Goal: Task Accomplishment & Management: Manage account settings

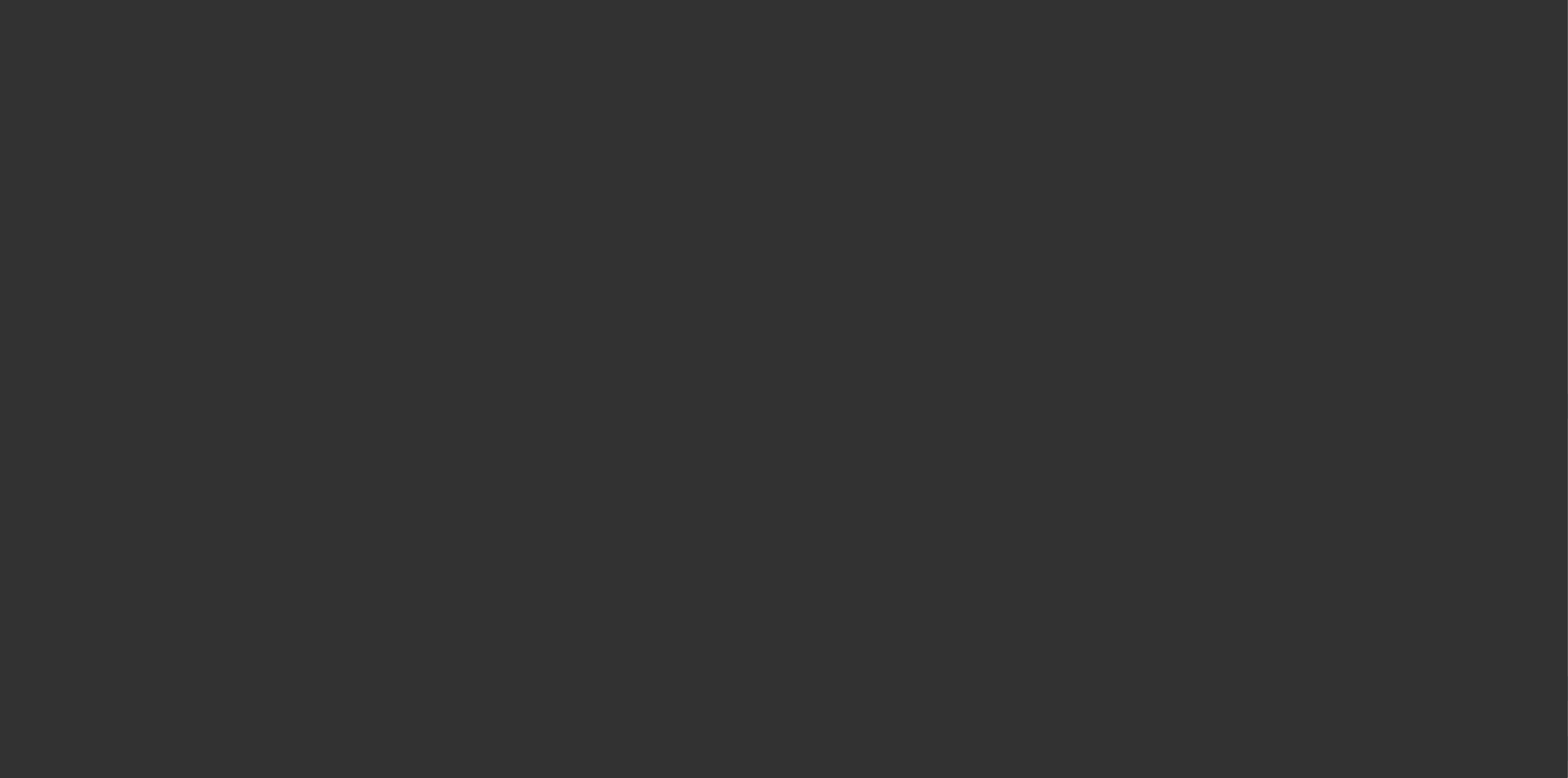
select select "3"
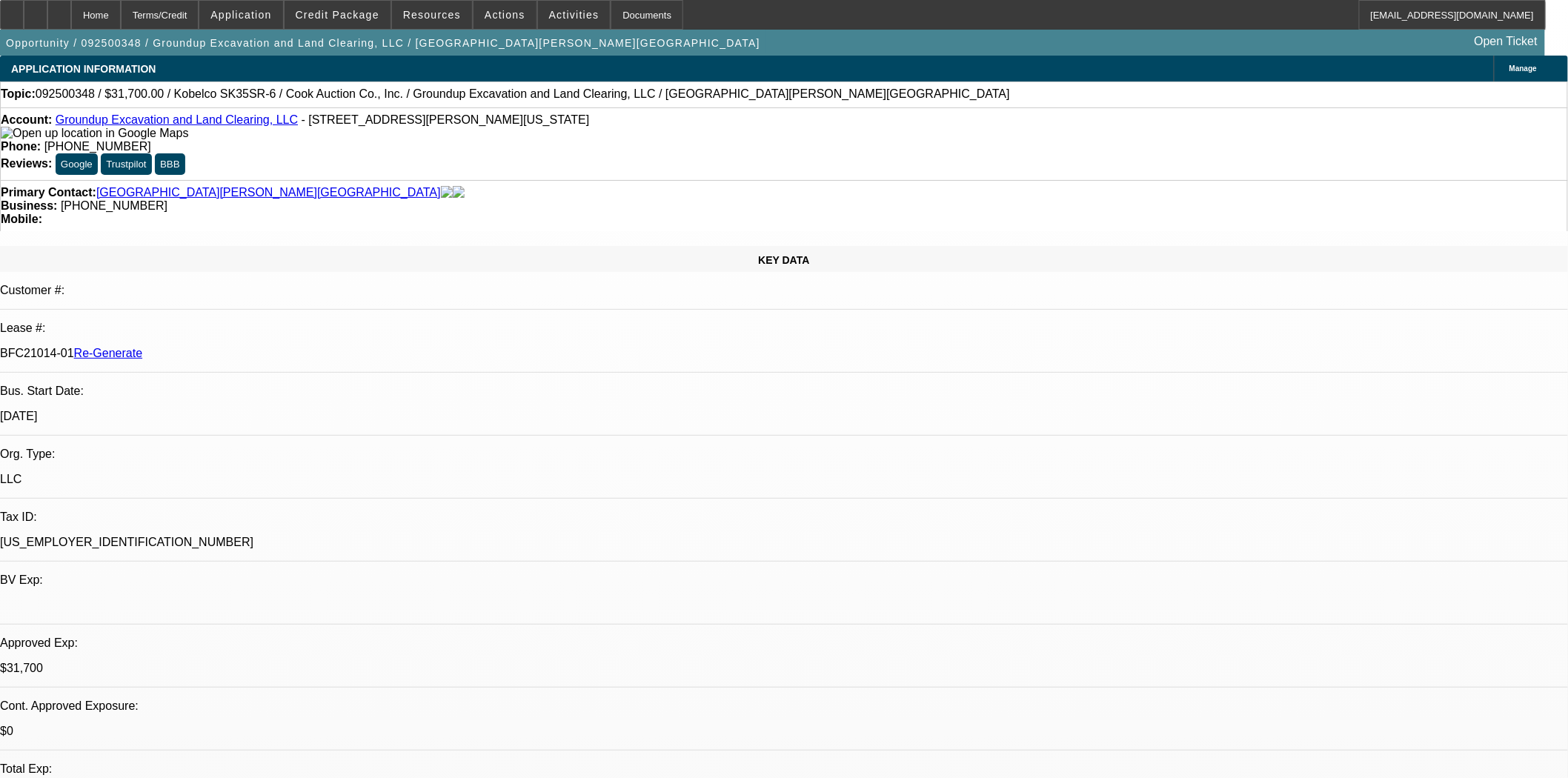
select select "0"
select select "2"
select select "0"
select select "6"
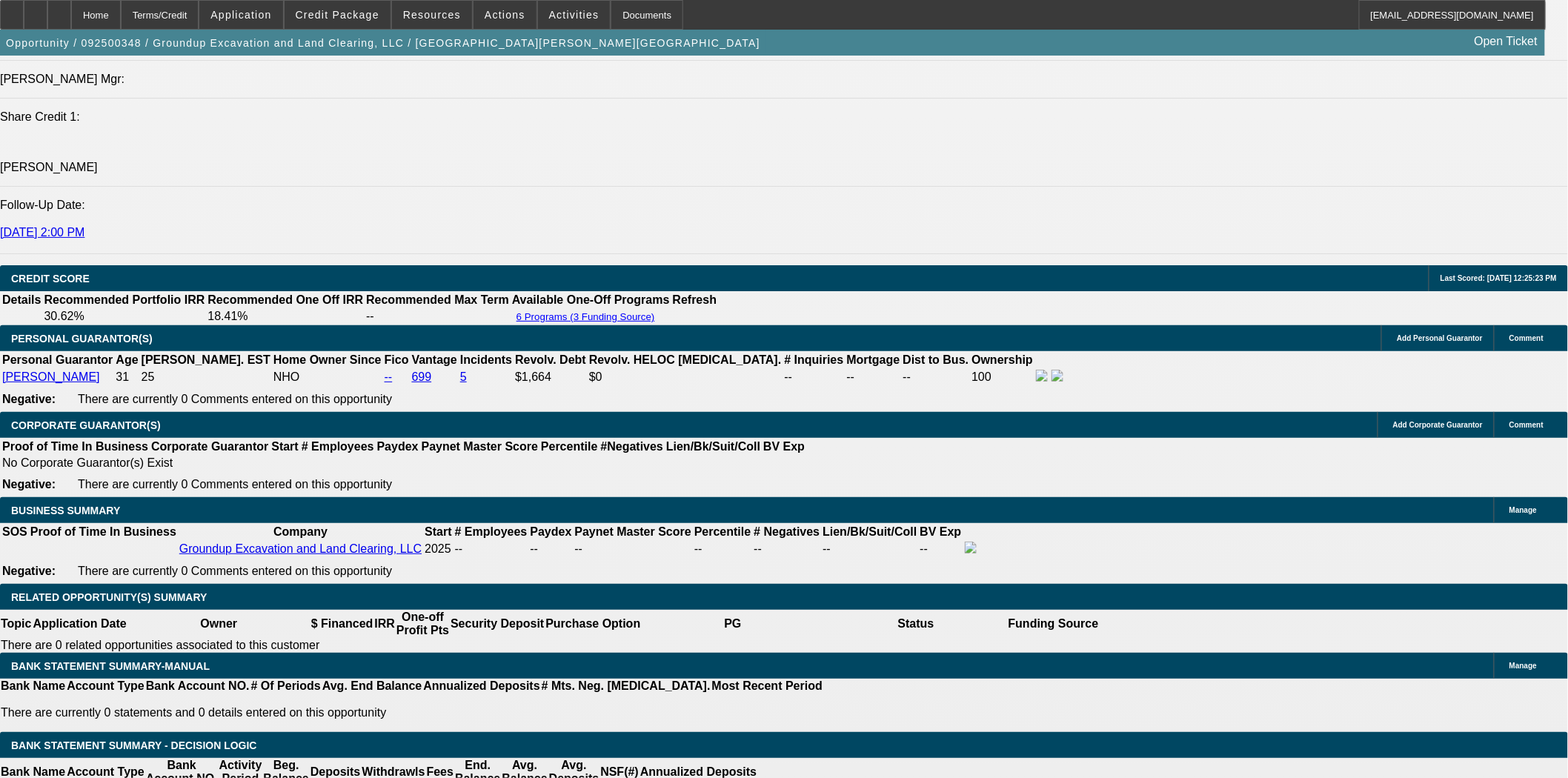
scroll to position [2139, 0]
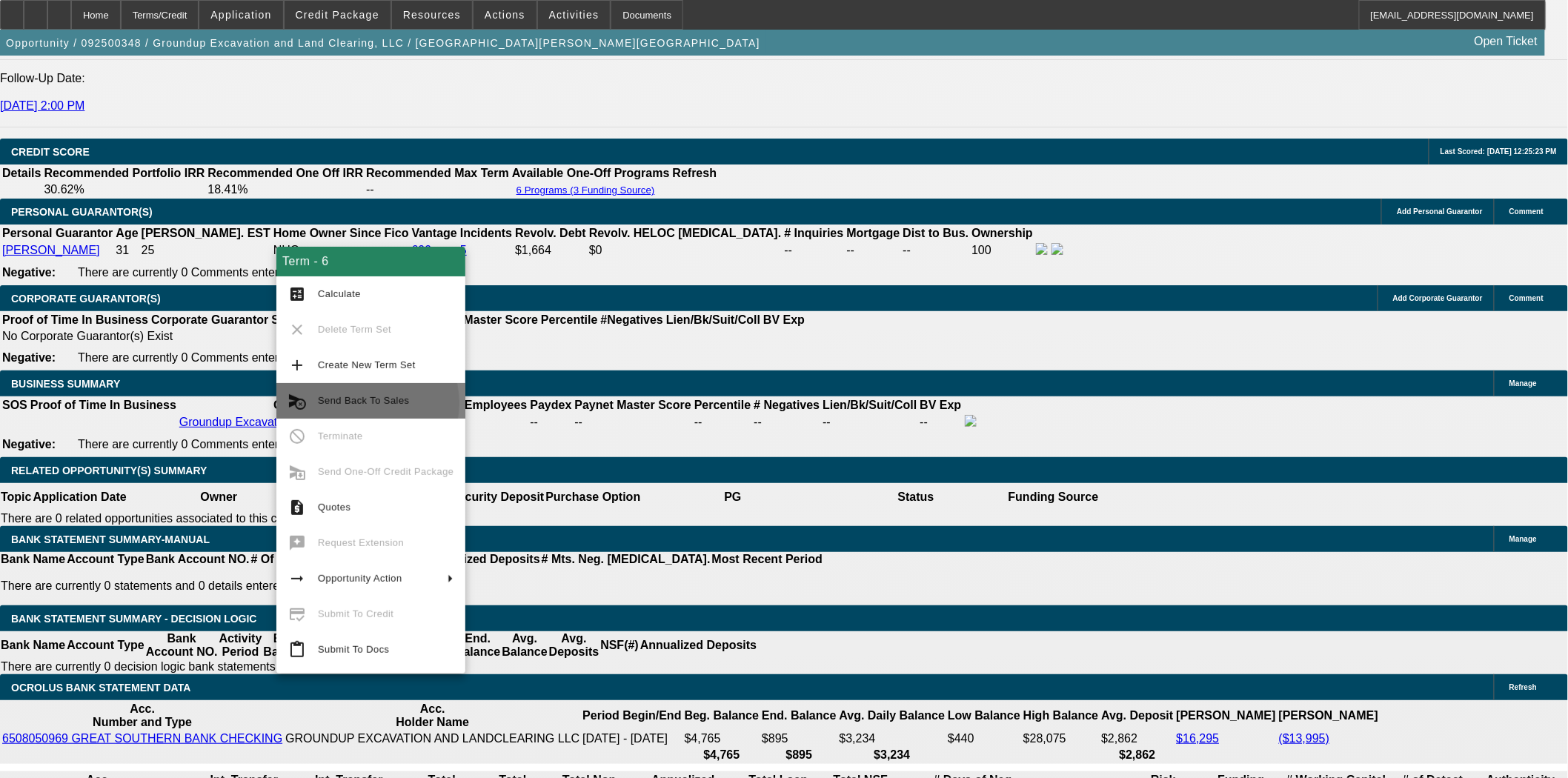
click at [365, 403] on span "Send Back To Sales" at bounding box center [363, 401] width 91 height 11
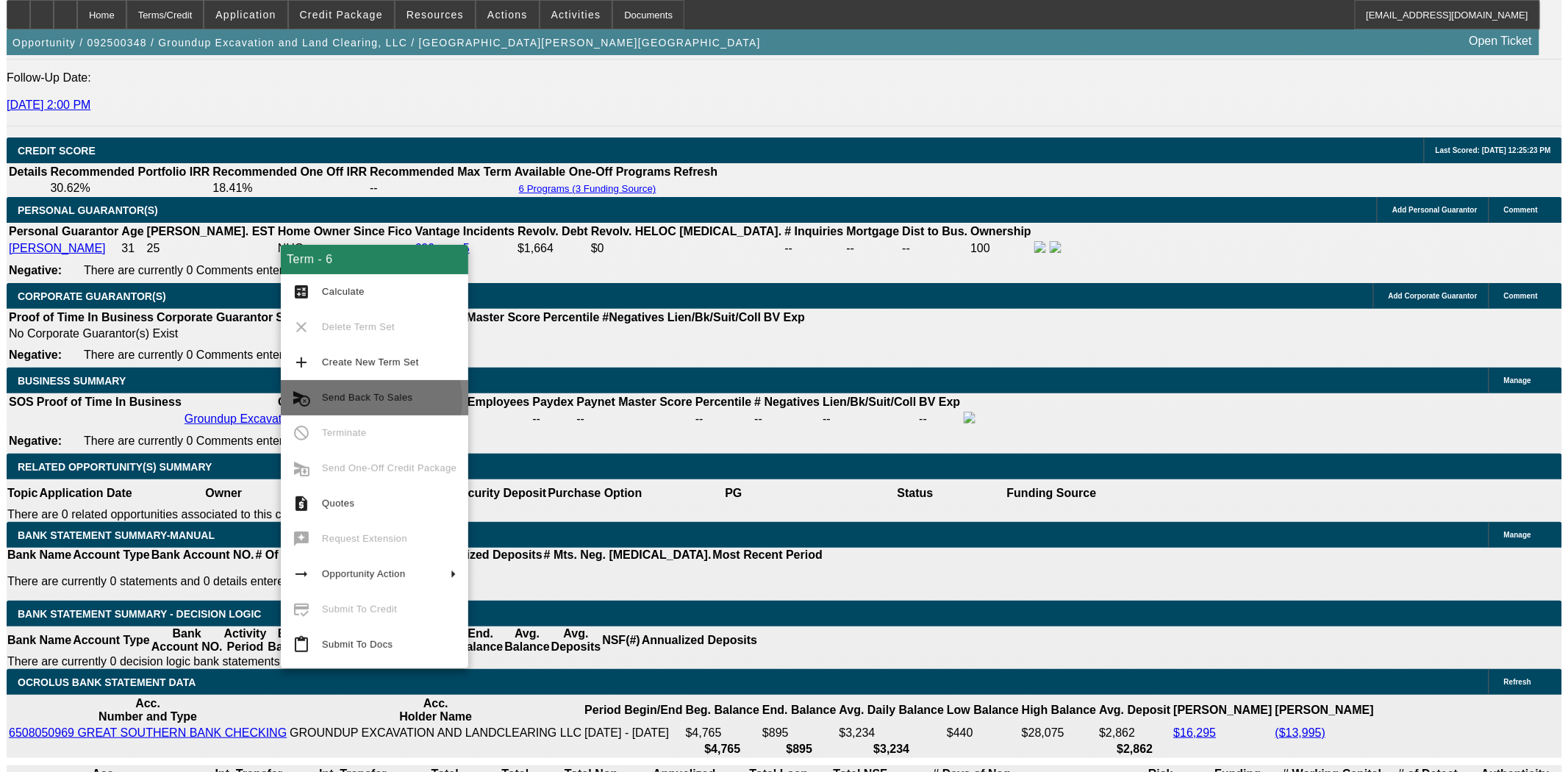
scroll to position [0, 0]
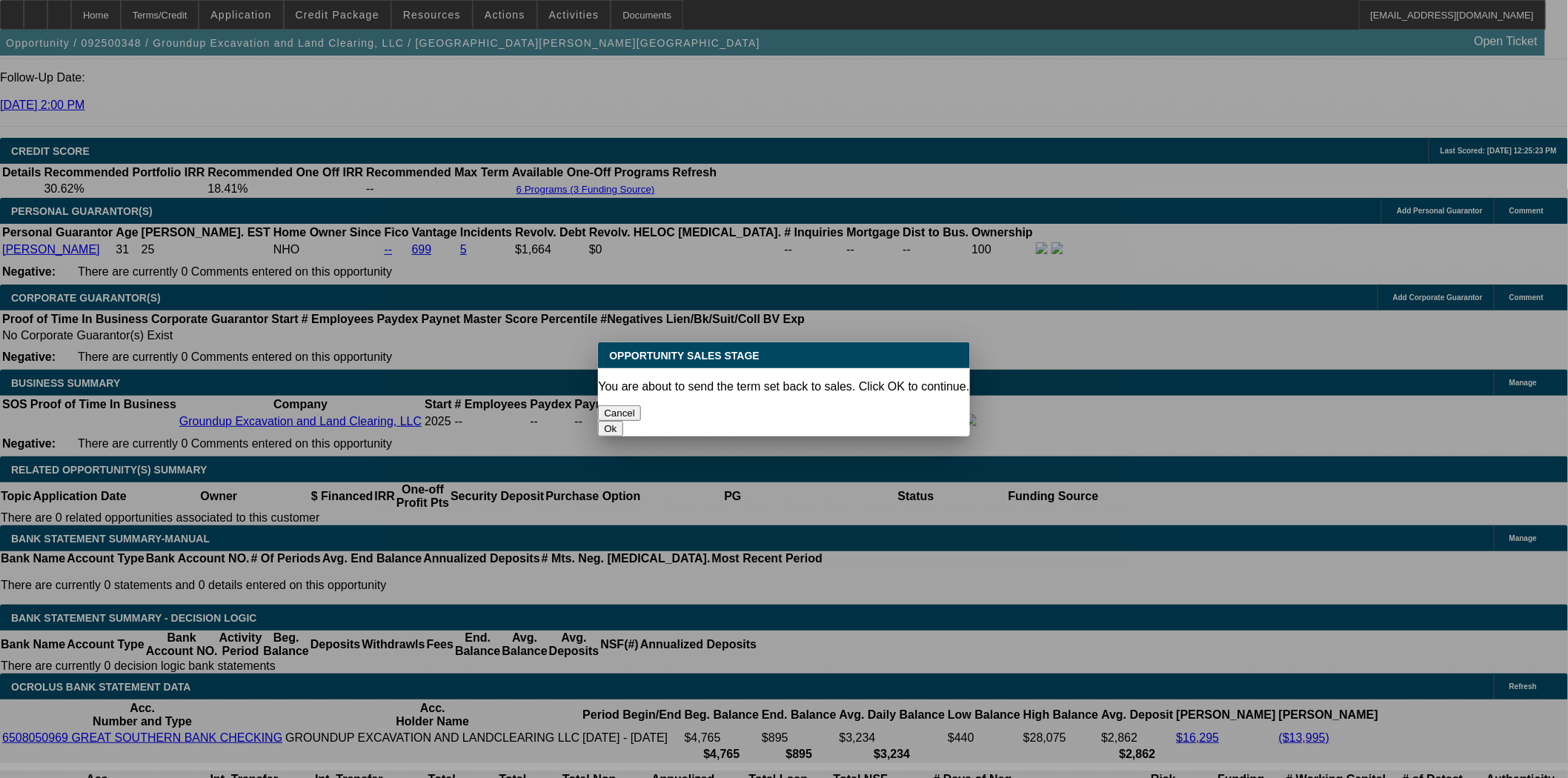
click at [623, 421] on button "Ok" at bounding box center [610, 428] width 24 height 16
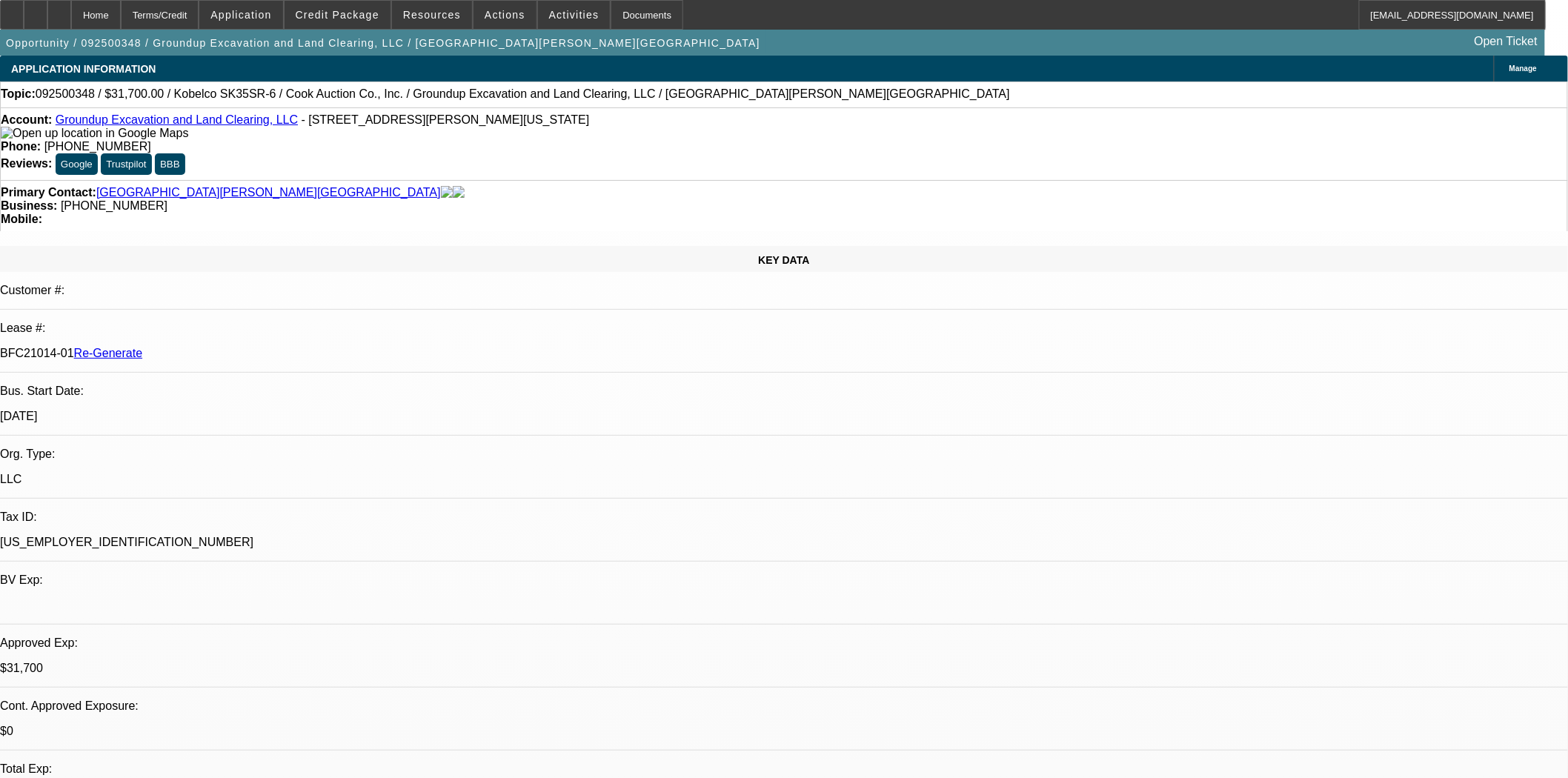
drag, startPoint x: 1217, startPoint y: 200, endPoint x: 1212, endPoint y: 193, distance: 8.6
type textarea "Customer not moving forward"
click at [509, 13] on span "Actions" at bounding box center [505, 15] width 41 height 12
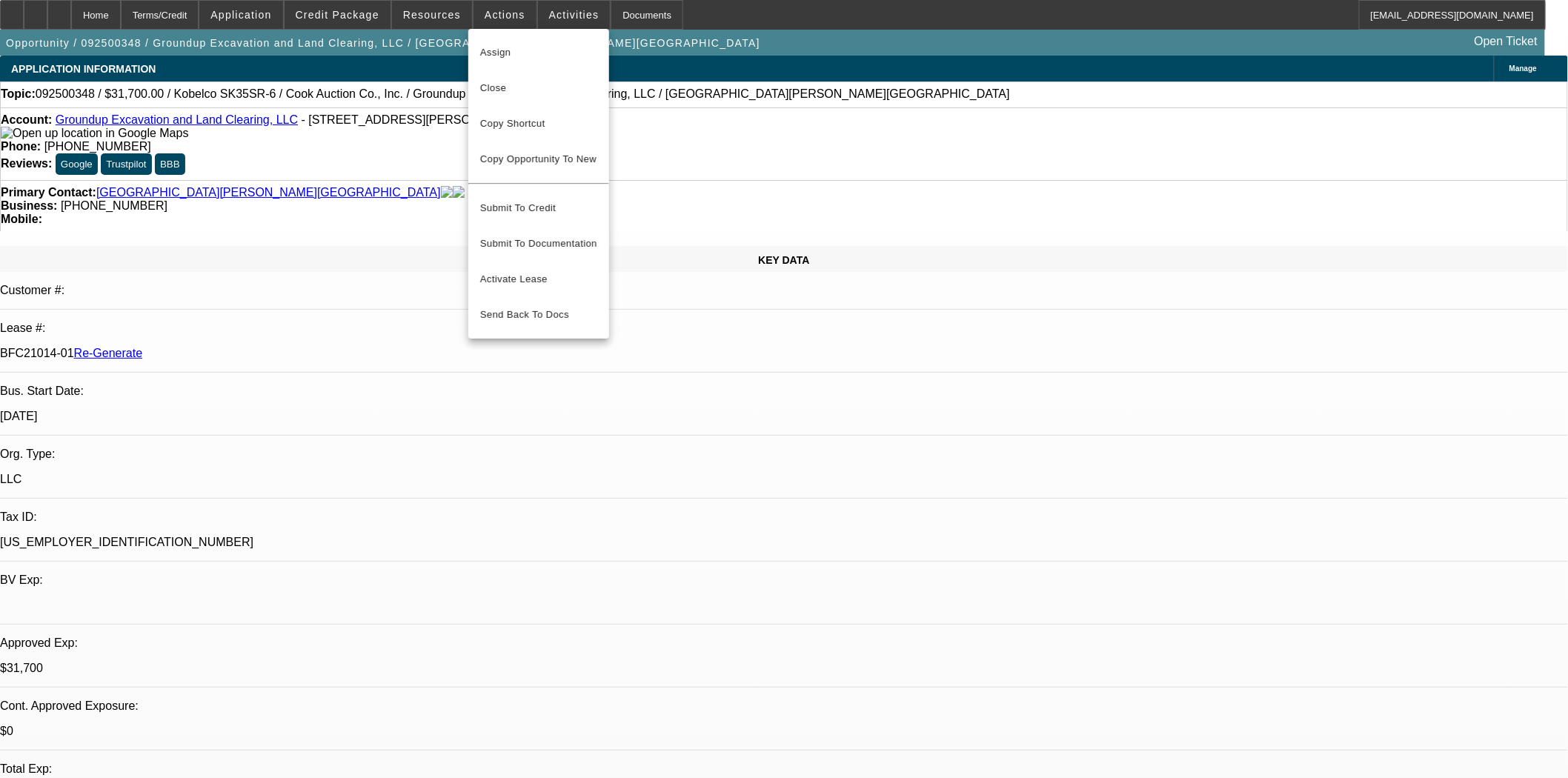
click at [515, 47] on span "Assign" at bounding box center [539, 52] width 118 height 18
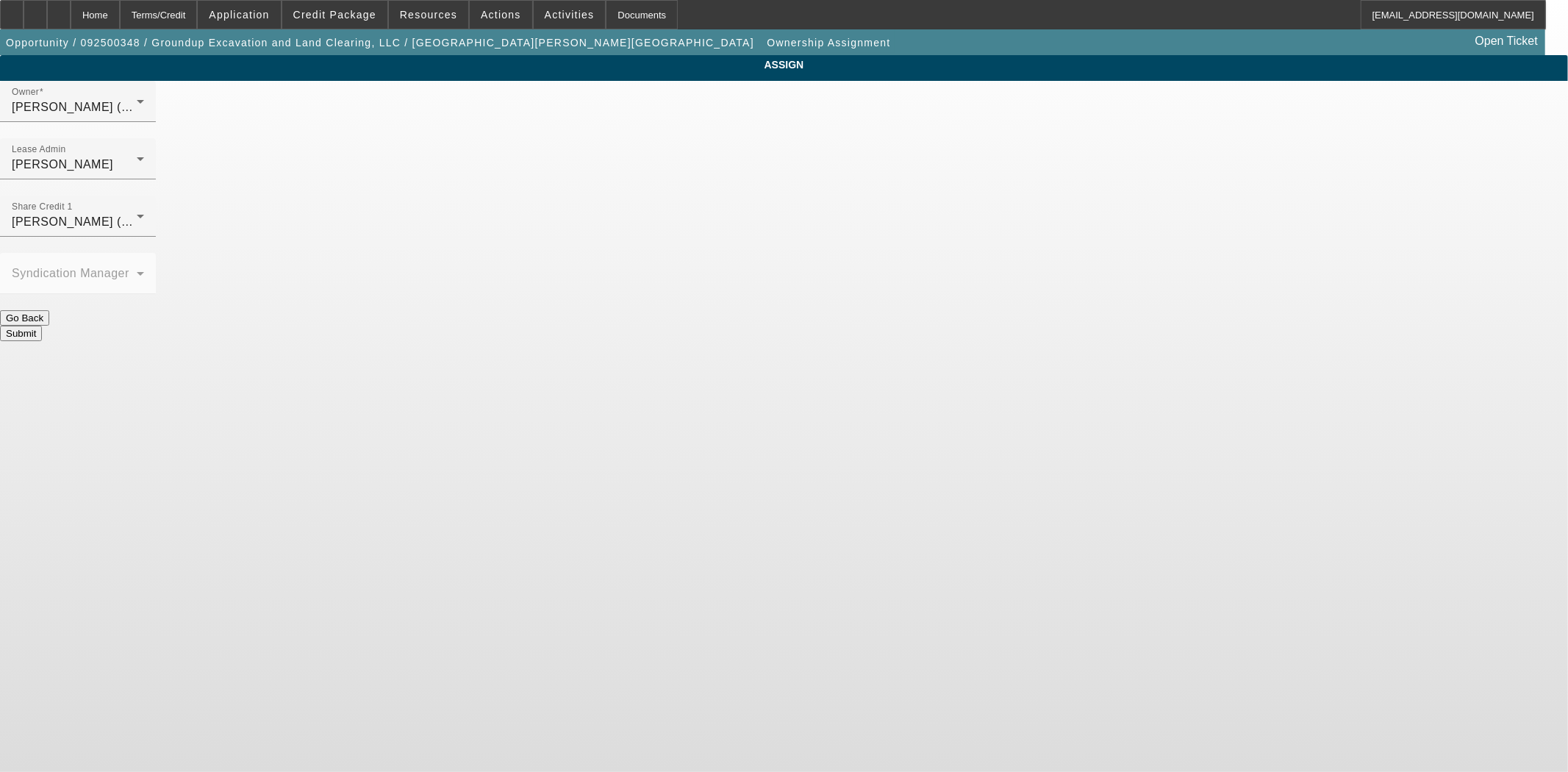
click at [156, 179] on div at bounding box center [78, 187] width 156 height 17
click at [144, 139] on div "Lease Admin Wreschinsky, Sarah" at bounding box center [78, 159] width 132 height 41
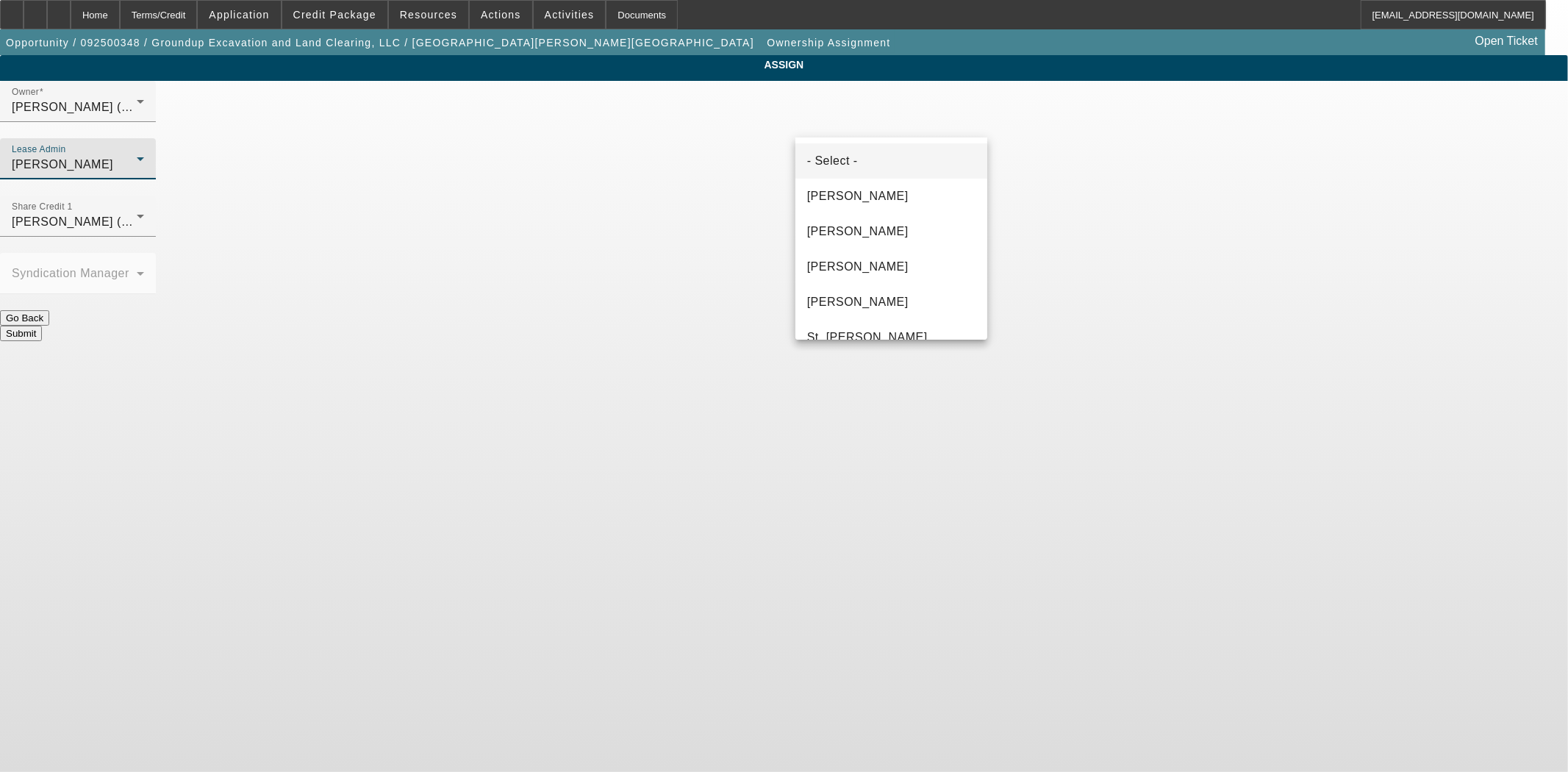
click at [876, 164] on mat-option "- Select -" at bounding box center [890, 161] width 192 height 35
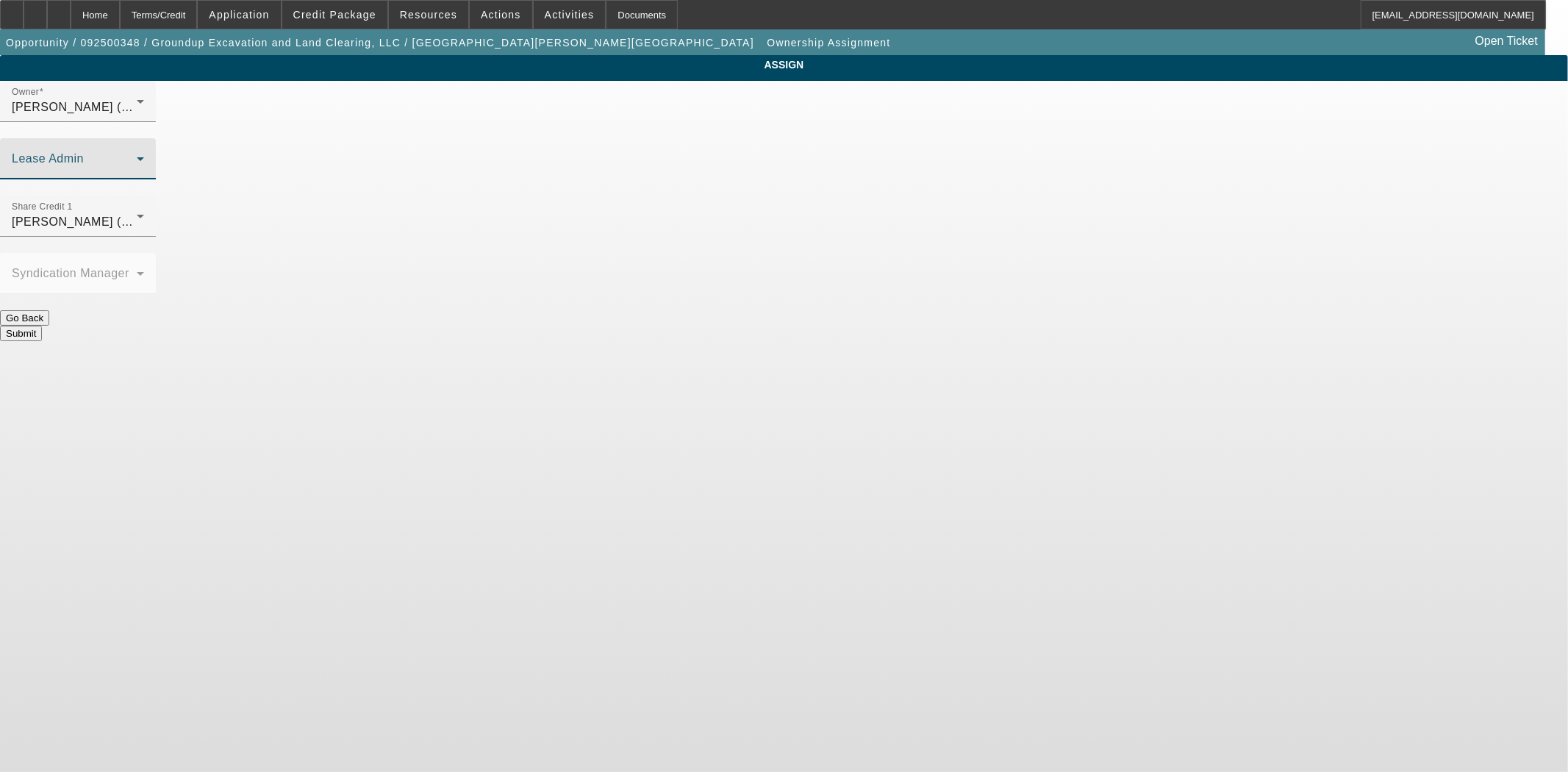
click at [42, 326] on button "Submit" at bounding box center [21, 333] width 42 height 16
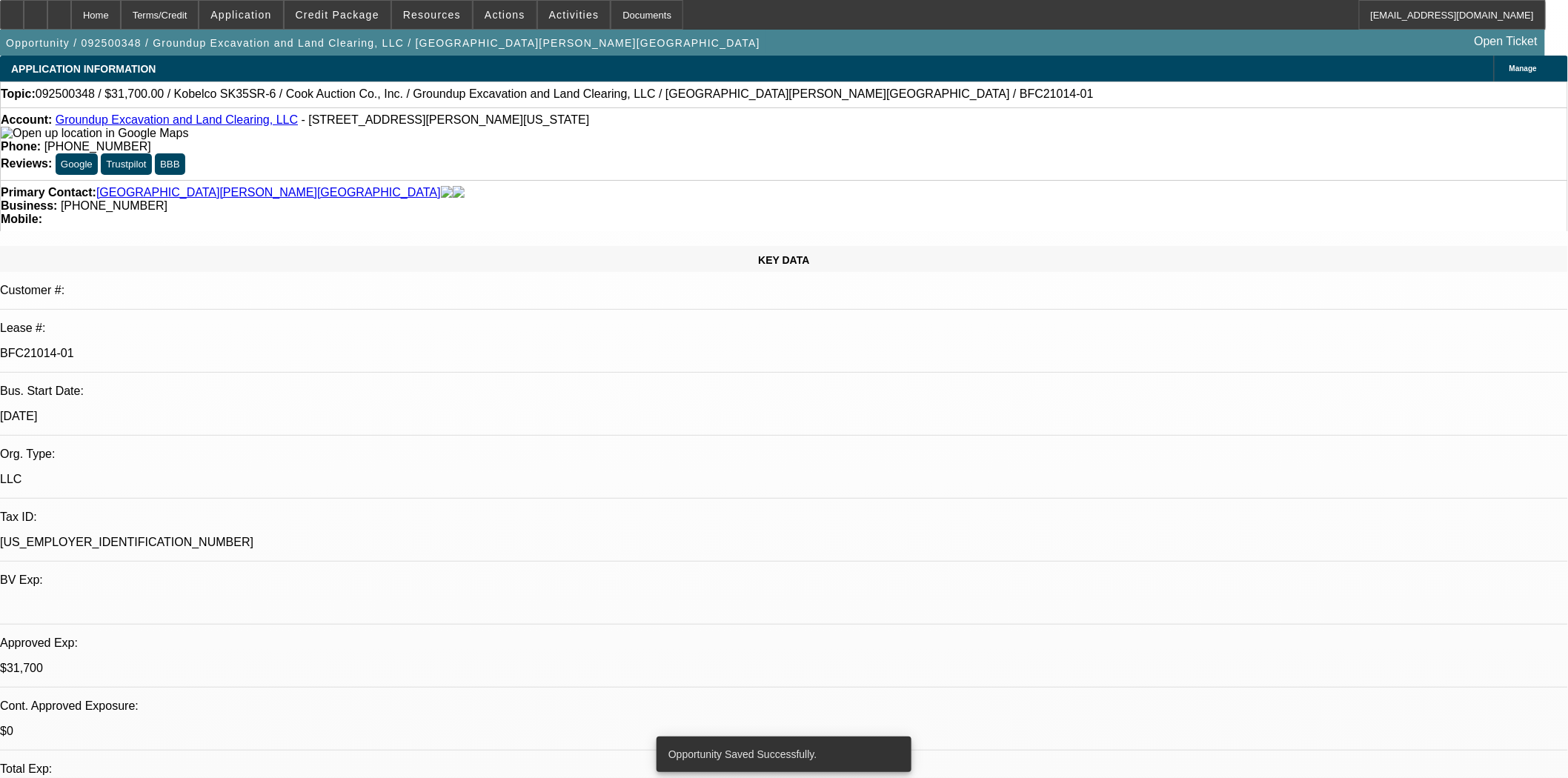
select select "0"
select select "2"
select select "0"
select select "6"
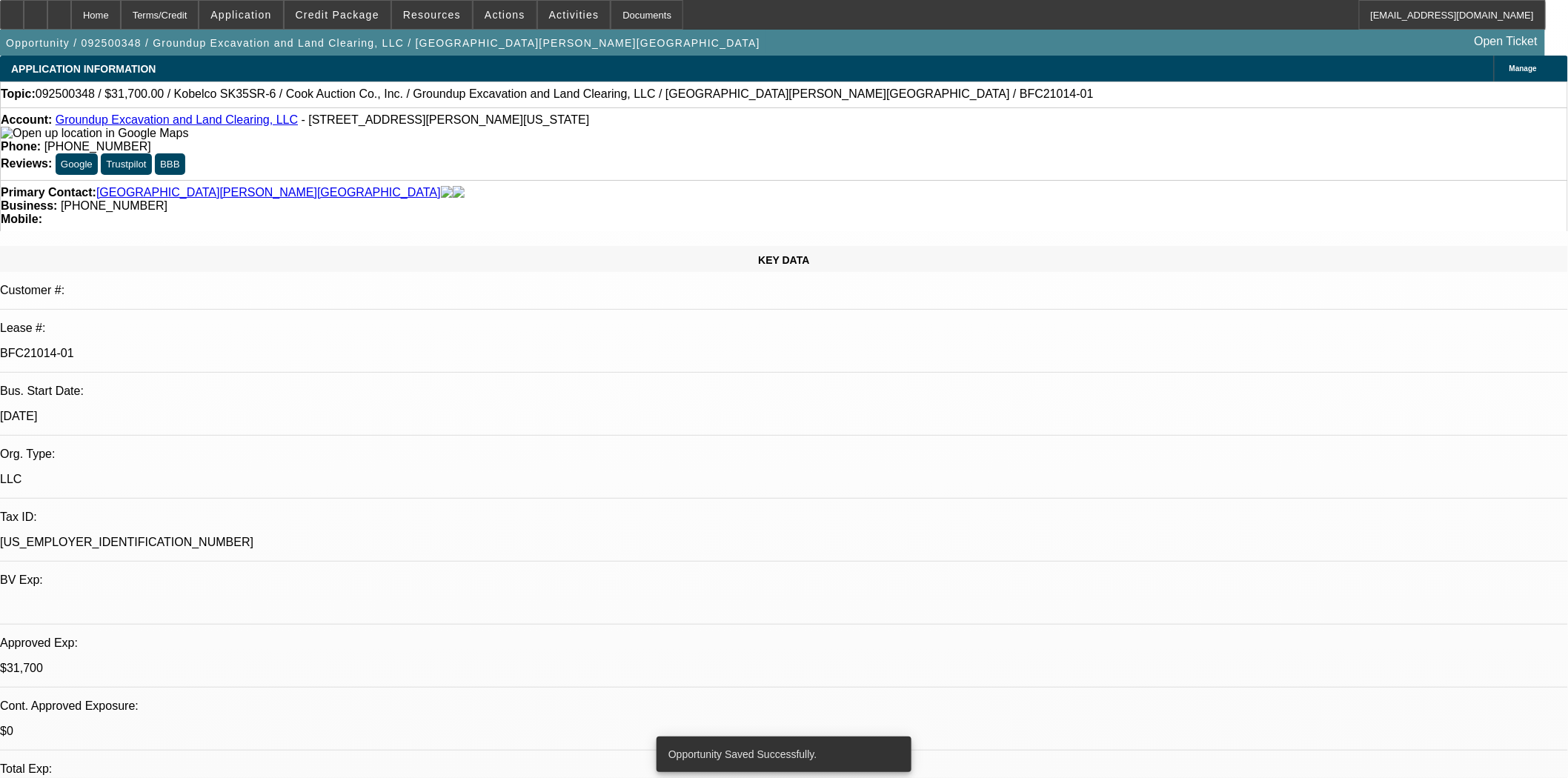
select select "0"
select select "2"
select select "0"
select select "6"
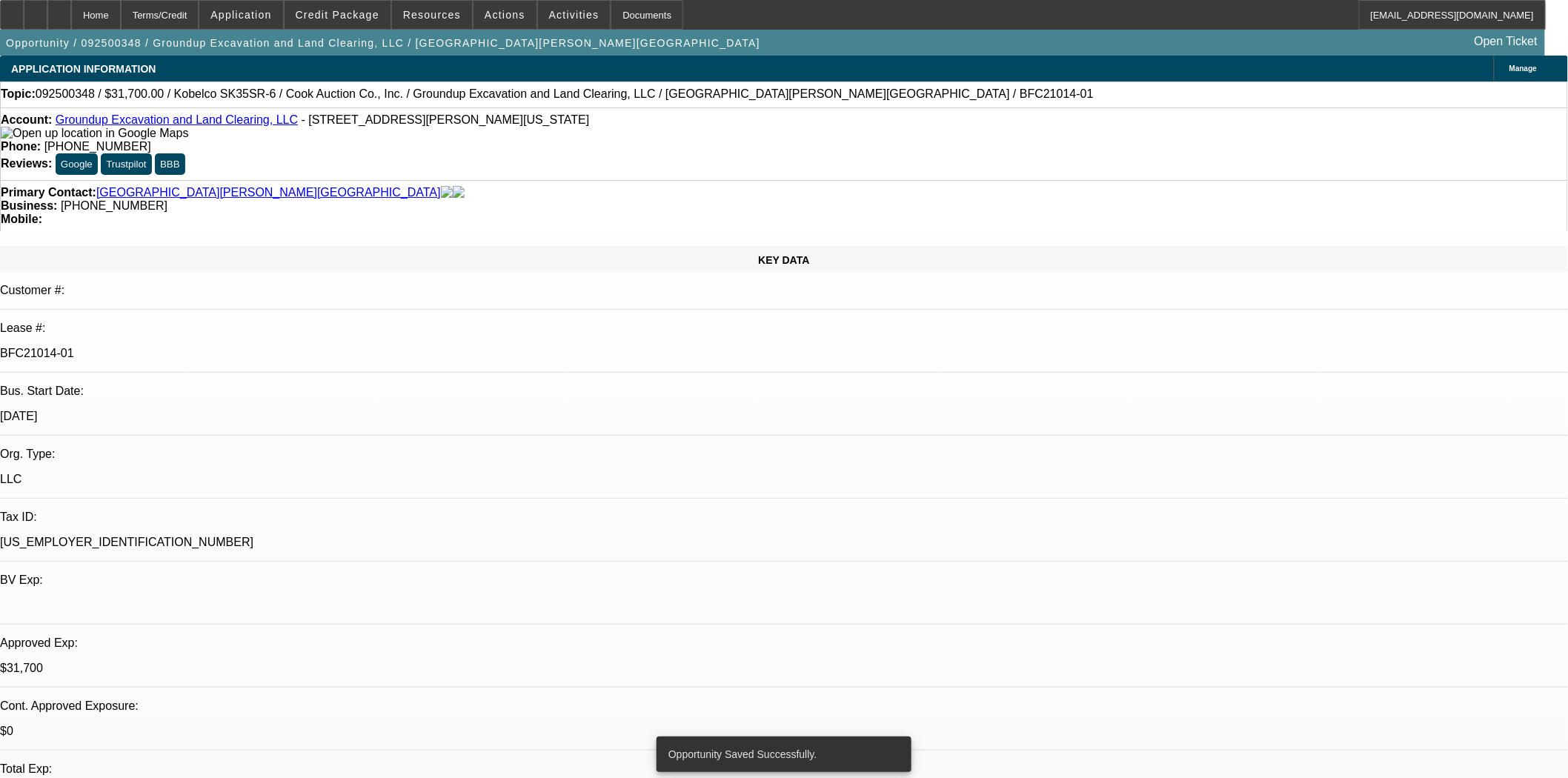
select select "0"
select select "2"
select select "0"
select select "6"
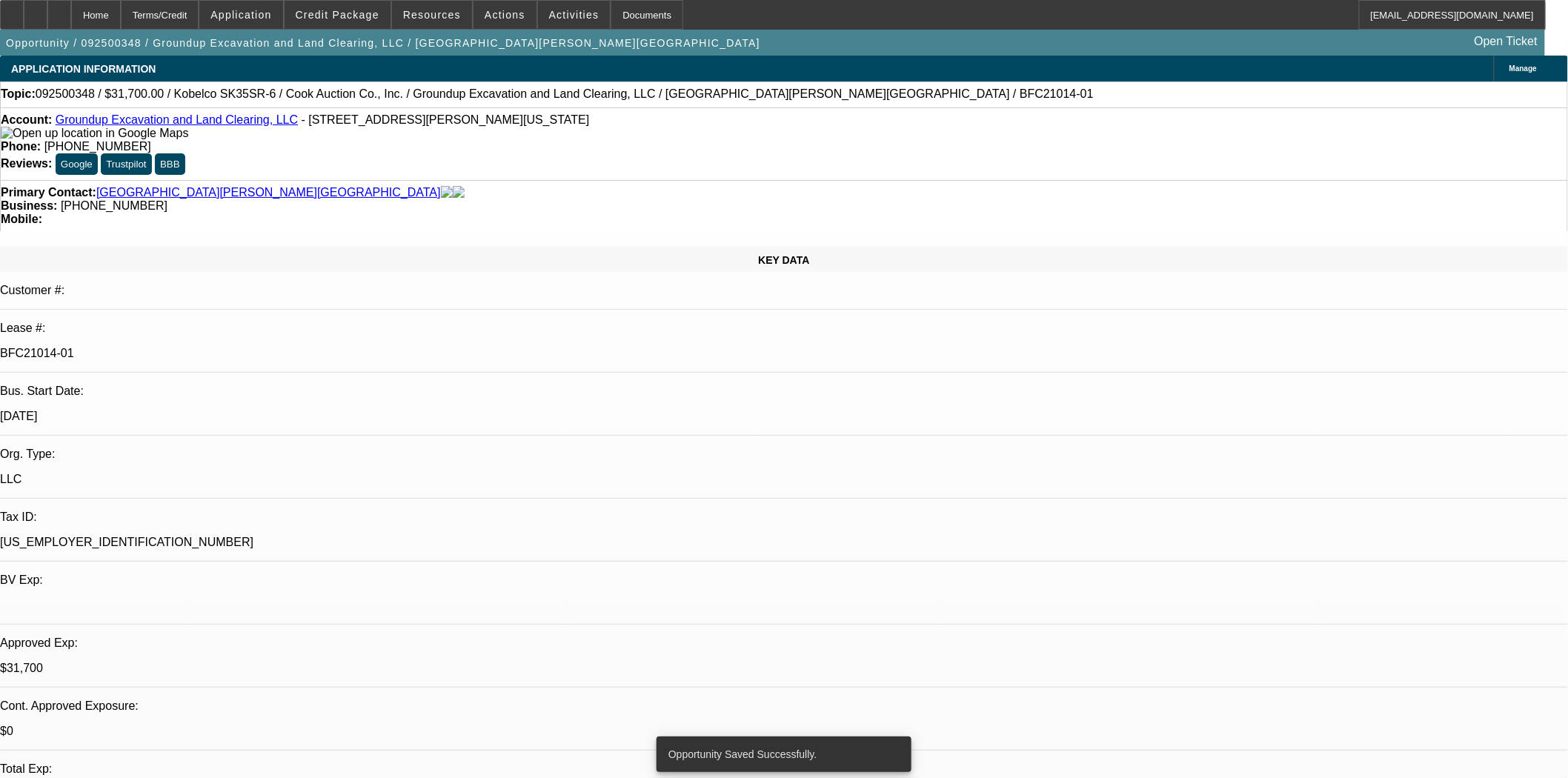
select select "0"
select select "2"
select select "0"
select select "6"
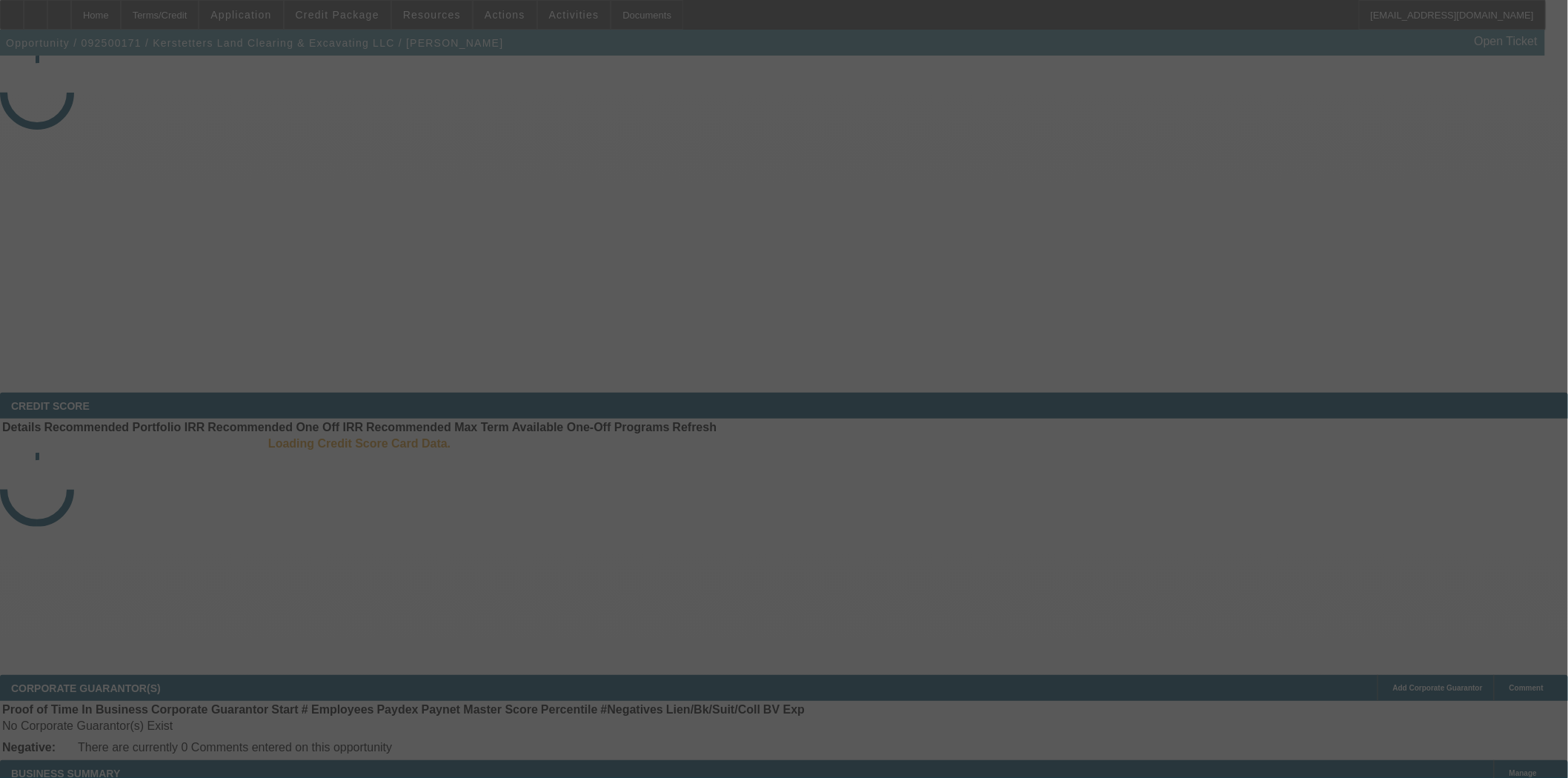
select select "3"
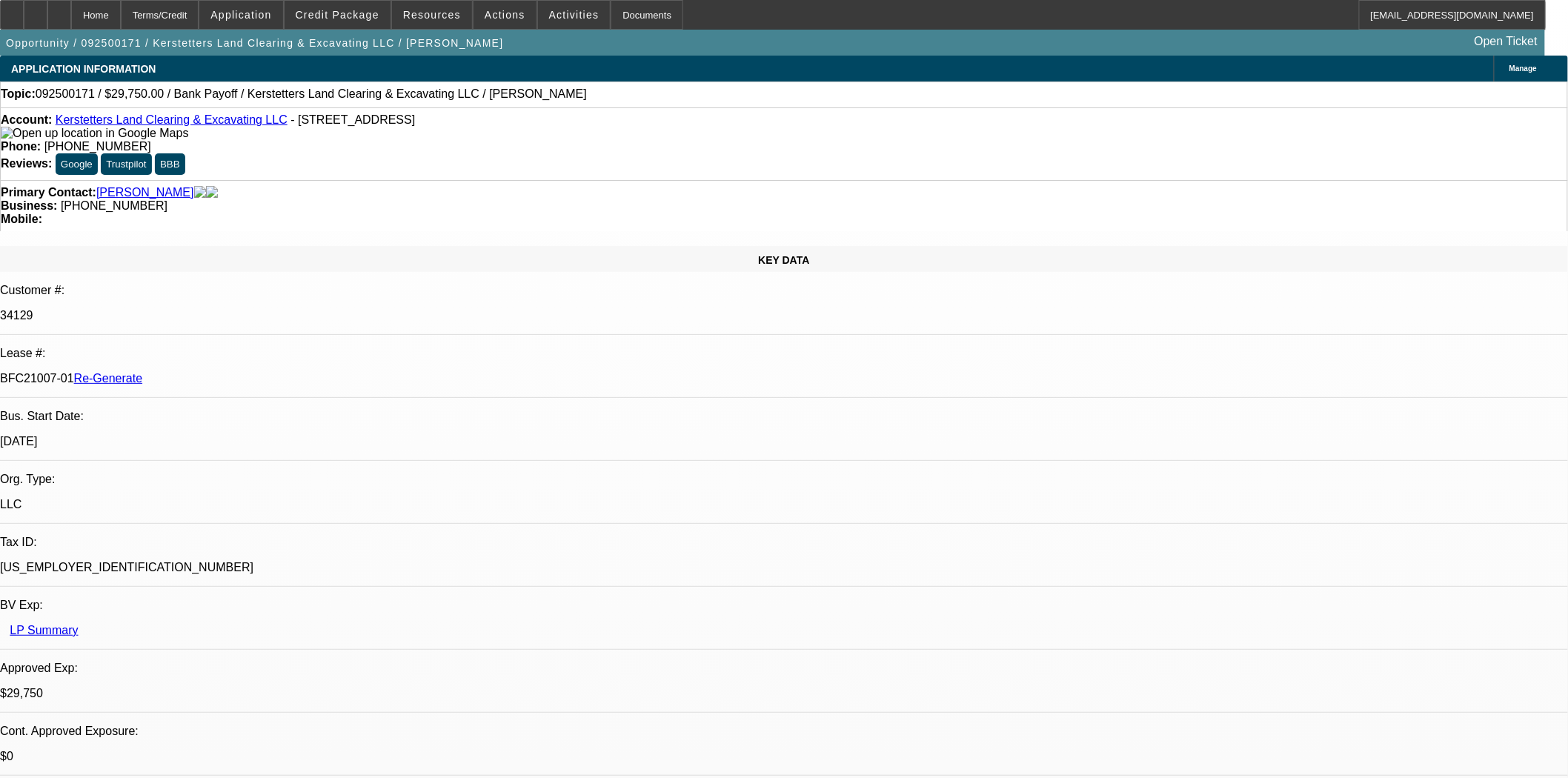
select select "0.15"
select select "2"
select select "0"
select select "2"
select select "6"
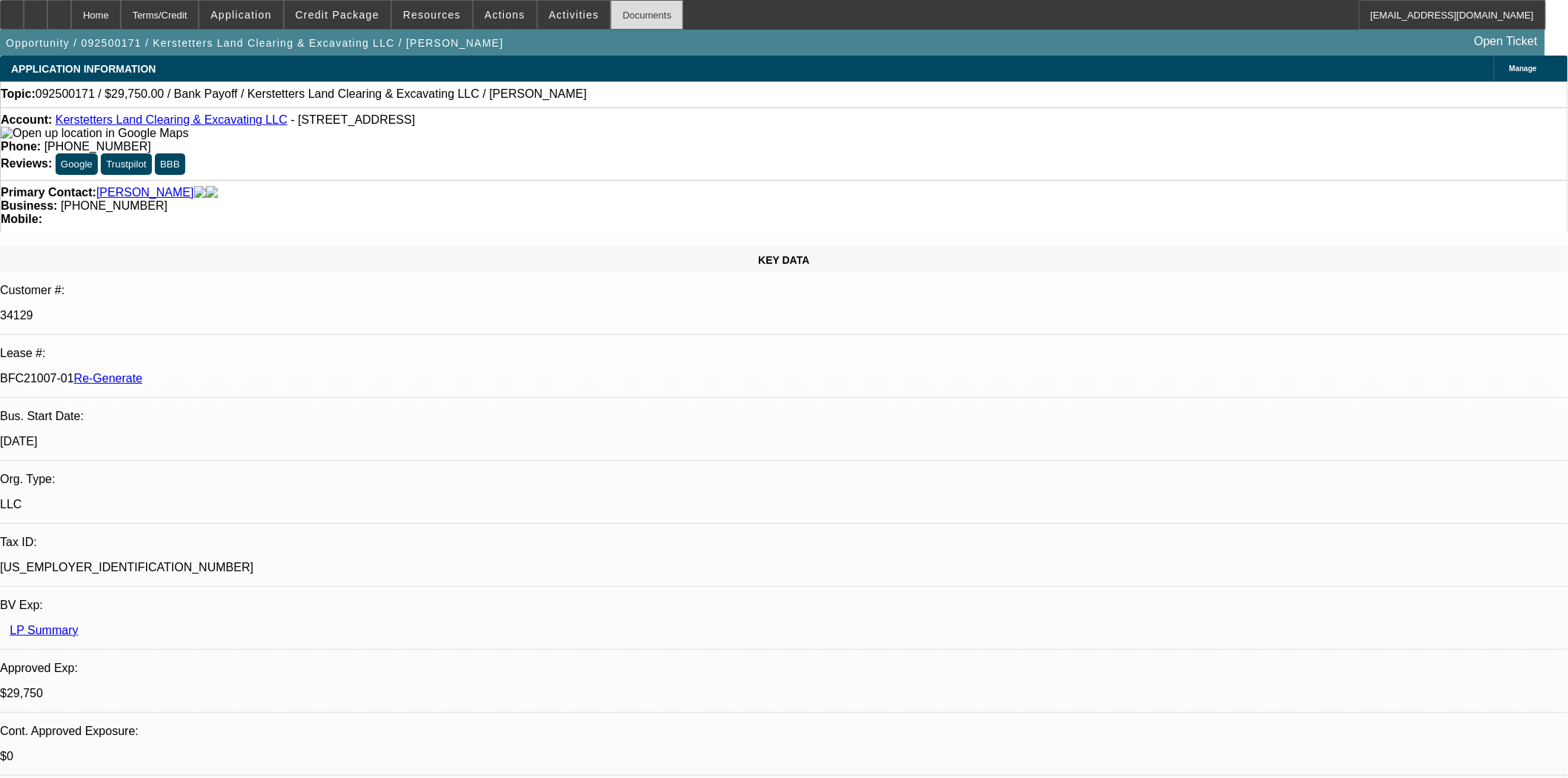
click at [632, 8] on div "Documents" at bounding box center [647, 15] width 72 height 30
click at [627, 16] on div "Documents" at bounding box center [647, 15] width 72 height 30
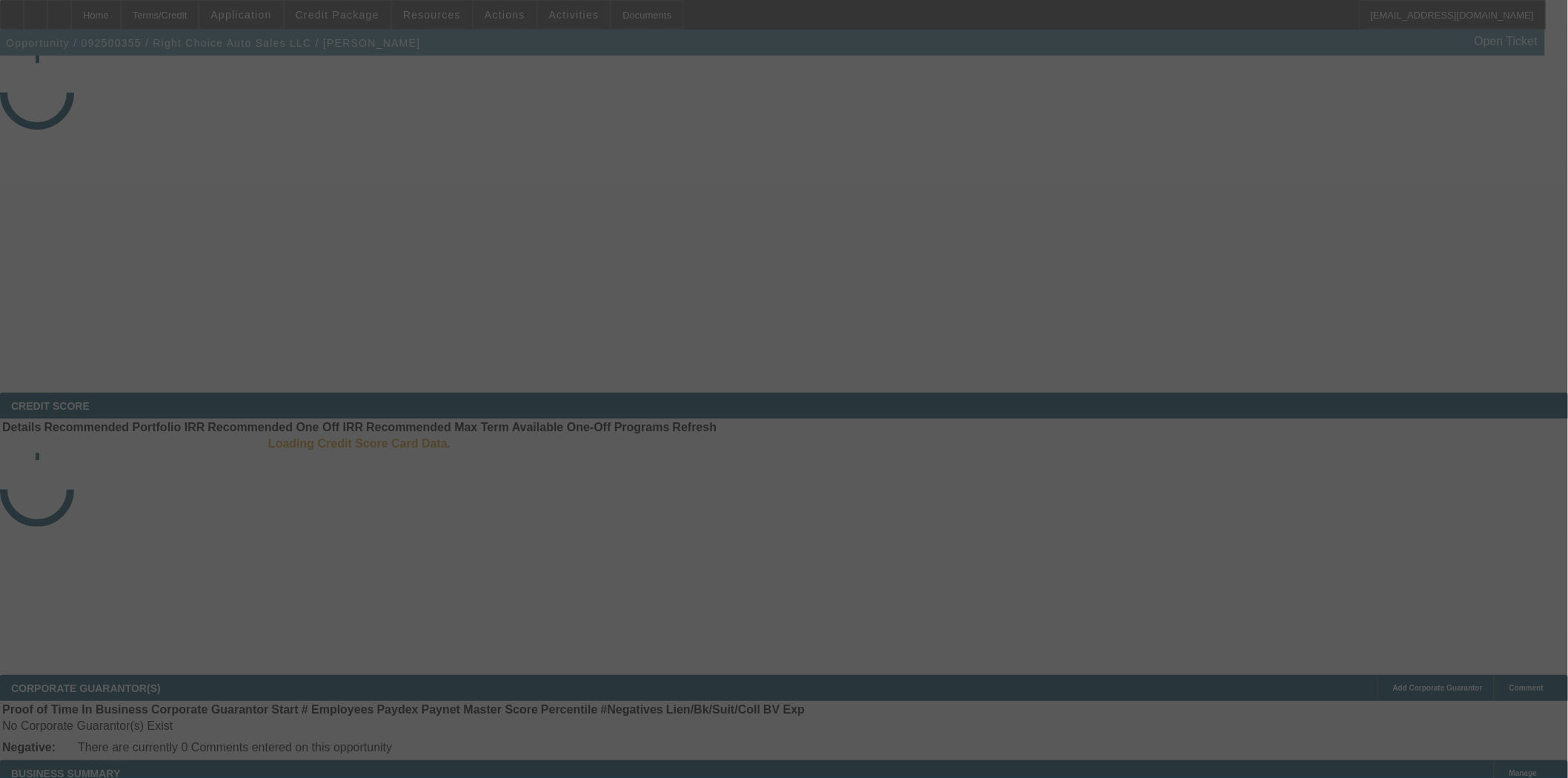
select select "3"
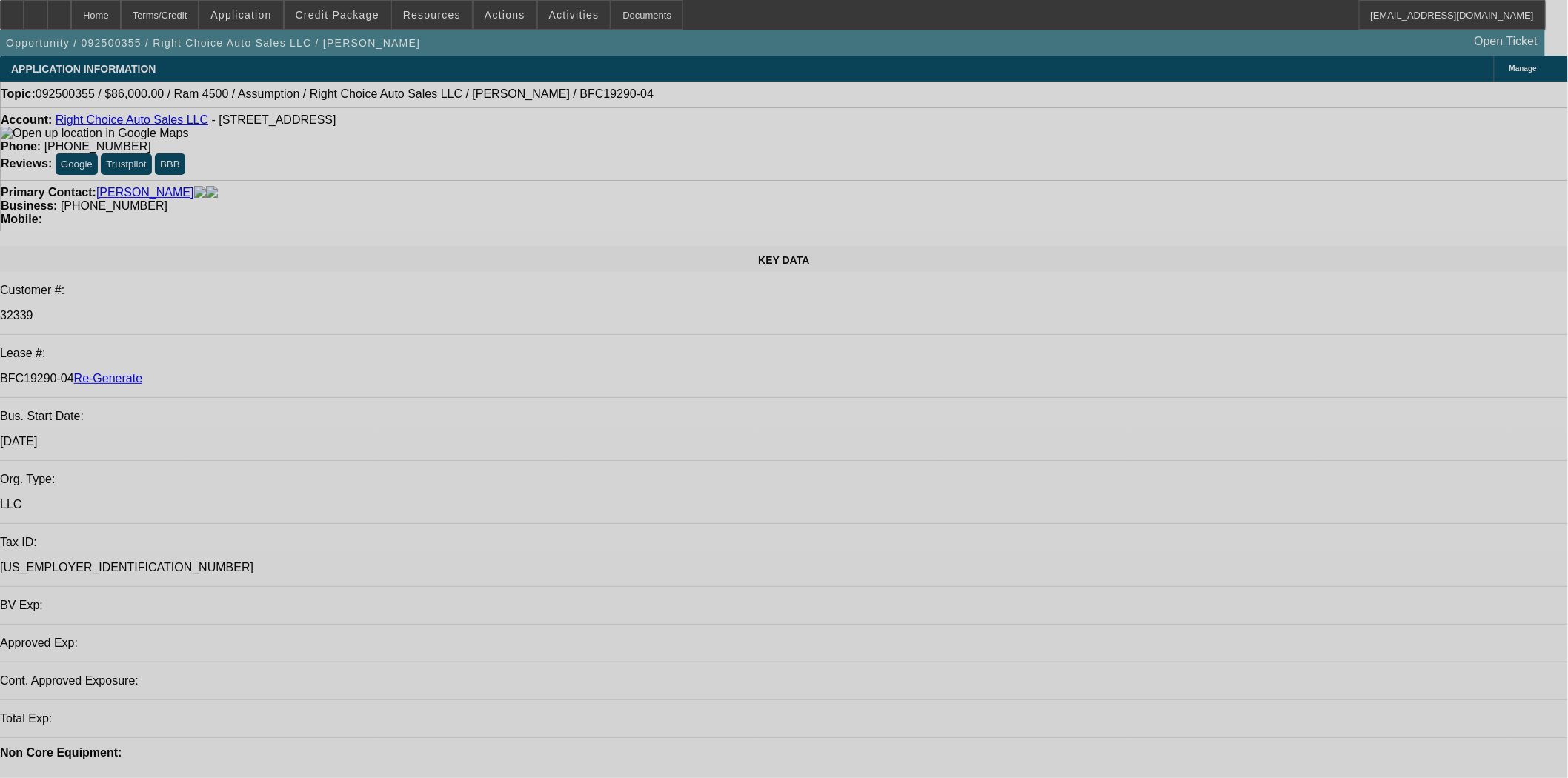
select select "0"
select select "2"
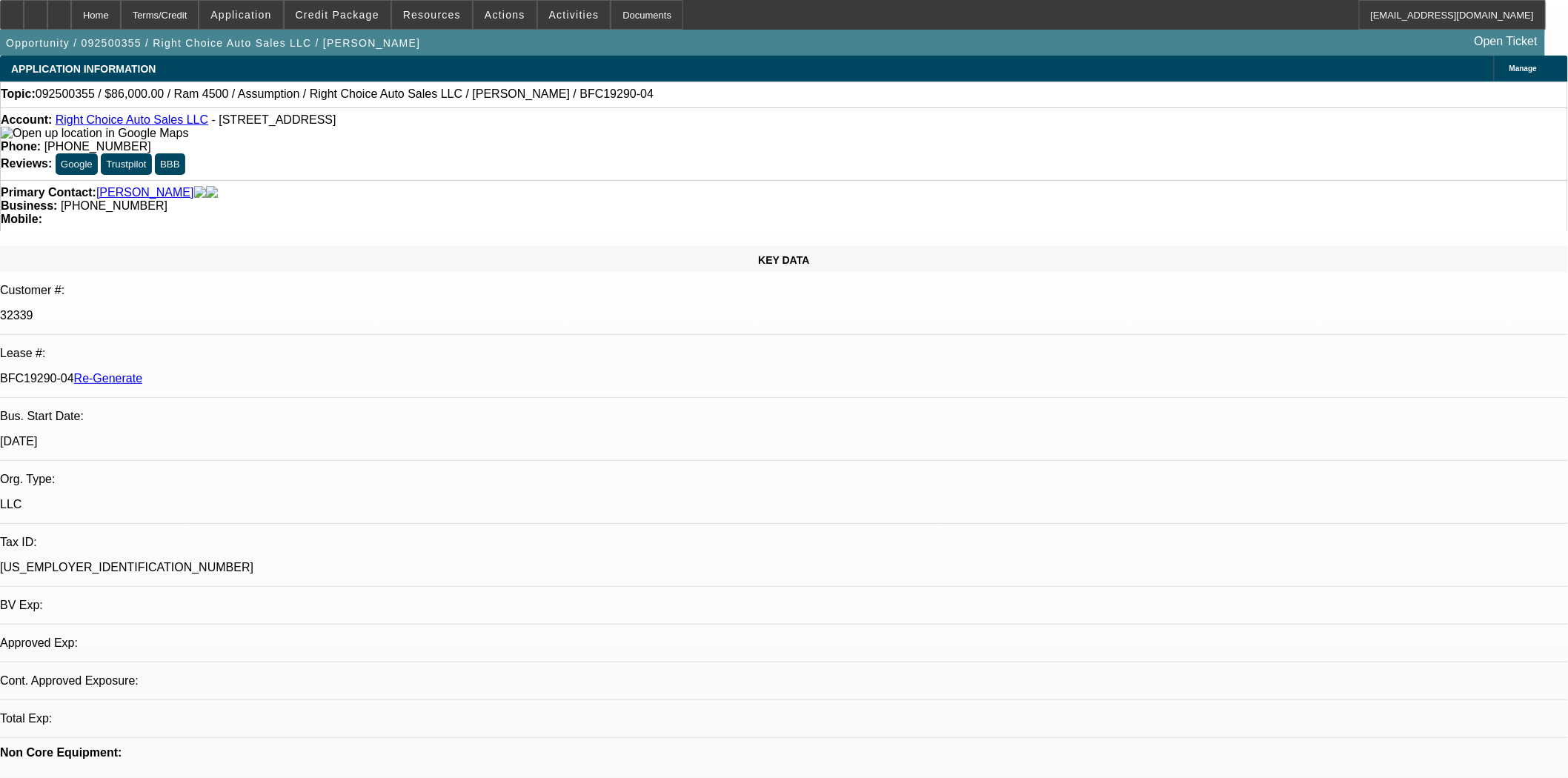
select select "0"
select select "4"
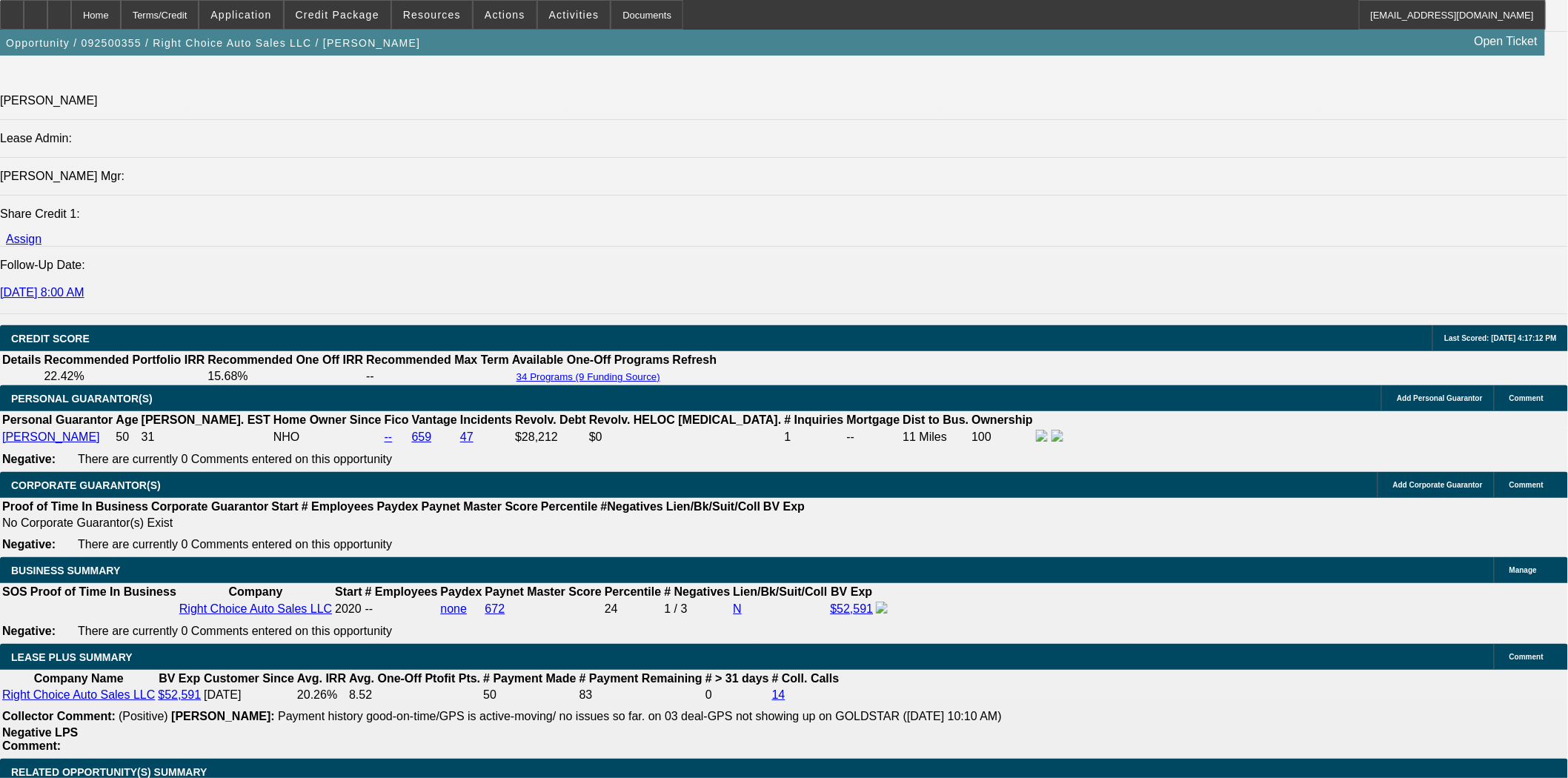
scroll to position [2056, 0]
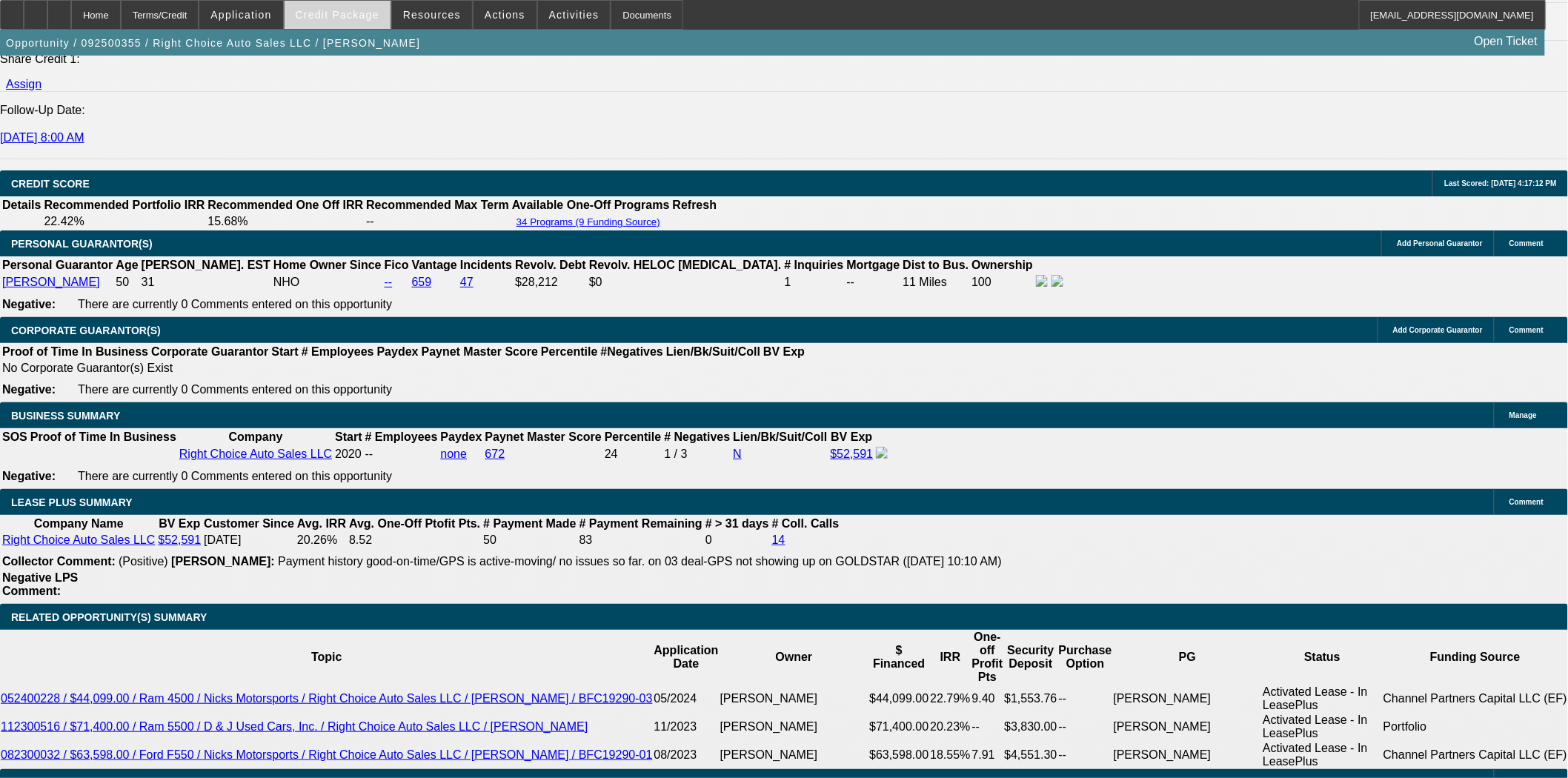
click at [364, 13] on span "Credit Package" at bounding box center [337, 15] width 83 height 12
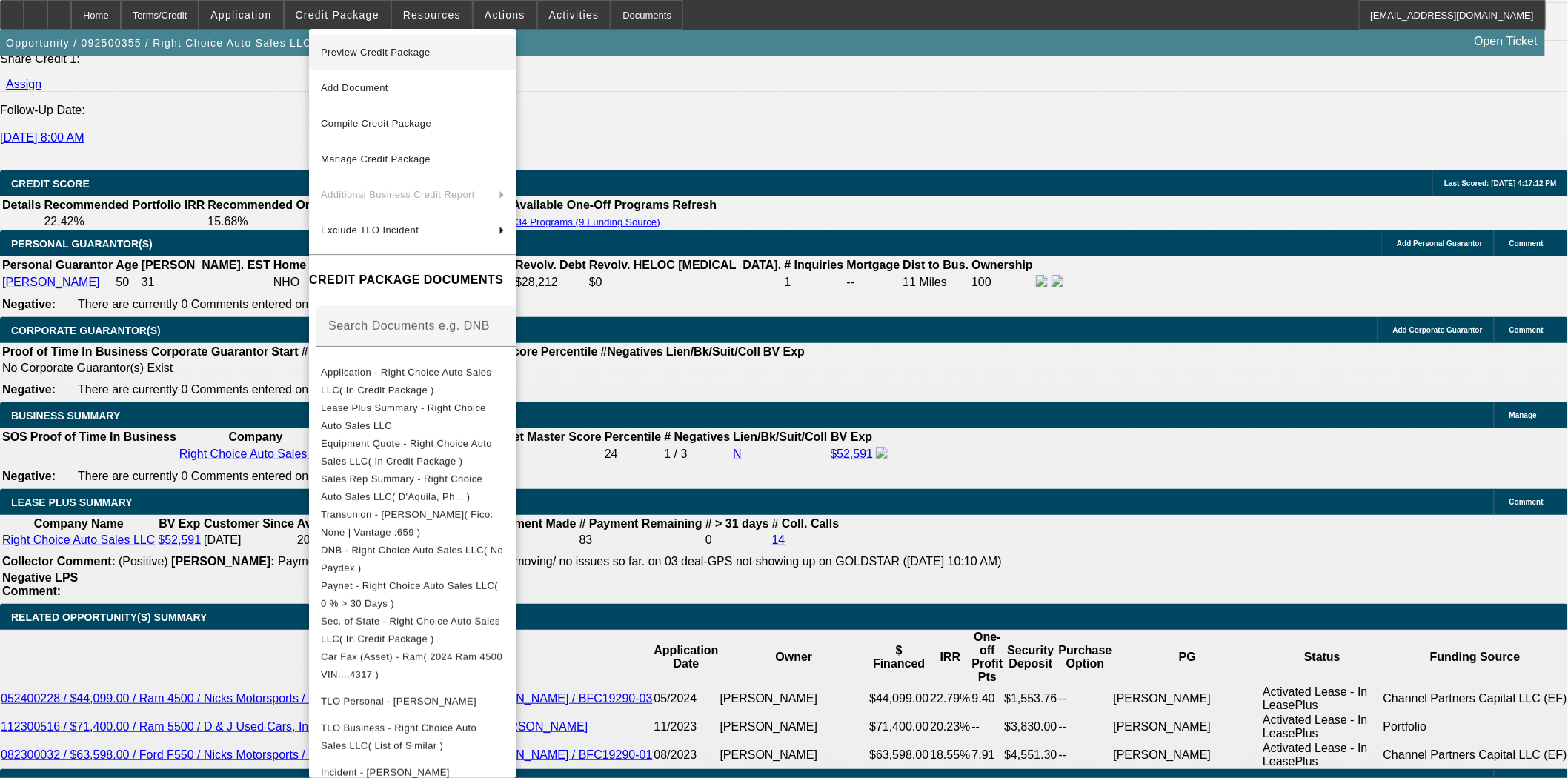
click at [367, 48] on span "Preview Credit Package" at bounding box center [376, 52] width 109 height 11
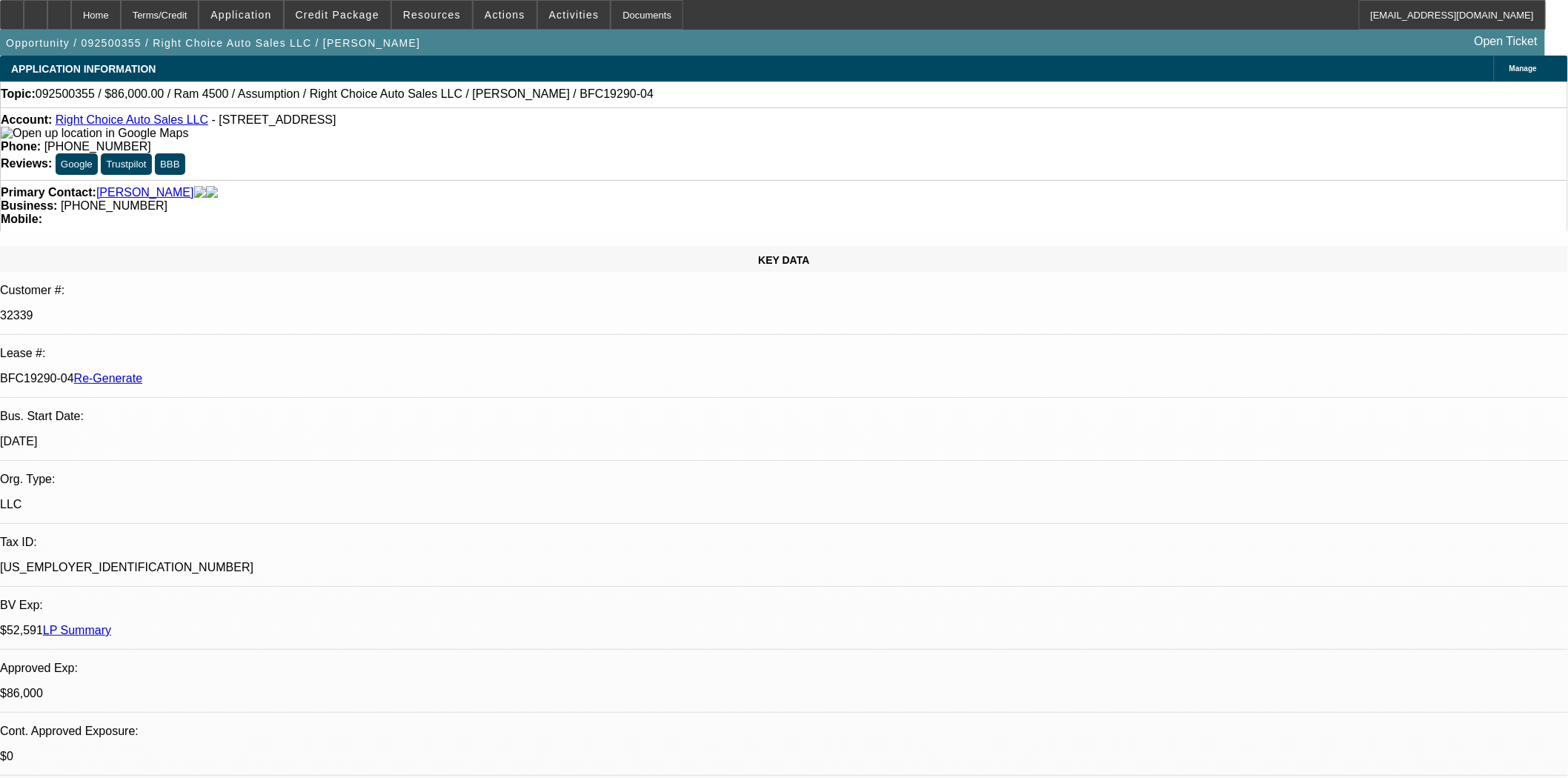
scroll to position [658, 0]
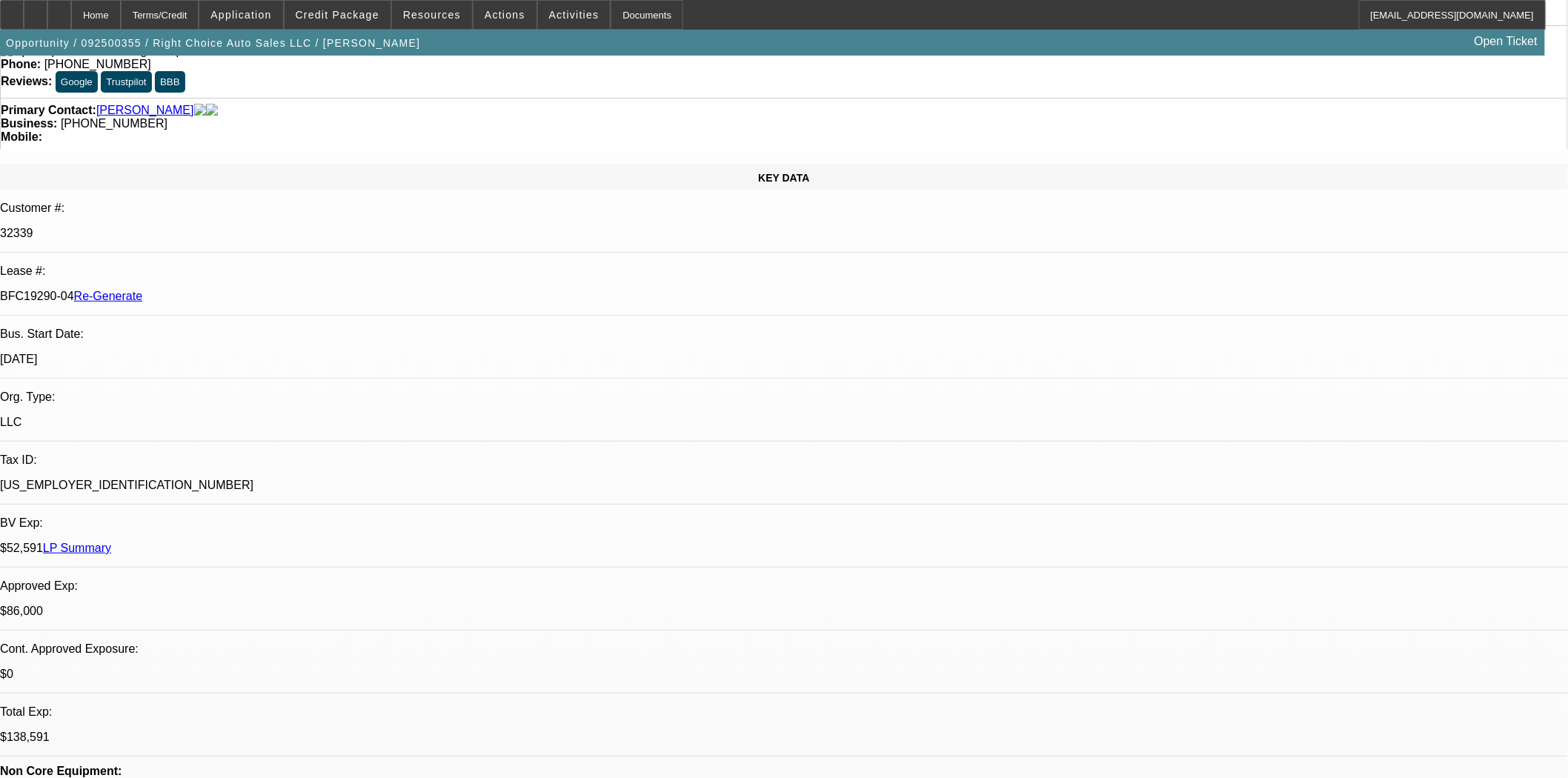
scroll to position [687, 0]
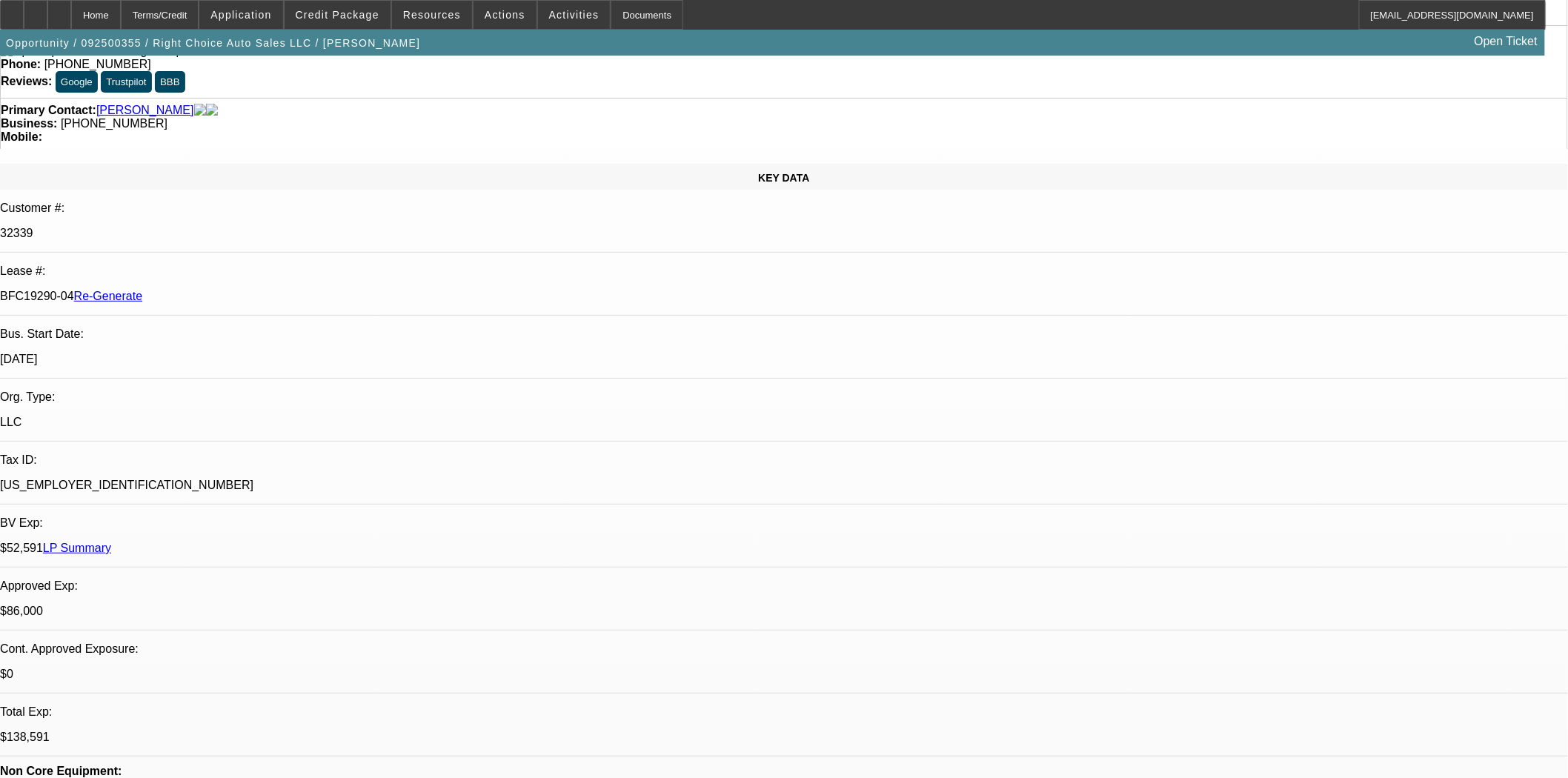
scroll to position [605, 0]
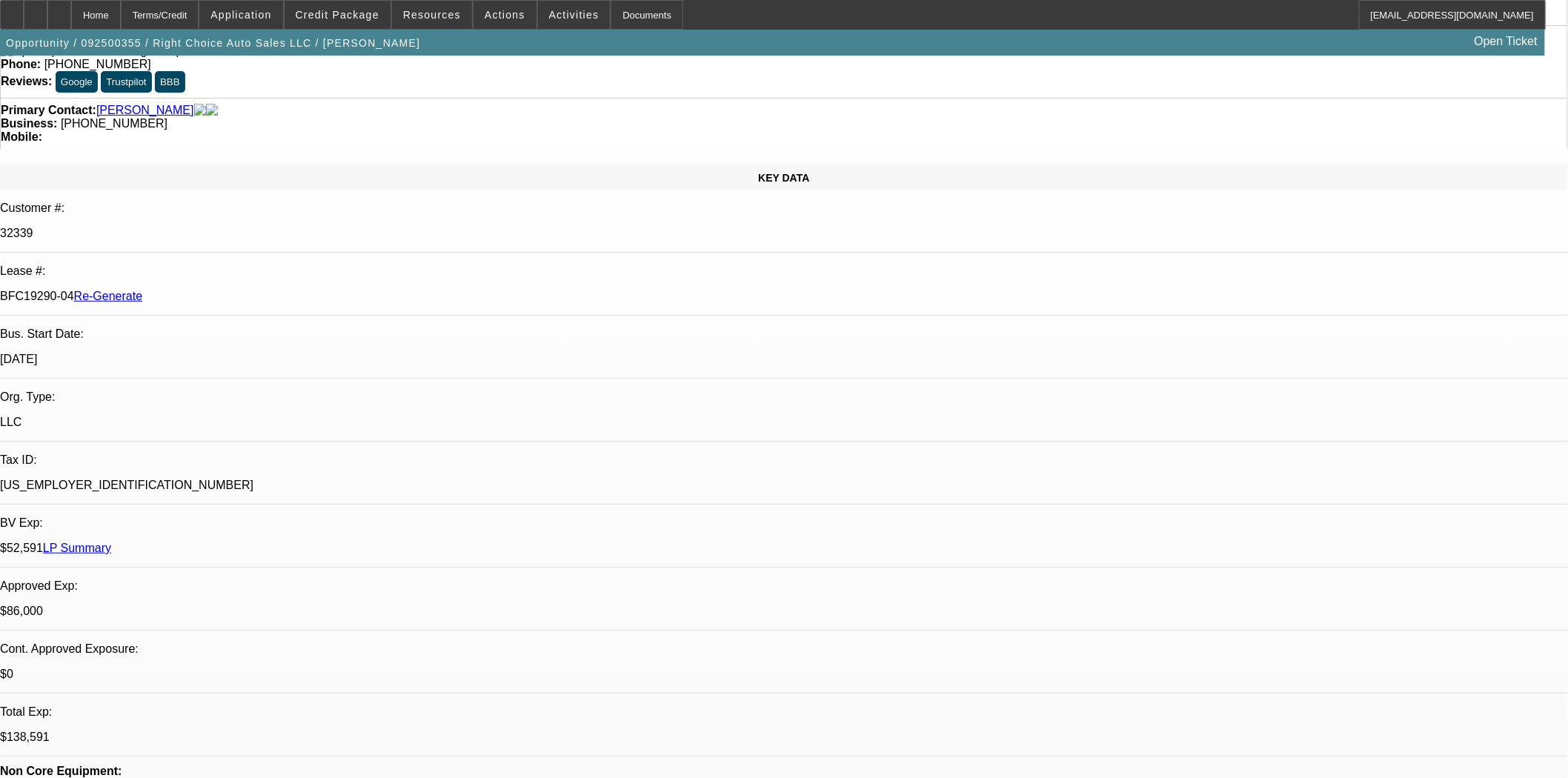
scroll to position [277, 0]
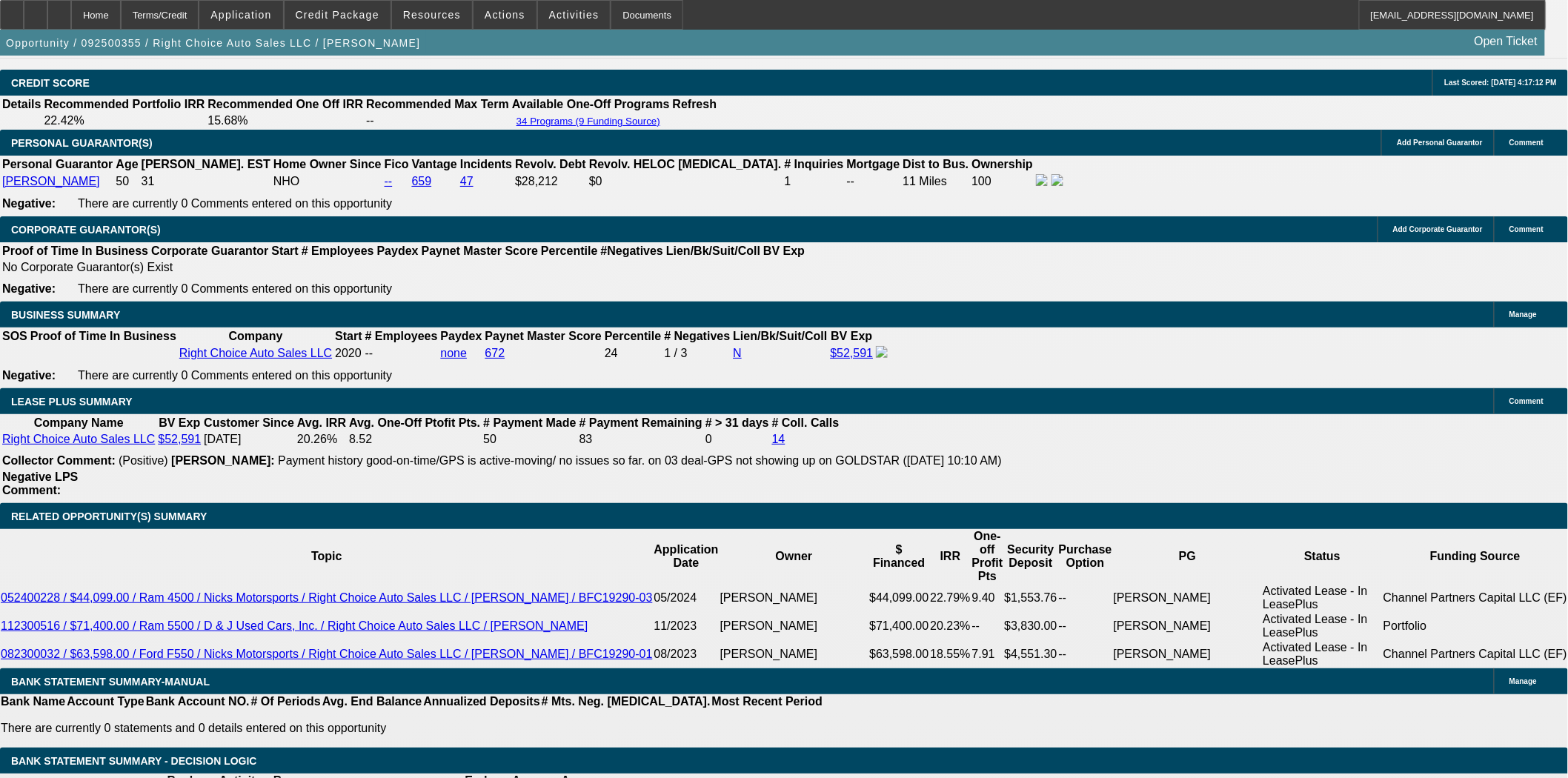
scroll to position [2139, 0]
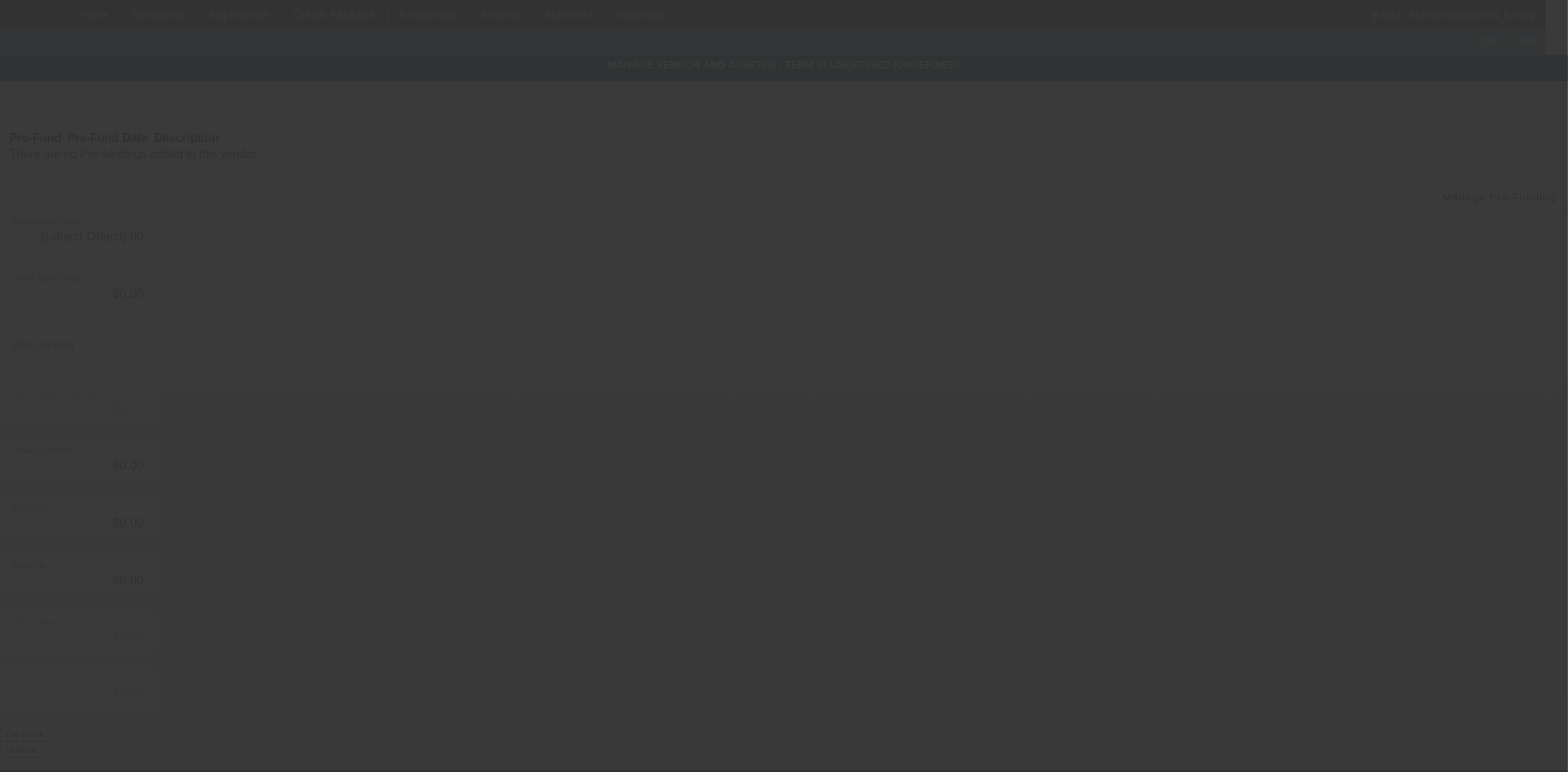
type input "$86,000.00"
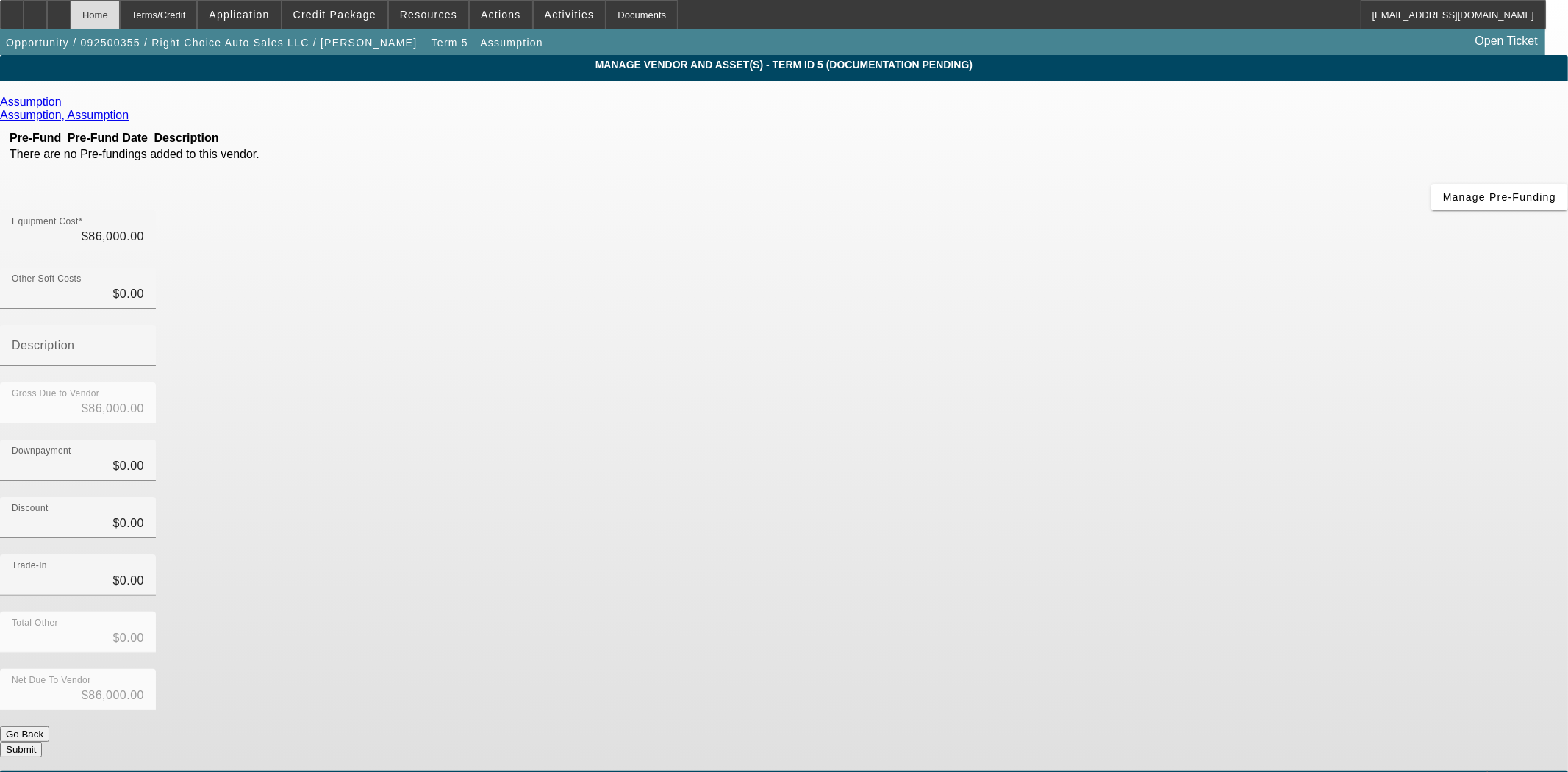
click at [120, 6] on div "Home" at bounding box center [95, 15] width 50 height 29
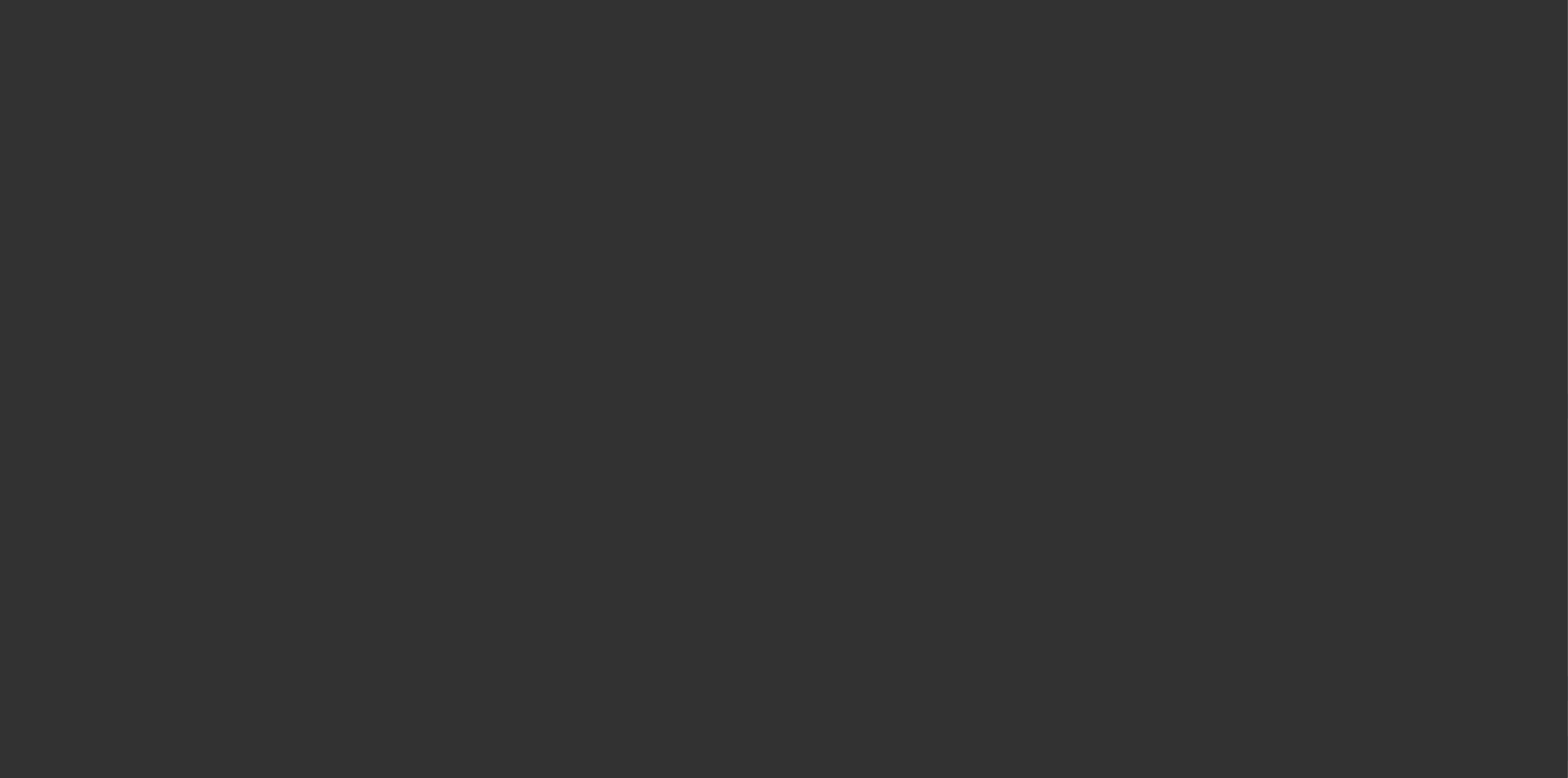
select select "3"
select select "0"
select select "2"
select select "0"
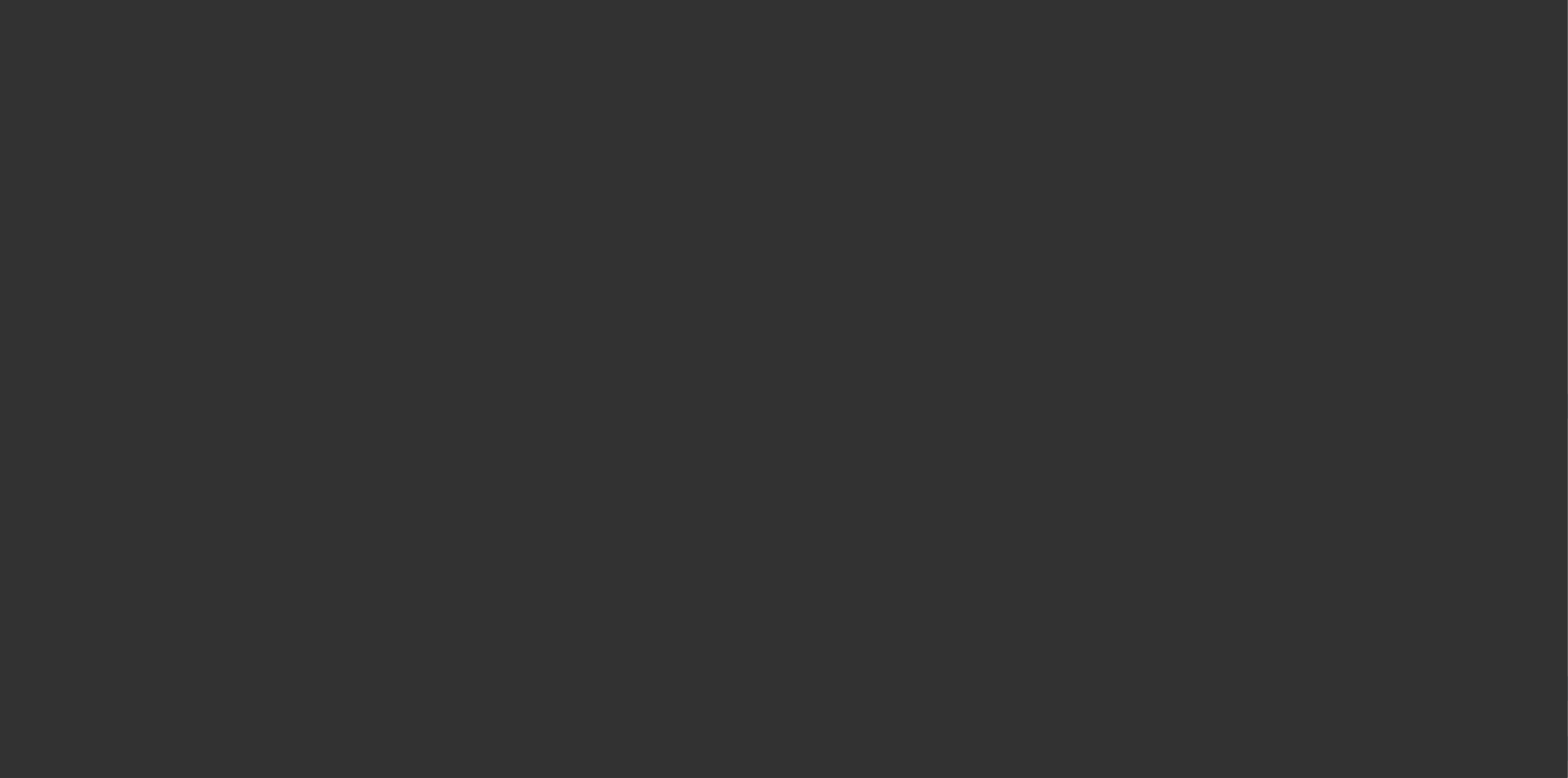
select select "4"
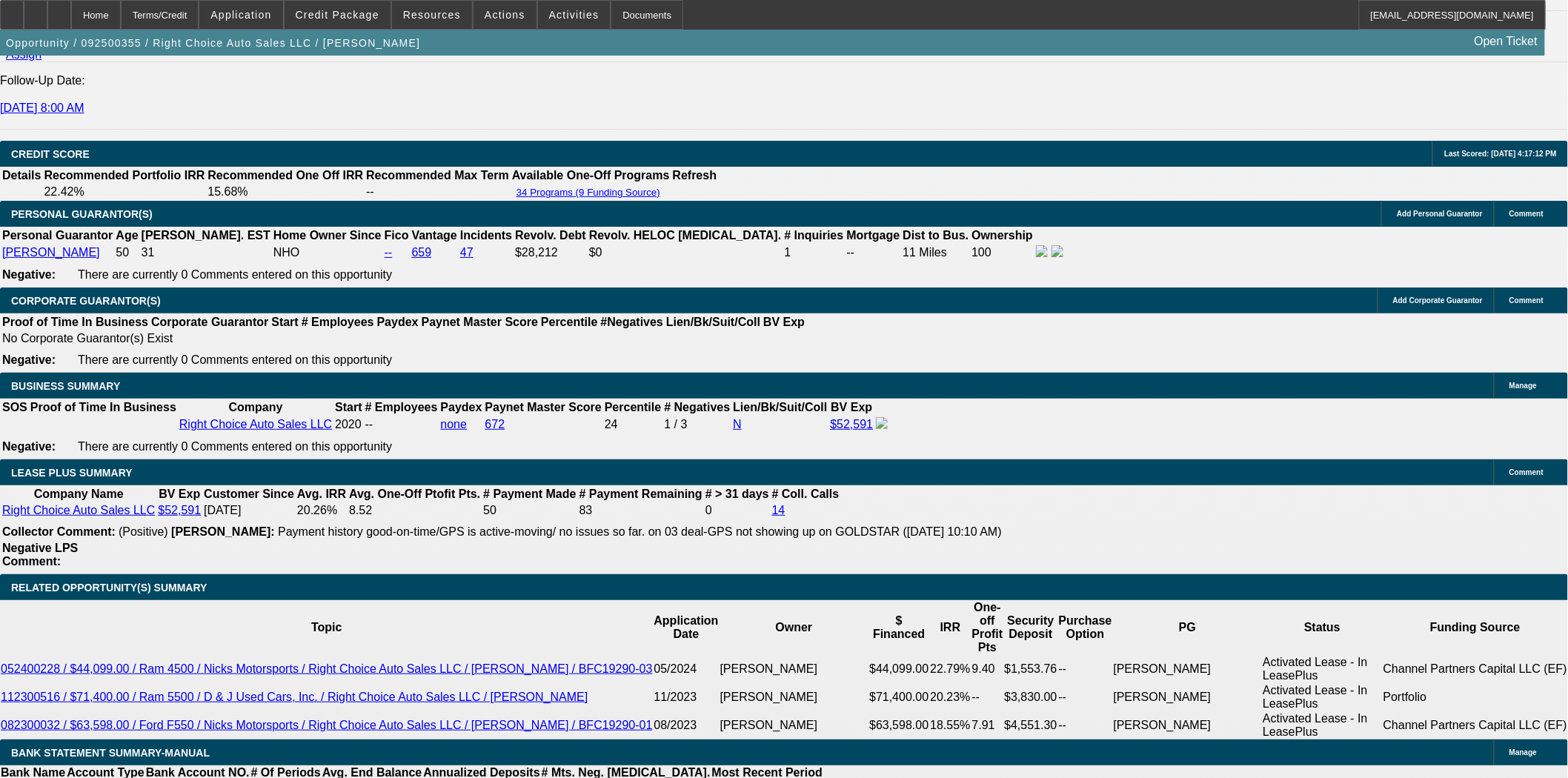
scroll to position [2222, 0]
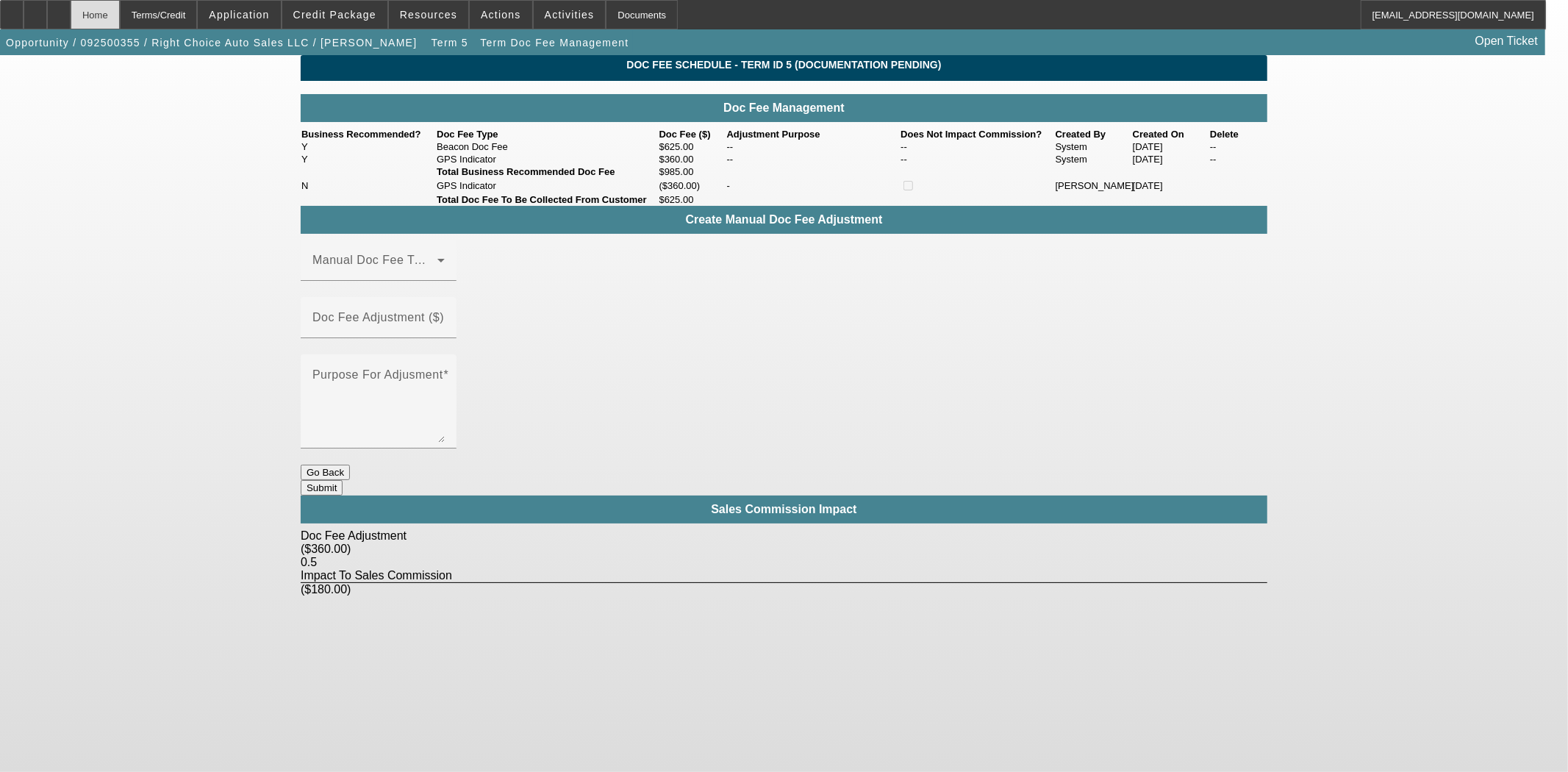
click at [120, 17] on div "Home" at bounding box center [95, 15] width 50 height 29
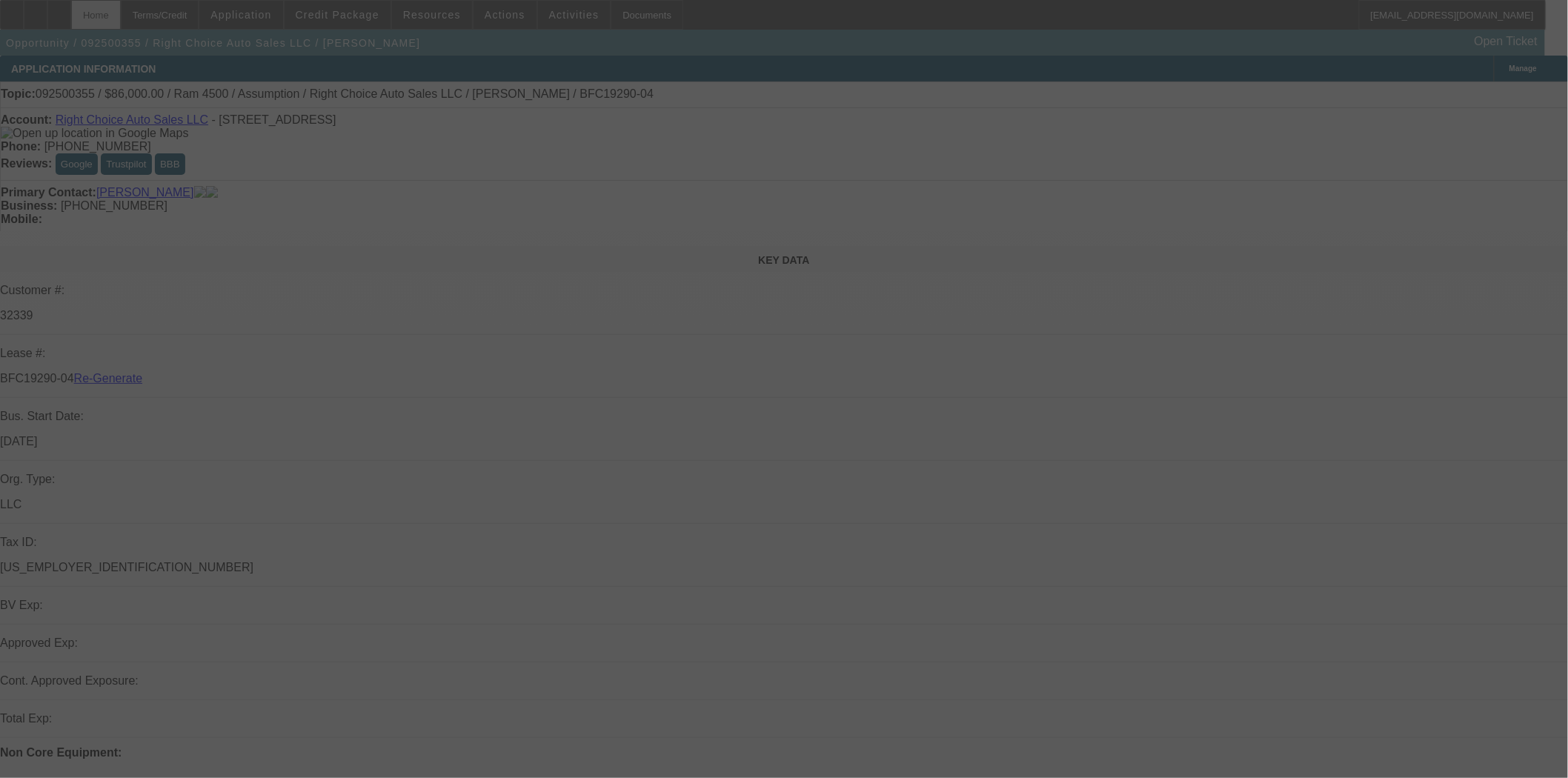
select select "3"
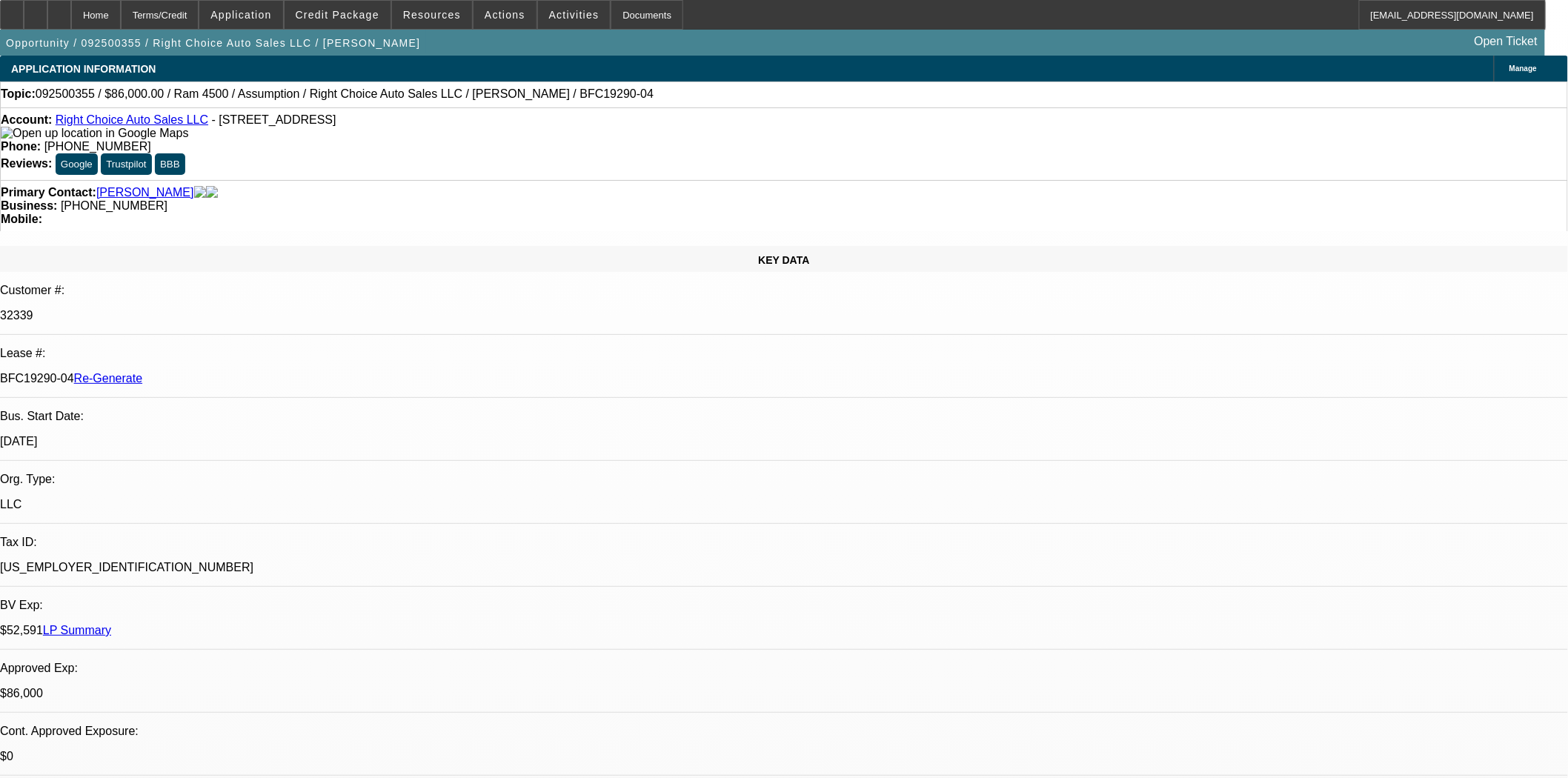
select select "0"
select select "2"
select select "0"
select select "4"
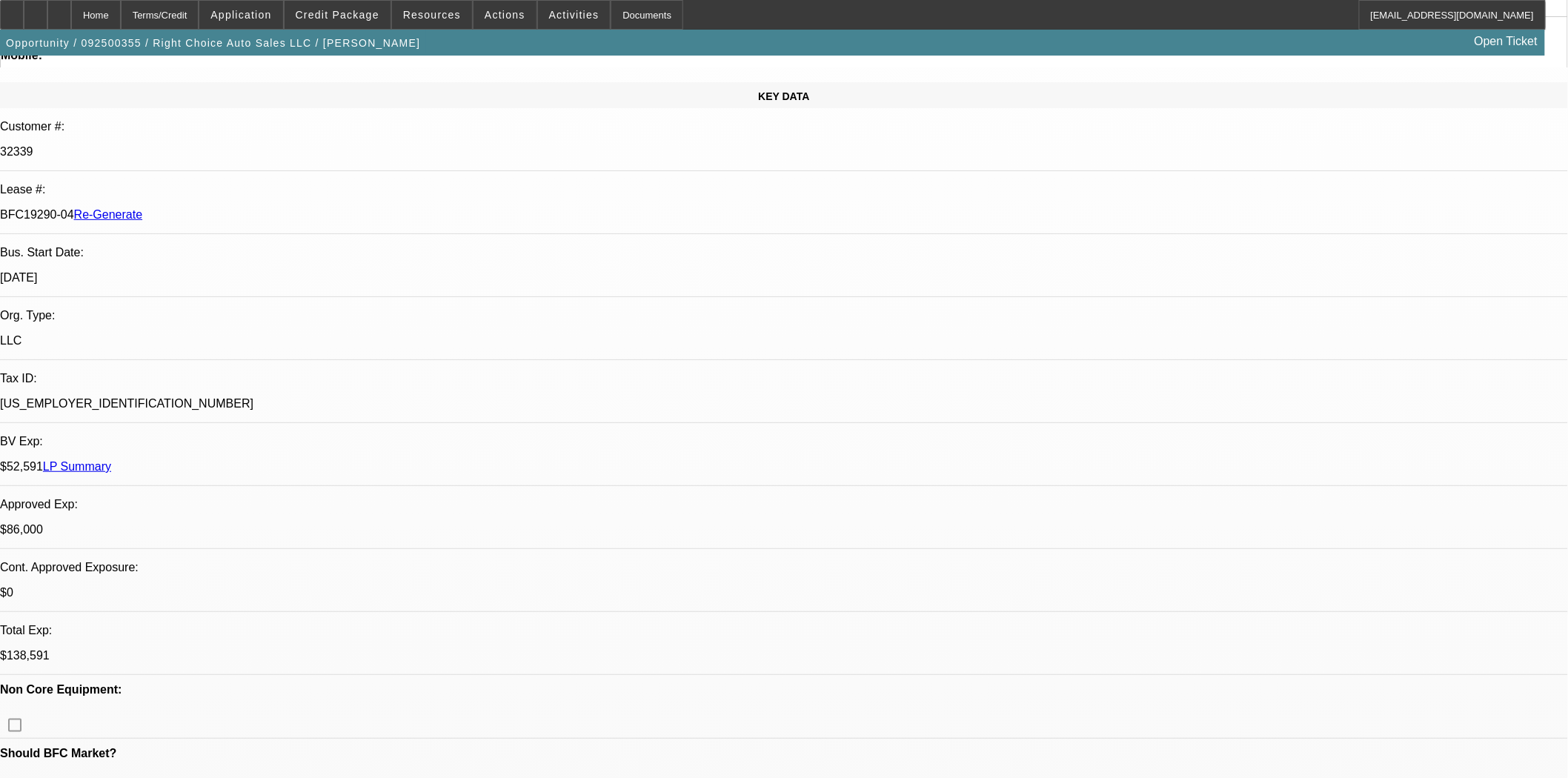
scroll to position [493, 0]
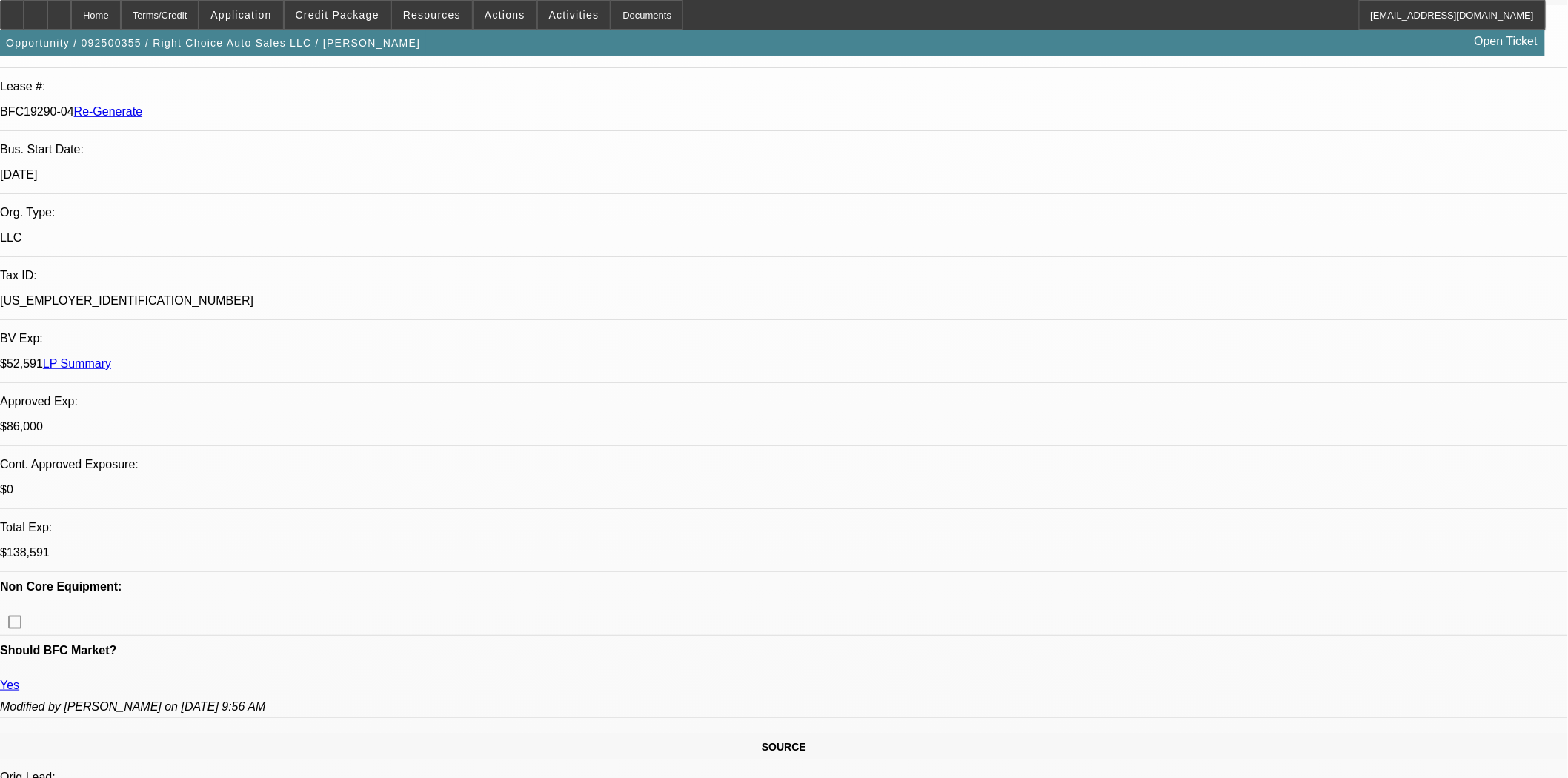
scroll to position [0, 0]
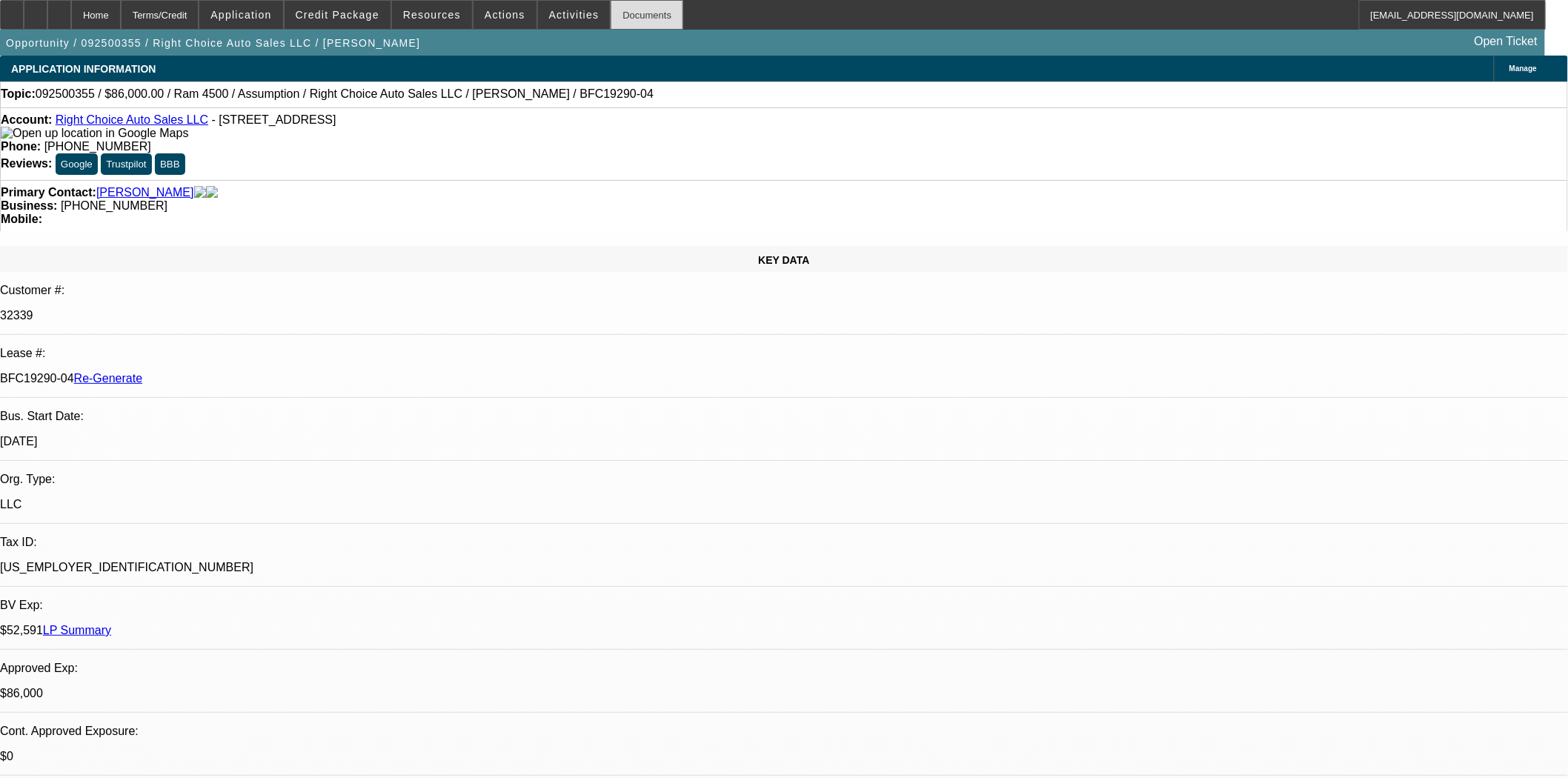
click at [619, 19] on div "Documents" at bounding box center [647, 15] width 72 height 30
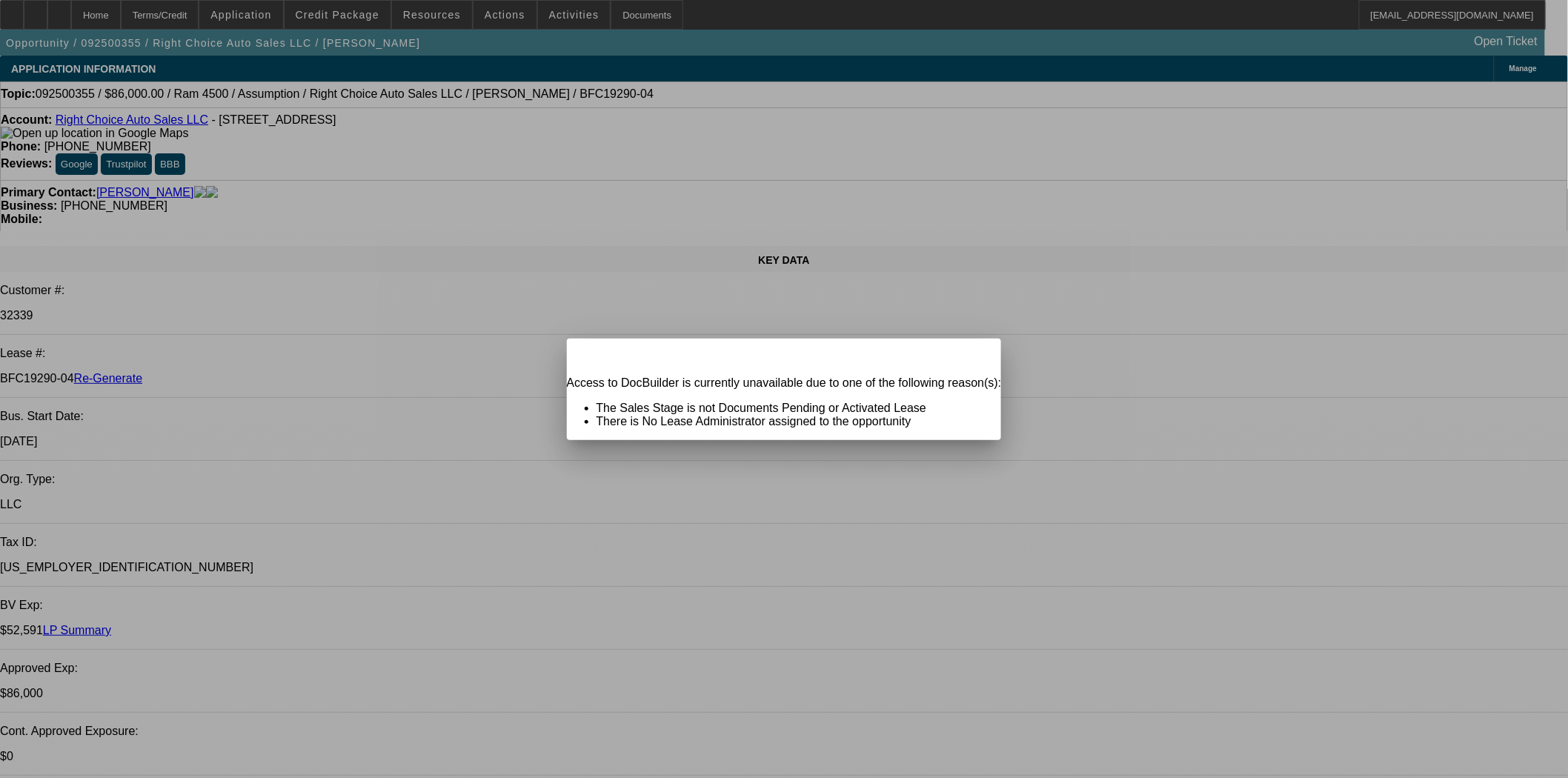
click at [968, 355] on div "Close" at bounding box center [984, 347] width 32 height 17
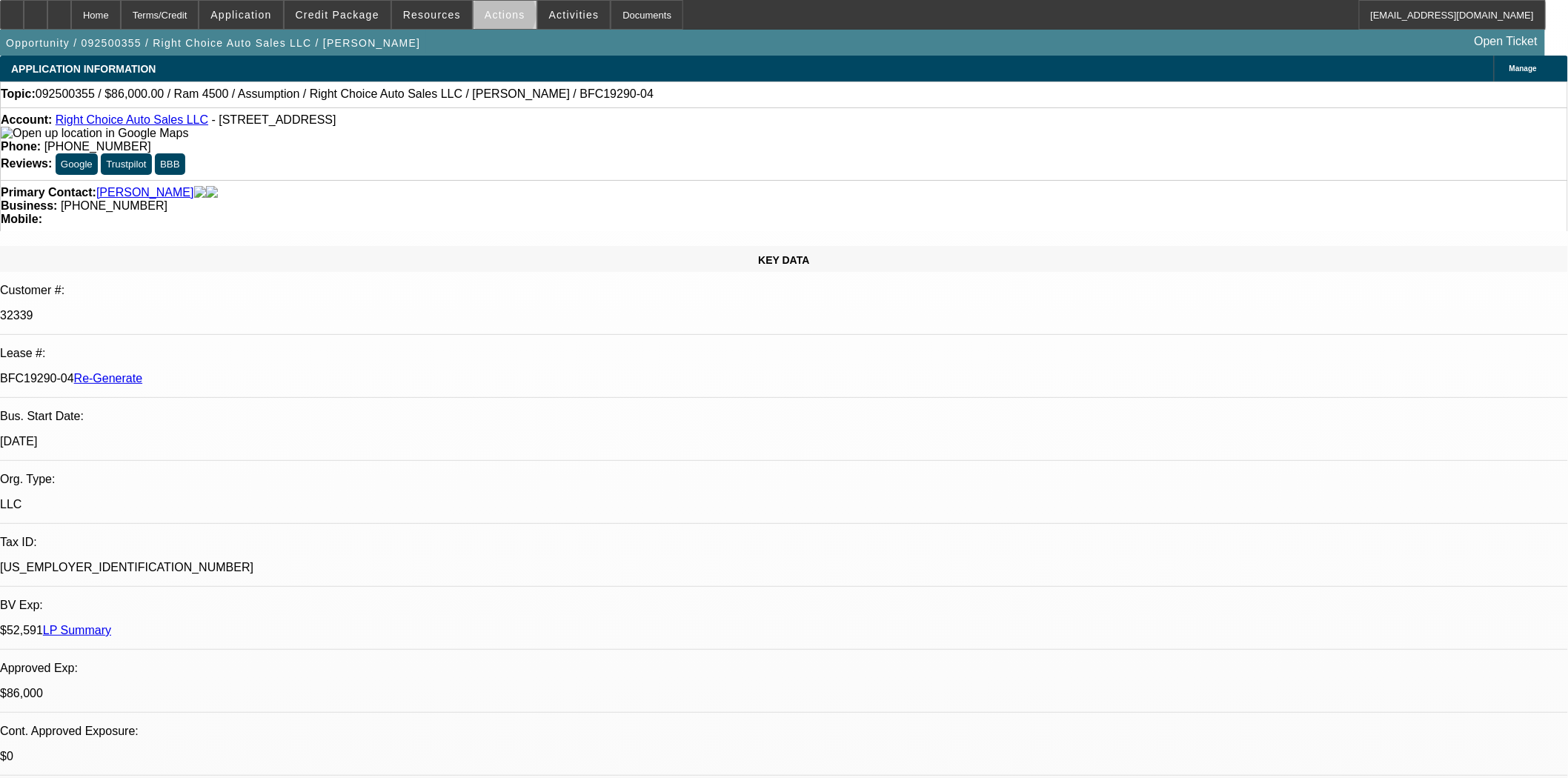
click at [499, 18] on span "Actions" at bounding box center [505, 15] width 41 height 12
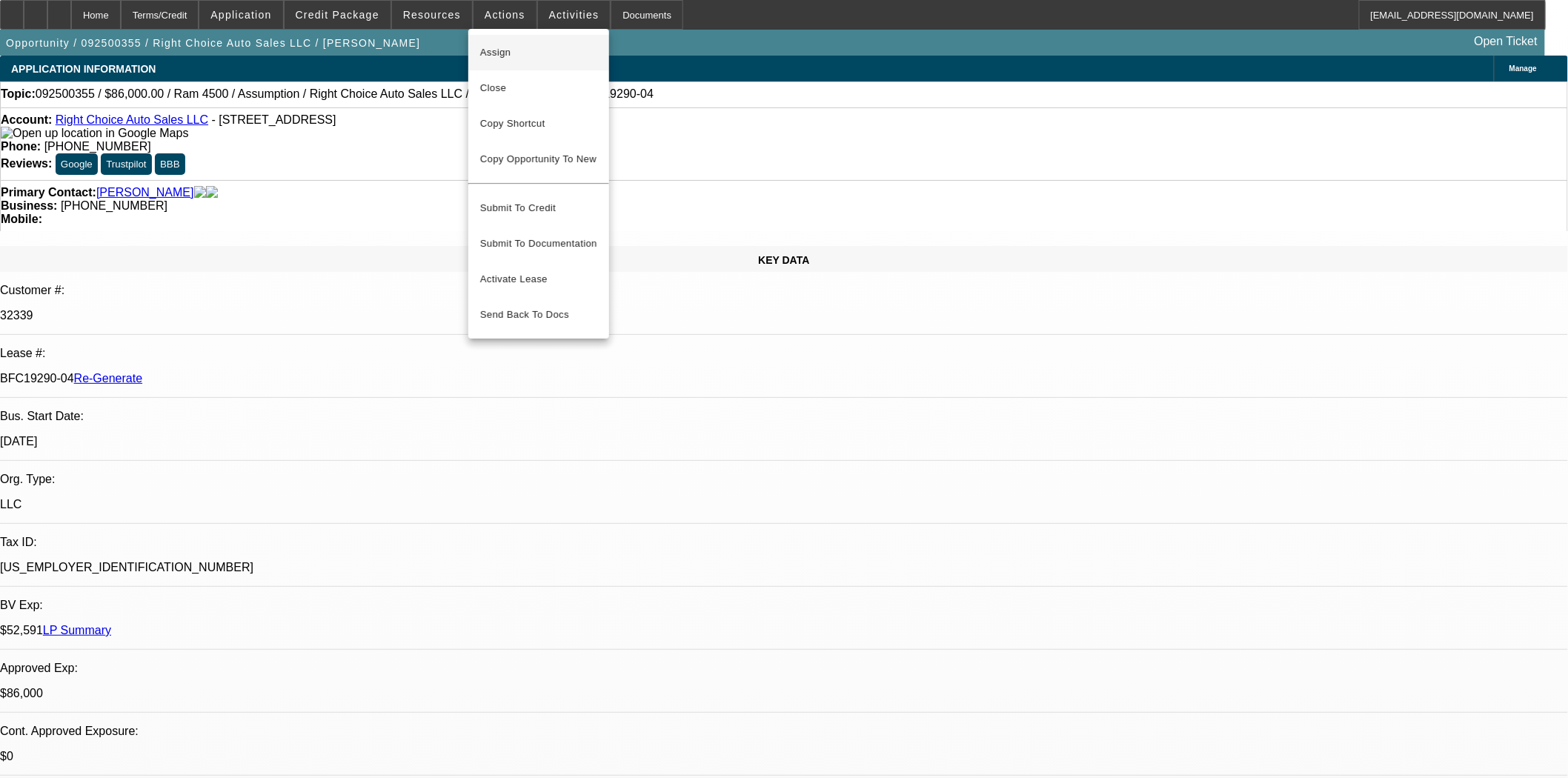
click at [494, 46] on span "Assign" at bounding box center [539, 52] width 118 height 18
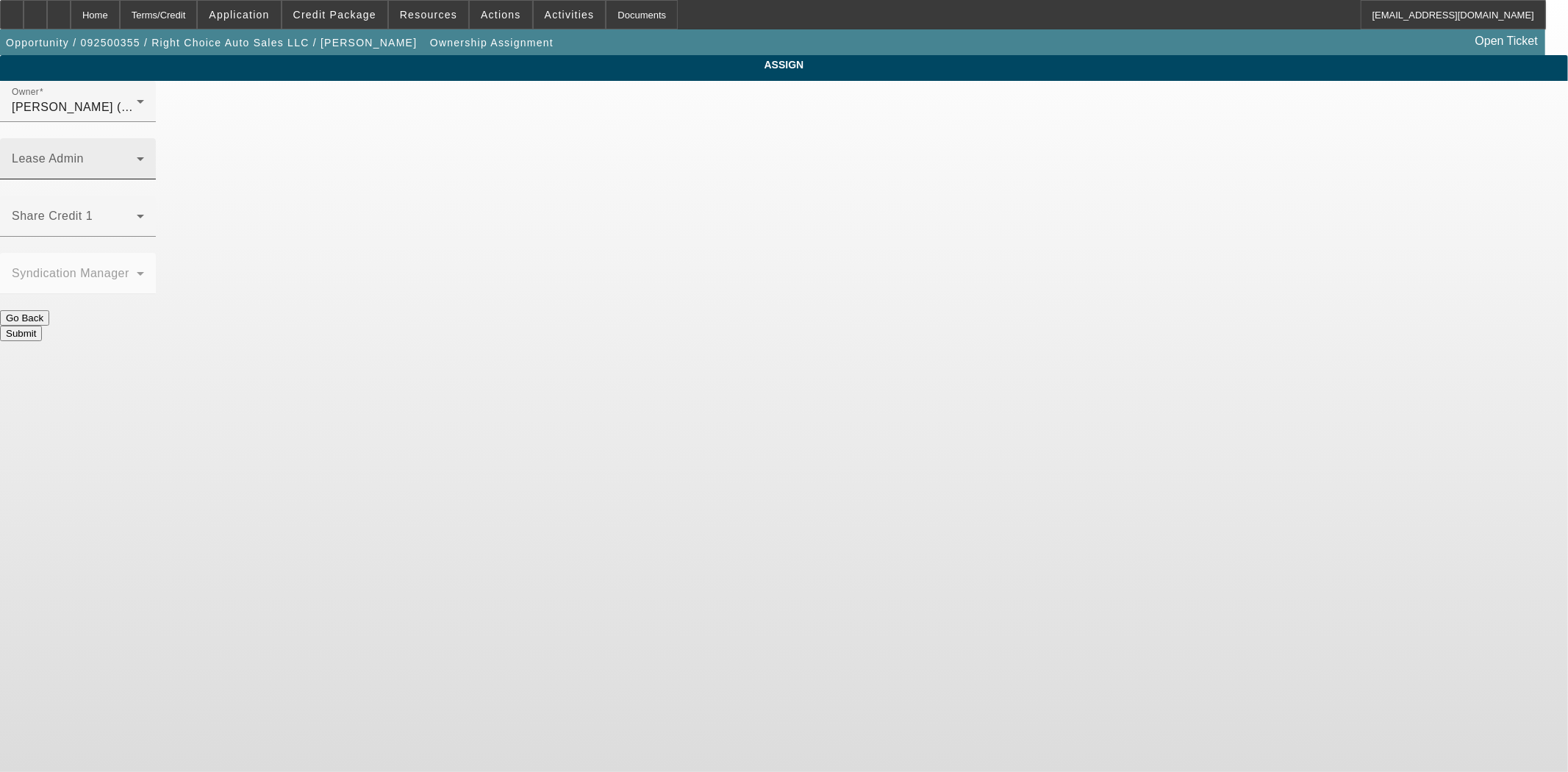
click at [137, 156] on span at bounding box center [74, 164] width 125 height 17
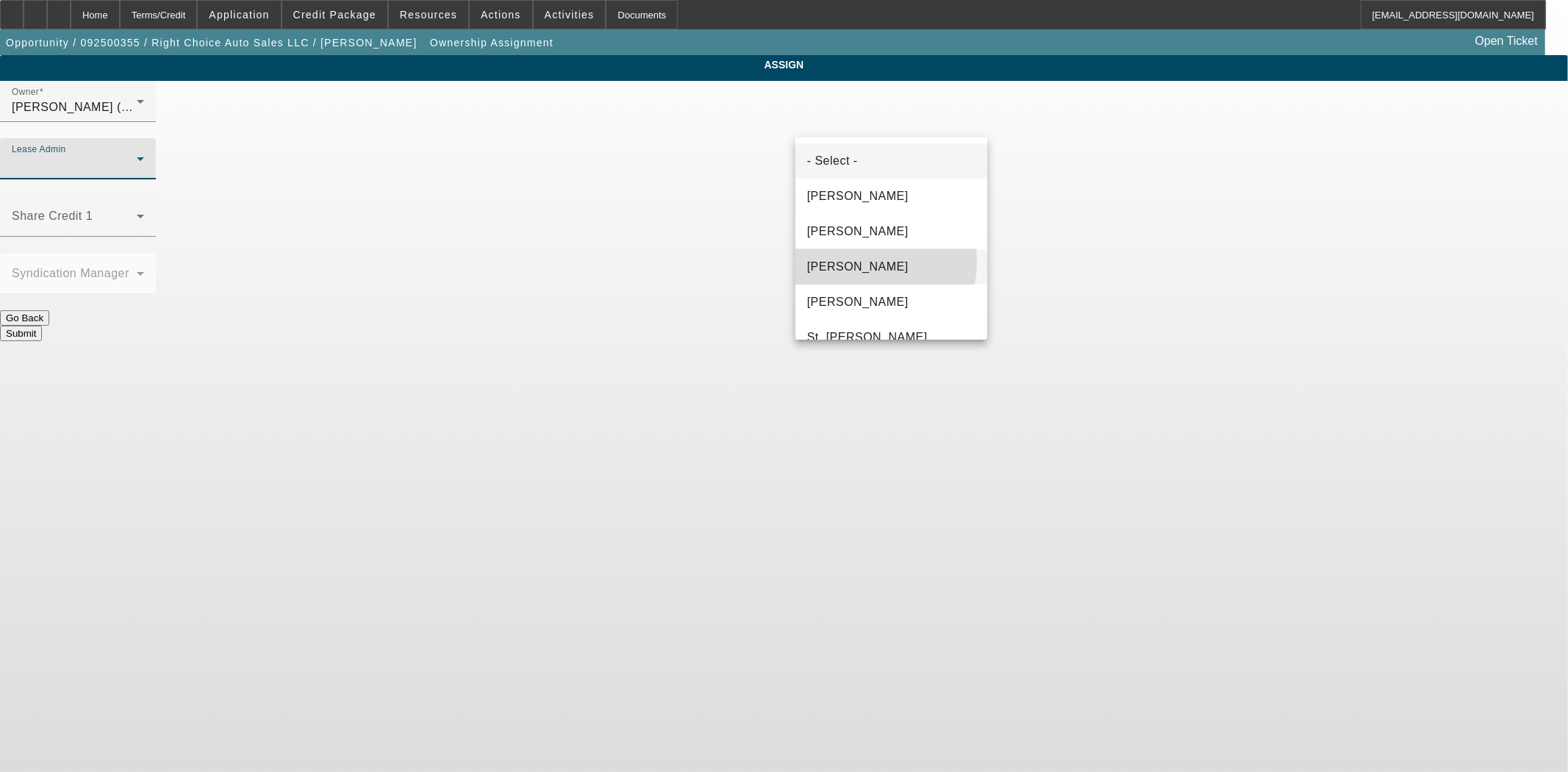
click at [854, 261] on span "Gonzalez, Amanda" at bounding box center [857, 266] width 101 height 17
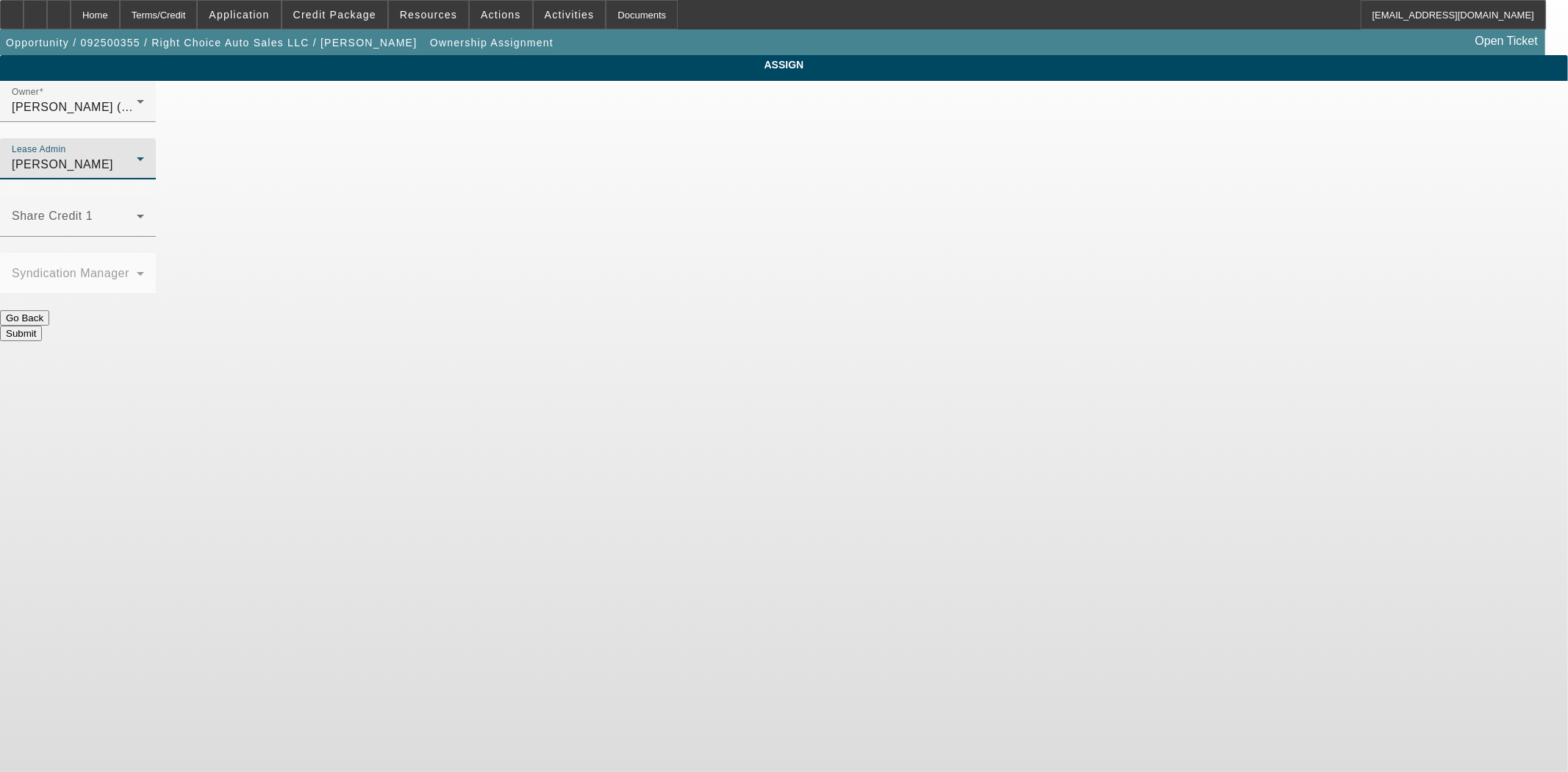
click at [42, 326] on button "Submit" at bounding box center [21, 333] width 42 height 16
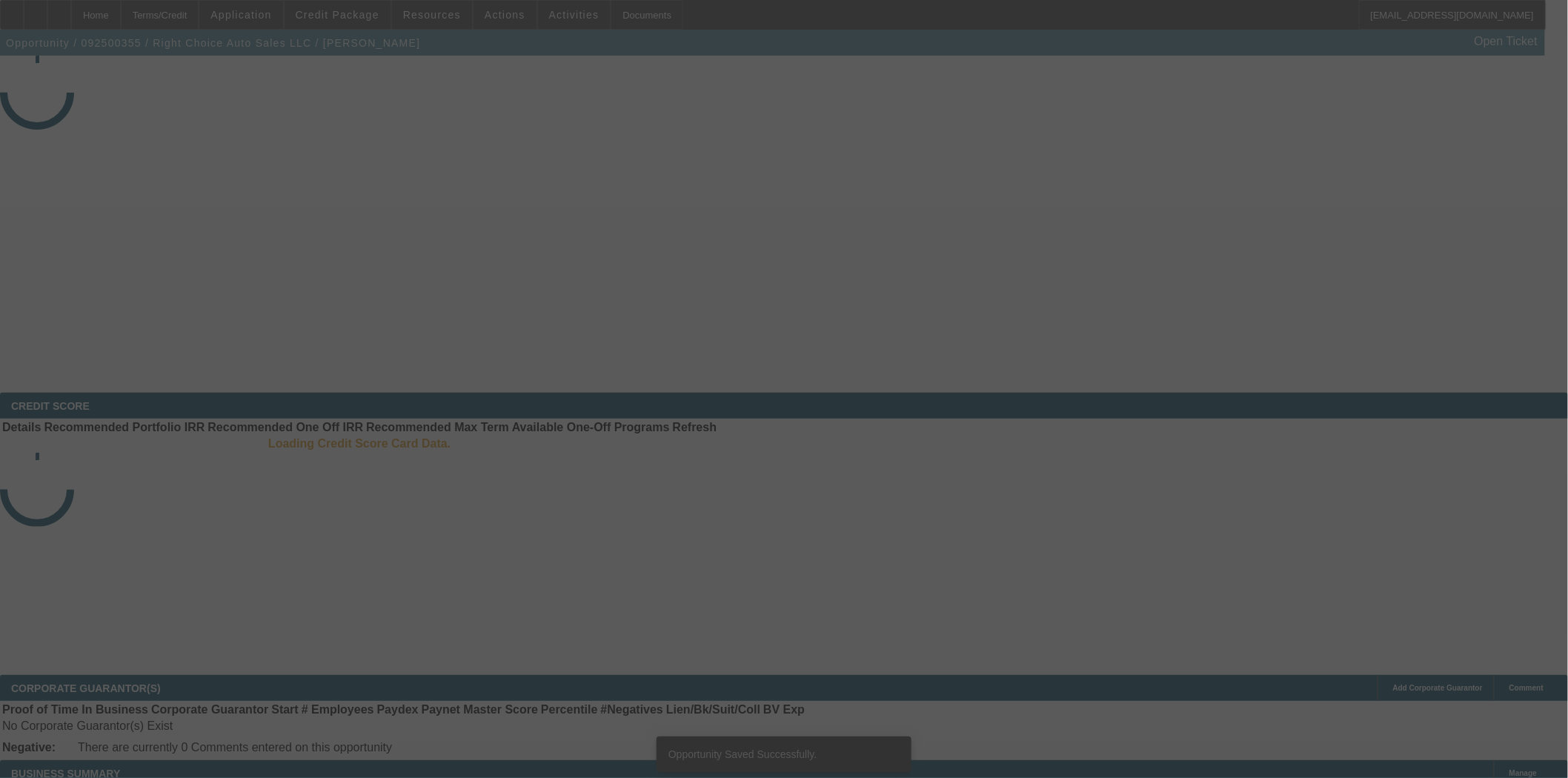
select select "3"
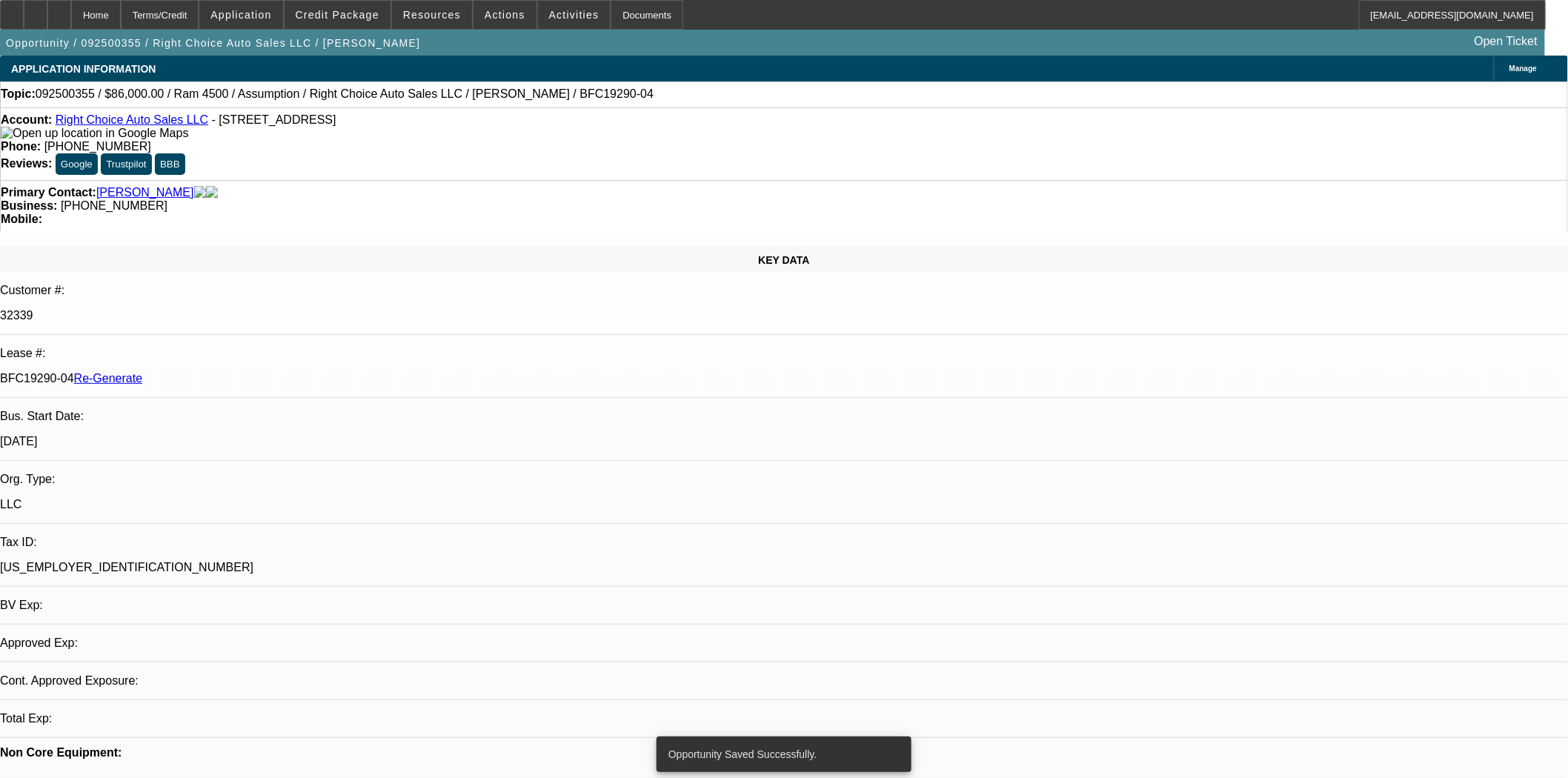
select select "0"
select select "2"
select select "0"
select select "4"
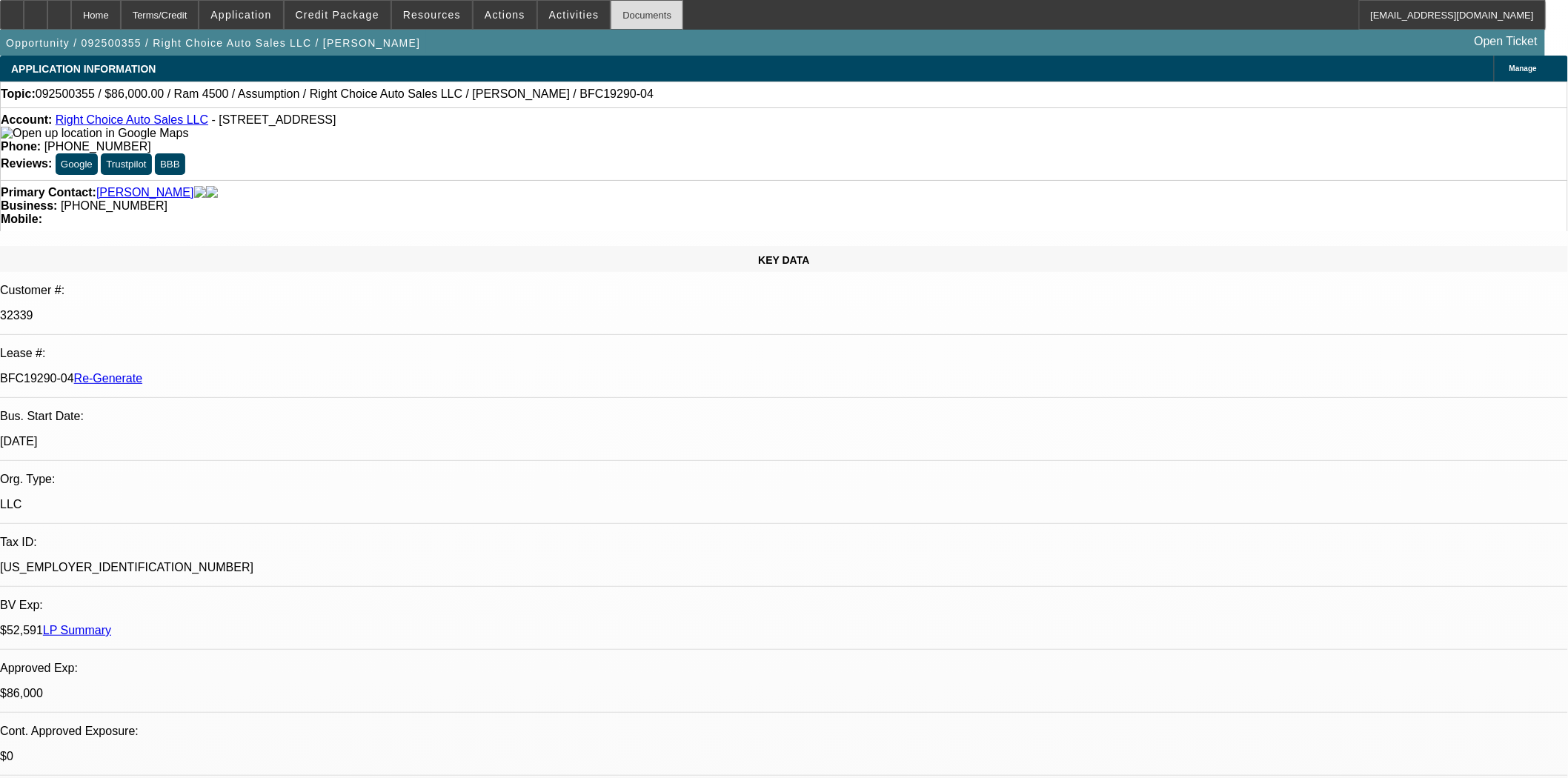
click at [611, 9] on div "Documents" at bounding box center [647, 15] width 72 height 30
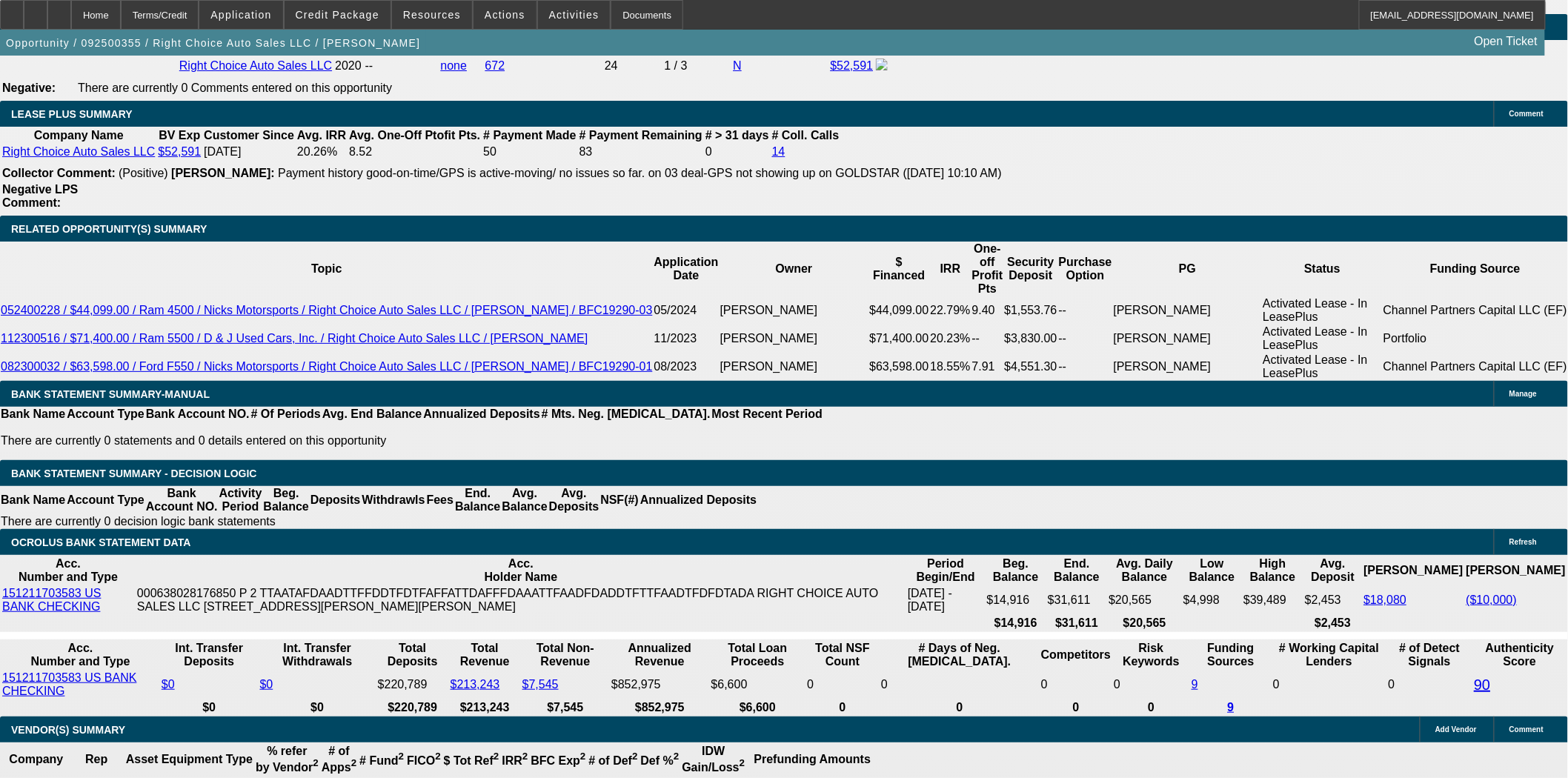
scroll to position [2469, 0]
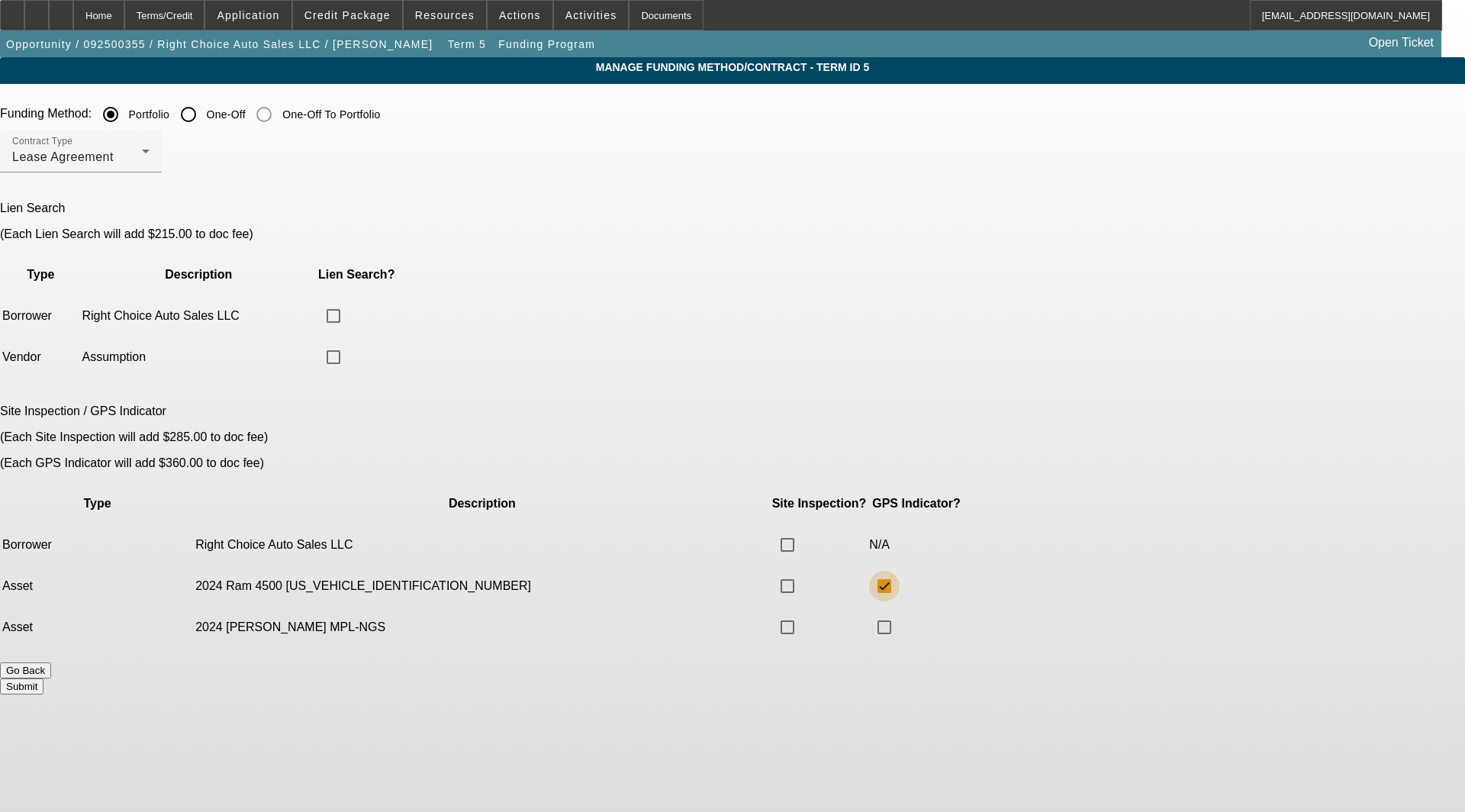
click at [900, 571] on input "checkbox" at bounding box center [885, 586] width 31 height 30
checkbox input "false"
click at [44, 679] on button "Submit" at bounding box center [22, 686] width 44 height 16
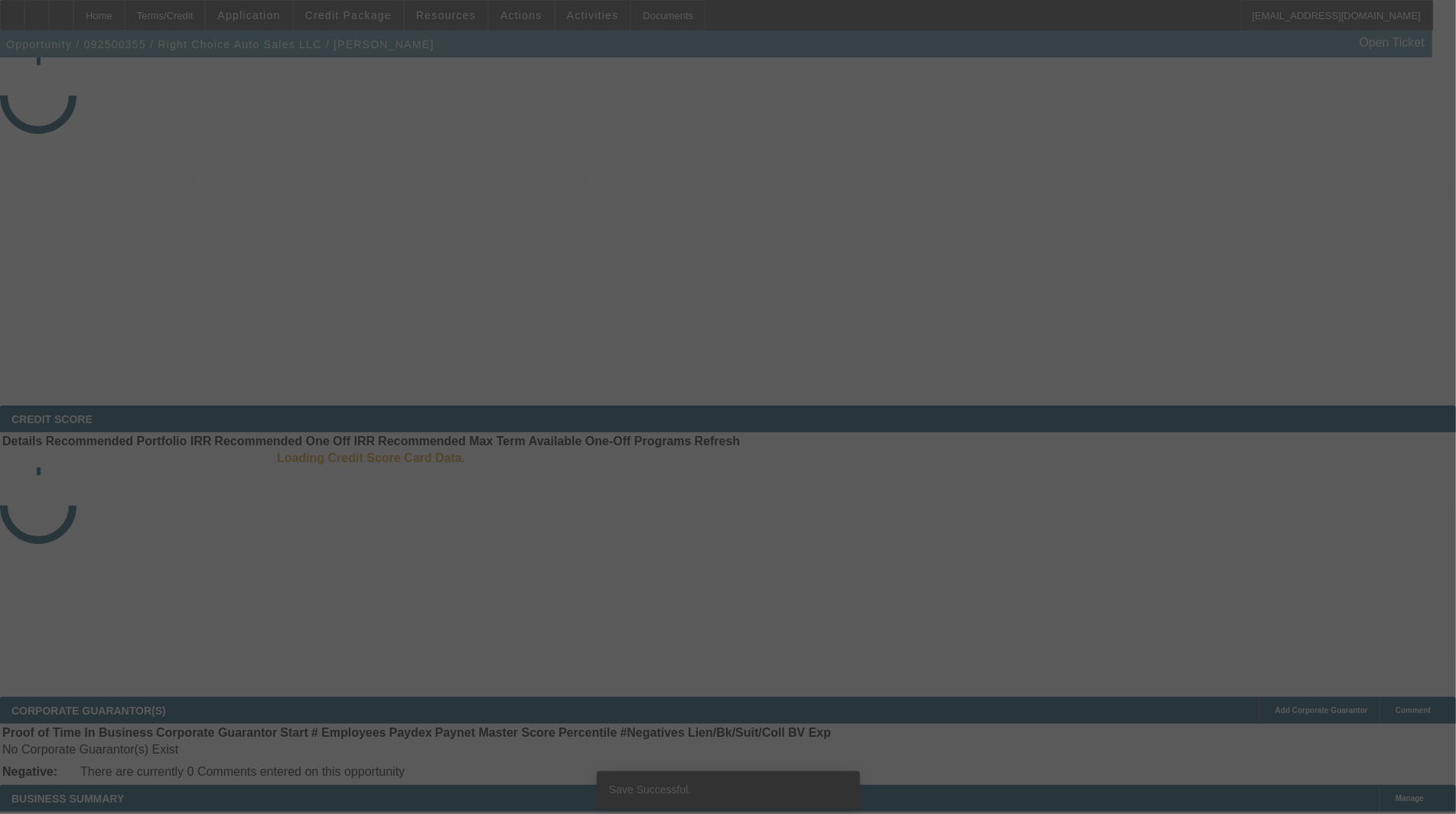
select select "3"
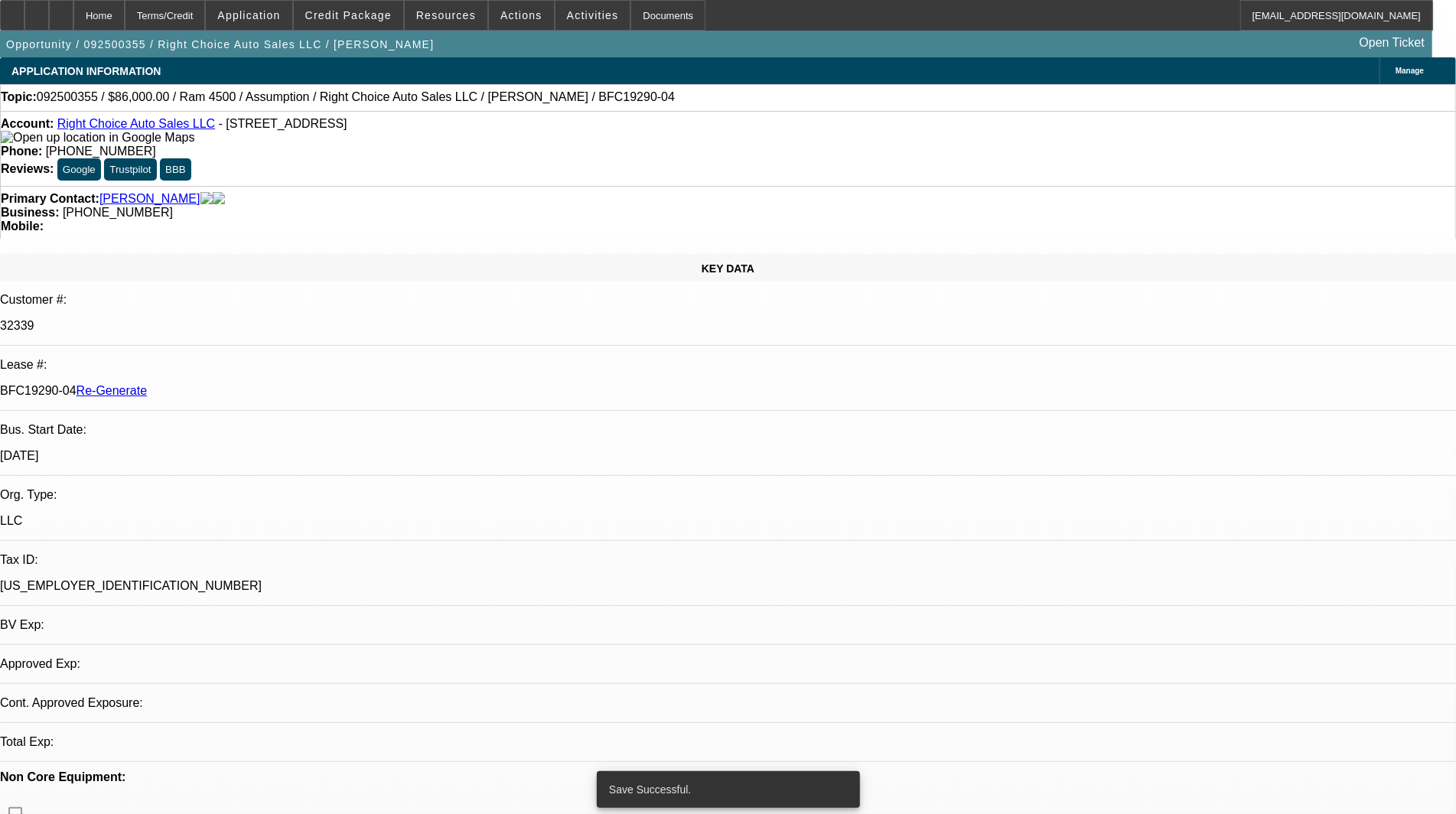
select select "0"
select select "2"
select select "0"
select select "4"
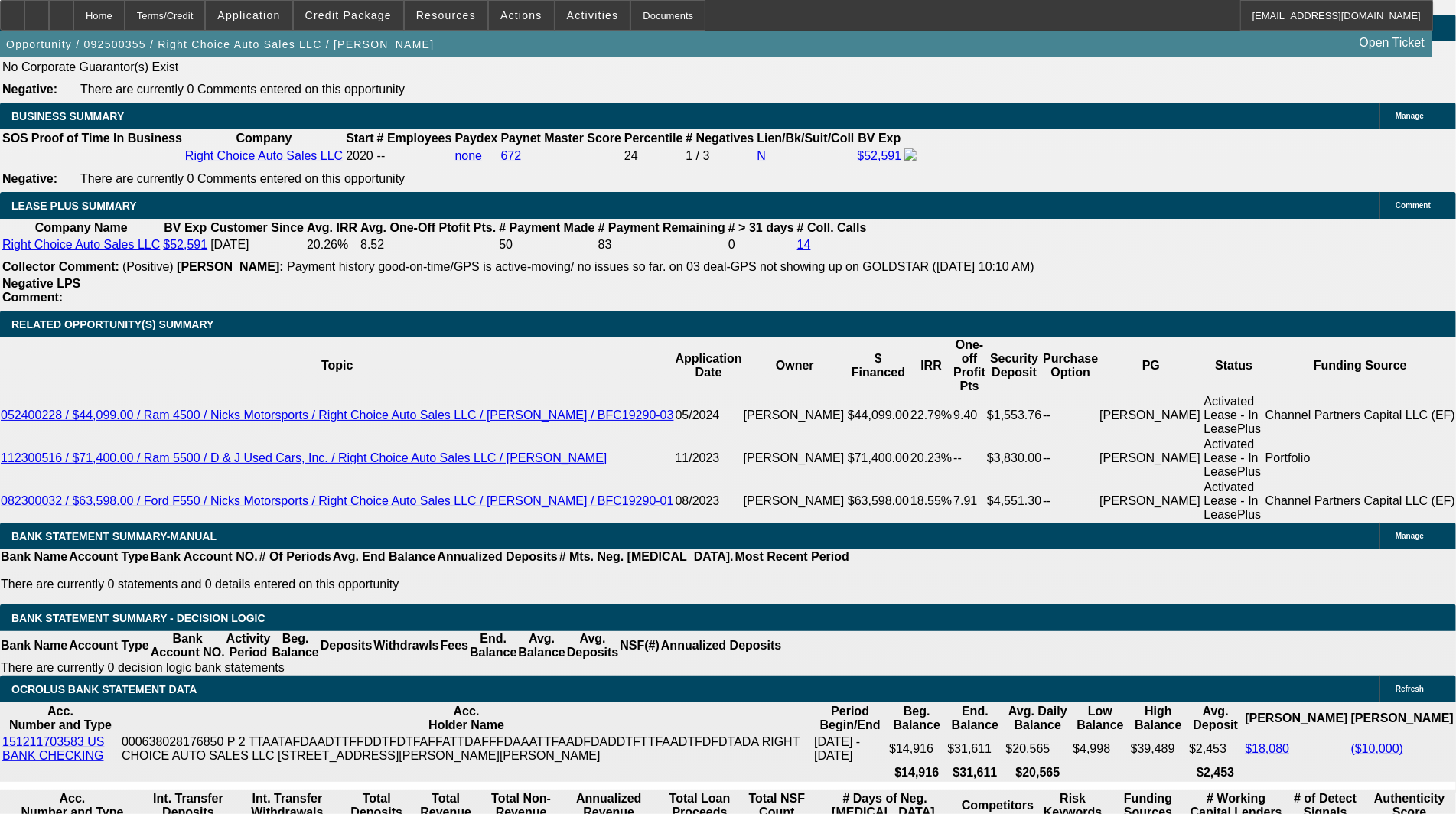
scroll to position [2465, 0]
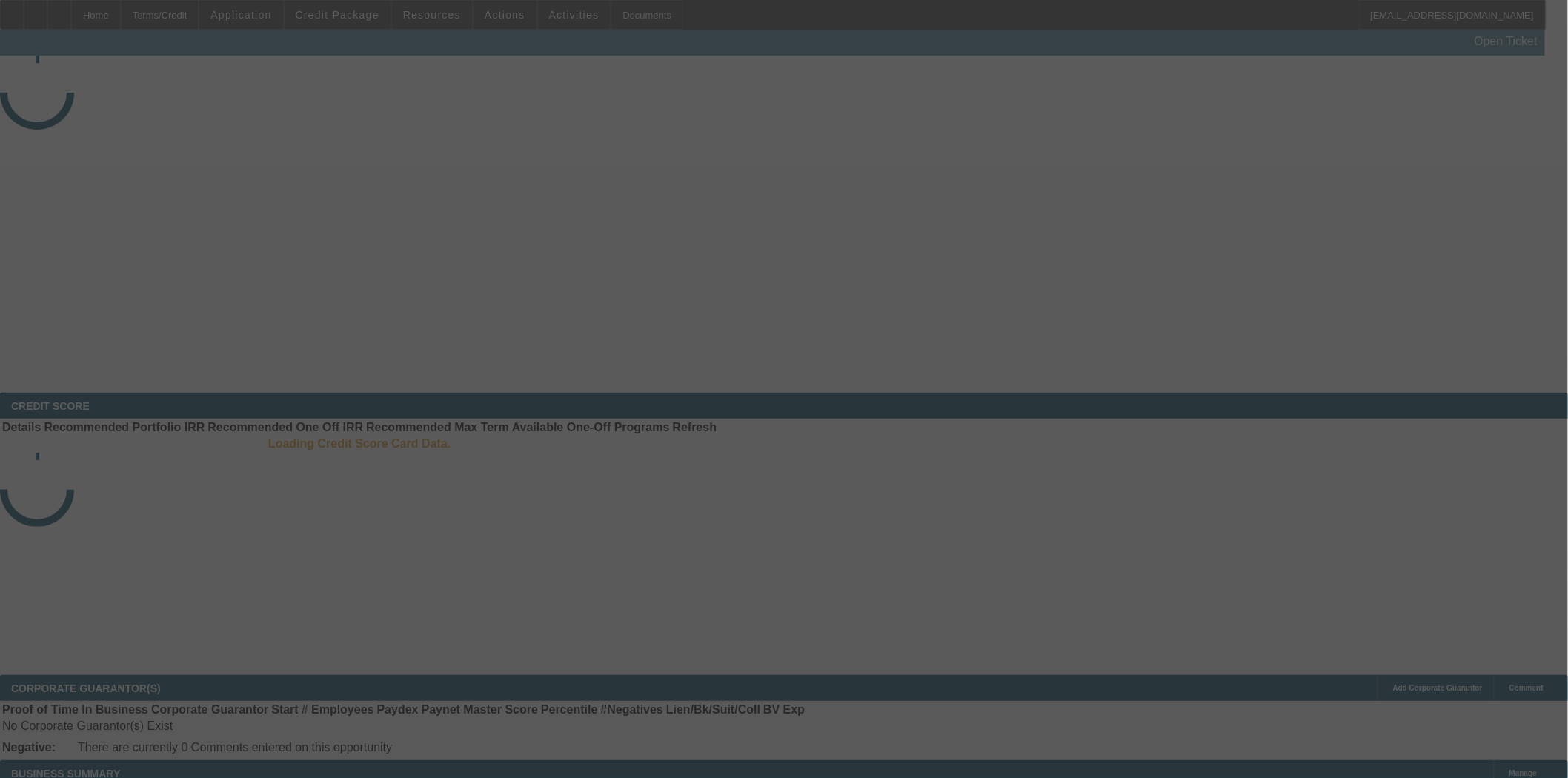
select select "4"
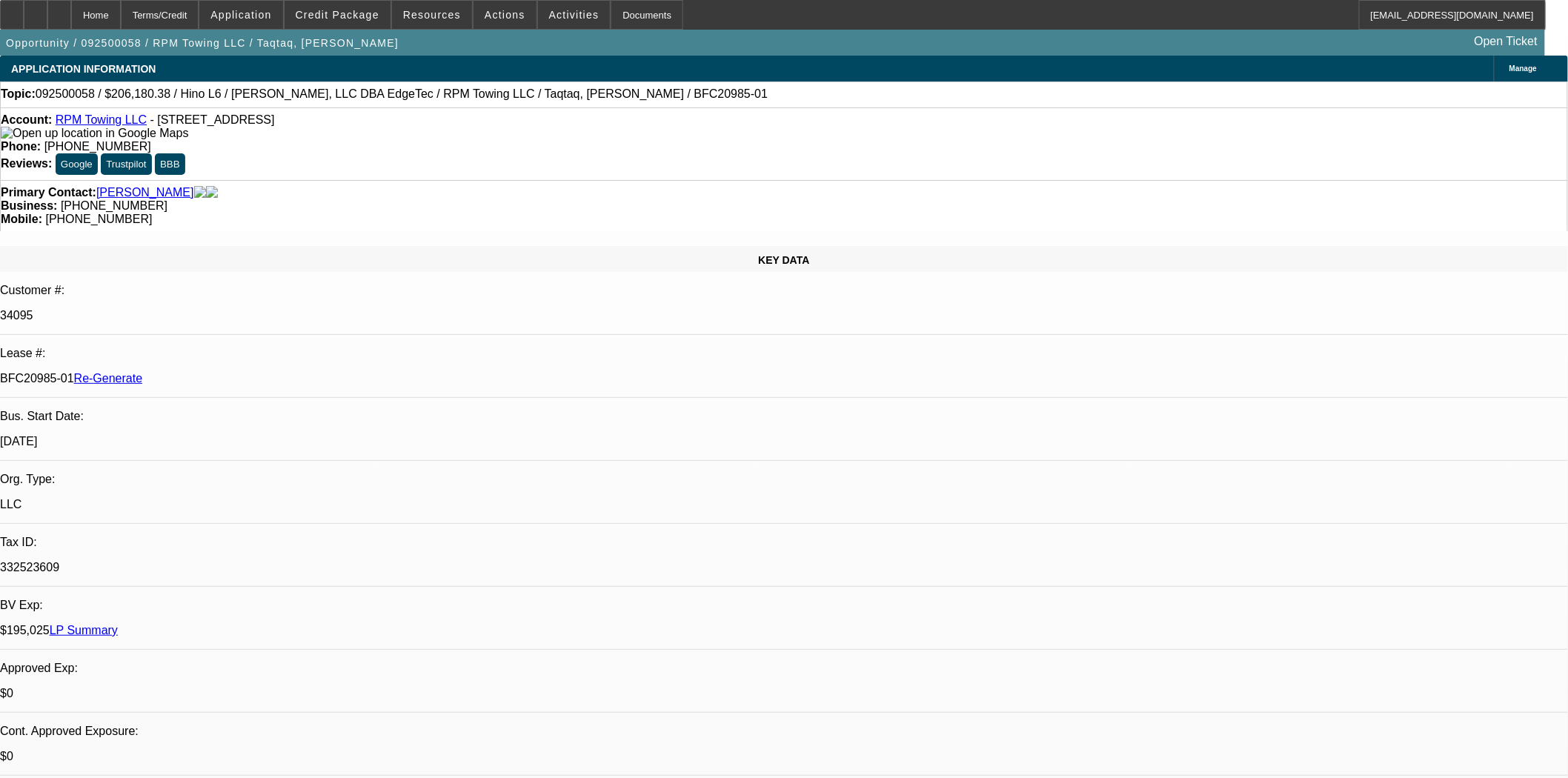
select select "0"
select select "2"
select select "0"
select select "6"
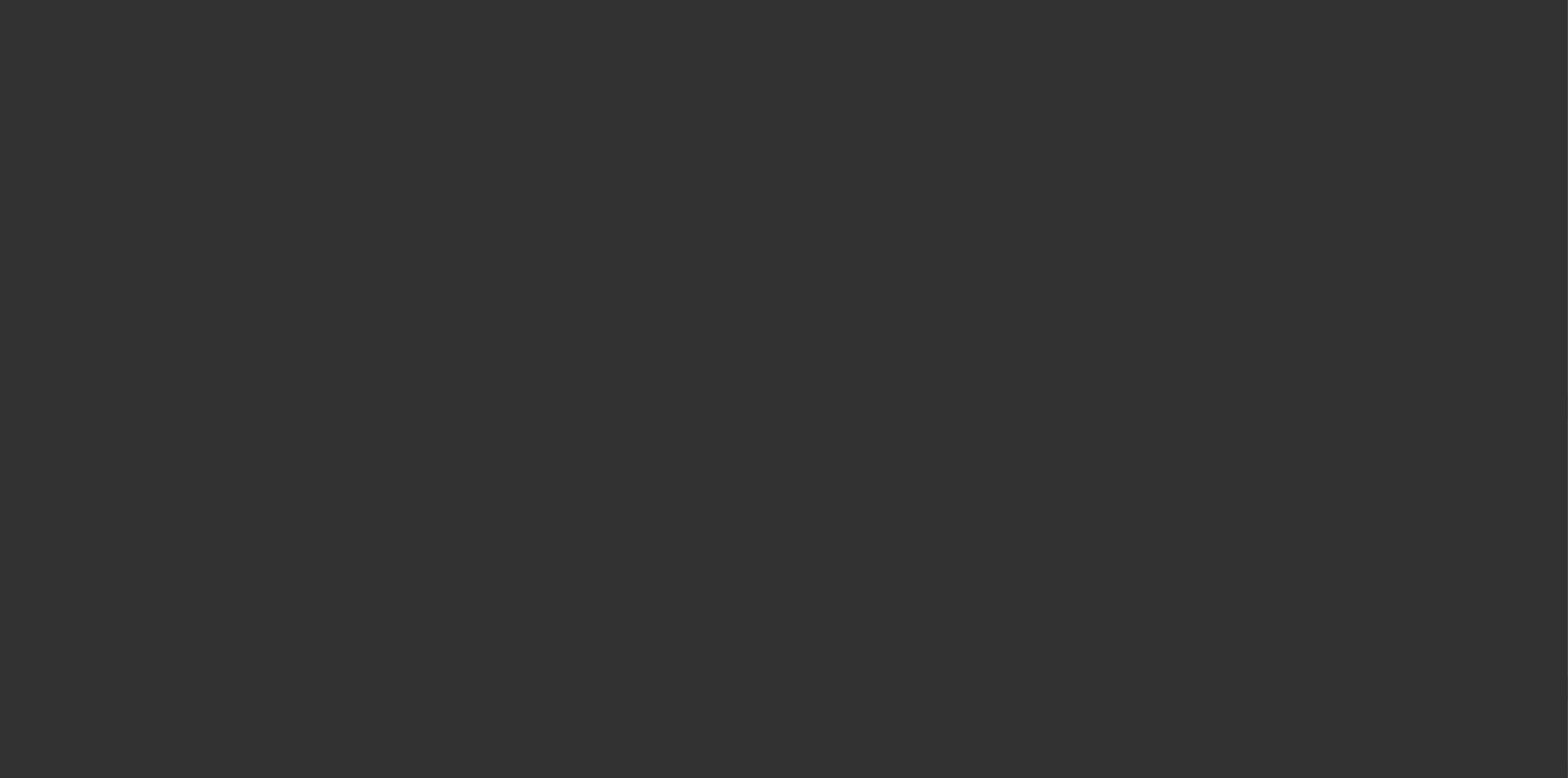
select select "3"
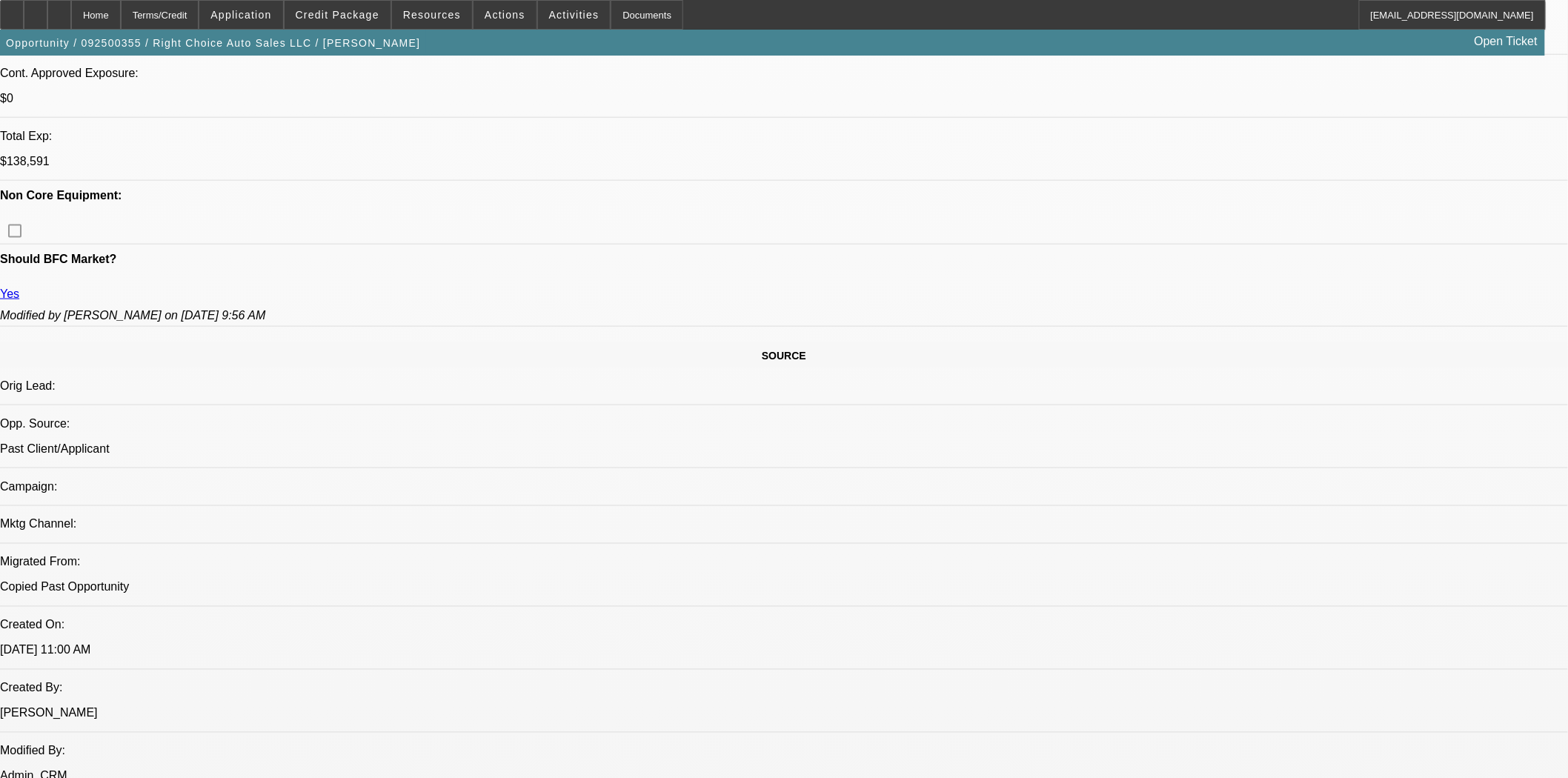
select select "0"
select select "2"
select select "0"
select select "4"
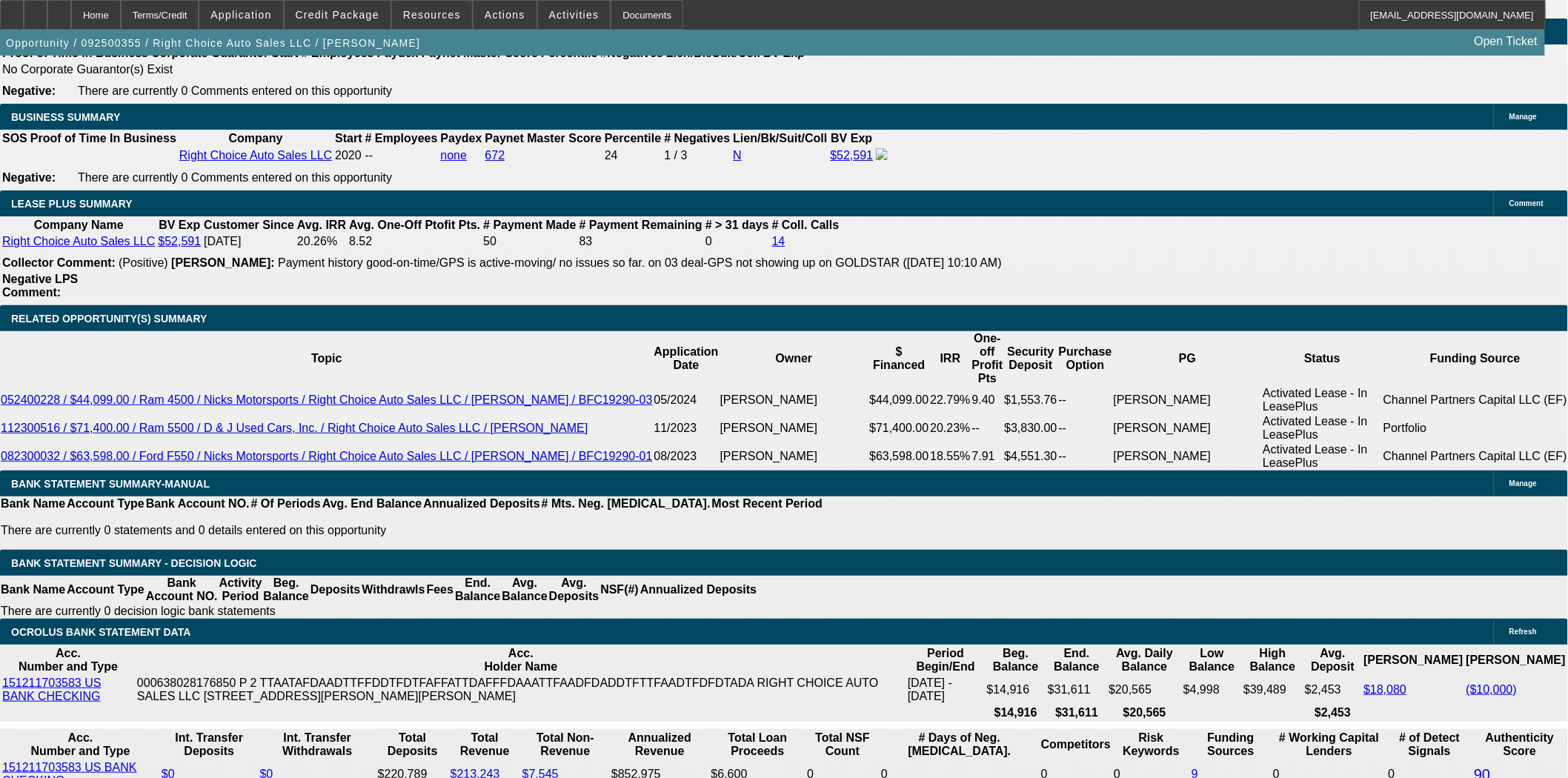
scroll to position [2425, 0]
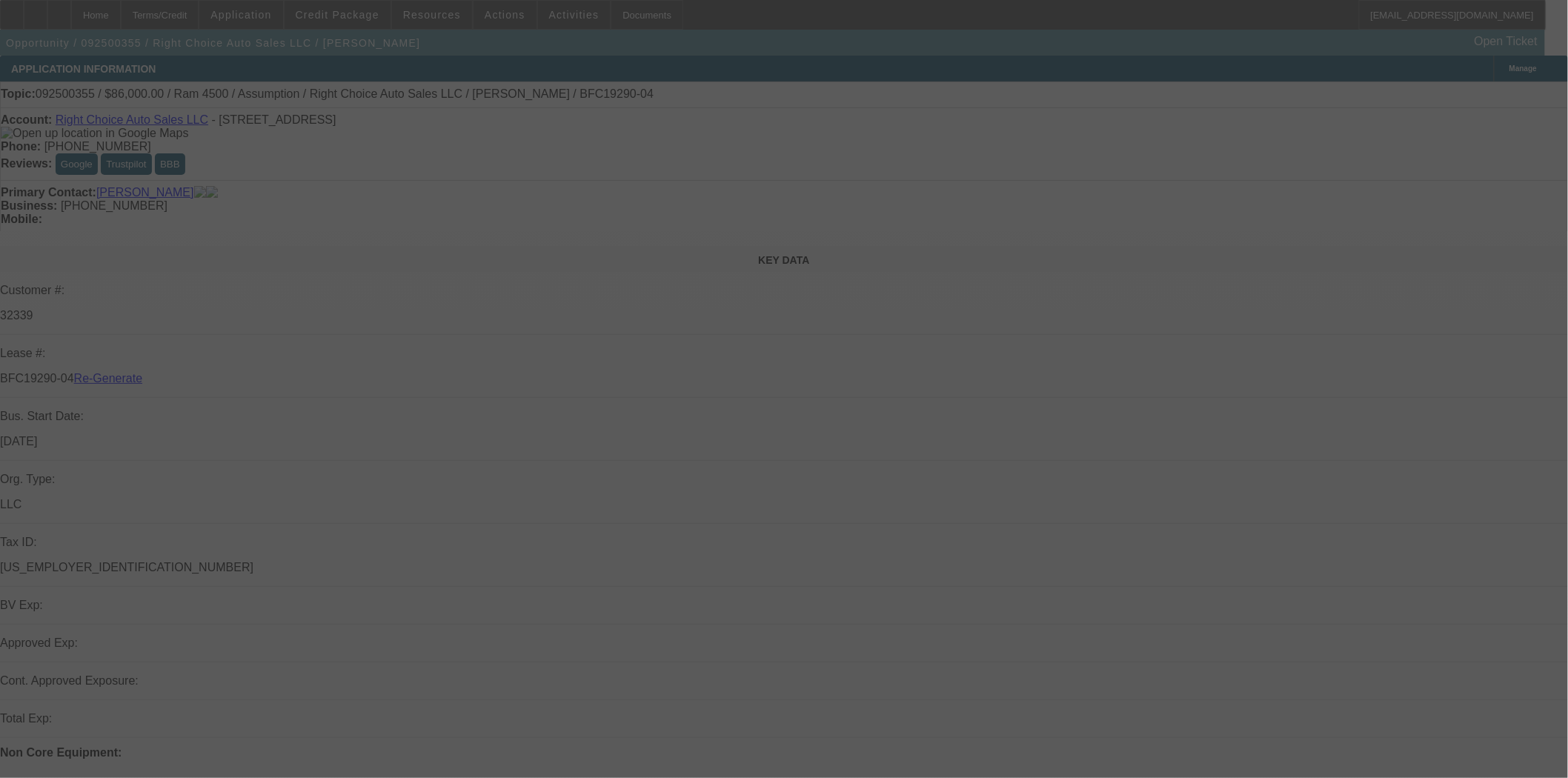
select select "3"
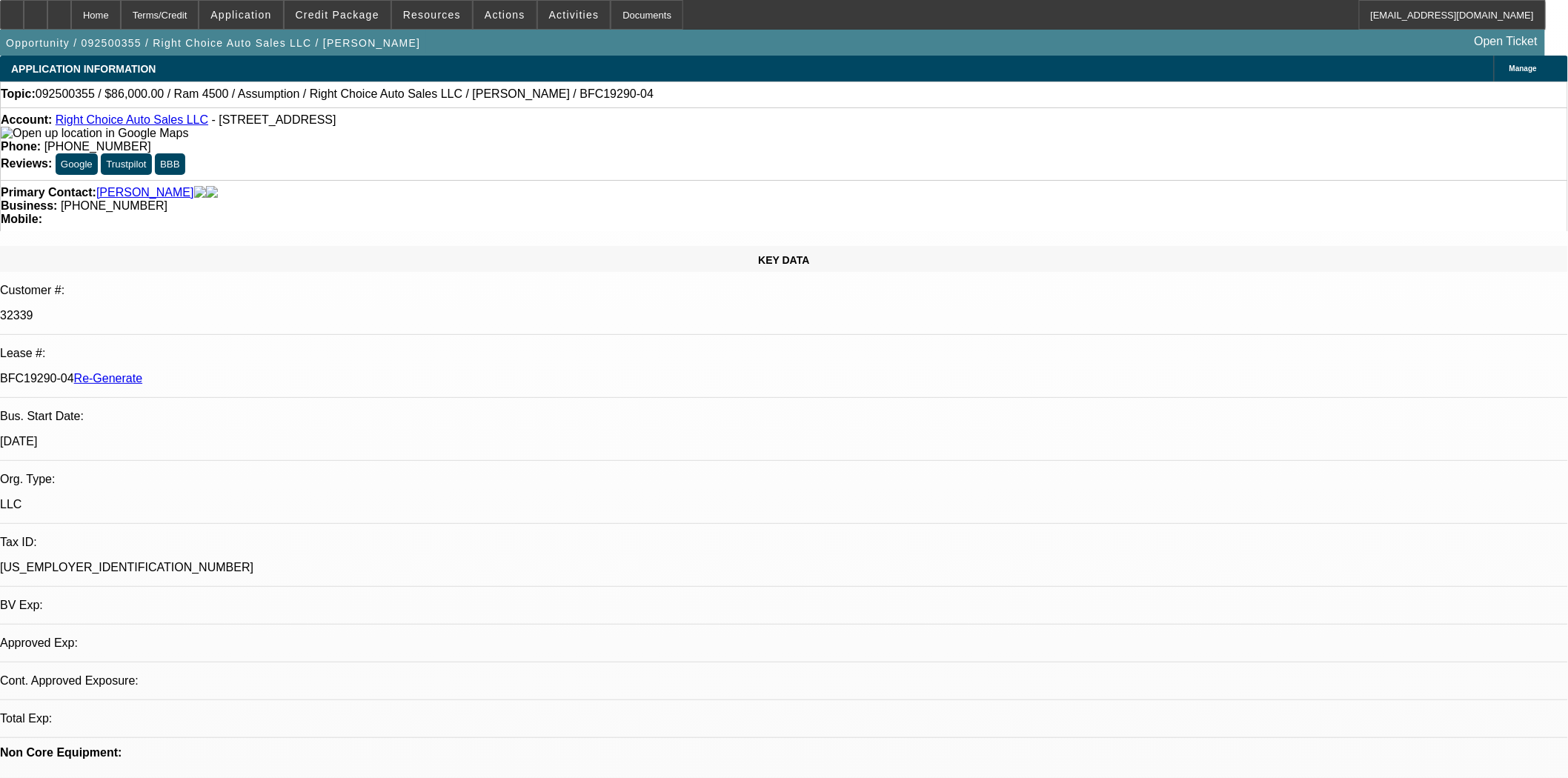
select select "0"
select select "2"
select select "0"
select select "4"
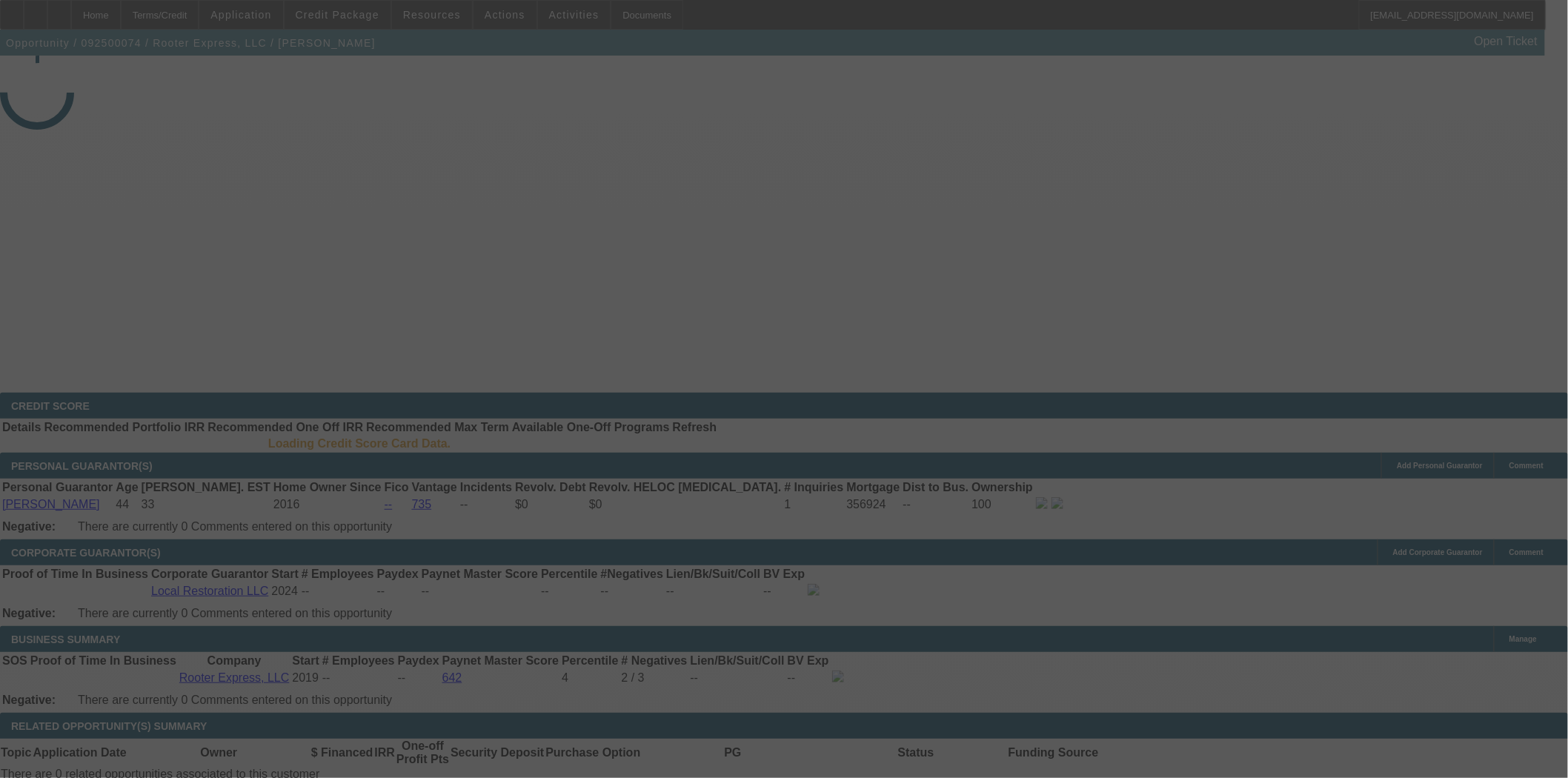
select select "3"
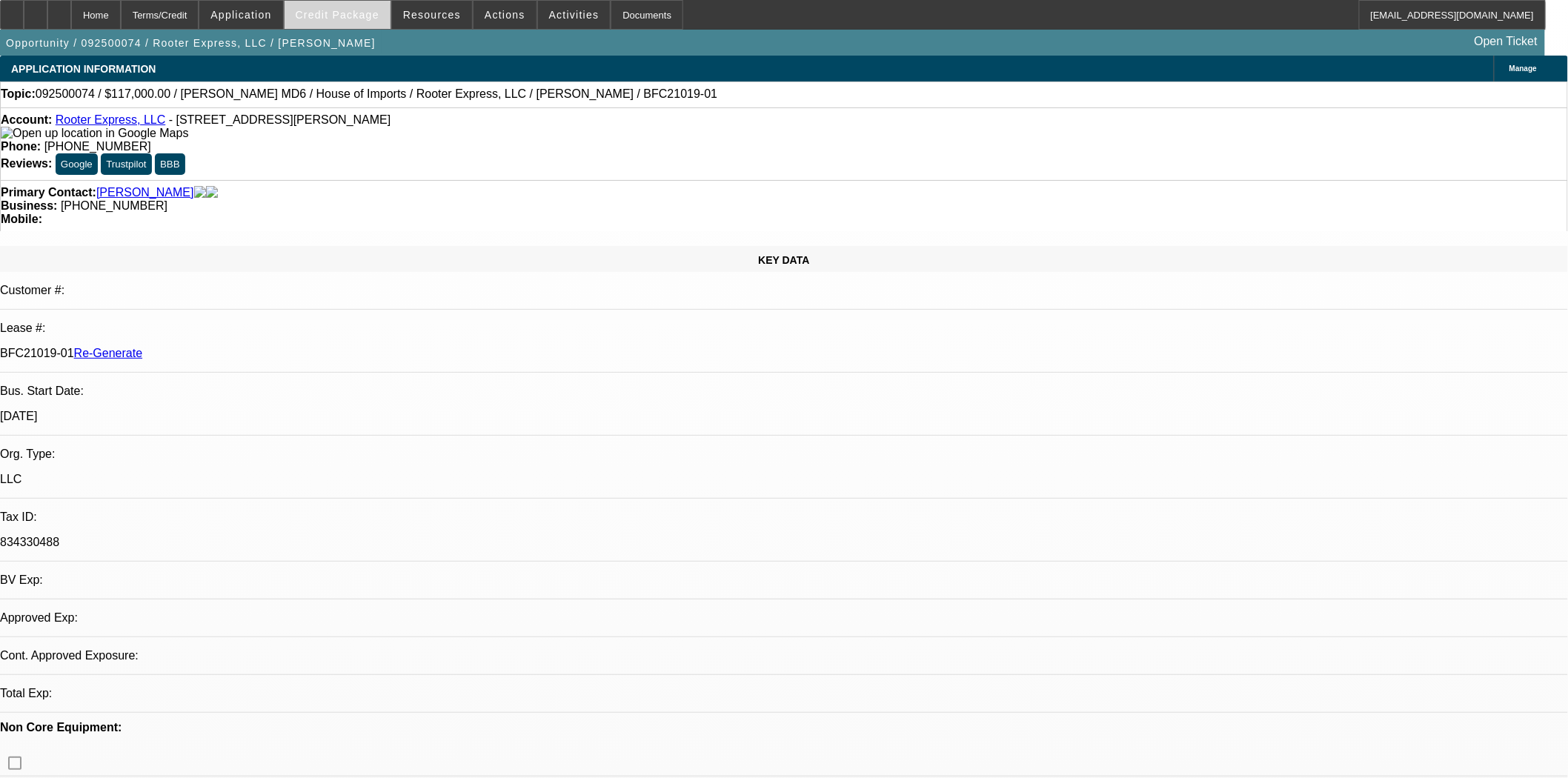
select select "0"
select select "2"
select select "0"
select select "6"
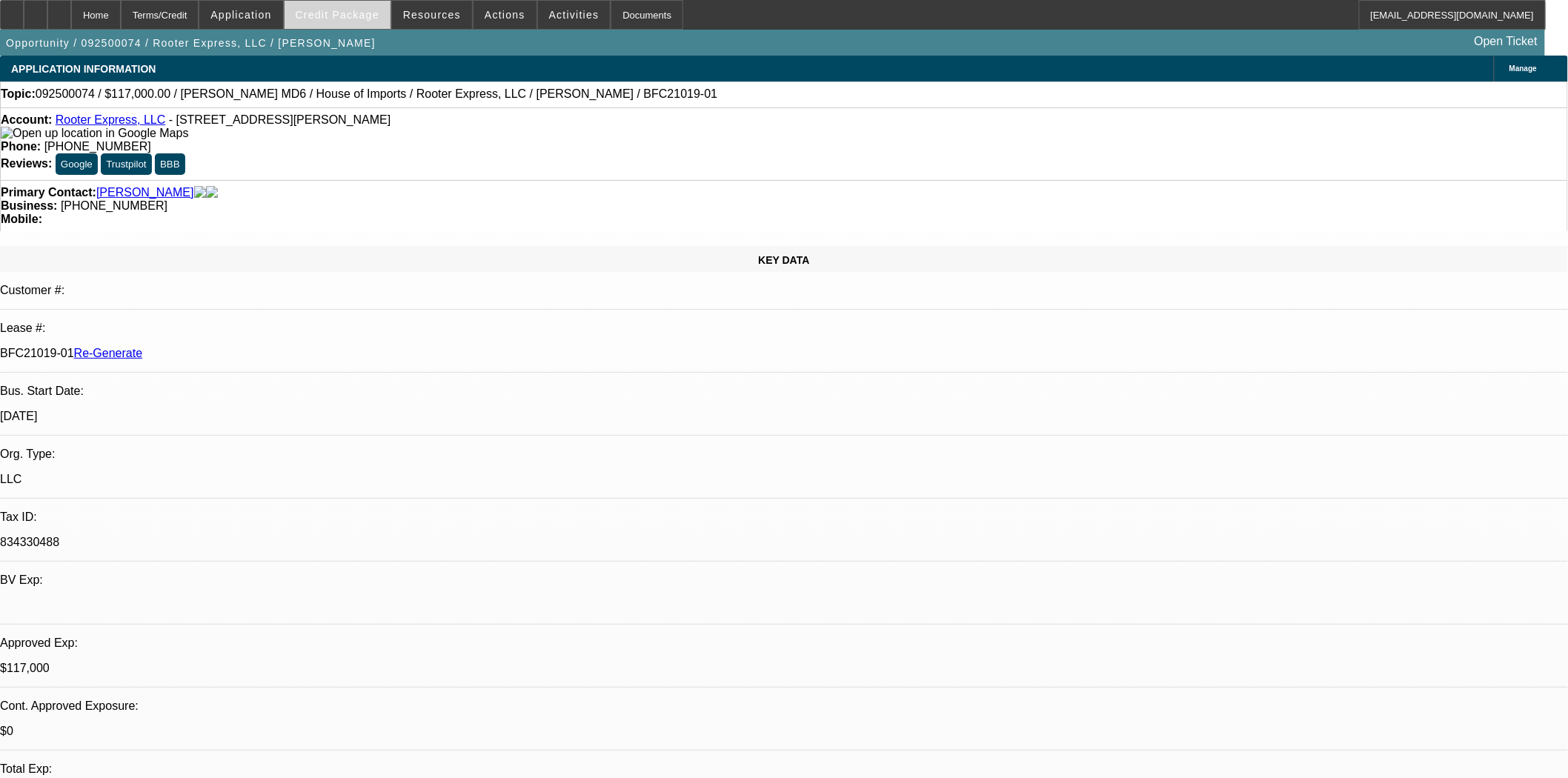
click at [380, 16] on span "Credit Package" at bounding box center [337, 15] width 83 height 12
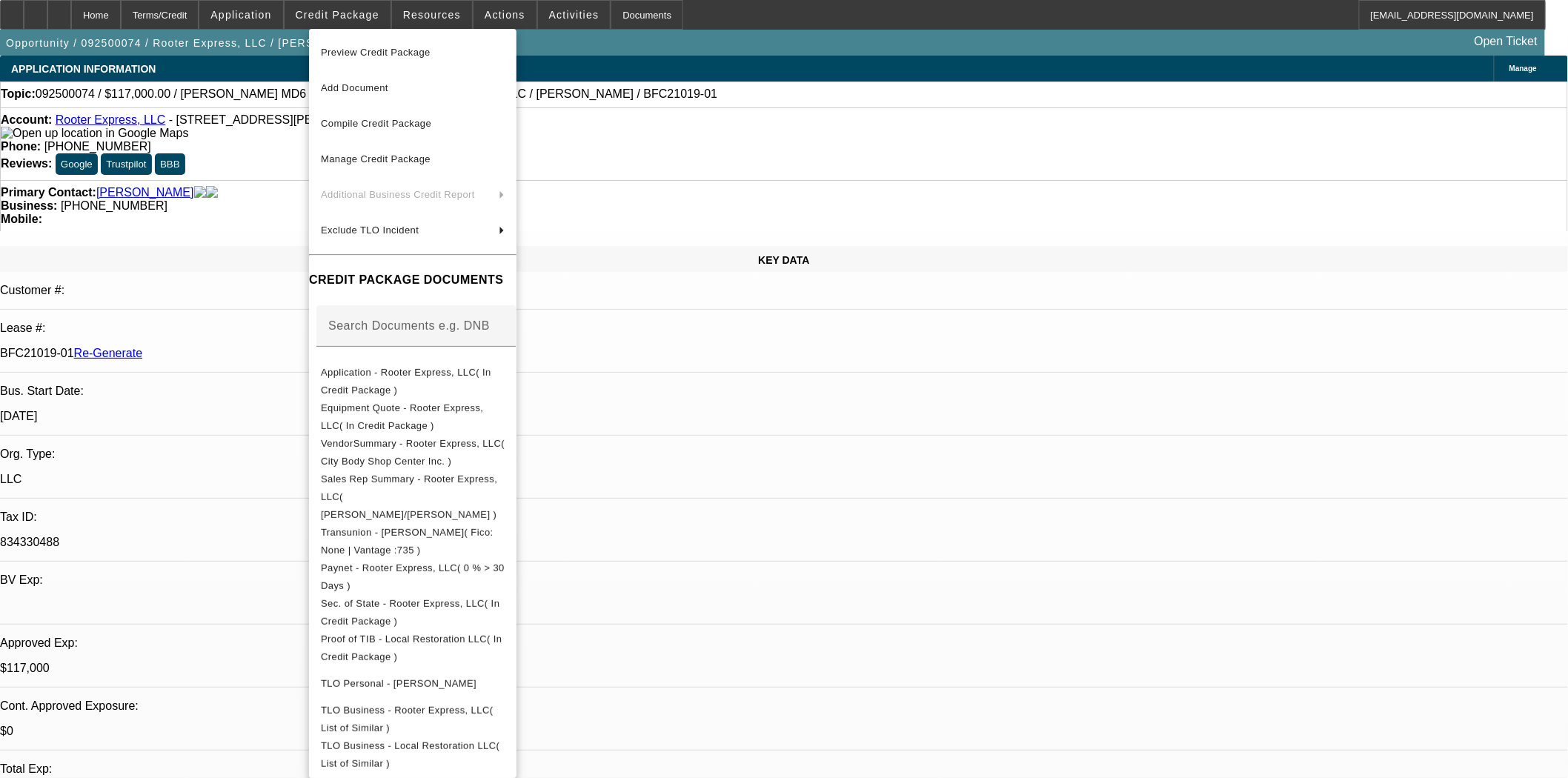
click at [374, 54] on span "Preview Credit Package" at bounding box center [376, 52] width 109 height 11
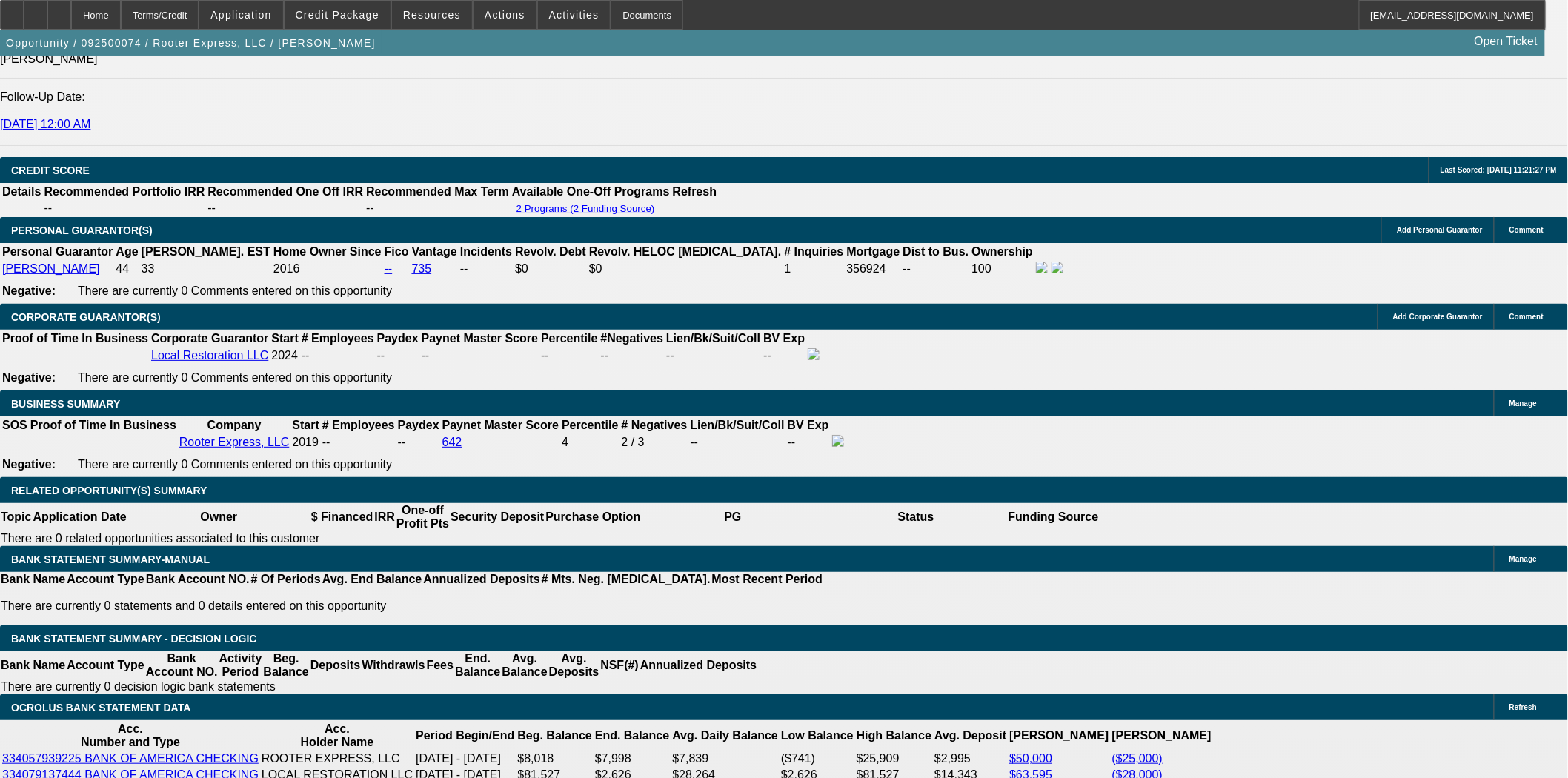
scroll to position [2139, 0]
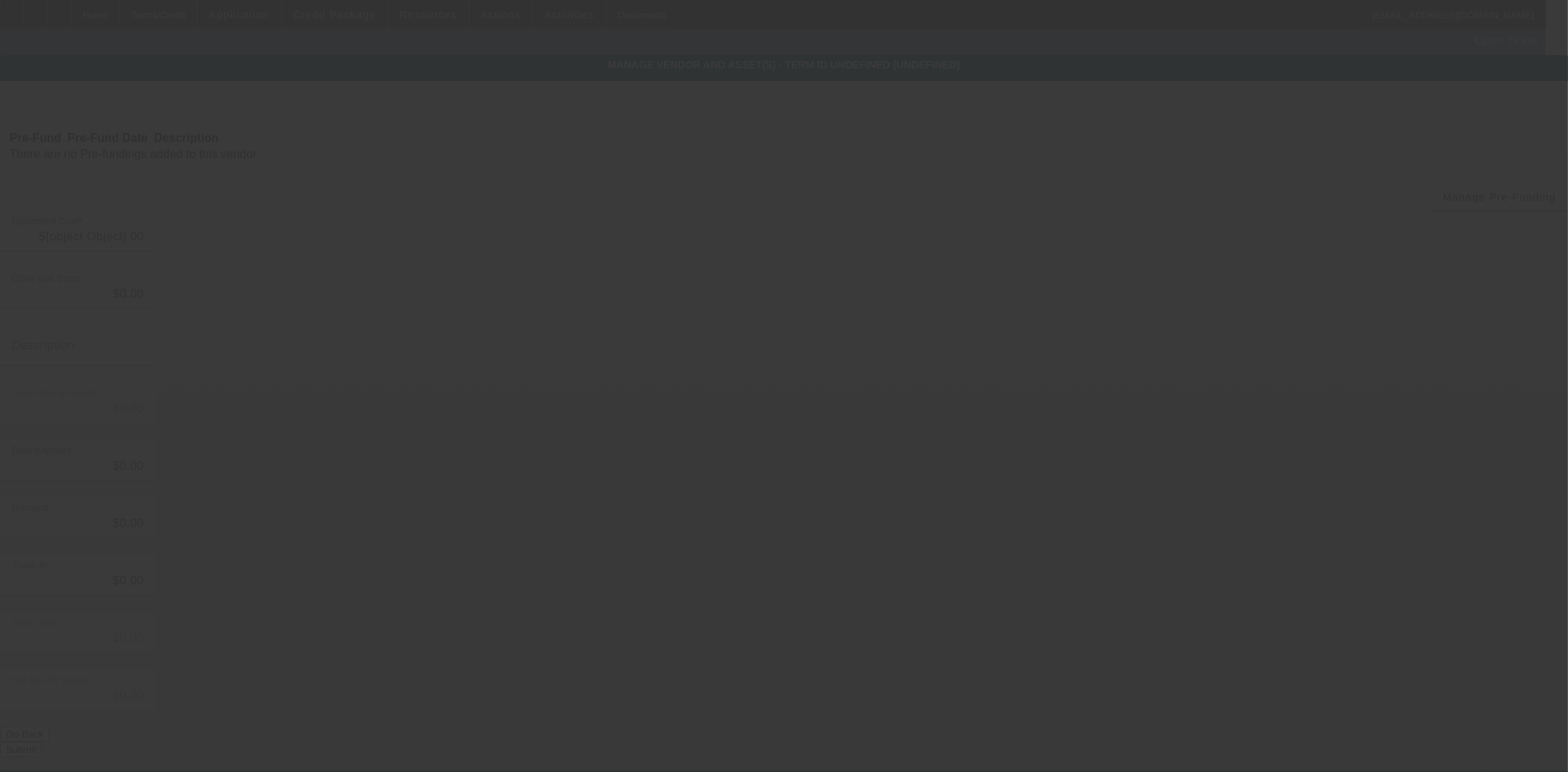
type input "$130,000.00"
type input "$5,000.00"
type input "$125,000.00"
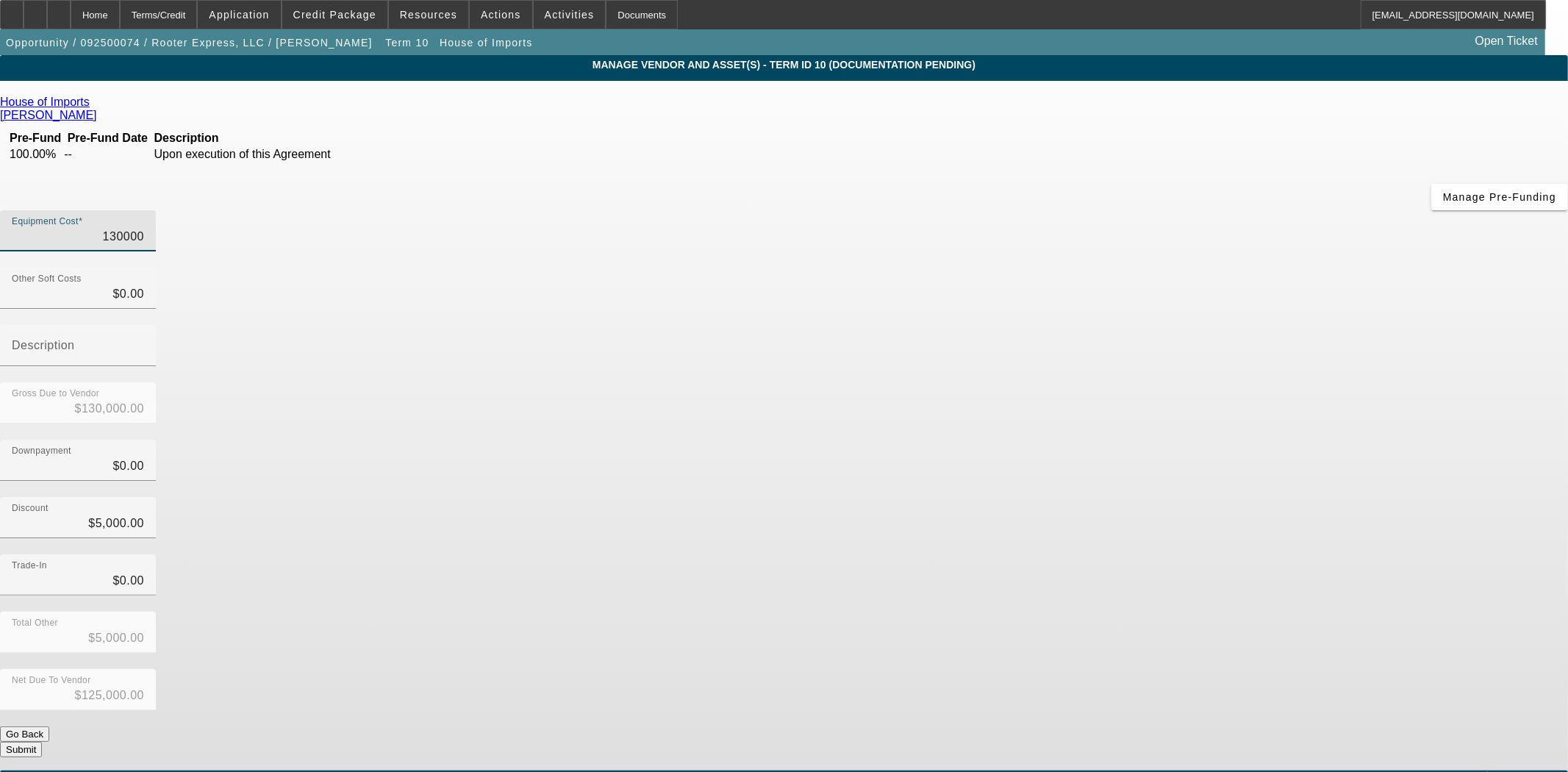
drag, startPoint x: 898, startPoint y: 123, endPoint x: 1128, endPoint y: 97, distance: 231.5
click at [1128, 210] on div "Equipment Cost 130000" at bounding box center [784, 239] width 1568 height 57
type input "1"
type input "$1.00"
type input "$-4,999.00"
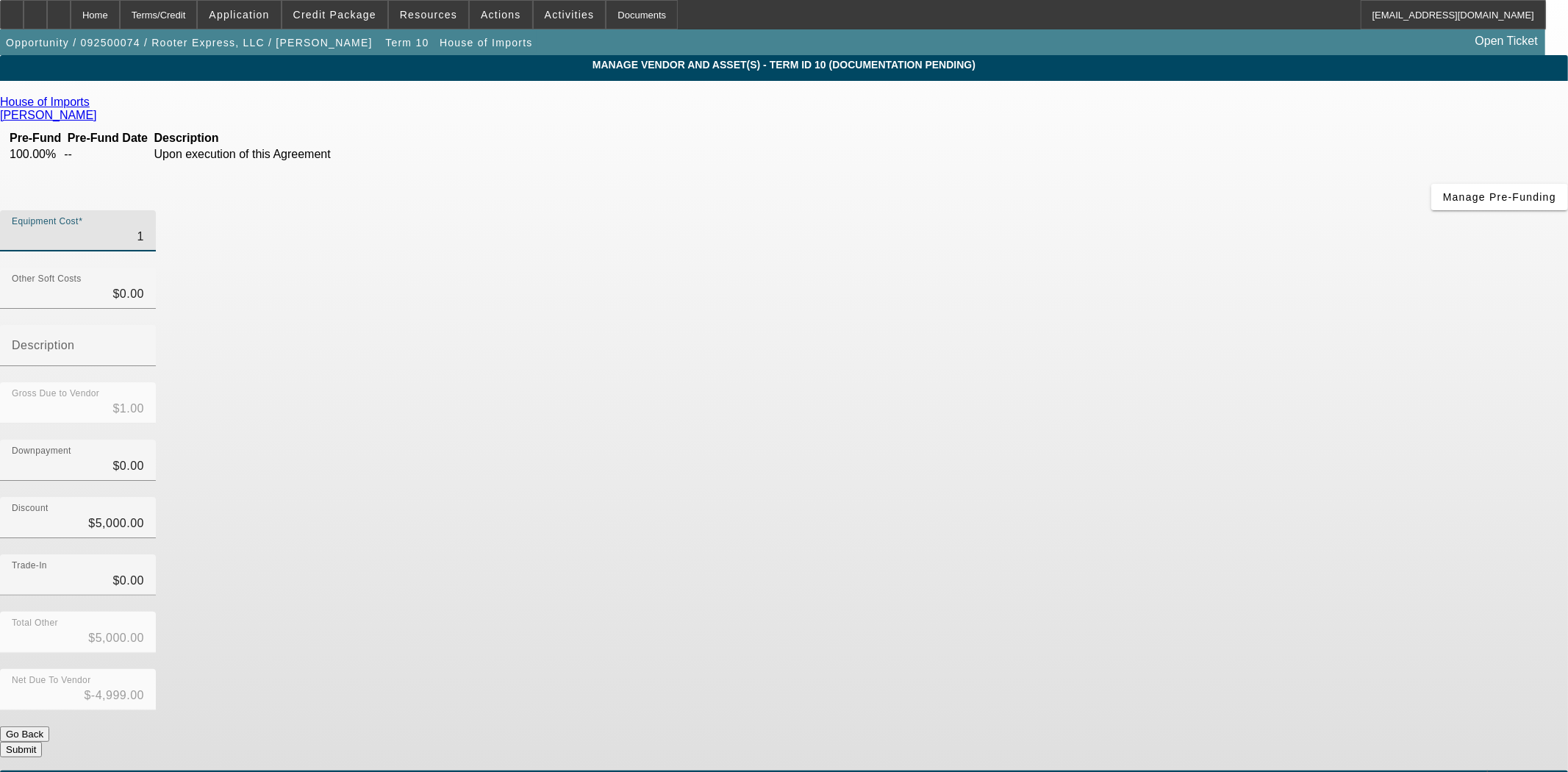
type input "12"
type input "$12.00"
type input "$-4,988.00"
type input "125"
type input "$125.00"
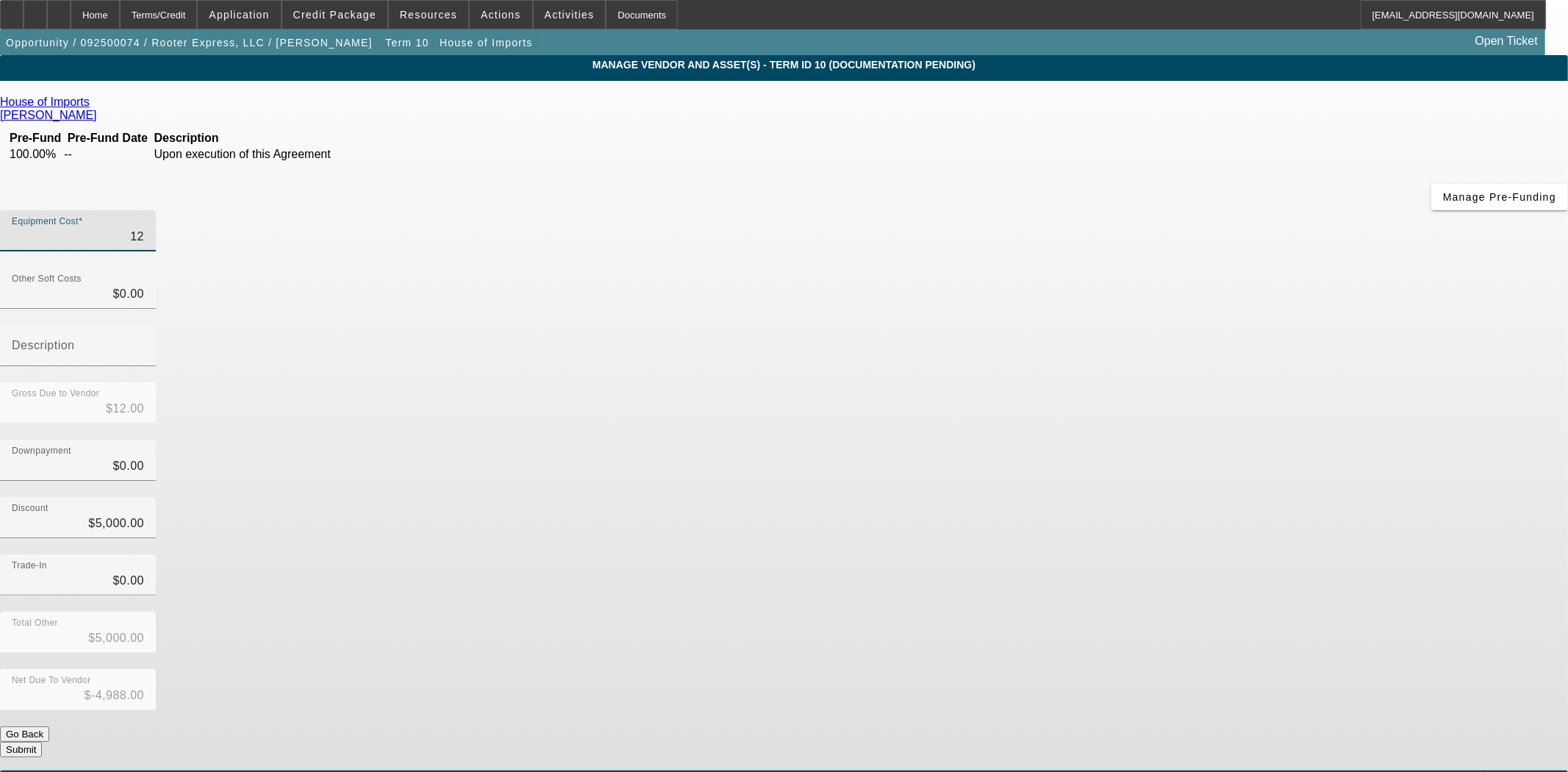
type input "$-4,875.00"
type input "1250"
type input "$1,250.00"
type input "$-3,750.00"
type input "12500"
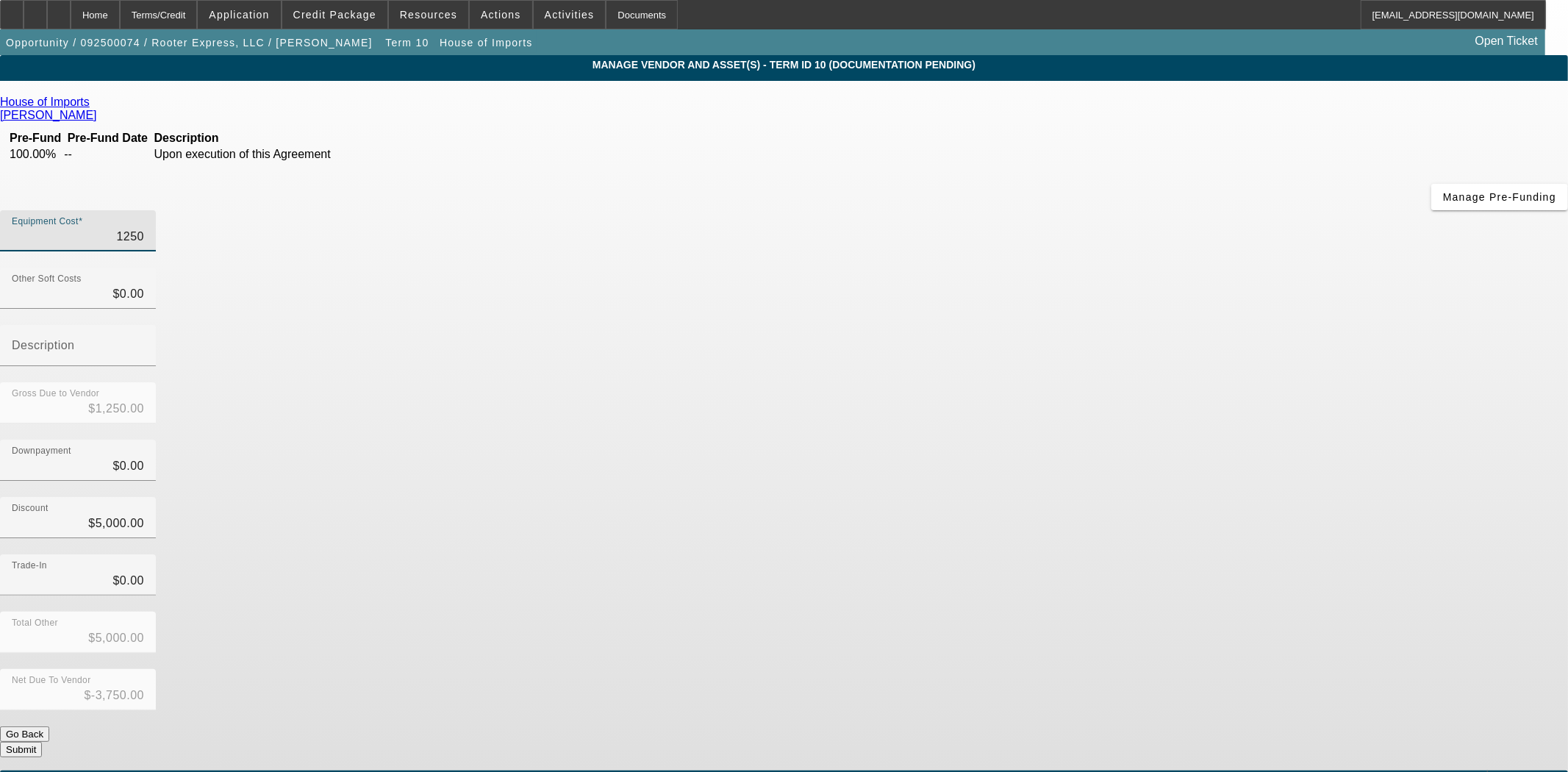
type input "$12,500.00"
type input "$7,500.00"
type input "125000"
type input "$125,000.00"
type input "$120,000.00"
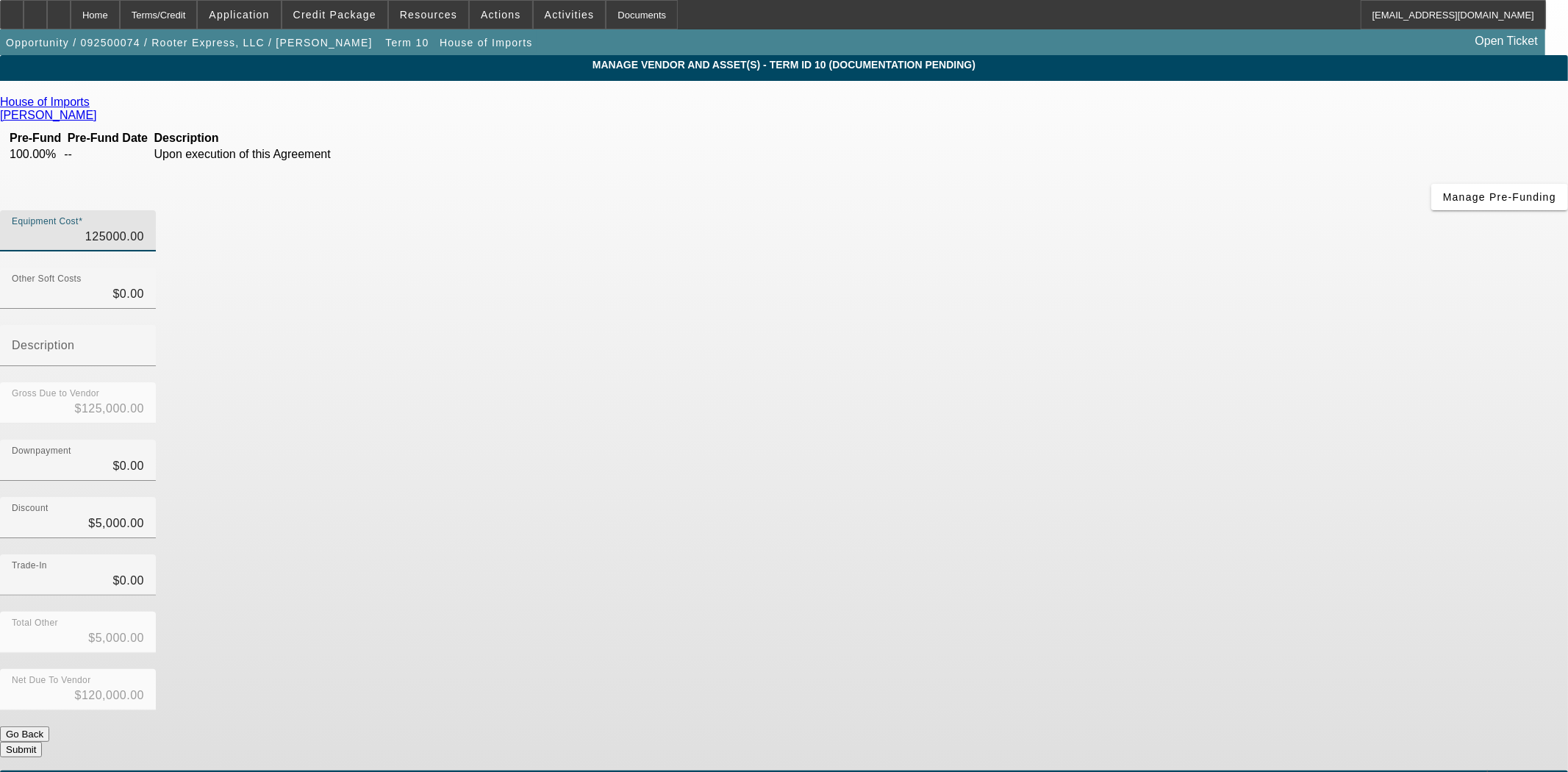
type input "$125,000.00"
type input "$0.00"
type input "500"
type input "$500.00"
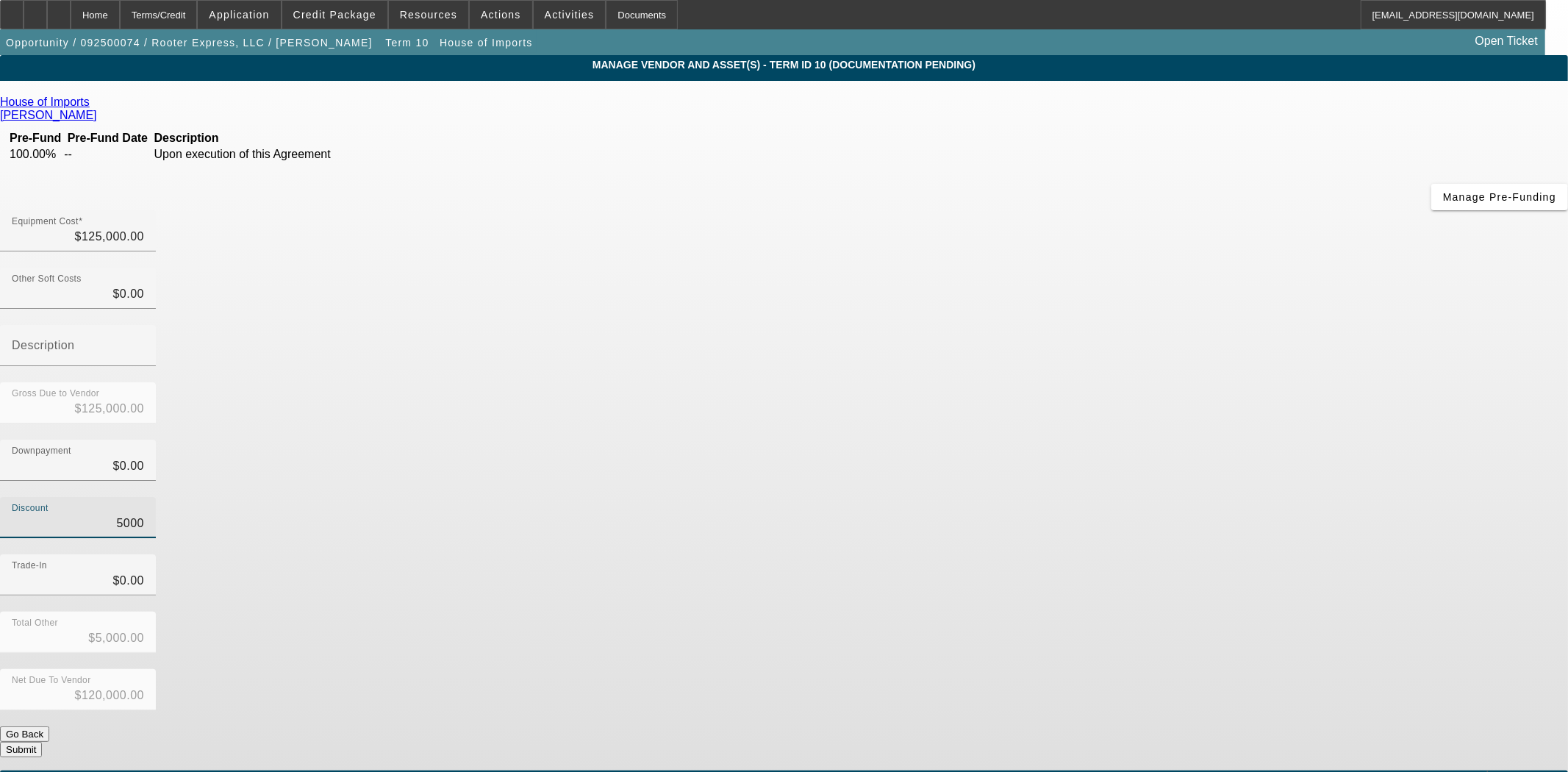
type input "$124,500.00"
type input "50"
type input "$50.00"
type input "$124,950.00"
type input "5"
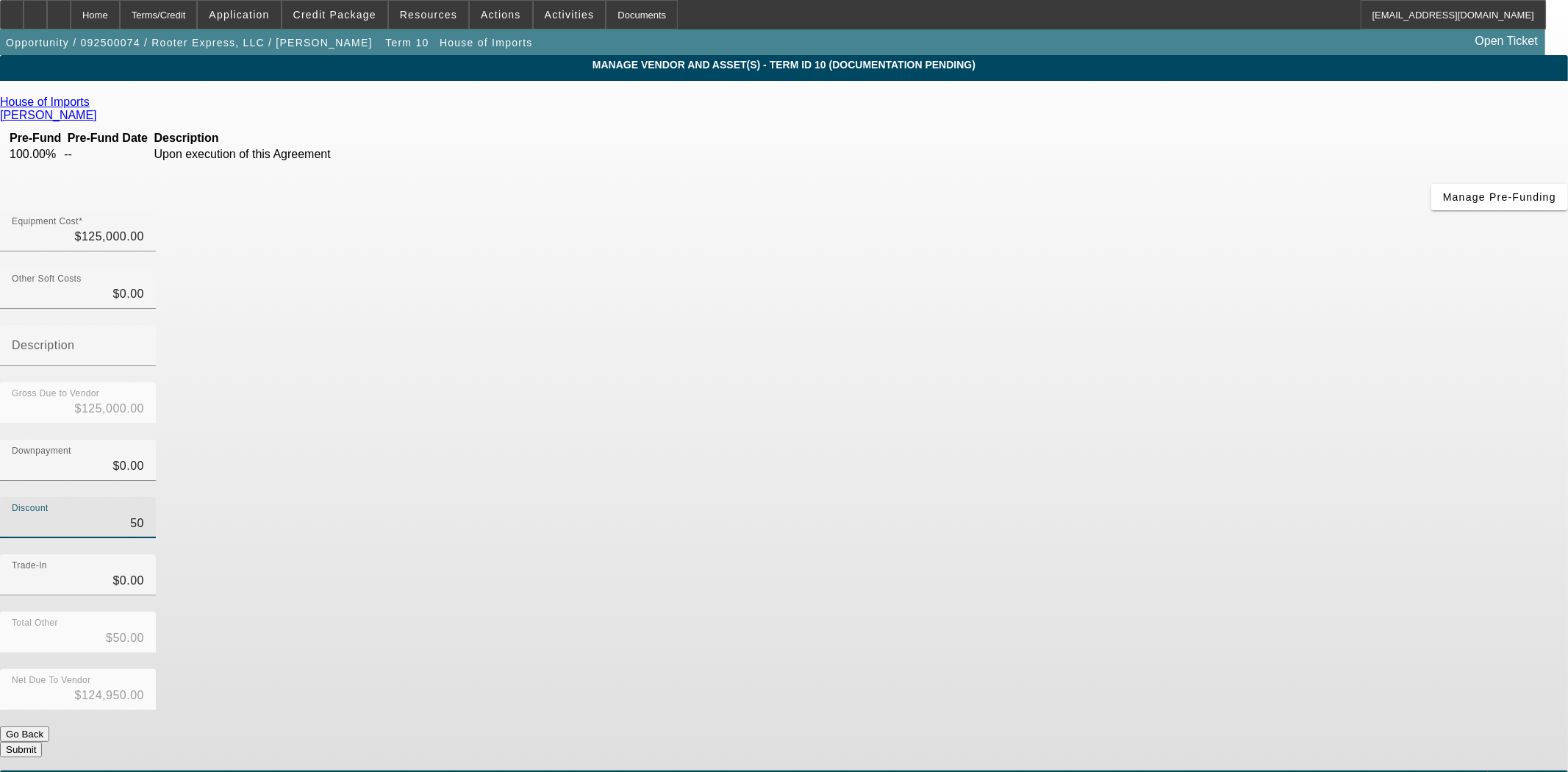
type input "$5.00"
type input "$124,995.00"
type input "$0.00"
type input "$125,000.00"
type input "$0.00"
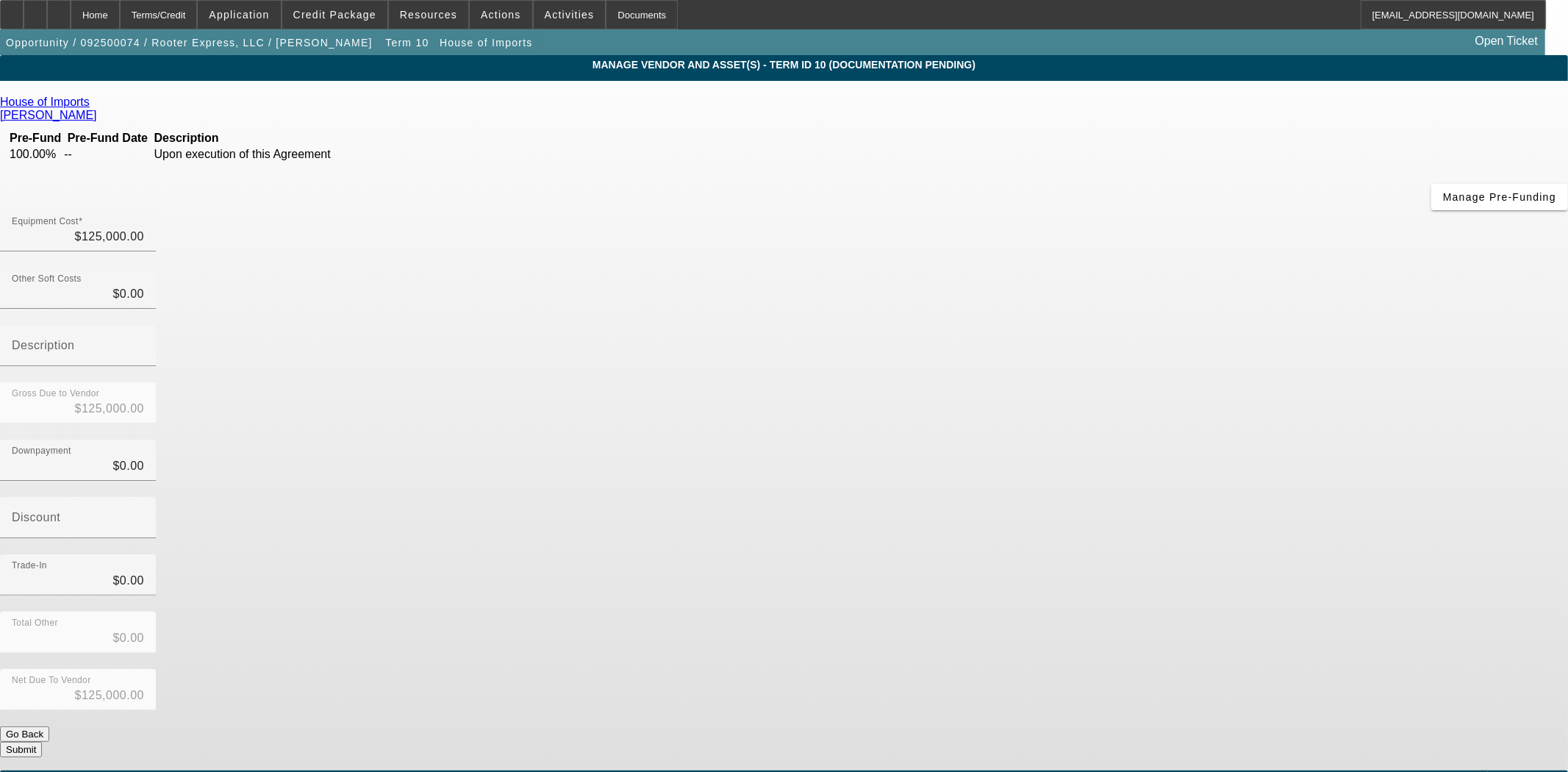
click at [42, 742] on button "Submit" at bounding box center [21, 749] width 42 height 16
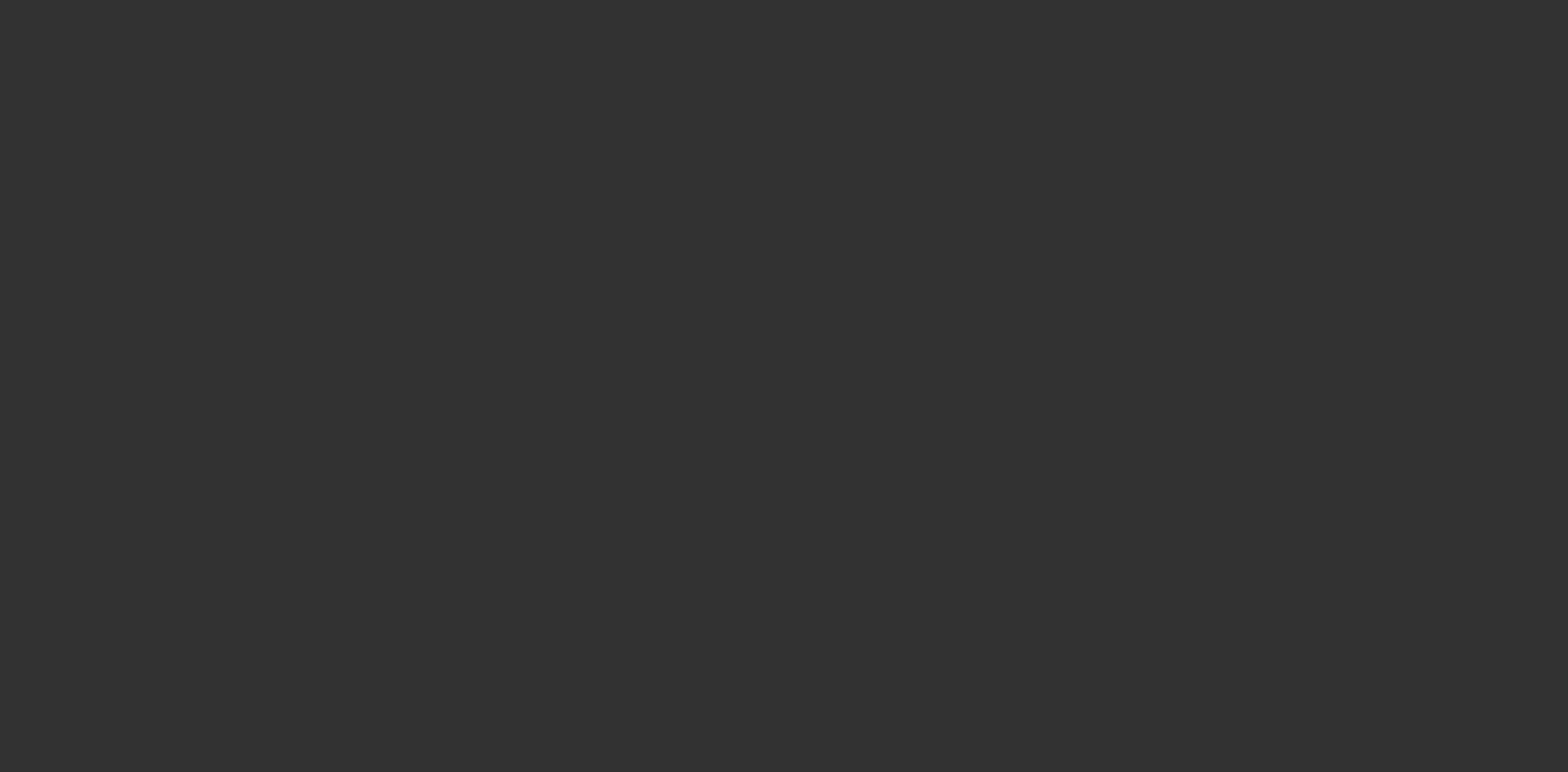
select select "3"
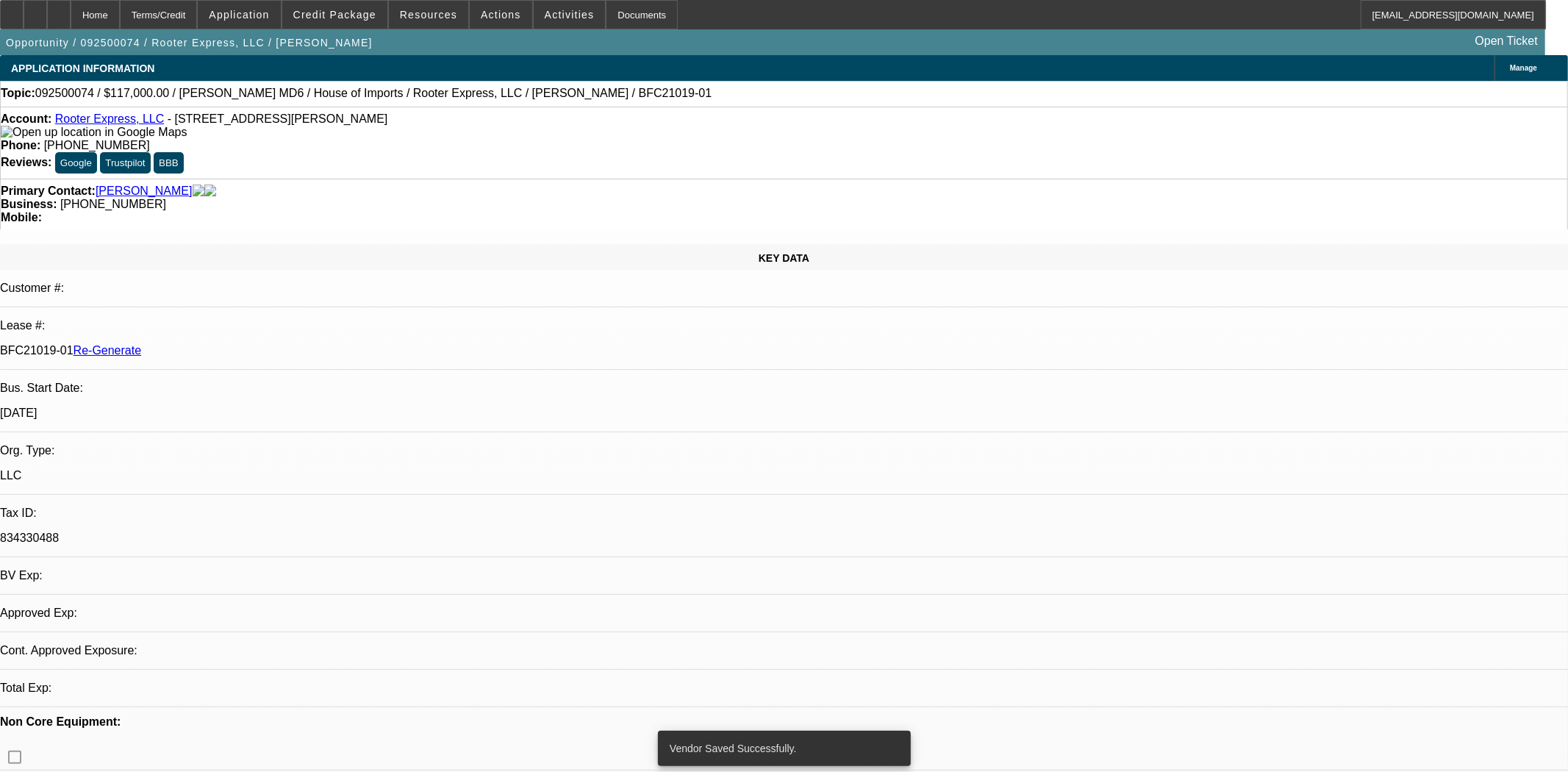
select select "0"
select select "2"
select select "0"
select select "6"
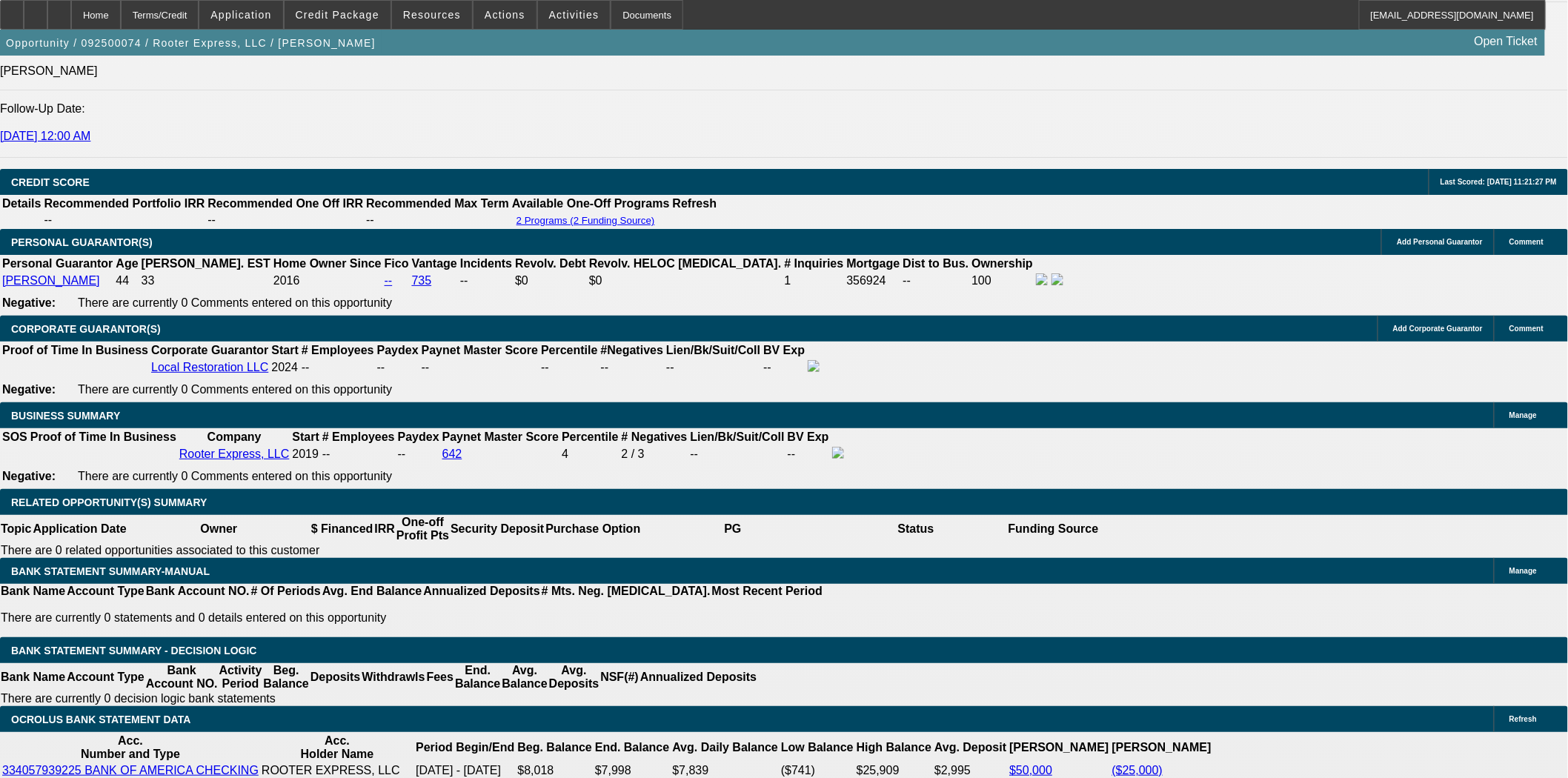
scroll to position [2304, 0]
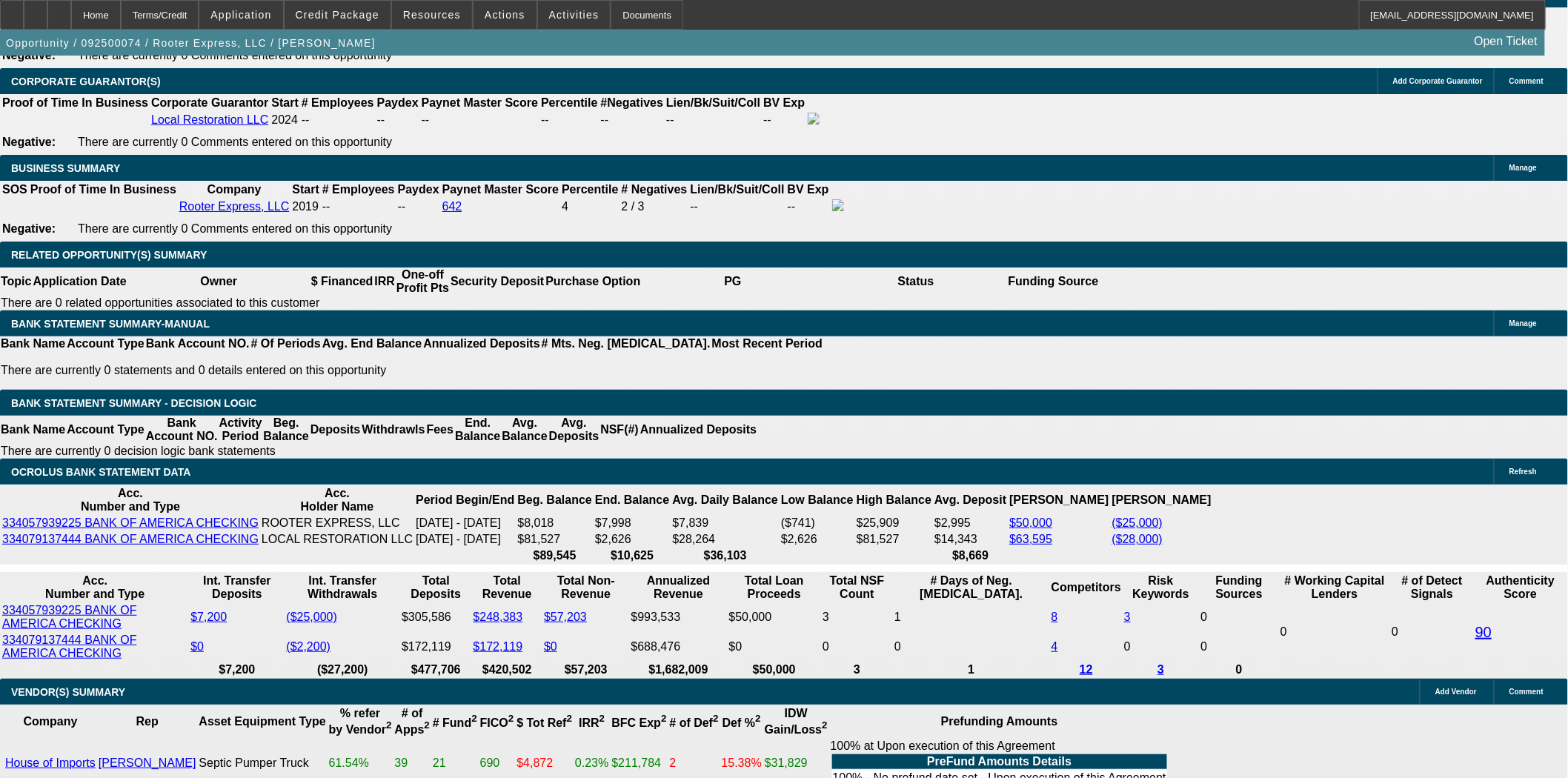
drag, startPoint x: 240, startPoint y: 284, endPoint x: 442, endPoint y: 305, distance: 203.1
type input "235"
type input "UNKNOWN"
type input "2350.0"
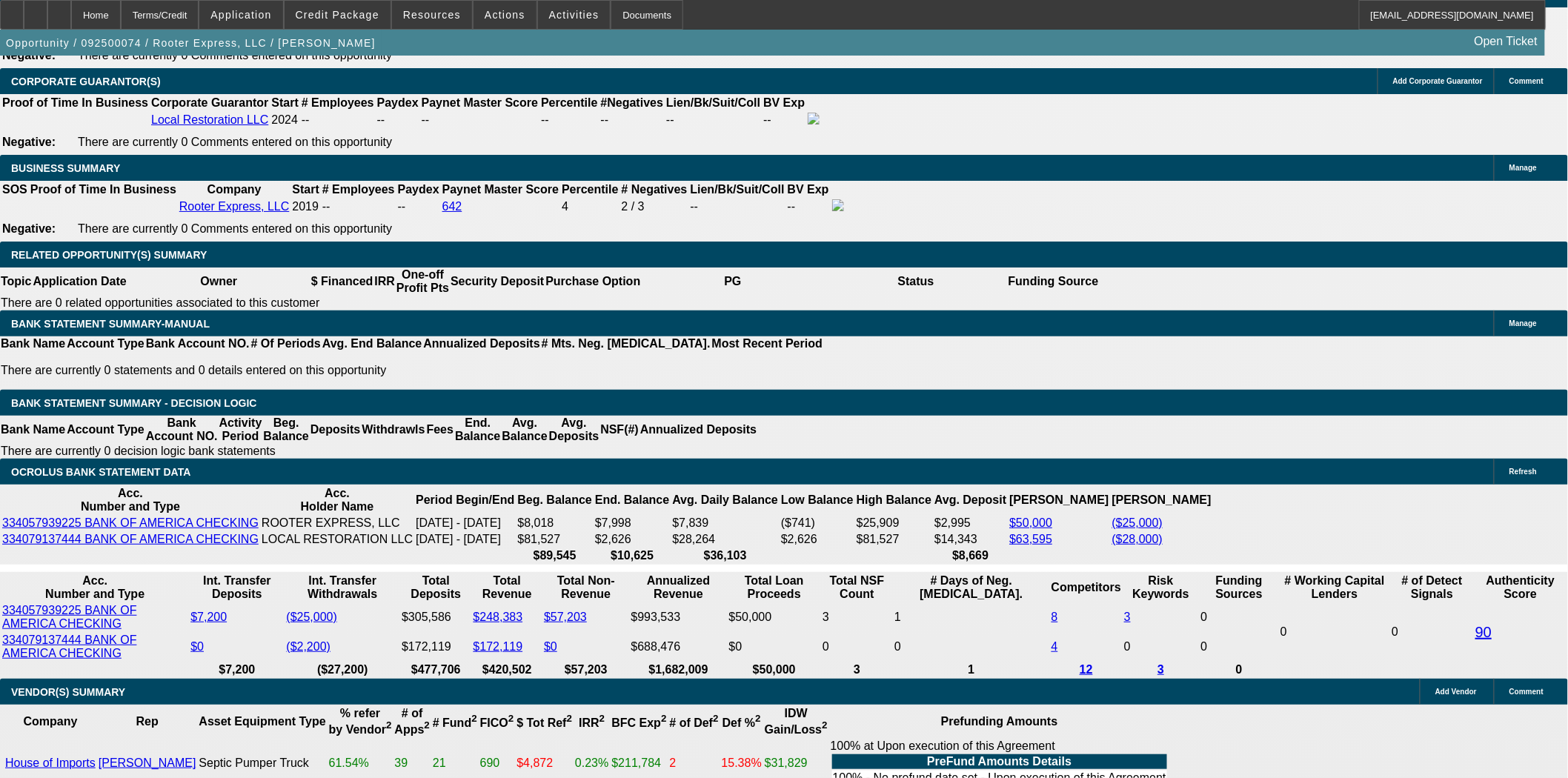
type input "13"
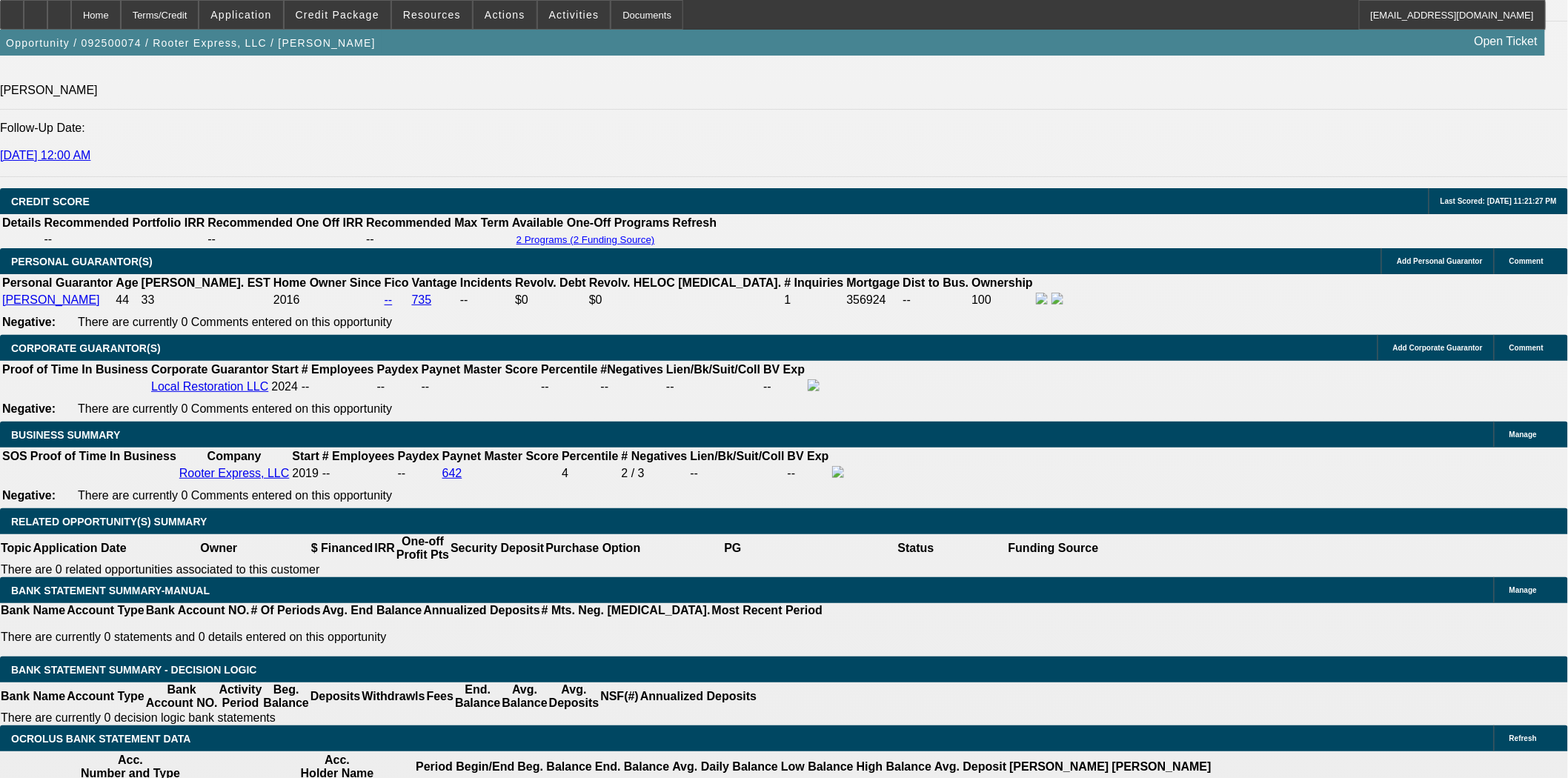
scroll to position [1975, 0]
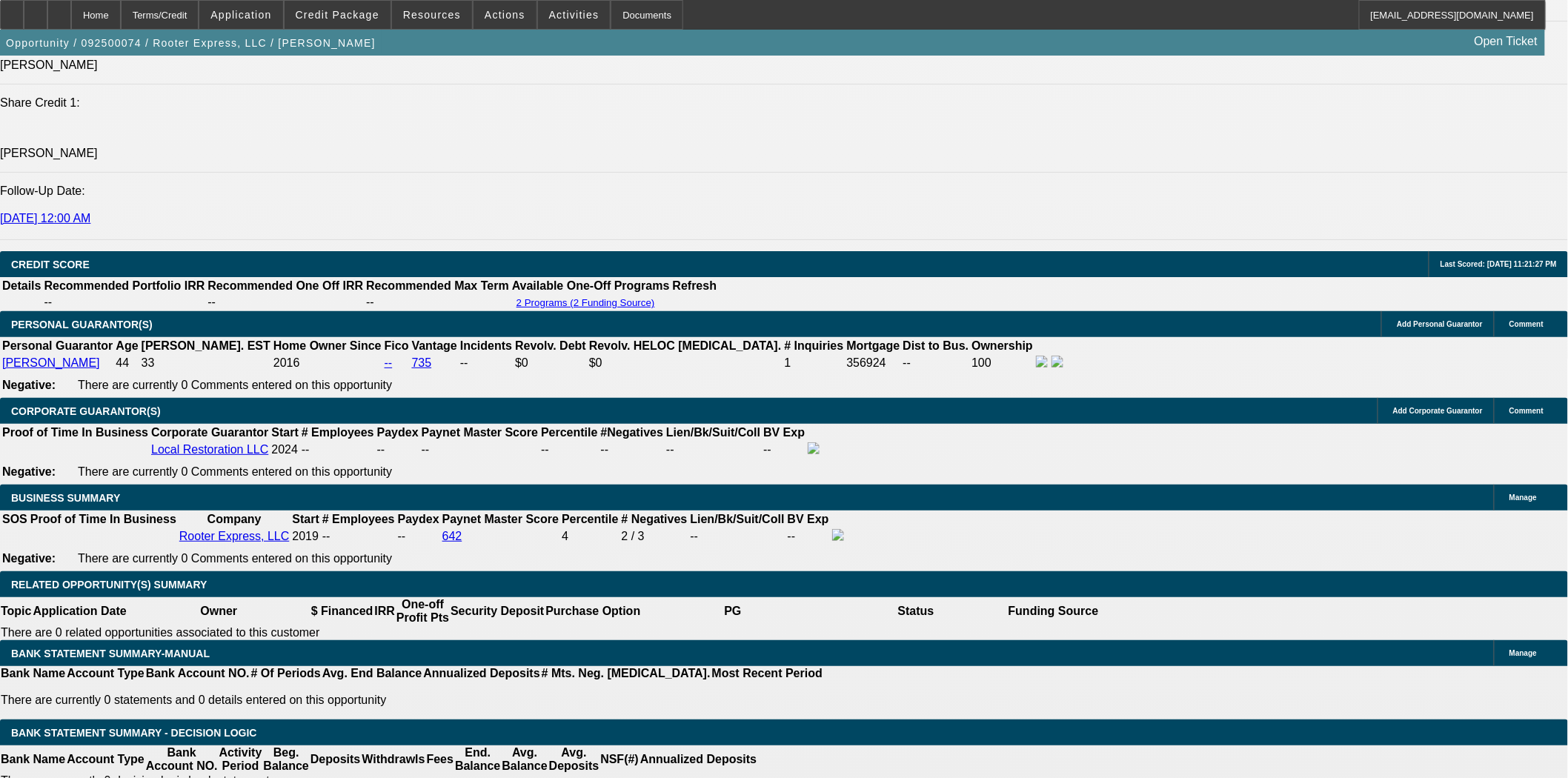
type input "$2,350.00"
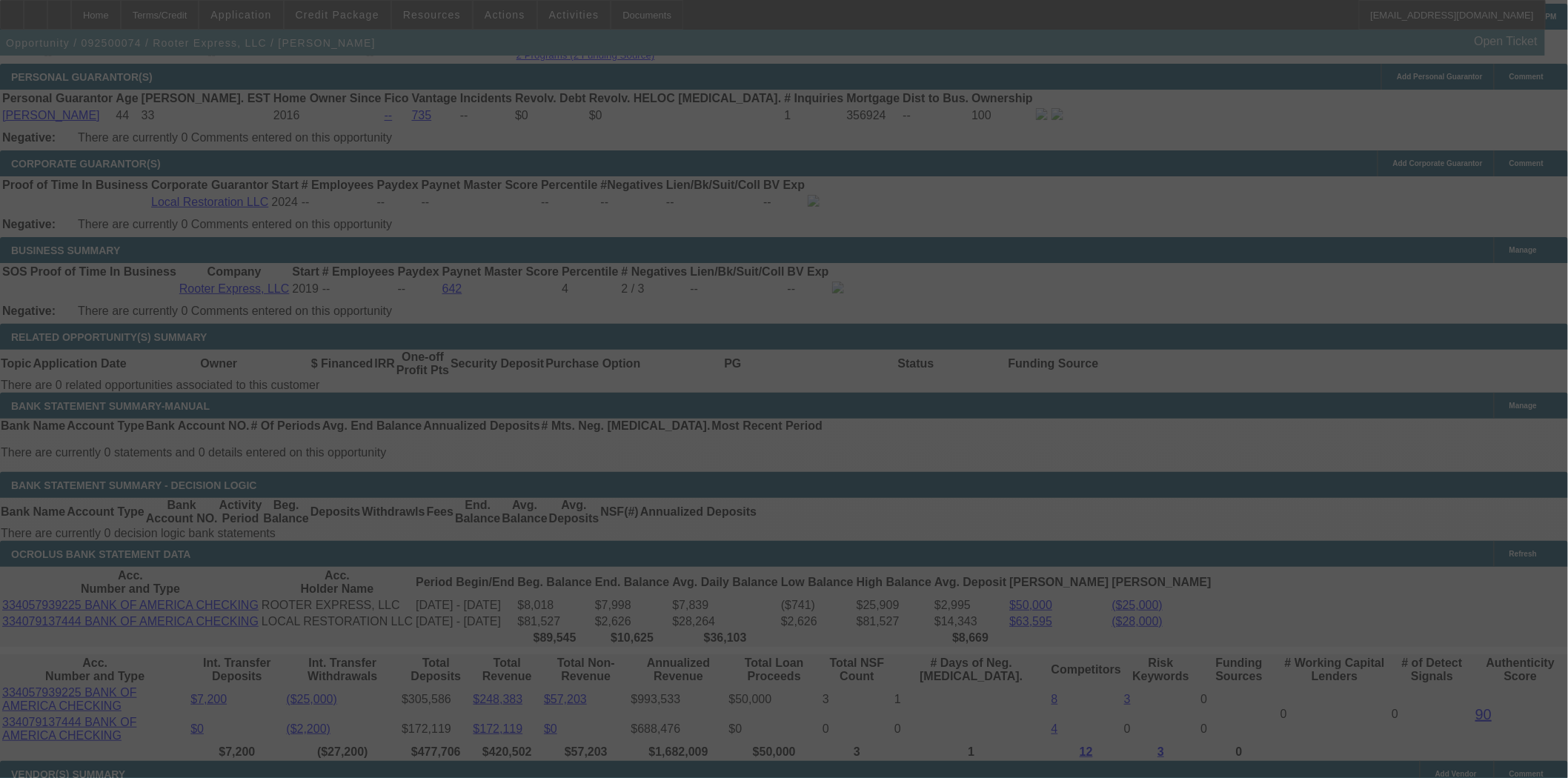
scroll to position [2205, 0]
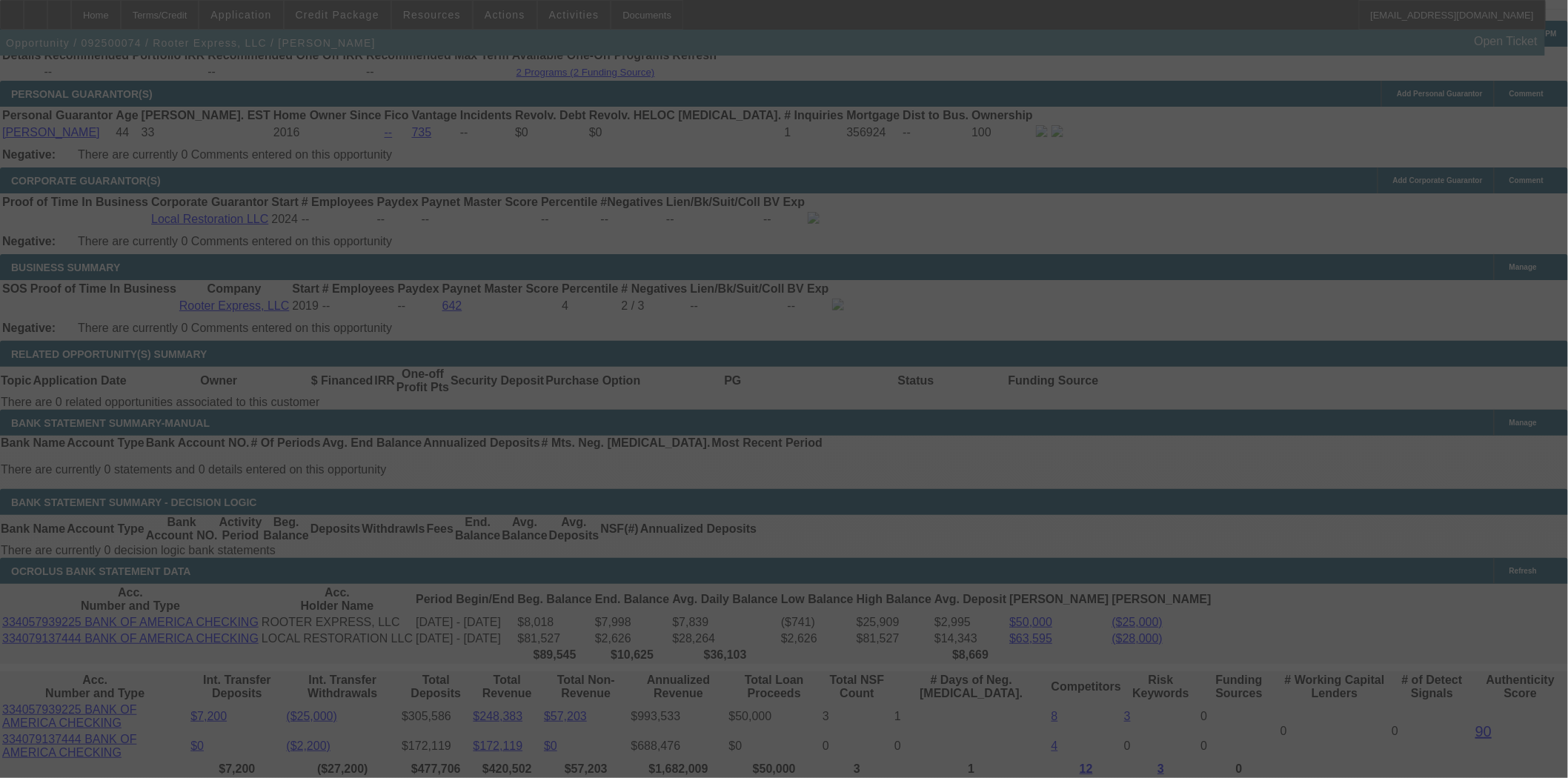
select select "0"
select select "2"
select select "0"
select select "6"
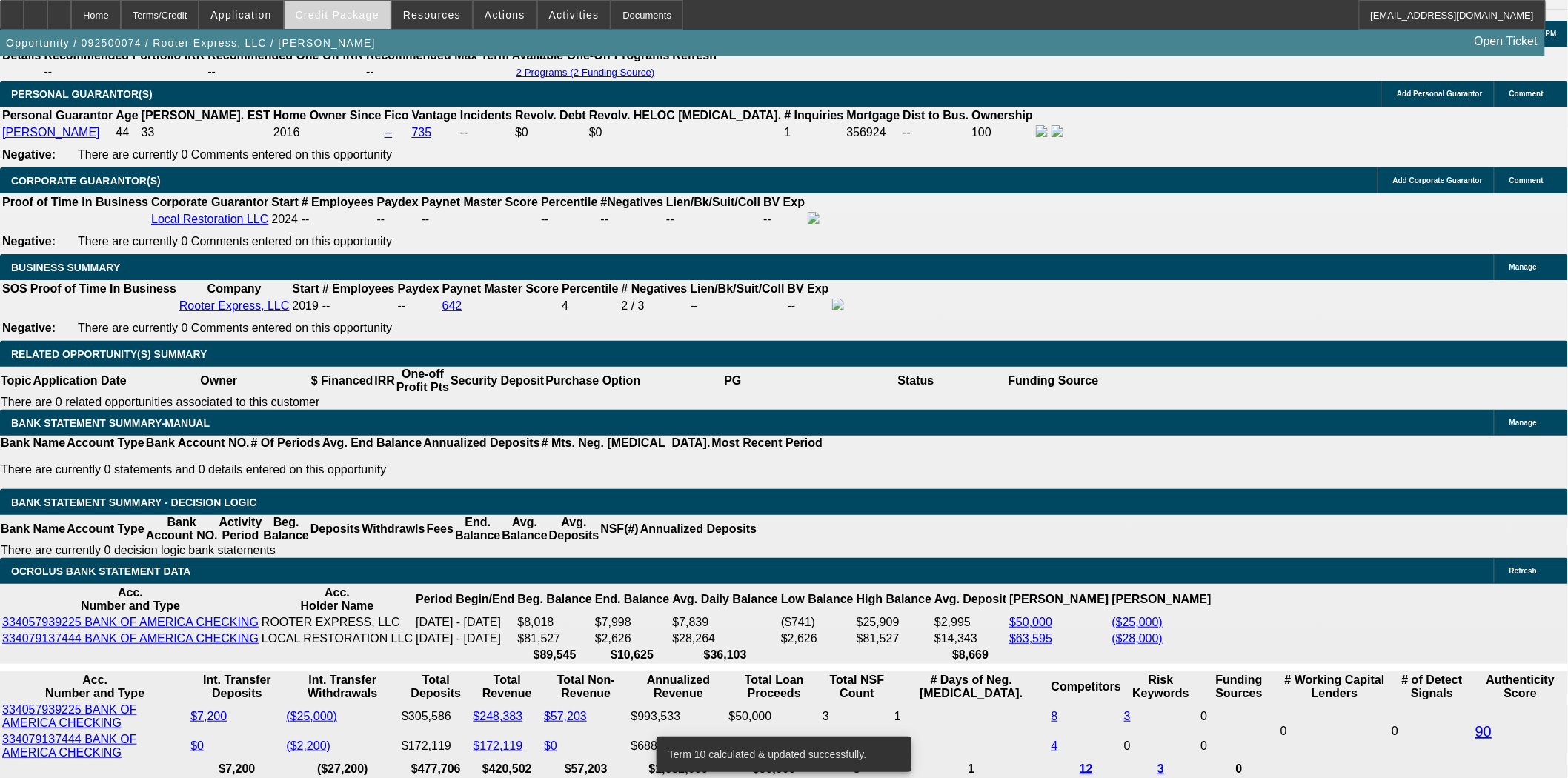
click at [355, 19] on span "Credit Package" at bounding box center [337, 15] width 83 height 12
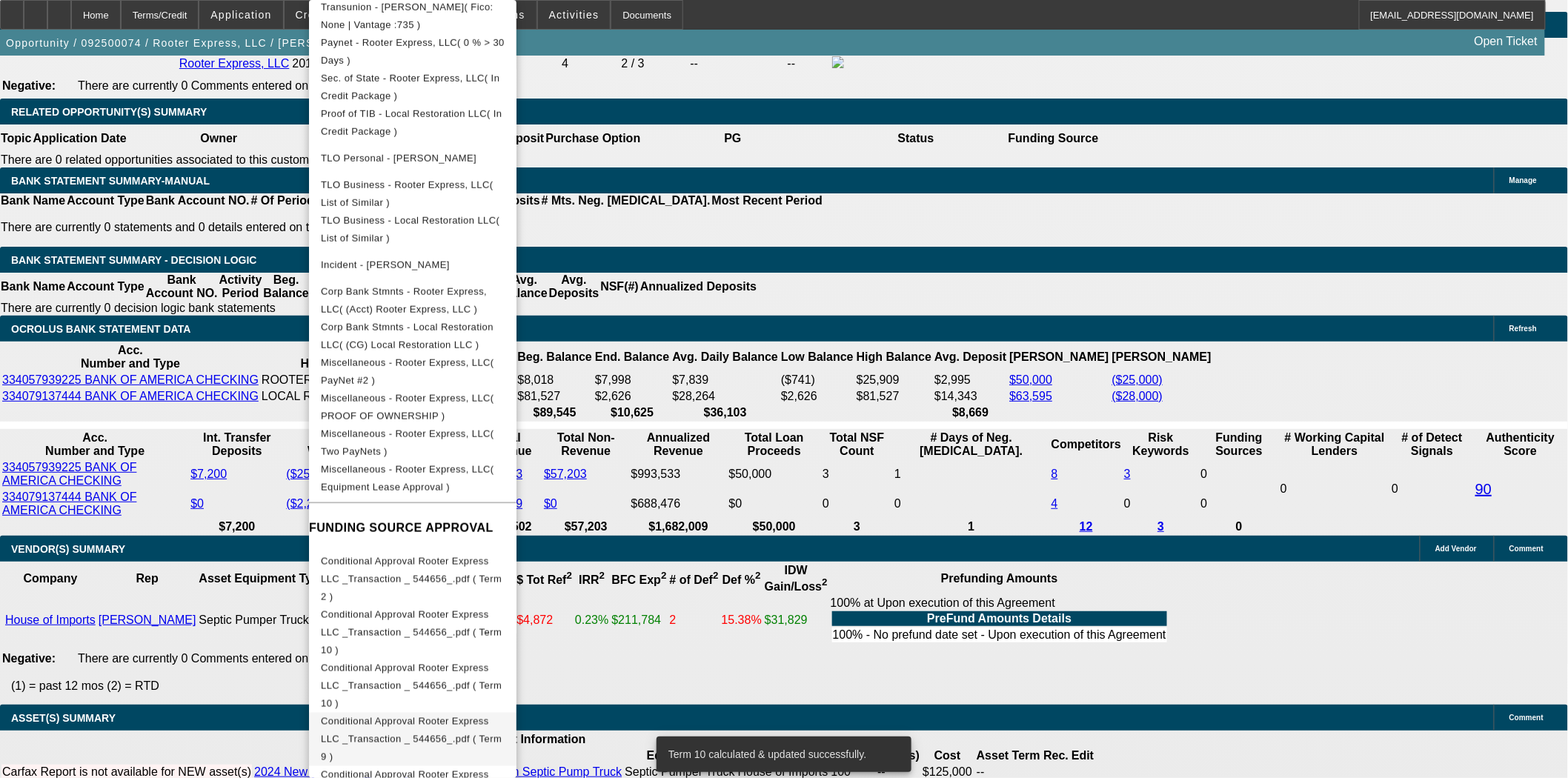
scroll to position [2711, 0]
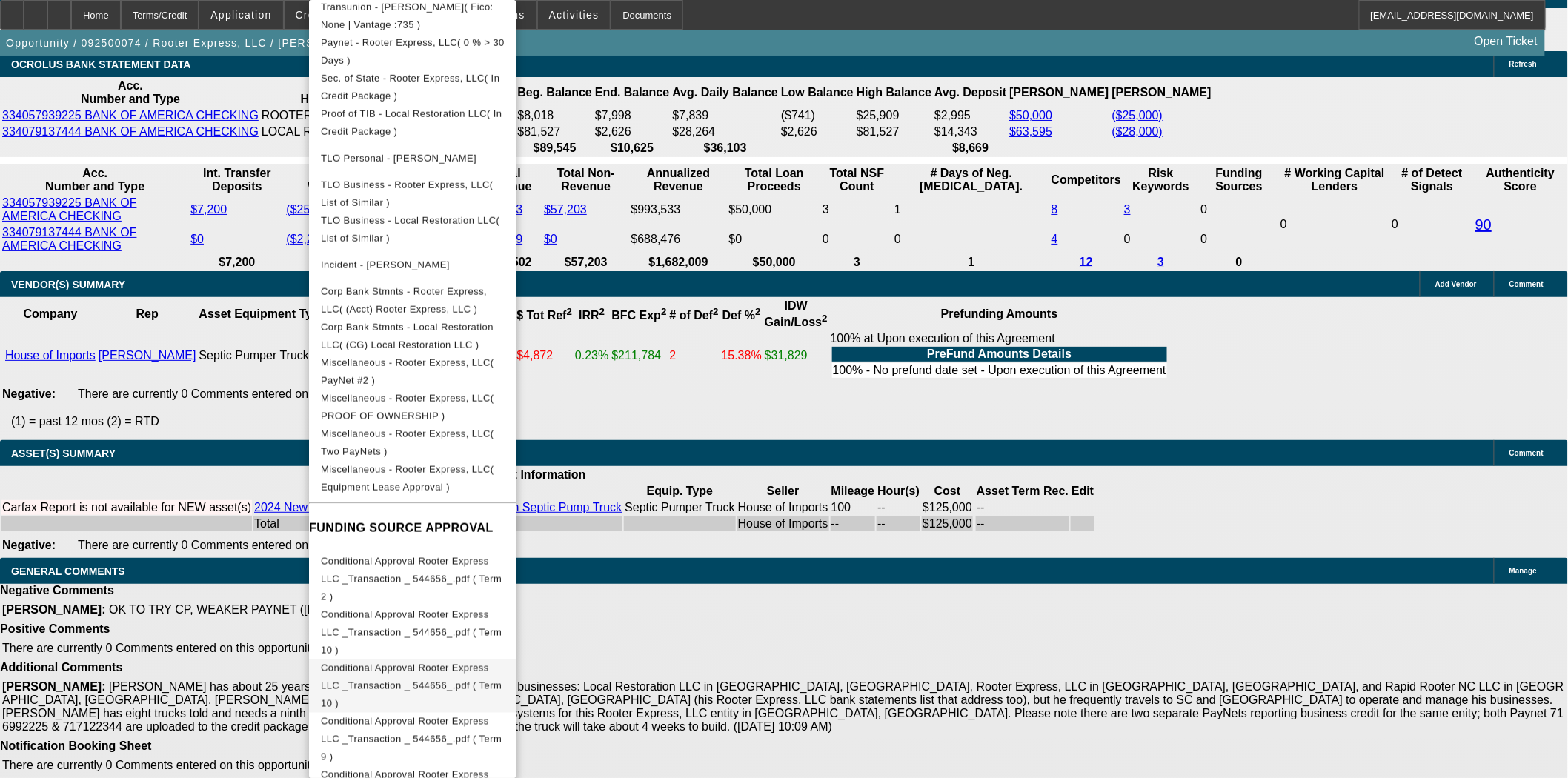
click at [502, 662] on span "Conditional Approval Rooter Express LLC _Transaction _ 544656_.pdf ( Term 10 )" at bounding box center [411, 685] width 180 height 46
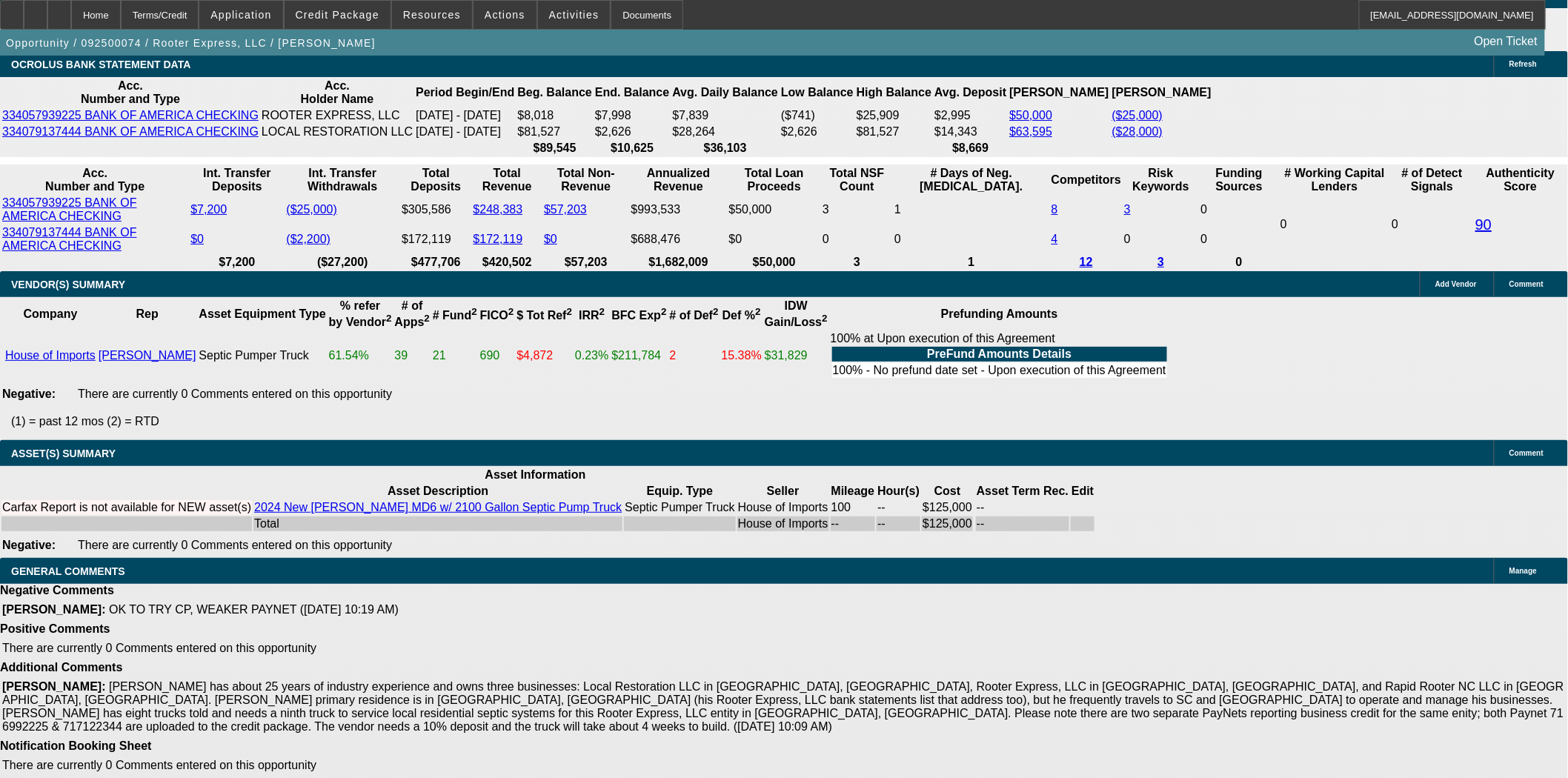
scroll to position [82, 0]
click at [355, 17] on span "Credit Package" at bounding box center [337, 15] width 83 height 12
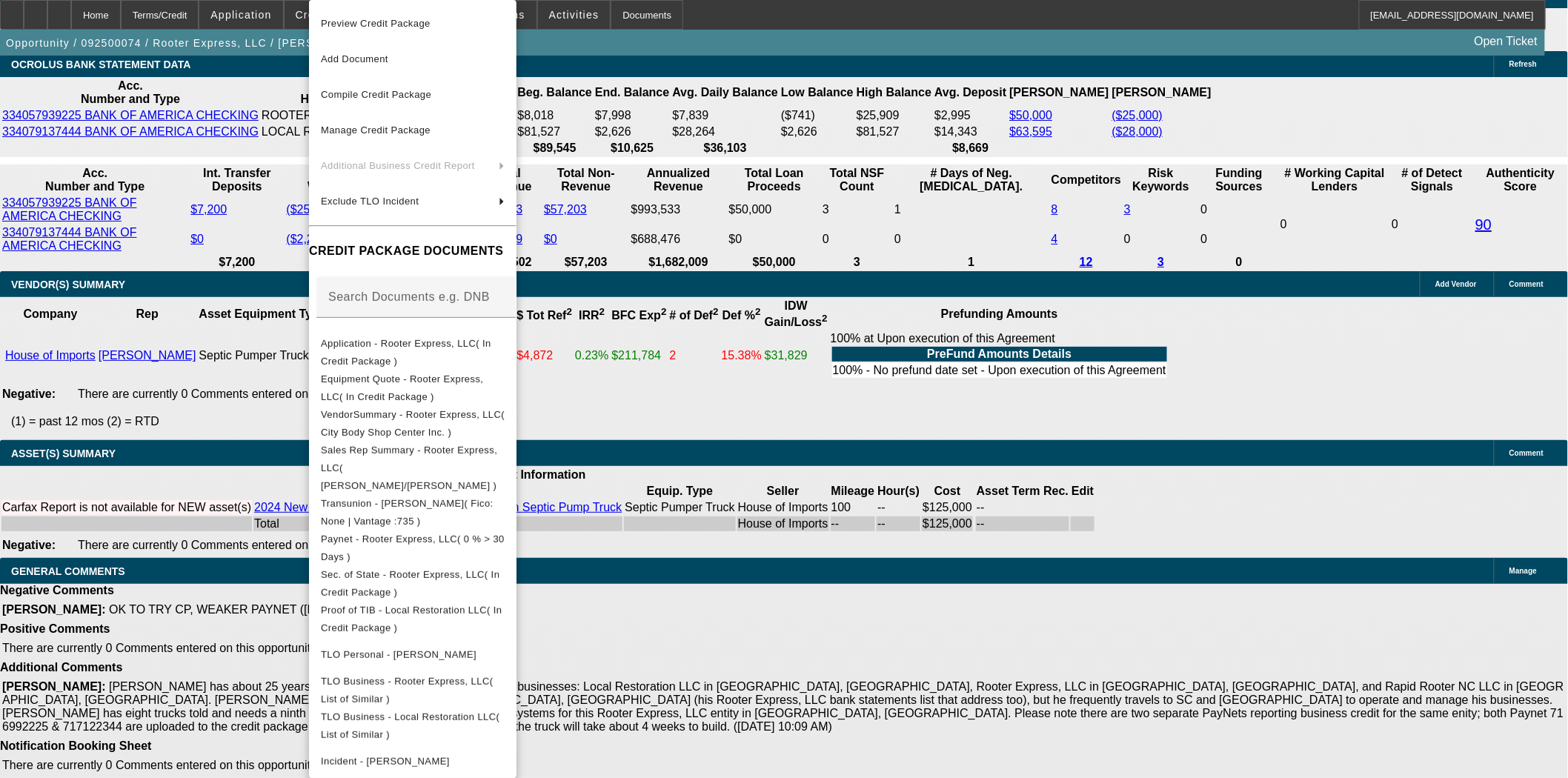
scroll to position [496, 0]
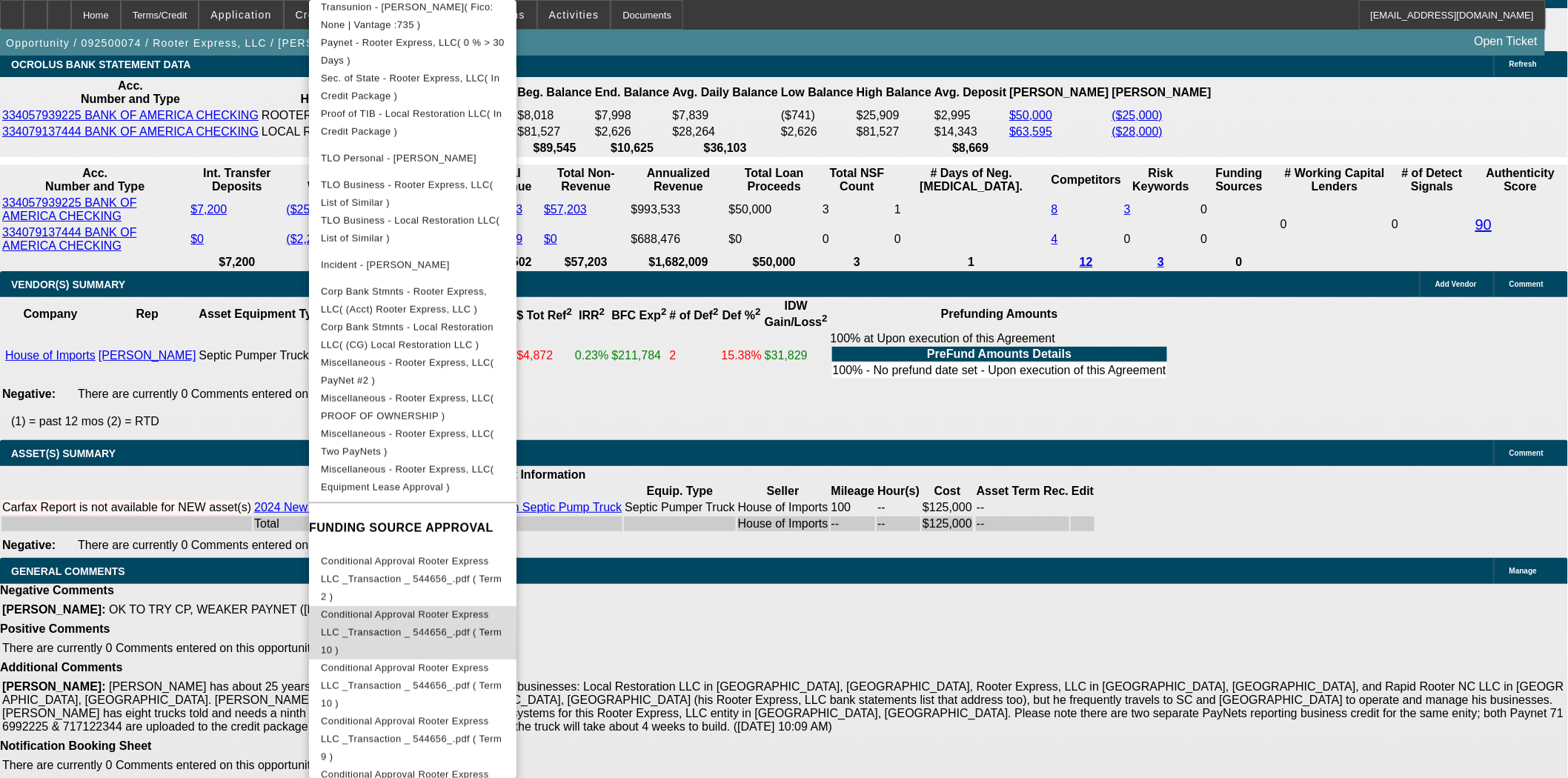
click at [516, 606] on button "Conditional Approval Rooter Express LLC _Transaction _ 544656_.pdf ( Term 10 )" at bounding box center [413, 633] width 207 height 54
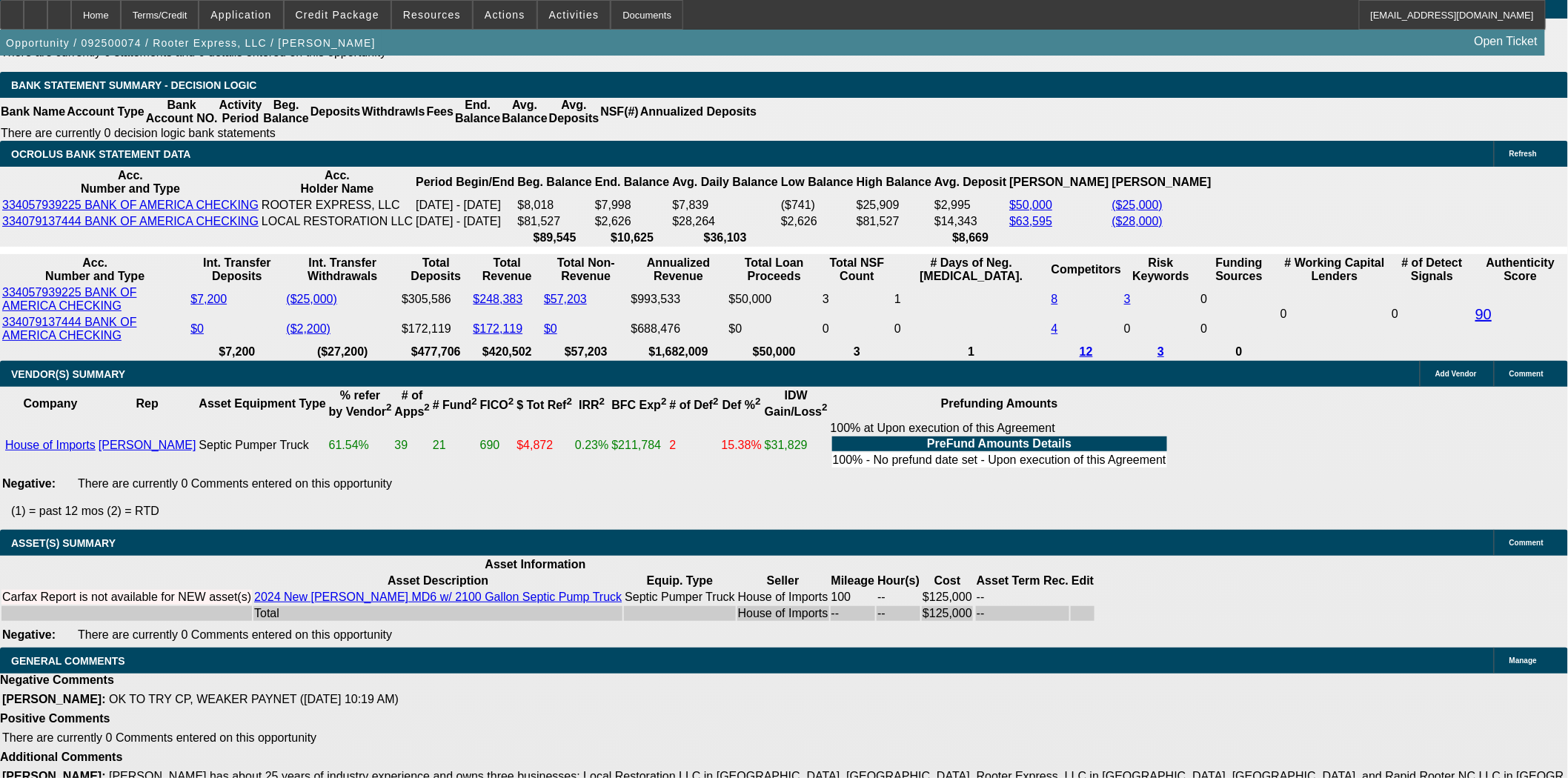
scroll to position [2547, 0]
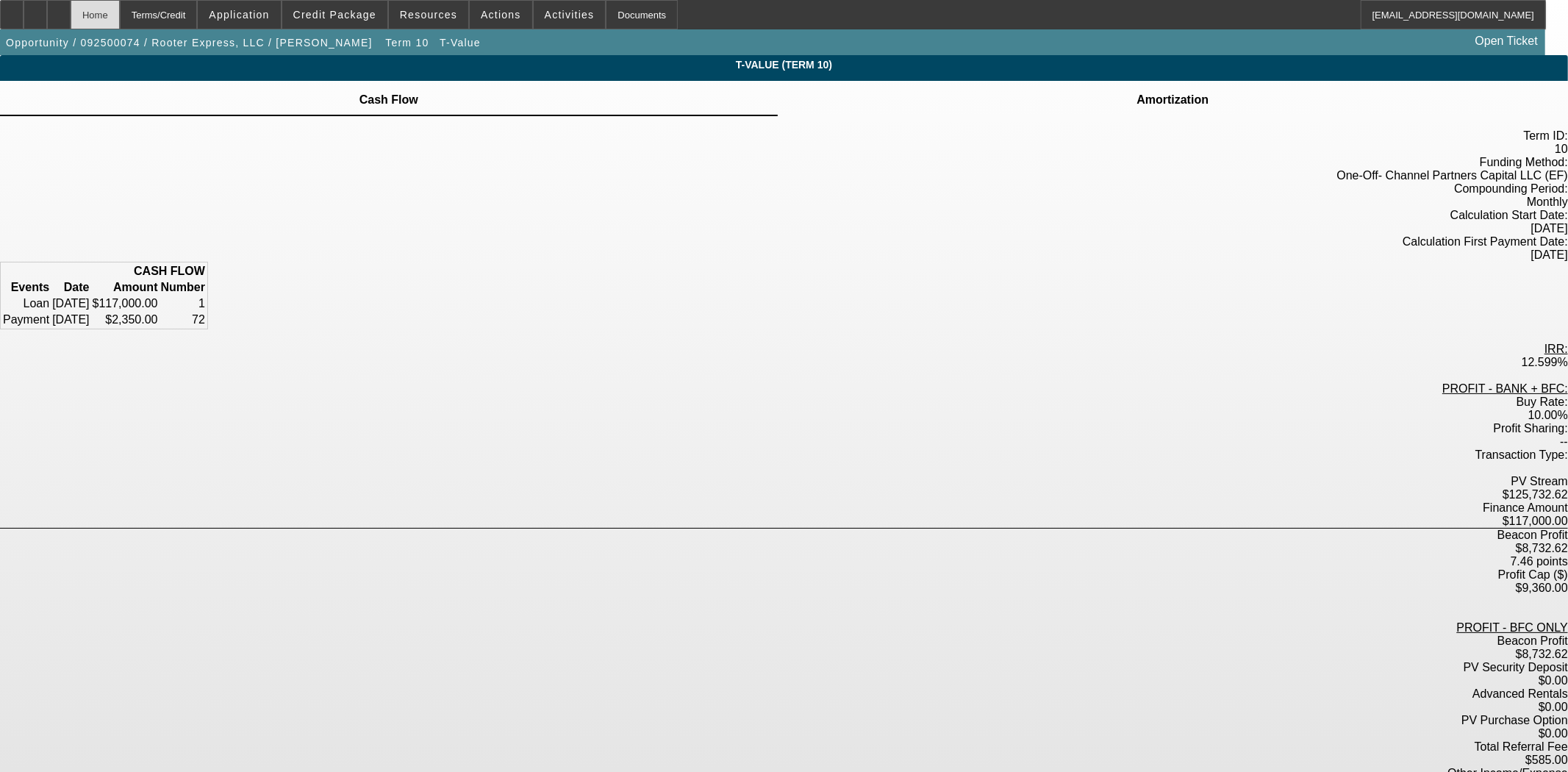
click at [120, 18] on div "Home" at bounding box center [95, 15] width 50 height 29
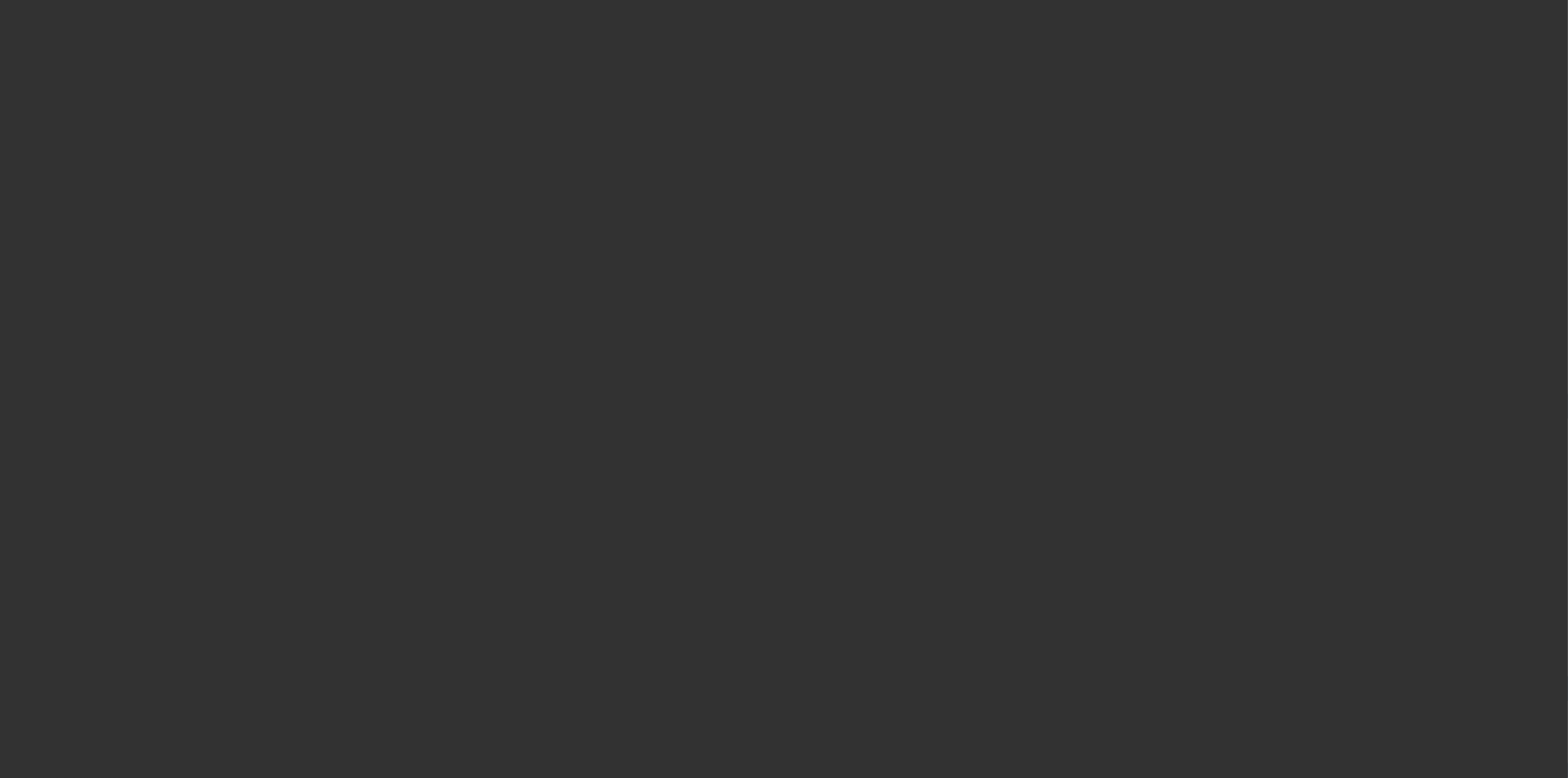
select select "3"
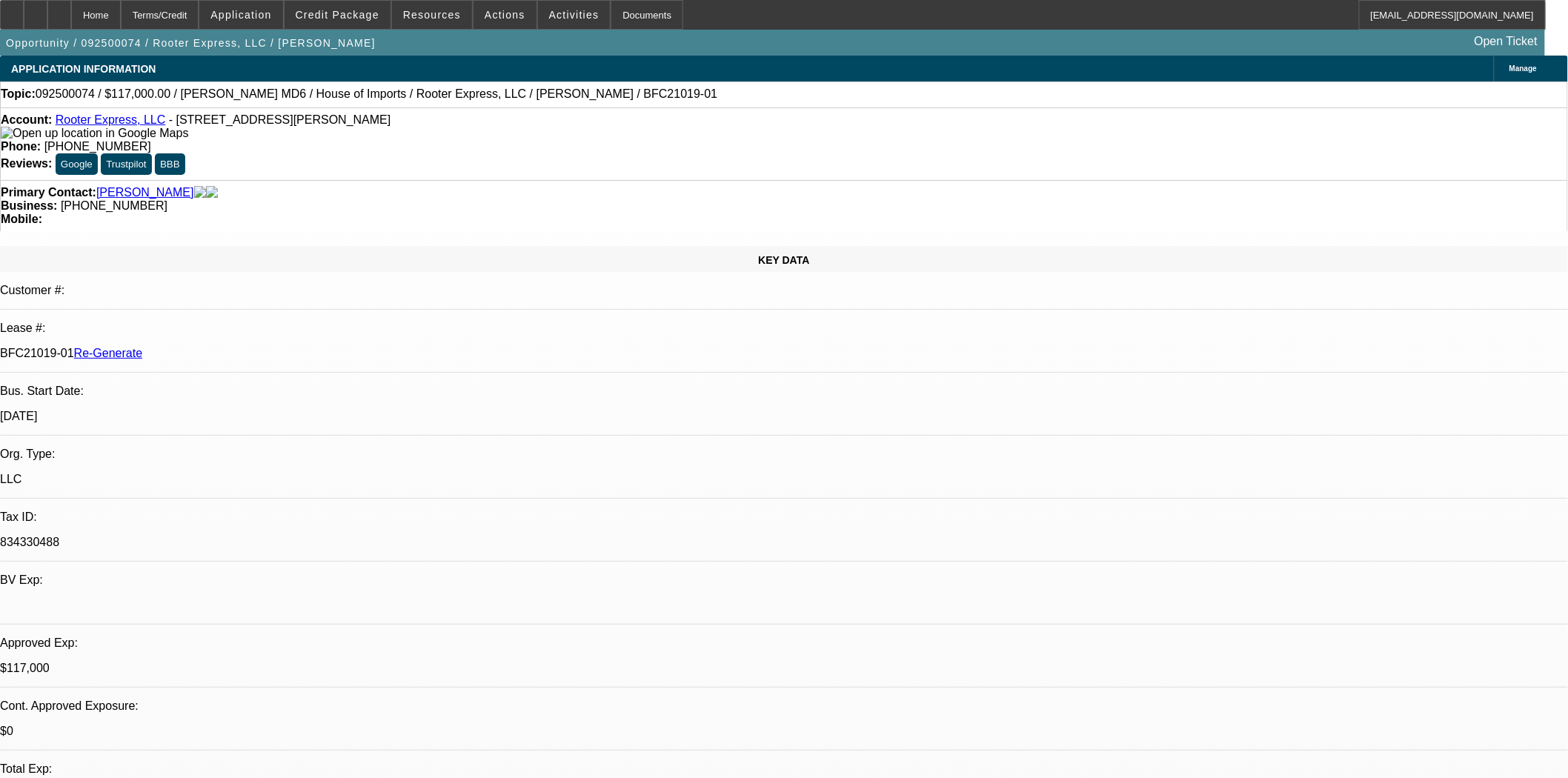
select select "0"
select select "2"
select select "0"
select select "6"
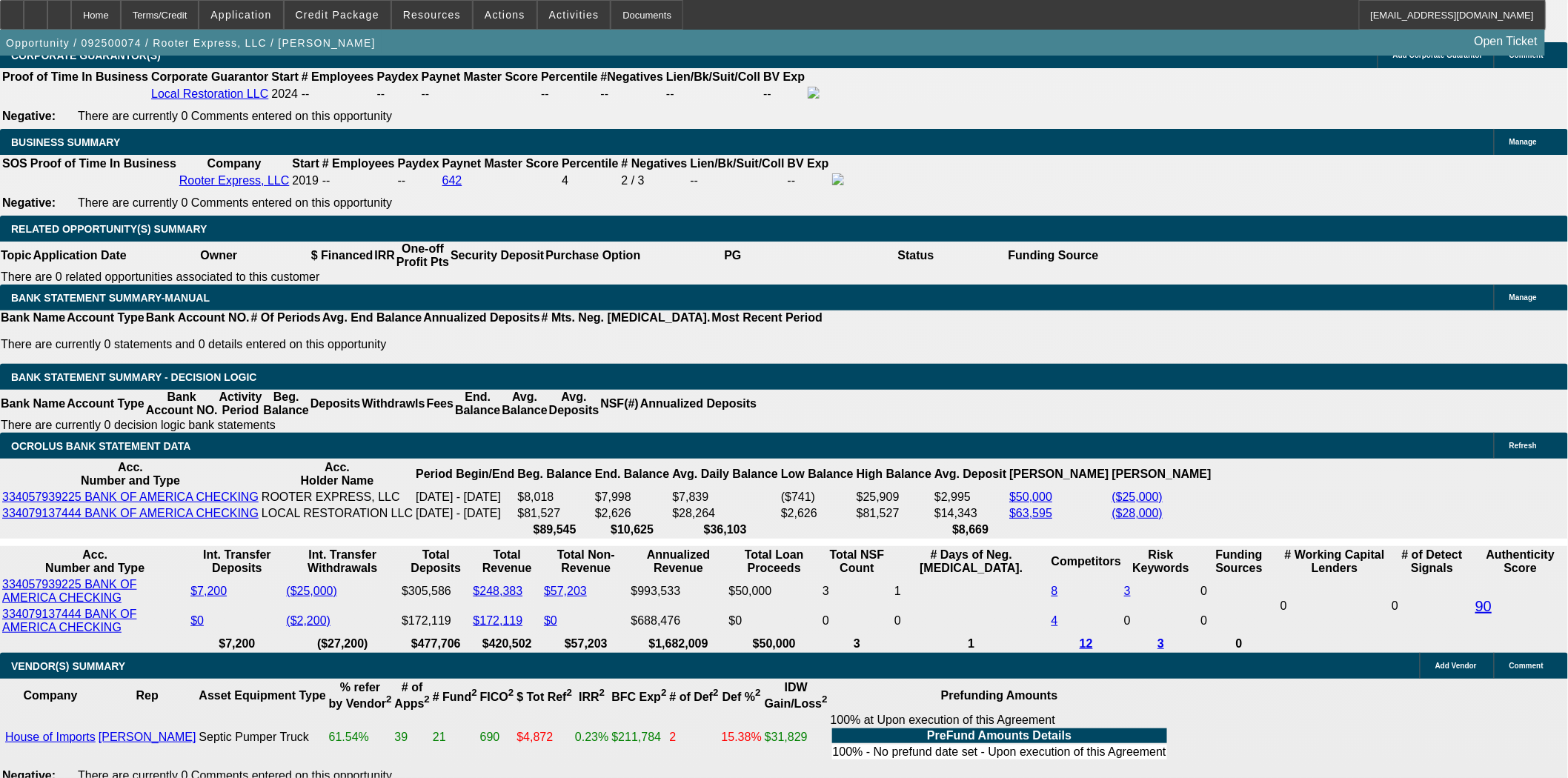
scroll to position [2469, 0]
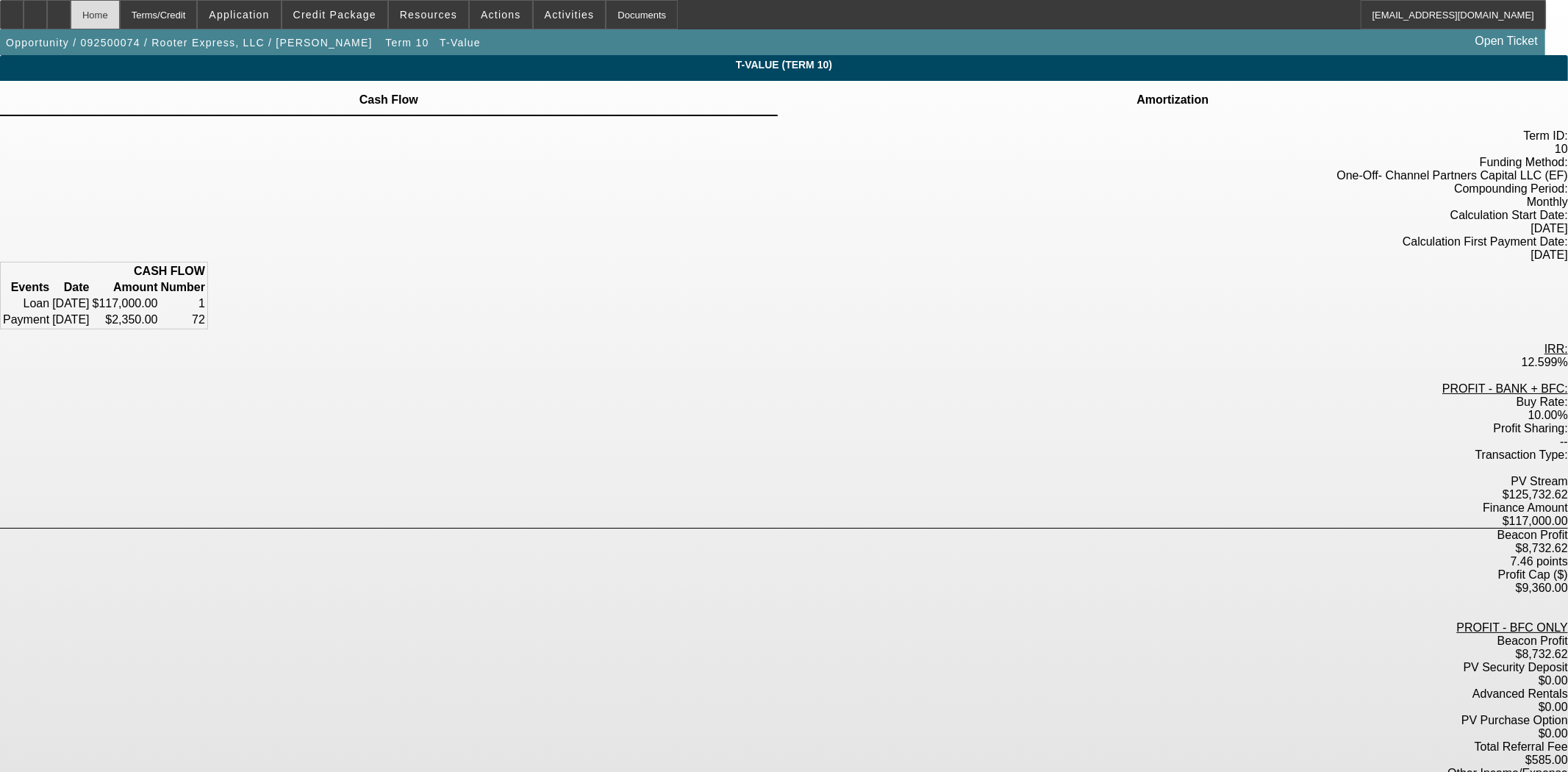
drag, startPoint x: 125, startPoint y: 15, endPoint x: 118, endPoint y: 17, distance: 7.3
click at [120, 15] on div "Home" at bounding box center [95, 15] width 50 height 29
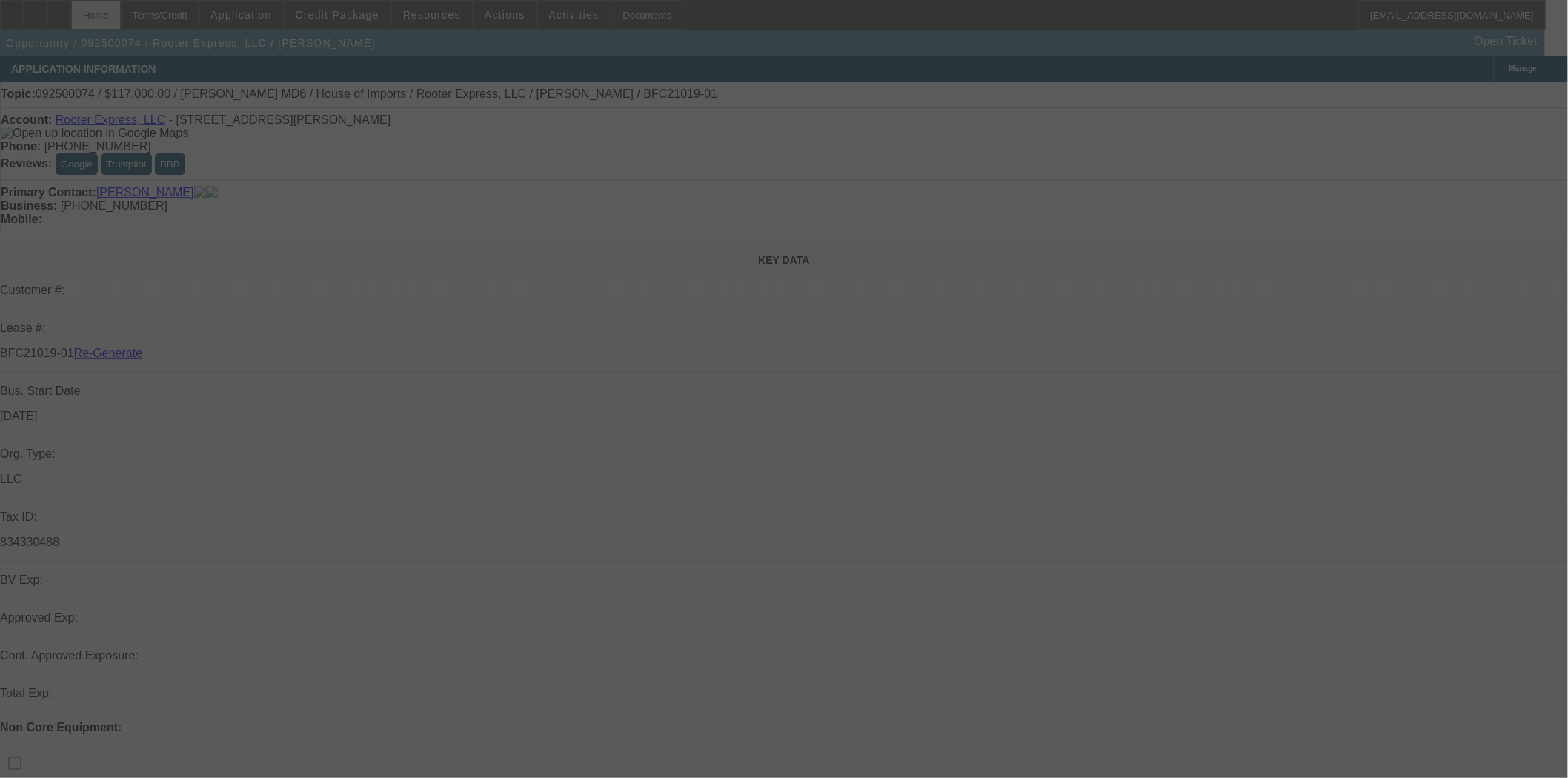
select select "3"
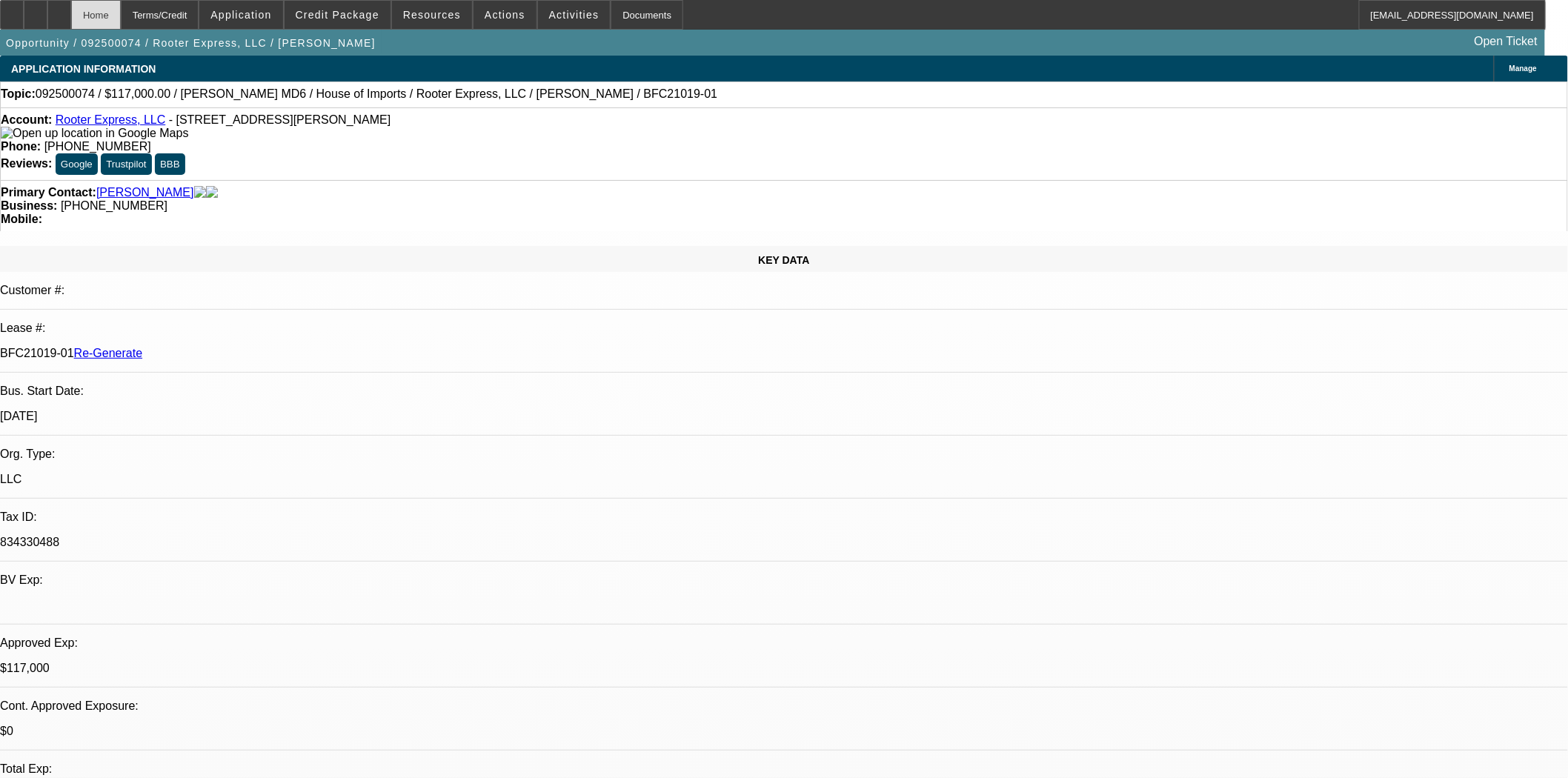
select select "0"
select select "2"
select select "0"
select select "6"
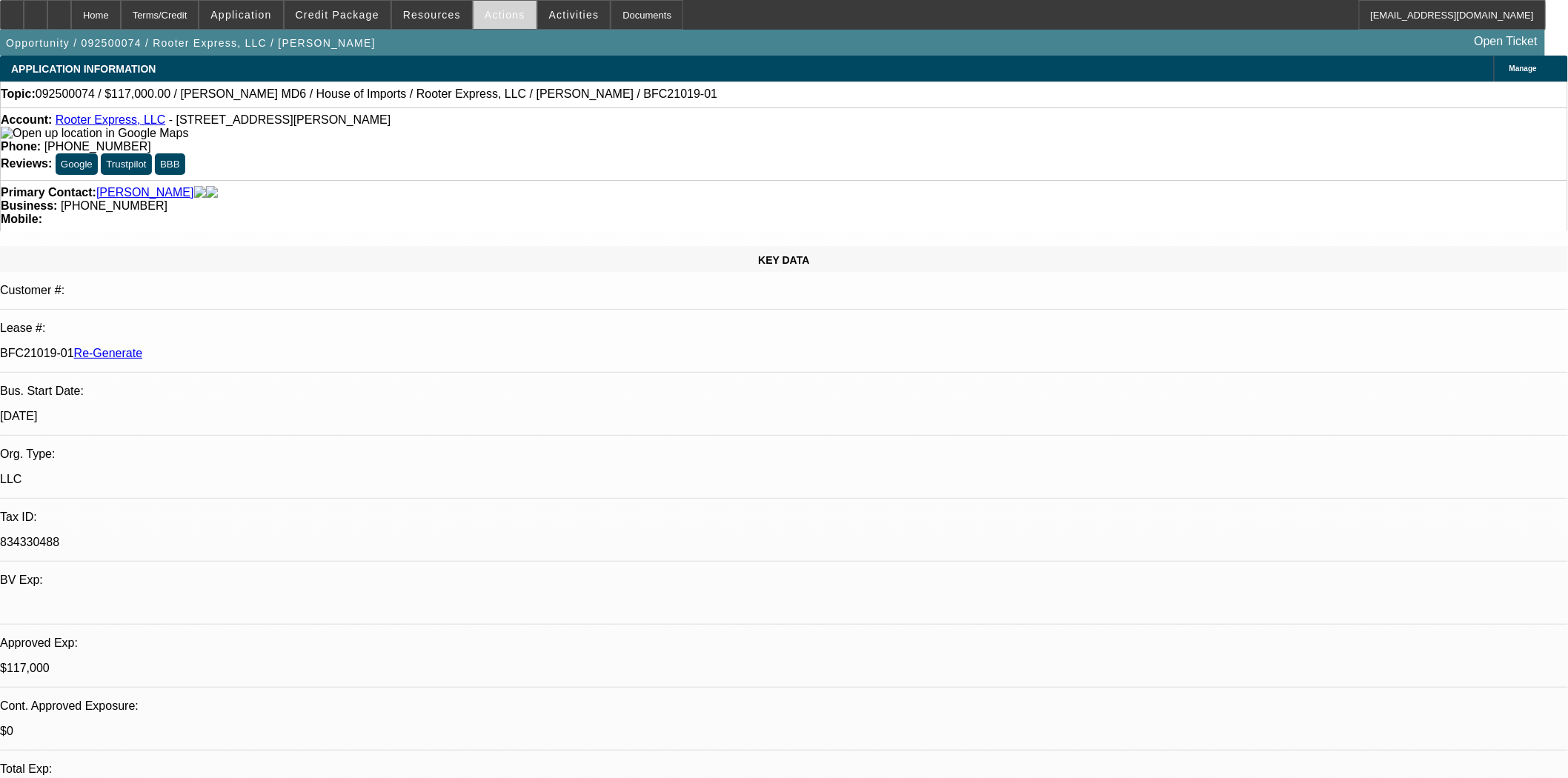
click at [500, 13] on span "Actions" at bounding box center [505, 15] width 41 height 12
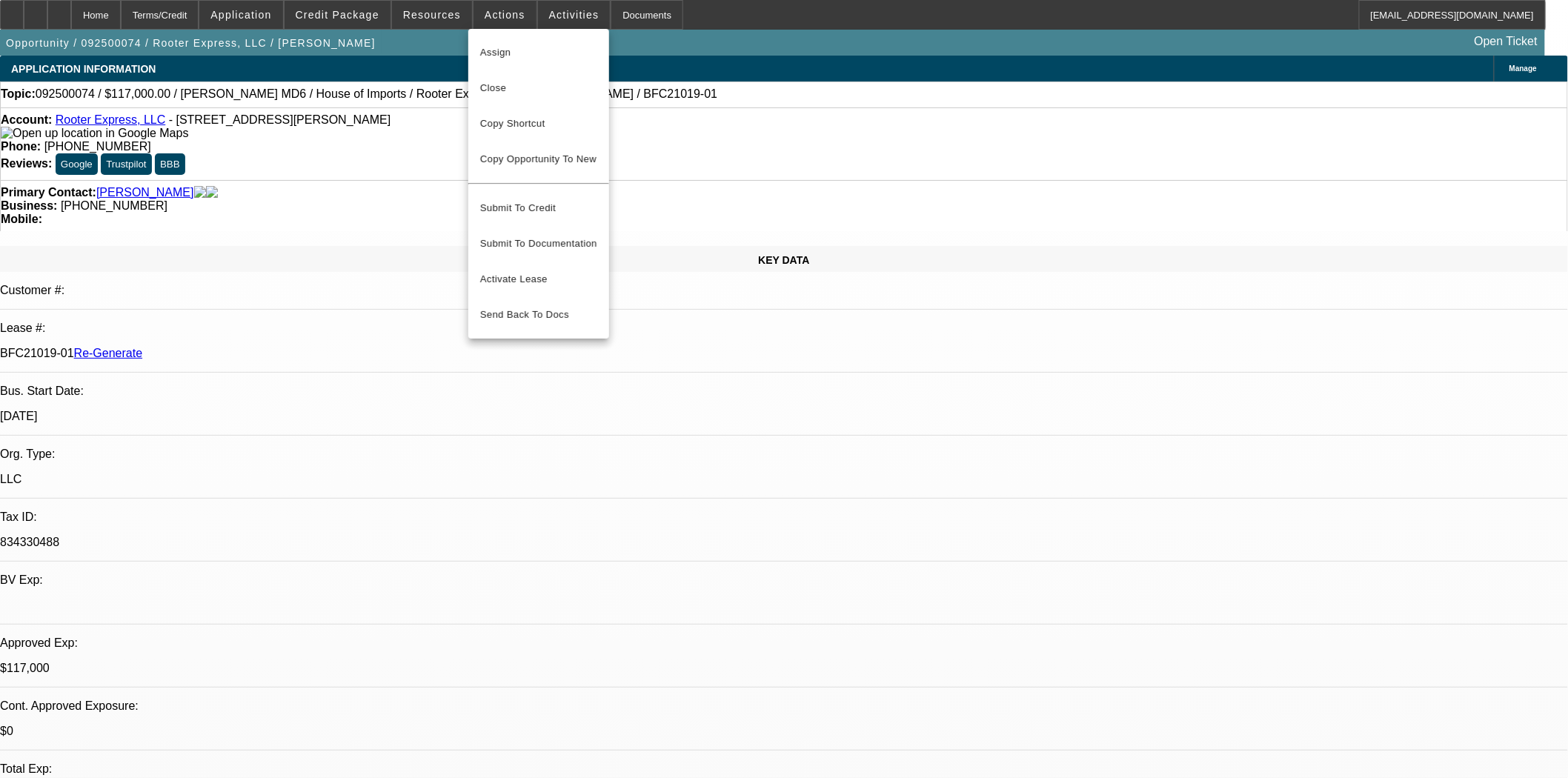
click at [494, 44] on span "Assign" at bounding box center [539, 52] width 118 height 18
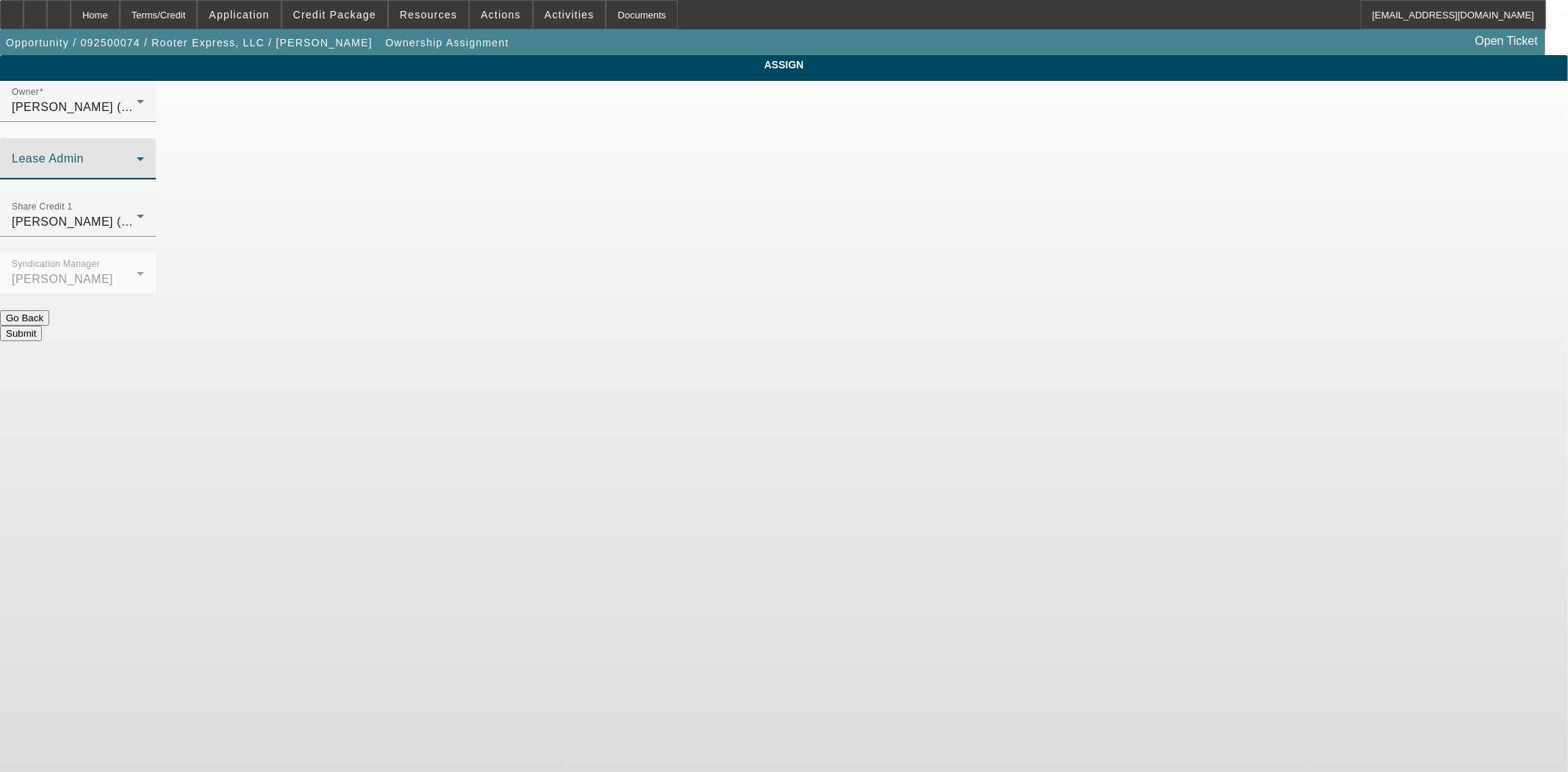
click at [137, 156] on span at bounding box center [74, 164] width 125 height 17
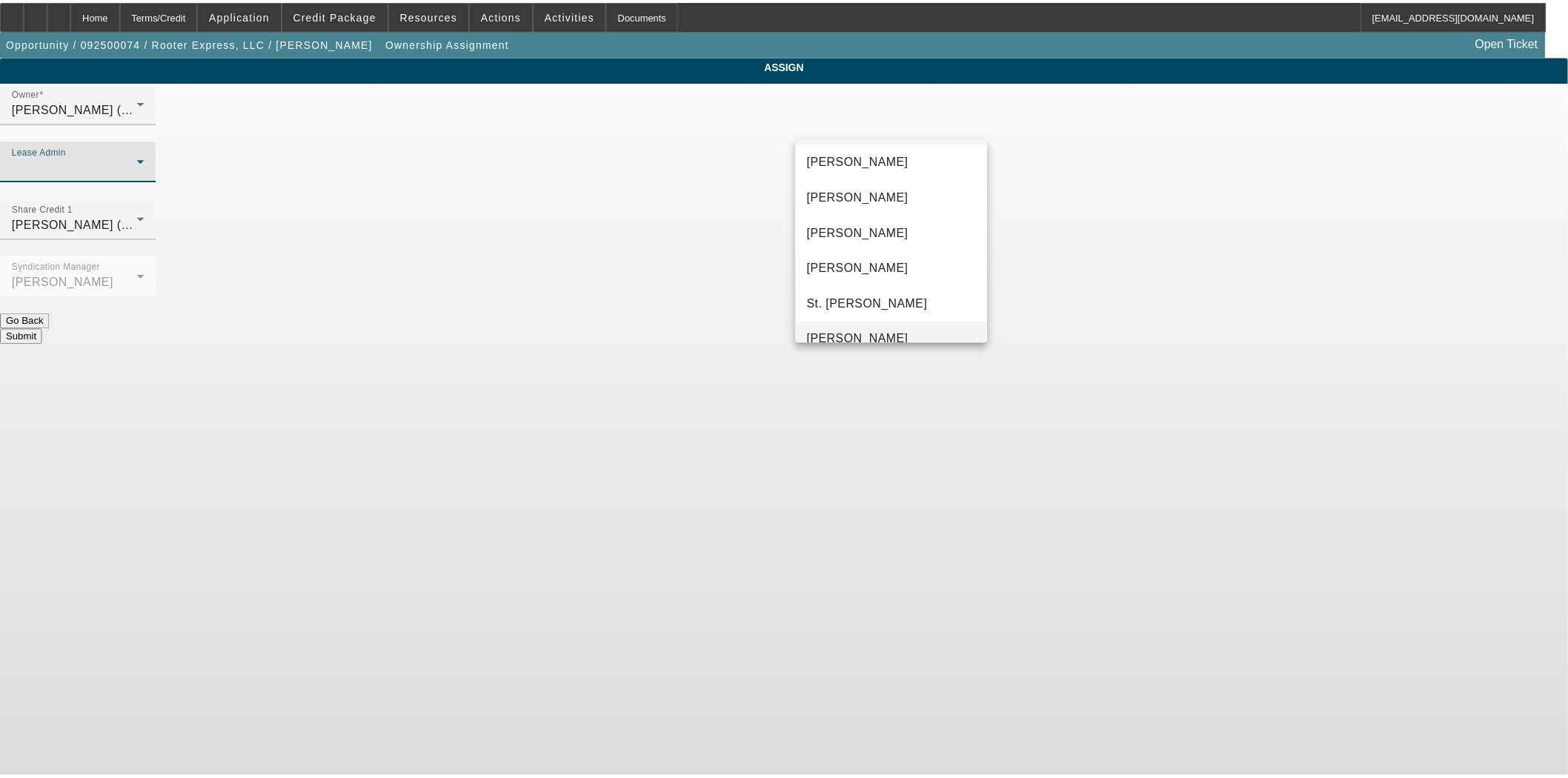
scroll to position [56, 0]
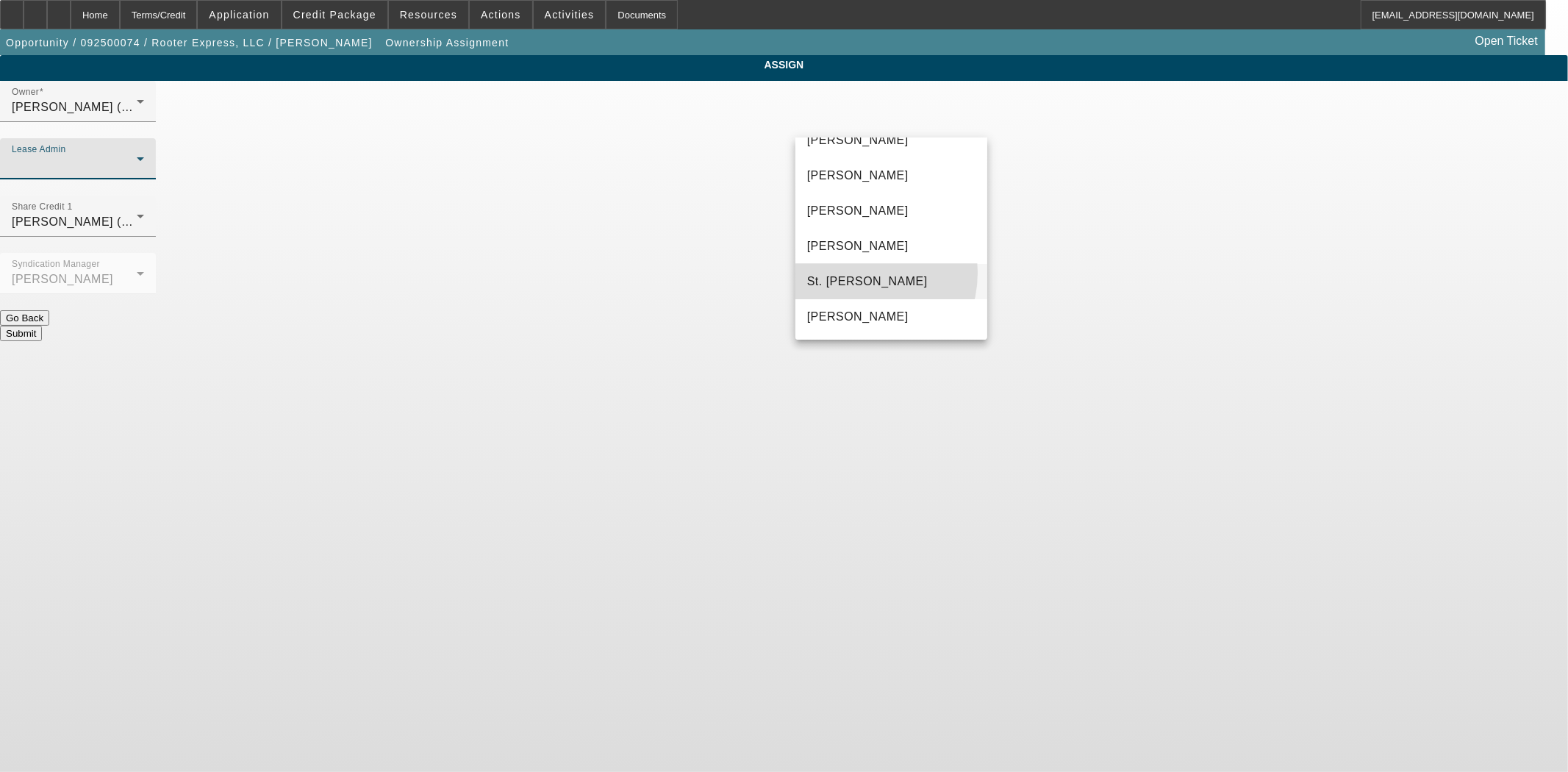
click at [854, 273] on span "St. [PERSON_NAME]" at bounding box center [867, 281] width 120 height 17
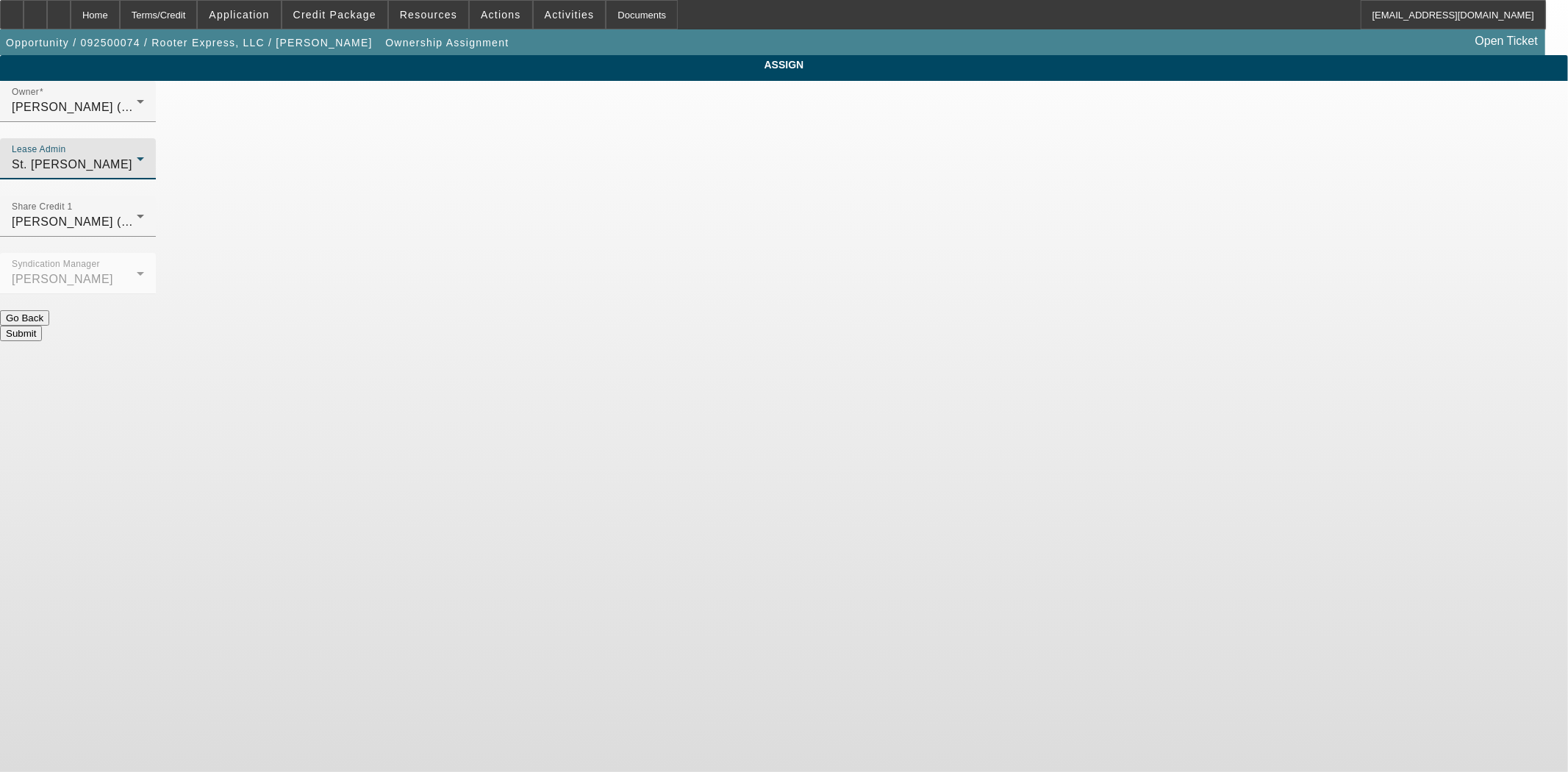
click at [42, 326] on button "Submit" at bounding box center [21, 333] width 42 height 16
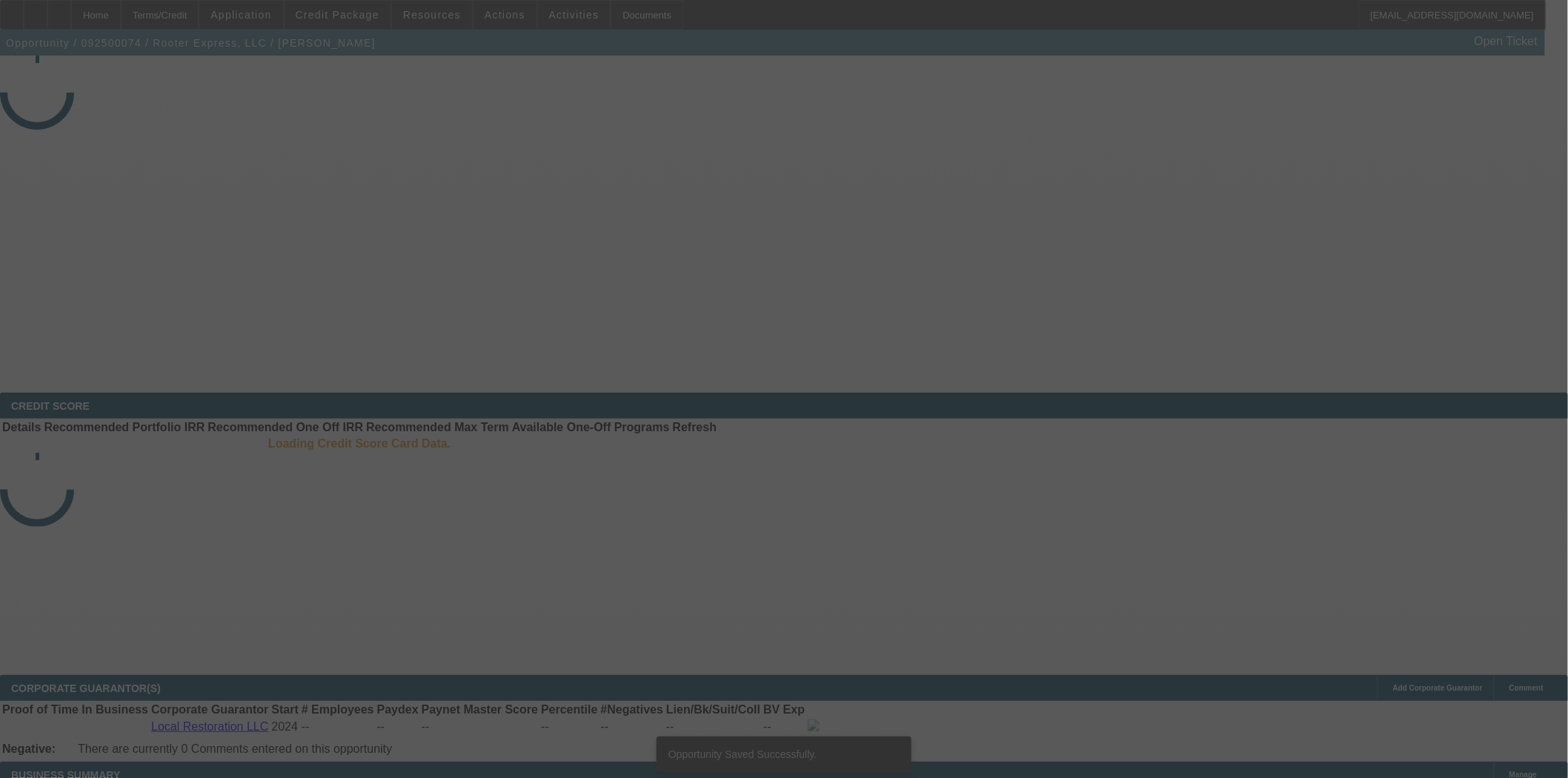
select select "3"
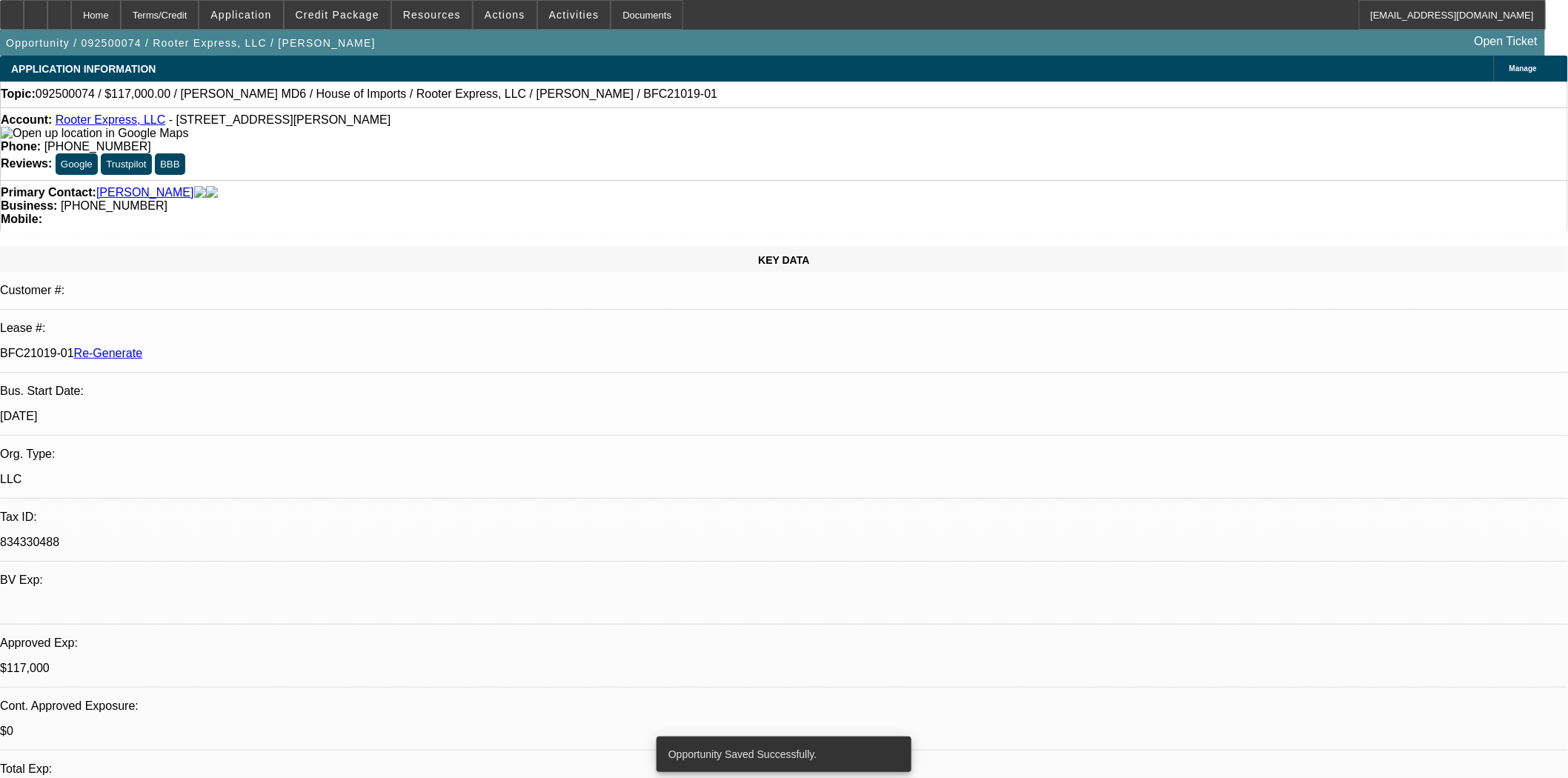
select select "0"
select select "2"
select select "0"
select select "6"
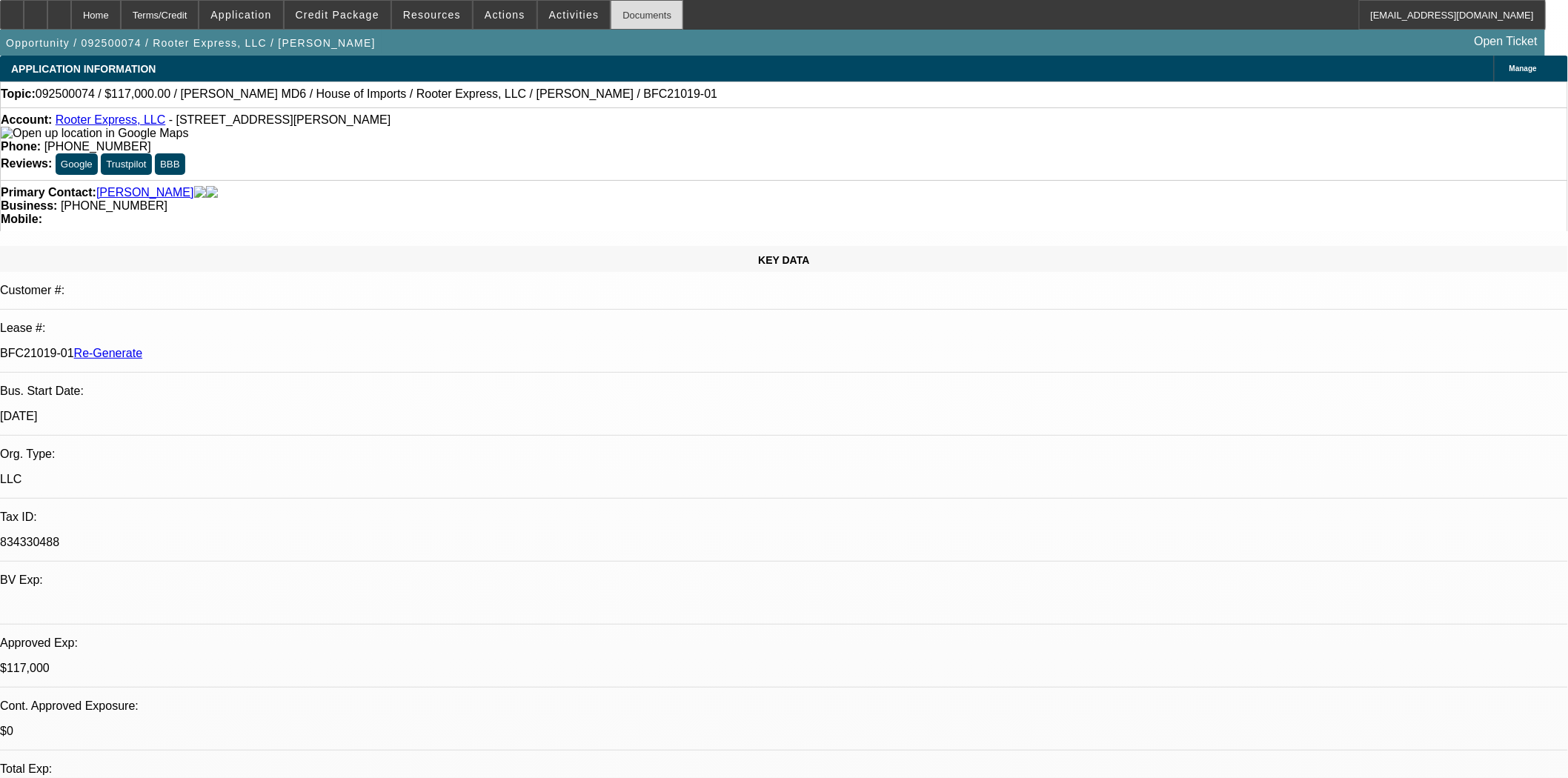
click at [621, 23] on div "Documents" at bounding box center [647, 15] width 72 height 30
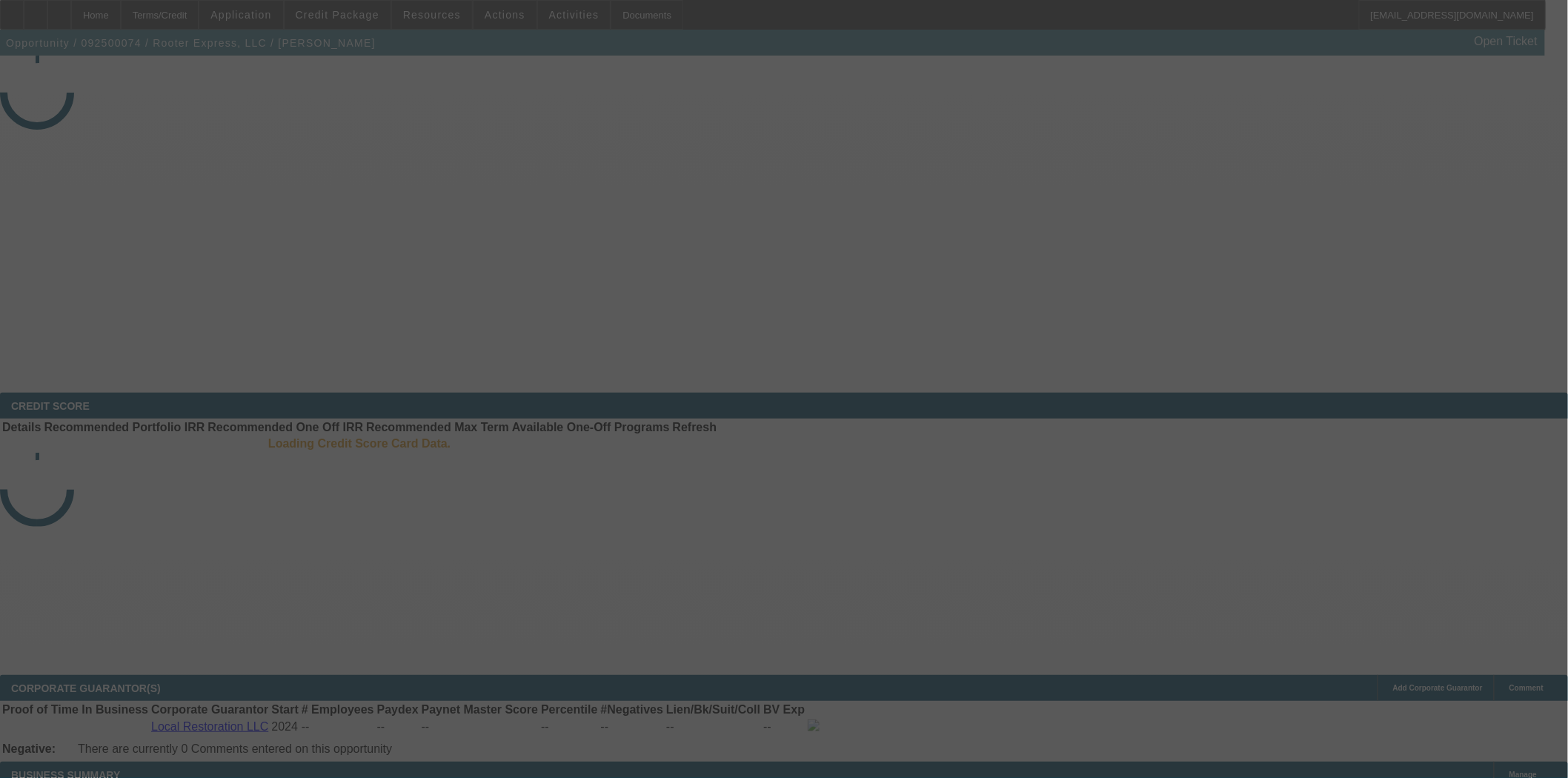
select select "3"
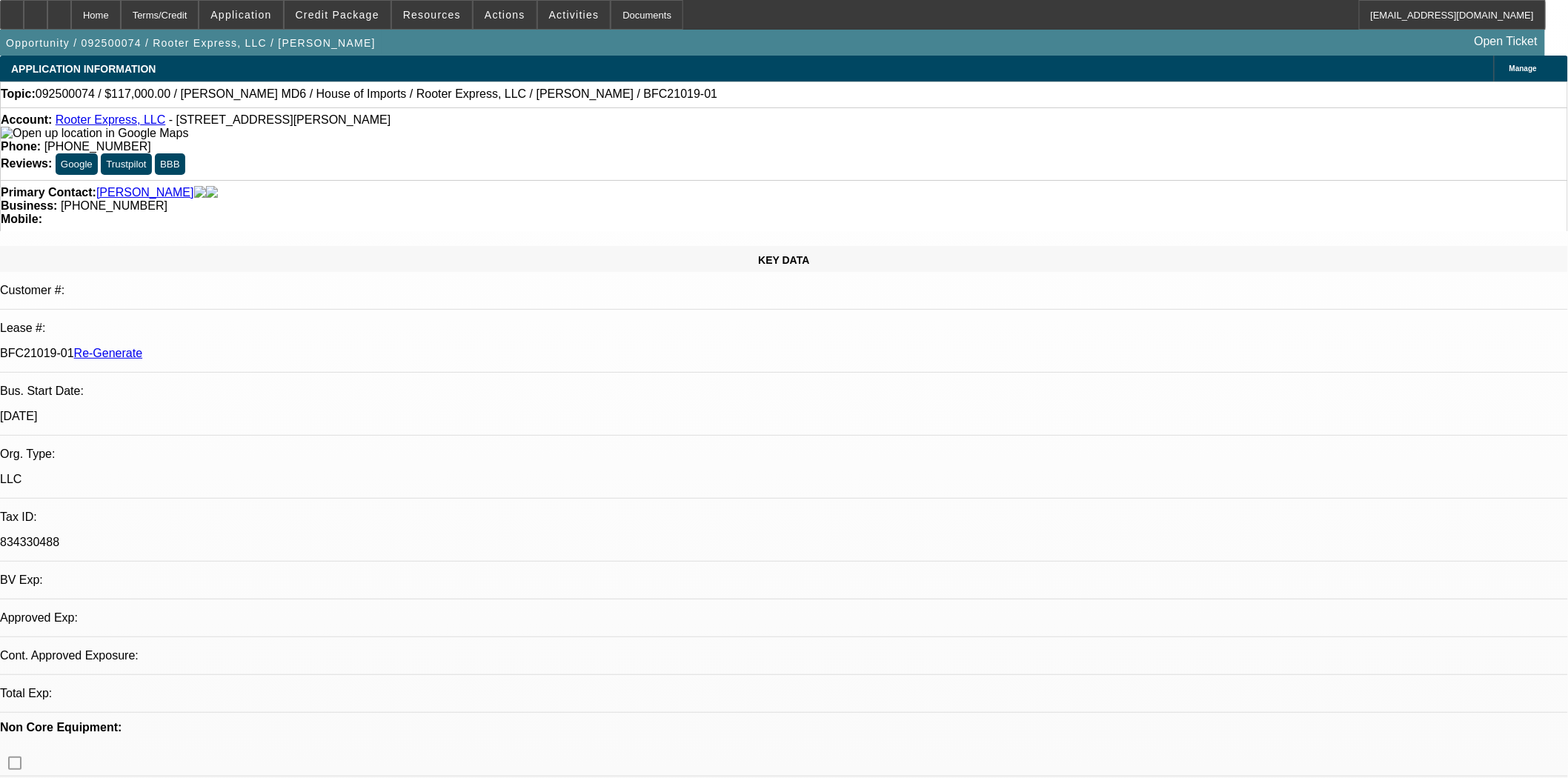
select select "0"
select select "2"
select select "0"
select select "6"
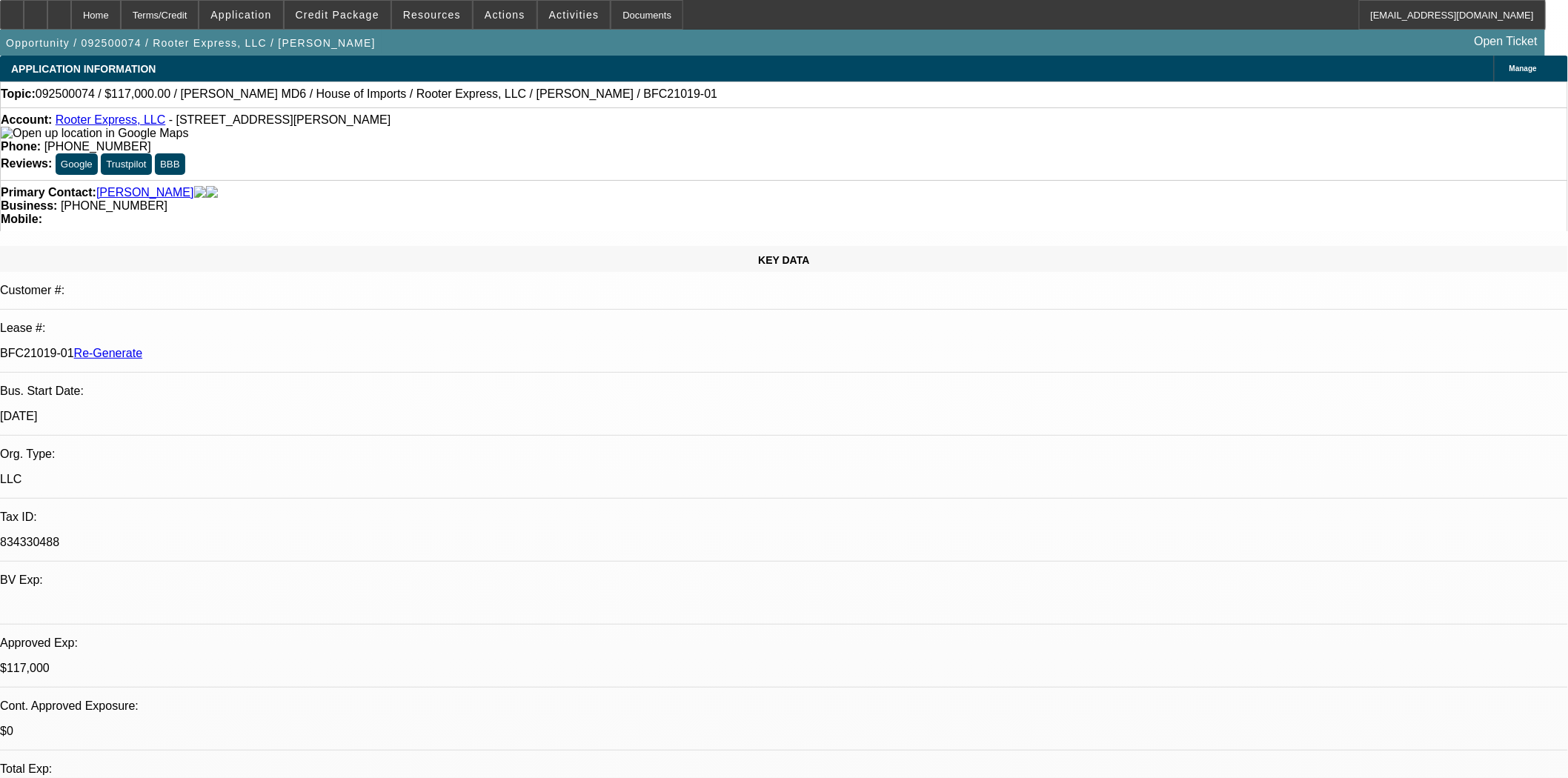
click at [87, 126] on link "Rooter Express, LLC" at bounding box center [110, 119] width 110 height 13
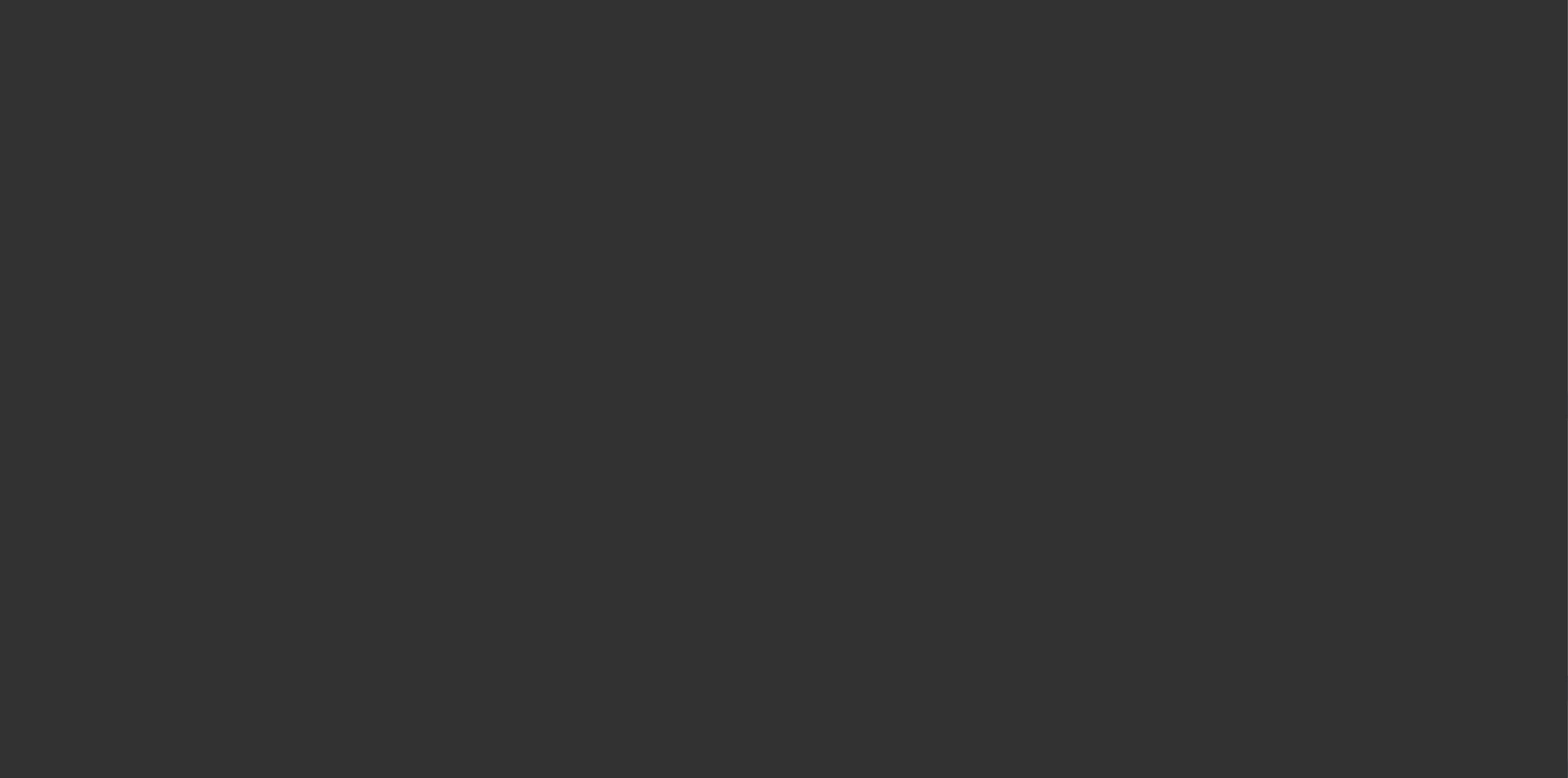
select select "3"
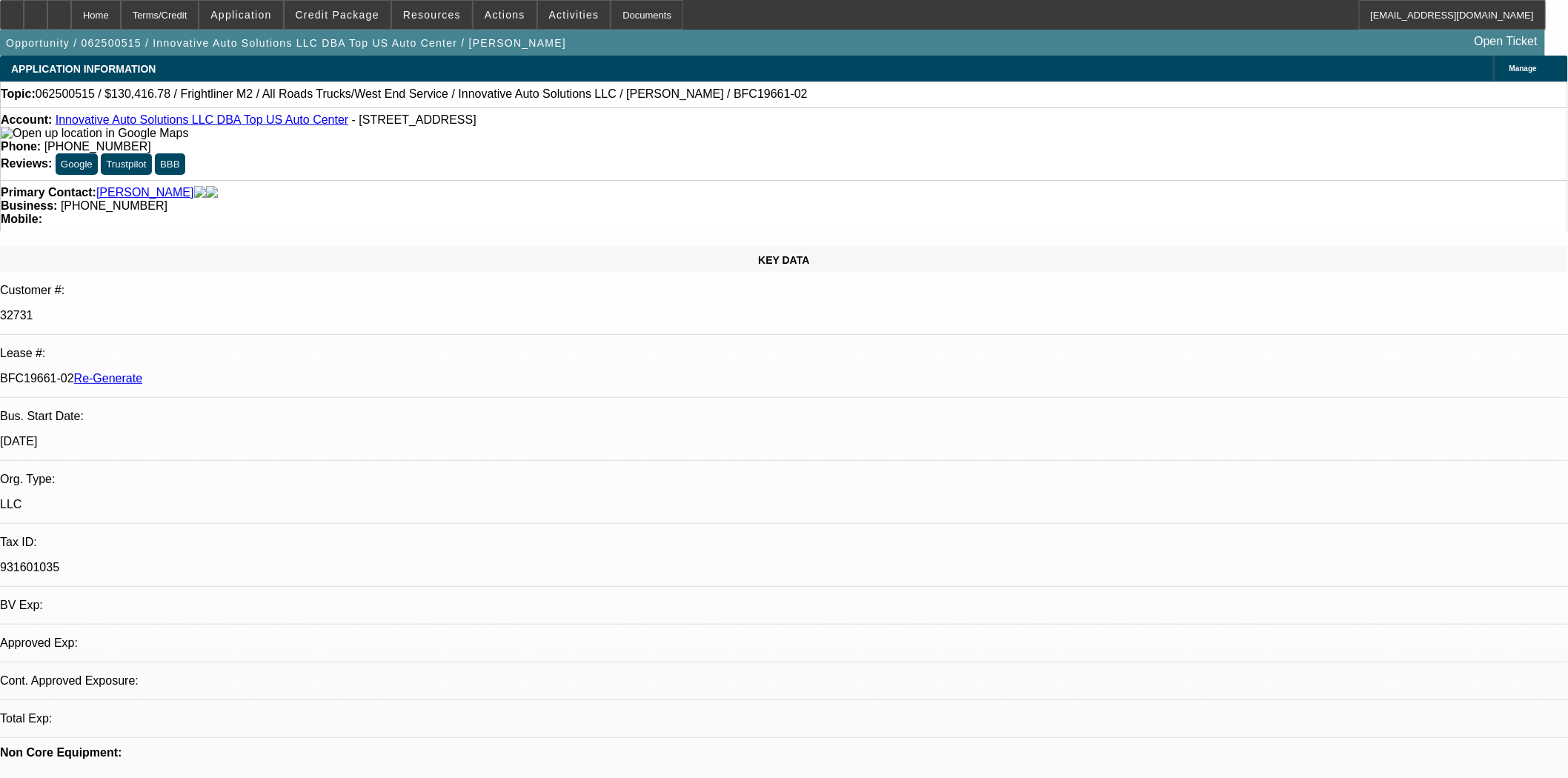
select select "0"
select select "2"
select select "0"
select select "6"
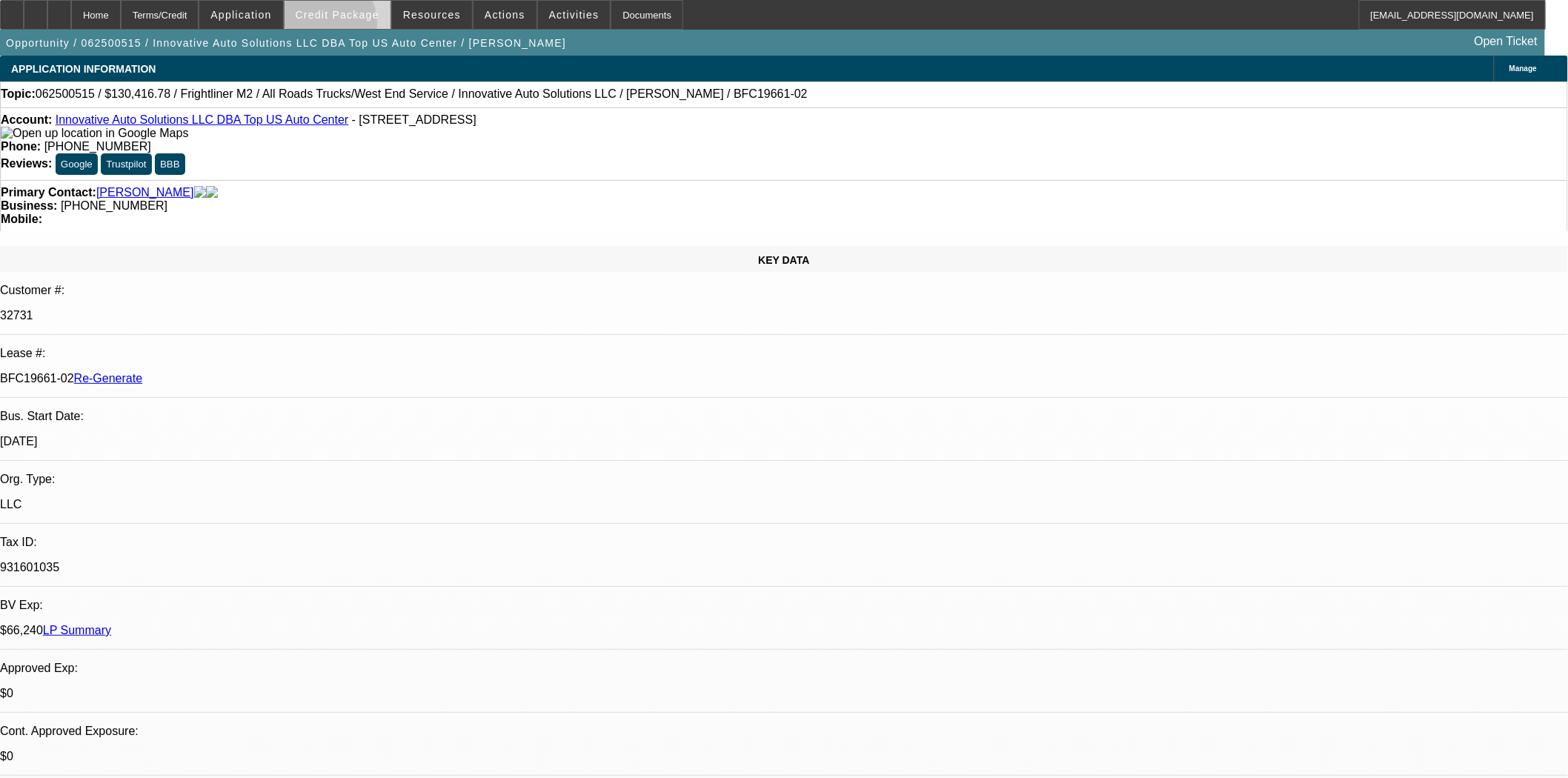
click at [352, 26] on span at bounding box center [337, 15] width 106 height 35
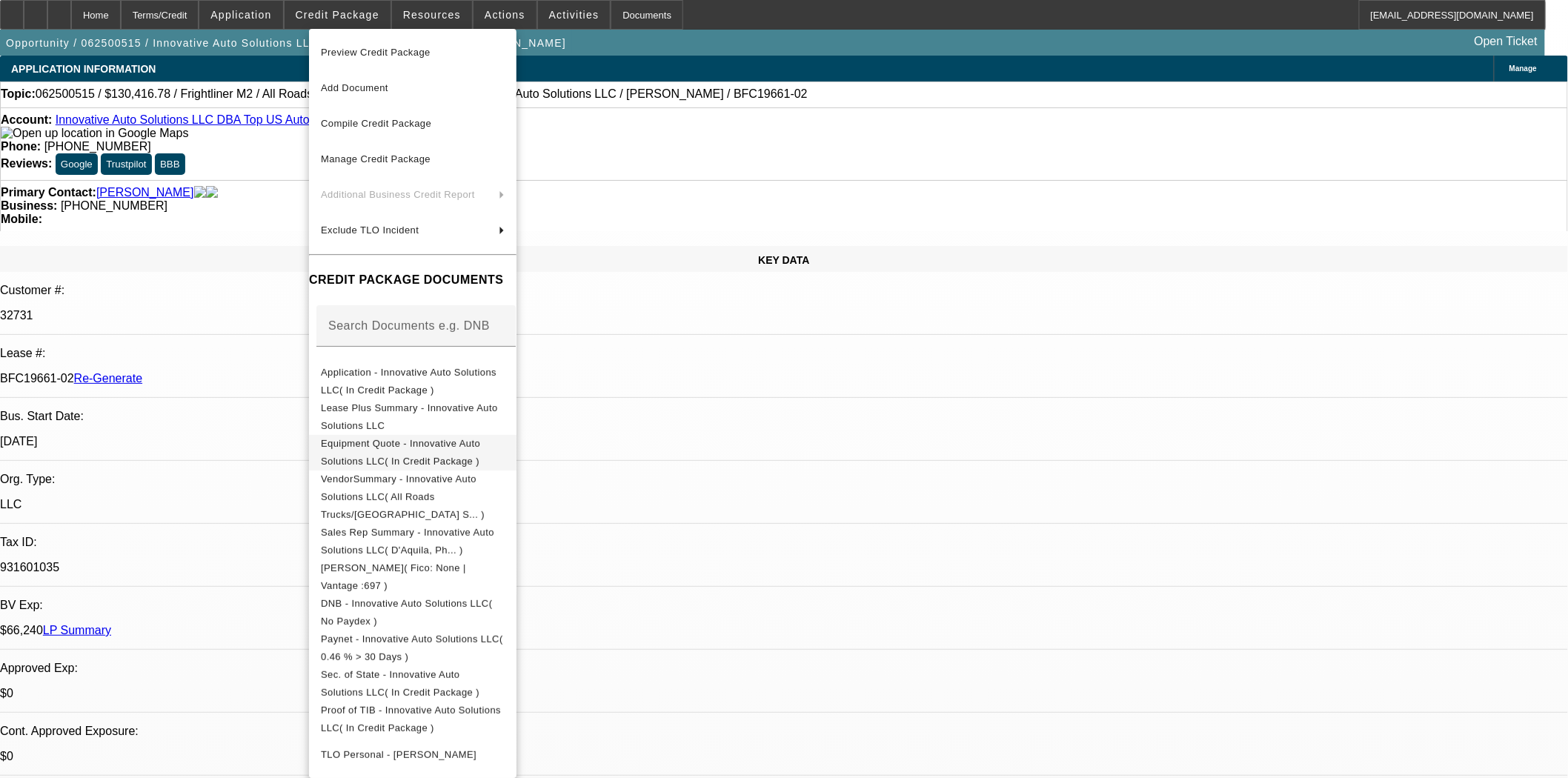
click at [406, 447] on span "Equipment Quote - Innovative Auto Solutions LLC( In Credit Package )" at bounding box center [401, 451] width 159 height 29
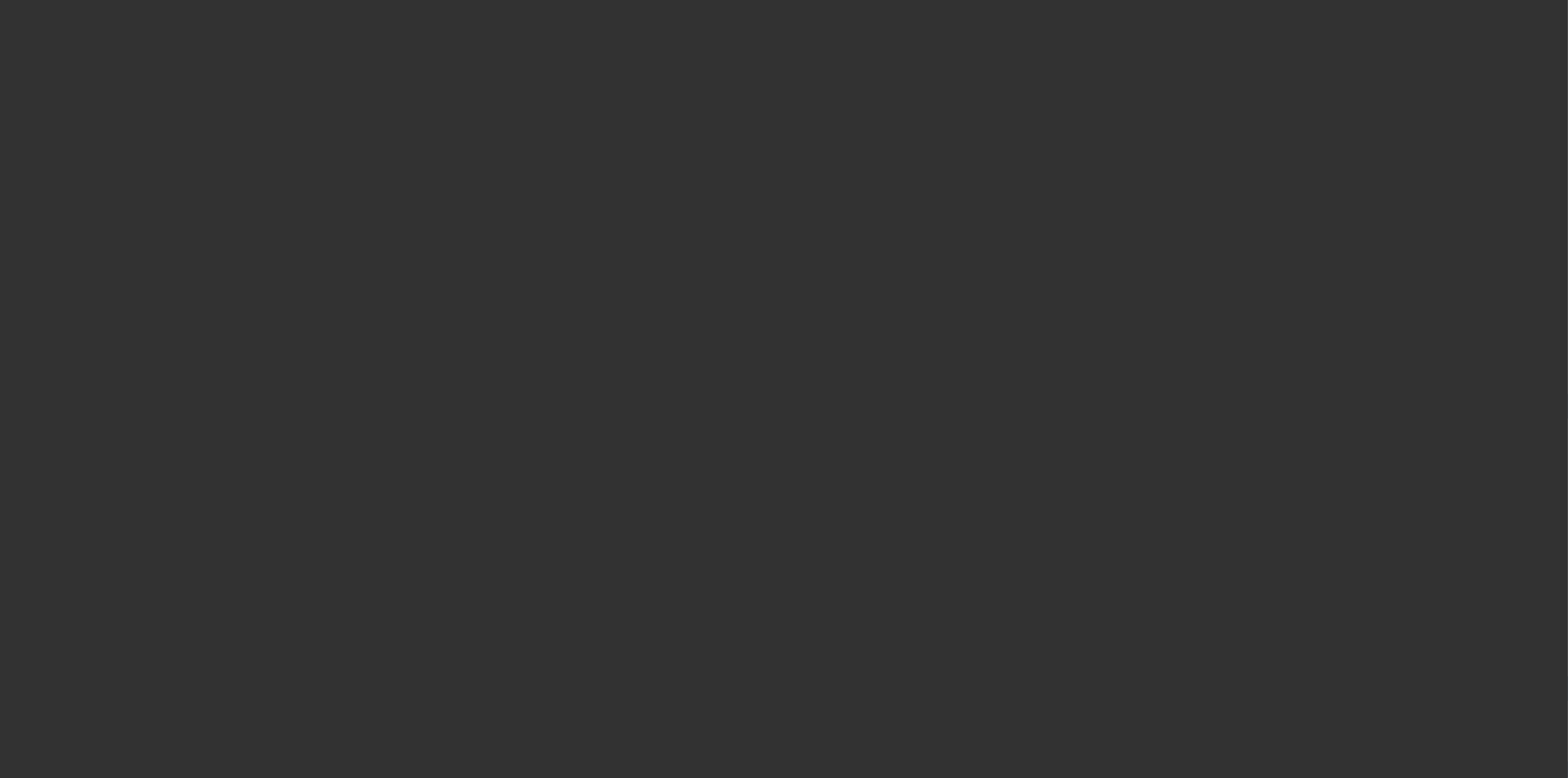
select select "3"
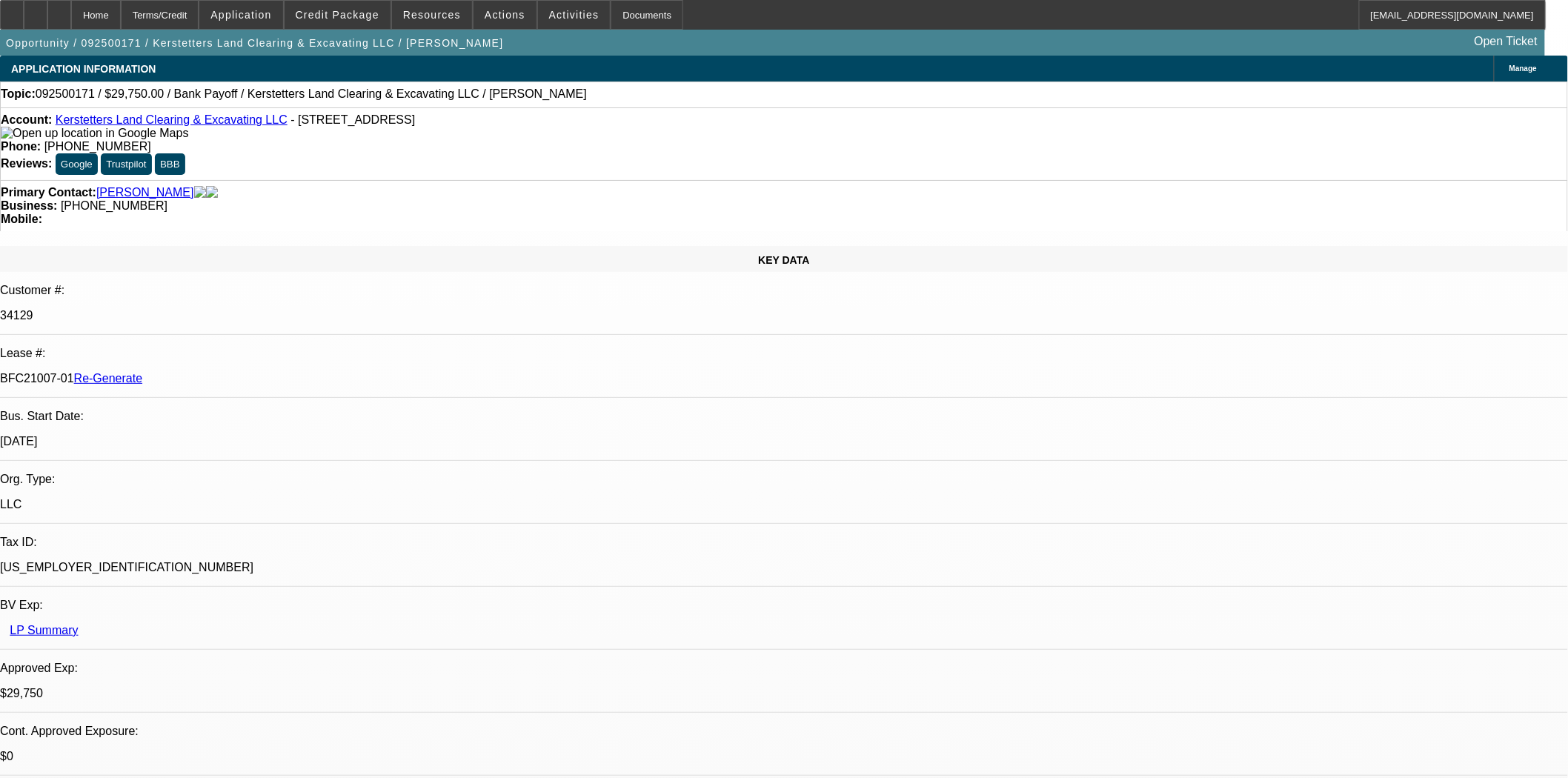
select select "0.15"
select select "2"
select select "0"
select select "6"
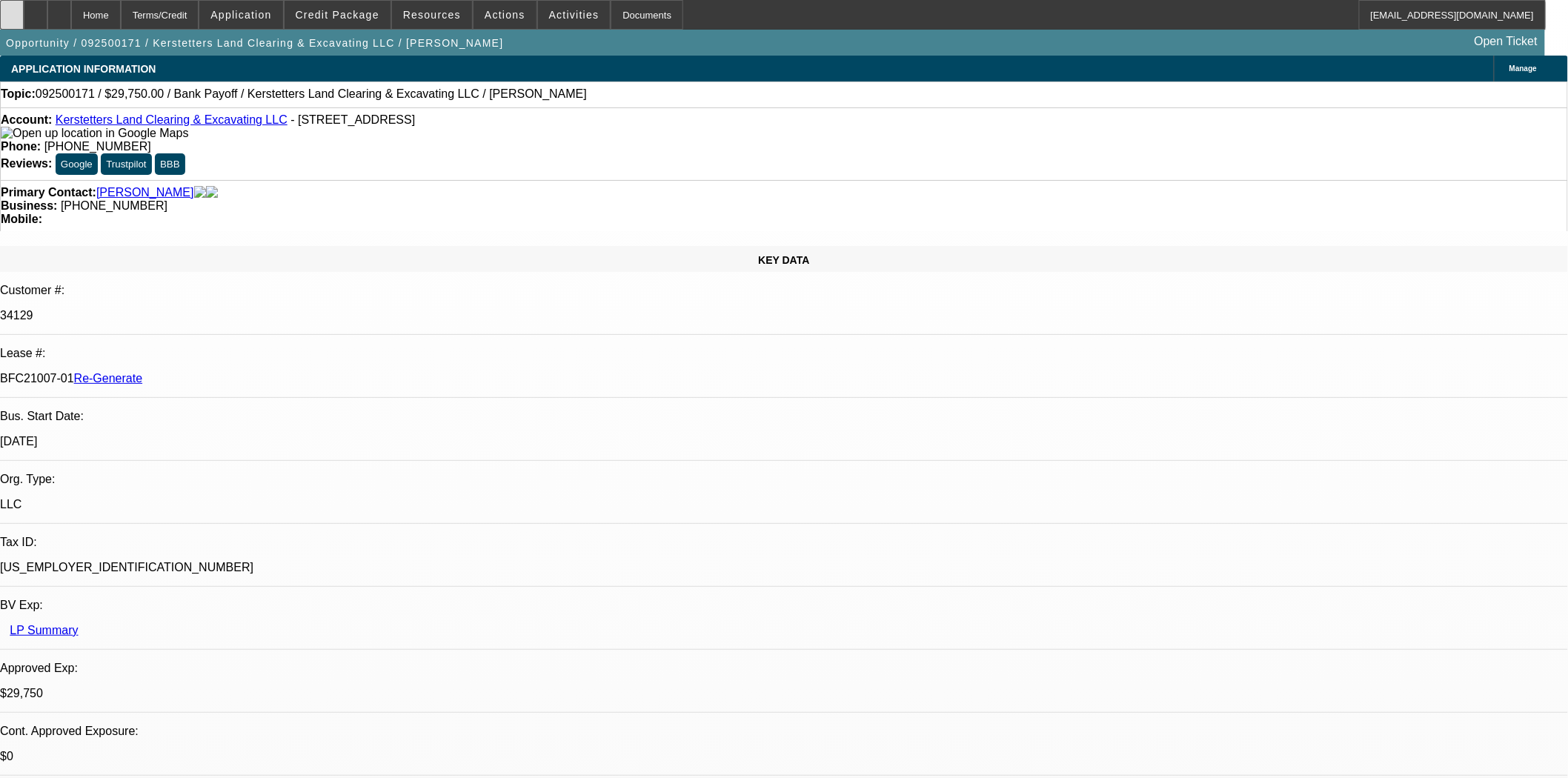
click at [20, 12] on div at bounding box center [12, 15] width 24 height 30
click at [131, 284] on div "Customer #:" at bounding box center [784, 290] width 1568 height 13
click at [24, 6] on div at bounding box center [12, 15] width 24 height 30
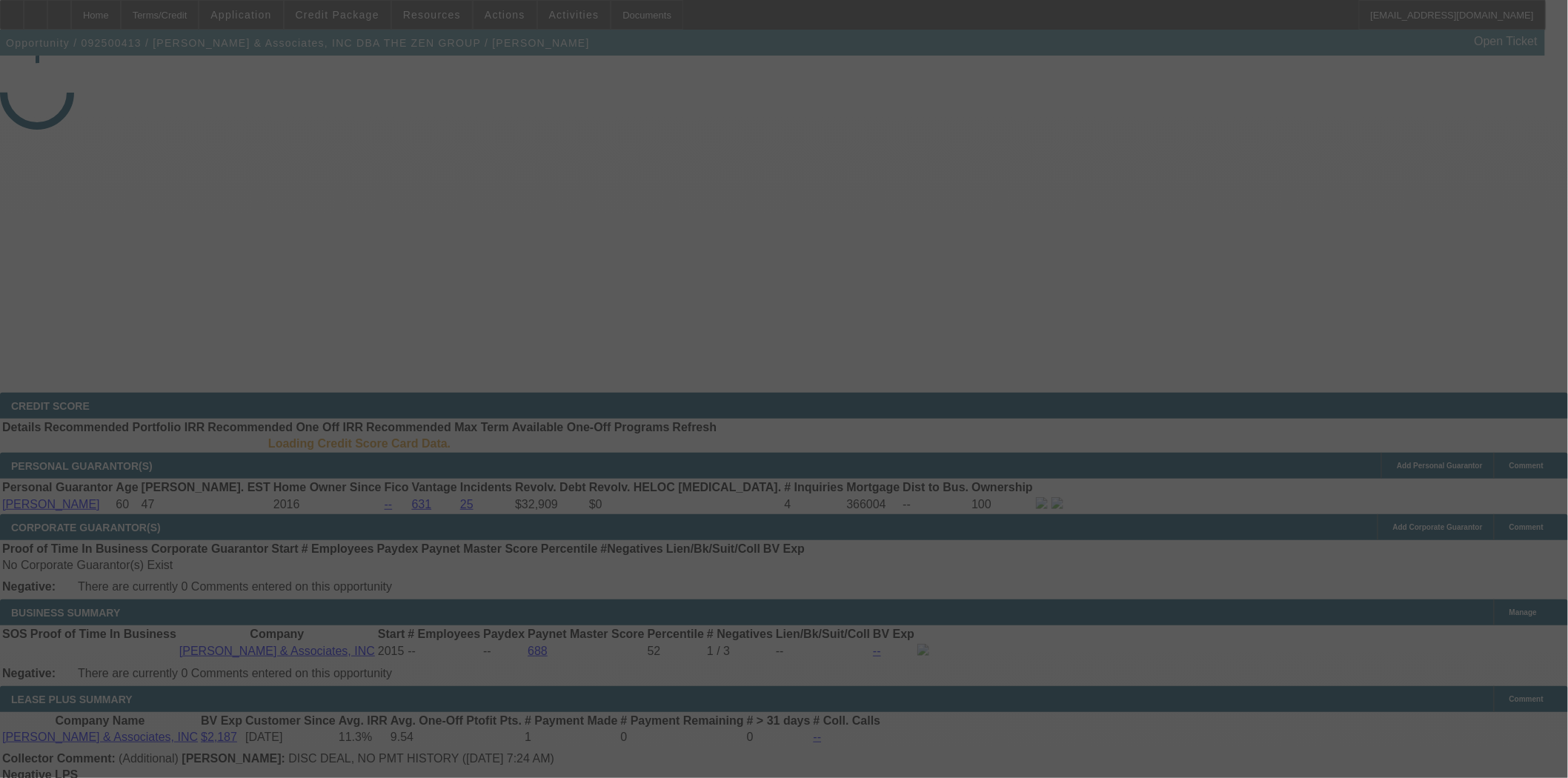
select select "3"
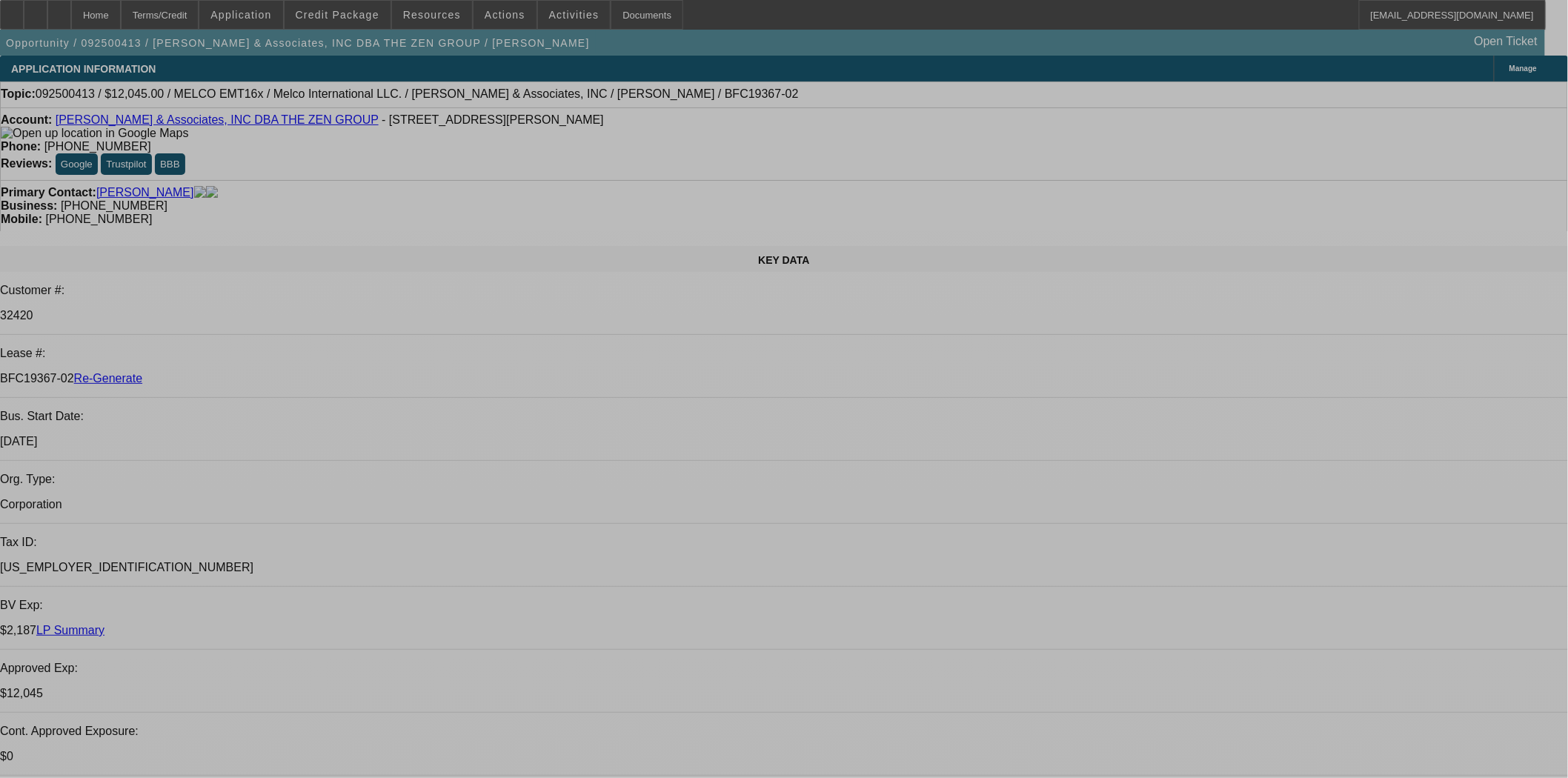
select select "0"
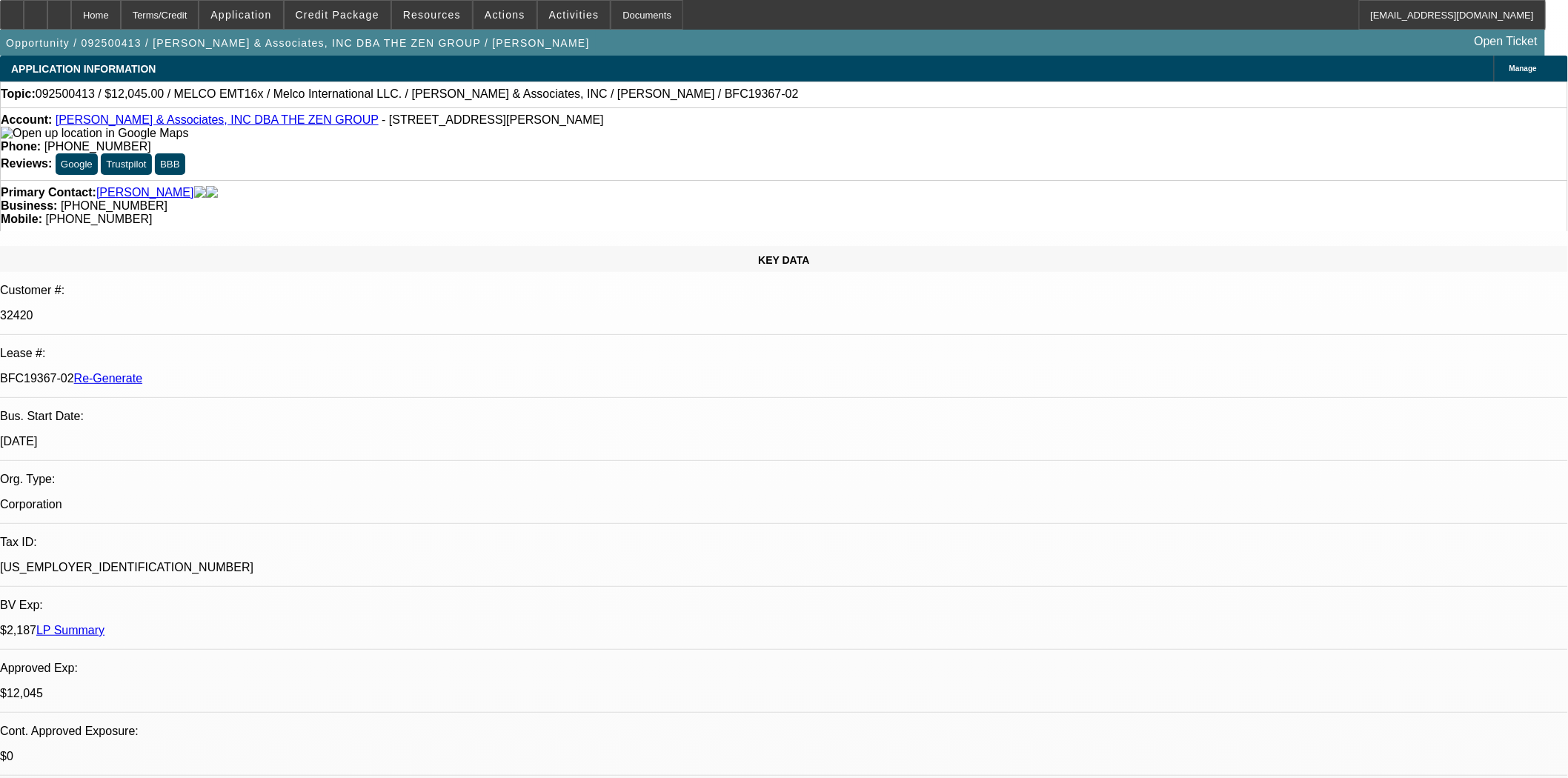
select select "2"
select select "0.1"
select select "4"
click at [319, 6] on span at bounding box center [337, 15] width 106 height 35
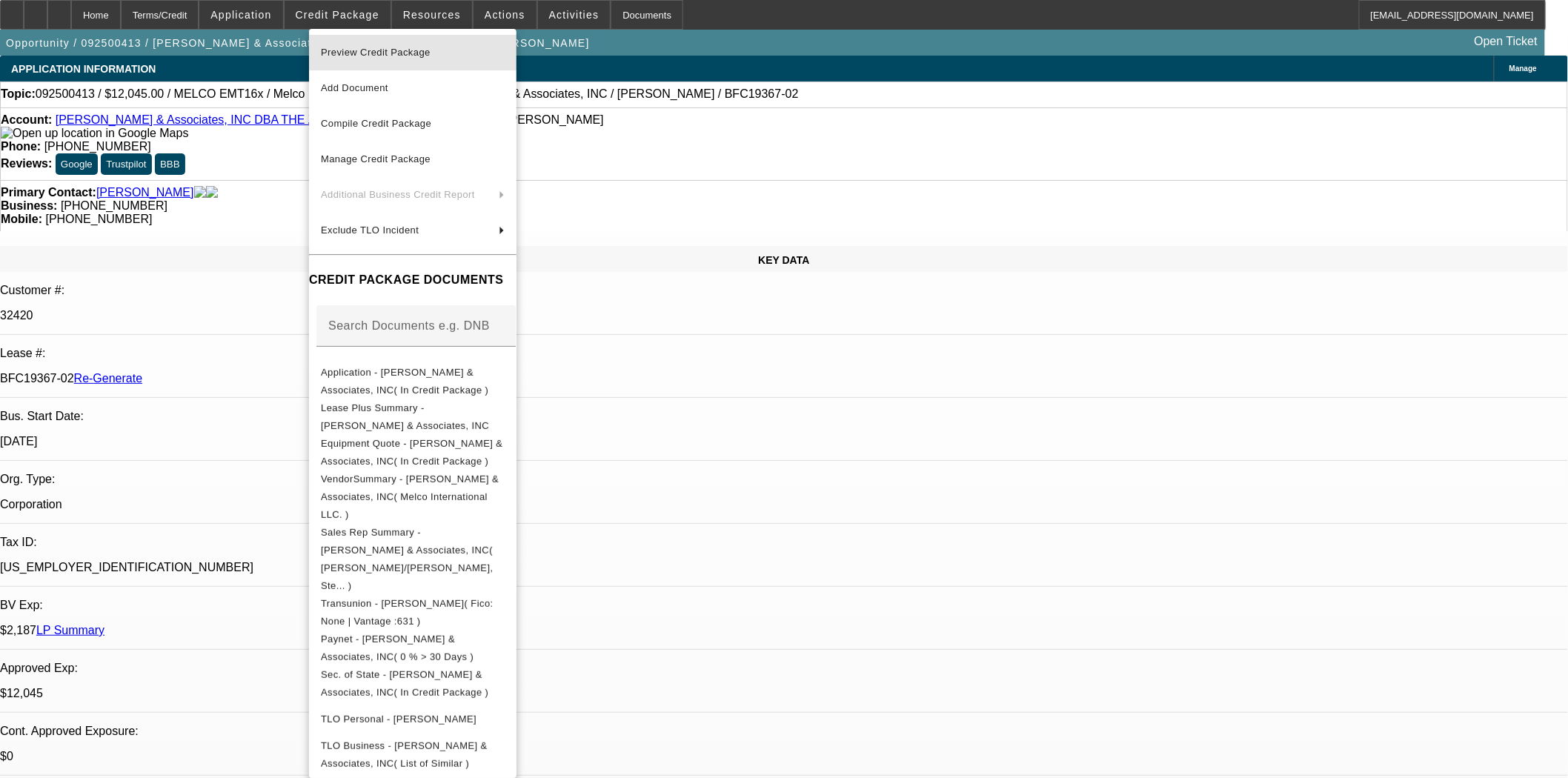
click at [332, 40] on button "Preview Credit Package" at bounding box center [413, 53] width 207 height 35
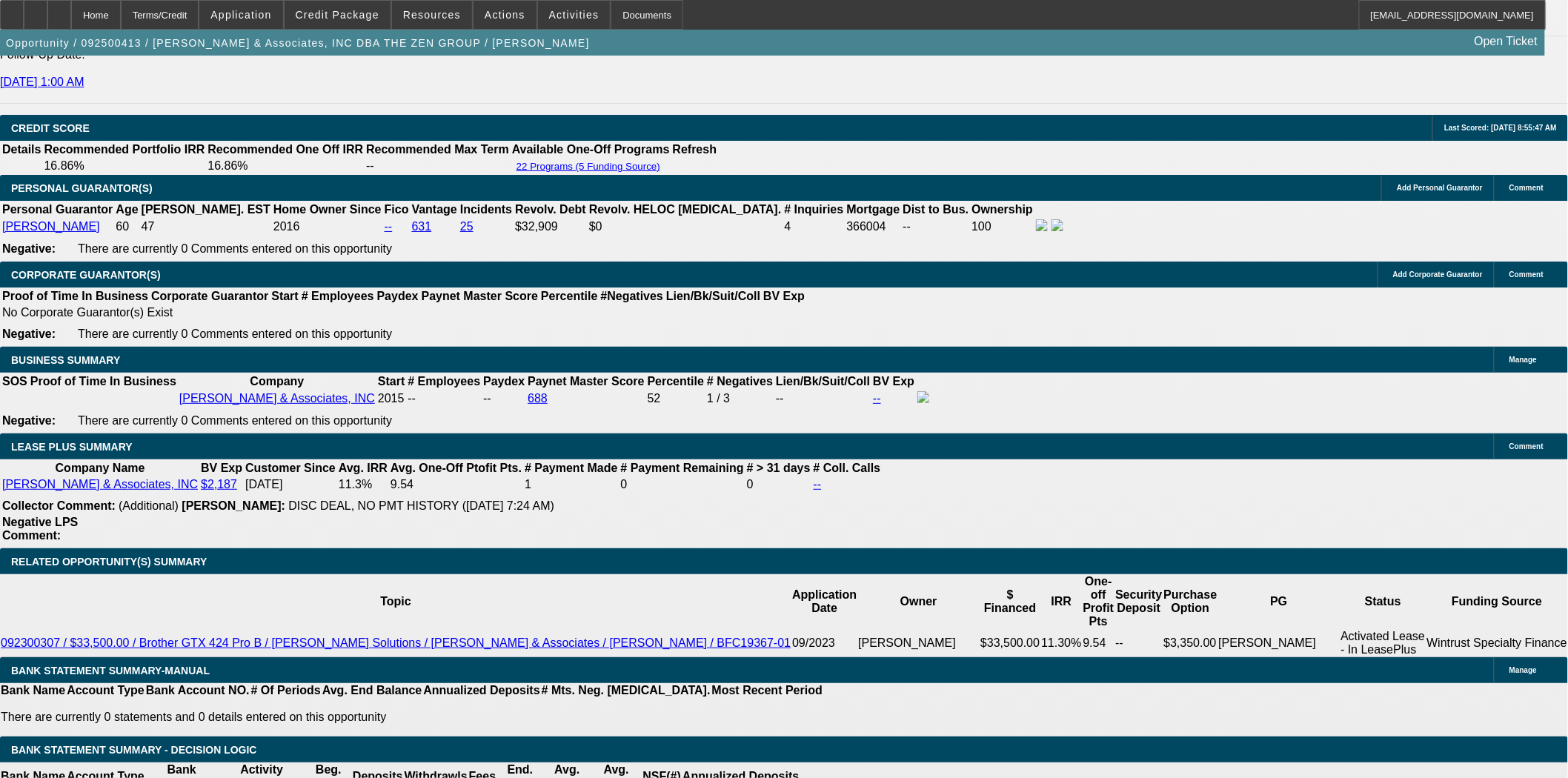
scroll to position [2139, 0]
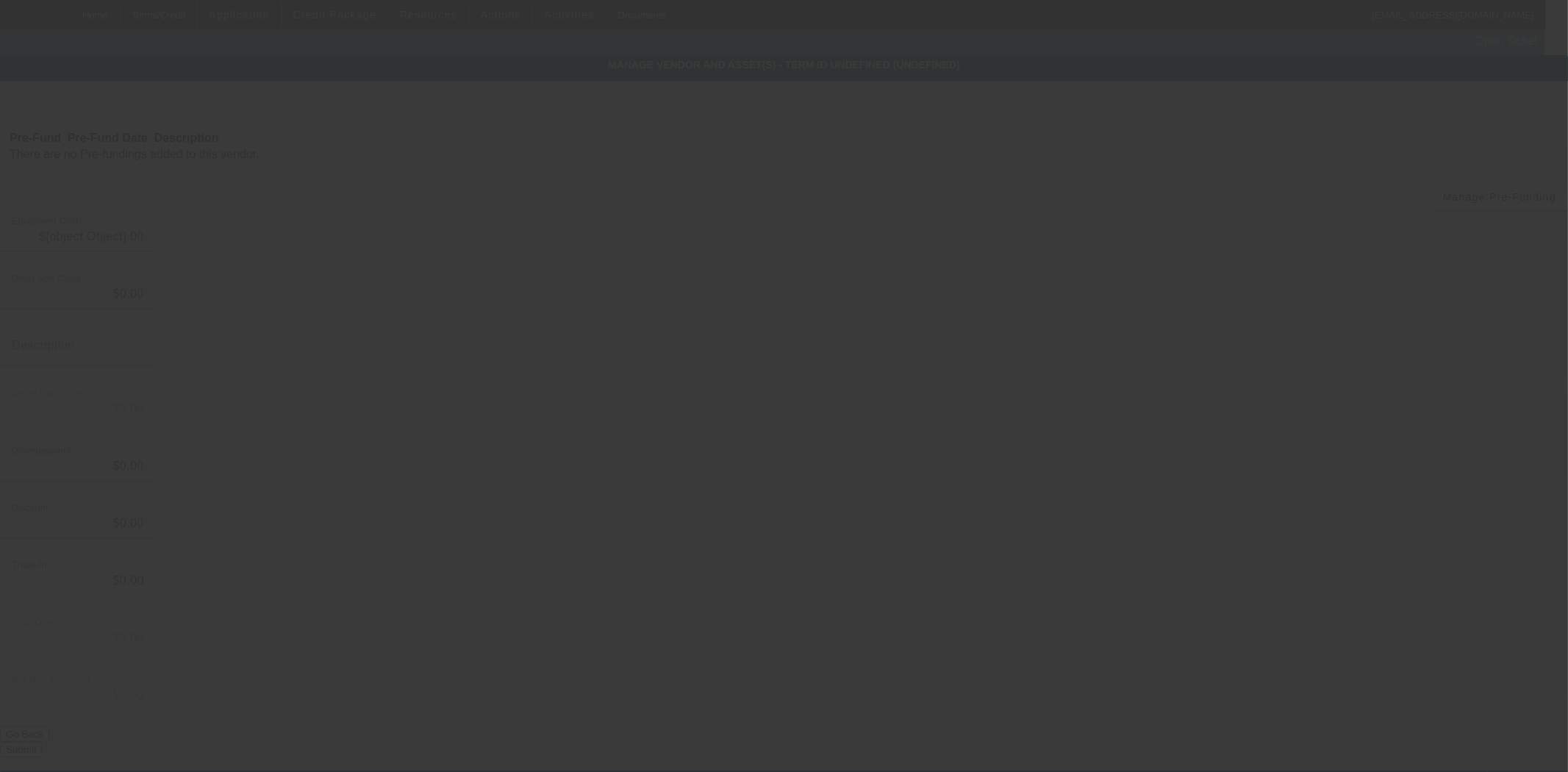
type input "$12,045.00"
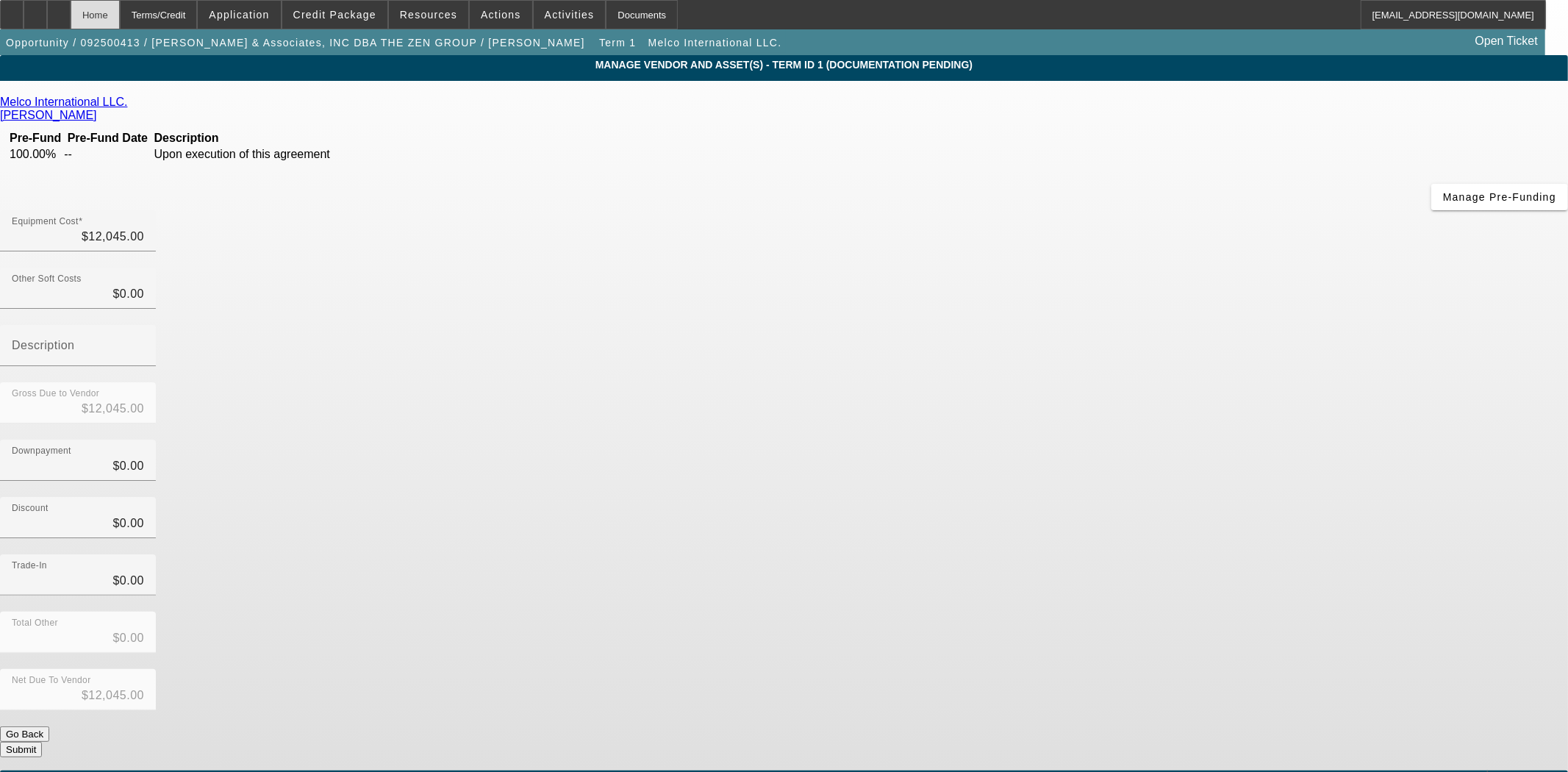
click at [120, 12] on div "Home" at bounding box center [95, 15] width 50 height 29
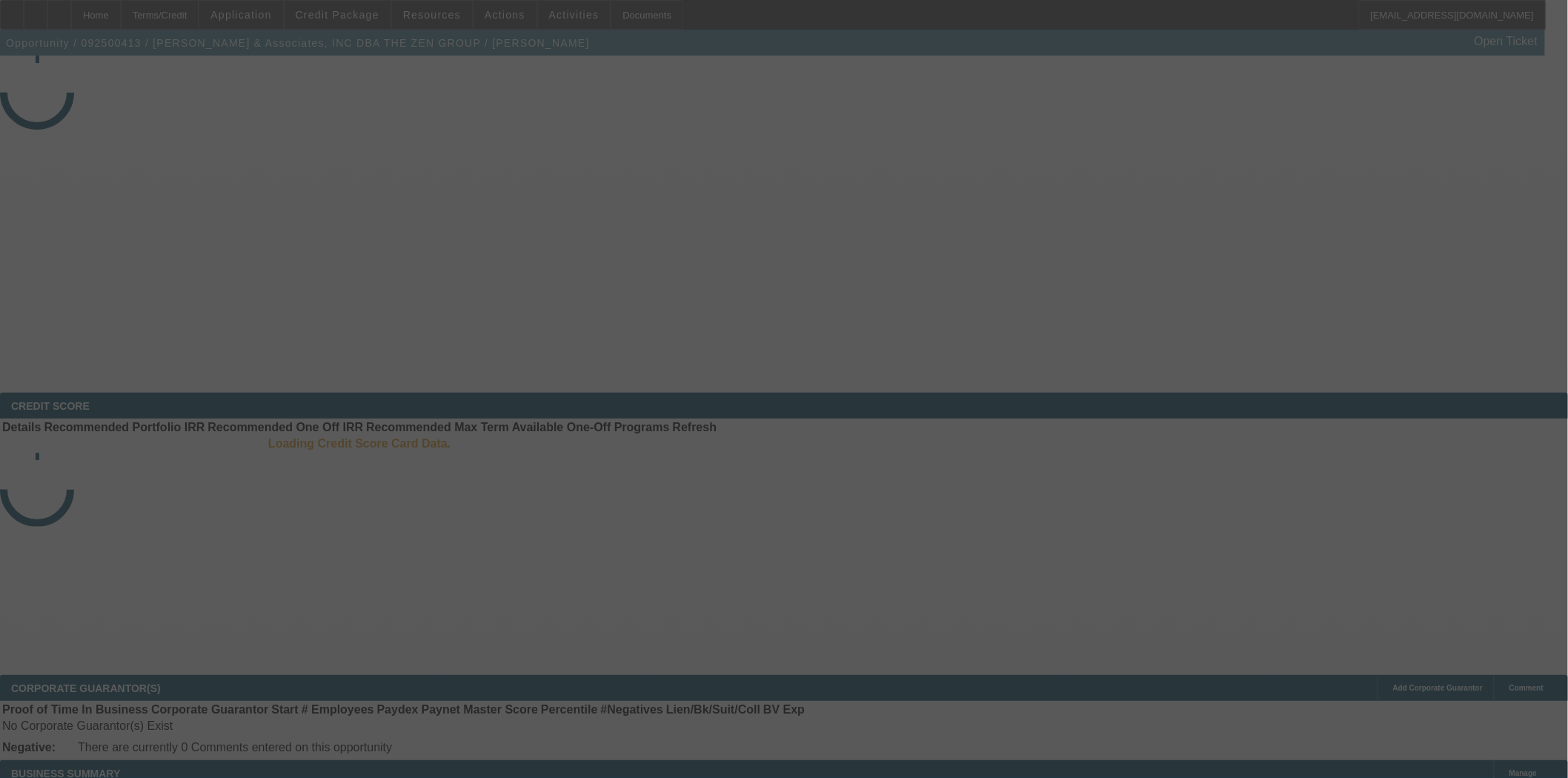
select select "3"
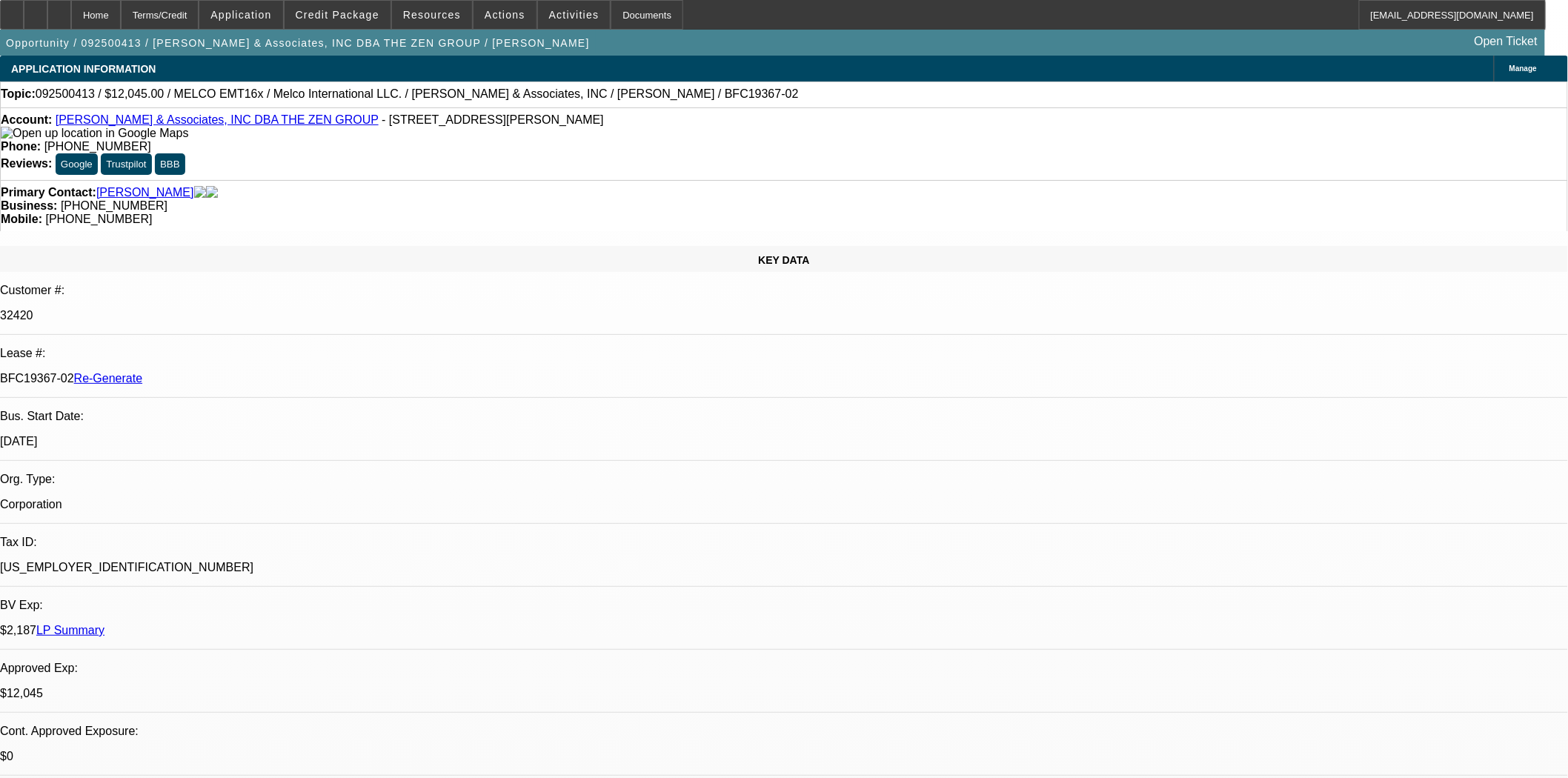
select select "0"
select select "2"
select select "0.1"
select select "4"
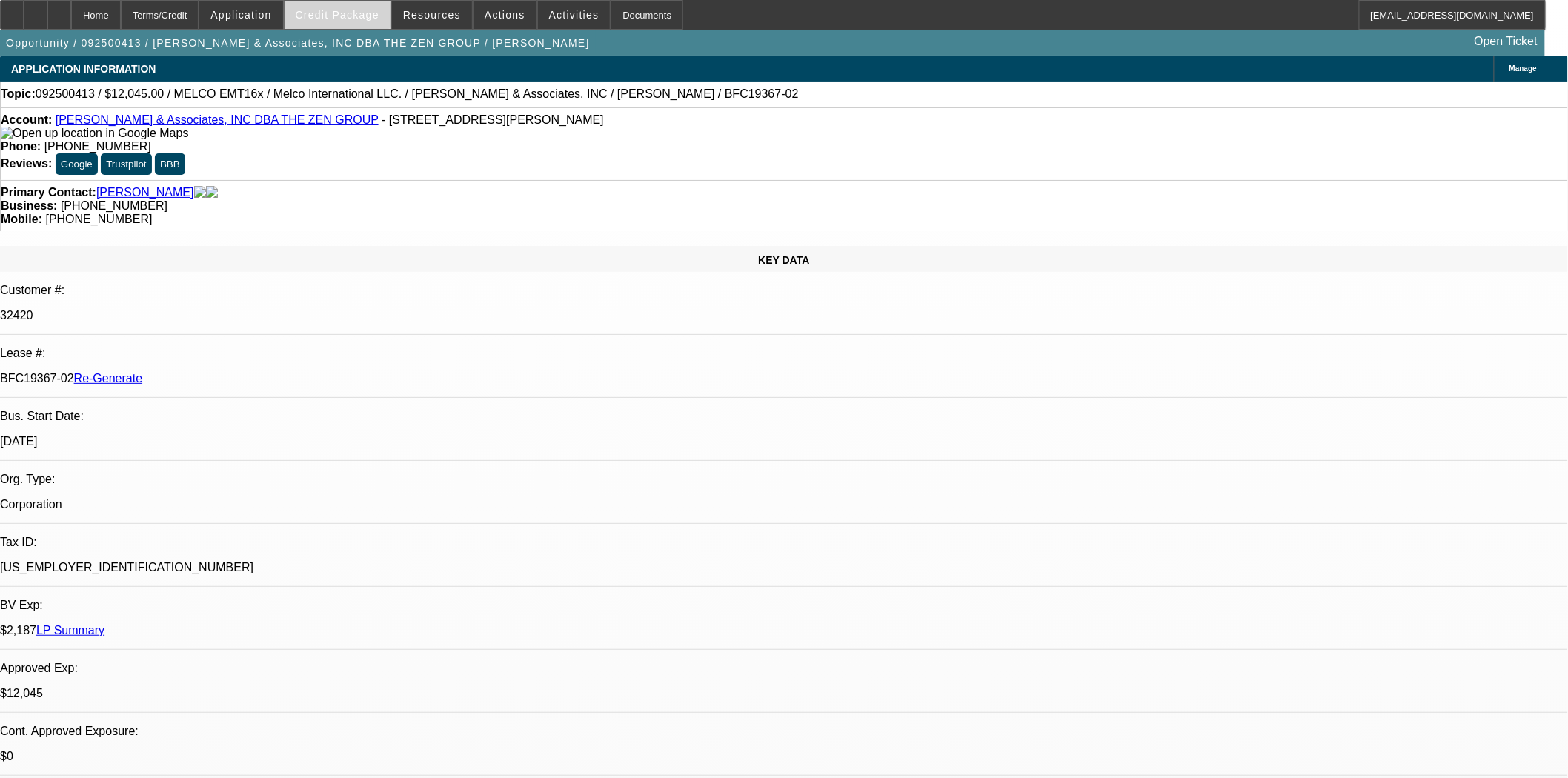
click at [384, 23] on span at bounding box center [337, 15] width 106 height 35
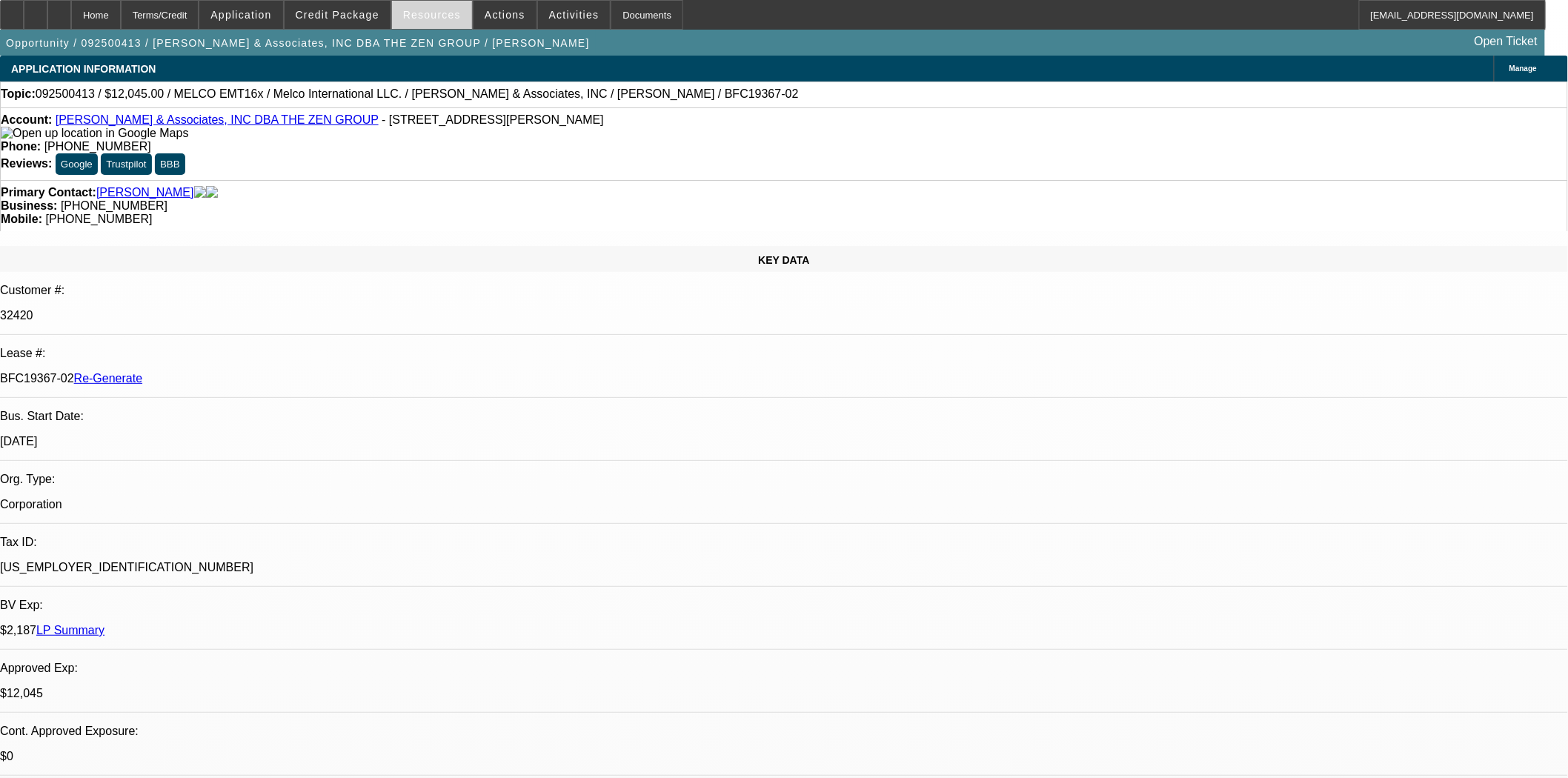
click at [465, 16] on span at bounding box center [432, 15] width 80 height 35
click at [506, 6] on div at bounding box center [784, 389] width 1568 height 778
click at [502, 18] on span "Actions" at bounding box center [505, 15] width 41 height 12
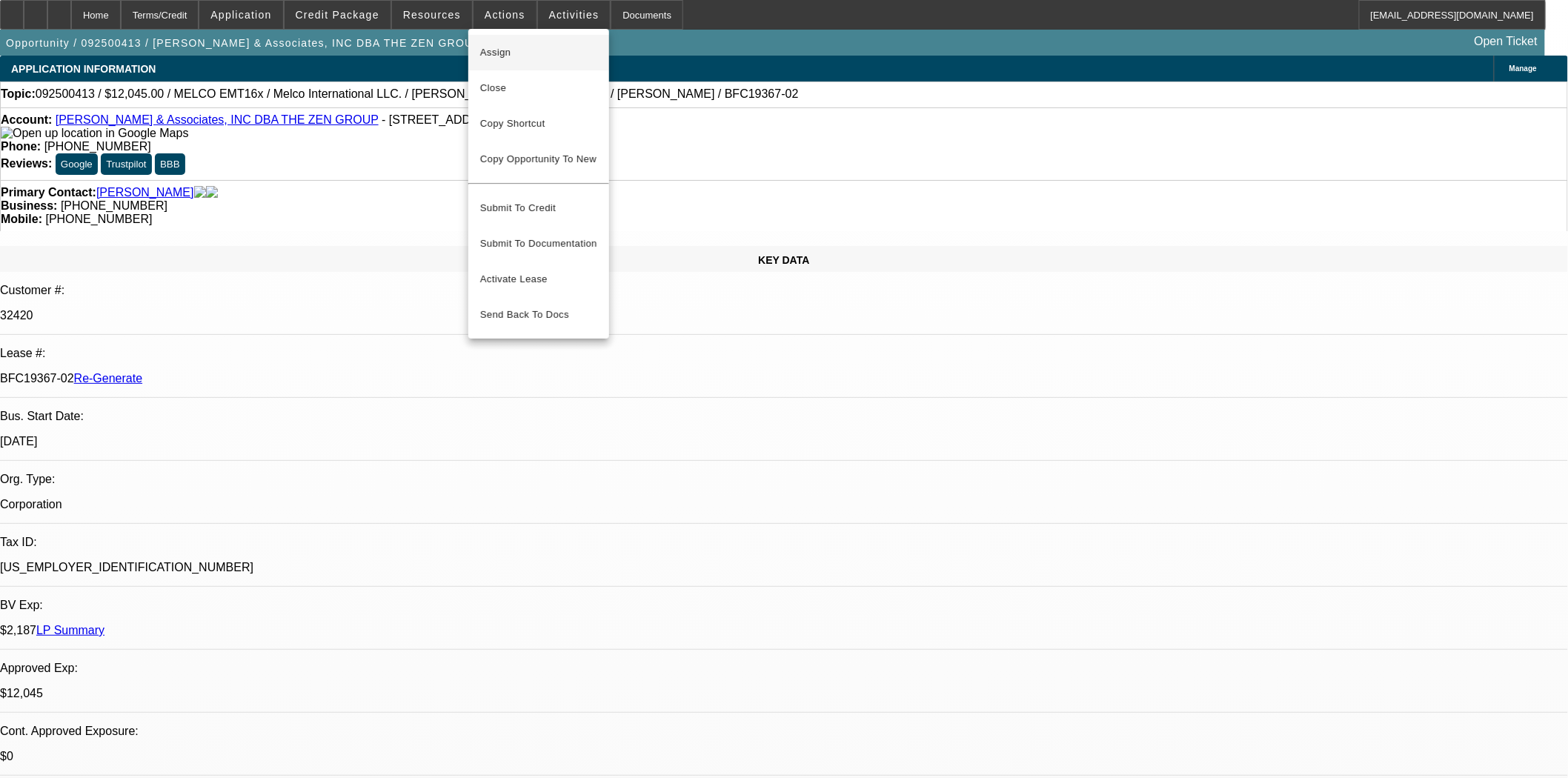
click at [510, 54] on span "Assign" at bounding box center [539, 52] width 118 height 18
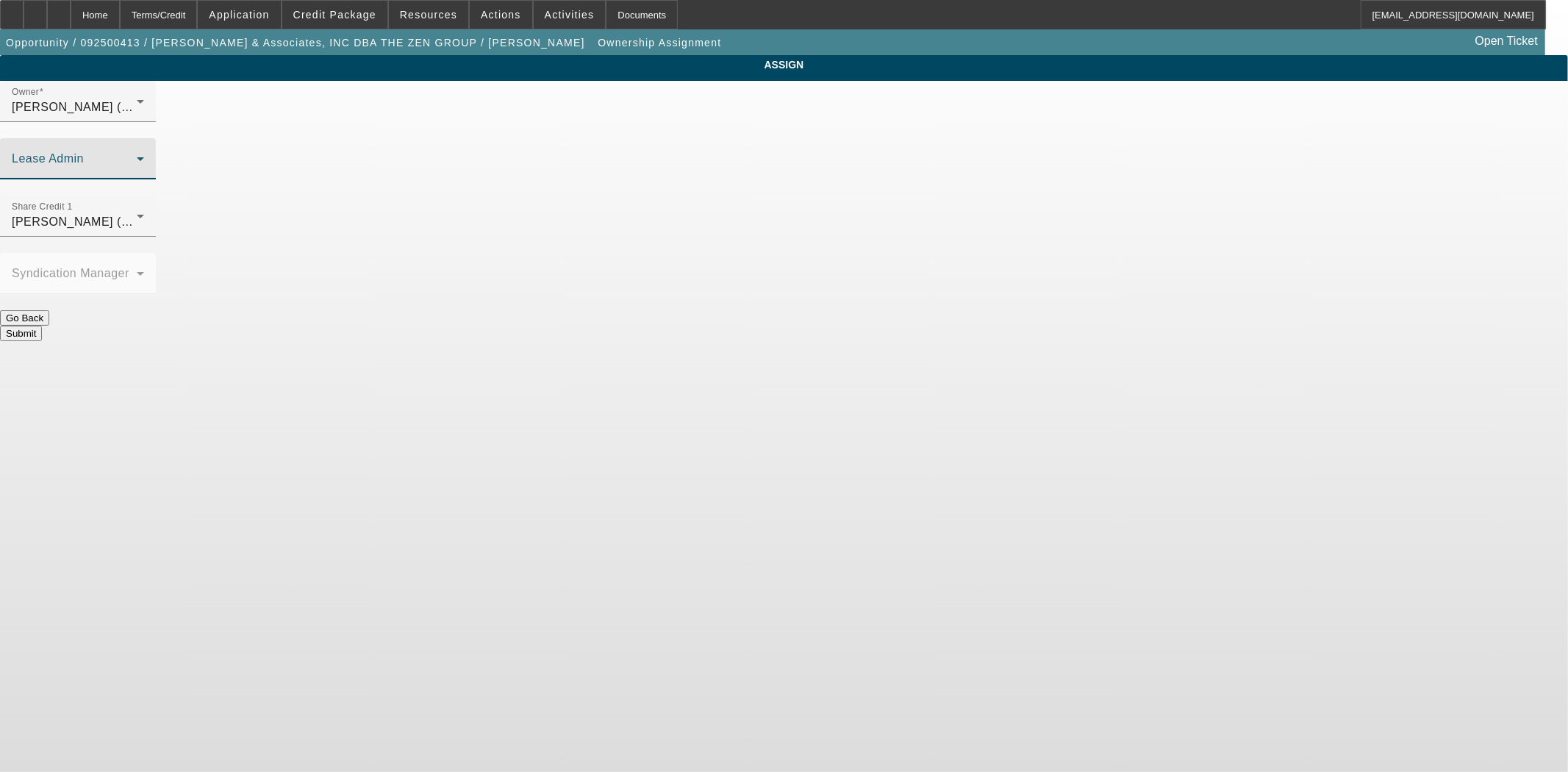
click at [137, 156] on span at bounding box center [74, 164] width 125 height 17
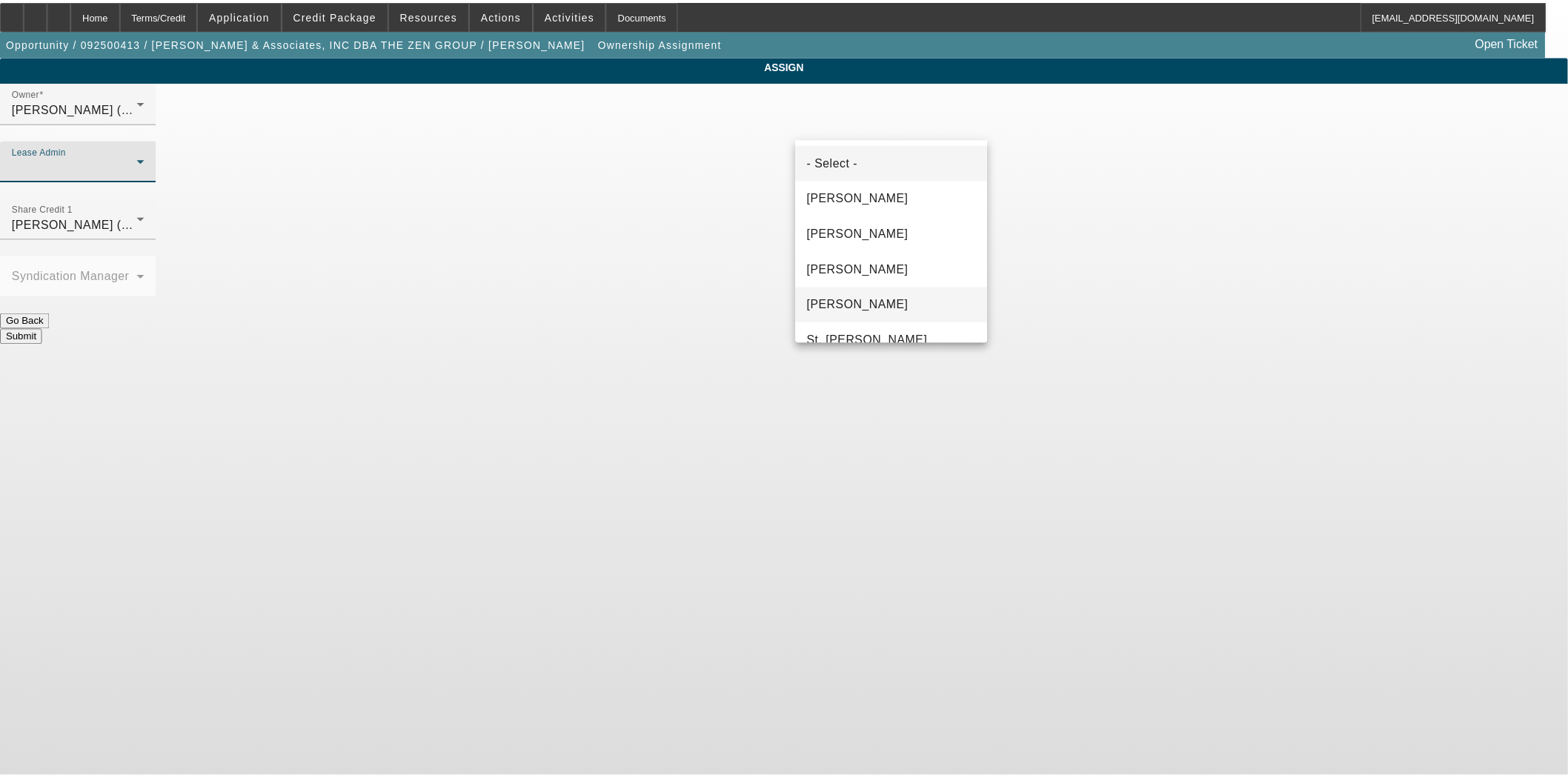
scroll to position [56, 0]
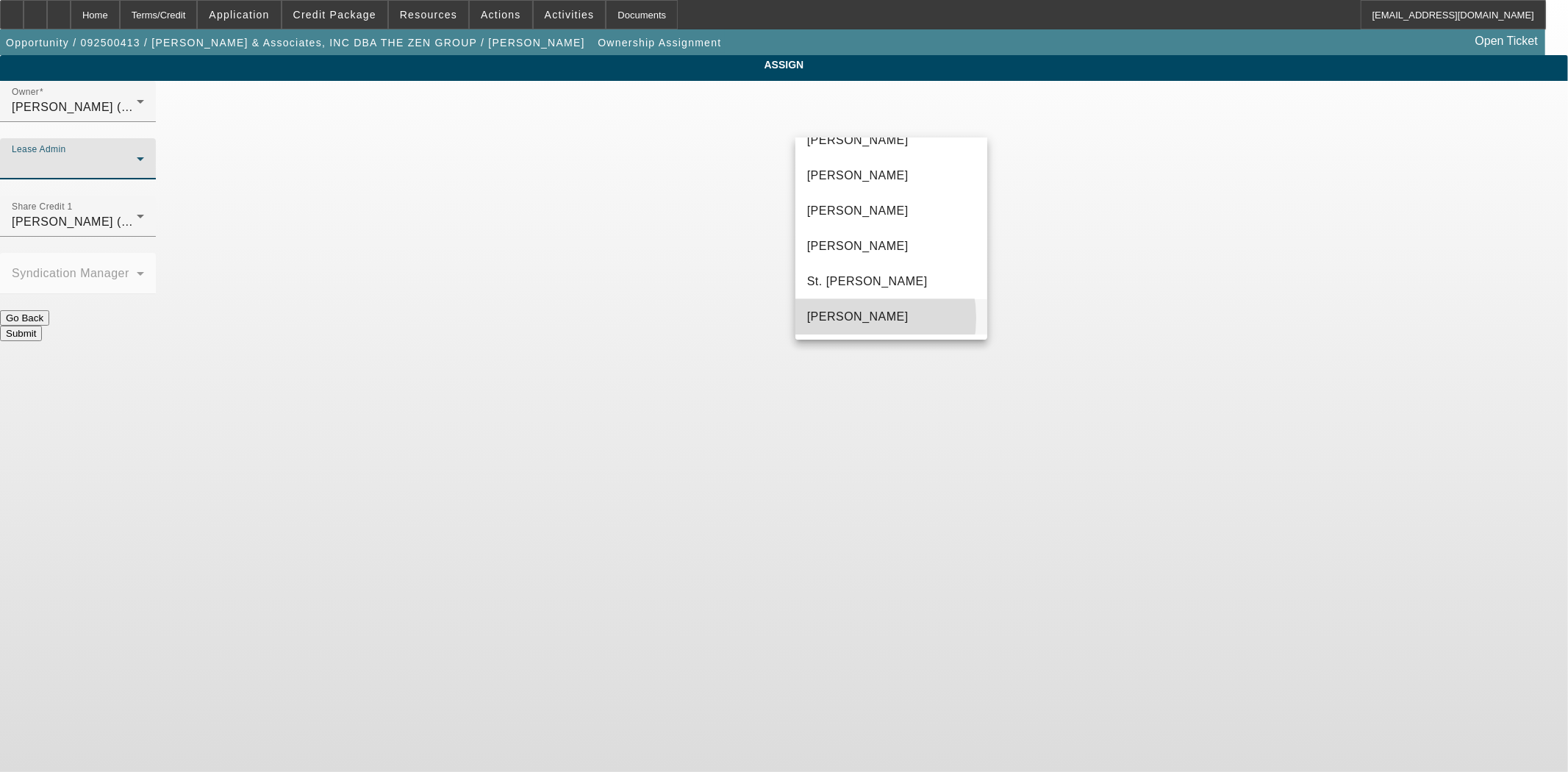
click at [850, 318] on span "[PERSON_NAME]" at bounding box center [857, 316] width 101 height 17
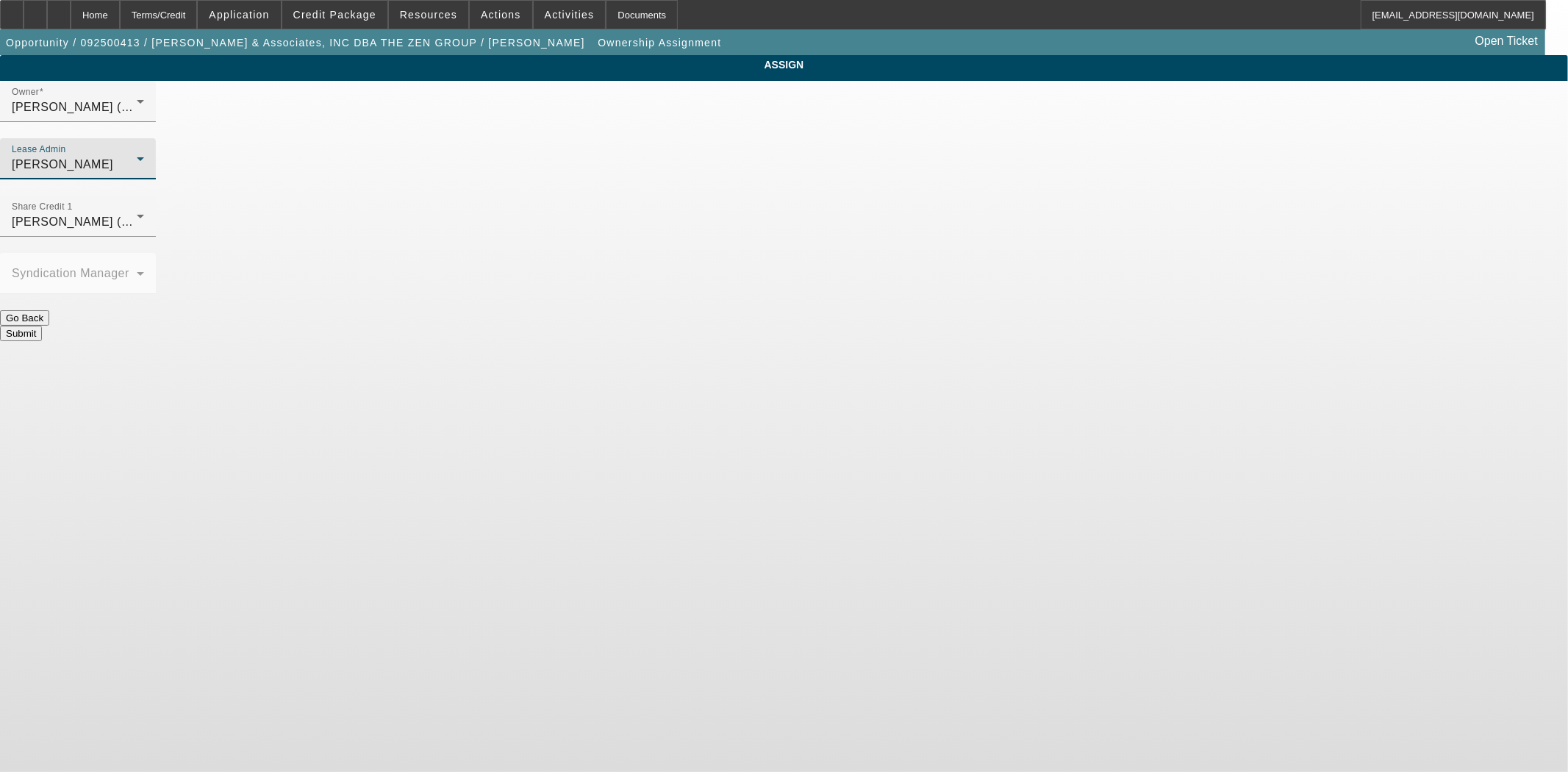
click at [42, 326] on button "Submit" at bounding box center [21, 333] width 42 height 16
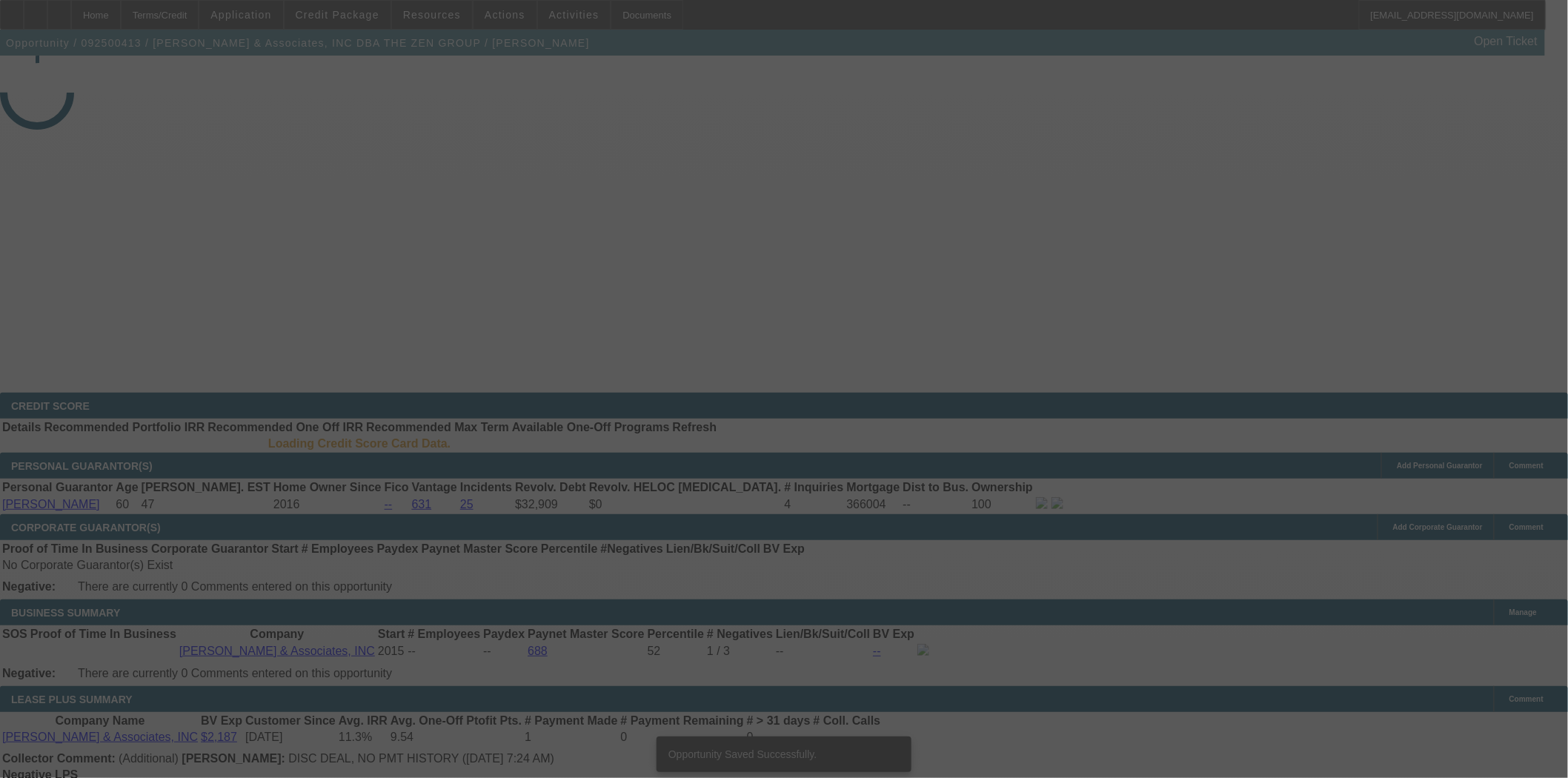
select select "3"
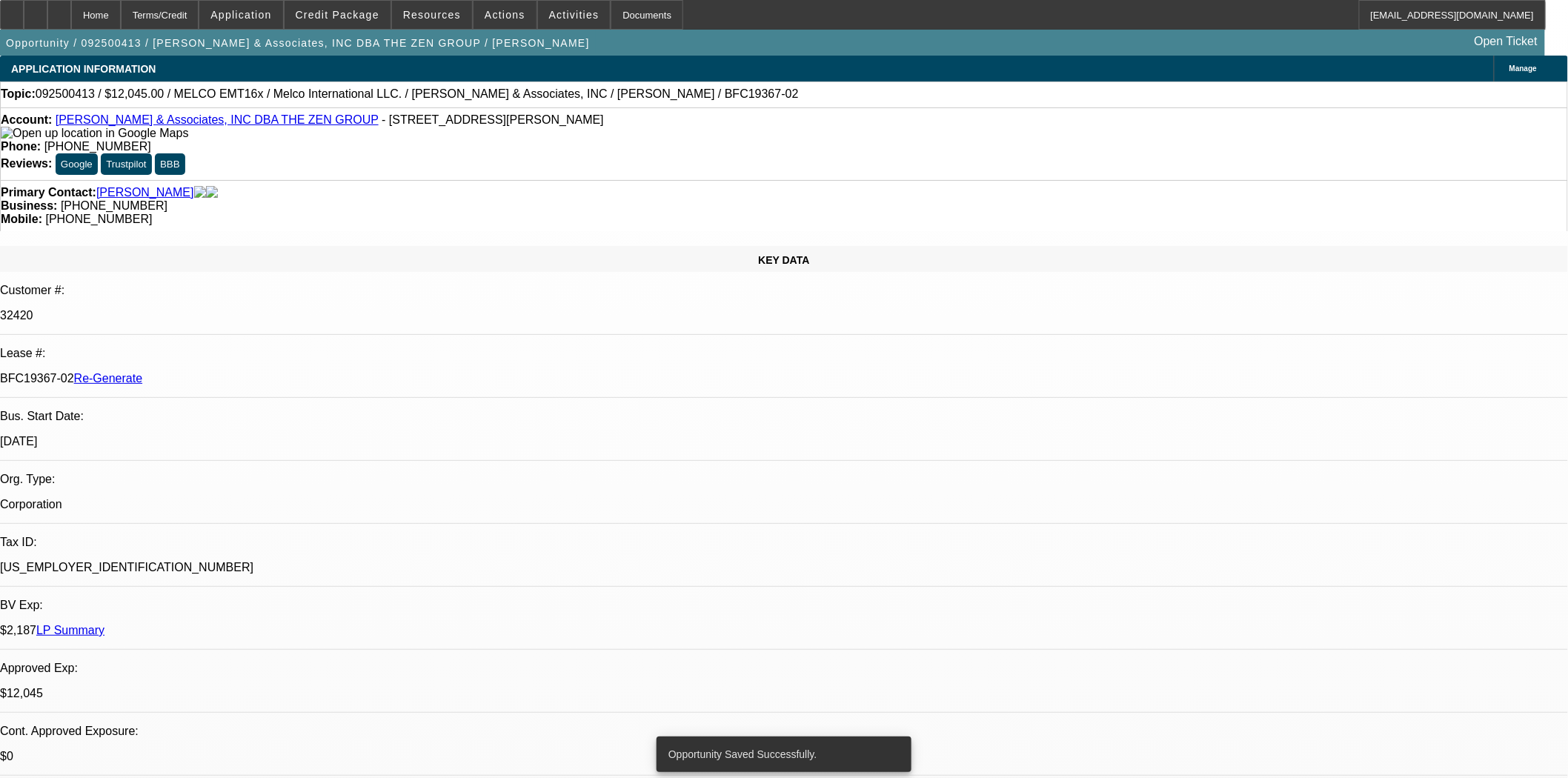
select select "0"
select select "2"
select select "0.1"
select select "4"
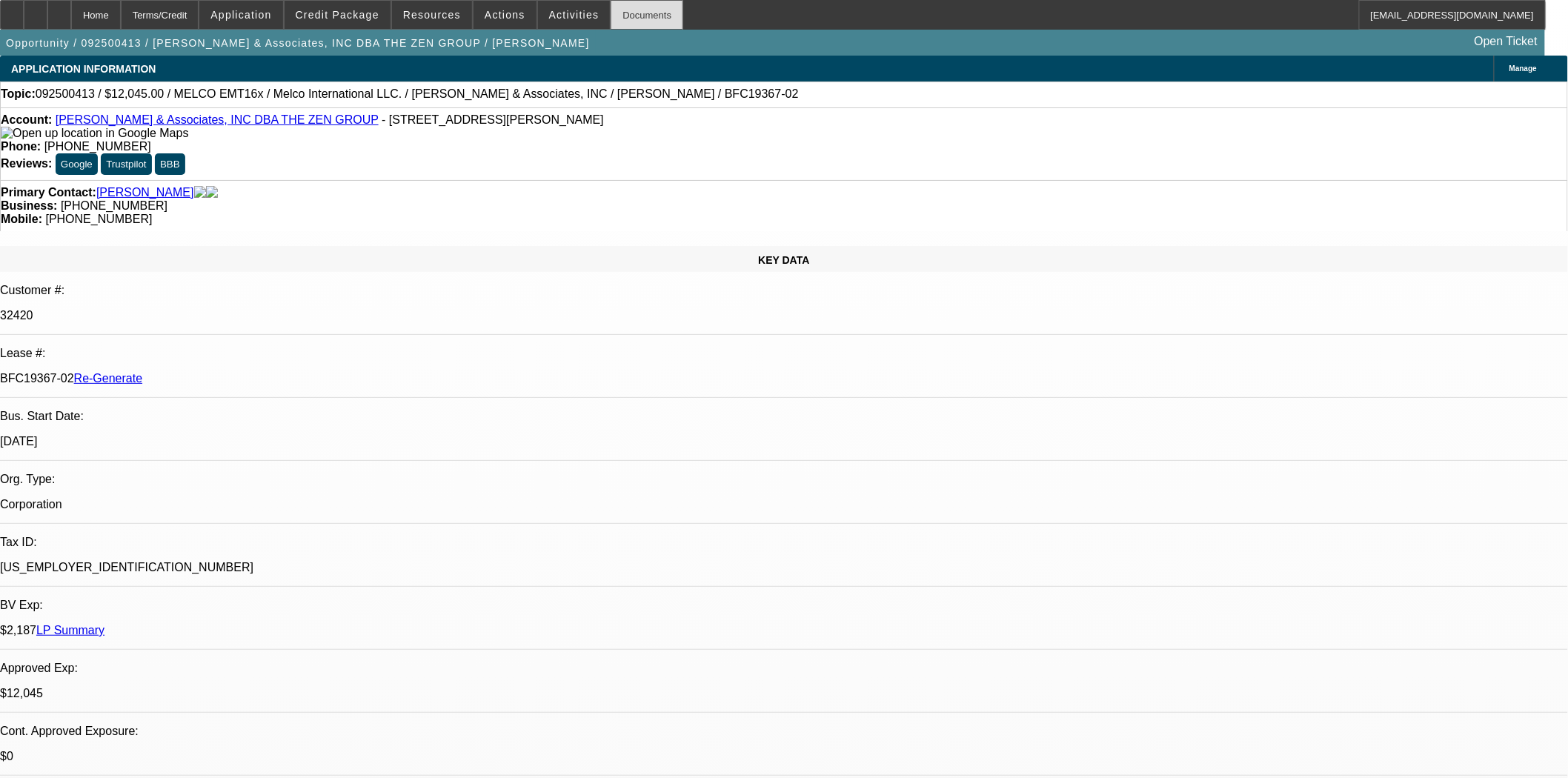
click at [656, 18] on div "Documents" at bounding box center [647, 15] width 72 height 30
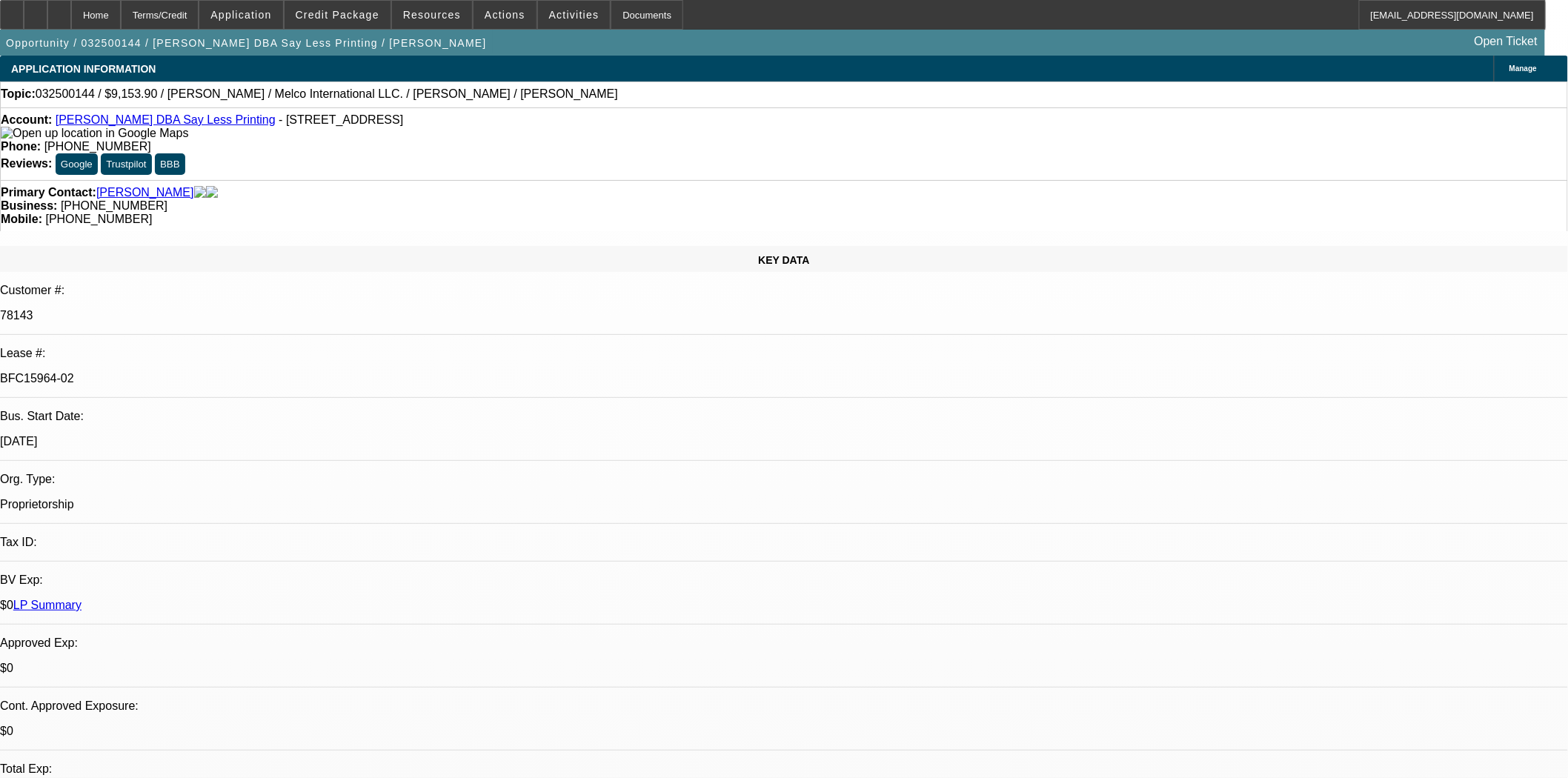
select select "0.1"
select select "2"
select select "0.1"
select select "4"
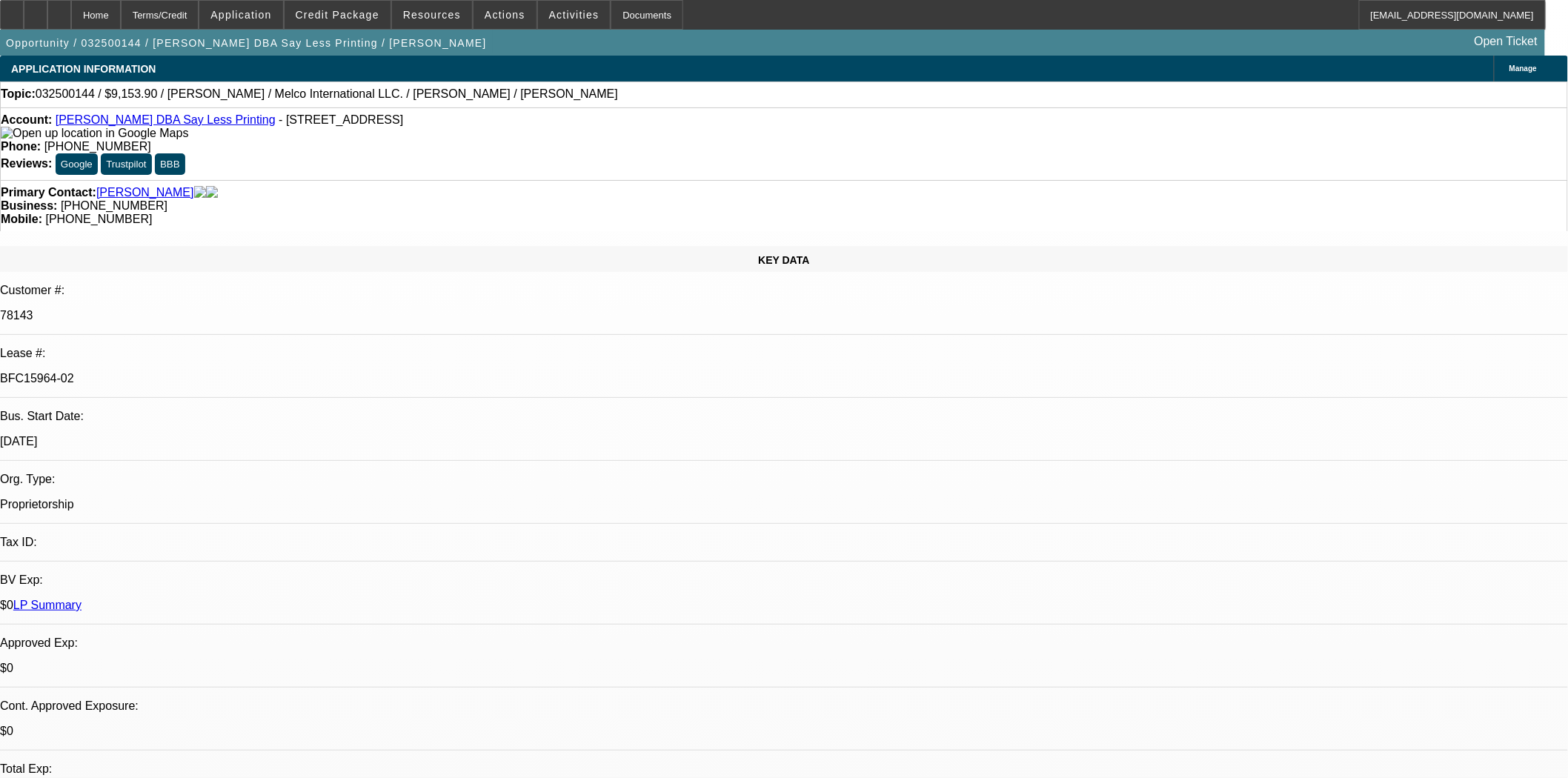
select select "0.1"
select select "2"
select select "0.1"
select select "4"
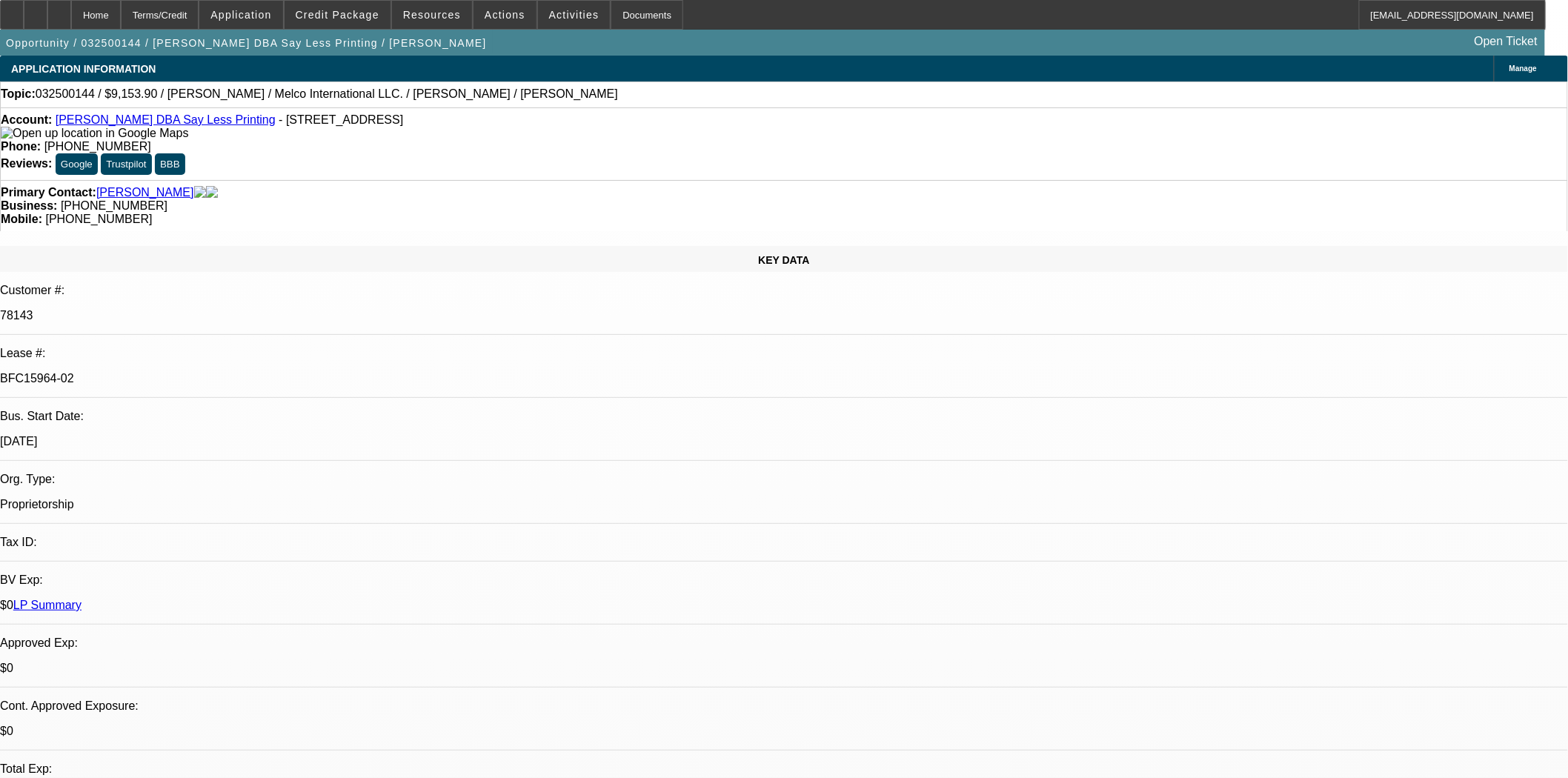
select select "0.1"
select select "2"
select select "0.1"
select select "4"
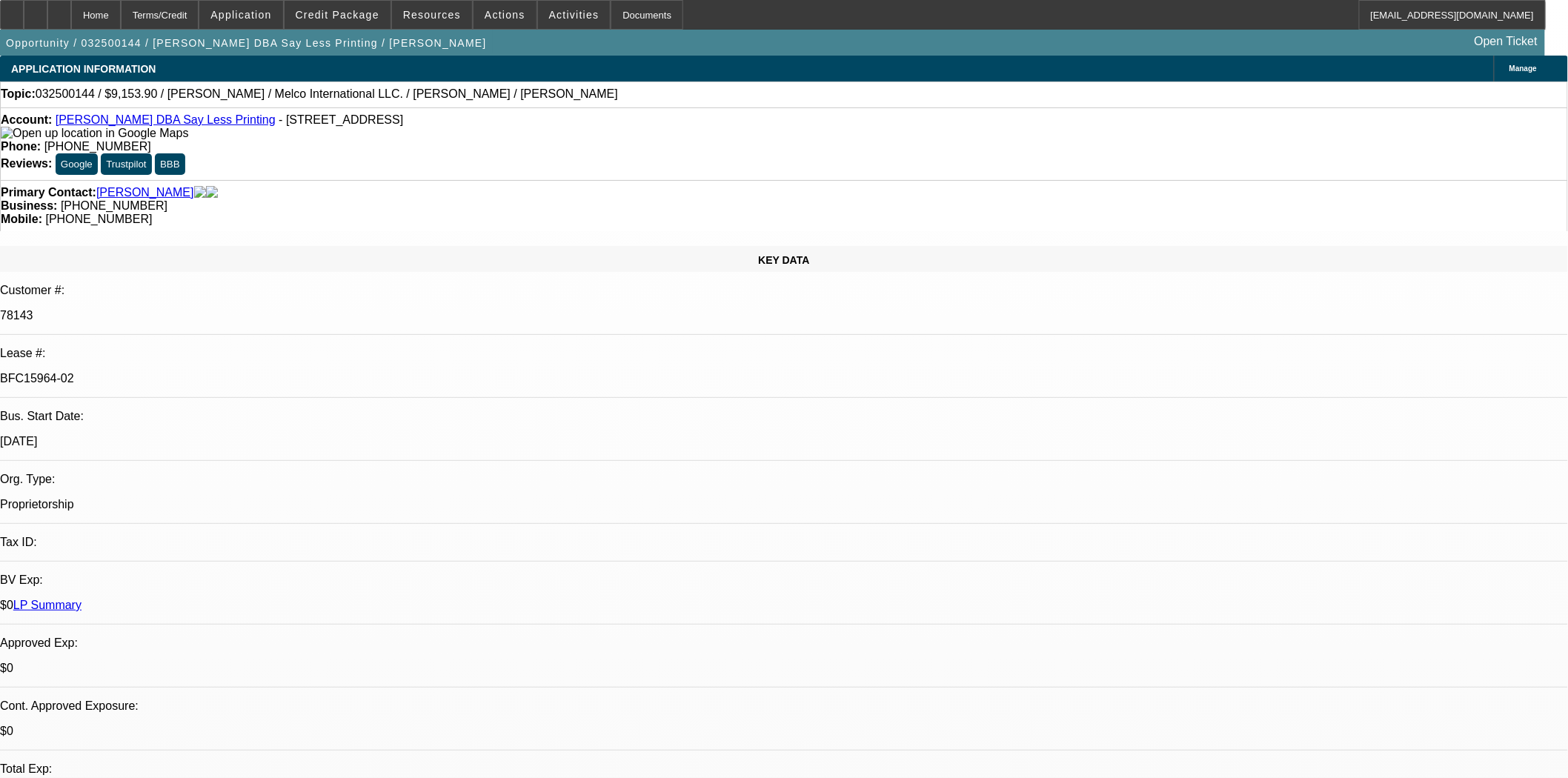
select select "0.1"
select select "2"
select select "0.1"
select select "4"
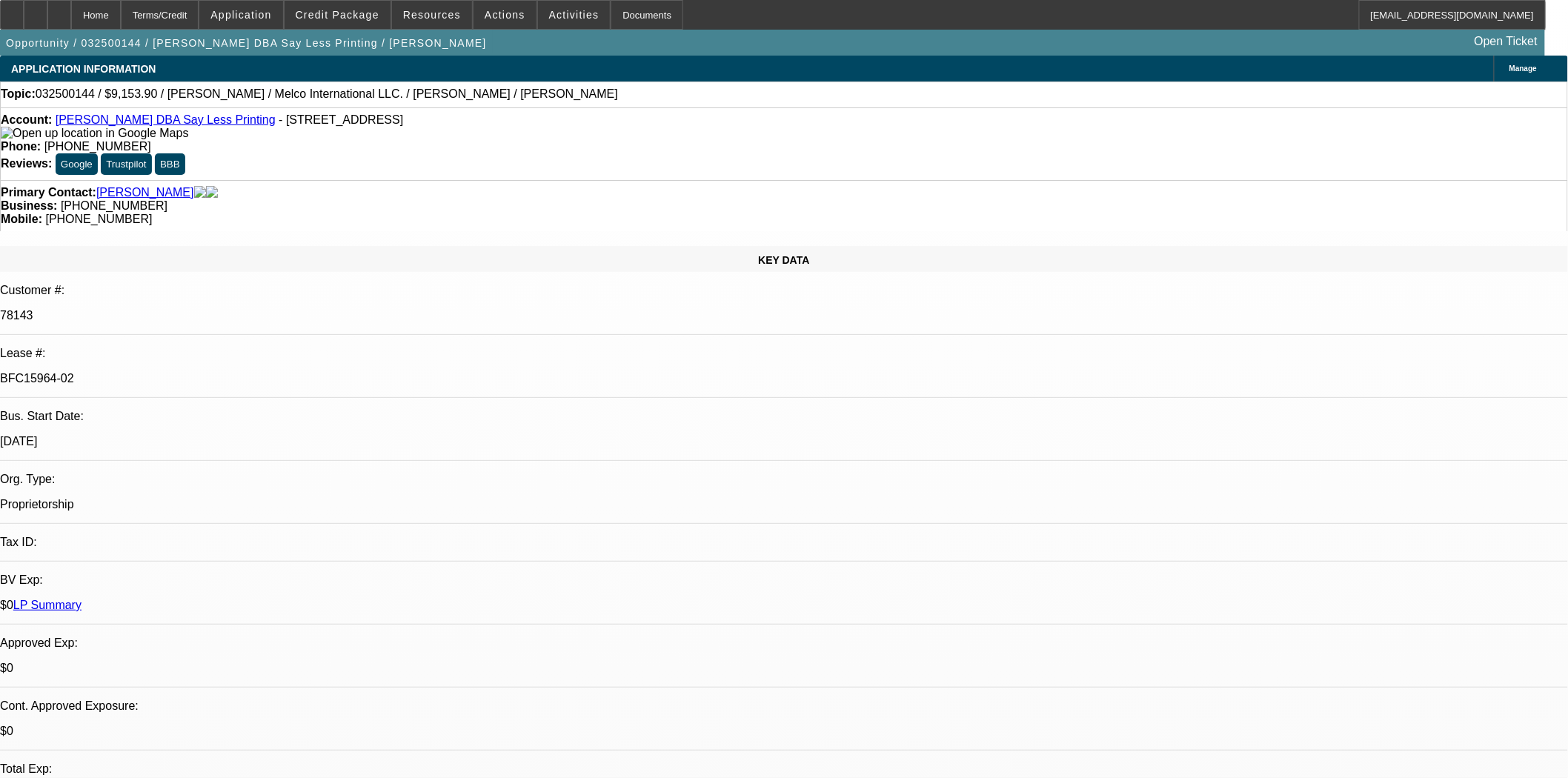
scroll to position [493, 0]
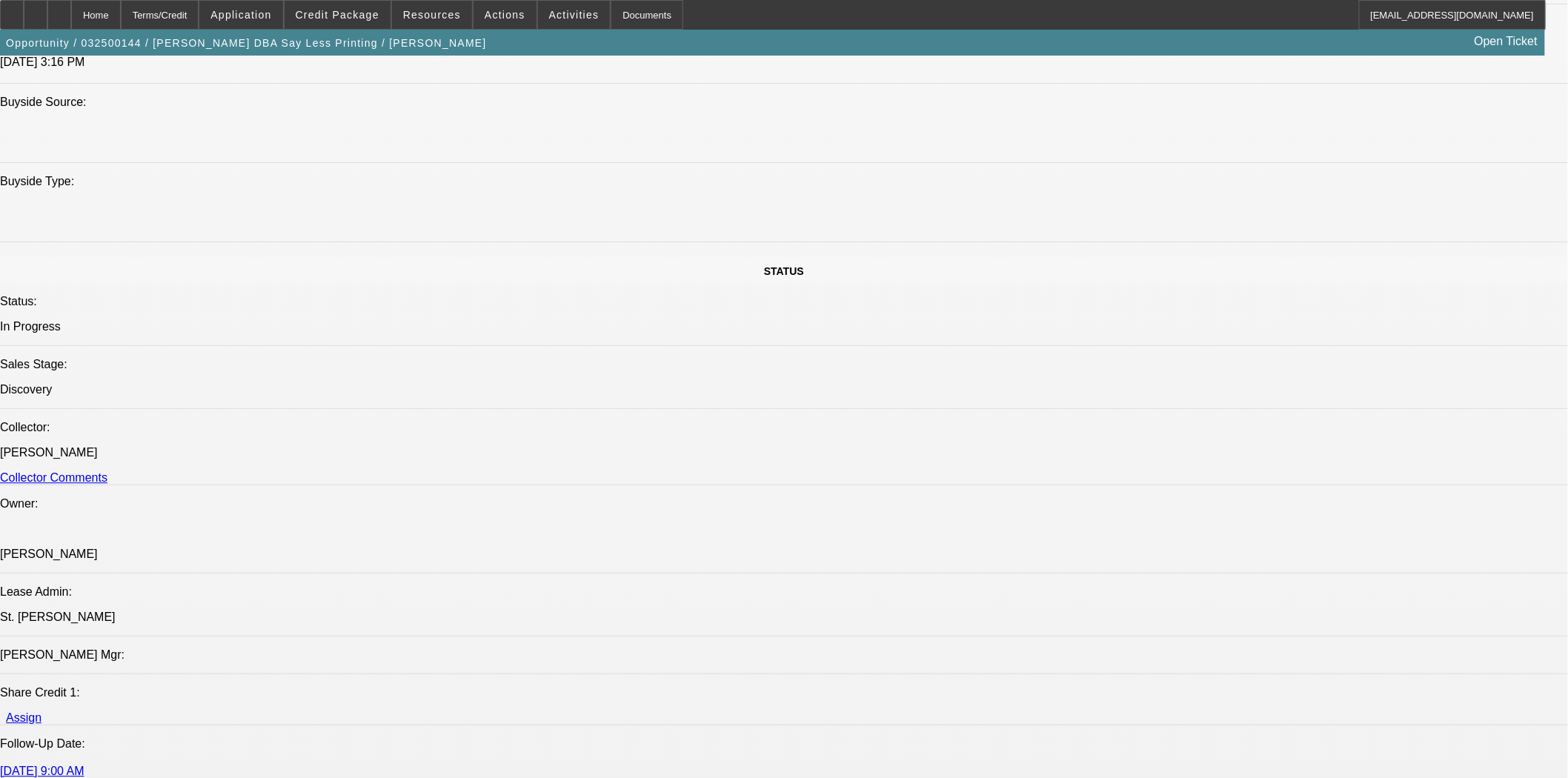
scroll to position [1234, 0]
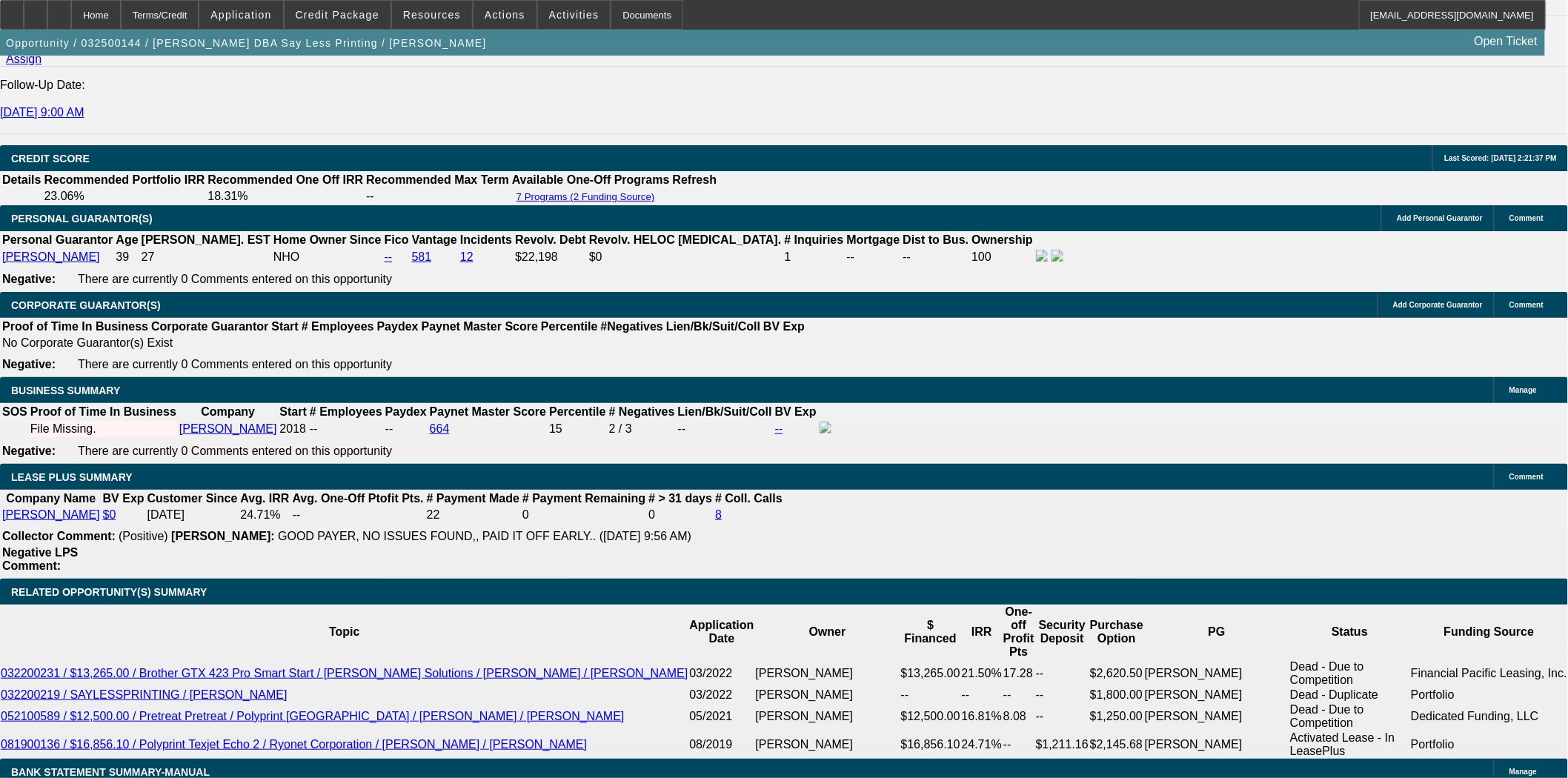
scroll to position [987, 0]
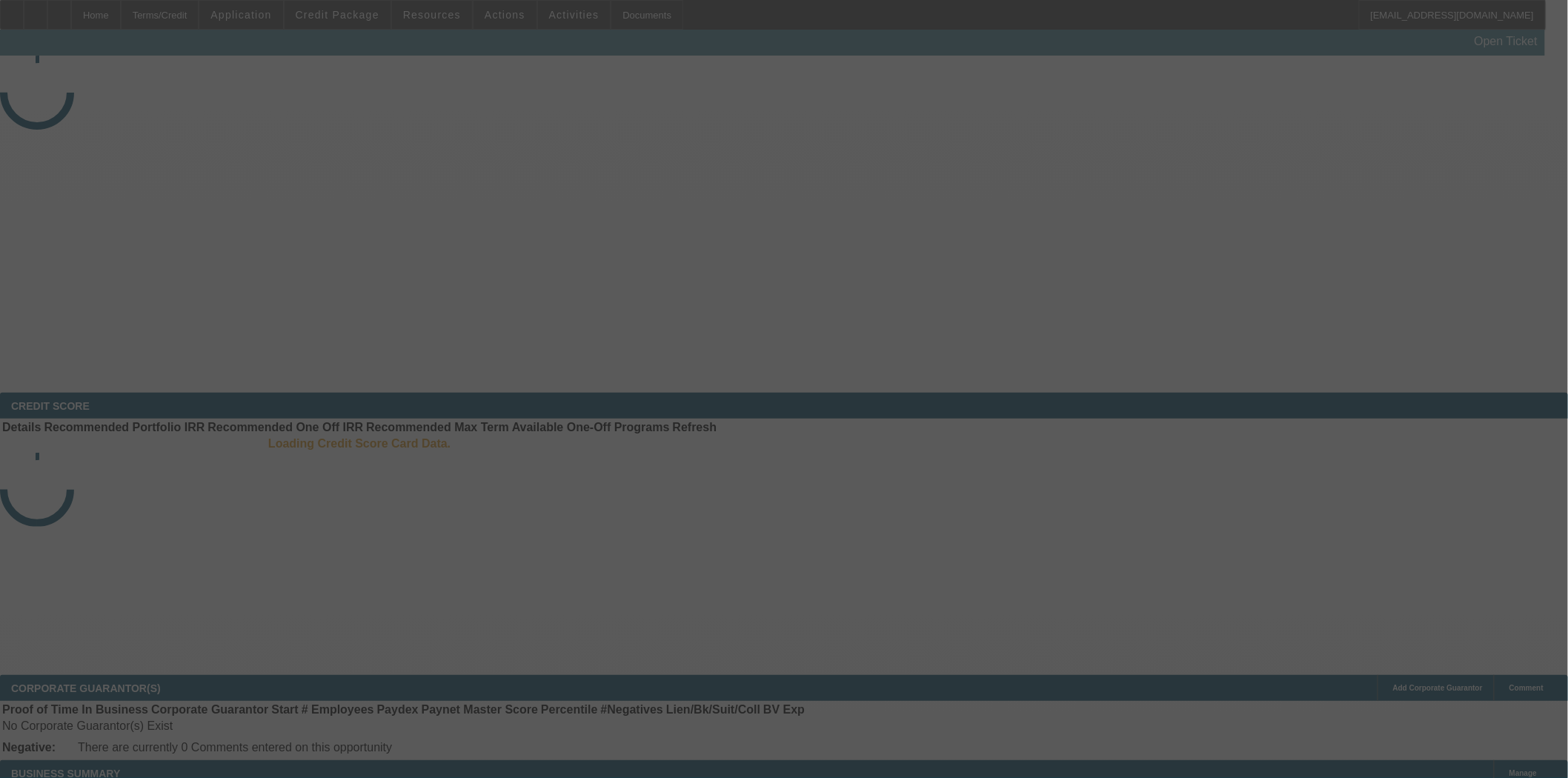
select select "3"
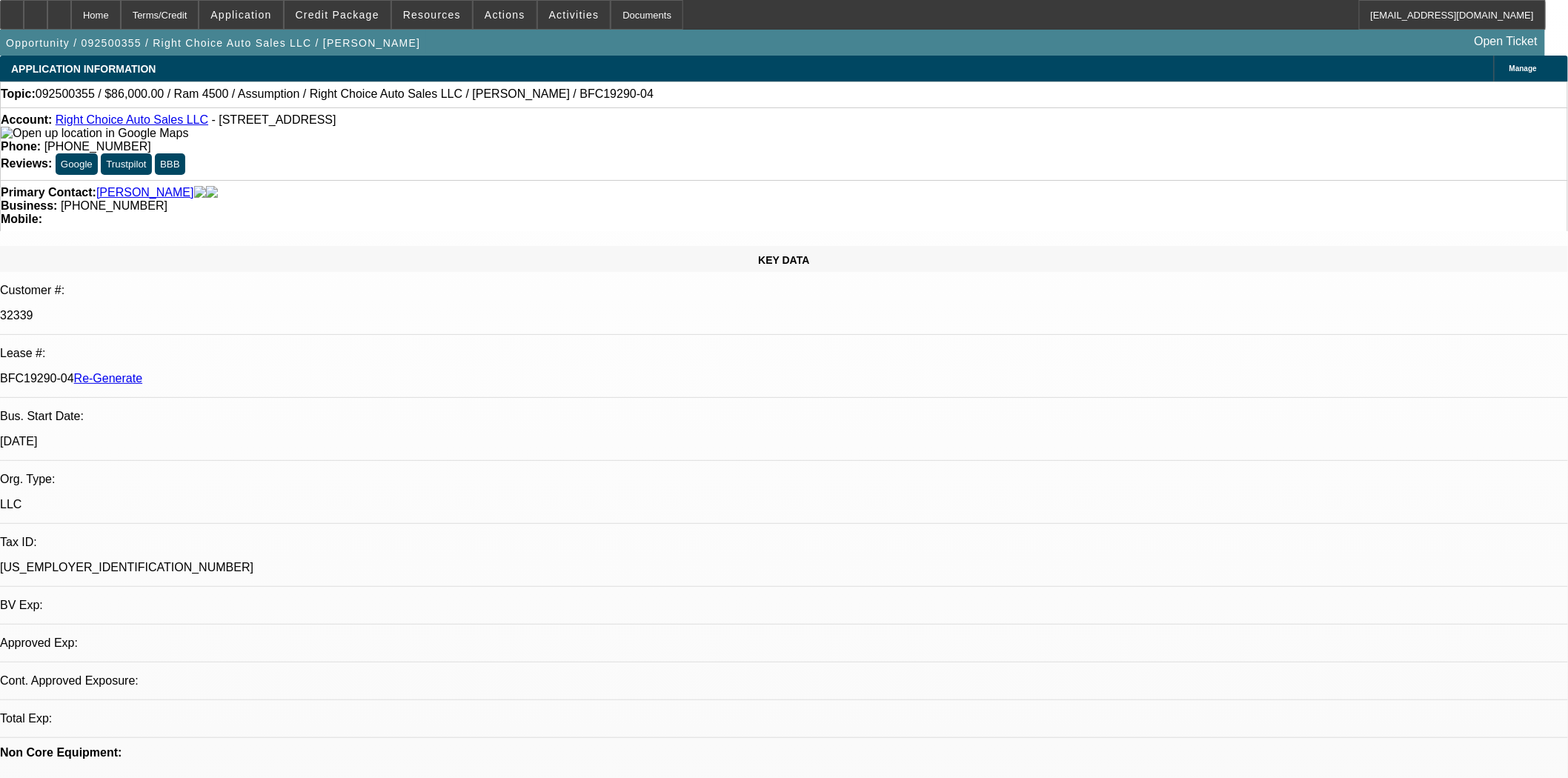
select select "0"
select select "2"
select select "0"
select select "4"
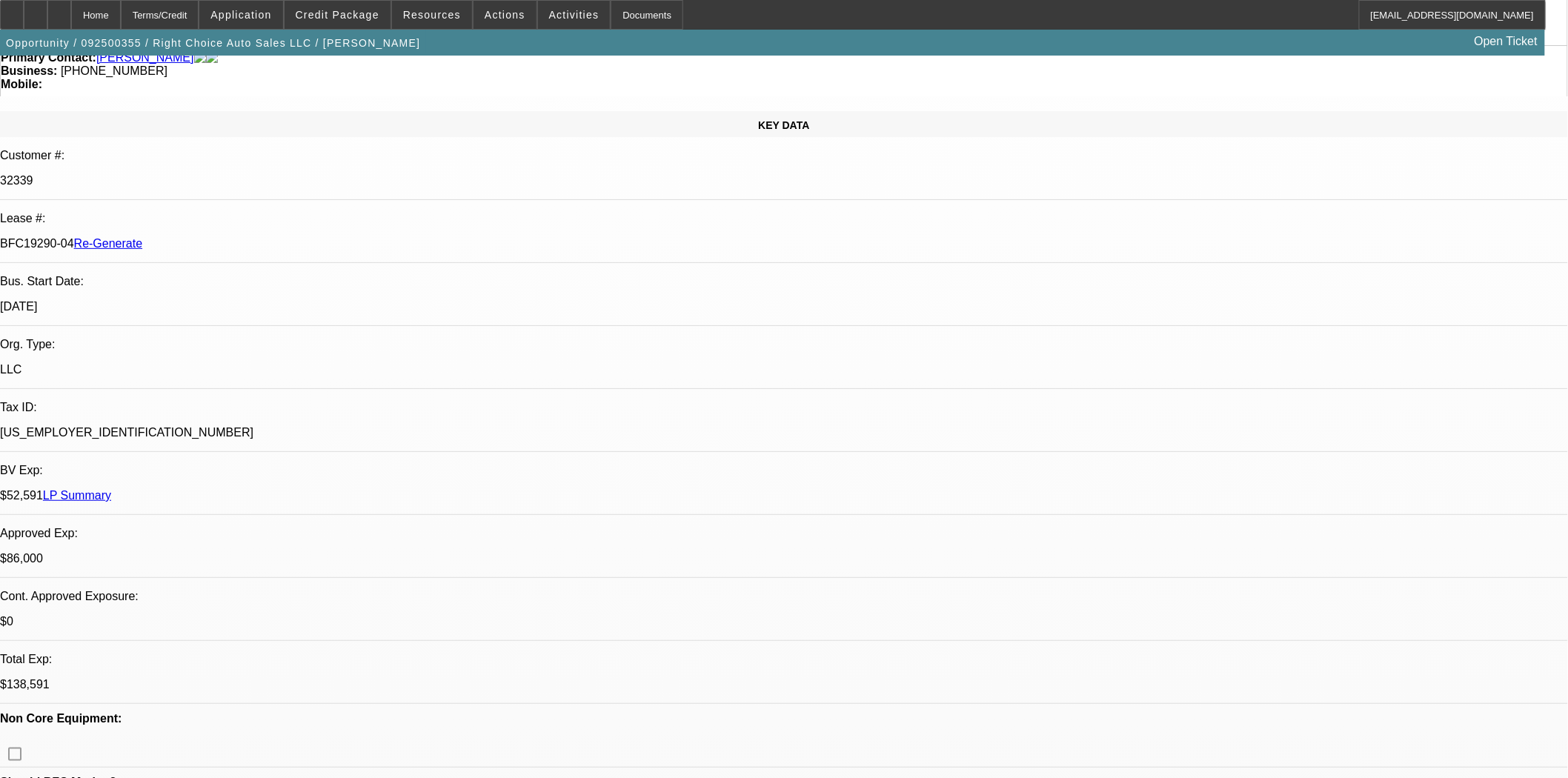
scroll to position [165, 0]
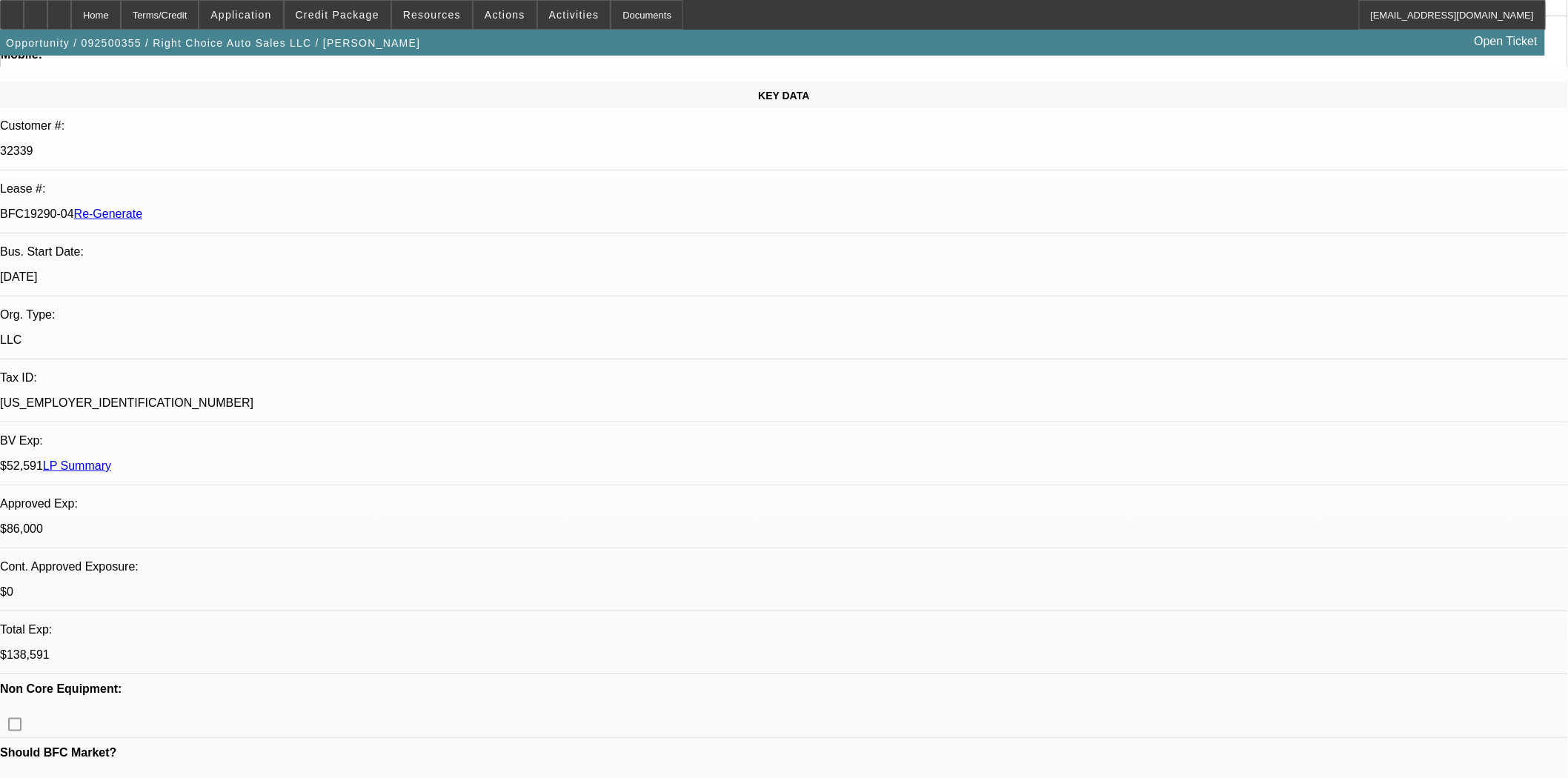
click at [1276, 213] on span "Forward" at bounding box center [1288, 218] width 38 height 11
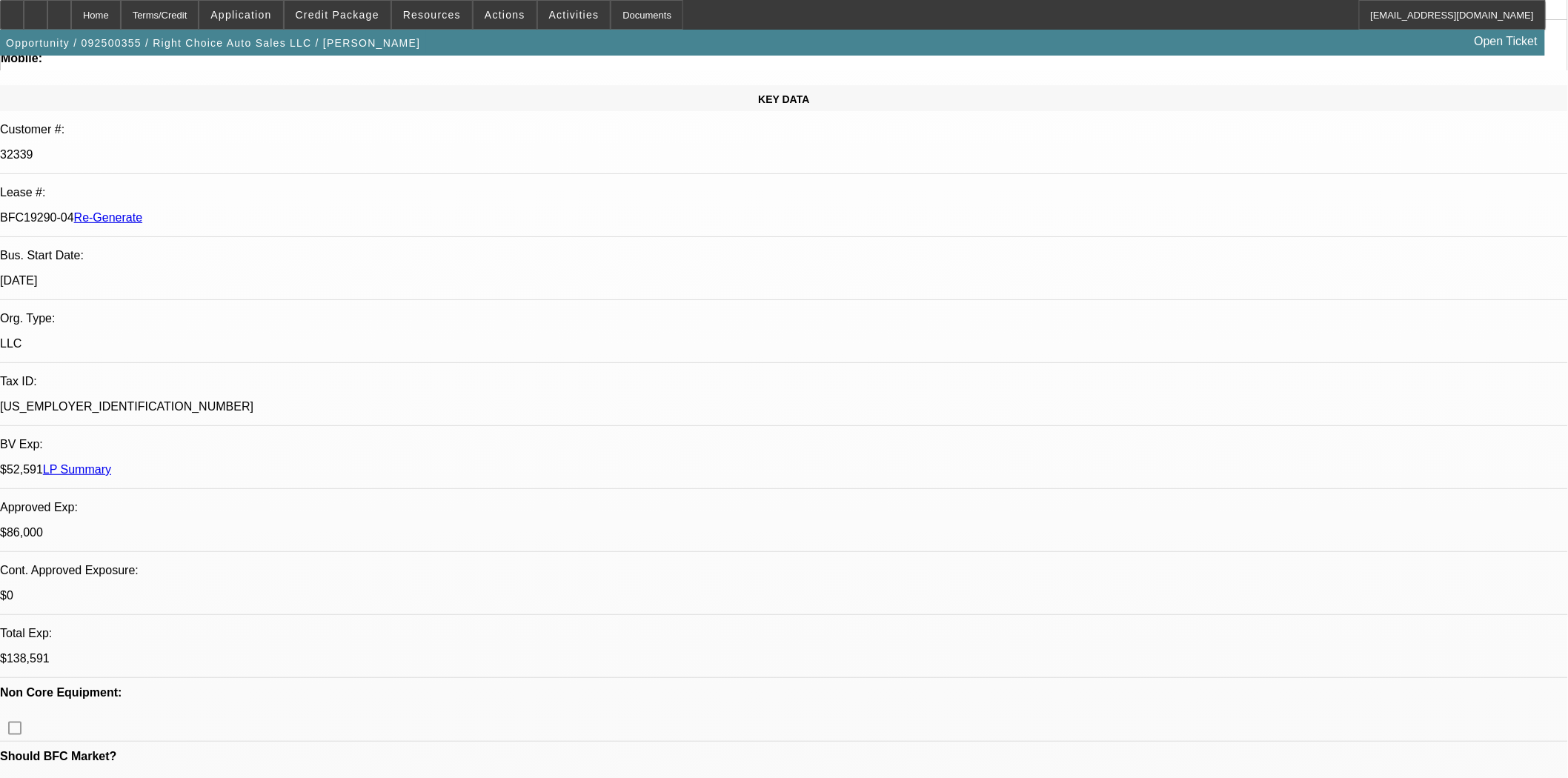
scroll to position [0, 0]
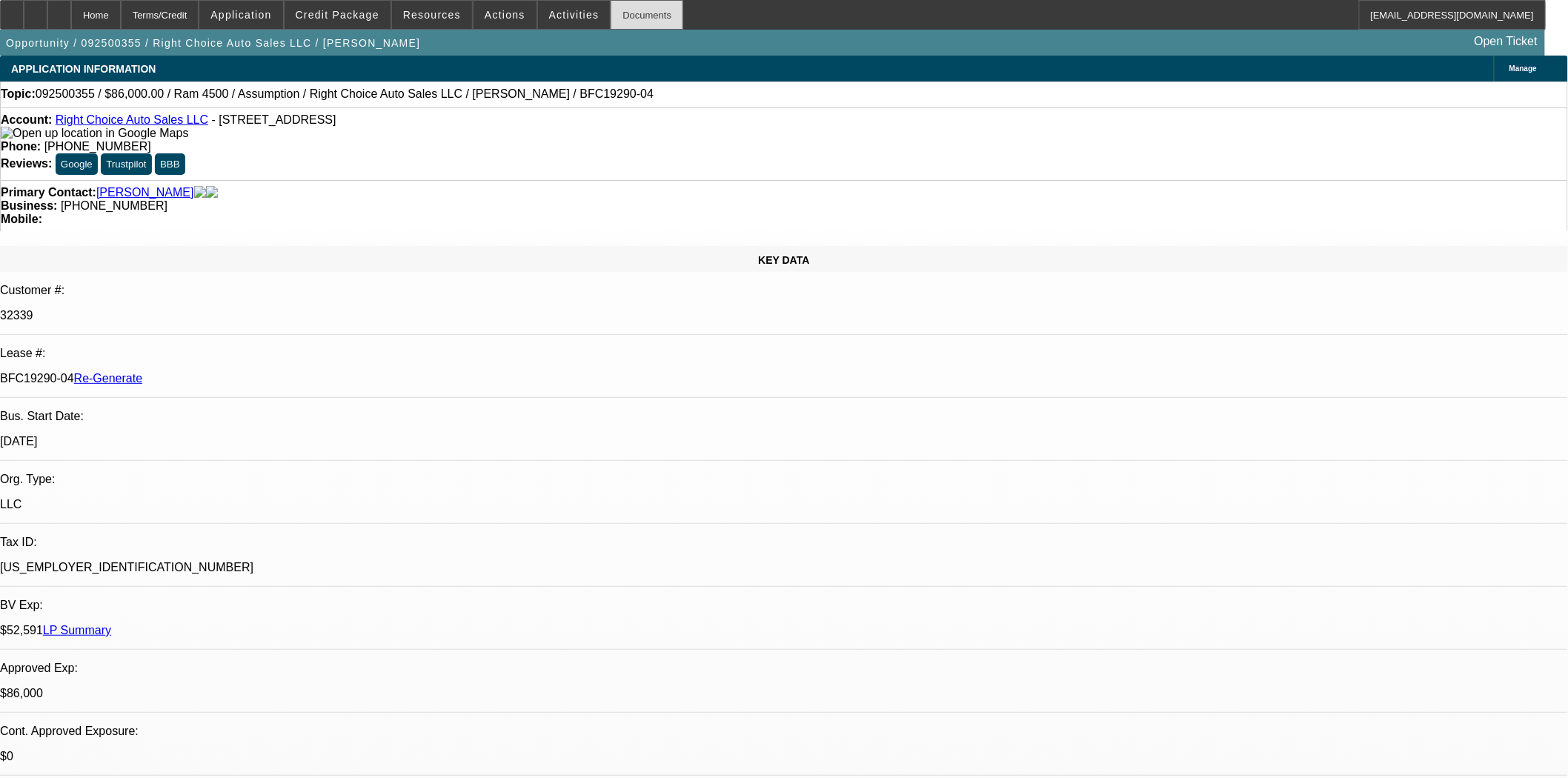
click at [645, 19] on div "Documents" at bounding box center [647, 15] width 72 height 30
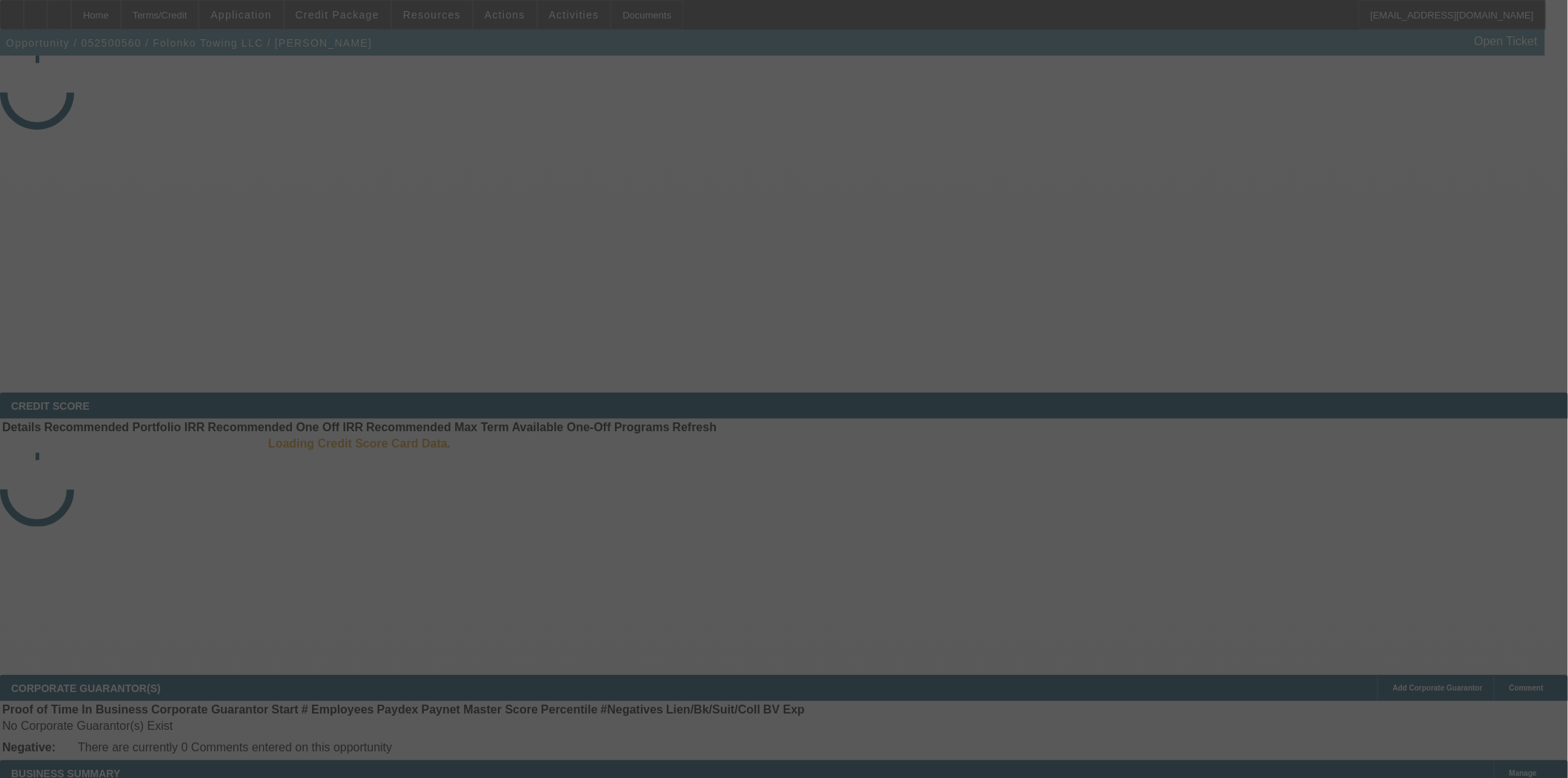
select select "3"
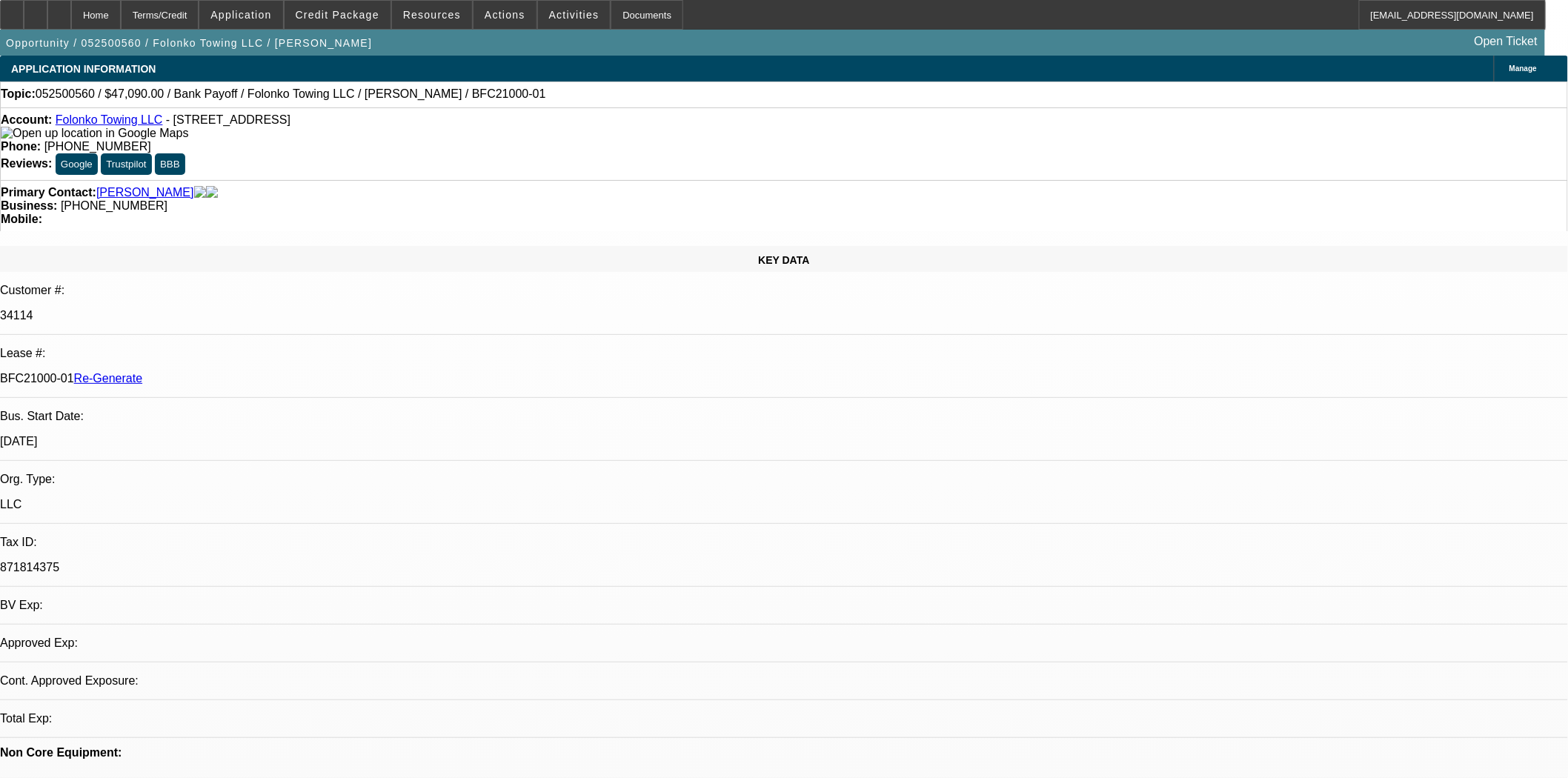
select select "0"
select select "2"
select select "0.1"
select select "4"
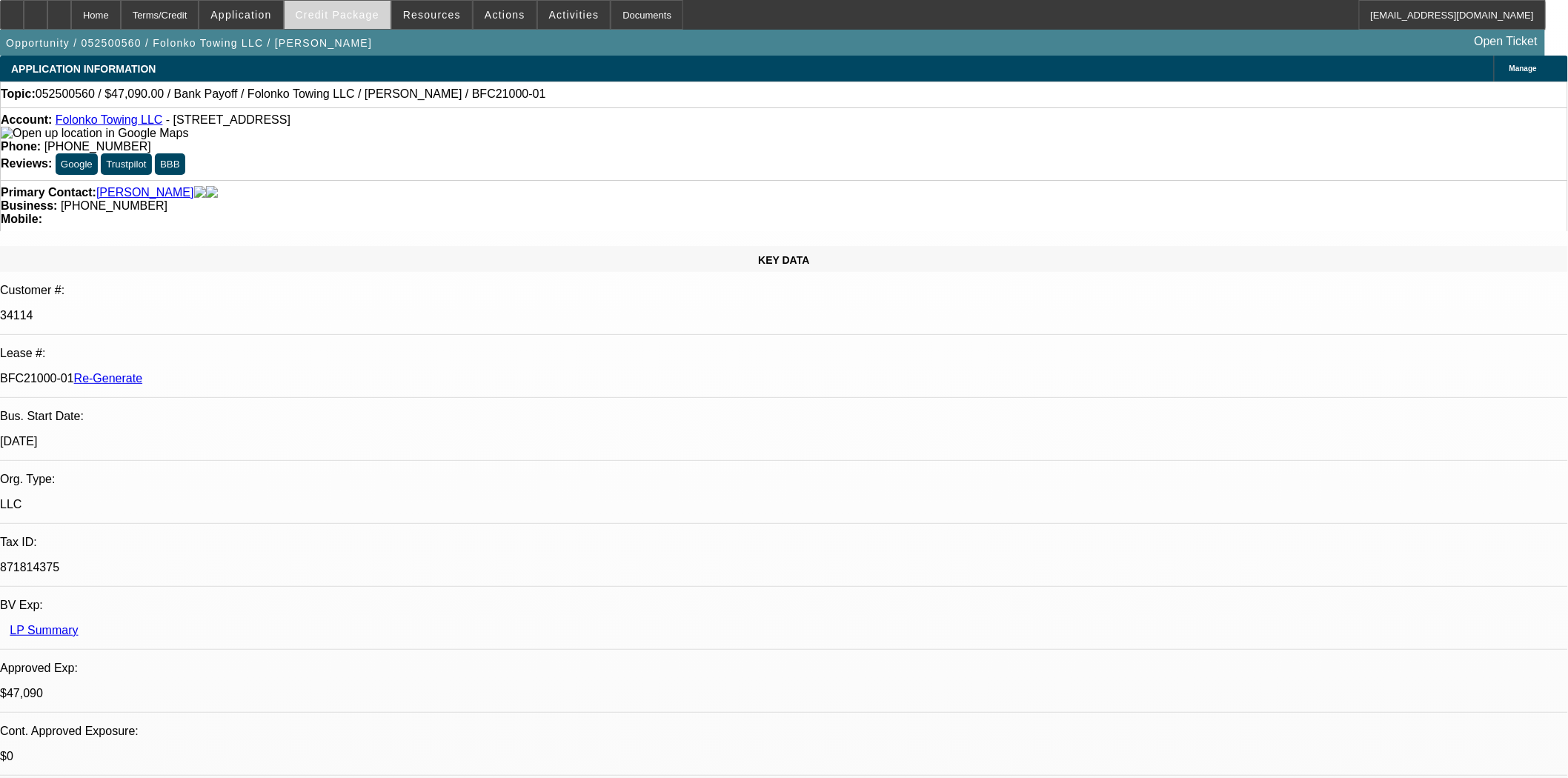
click at [321, 17] on span "Credit Package" at bounding box center [337, 15] width 83 height 12
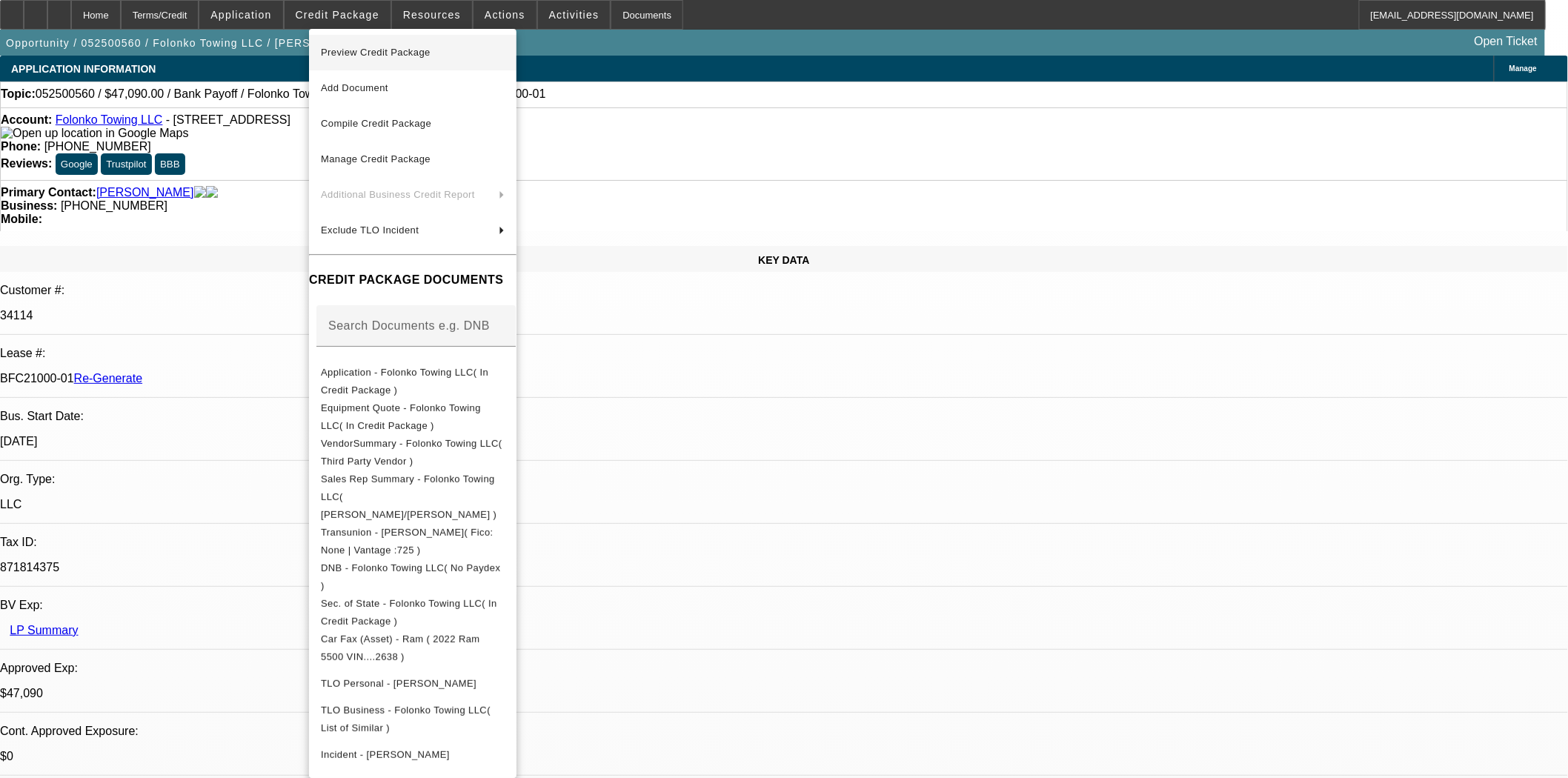
click at [364, 49] on span "Preview Credit Package" at bounding box center [376, 52] width 109 height 11
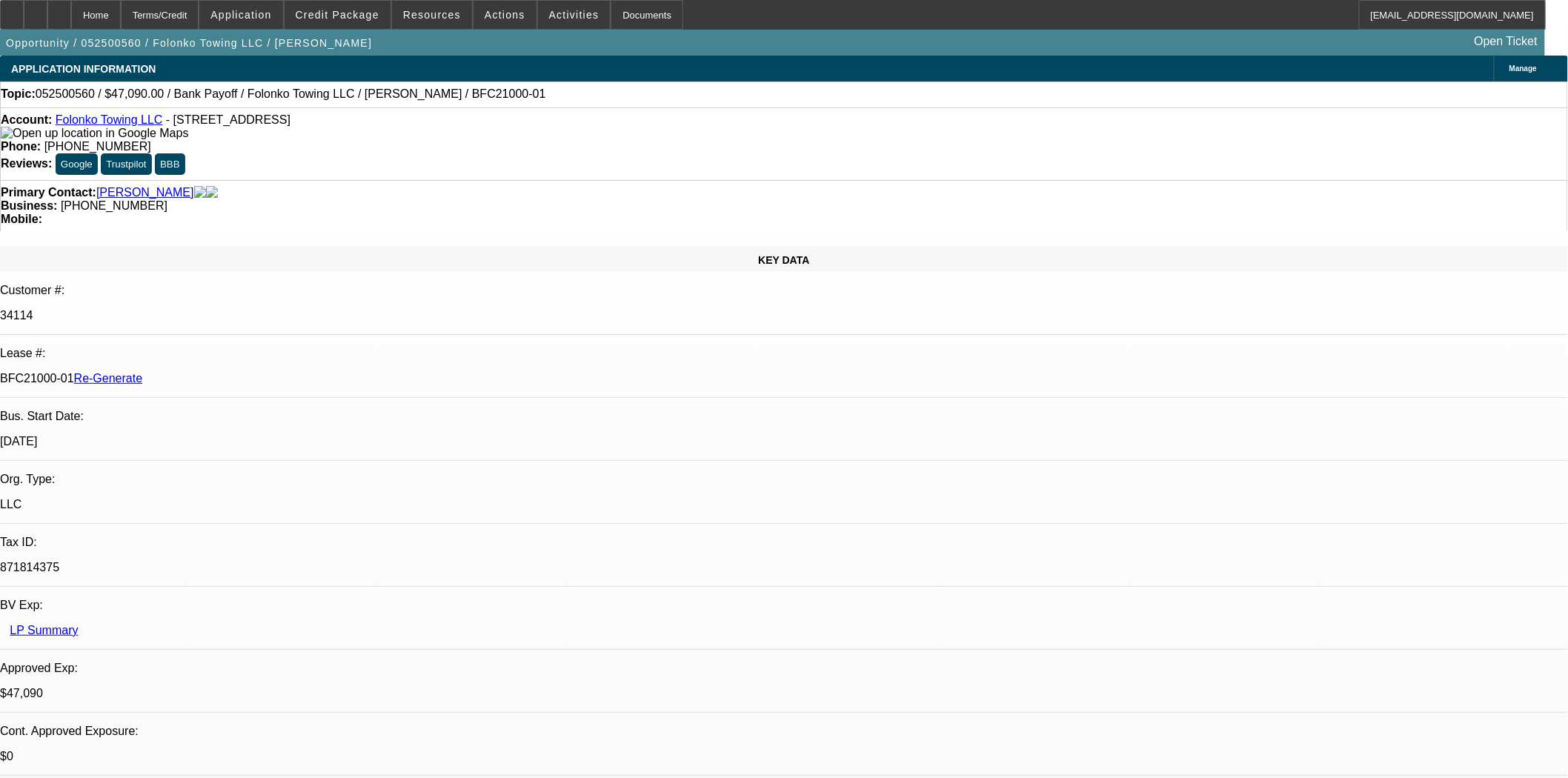
scroll to position [1399, 0]
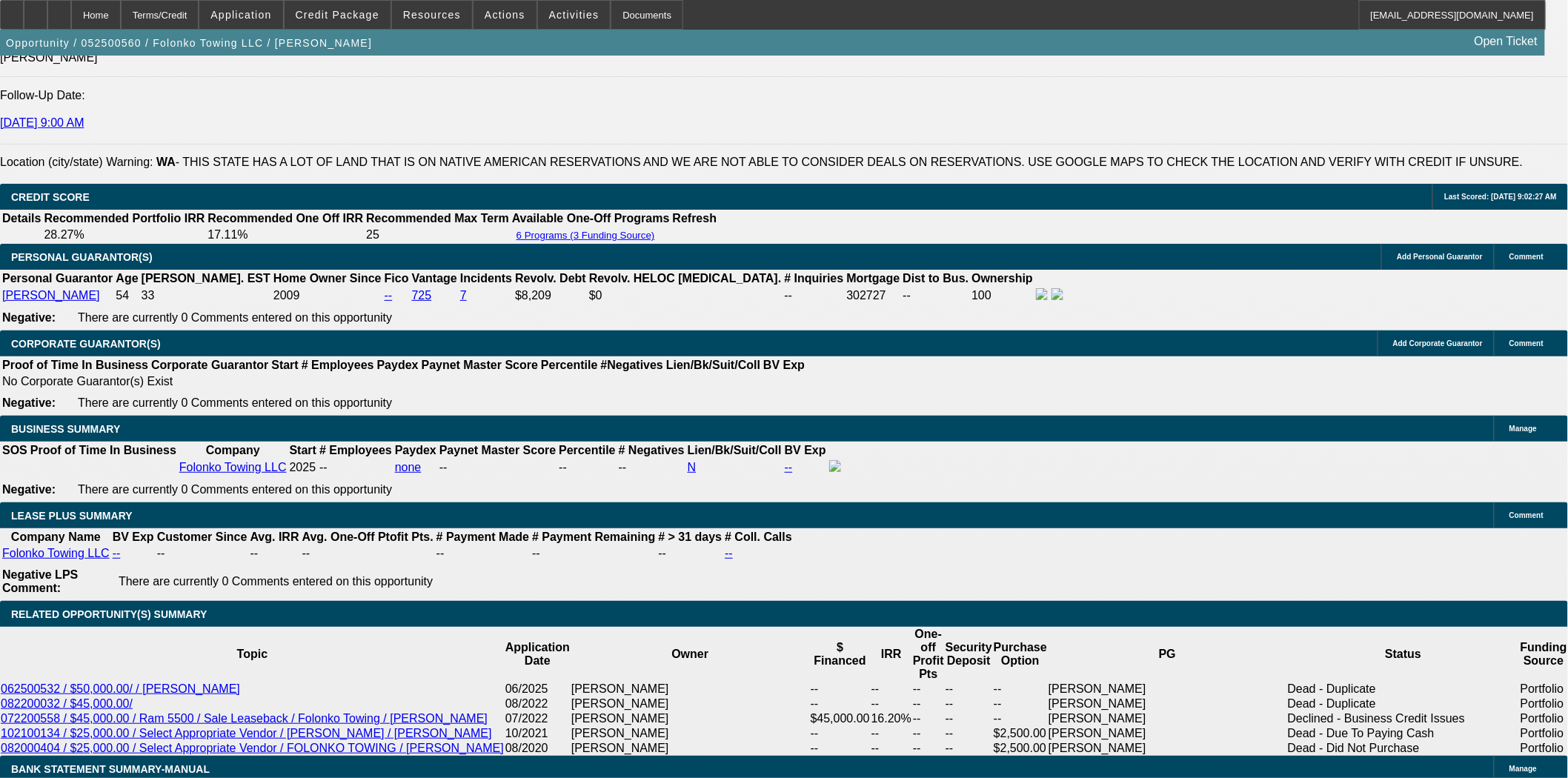
scroll to position [2304, 0]
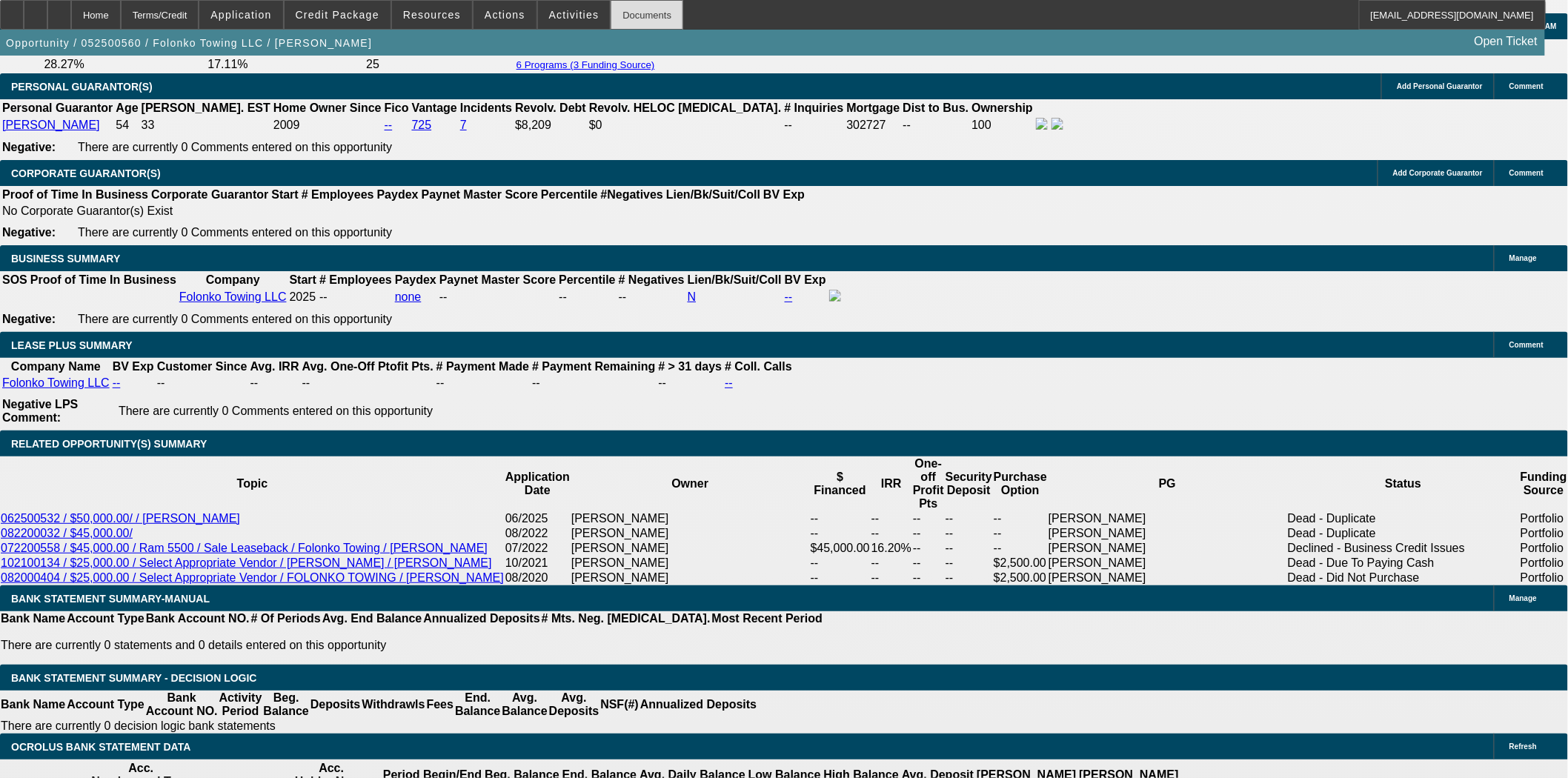
click at [619, 13] on div "Documents" at bounding box center [647, 15] width 72 height 30
click at [24, 20] on div at bounding box center [12, 15] width 24 height 30
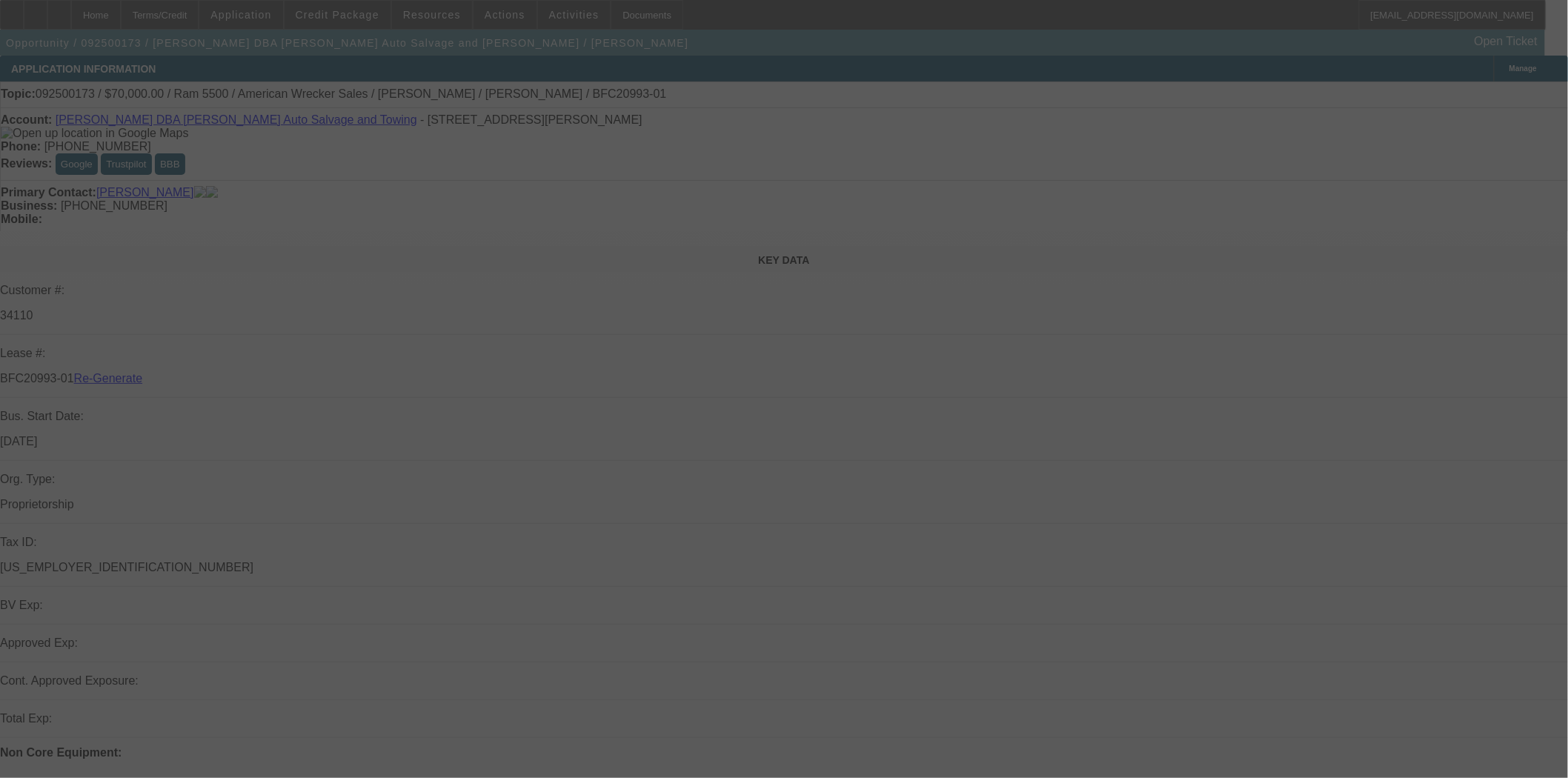
select select "3"
select select "0"
select select "2"
select select "0"
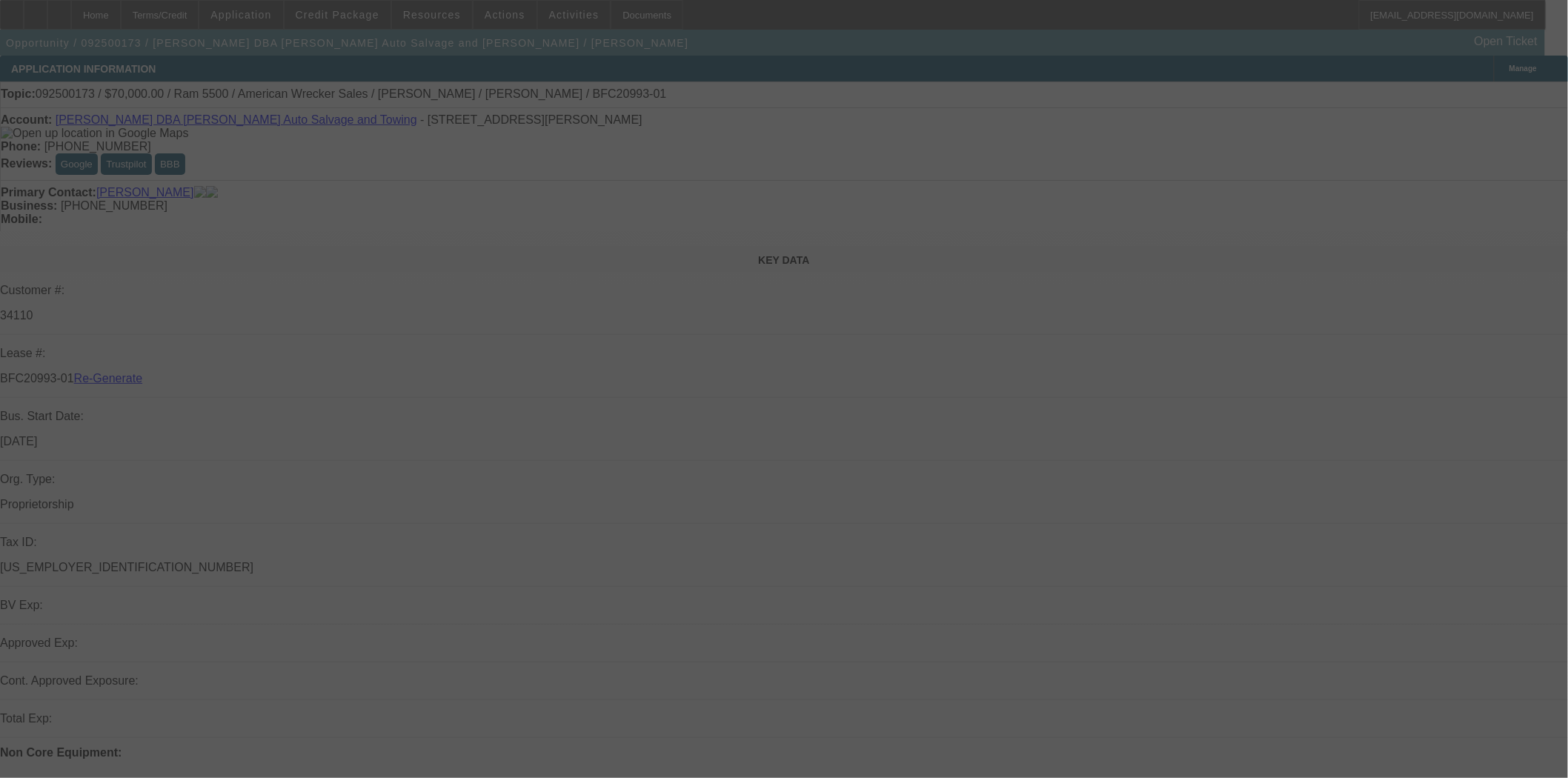
select select "6"
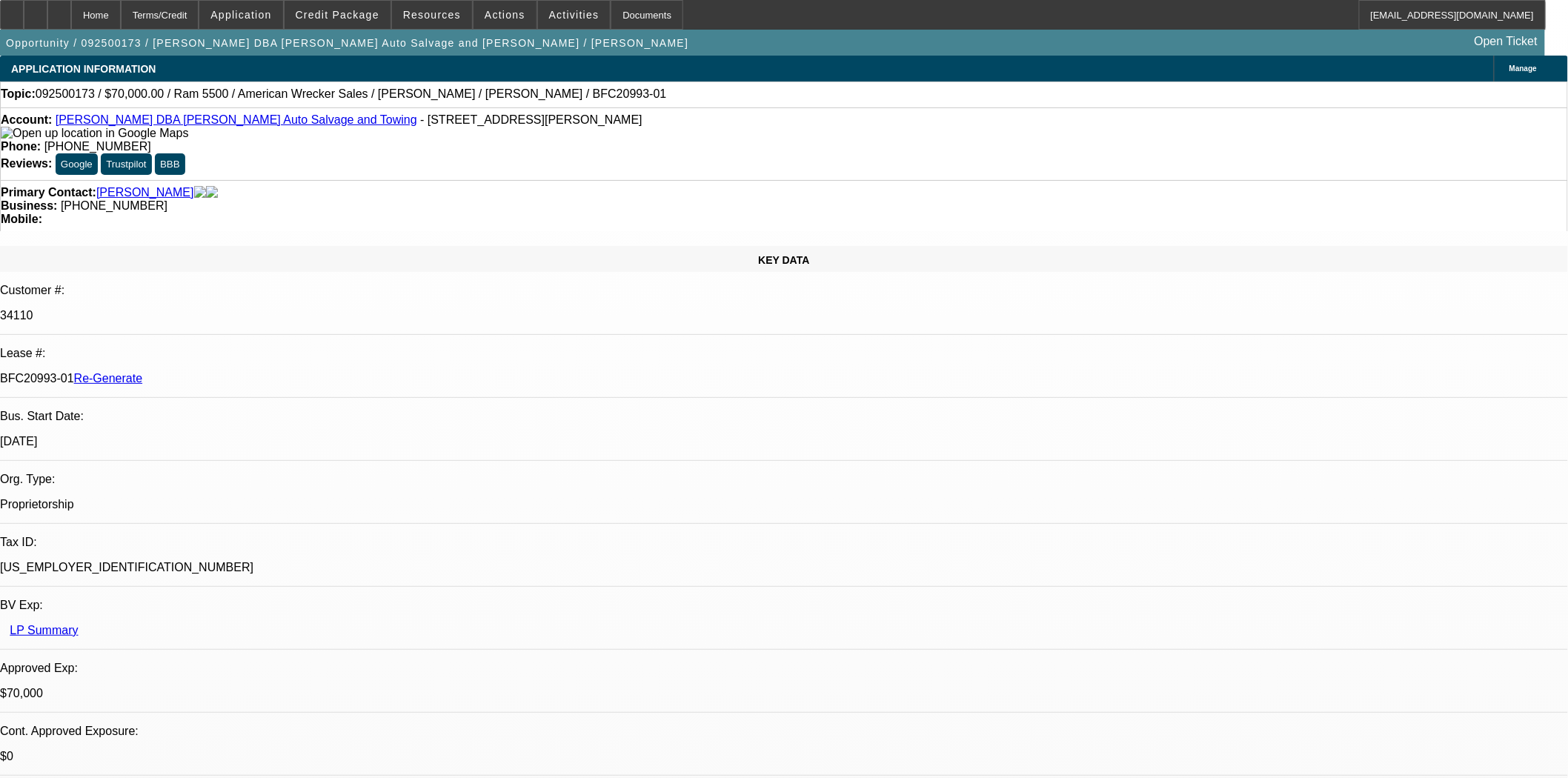
scroll to position [82, 0]
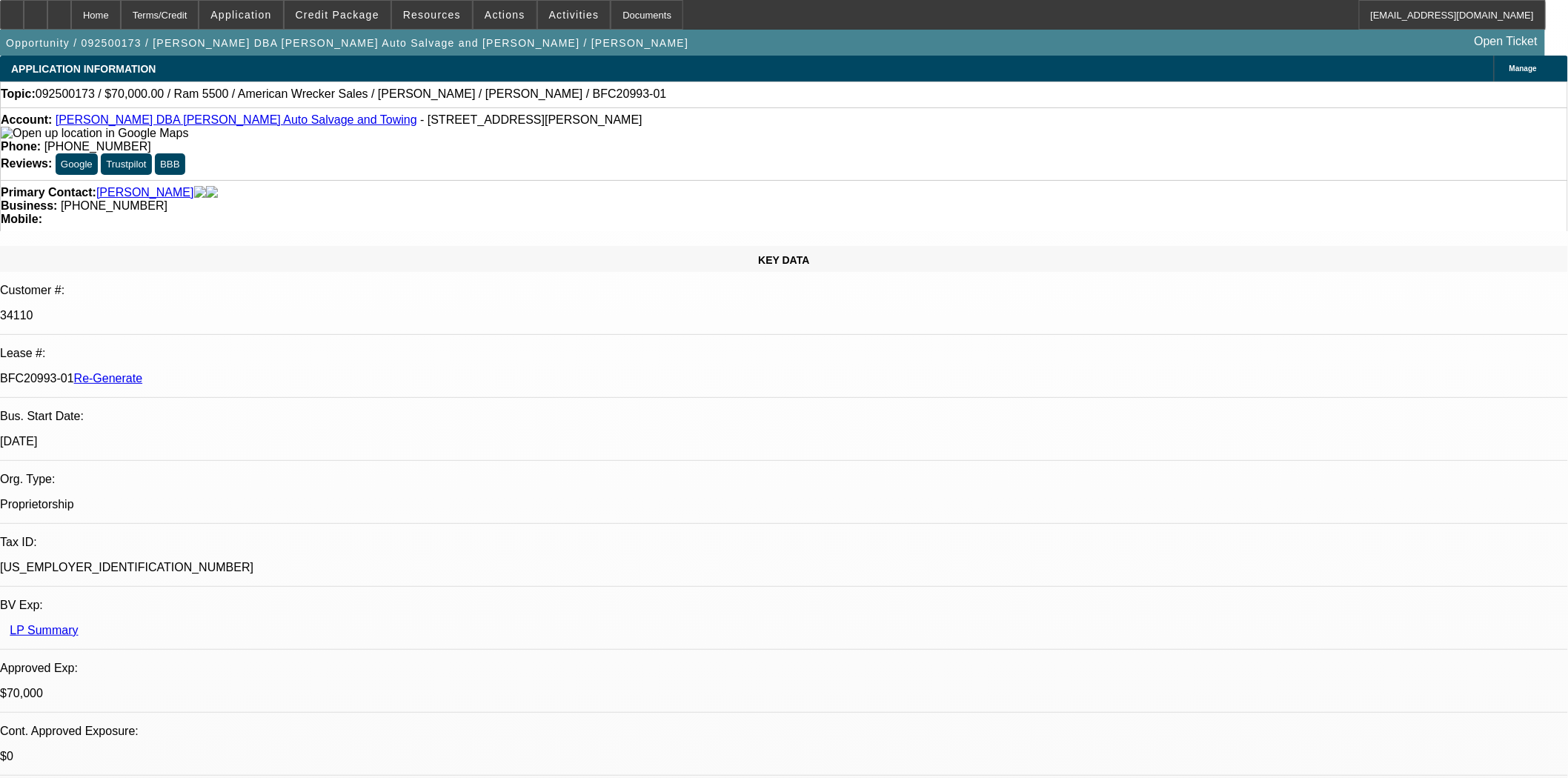
scroll to position [247, 0]
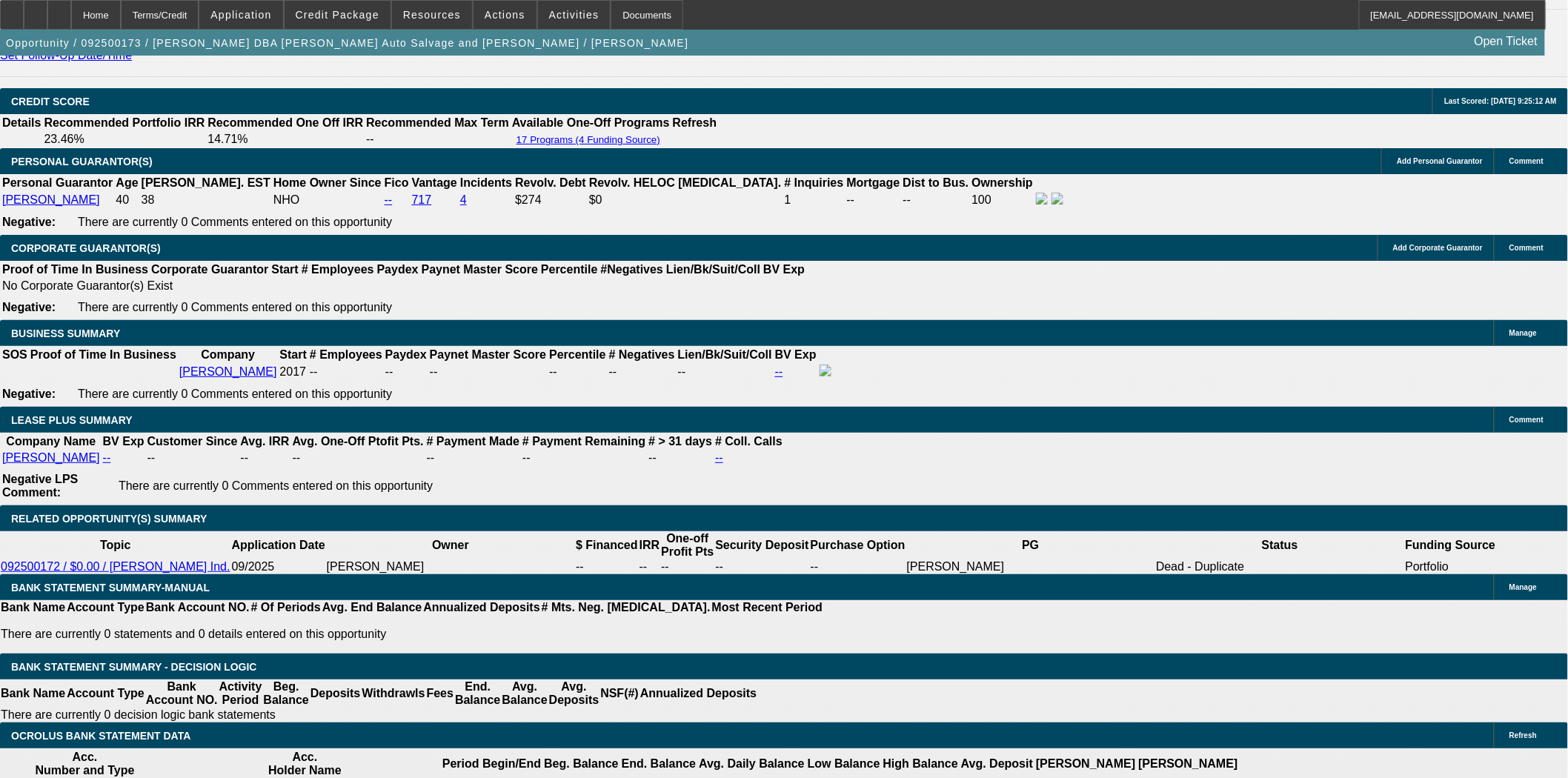
scroll to position [1810, 0]
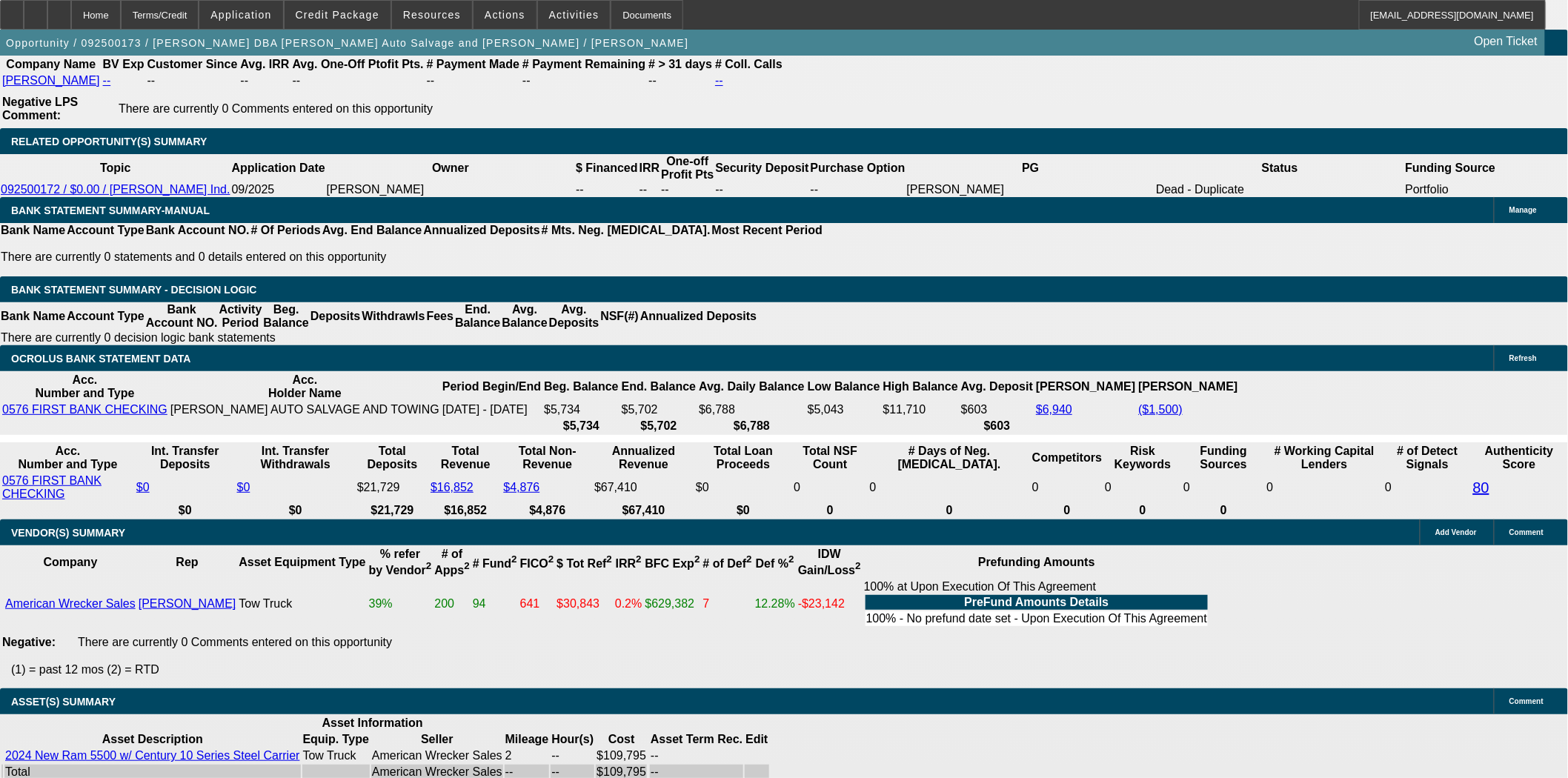
scroll to position [2550, 0]
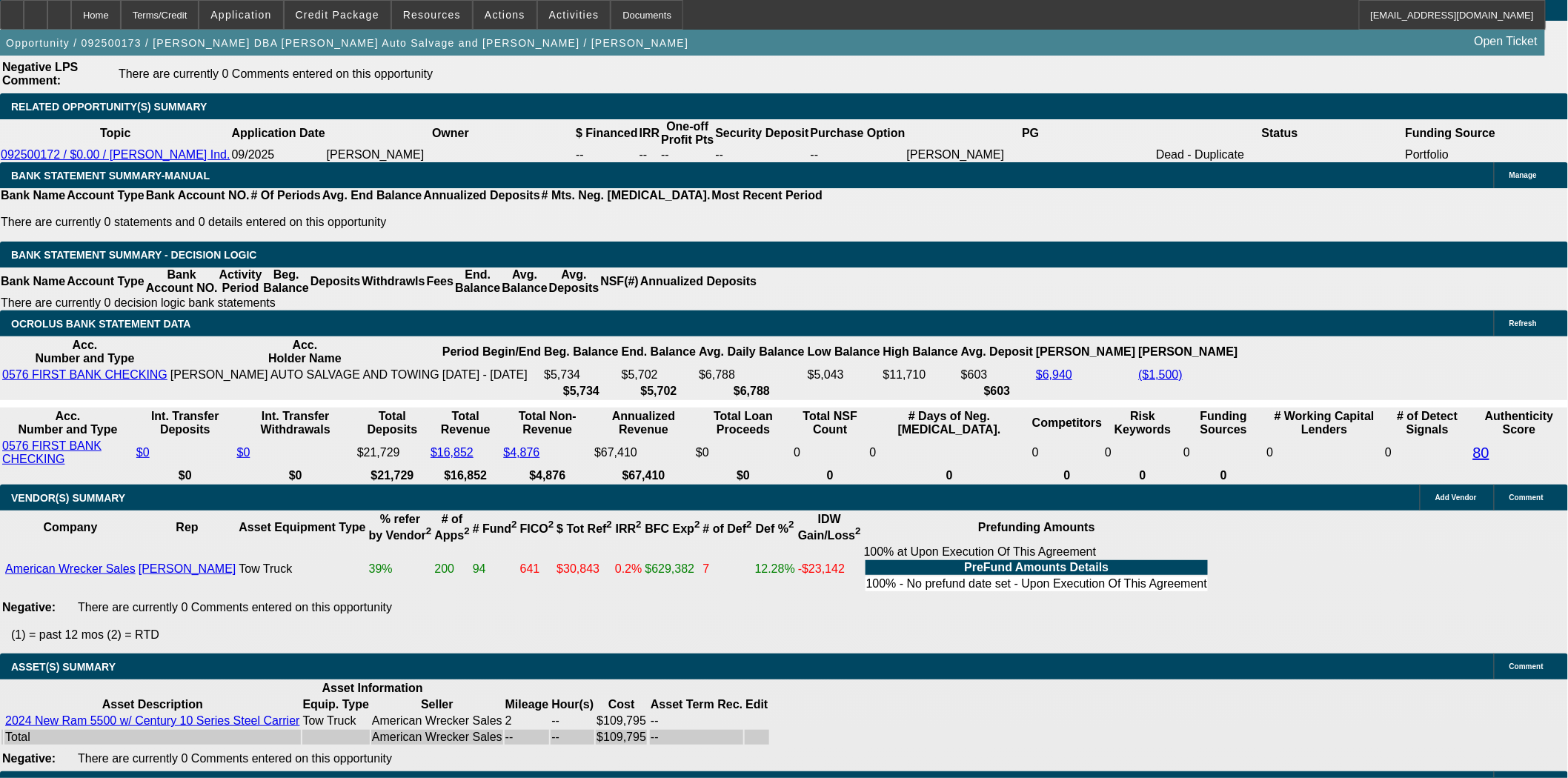
scroll to position [2139, 0]
click at [1258, 365] on button "reply_all Reply All" at bounding box center [1252, 356] width 93 height 35
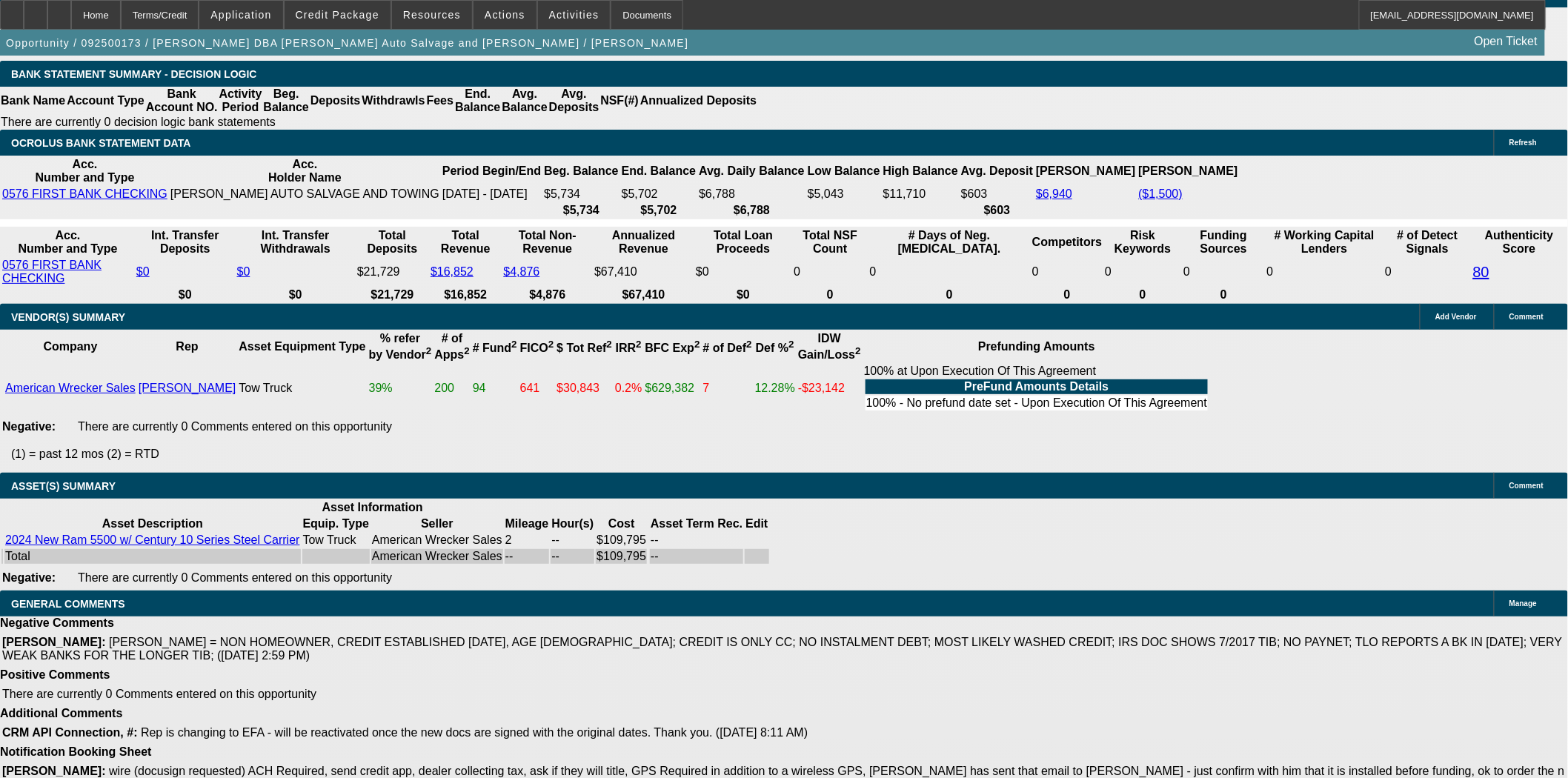
scroll to position [2739, 0]
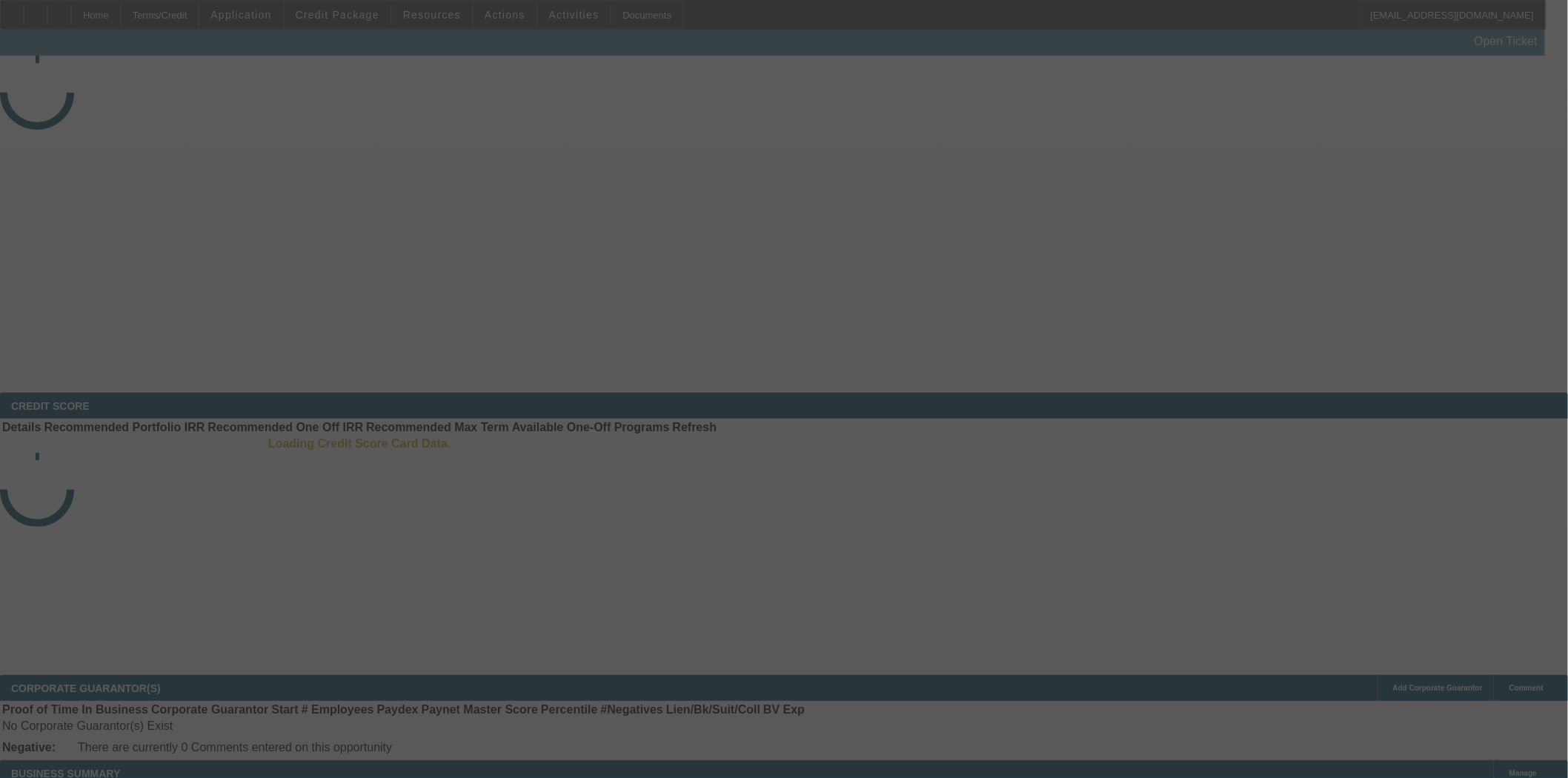
select select "3"
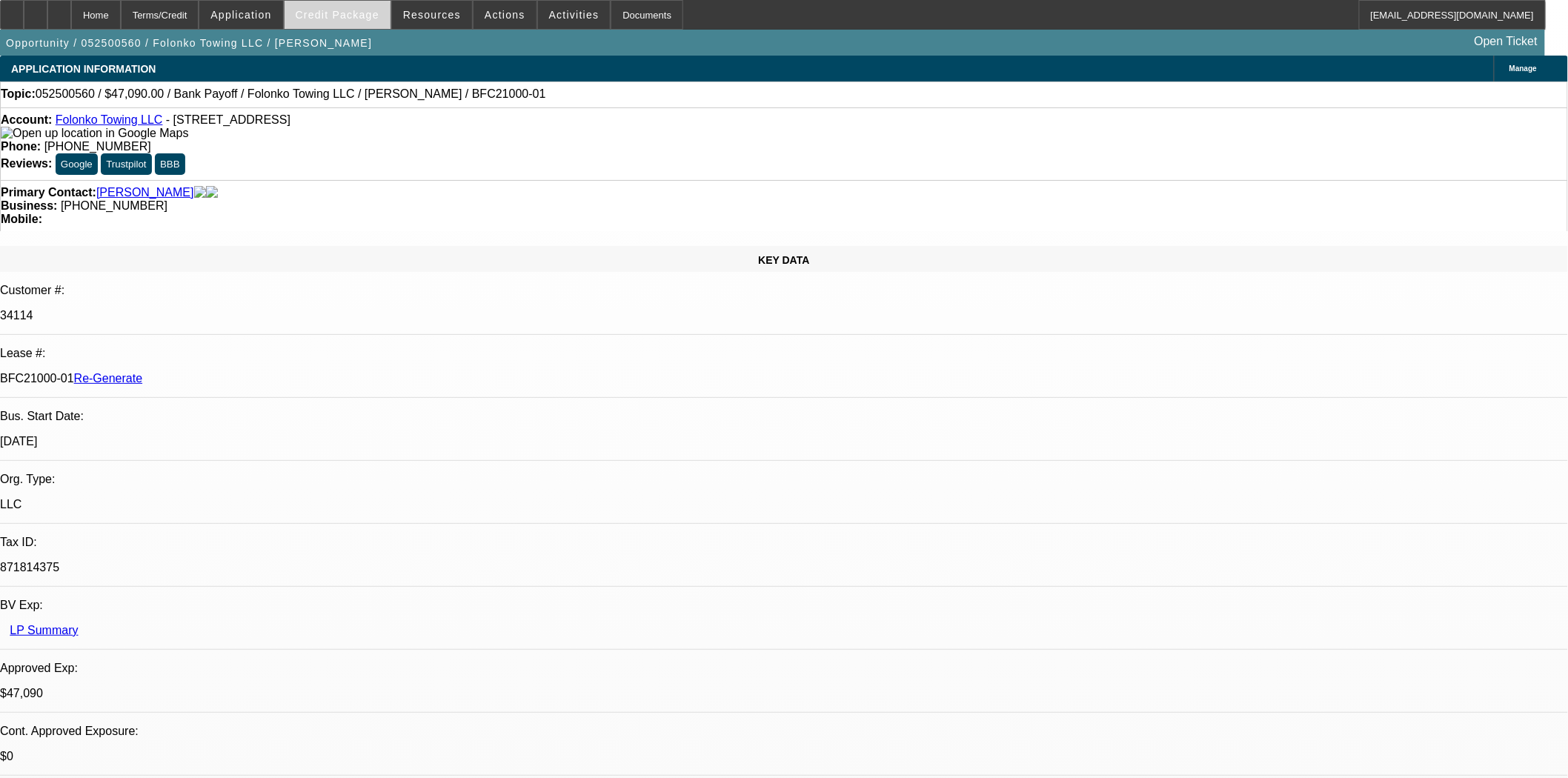
select select "0"
select select "2"
select select "0.1"
select select "4"
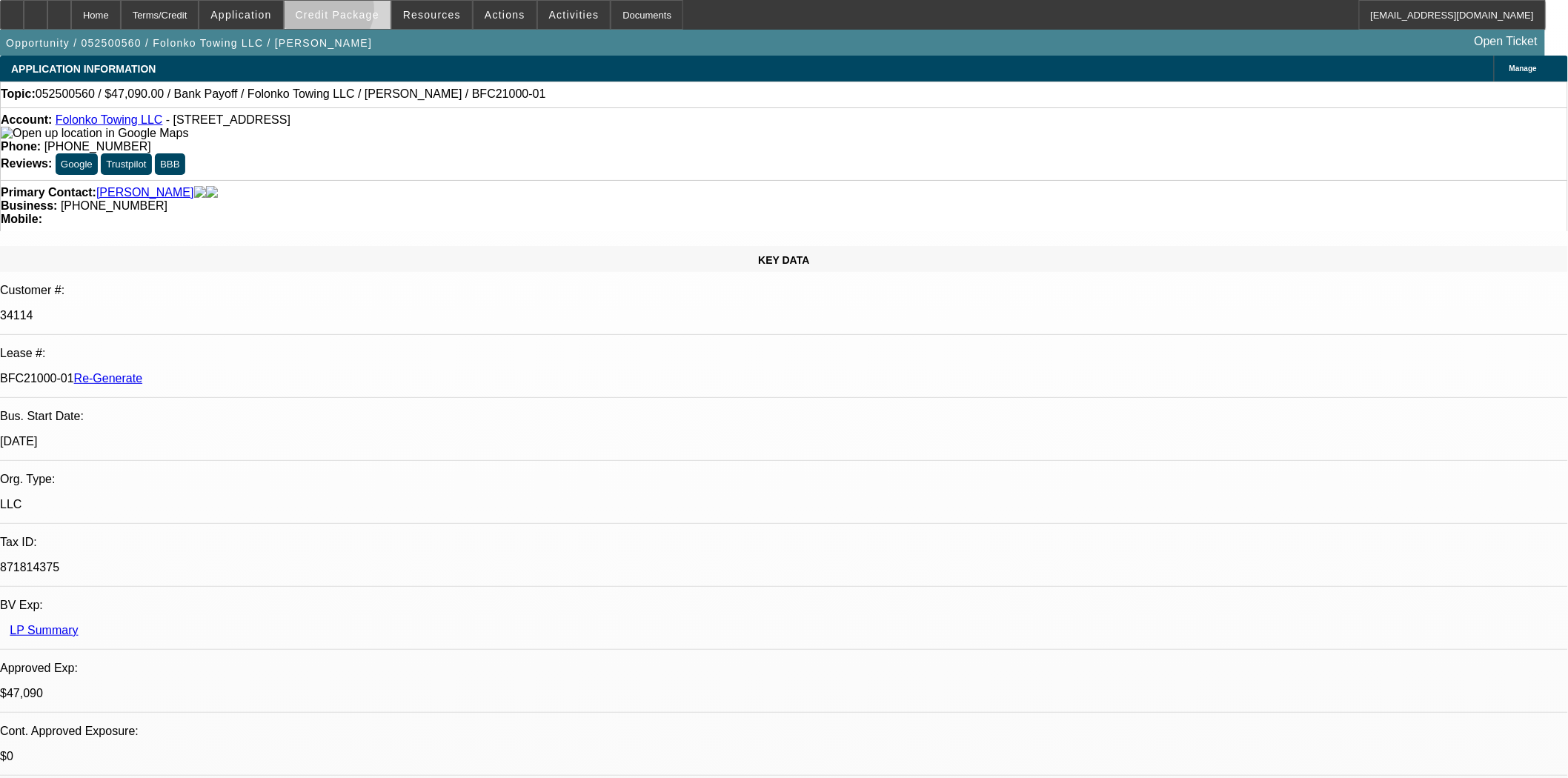
click at [351, 13] on span "Credit Package" at bounding box center [337, 15] width 83 height 12
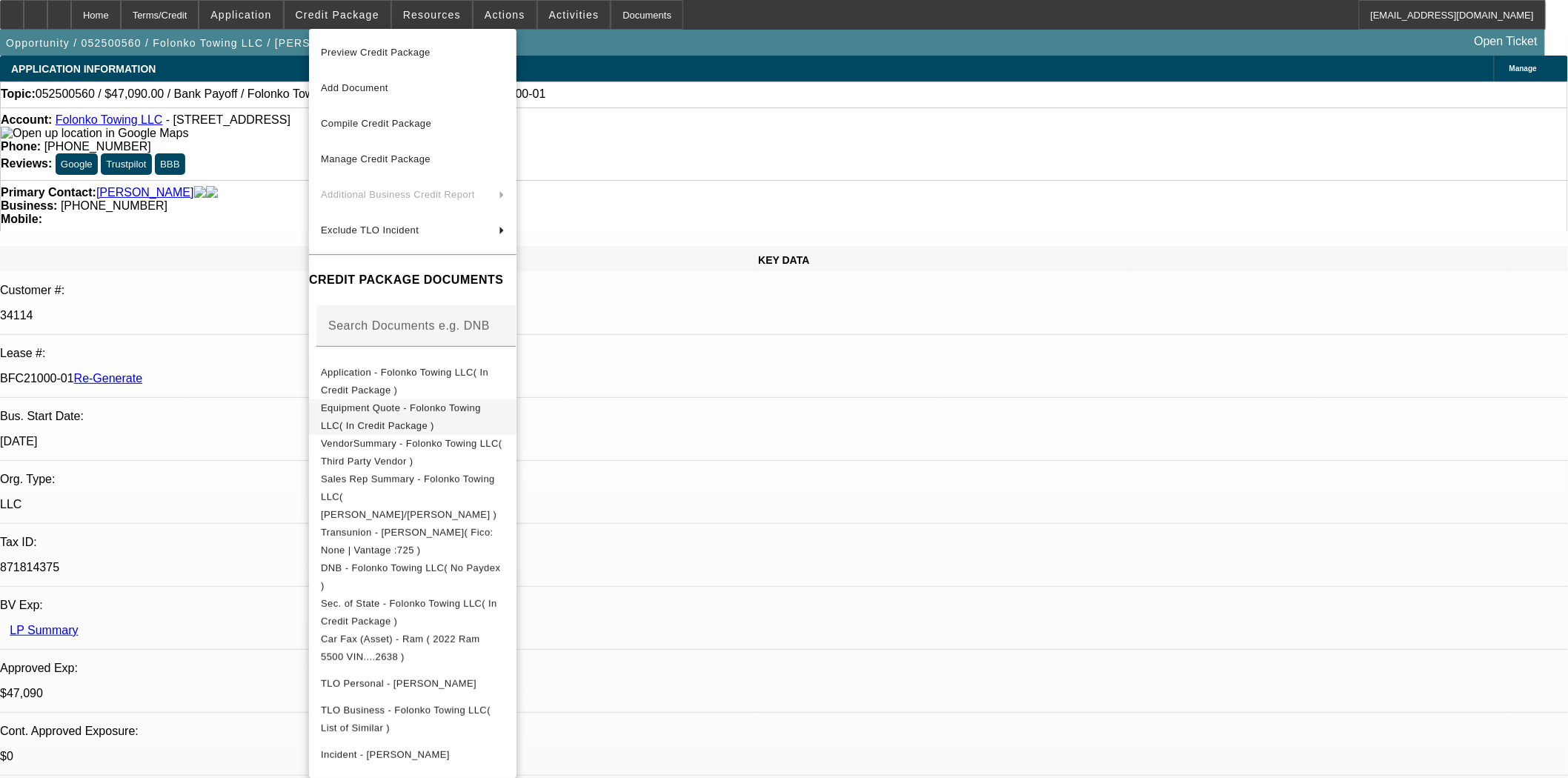
click at [433, 414] on span "Equipment Quote - Folonko Towing LLC( In Credit Package )" at bounding box center [401, 415] width 160 height 29
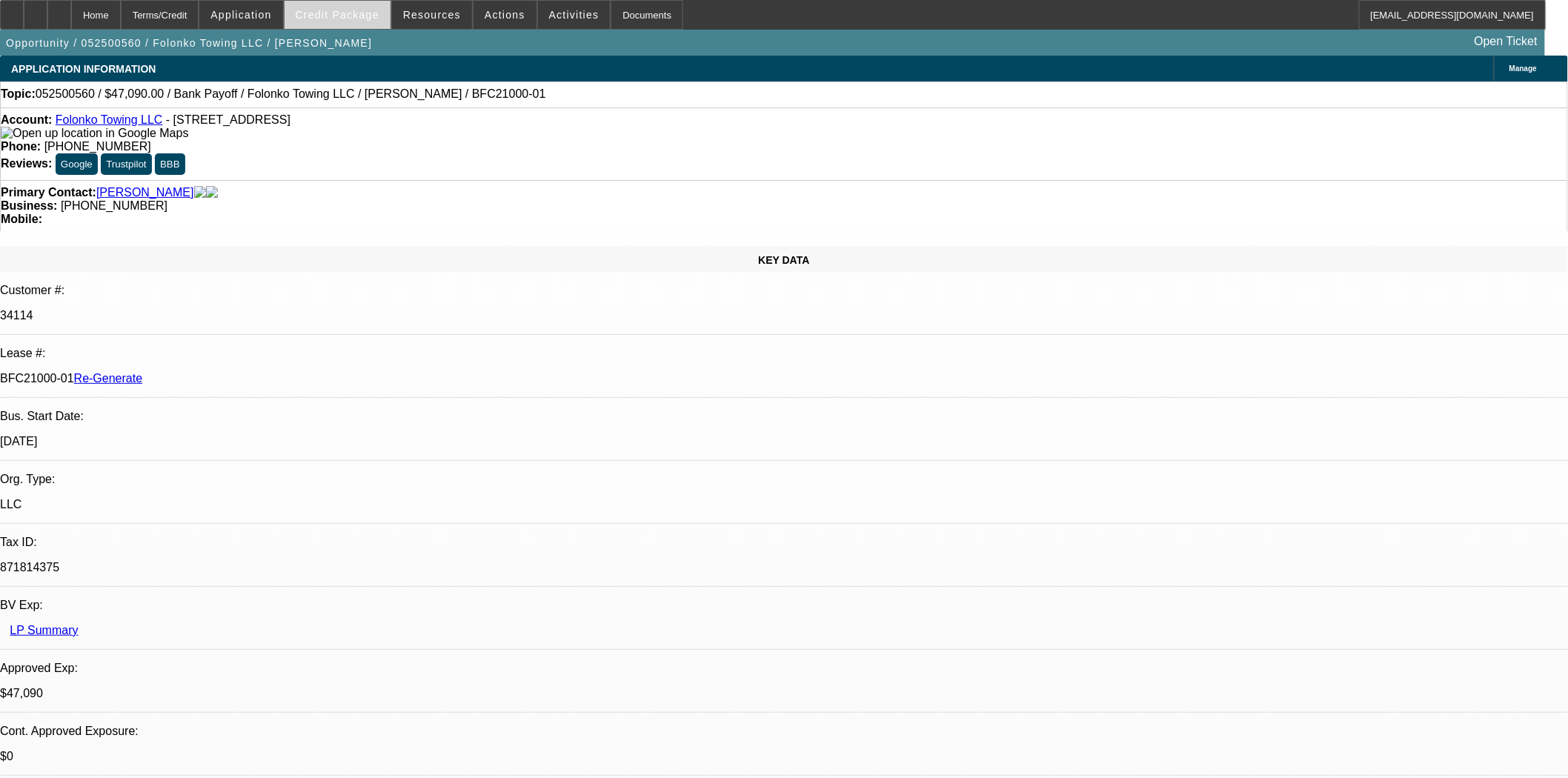
click at [330, 13] on span "Credit Package" at bounding box center [337, 15] width 83 height 12
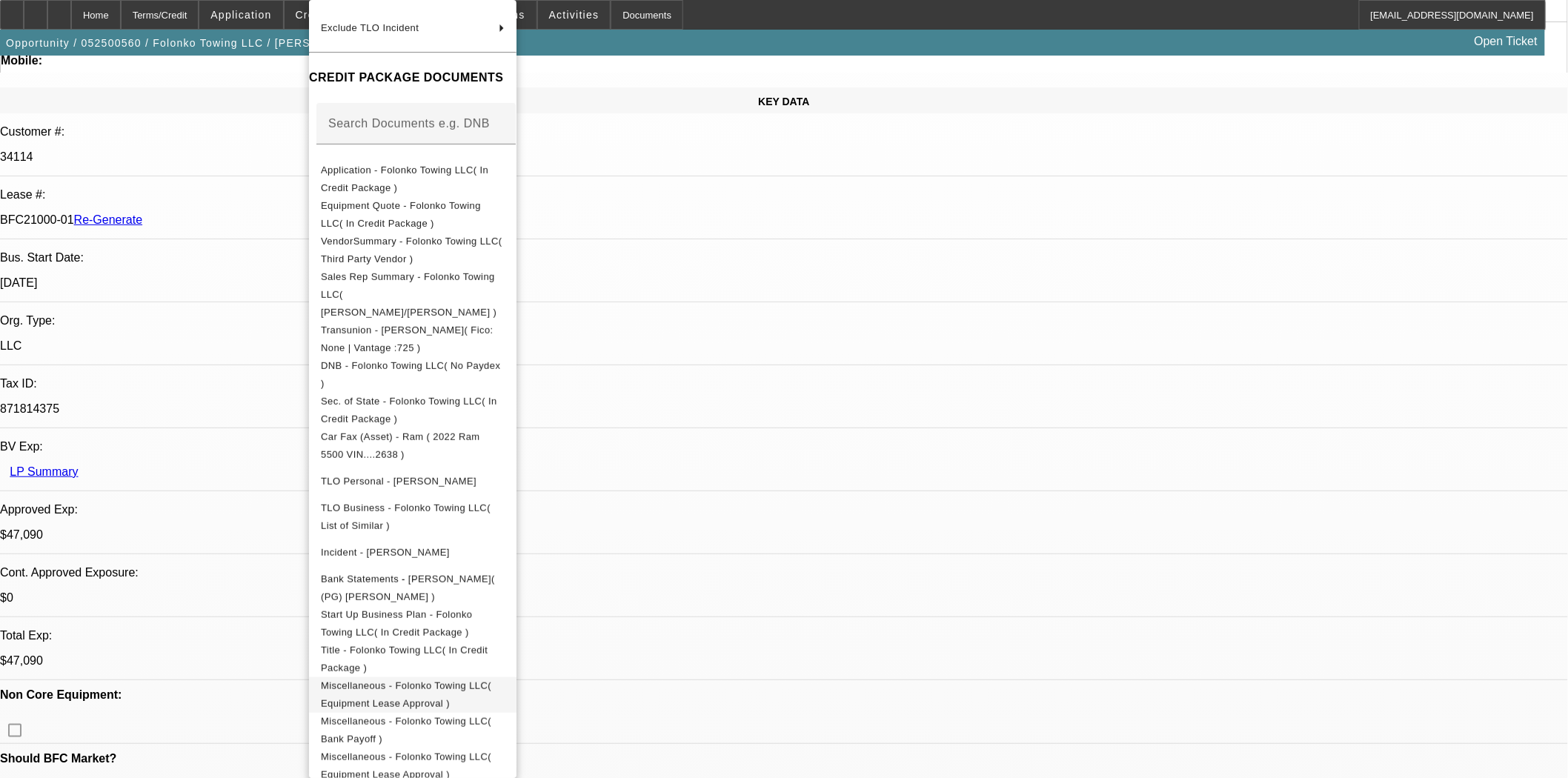
scroll to position [165, 0]
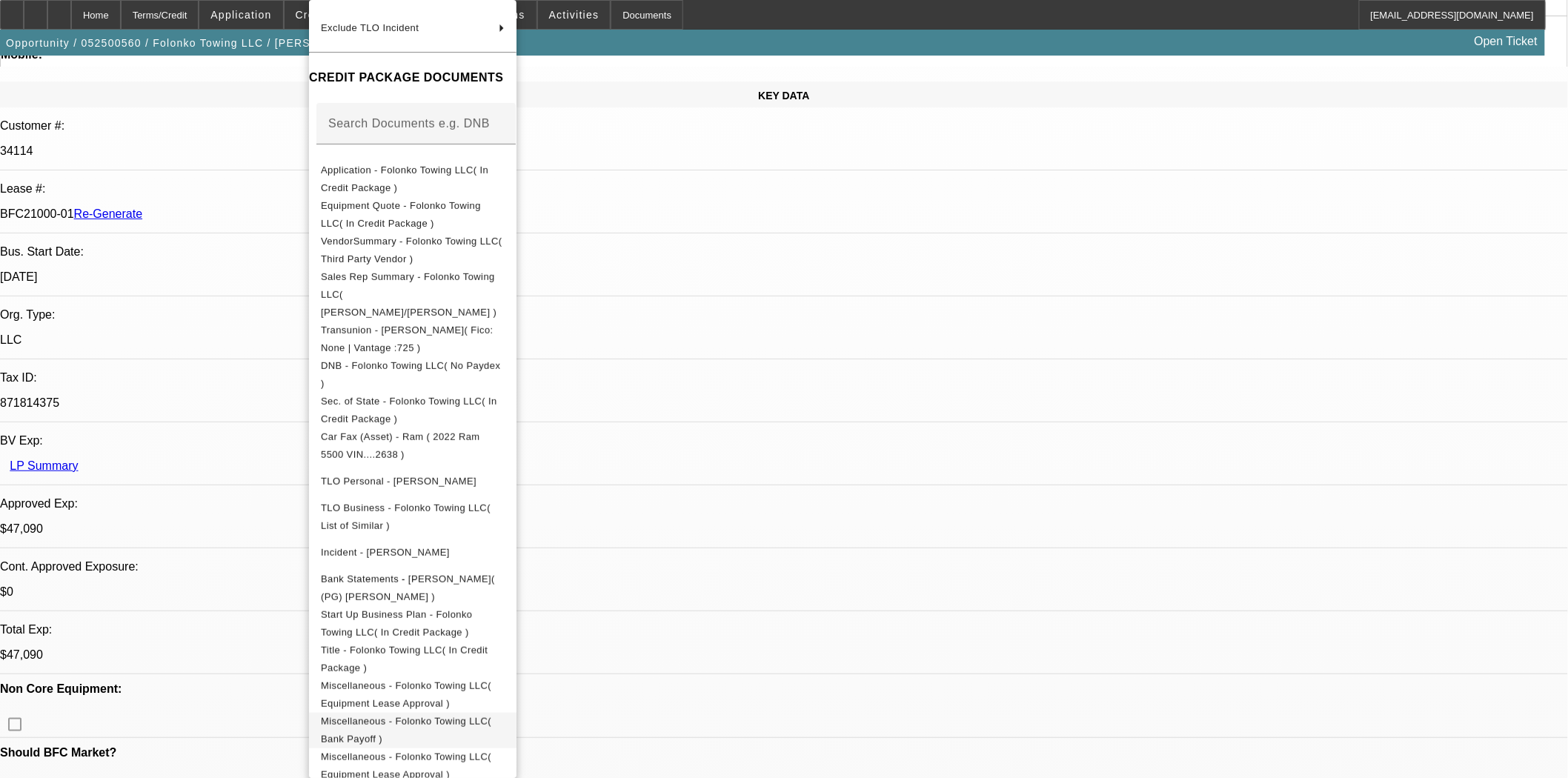
click at [477, 712] on button "Miscellaneous - Folonko Towing LLC( Bank Payoff )" at bounding box center [413, 730] width 207 height 35
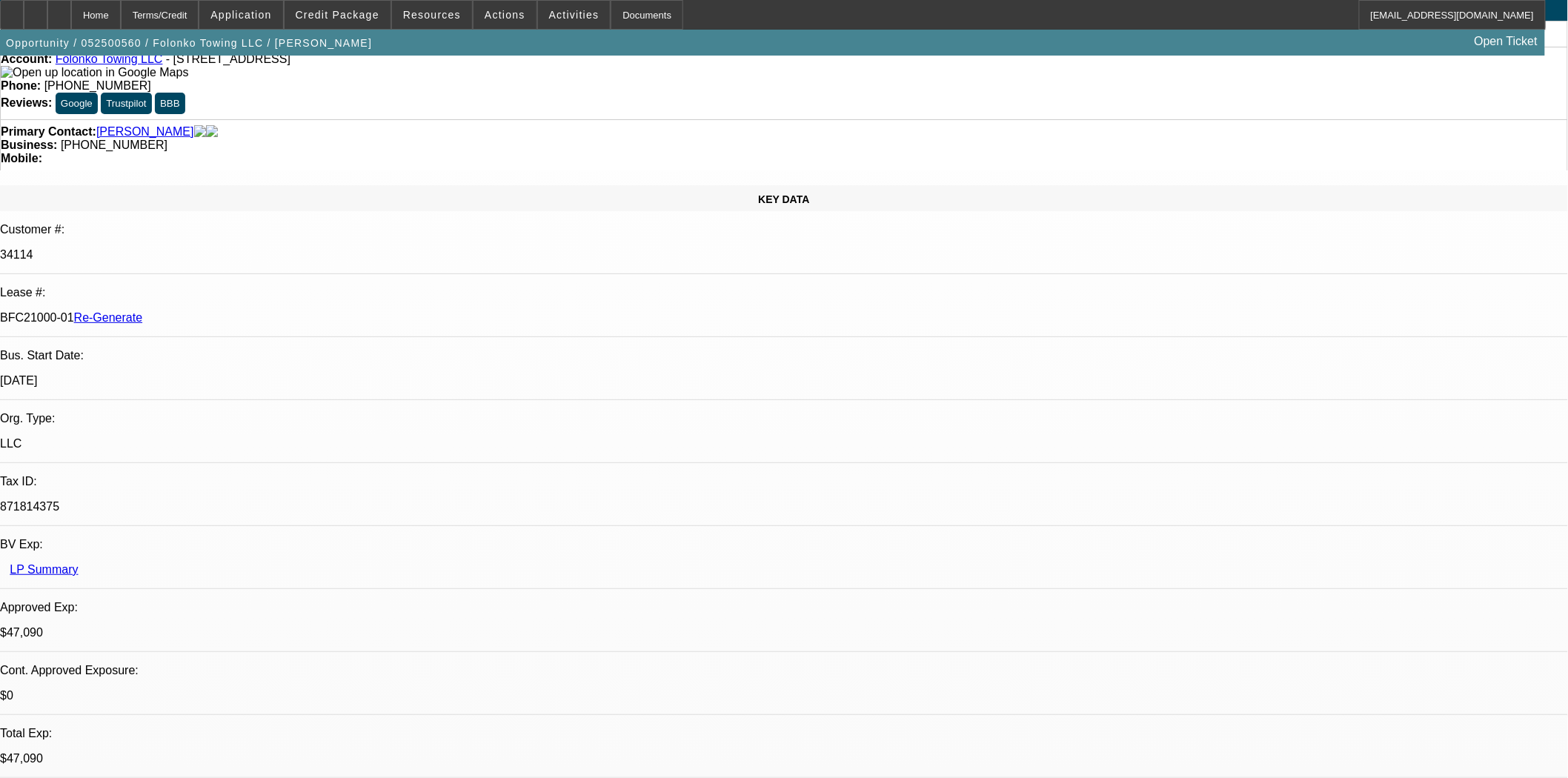
scroll to position [0, 0]
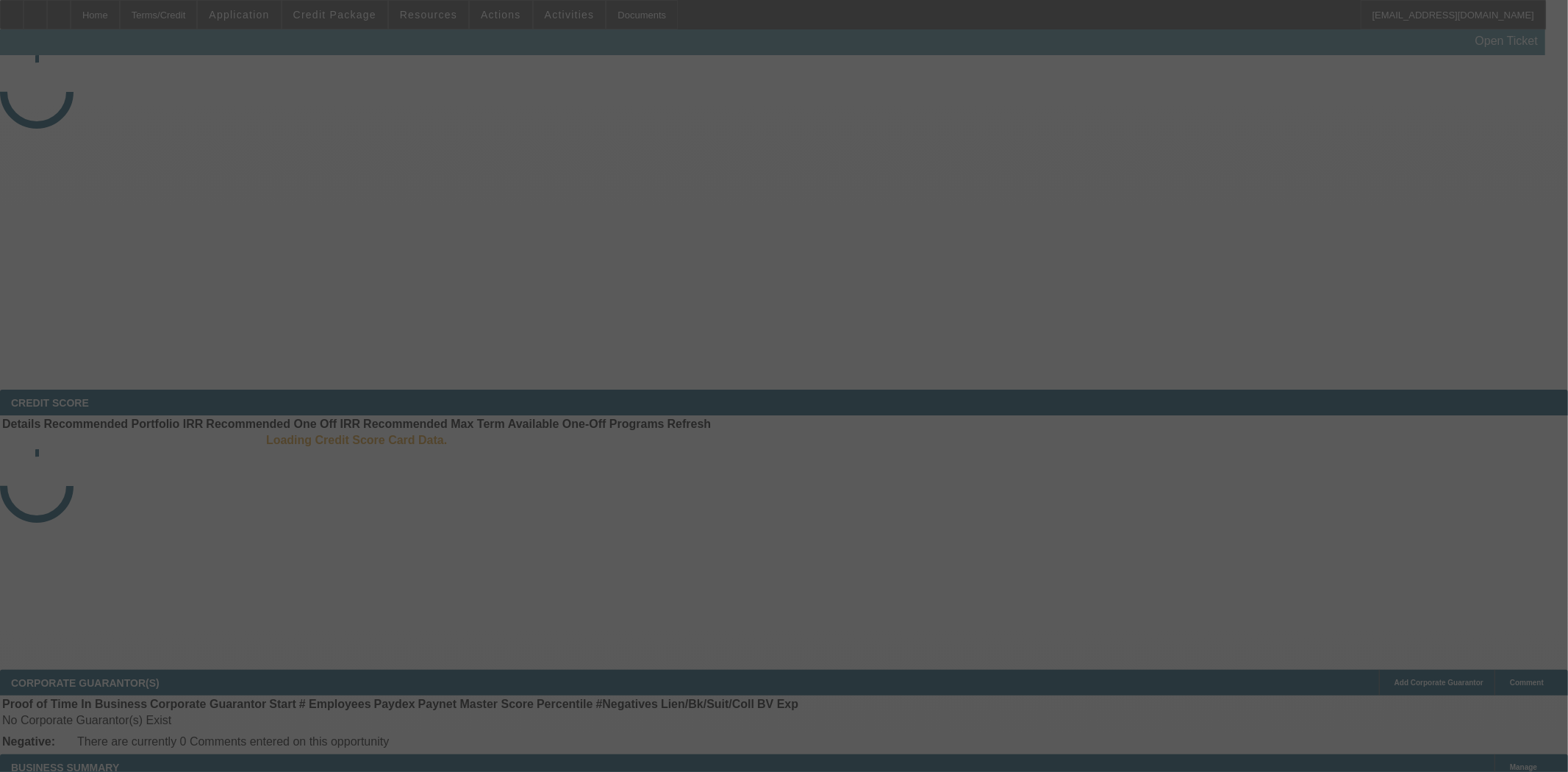
select select "3"
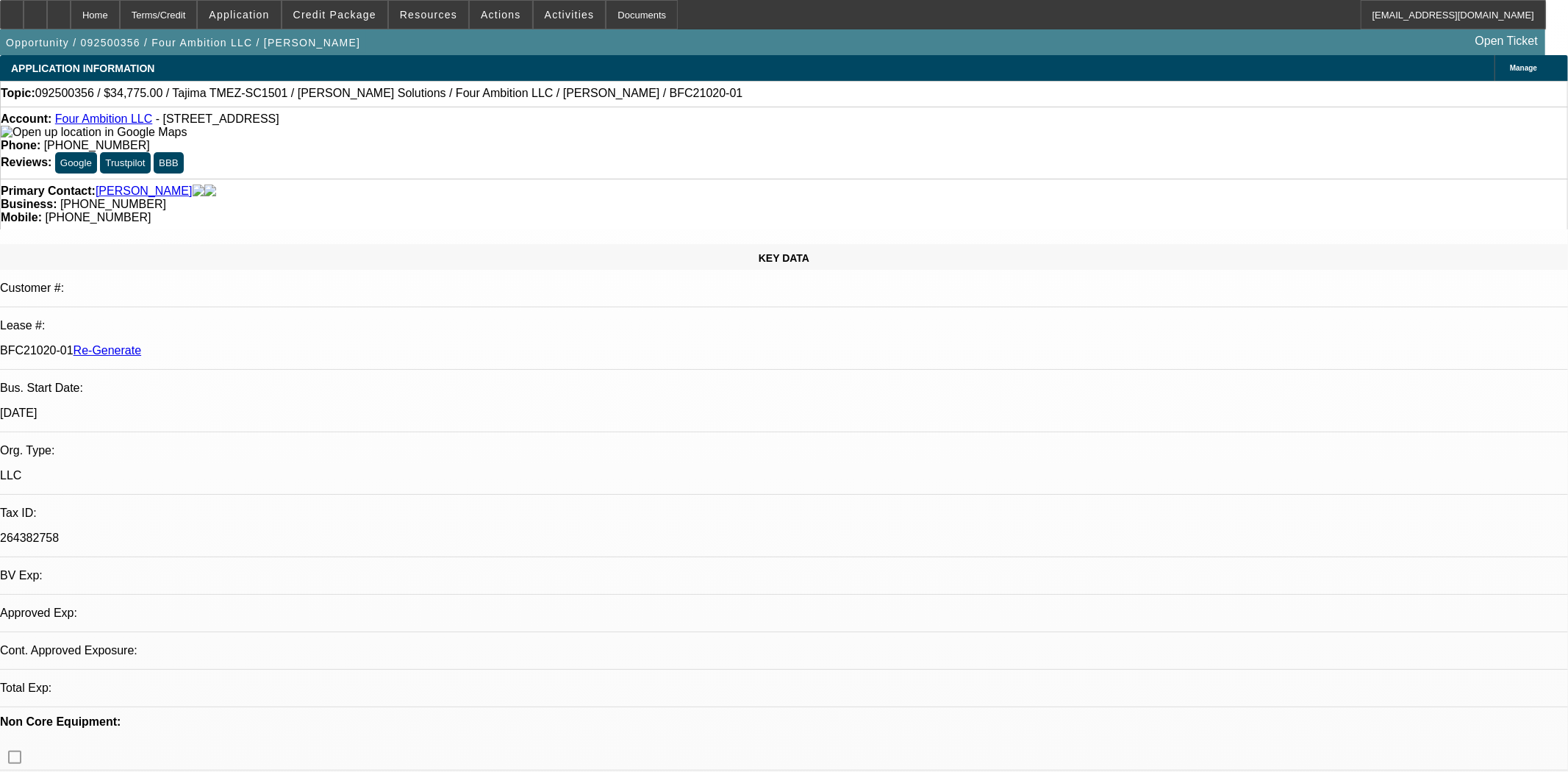
select select "0"
select select "2"
select select "0"
select select "6"
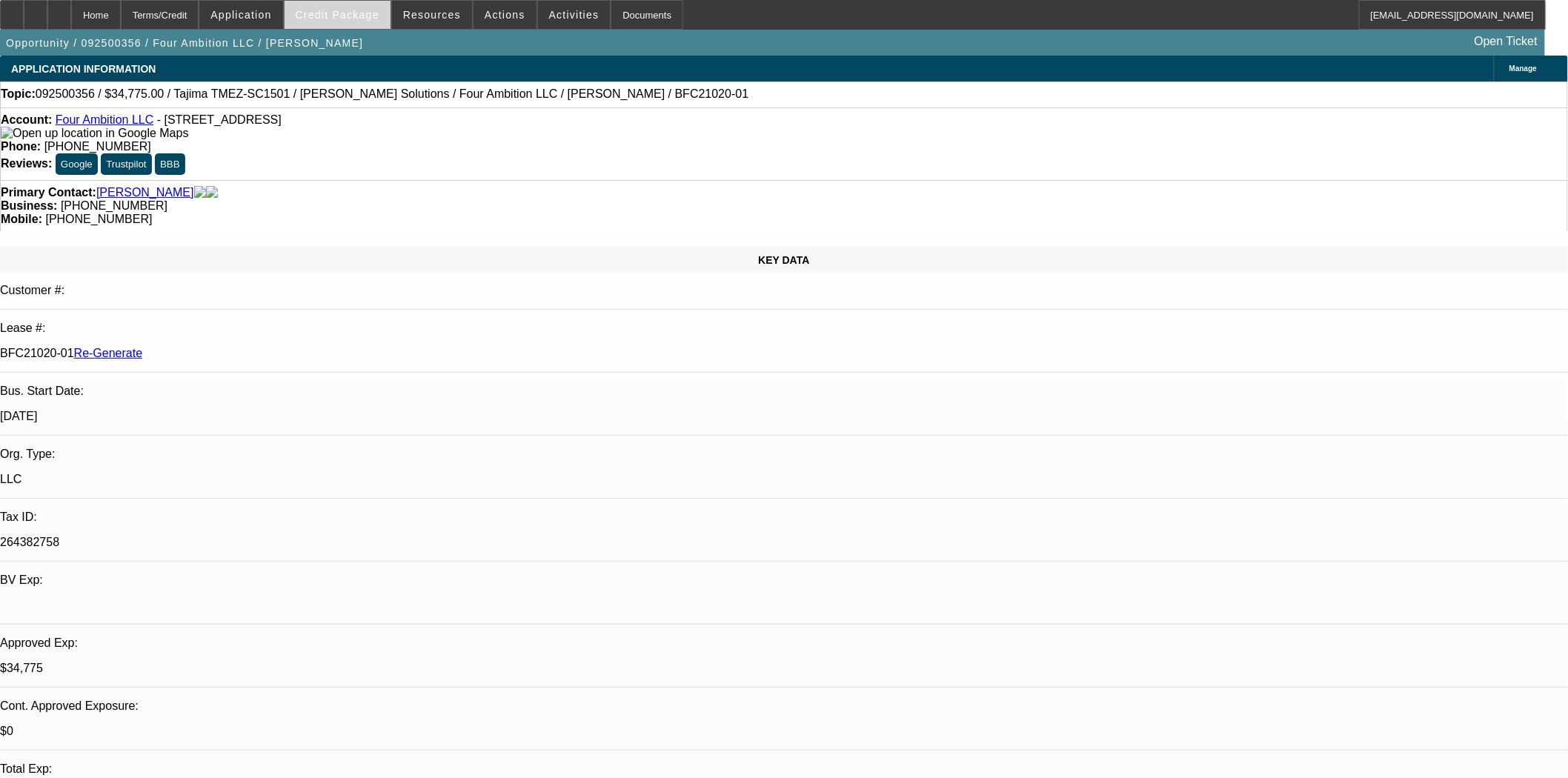
click at [374, 19] on span "Credit Package" at bounding box center [337, 15] width 83 height 12
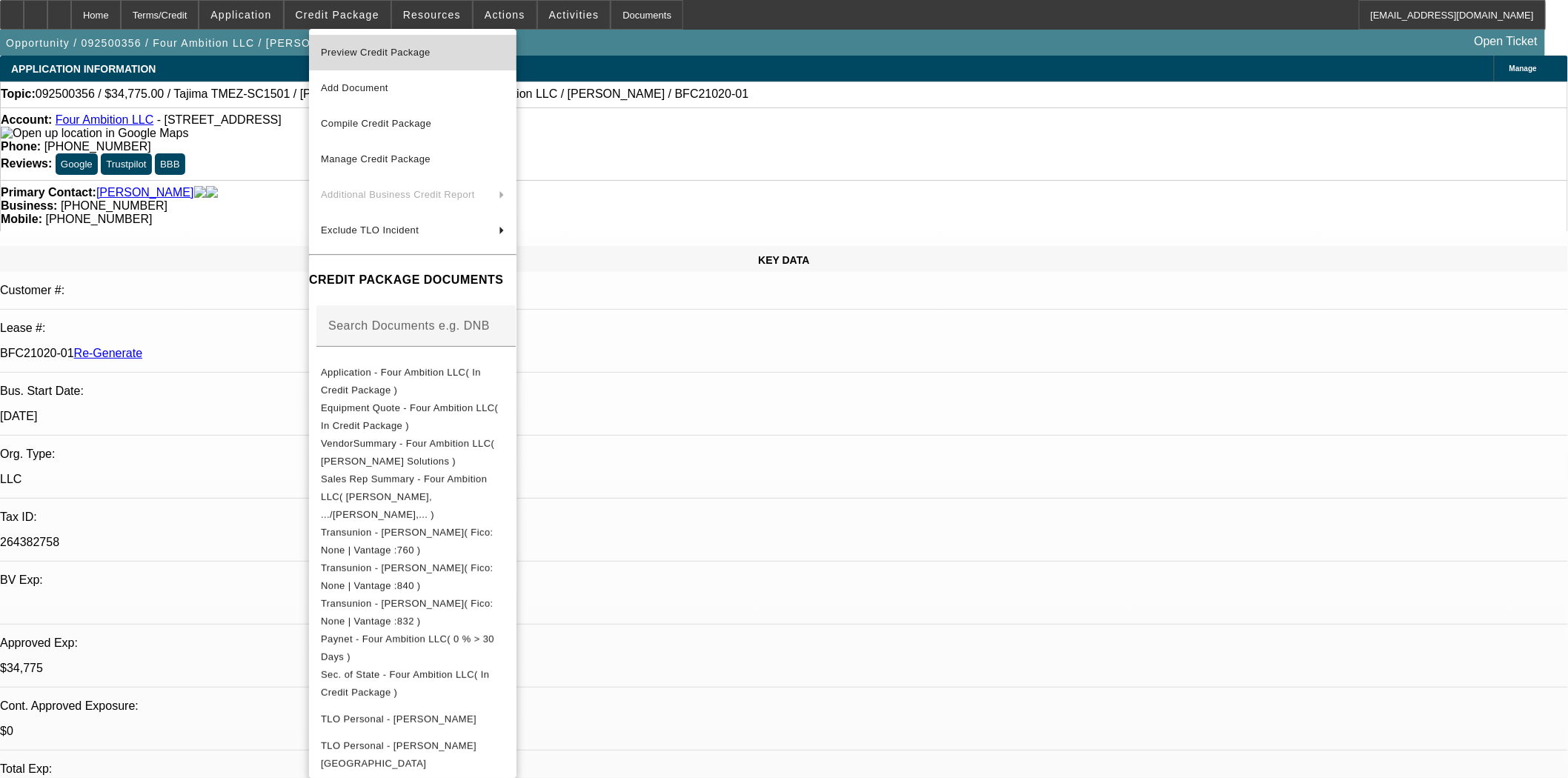
click at [356, 52] on span "Preview Credit Package" at bounding box center [376, 52] width 109 height 11
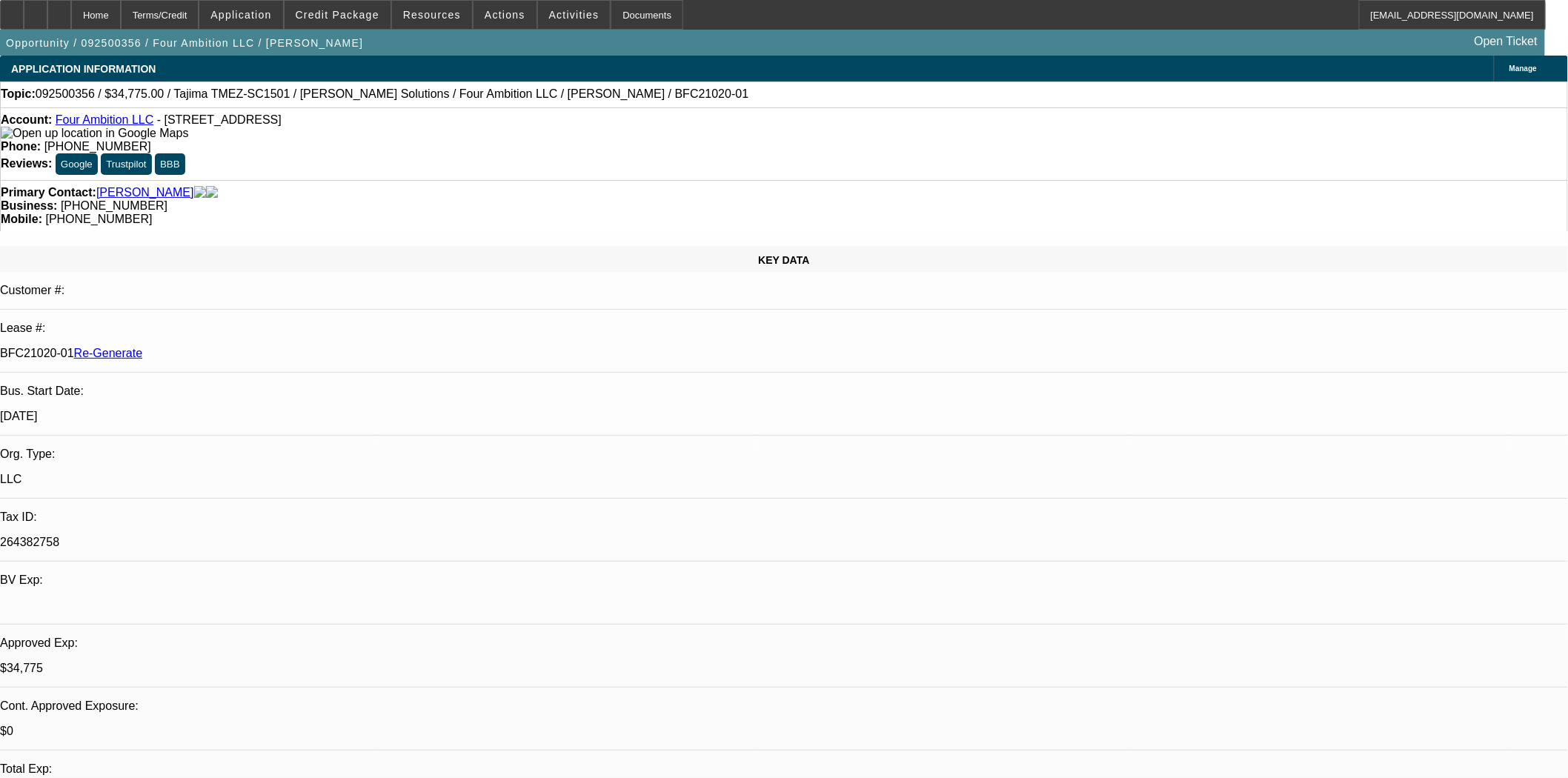
click at [491, 17] on span "Actions" at bounding box center [505, 15] width 41 height 12
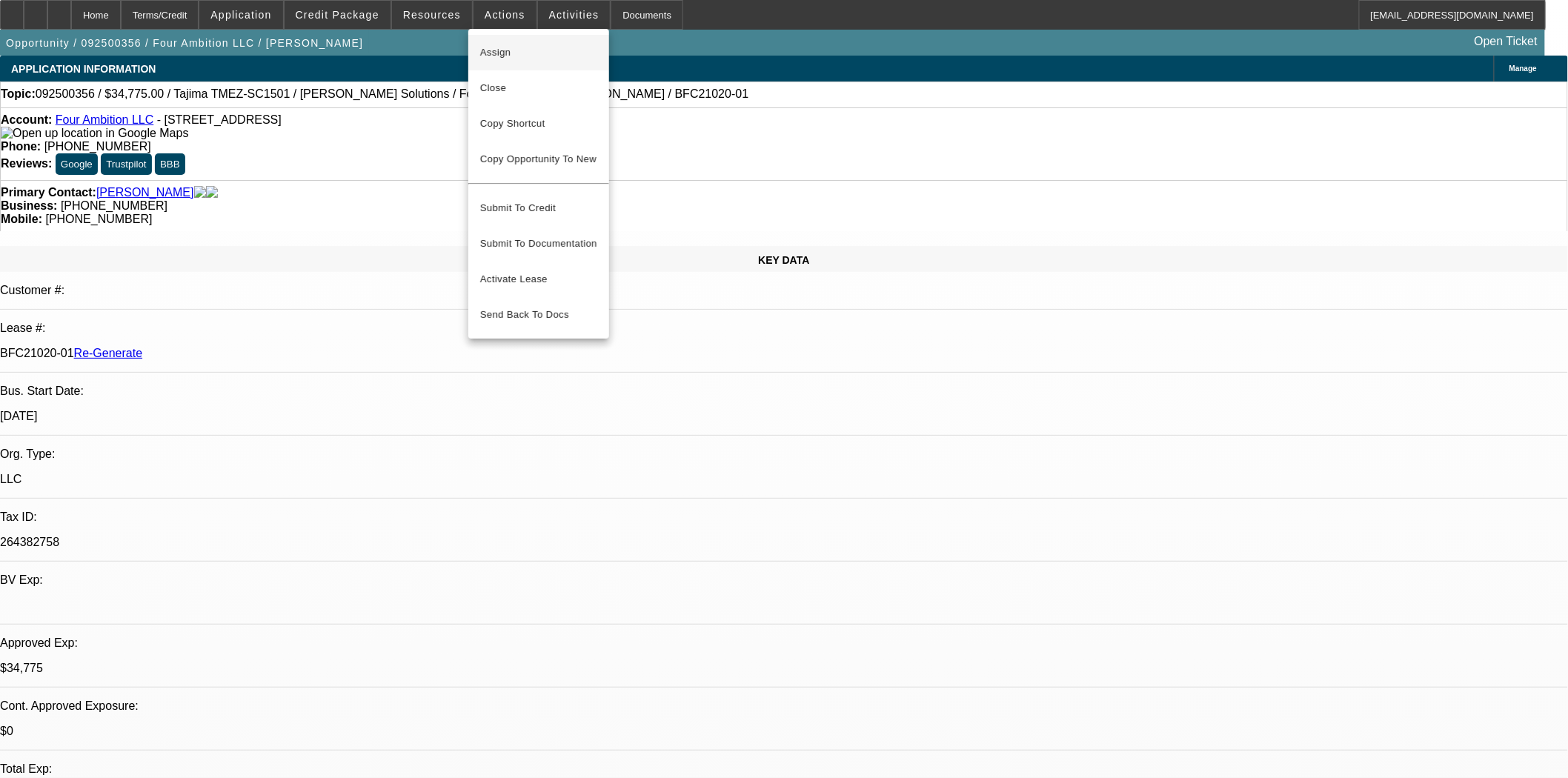
click at [503, 45] on span "Assign" at bounding box center [539, 52] width 118 height 18
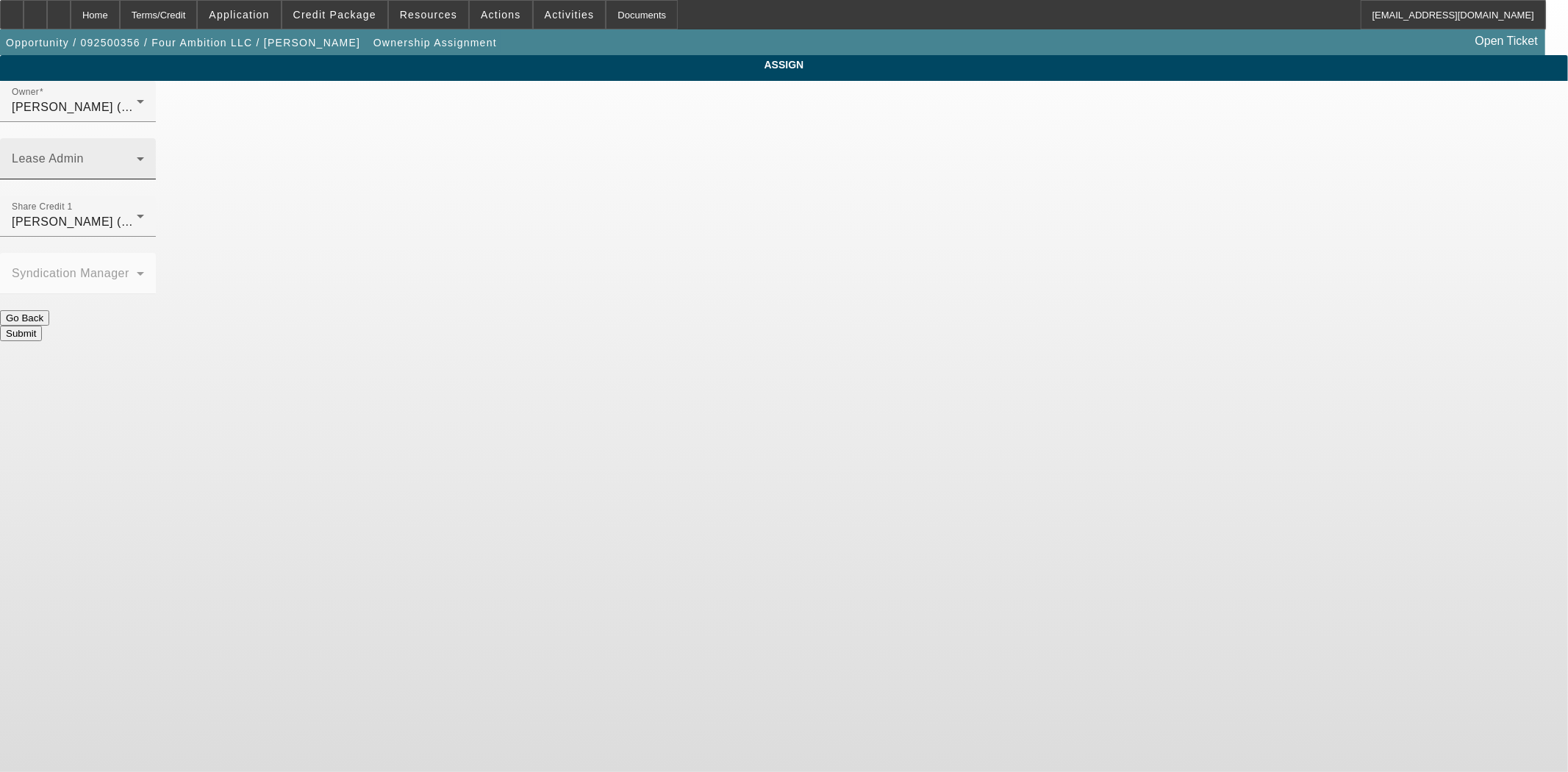
click at [144, 139] on div "Lease Admin" at bounding box center [78, 159] width 132 height 41
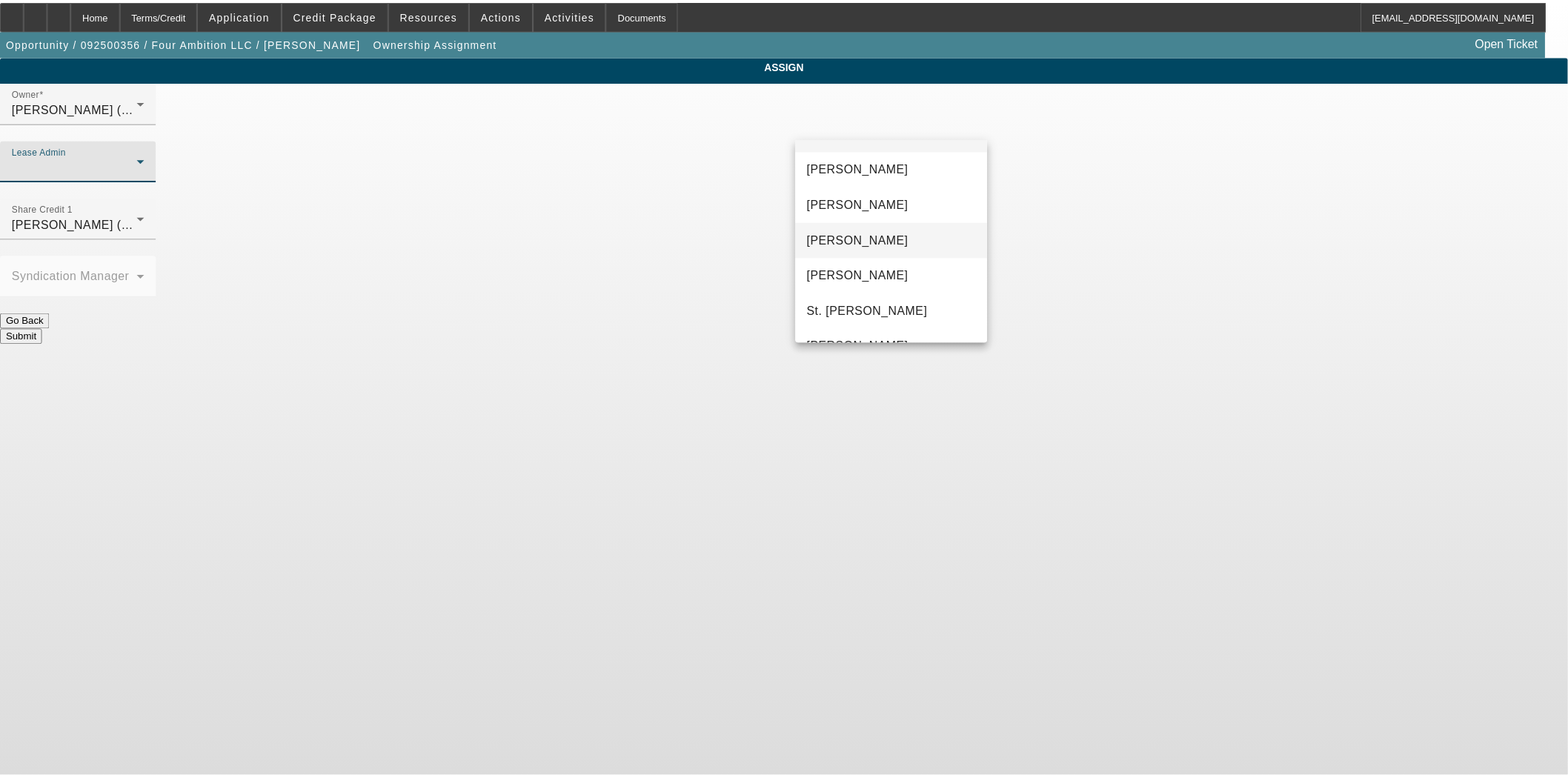
scroll to position [56, 0]
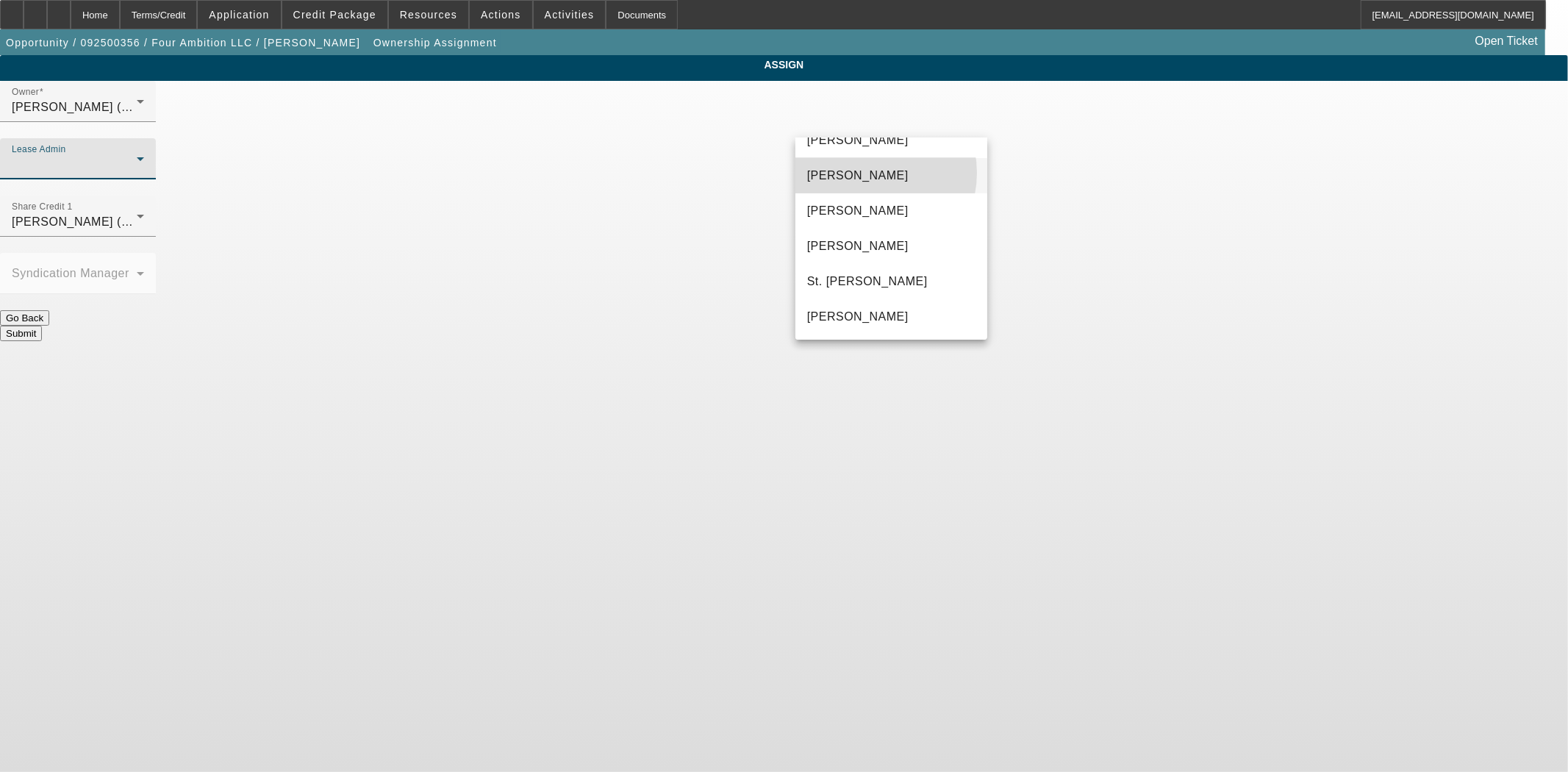
click at [868, 172] on span "Chaves, Jen" at bounding box center [857, 175] width 101 height 17
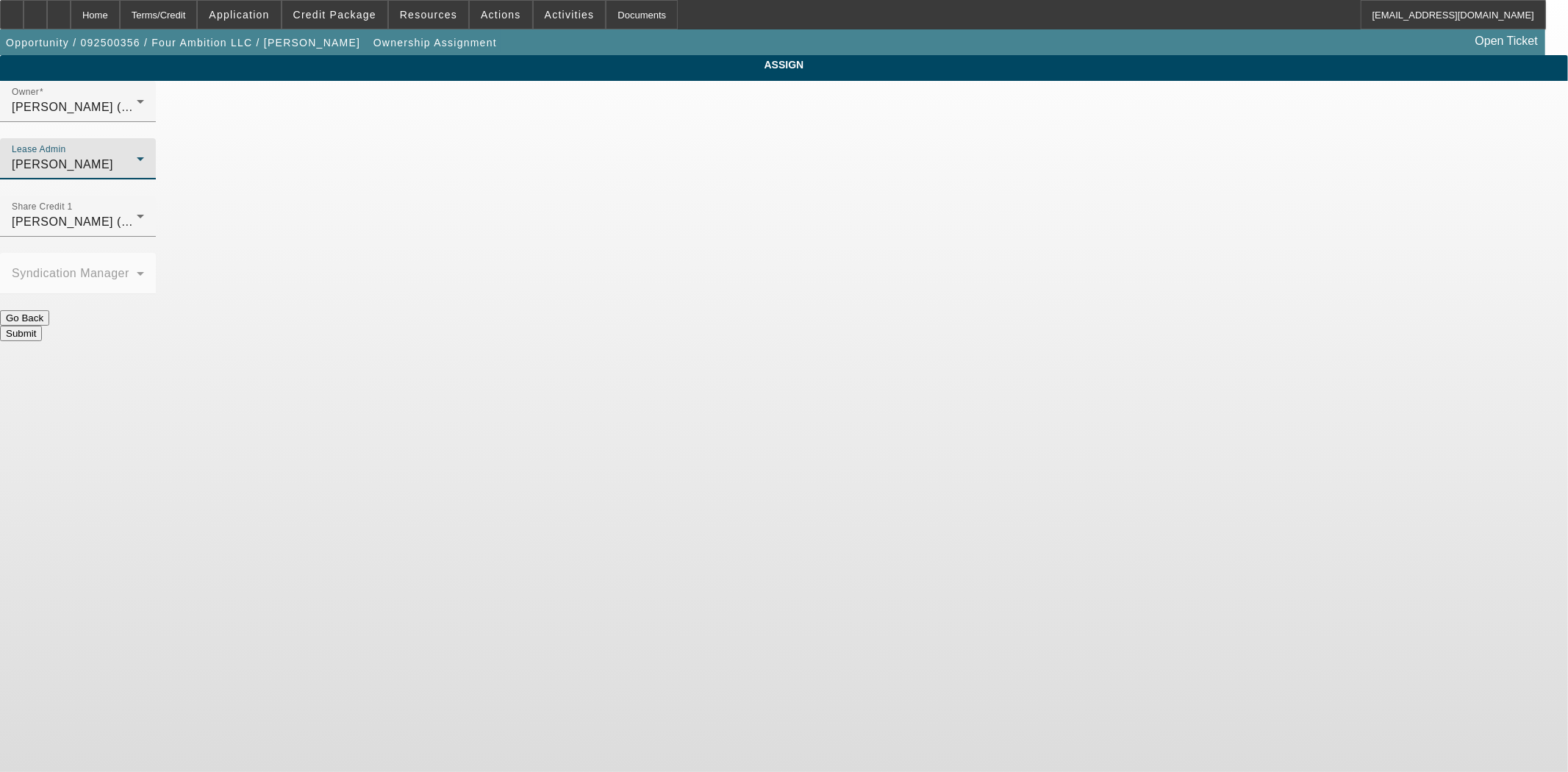
click at [42, 326] on button "Submit" at bounding box center [21, 333] width 42 height 16
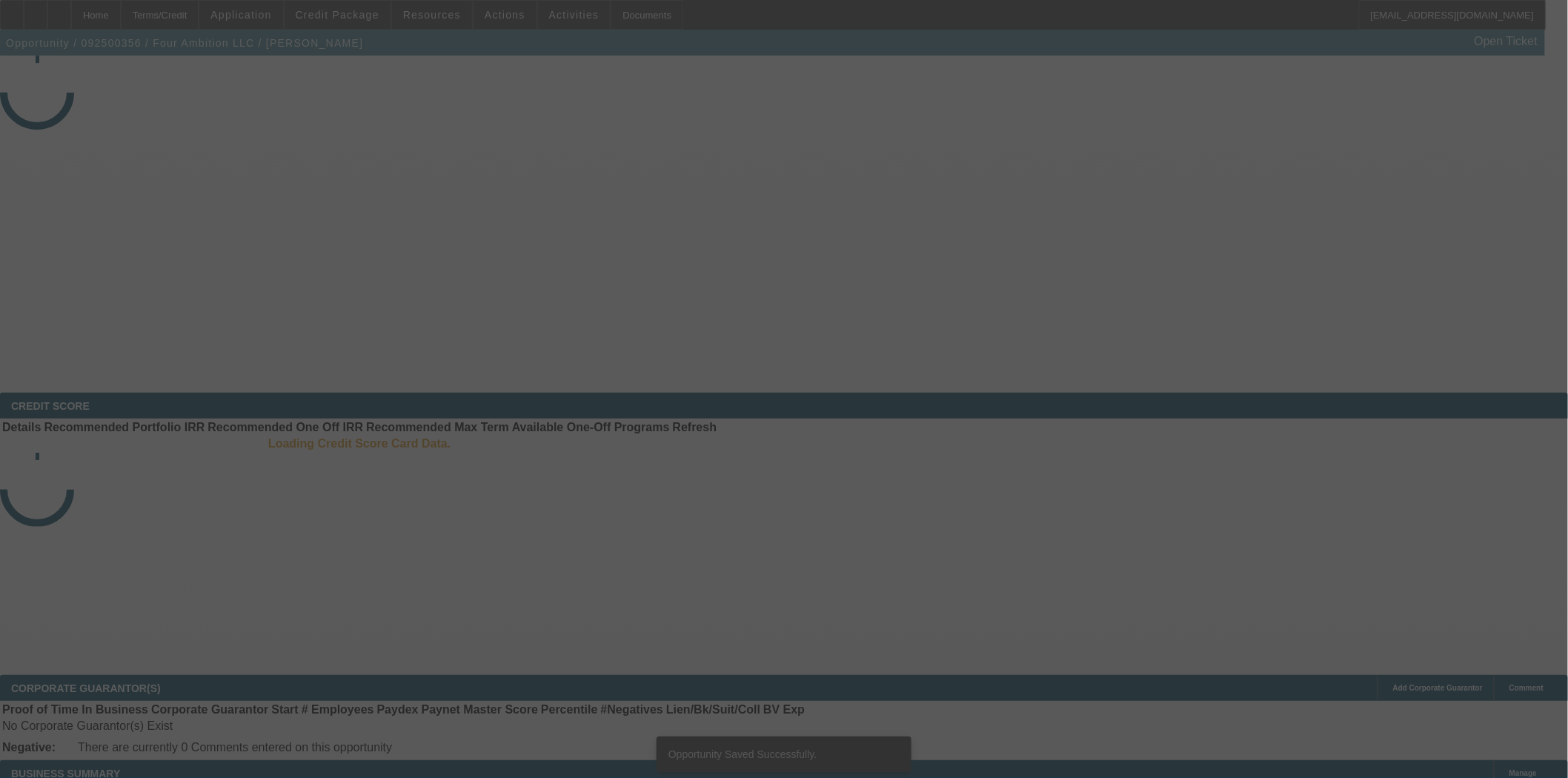
select select "3"
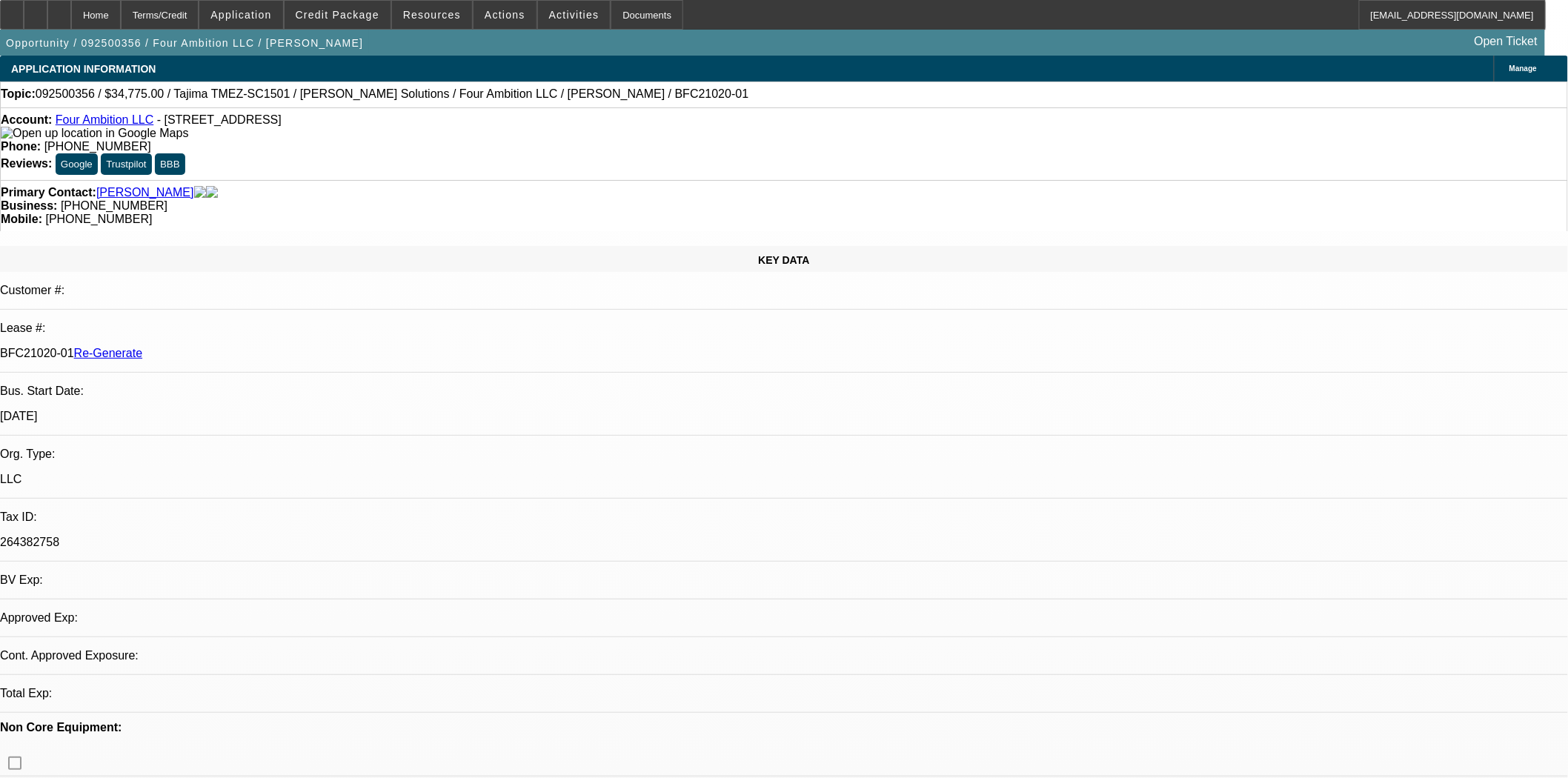
select select "0"
select select "2"
select select "0"
select select "6"
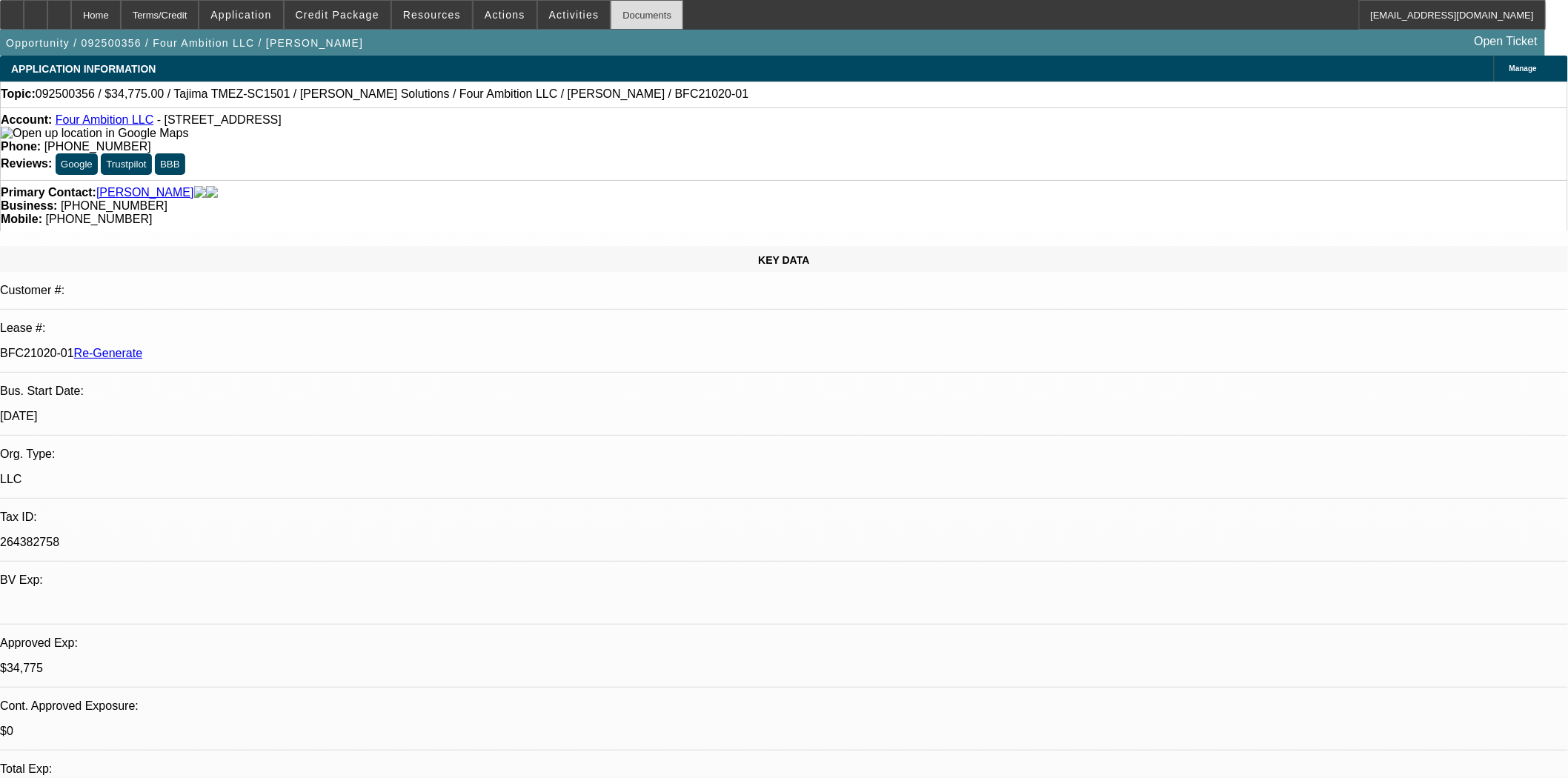
click at [638, 19] on div "Documents" at bounding box center [647, 15] width 72 height 30
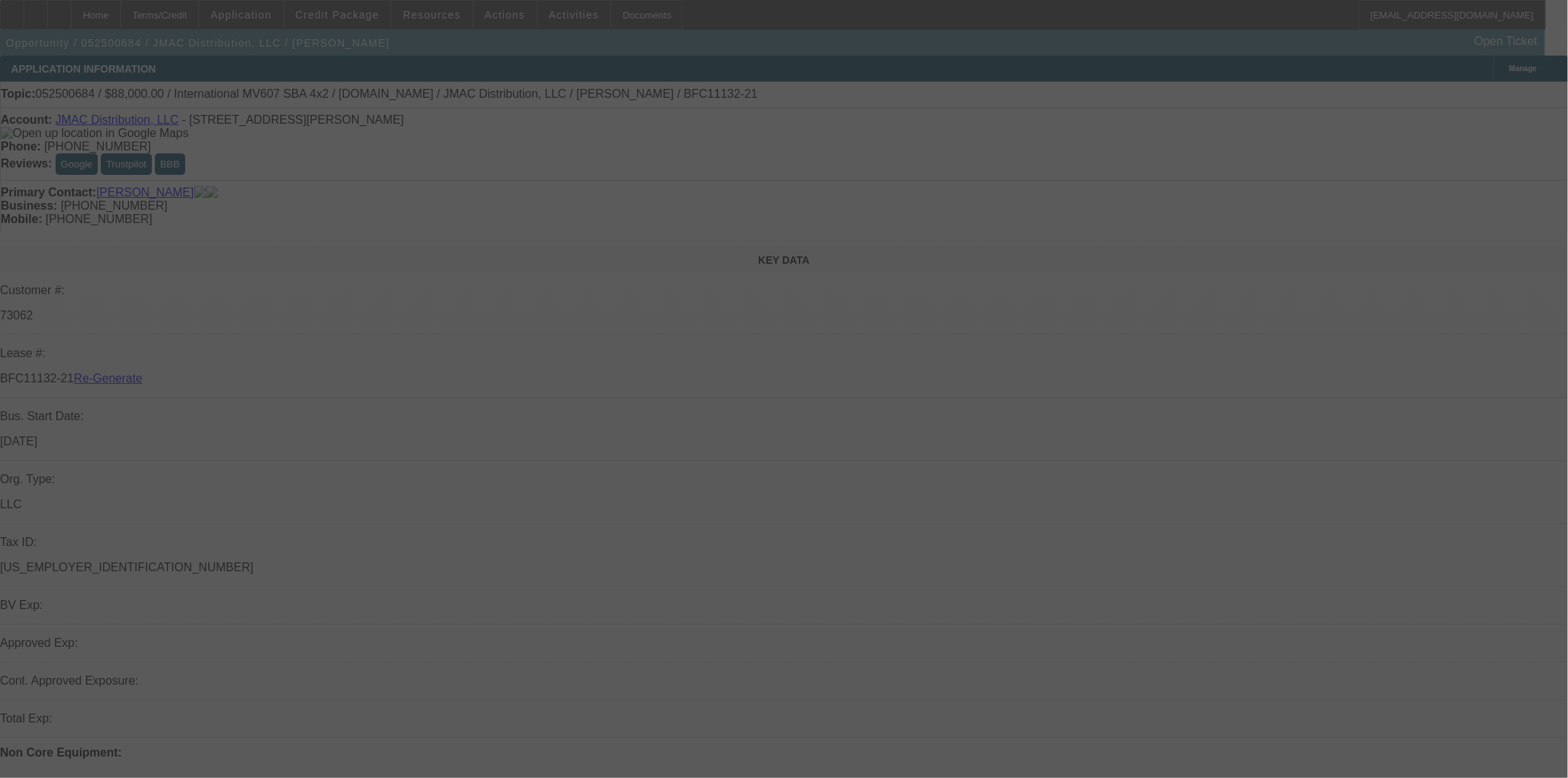
select select "4"
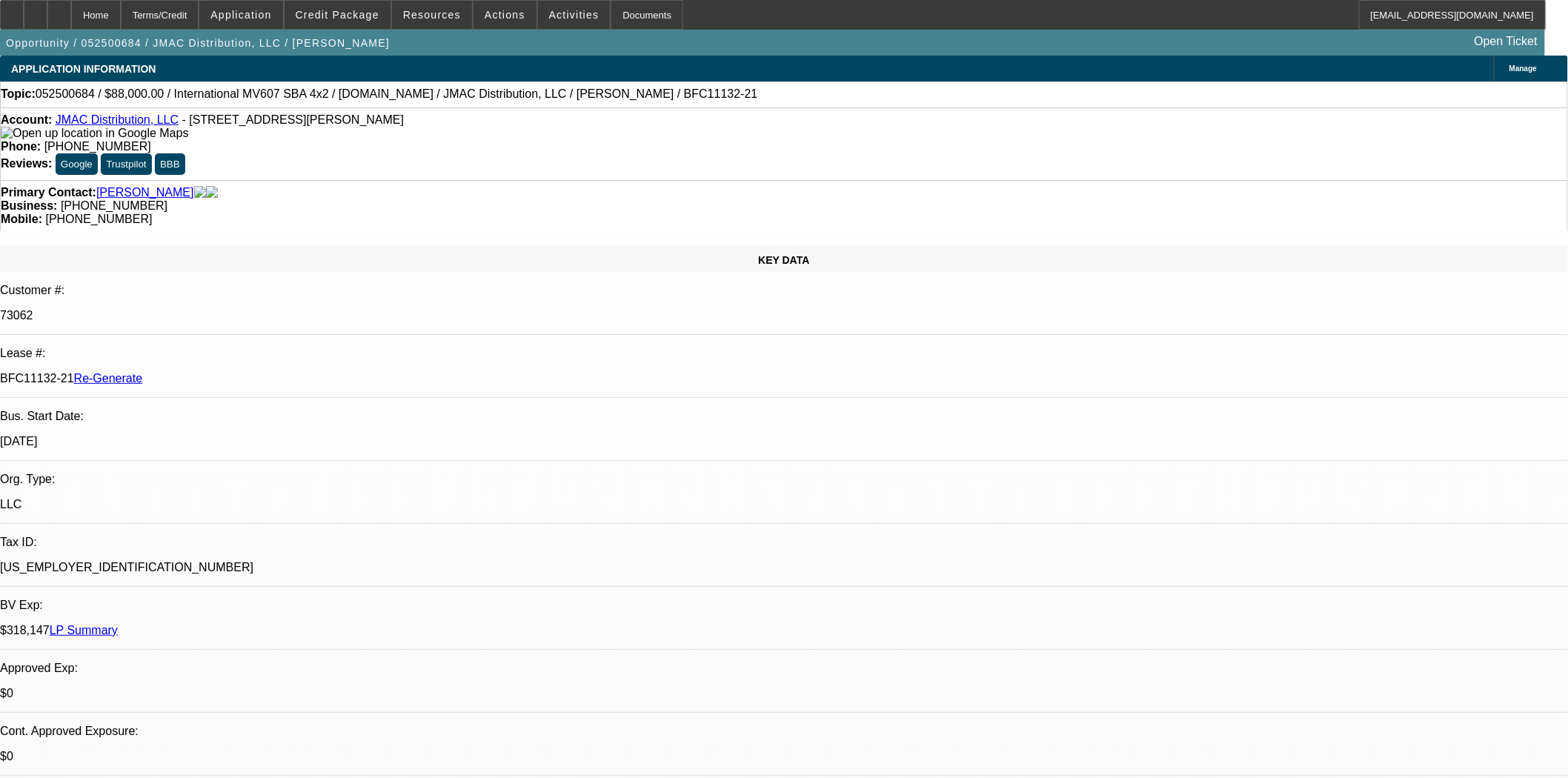
select select "0"
select select "2"
select select "0"
select select "6"
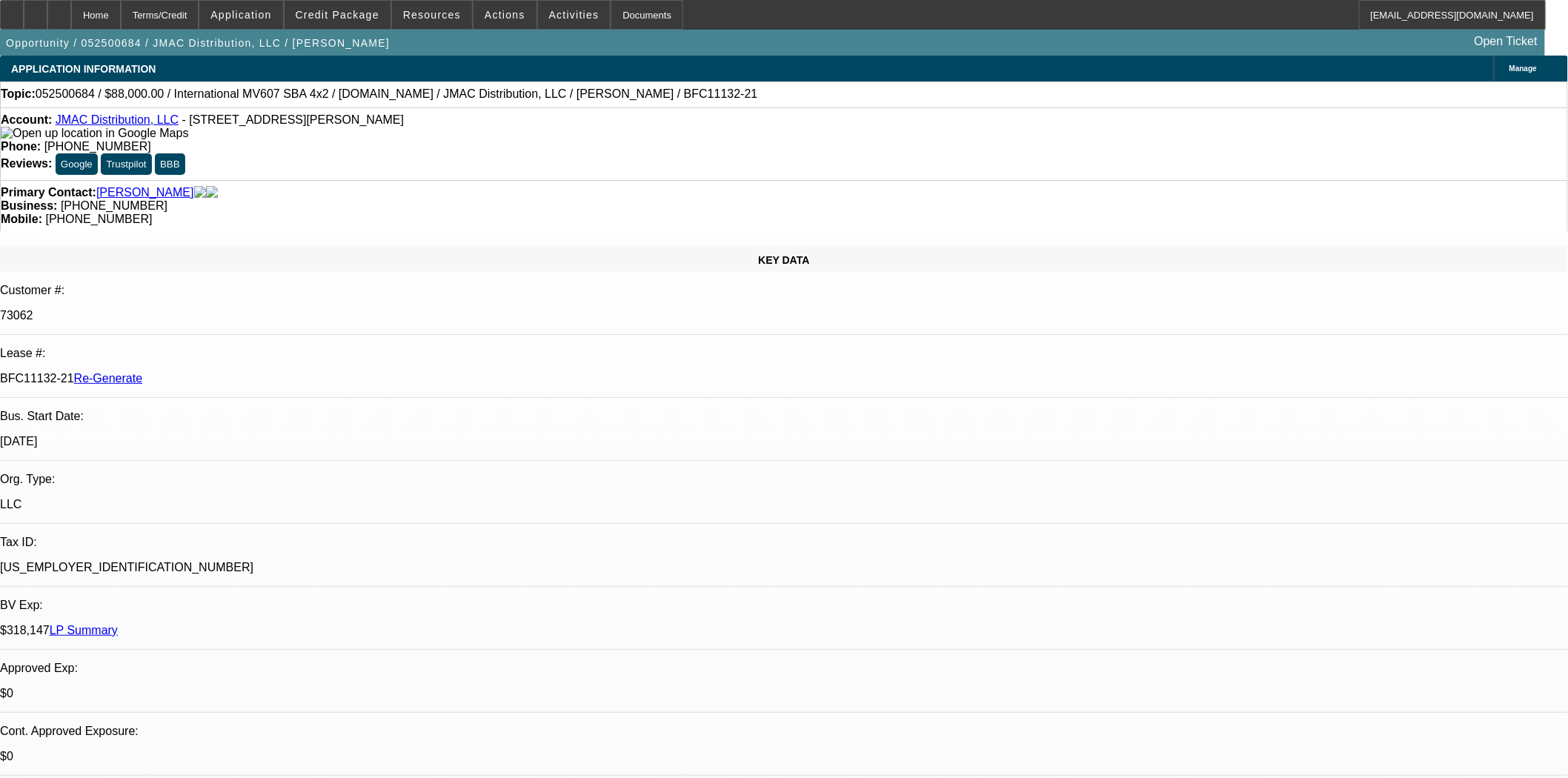
scroll to position [247, 0]
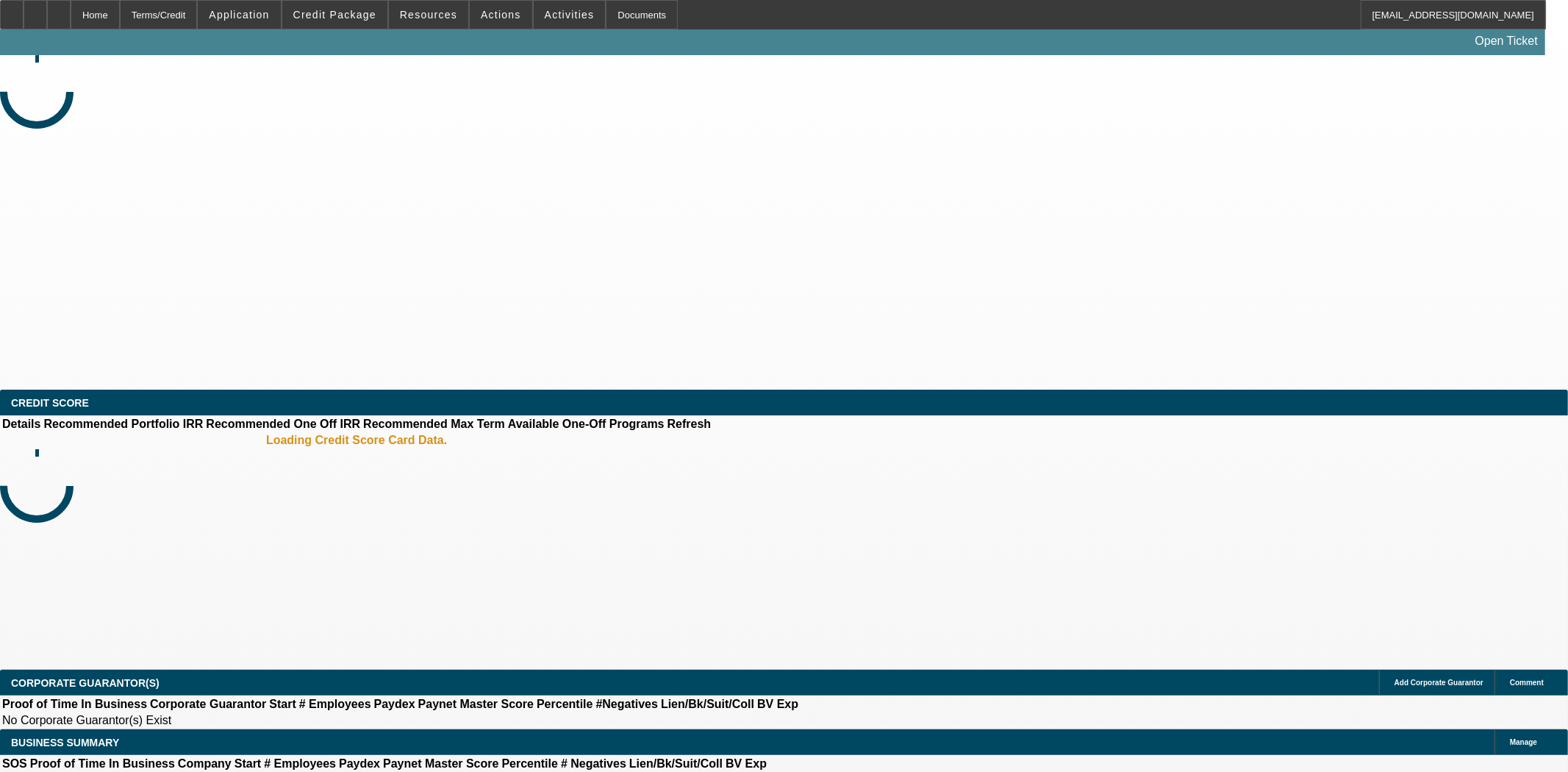
select select "3"
select select "0"
select select "2"
select select "0"
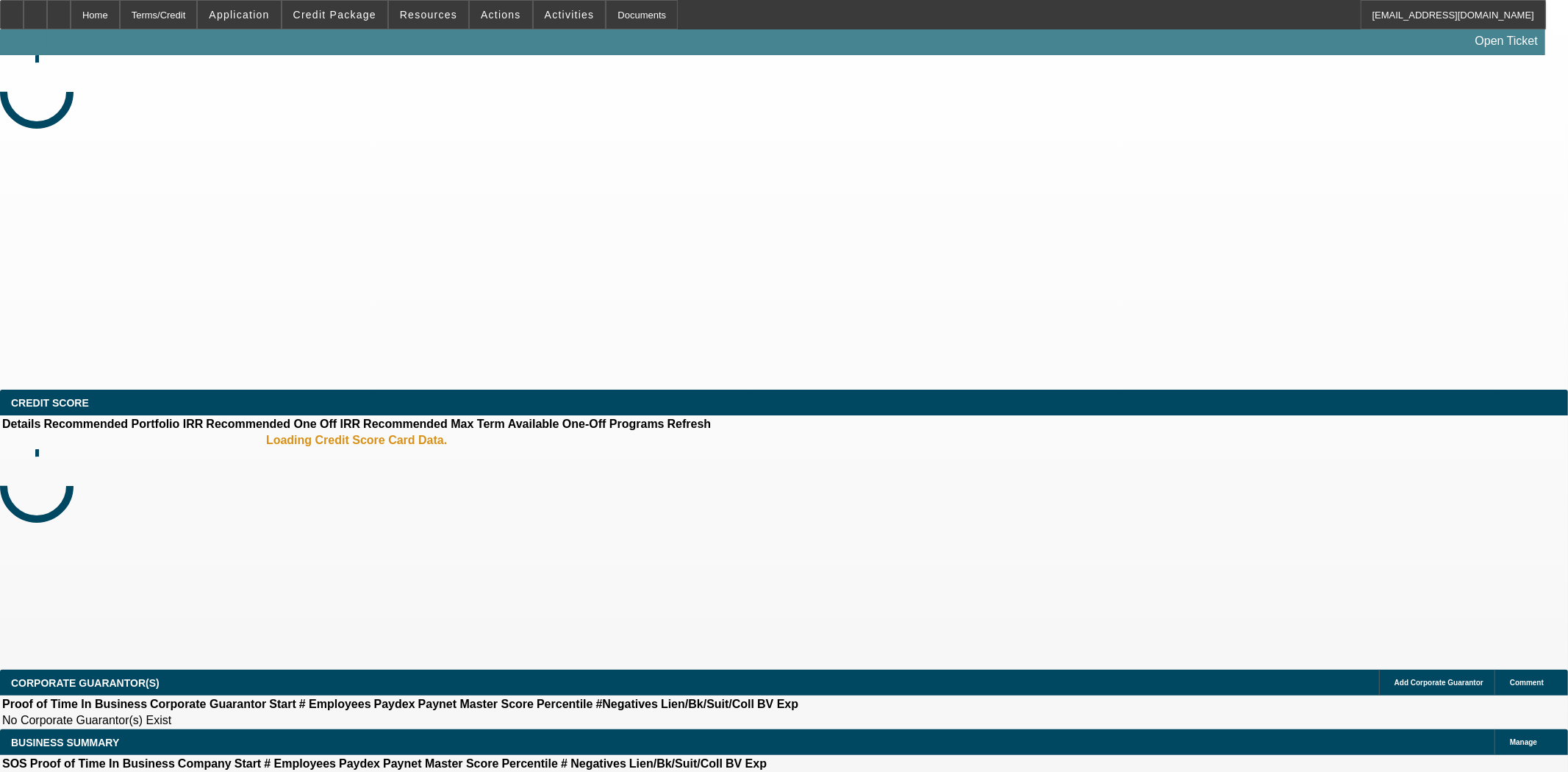
select select "6"
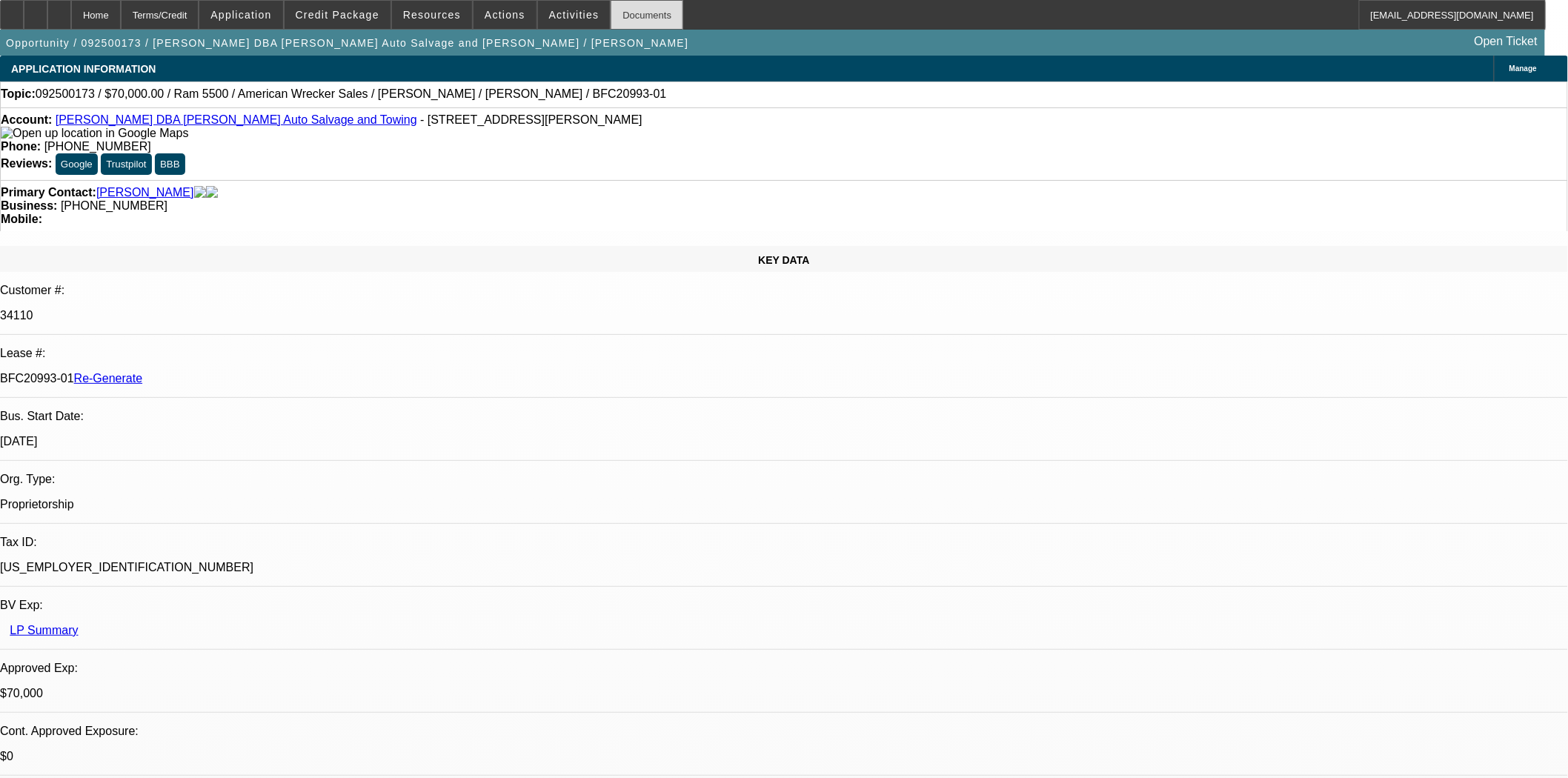
click at [625, 13] on div "Documents" at bounding box center [647, 15] width 72 height 30
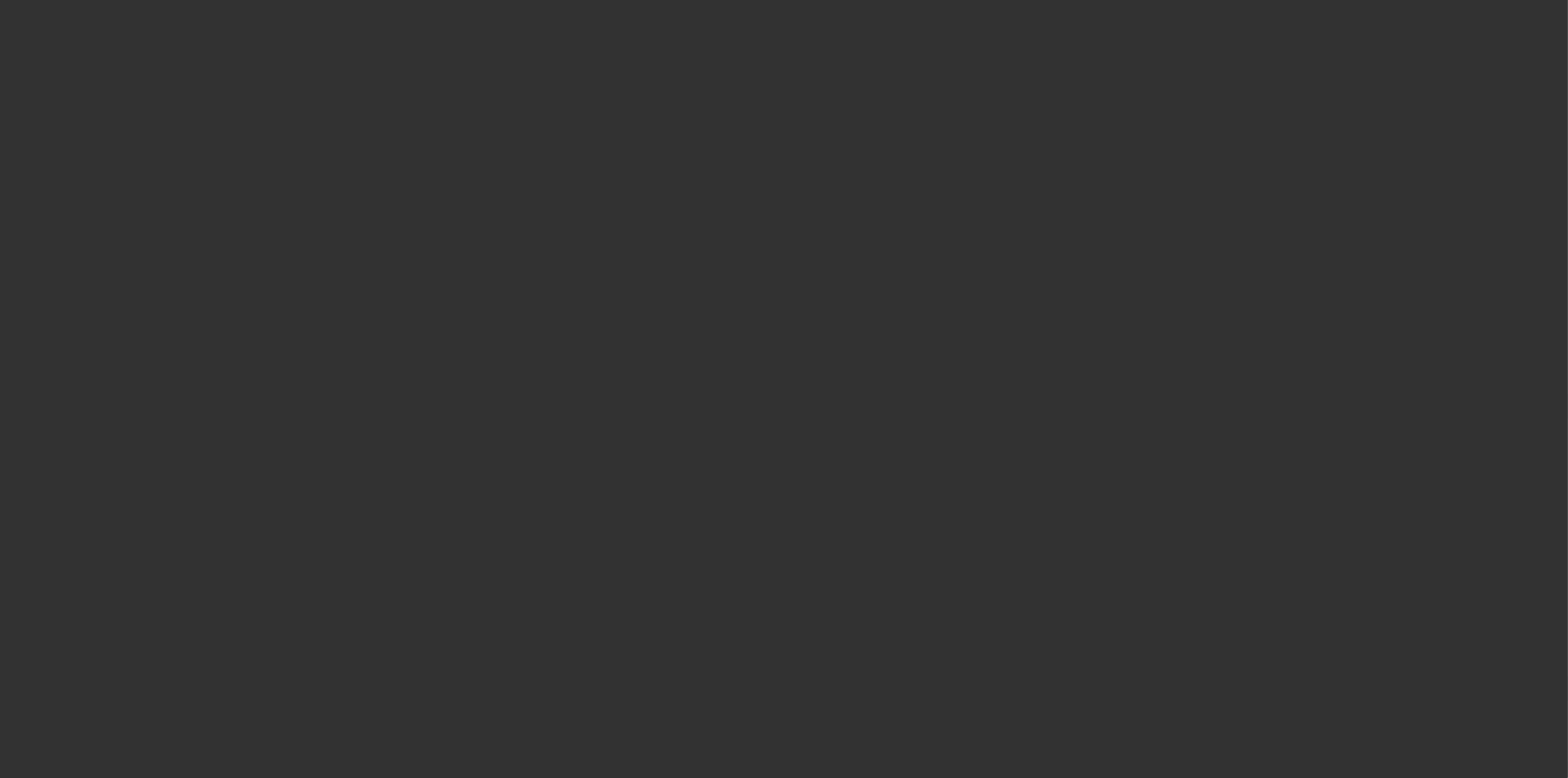
select select "3"
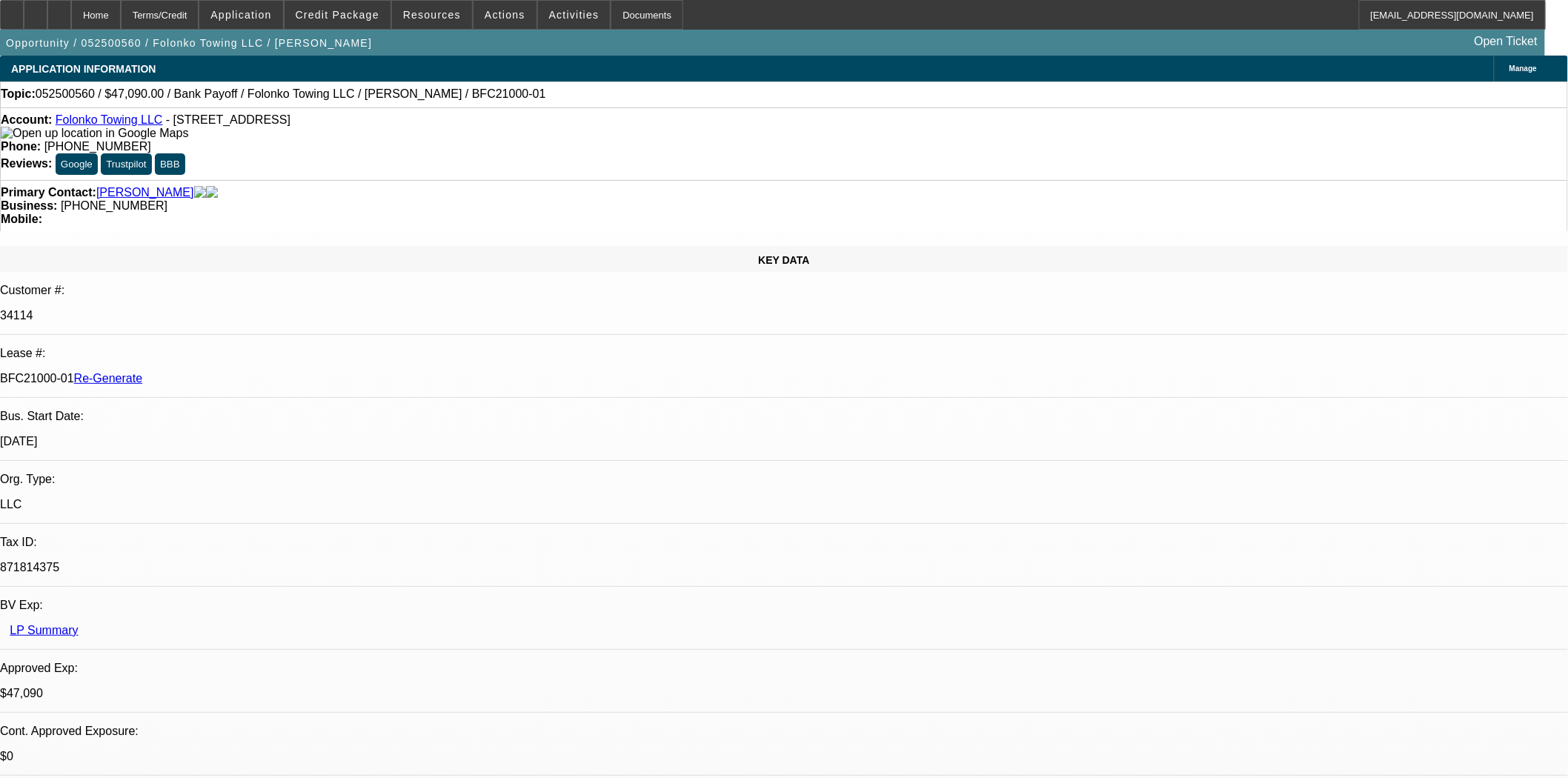
select select "0"
select select "2"
select select "0.1"
select select "4"
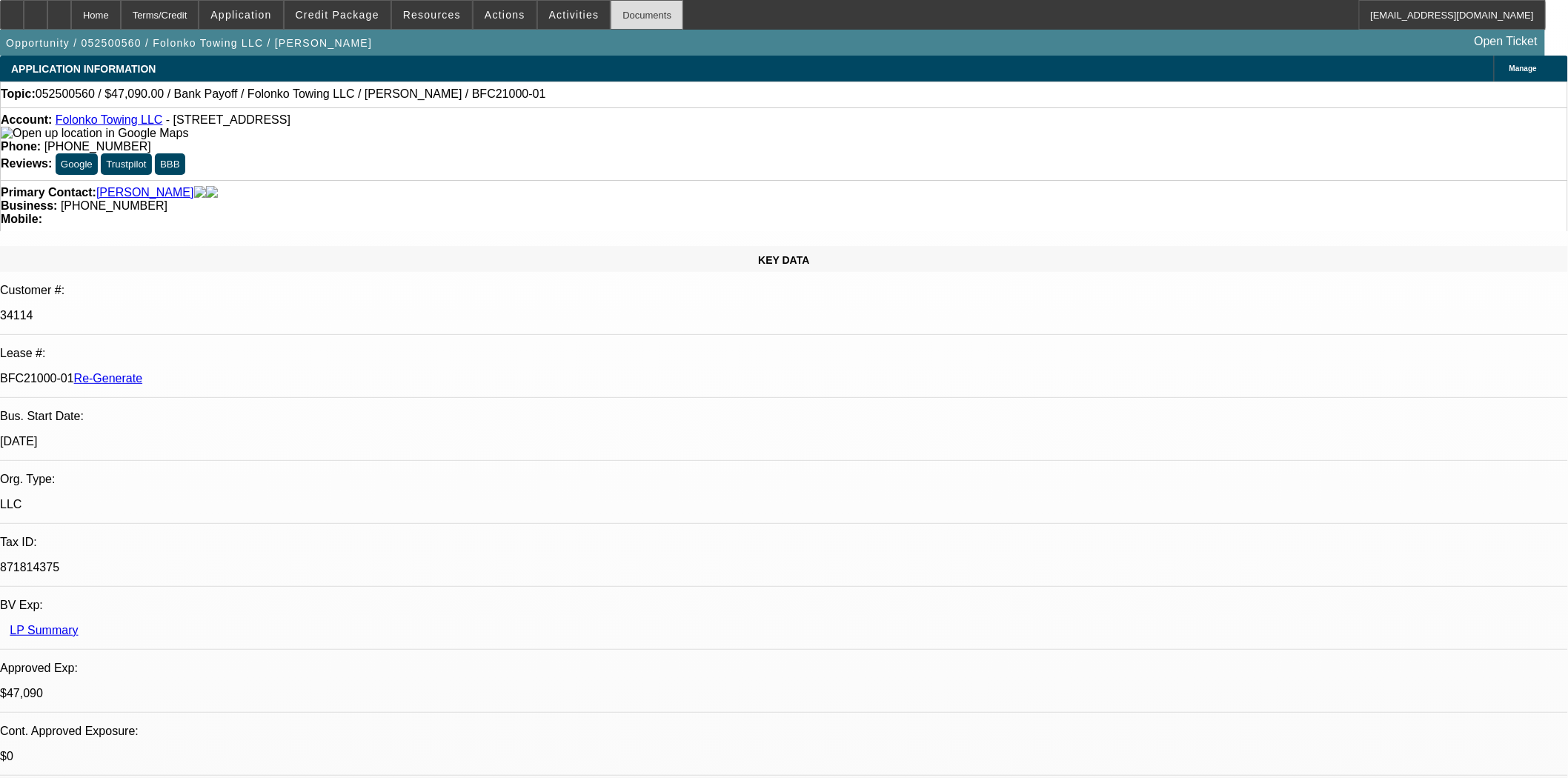
click at [611, 12] on div "Documents" at bounding box center [647, 15] width 72 height 30
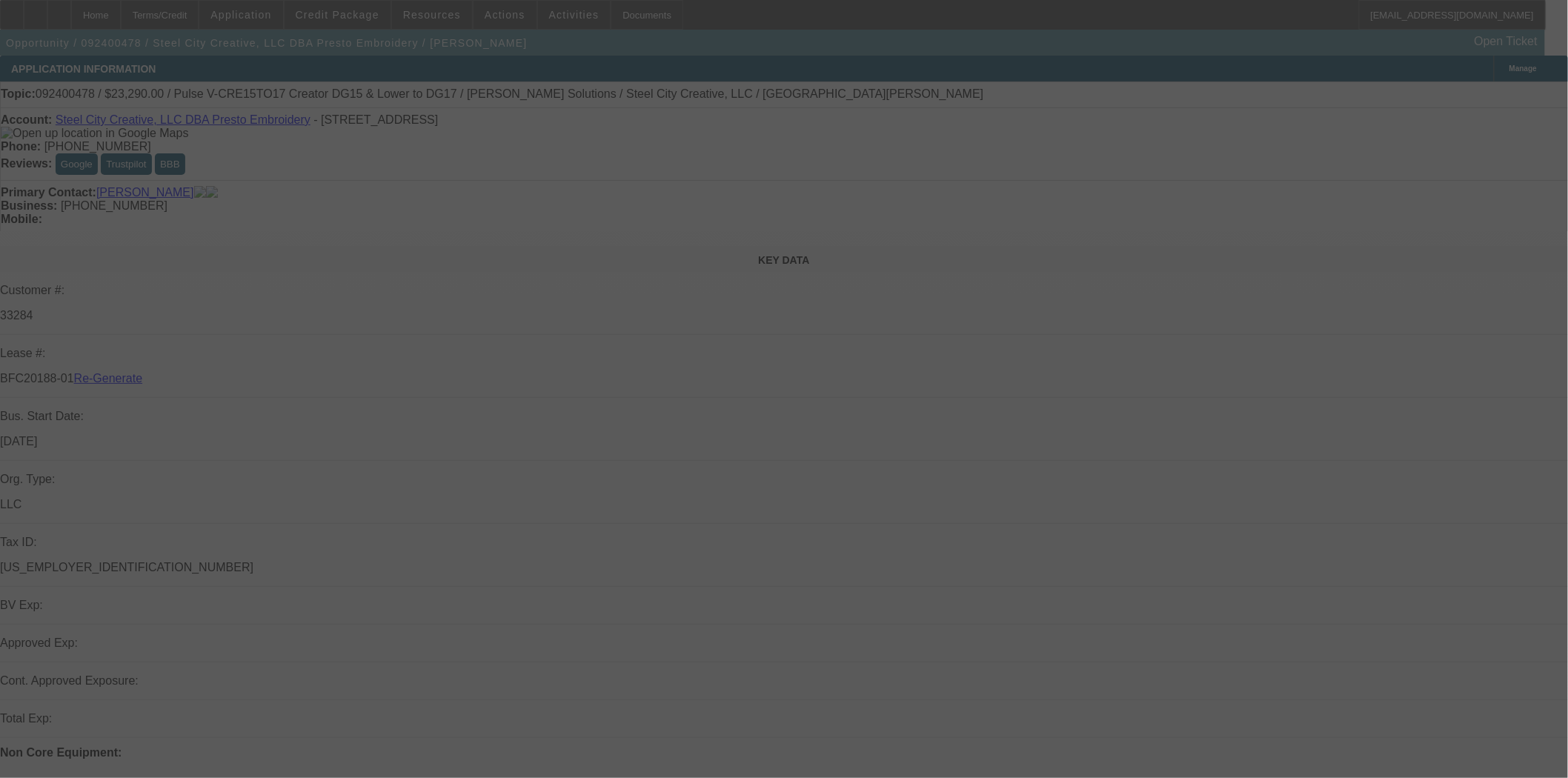
select select "4"
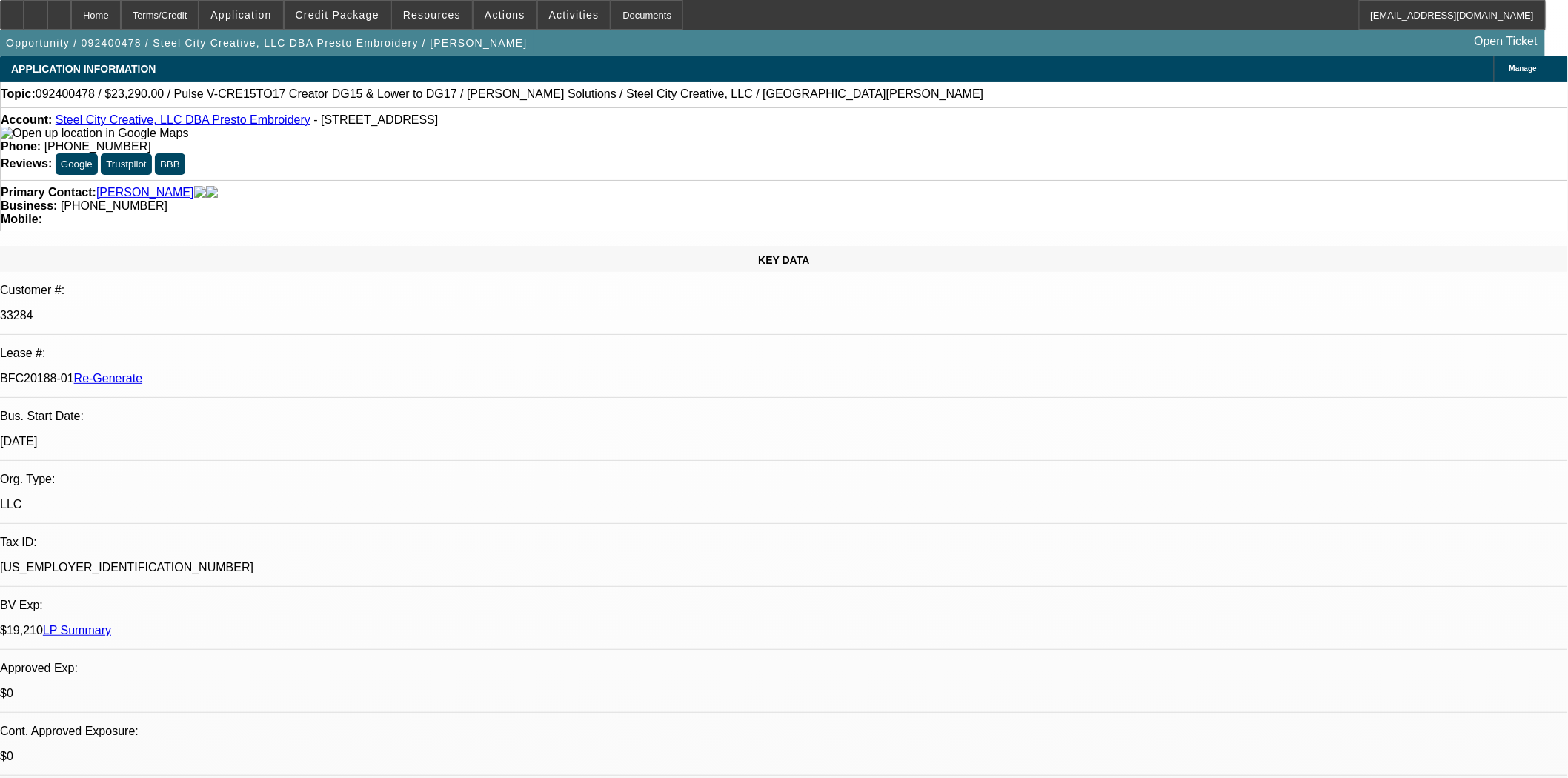
select select "0"
select select "2"
select select "0"
select select "6"
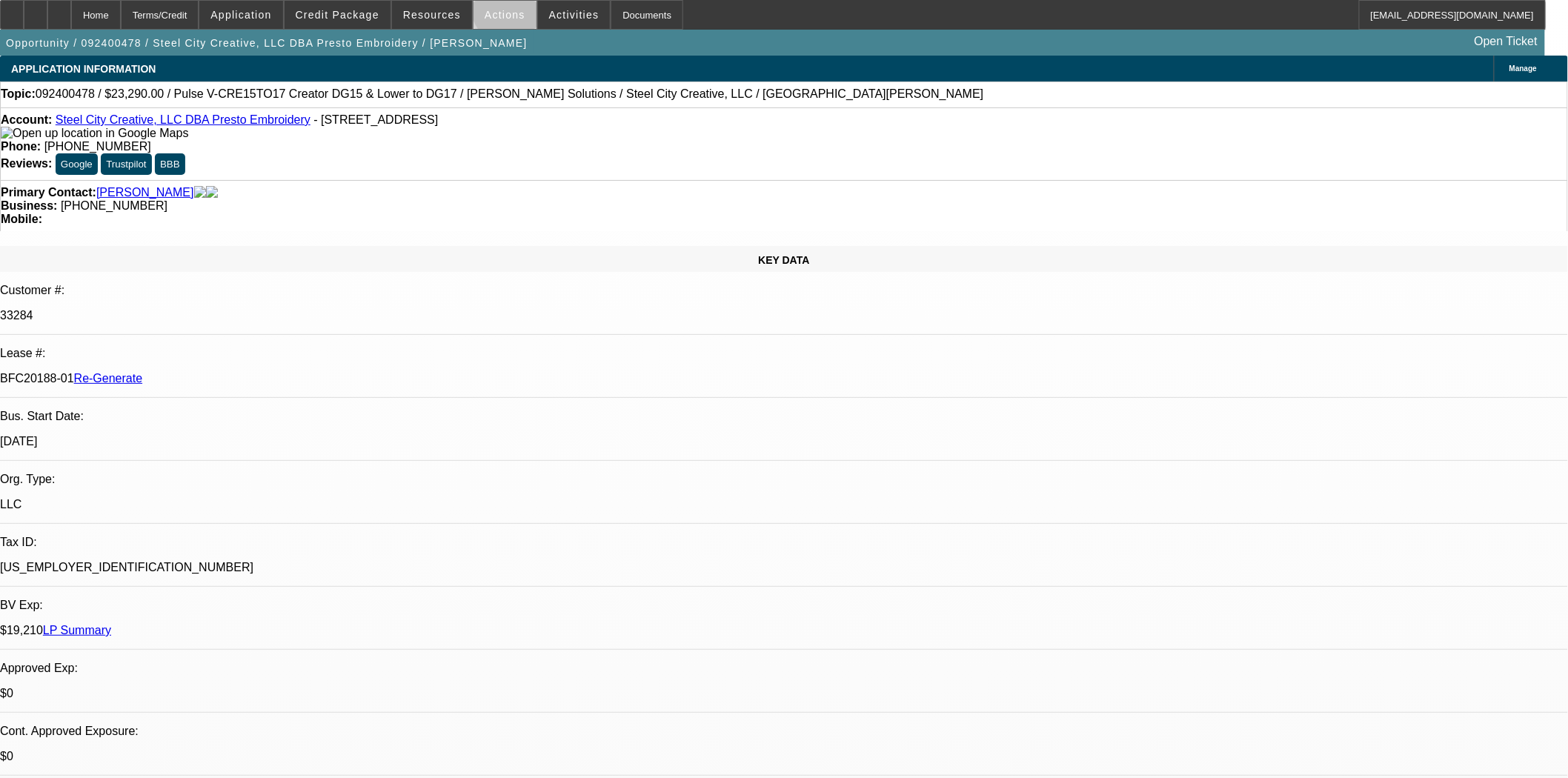
click at [512, 6] on span at bounding box center [505, 15] width 63 height 35
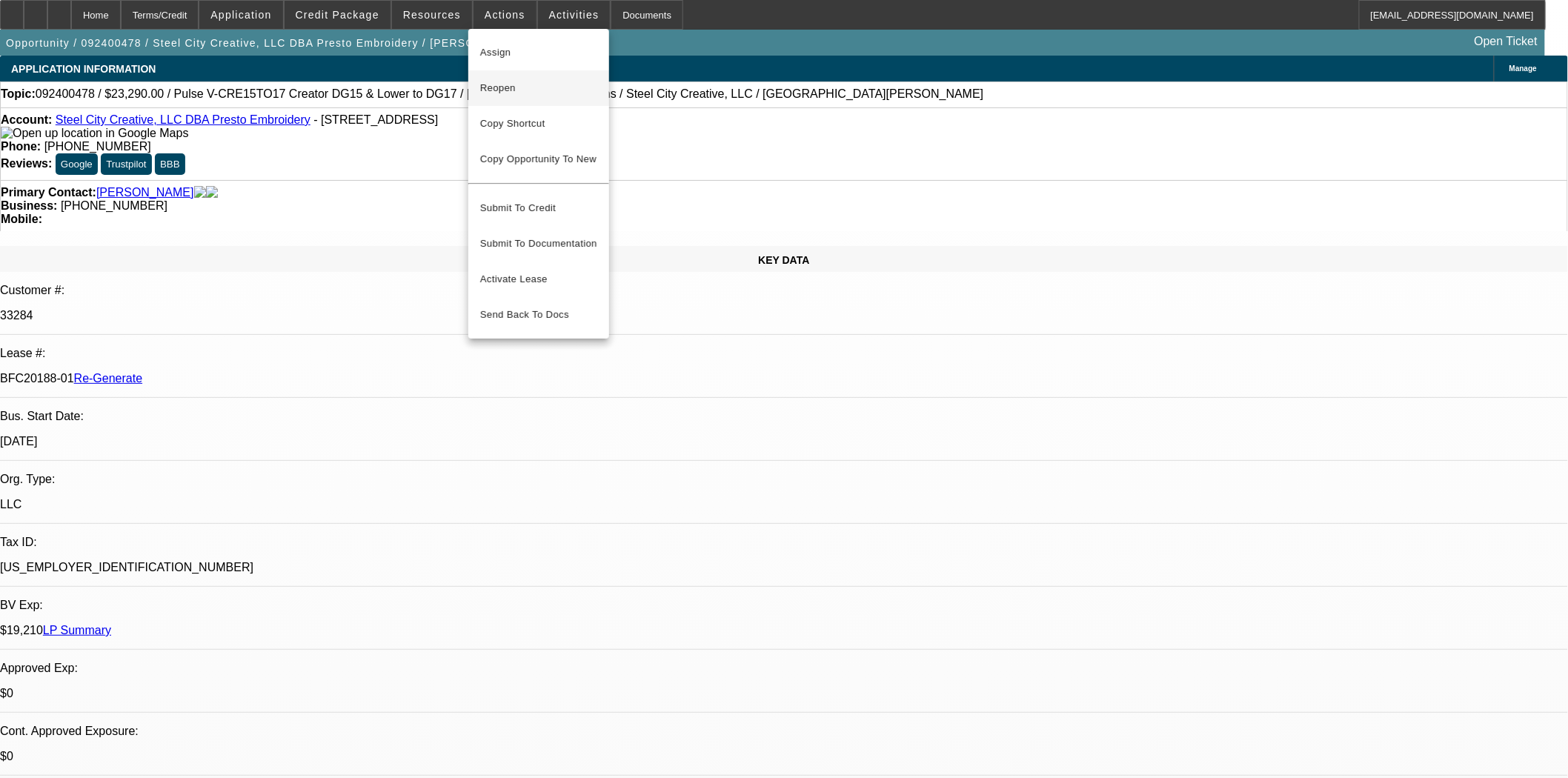
click at [504, 86] on span "Reopen" at bounding box center [539, 88] width 118 height 18
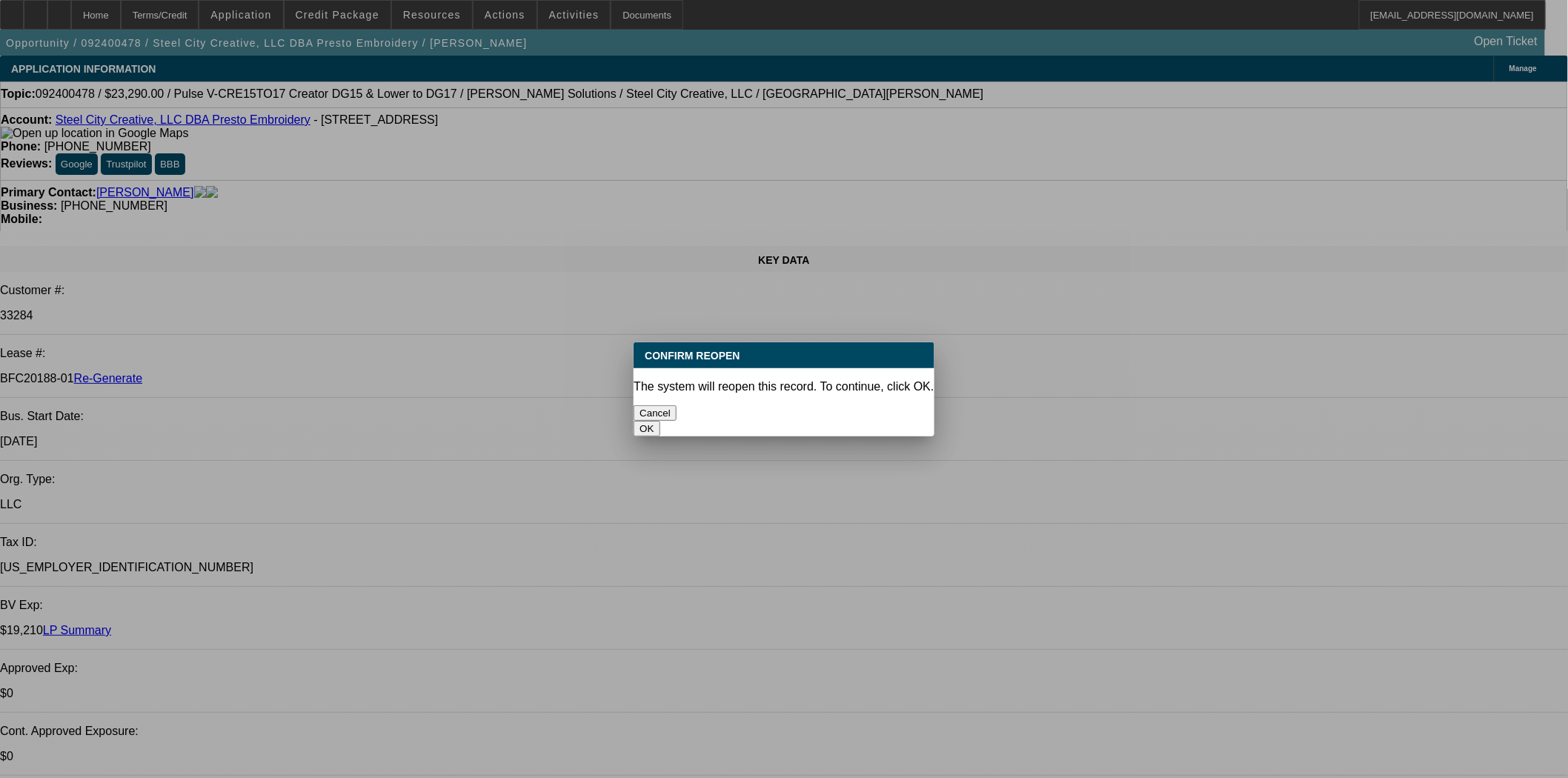
click at [660, 421] on button "OK" at bounding box center [647, 428] width 26 height 16
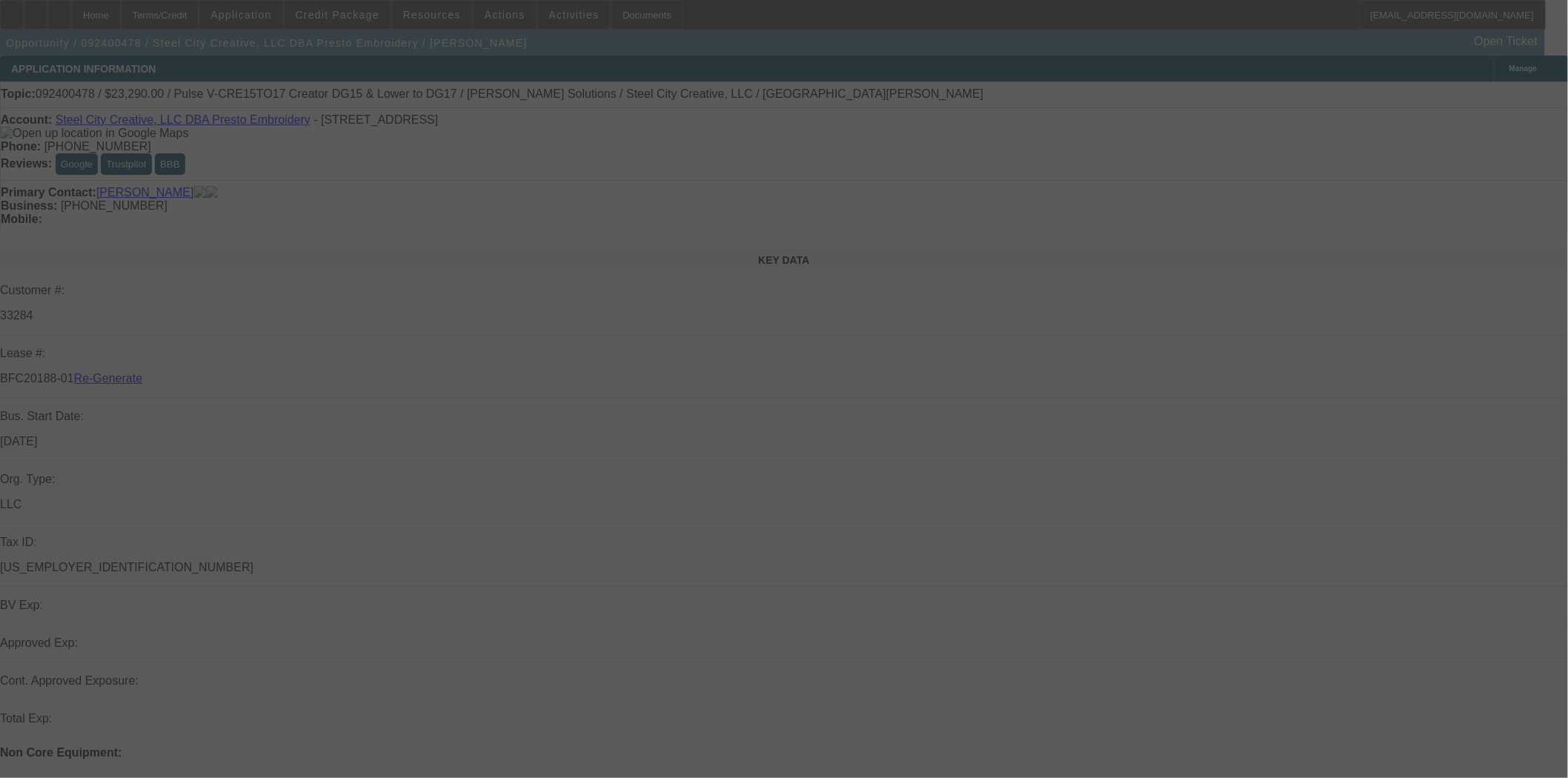
select select "4"
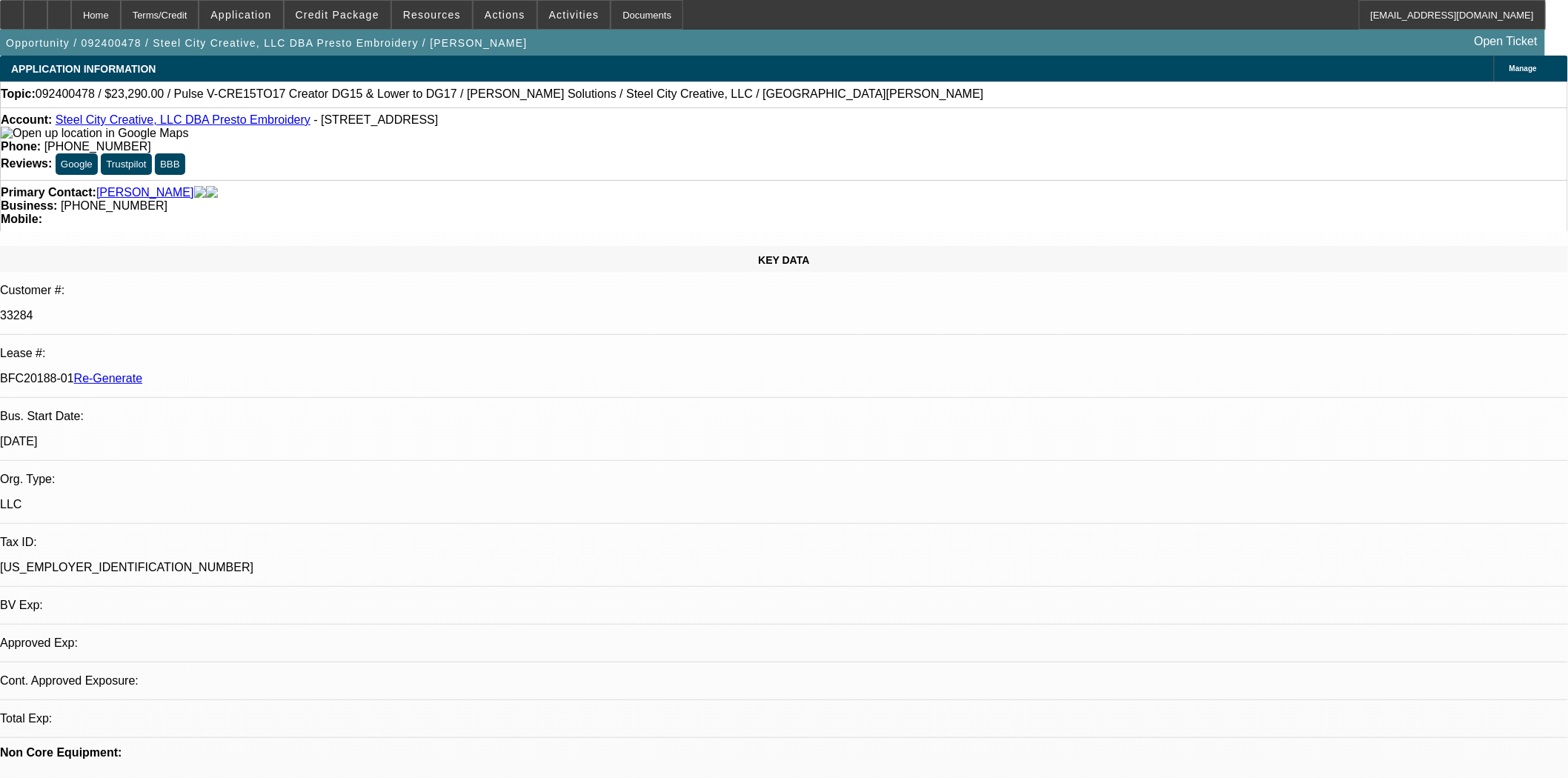
select select "0"
select select "2"
select select "0"
select select "6"
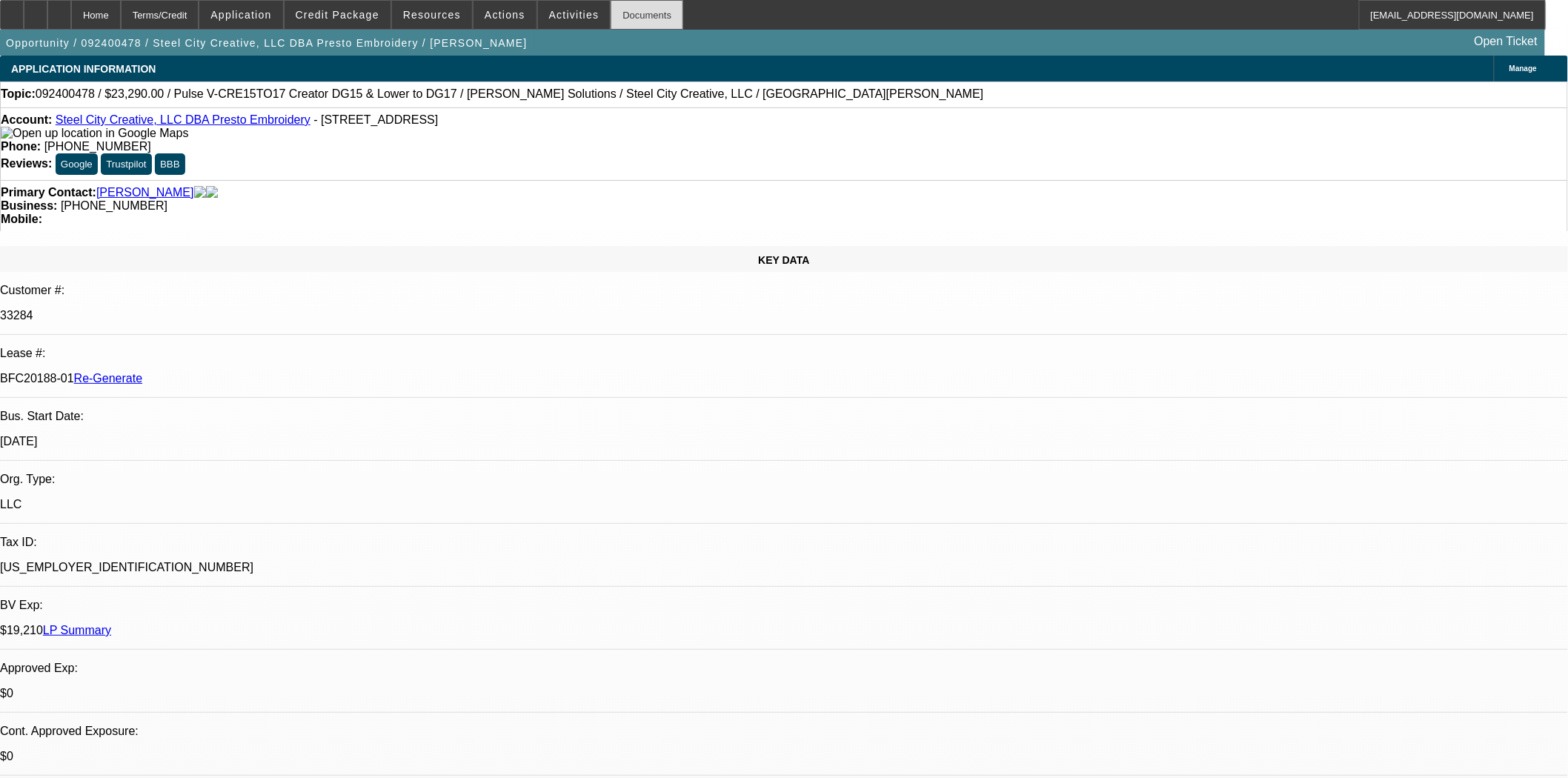
click at [623, 13] on div "Documents" at bounding box center [647, 15] width 72 height 30
click at [494, 11] on span "Actions" at bounding box center [505, 15] width 41 height 12
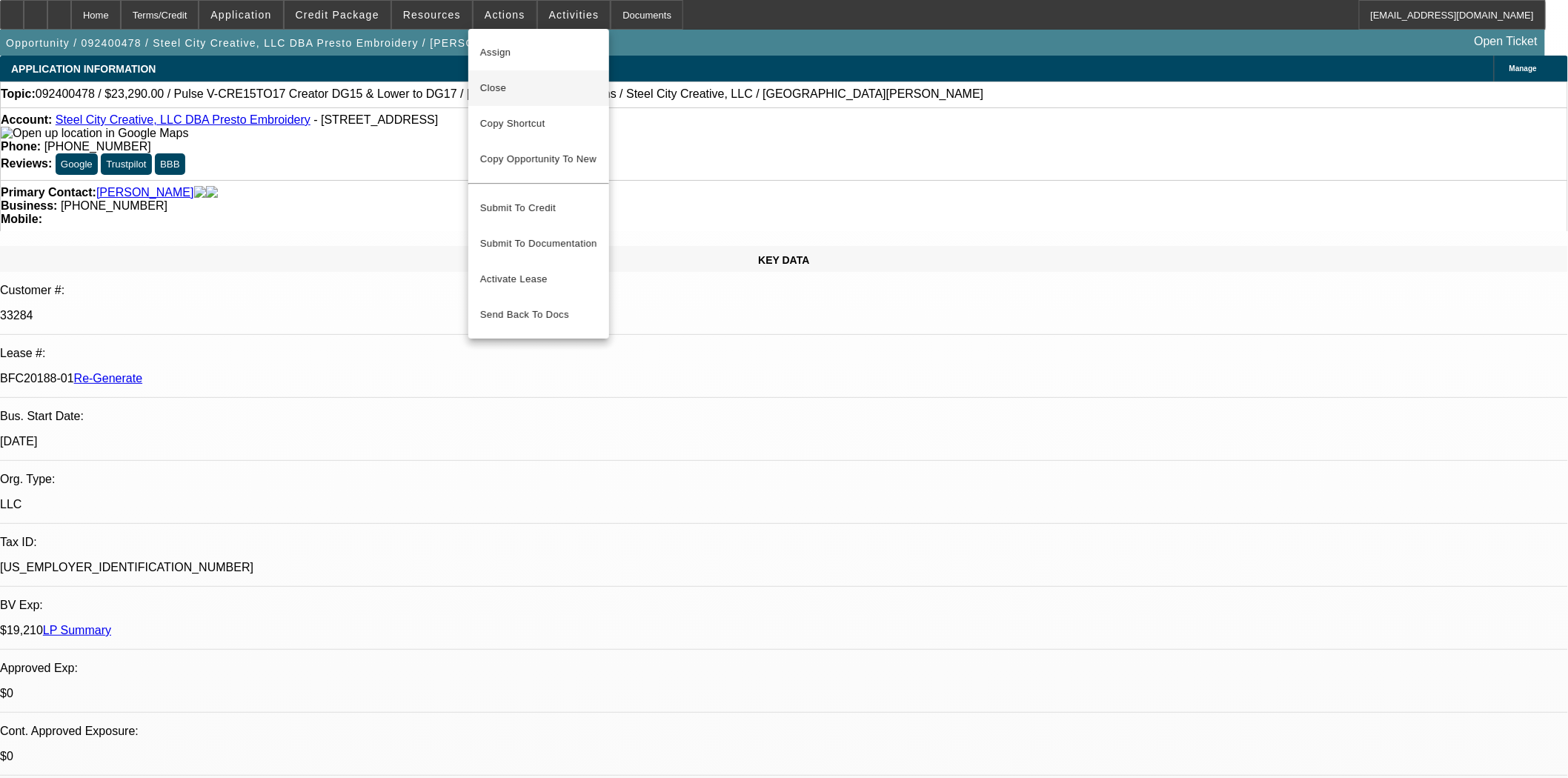
click at [494, 92] on span "Close" at bounding box center [539, 88] width 118 height 18
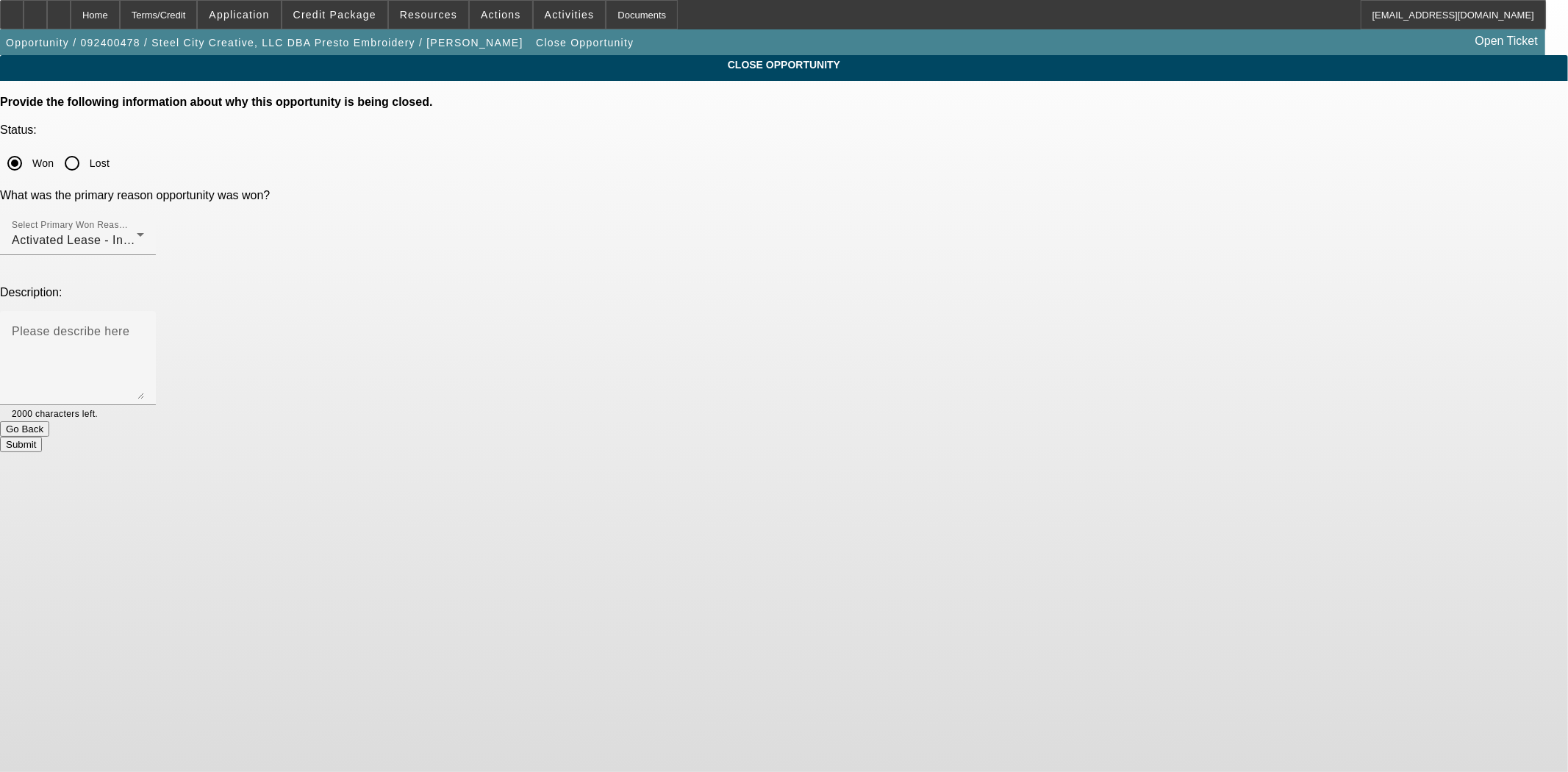
click at [42, 437] on button "Submit" at bounding box center [21, 444] width 42 height 16
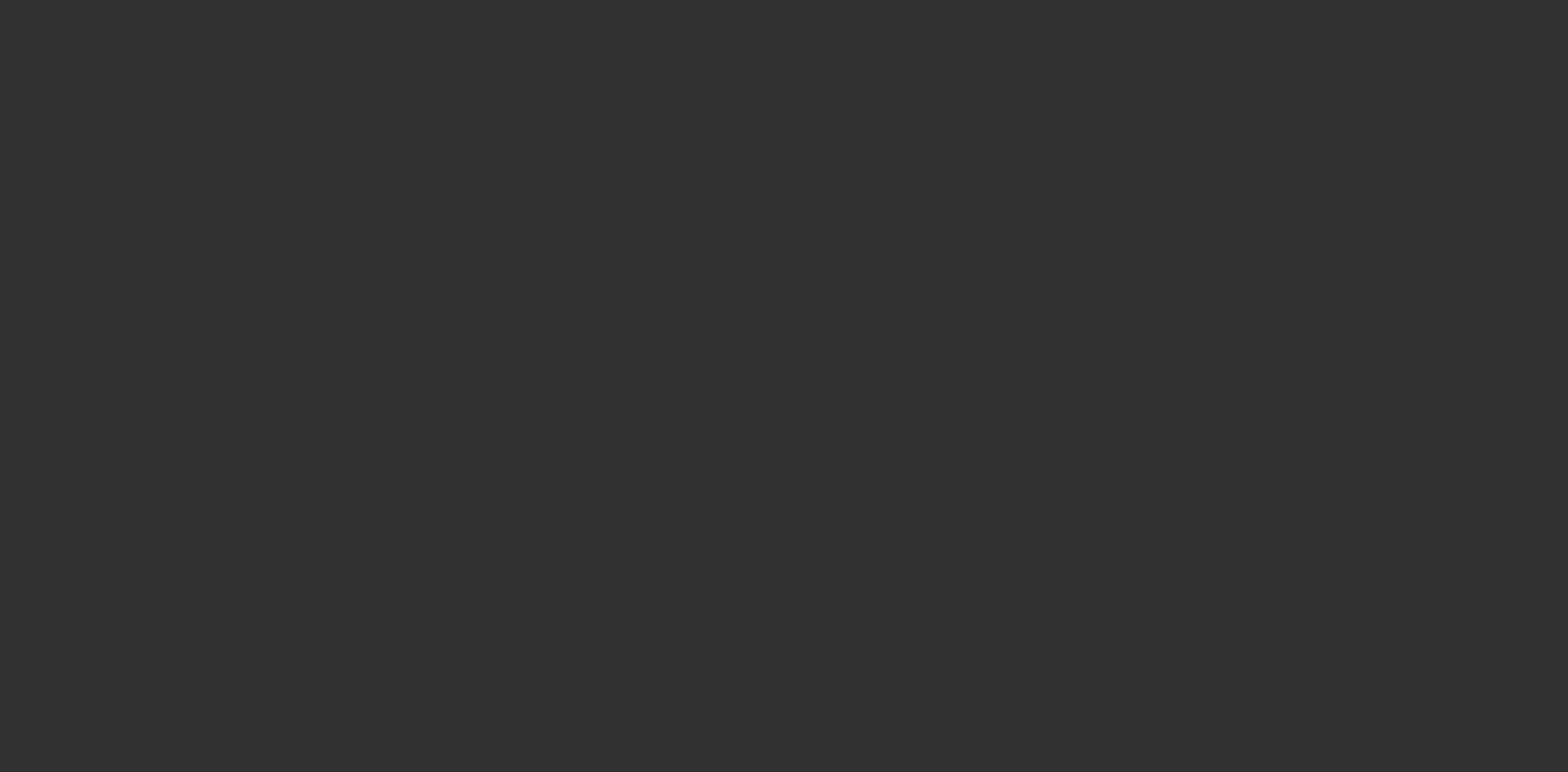
select select "4"
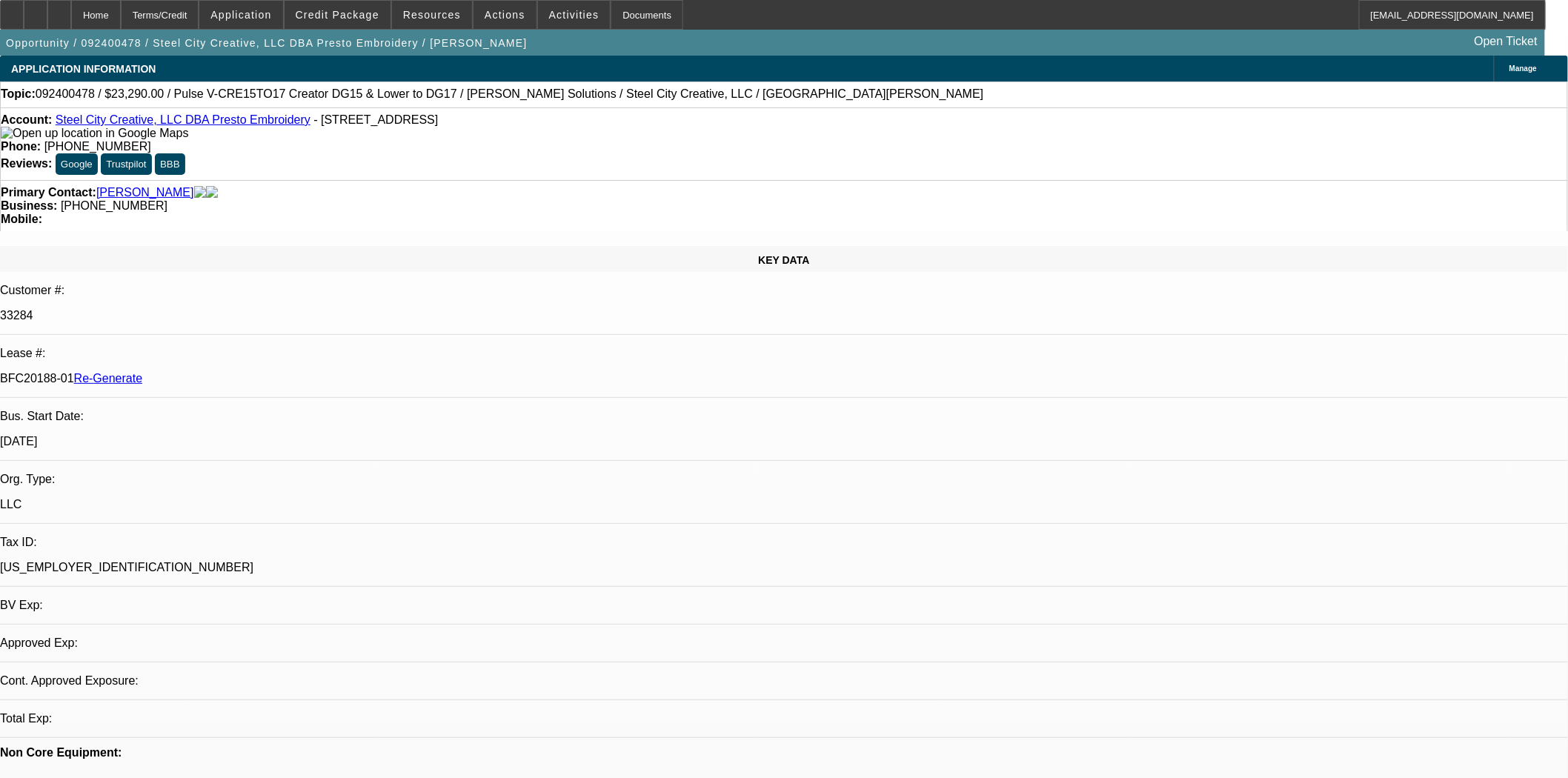
select select "0"
select select "2"
select select "0"
select select "6"
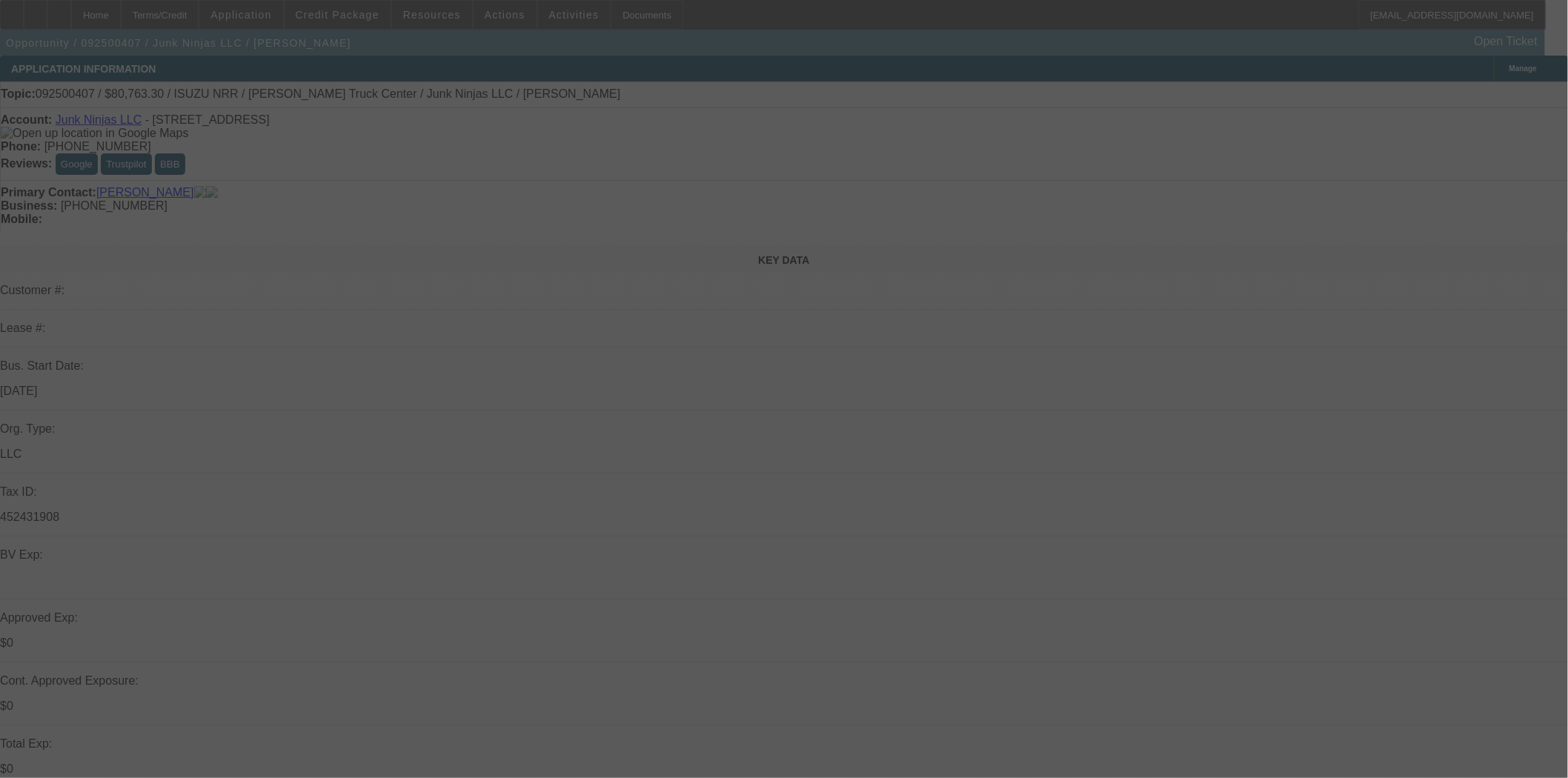
select select "0"
select select "0.1"
select select "4"
select select "0"
select select "0.1"
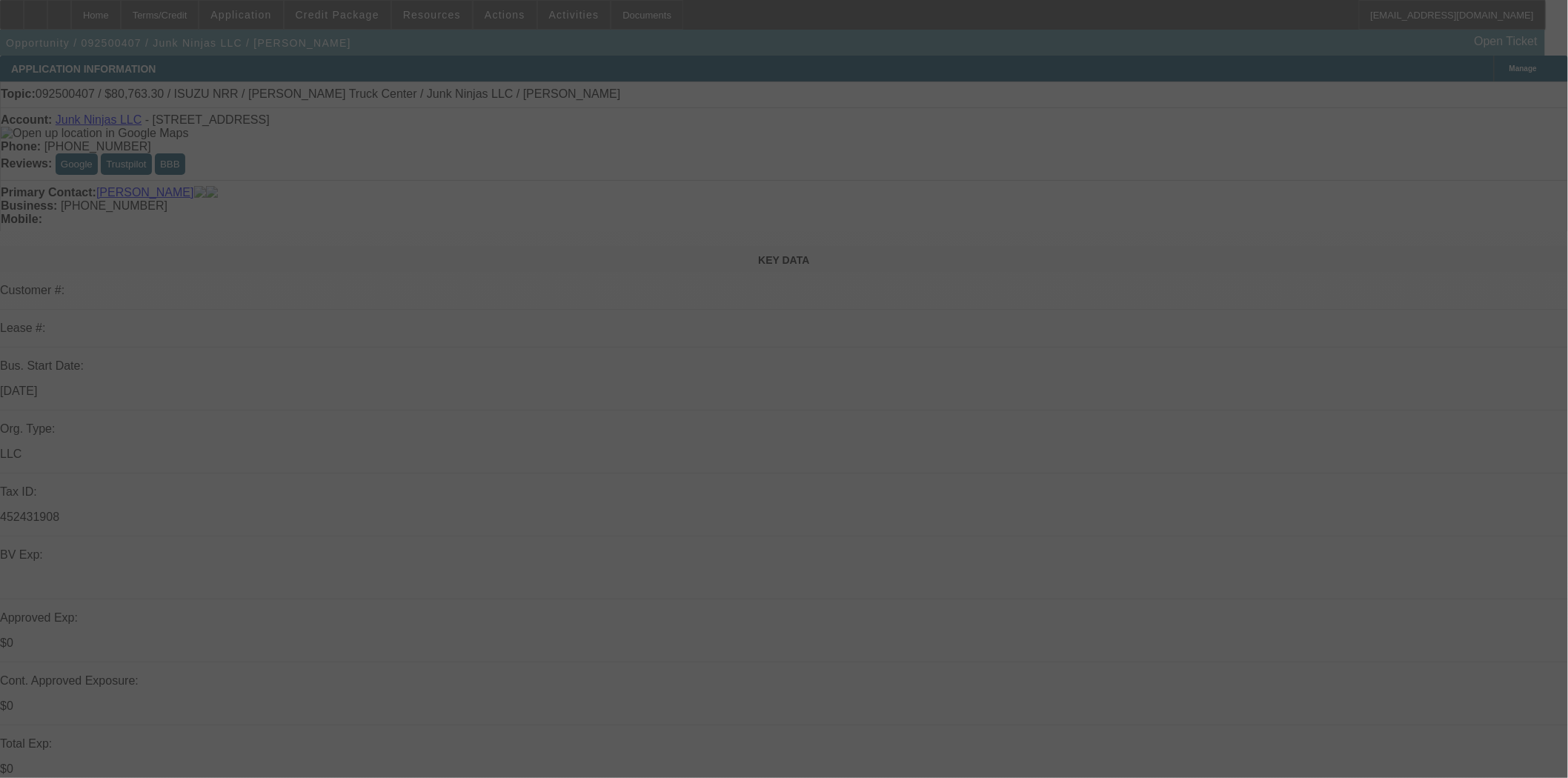
select select "4"
select select "0.15"
select select "0"
select select "0.1"
select select "4"
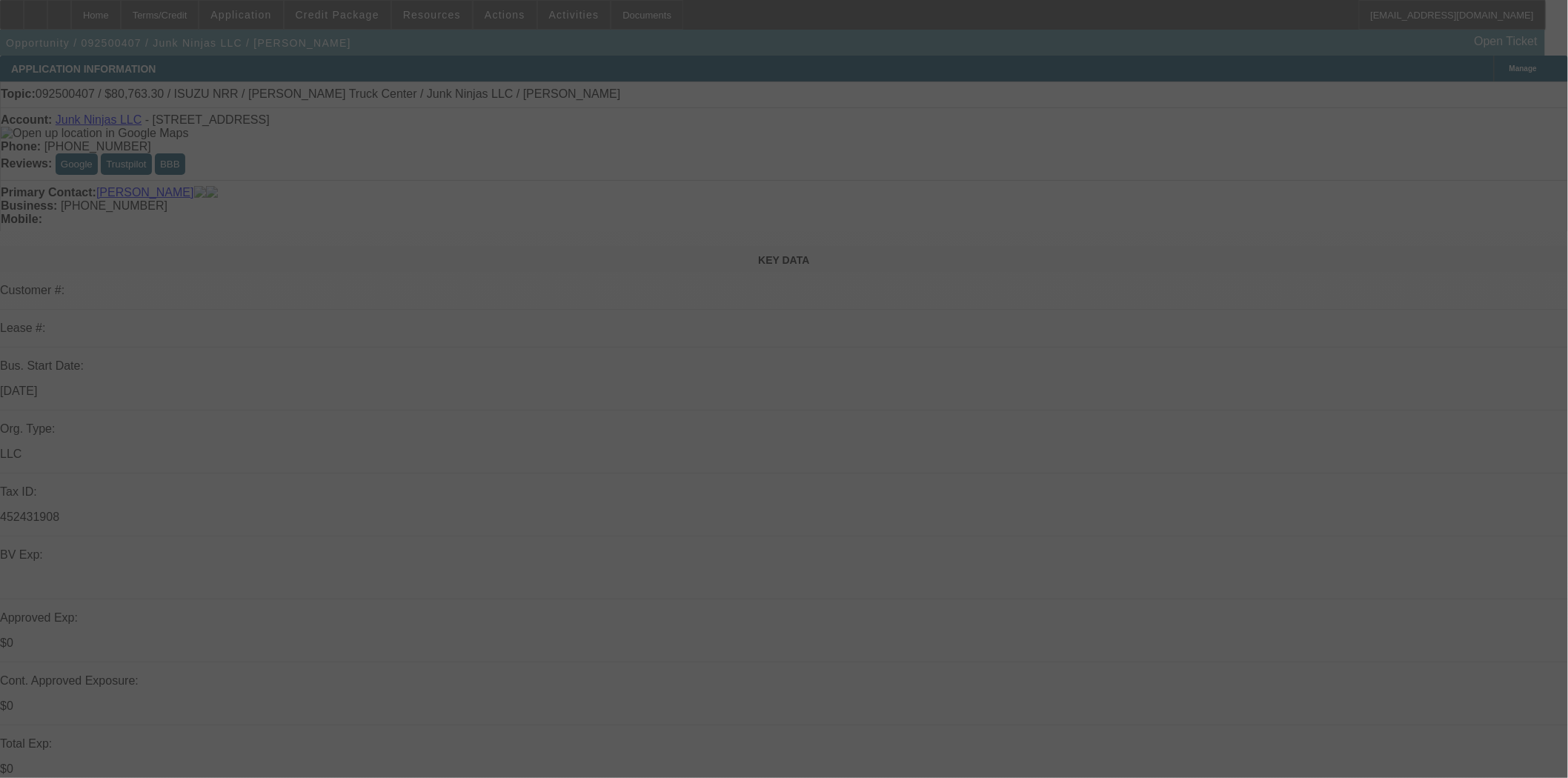
select select "0.15"
select select "2"
select select "0.1"
select select "4"
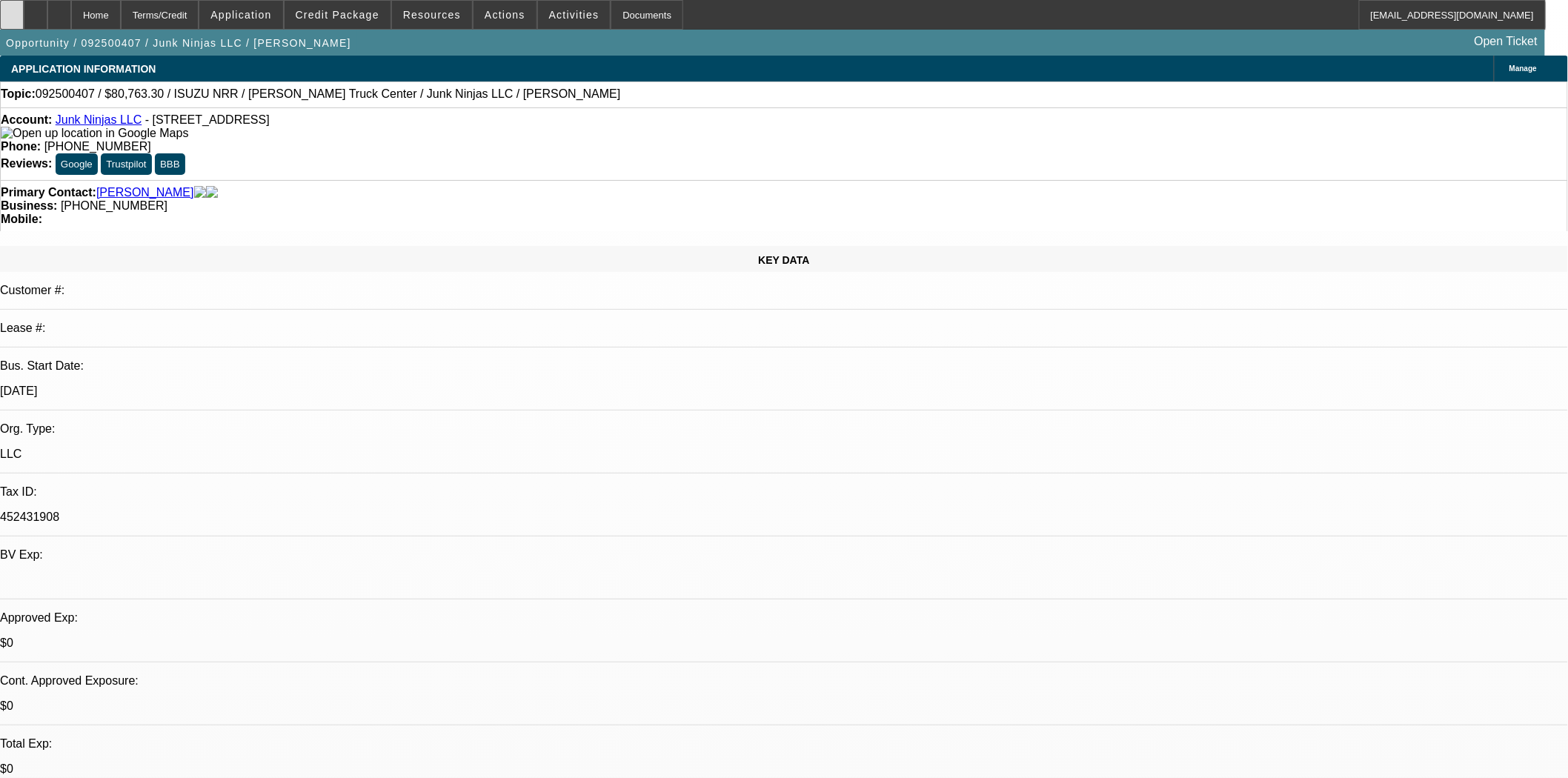
click at [20, 20] on div at bounding box center [12, 15] width 24 height 30
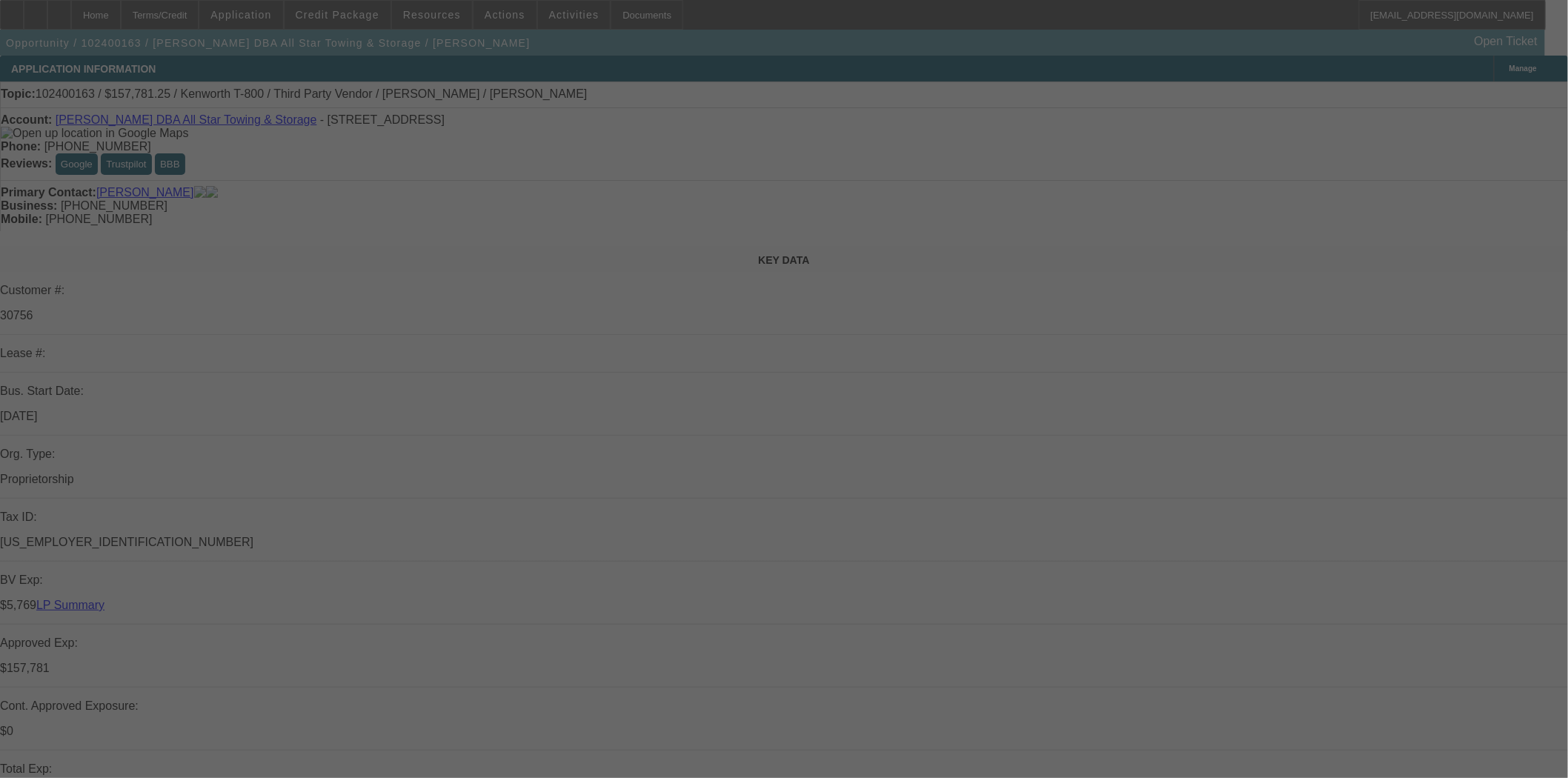
select select "0"
select select "0.1"
select select "4"
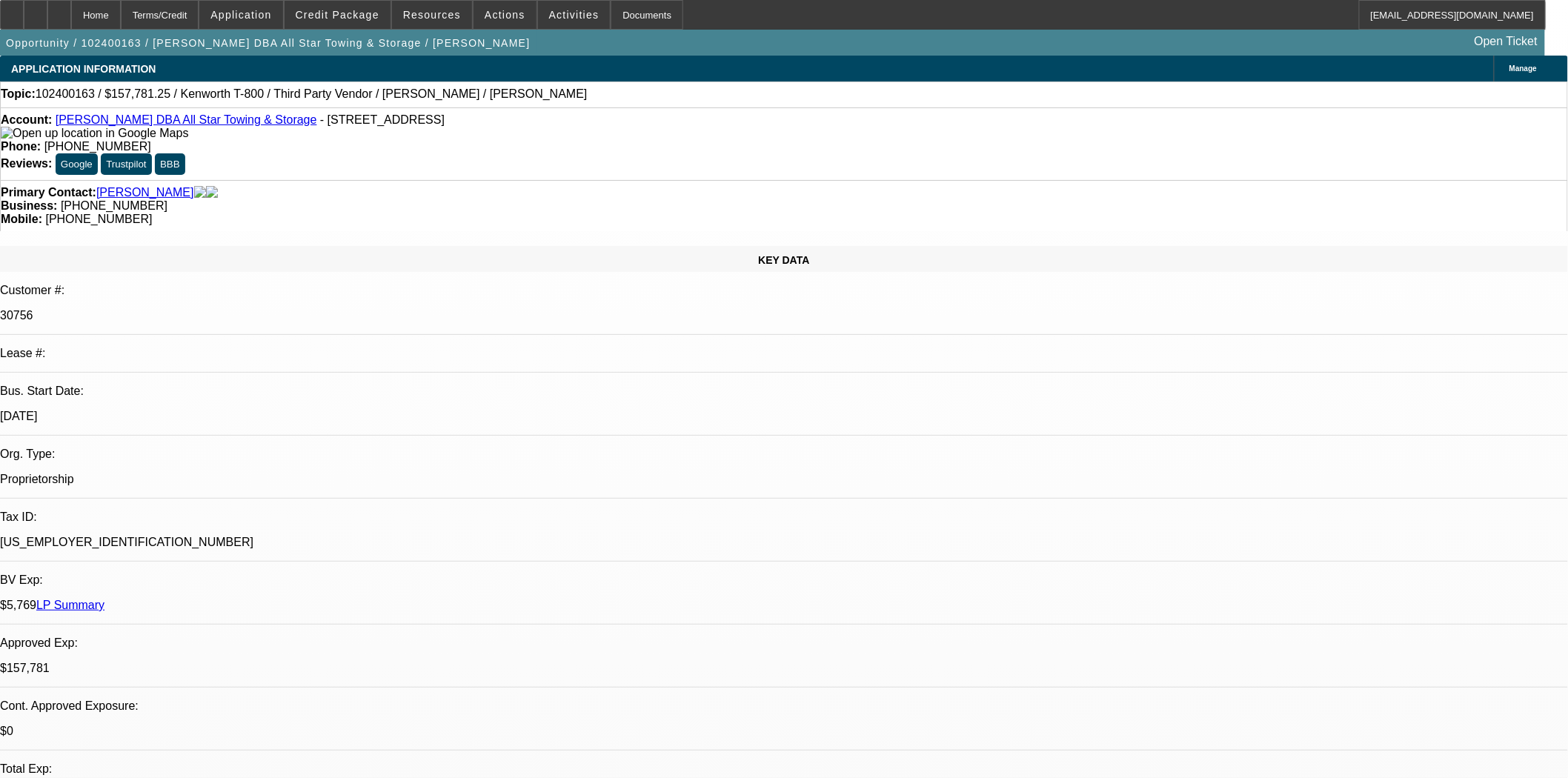
select select "0"
select select "2"
select select "0.1"
select select "4"
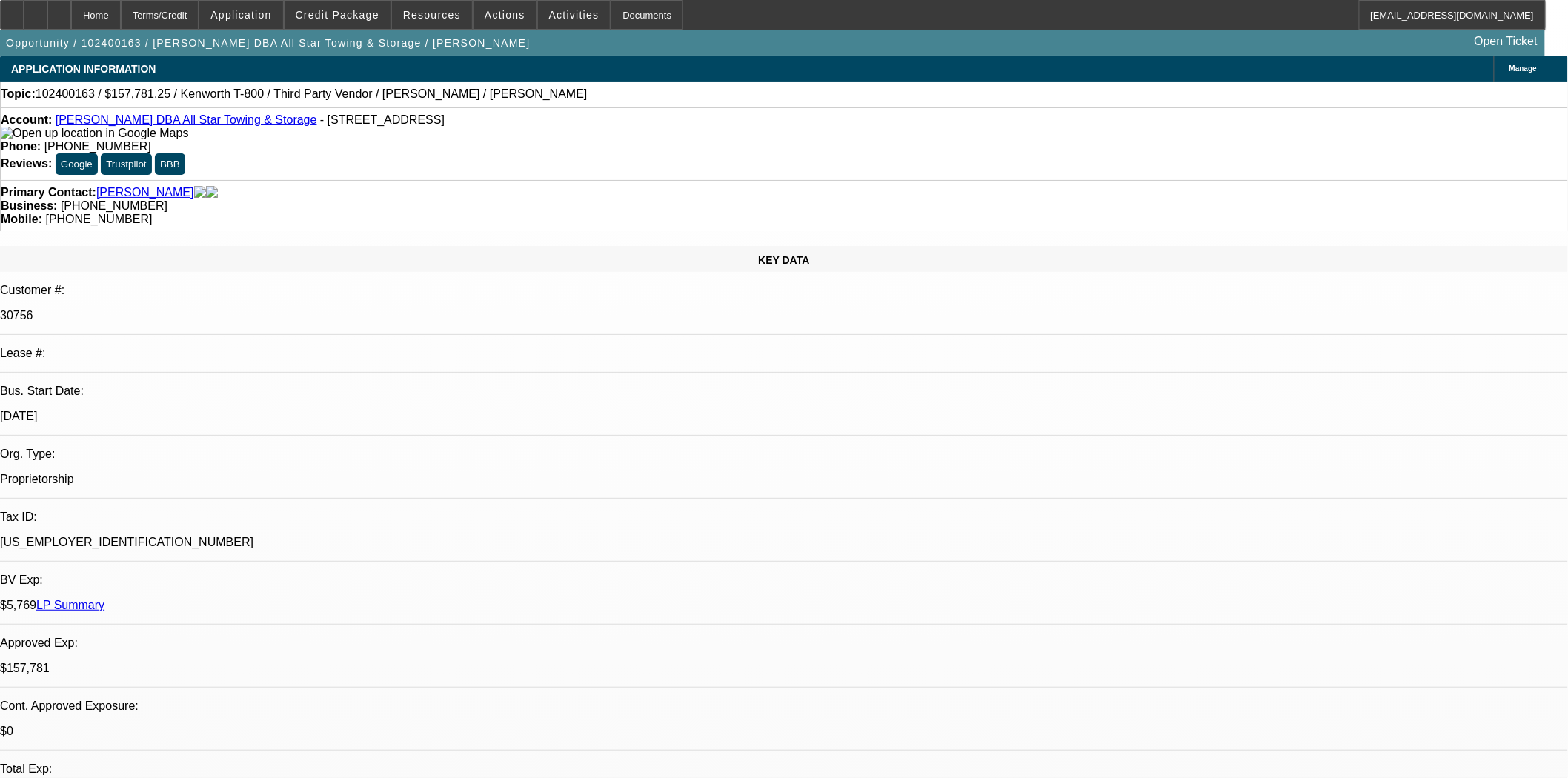
select select "0.1"
select select "2"
select select "0.1"
select select "4"
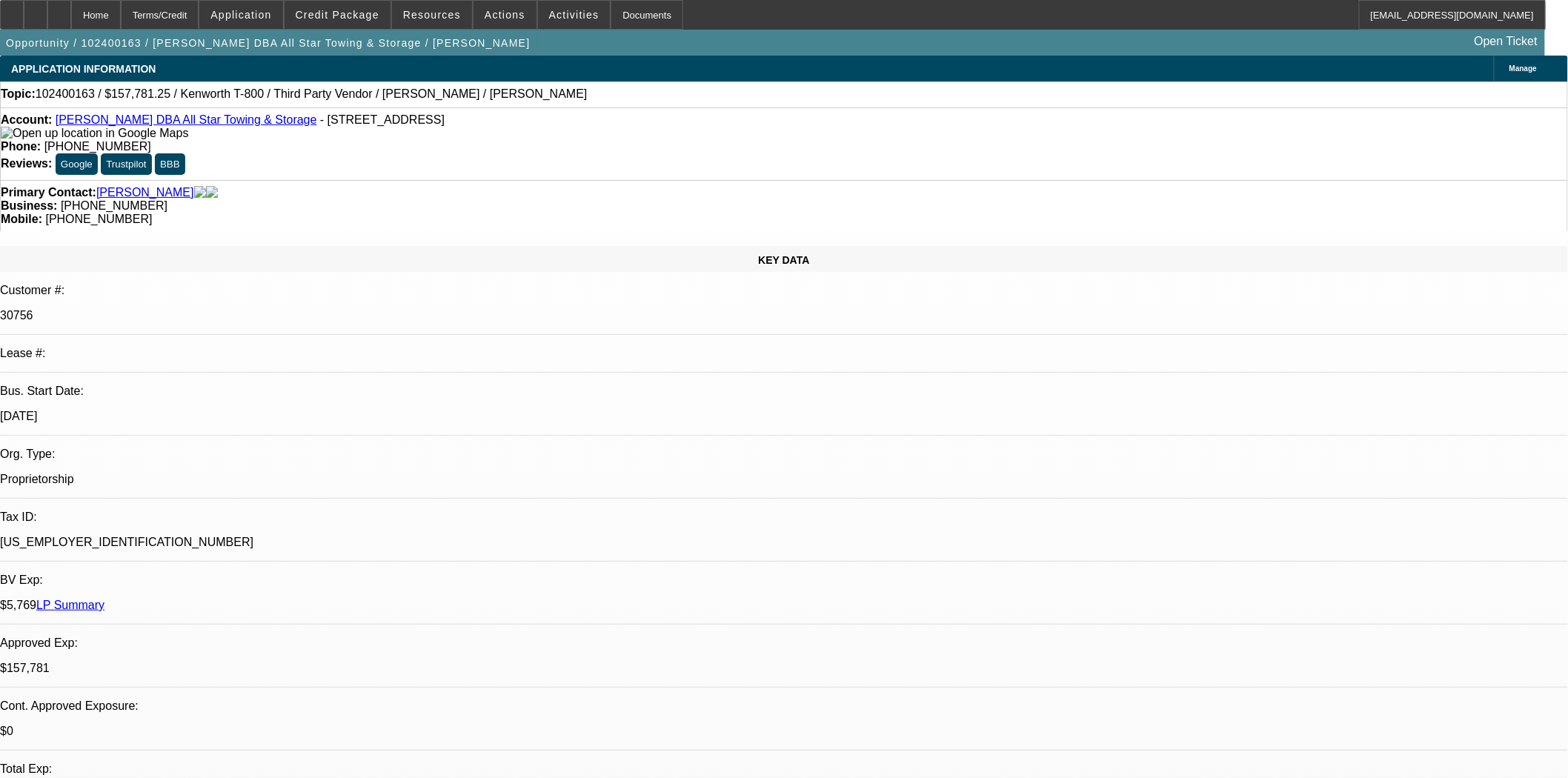
select select "0.1"
select select "2"
select select "0.1"
select select "4"
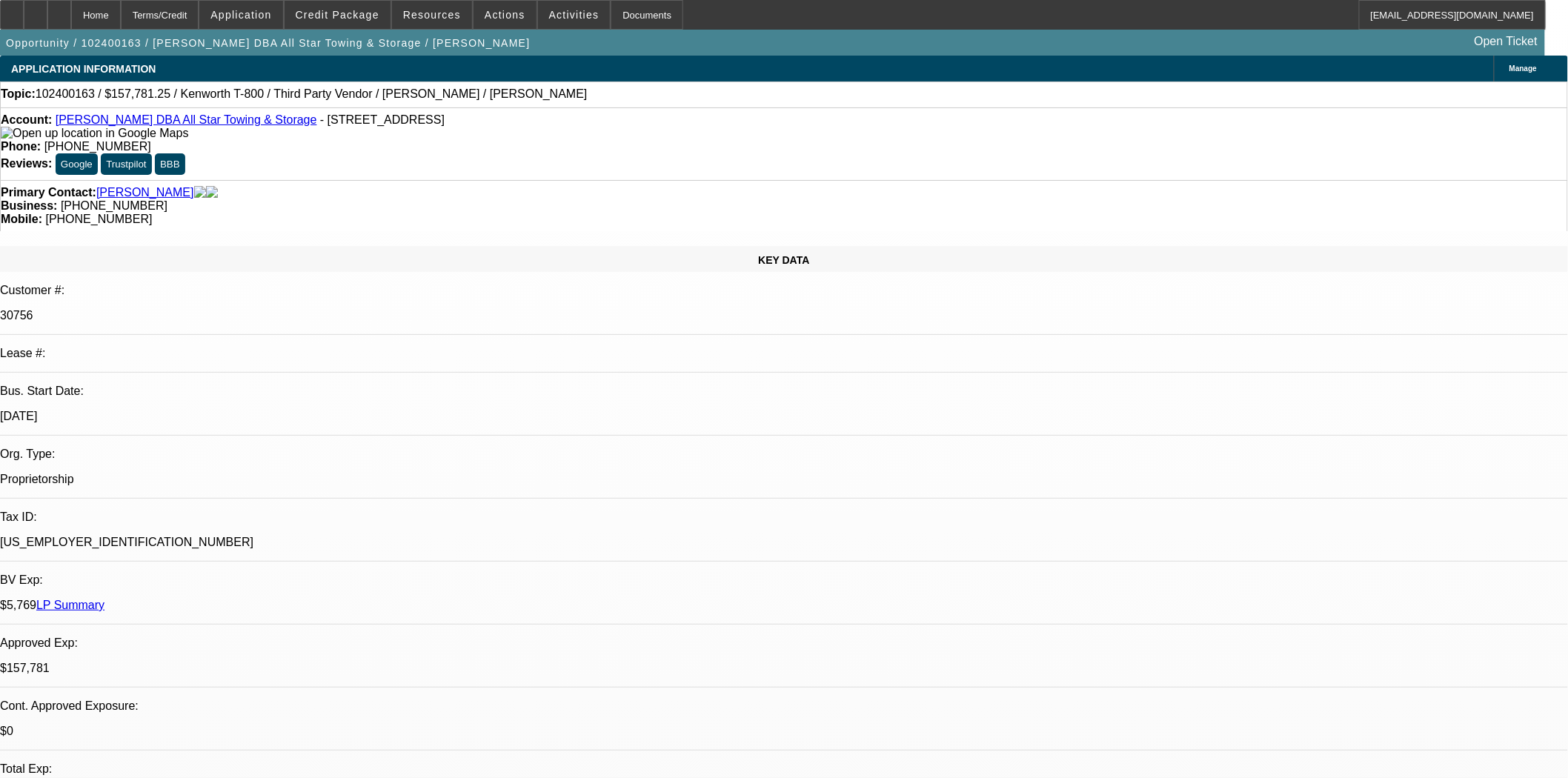
scroll to position [2222, 0]
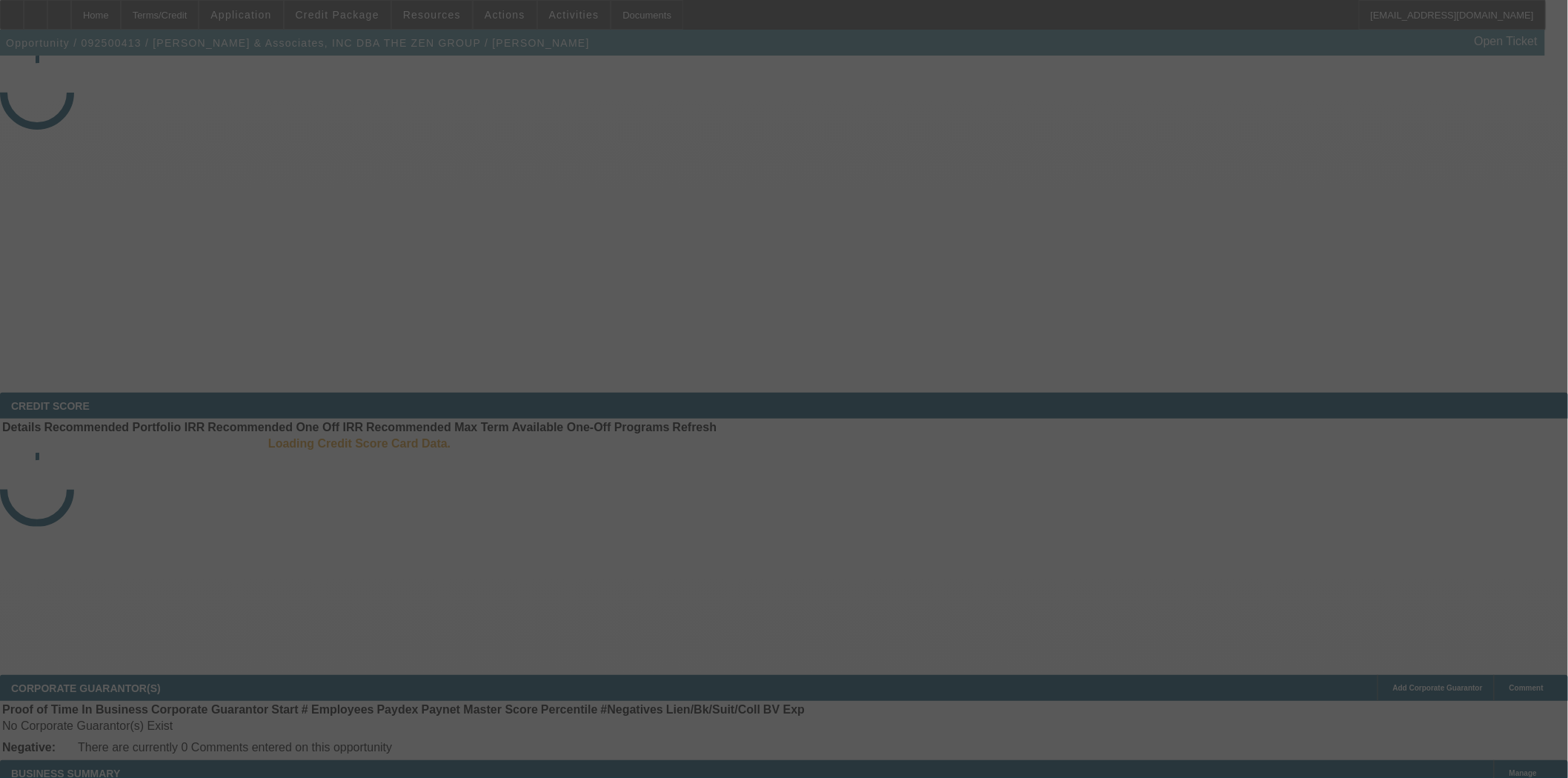
select select "3"
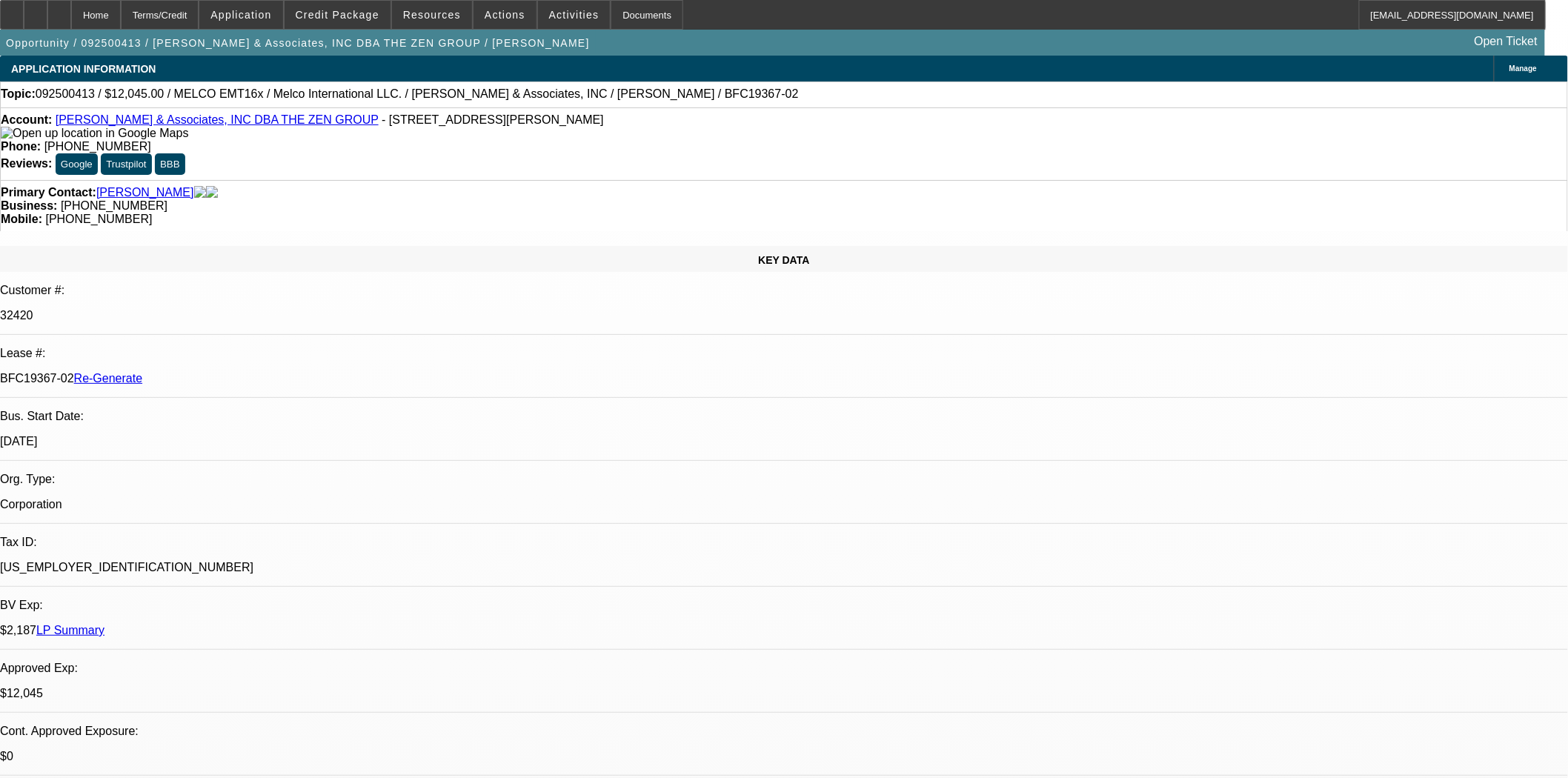
select select "0"
select select "2"
select select "0.1"
select select "4"
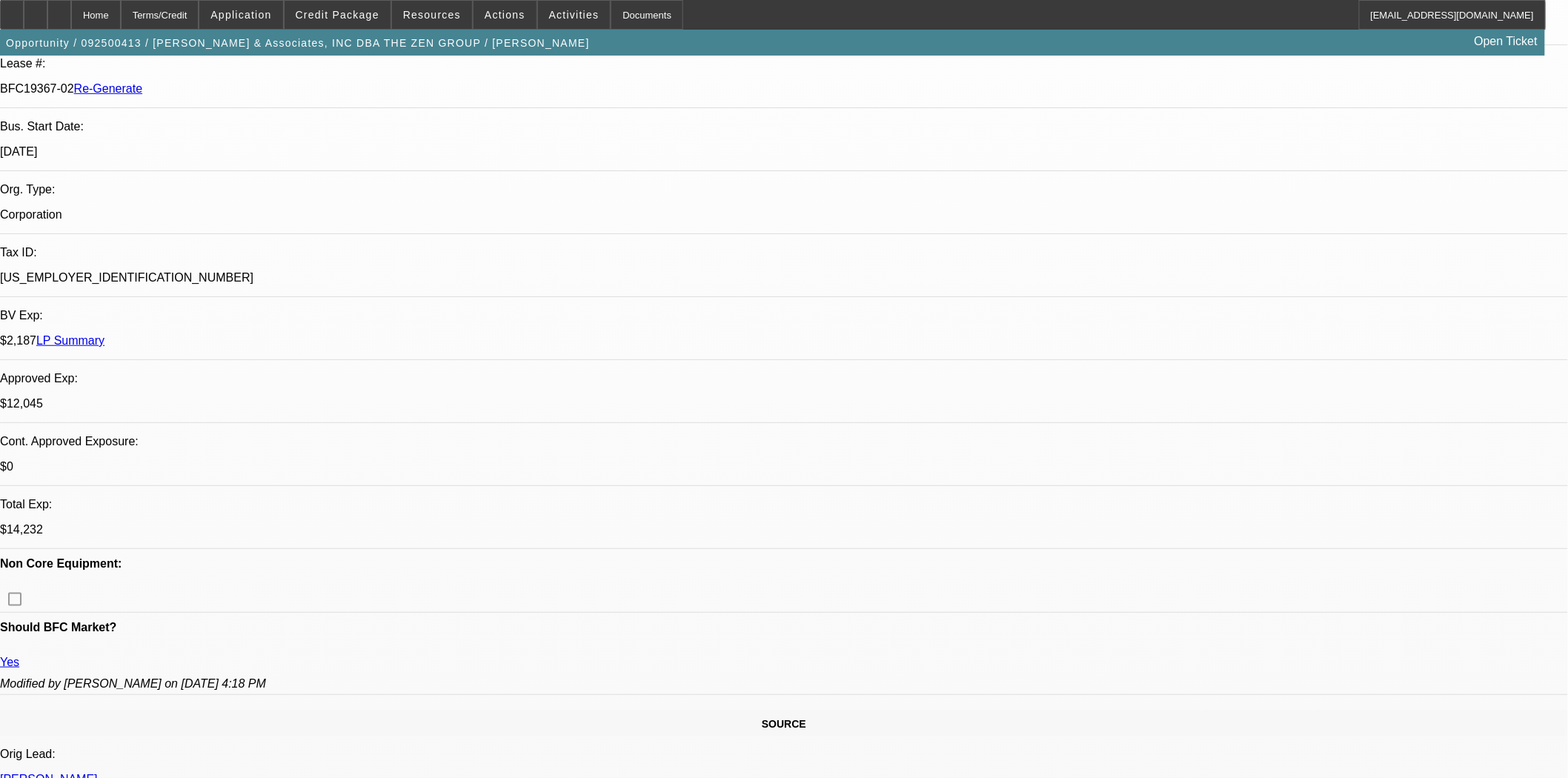
scroll to position [493, 0]
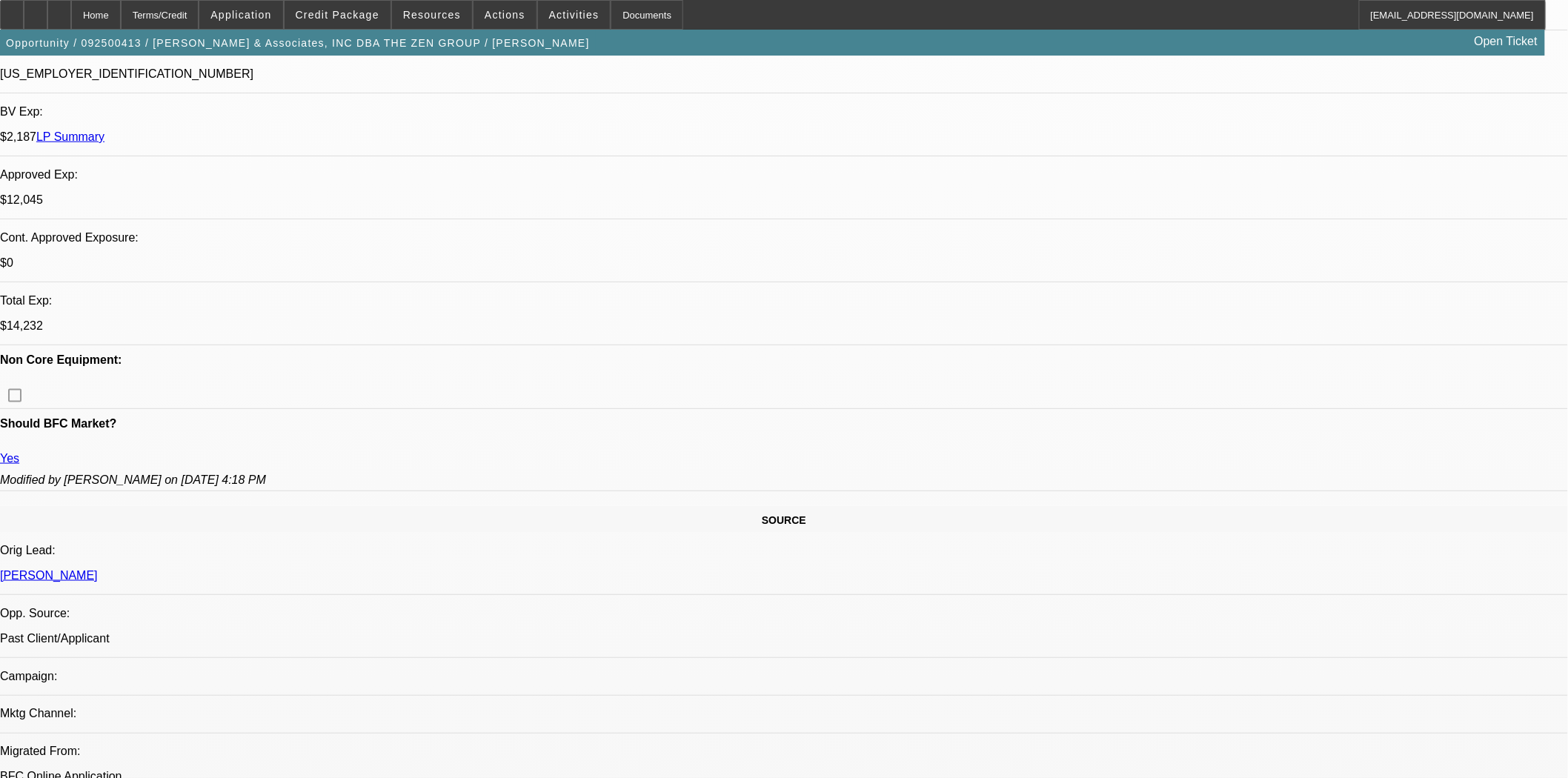
click at [362, 23] on span at bounding box center [337, 15] width 106 height 35
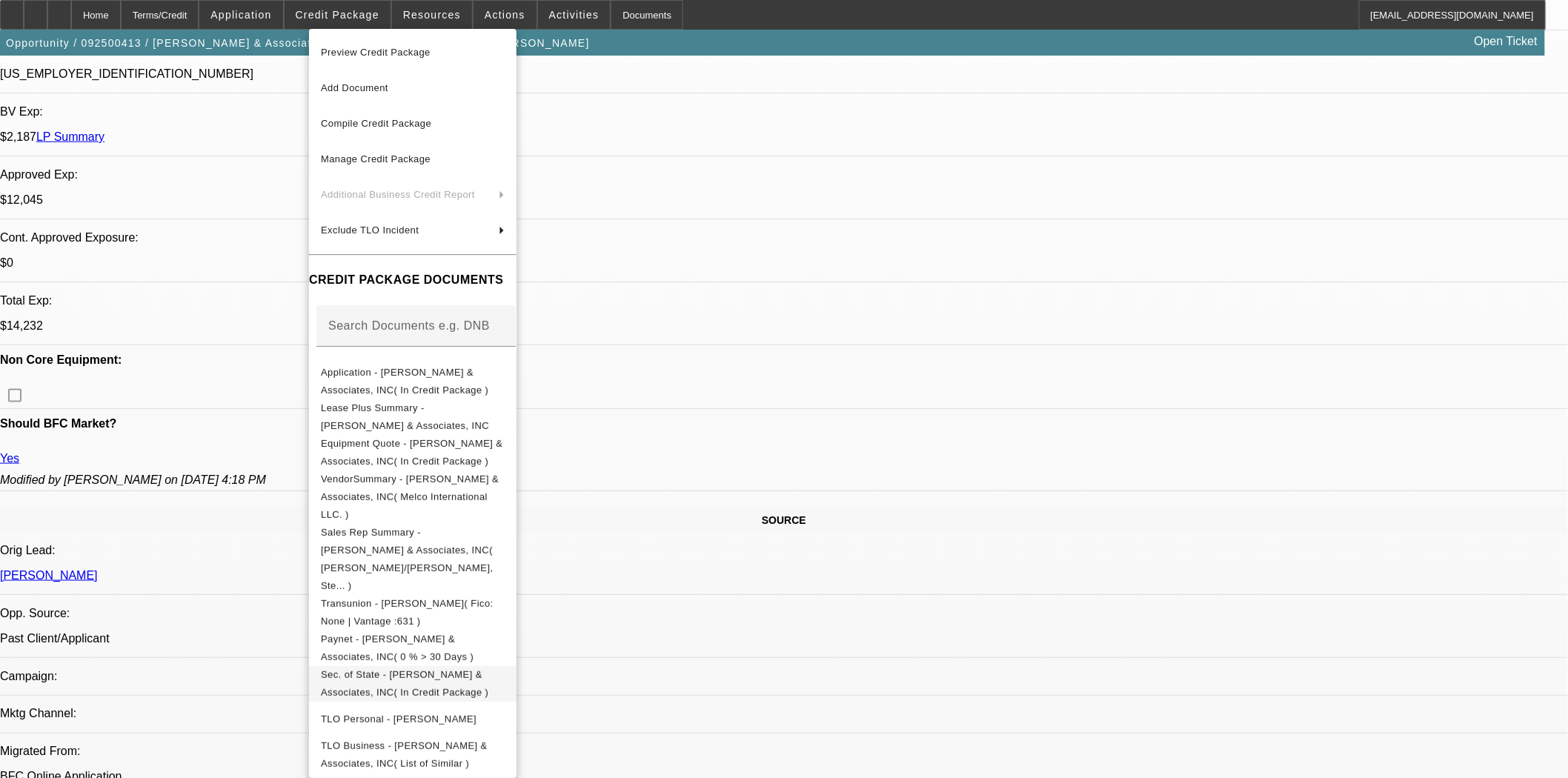
click at [489, 668] on span "Sec. of State - Shinn & Associates, INC( In Credit Package )" at bounding box center [404, 682] width 168 height 29
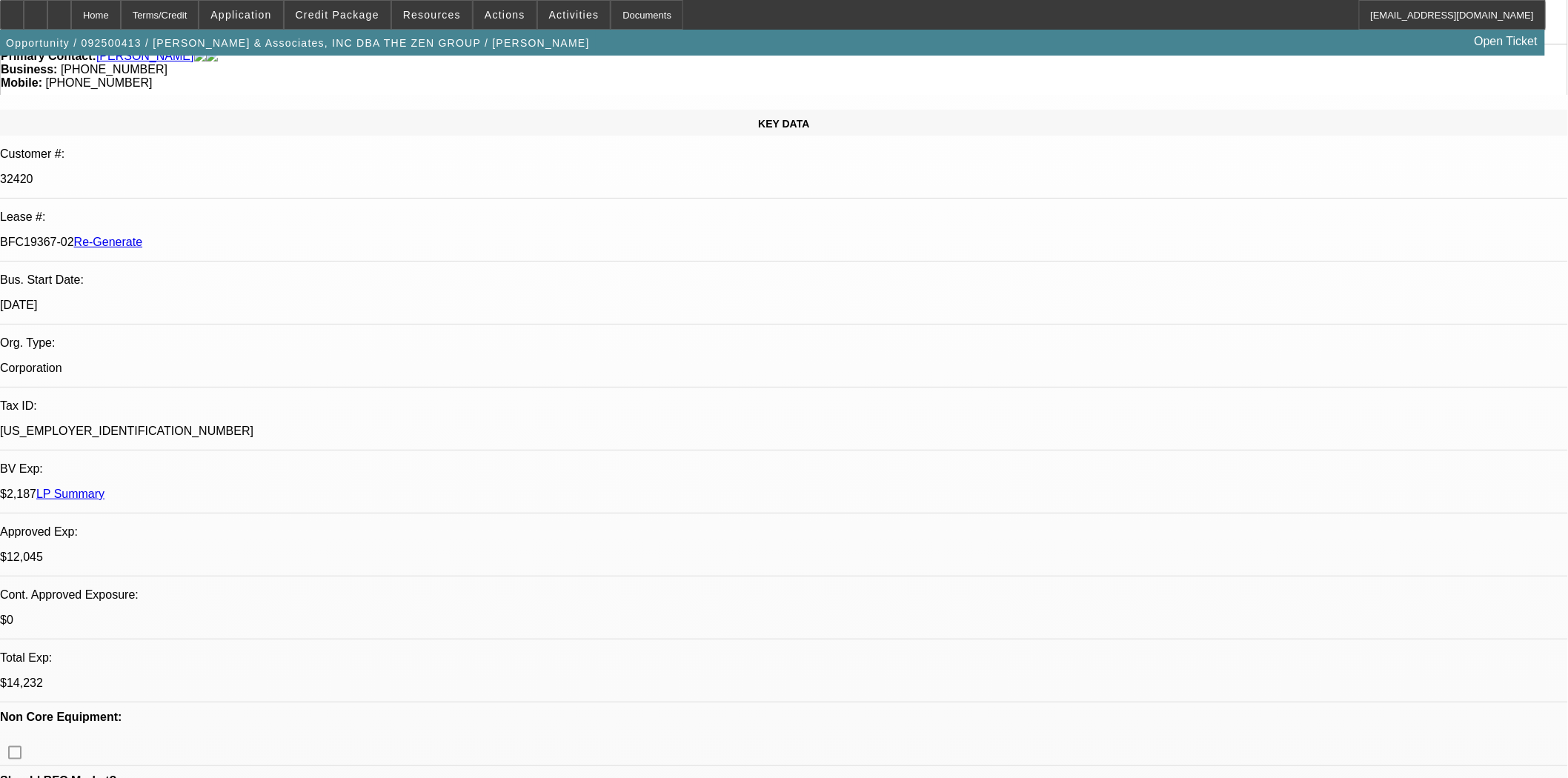
scroll to position [0, 0]
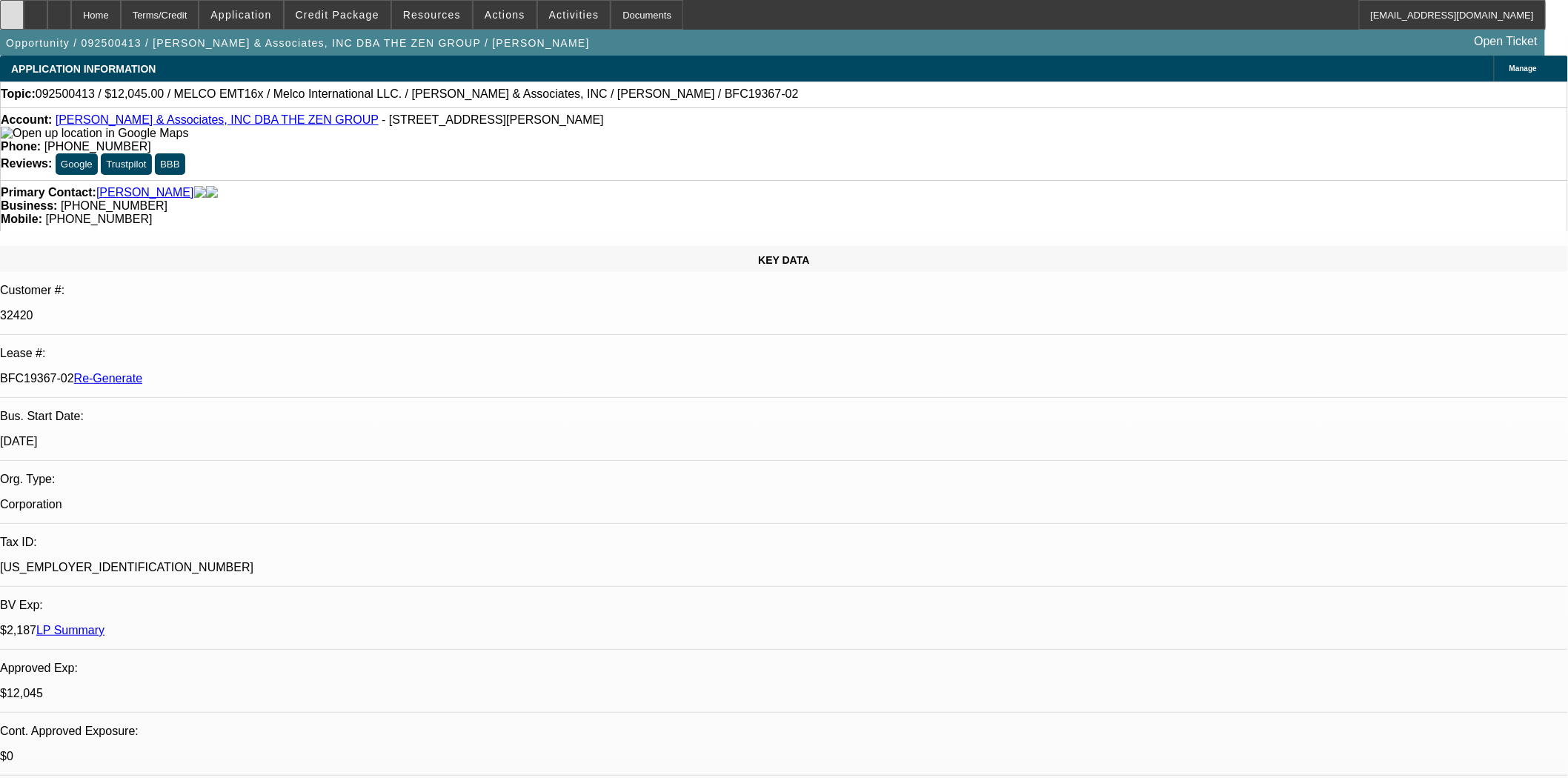
click at [12, 9] on icon at bounding box center [12, 9] width 0 height 0
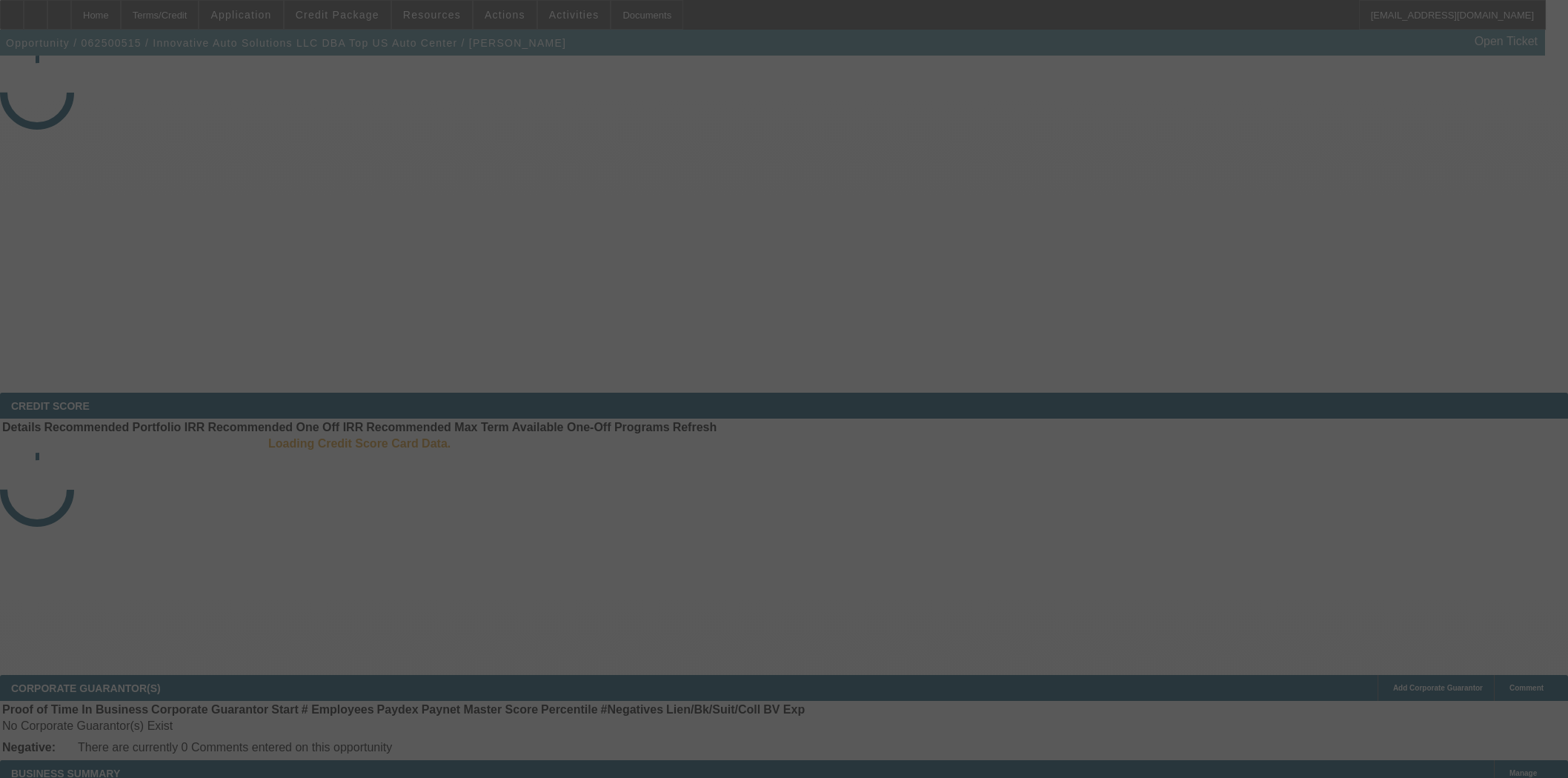
select select "3"
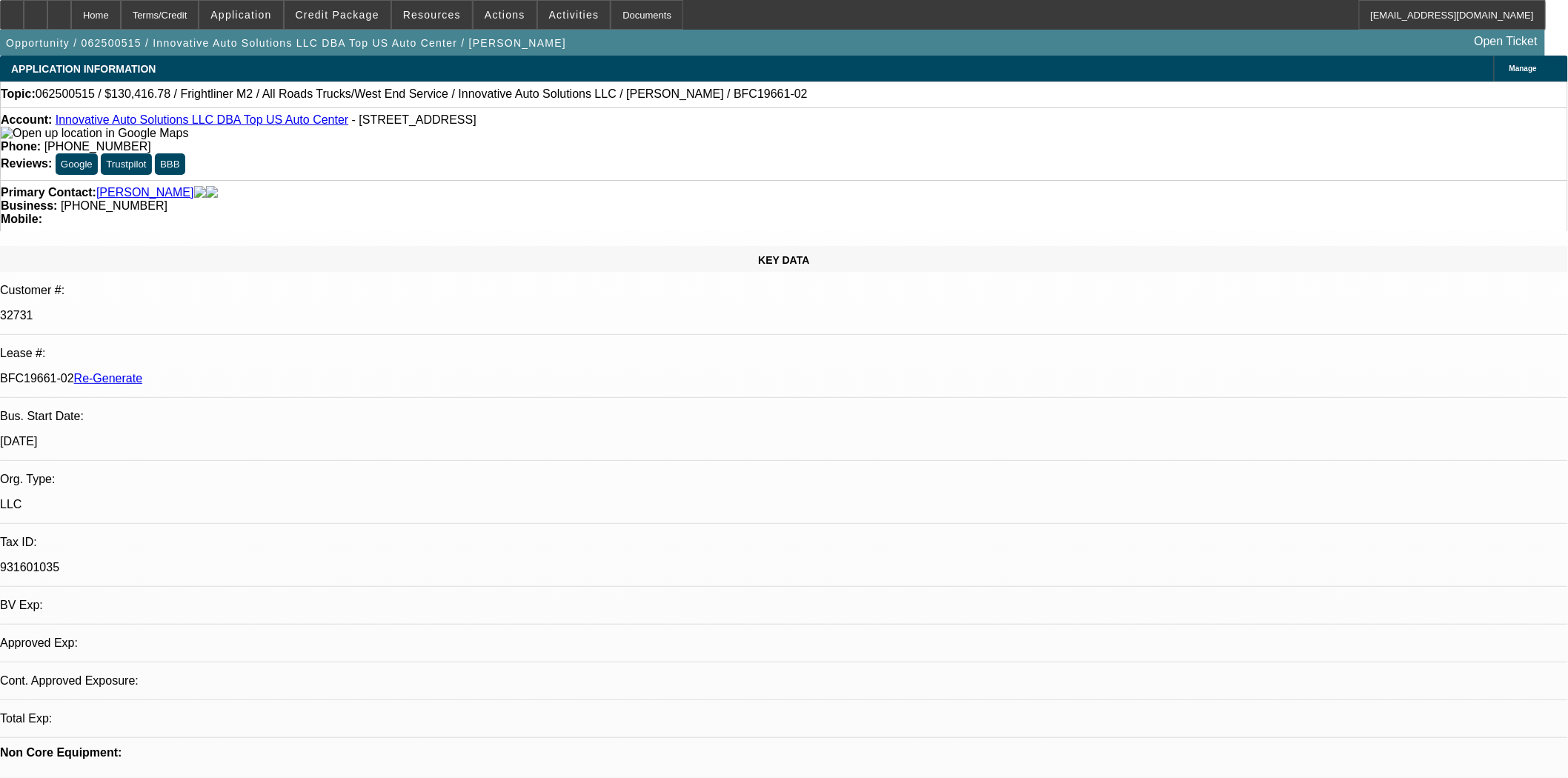
select select "0"
select select "2"
select select "0"
select select "6"
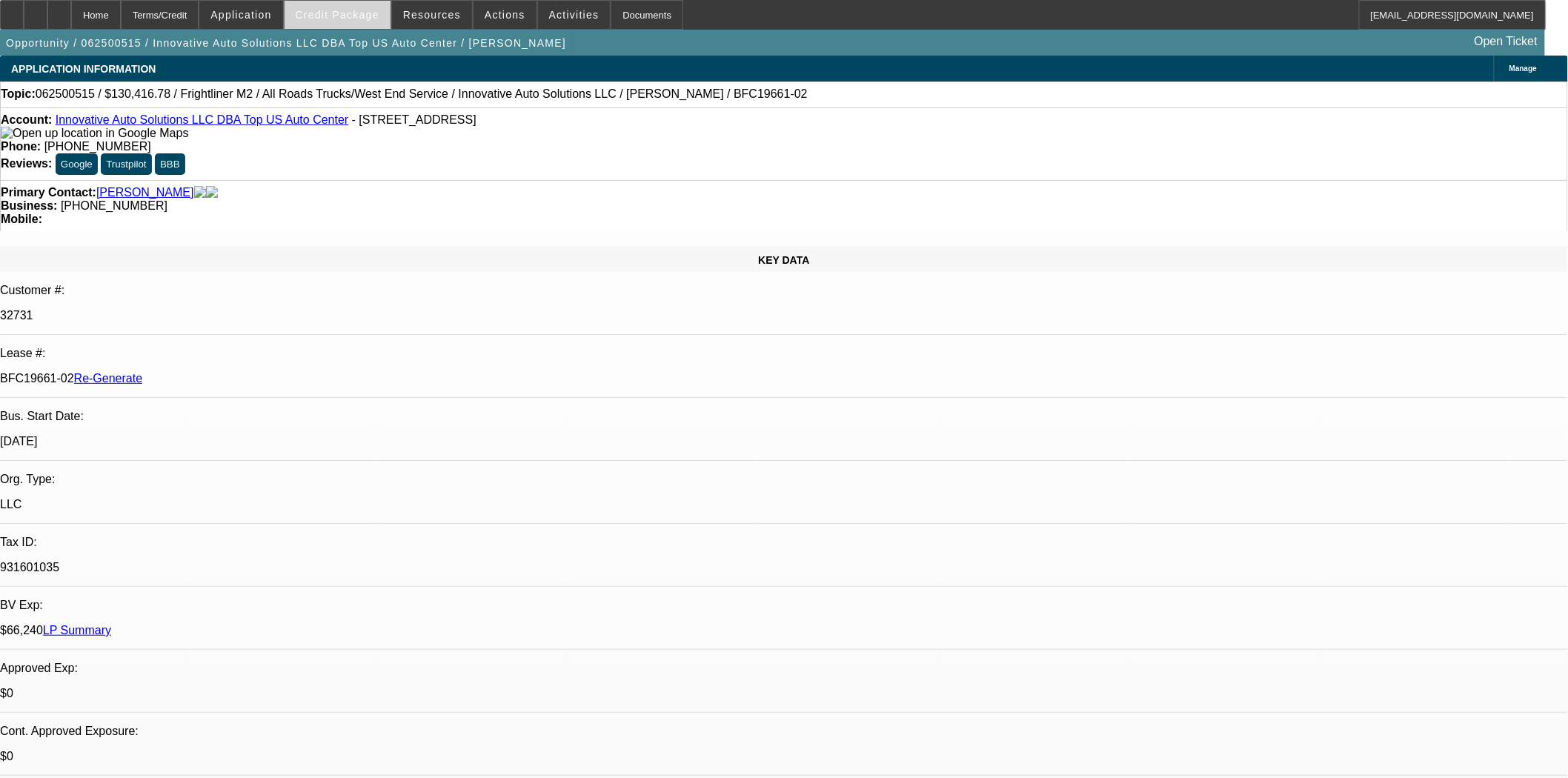
click at [351, 19] on span "Credit Package" at bounding box center [337, 15] width 83 height 12
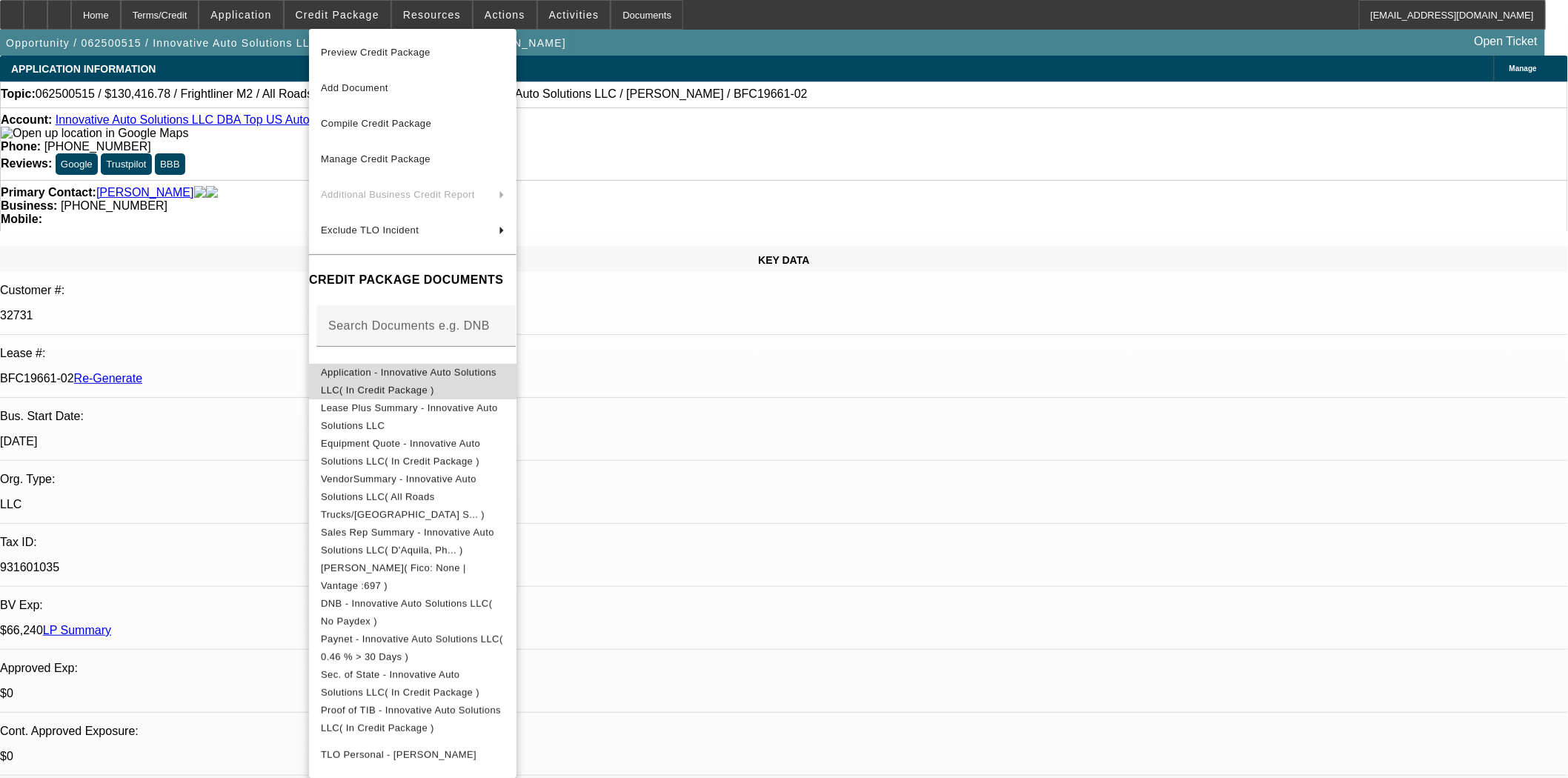
click at [432, 364] on button "Application - Innovative Auto Solutions LLC( In Credit Package )" at bounding box center [413, 380] width 207 height 35
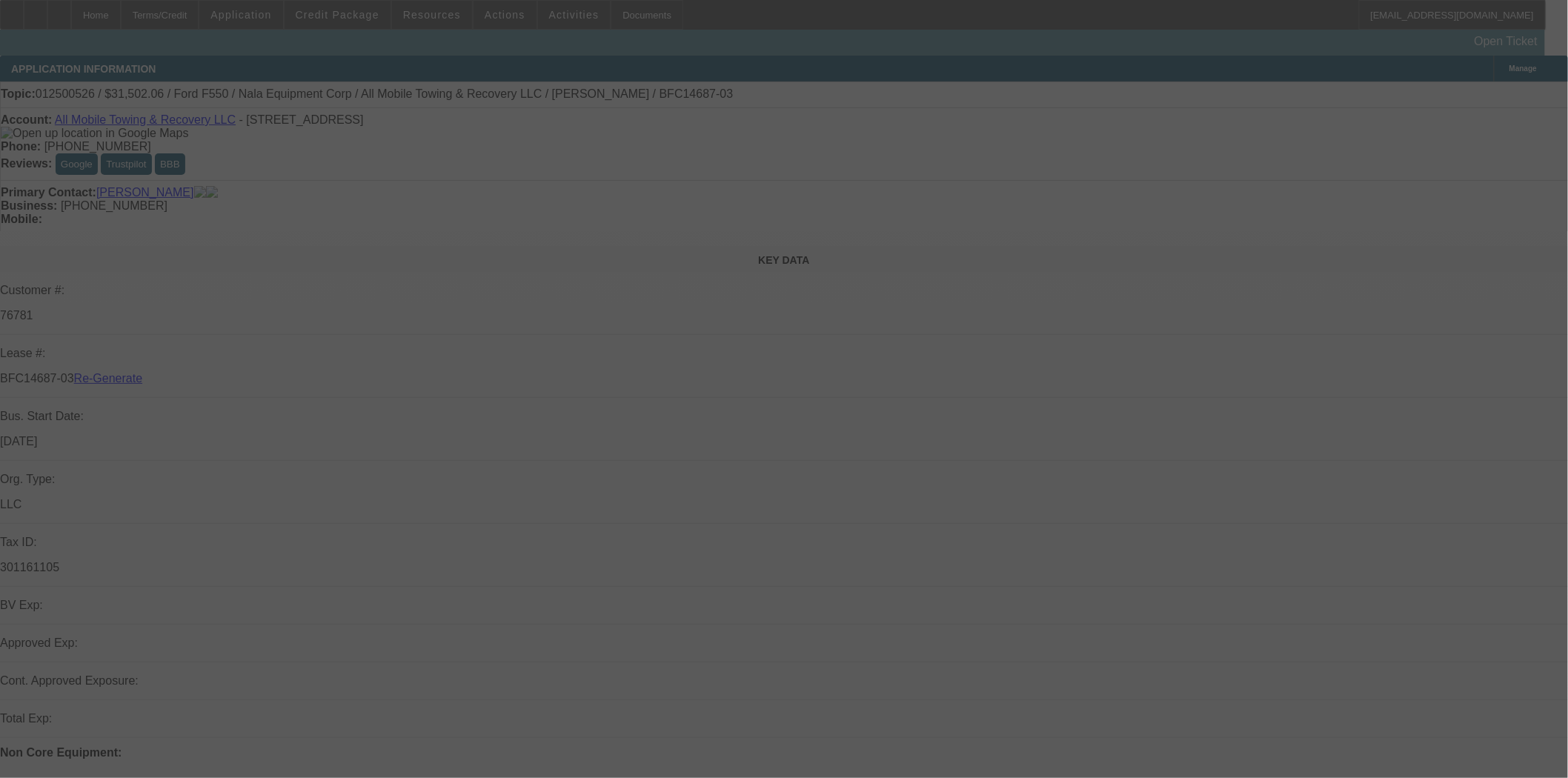
select select "4"
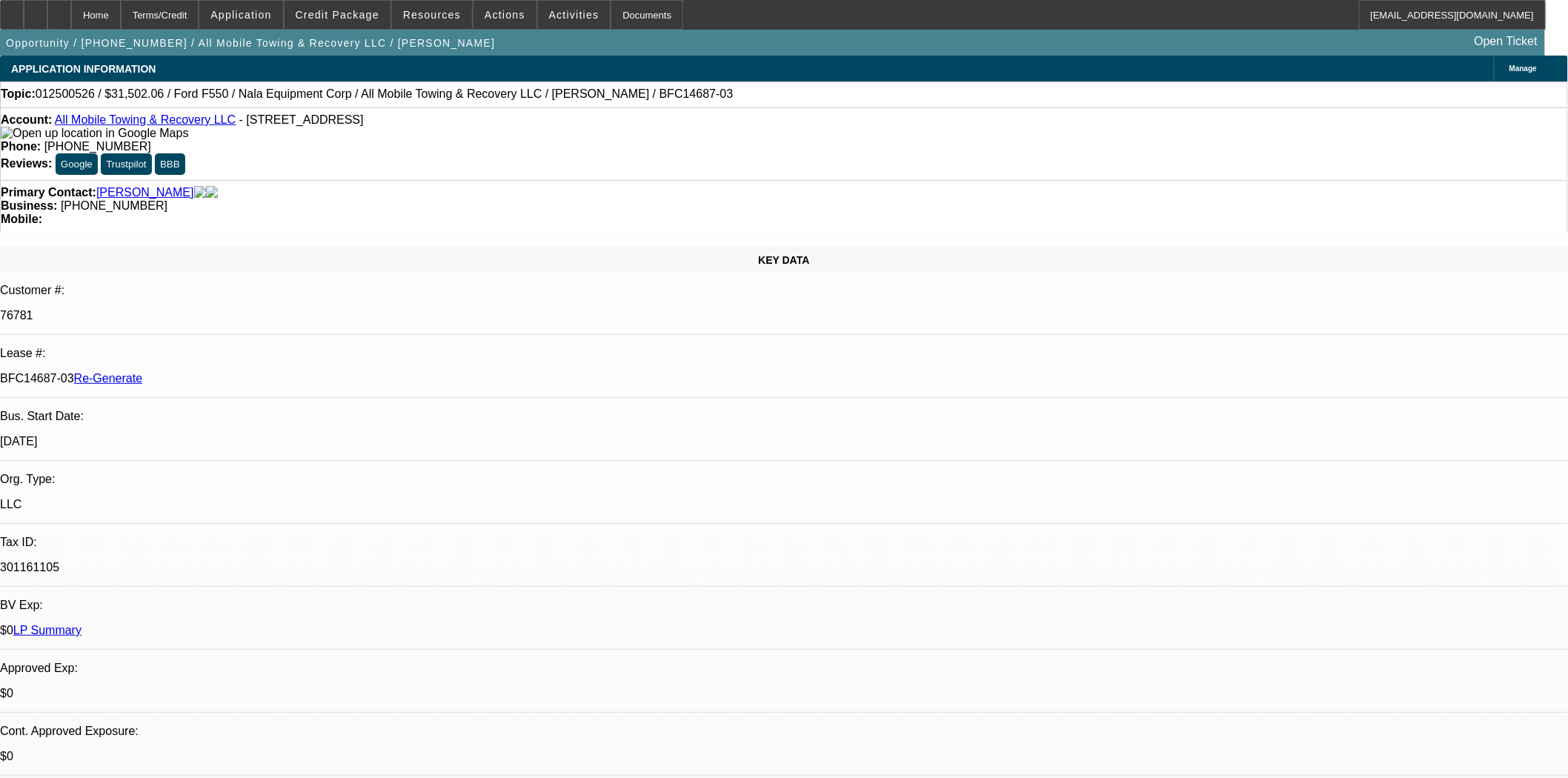
select select "0"
select select "2"
select select "0"
select select "6"
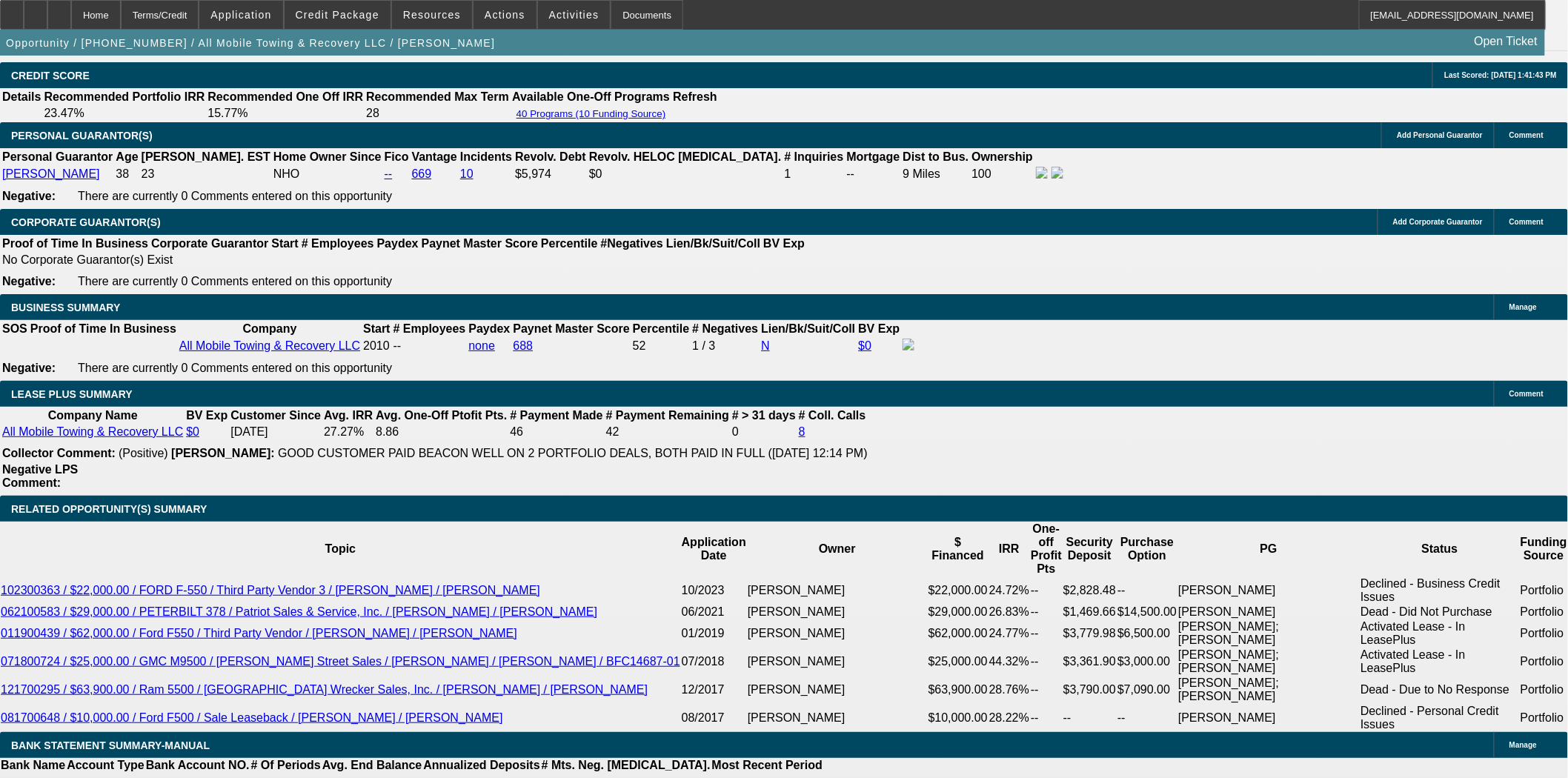
scroll to position [2222, 0]
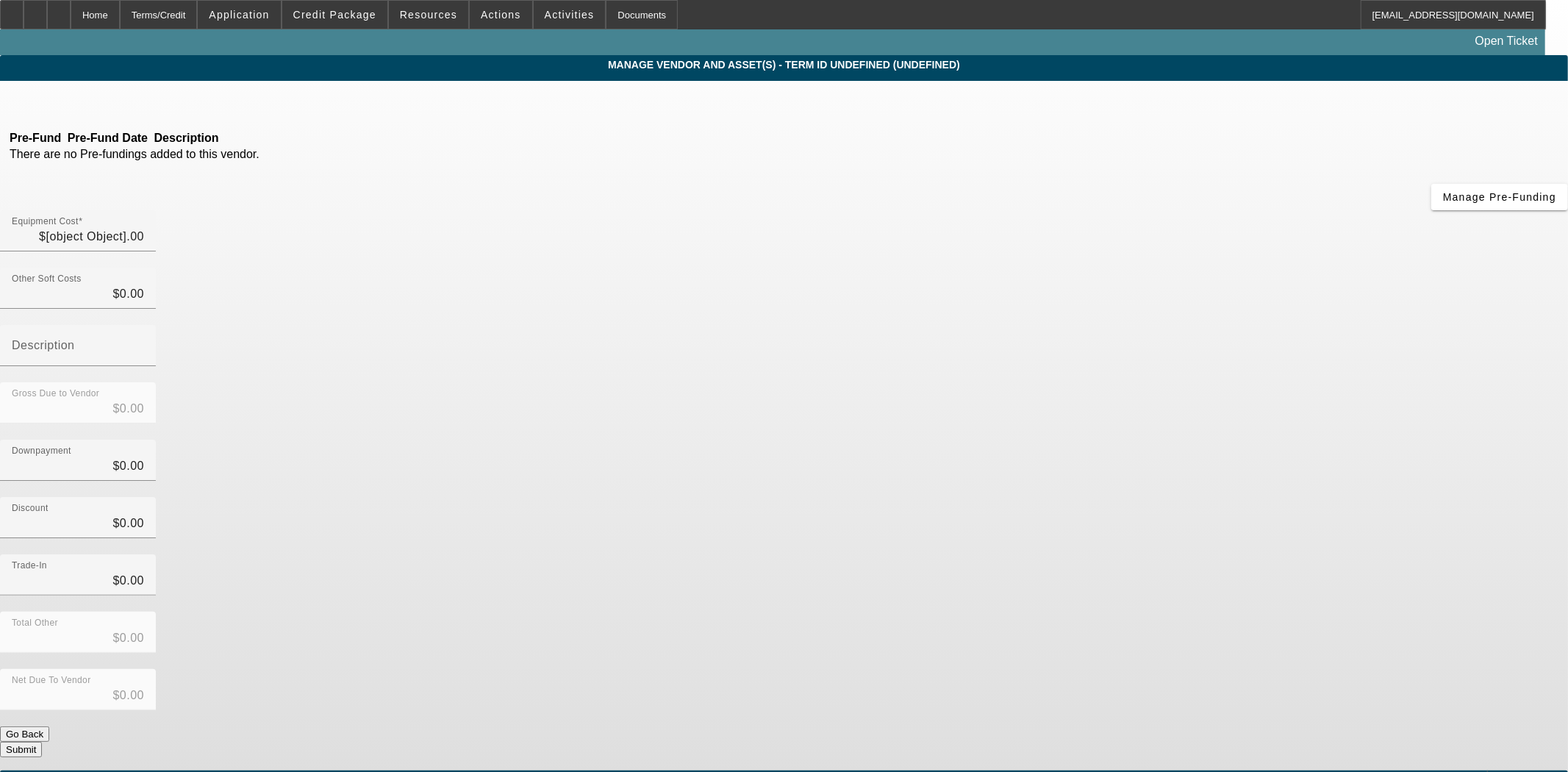
type input "$61,649.00"
type input "$32,000.00"
type input "$29,649.00"
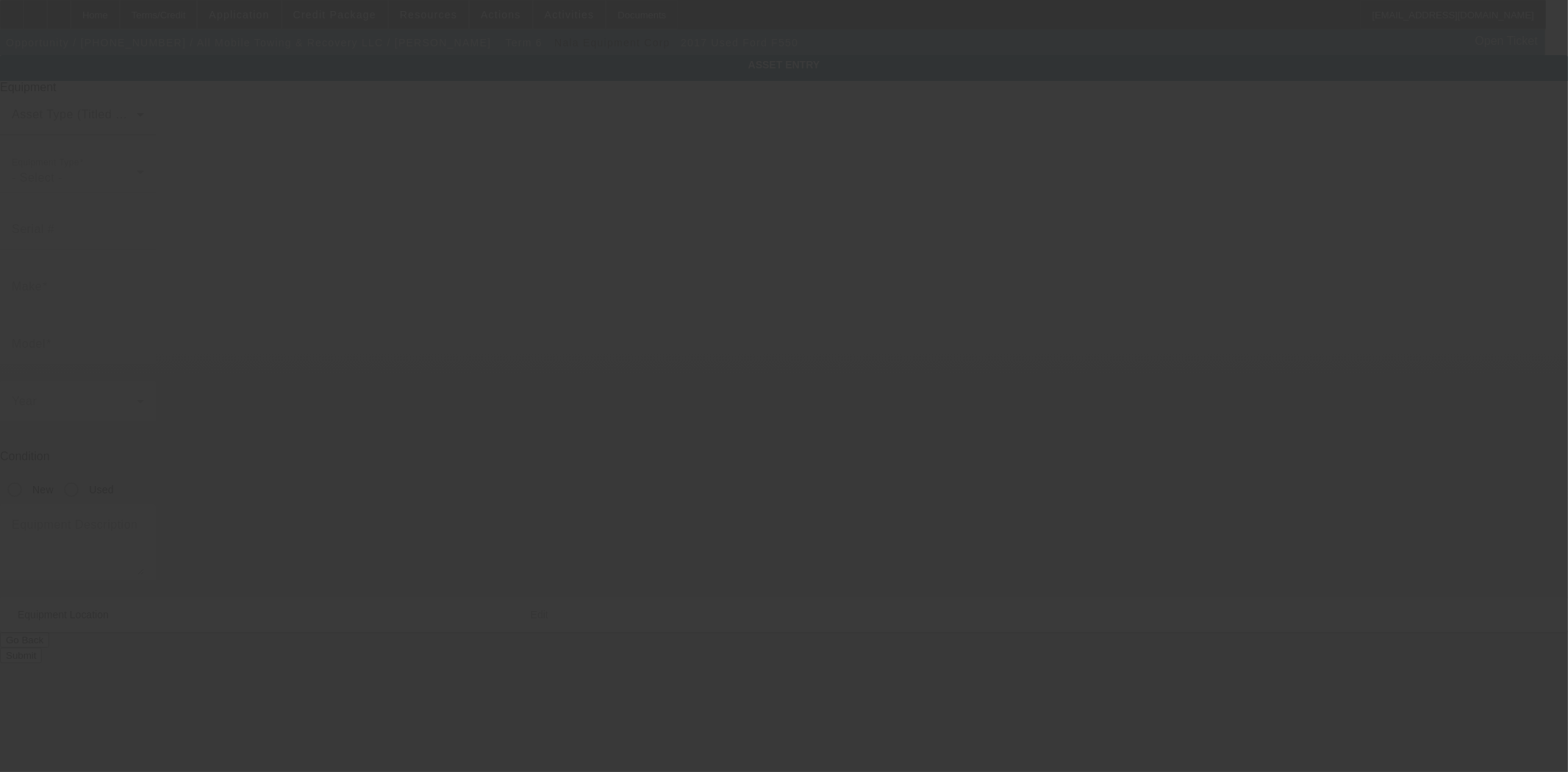
type input "1FD0X5HT2HEC87293"
type input "Ford"
type input "F550"
radio input "true"
type textarea "with:"
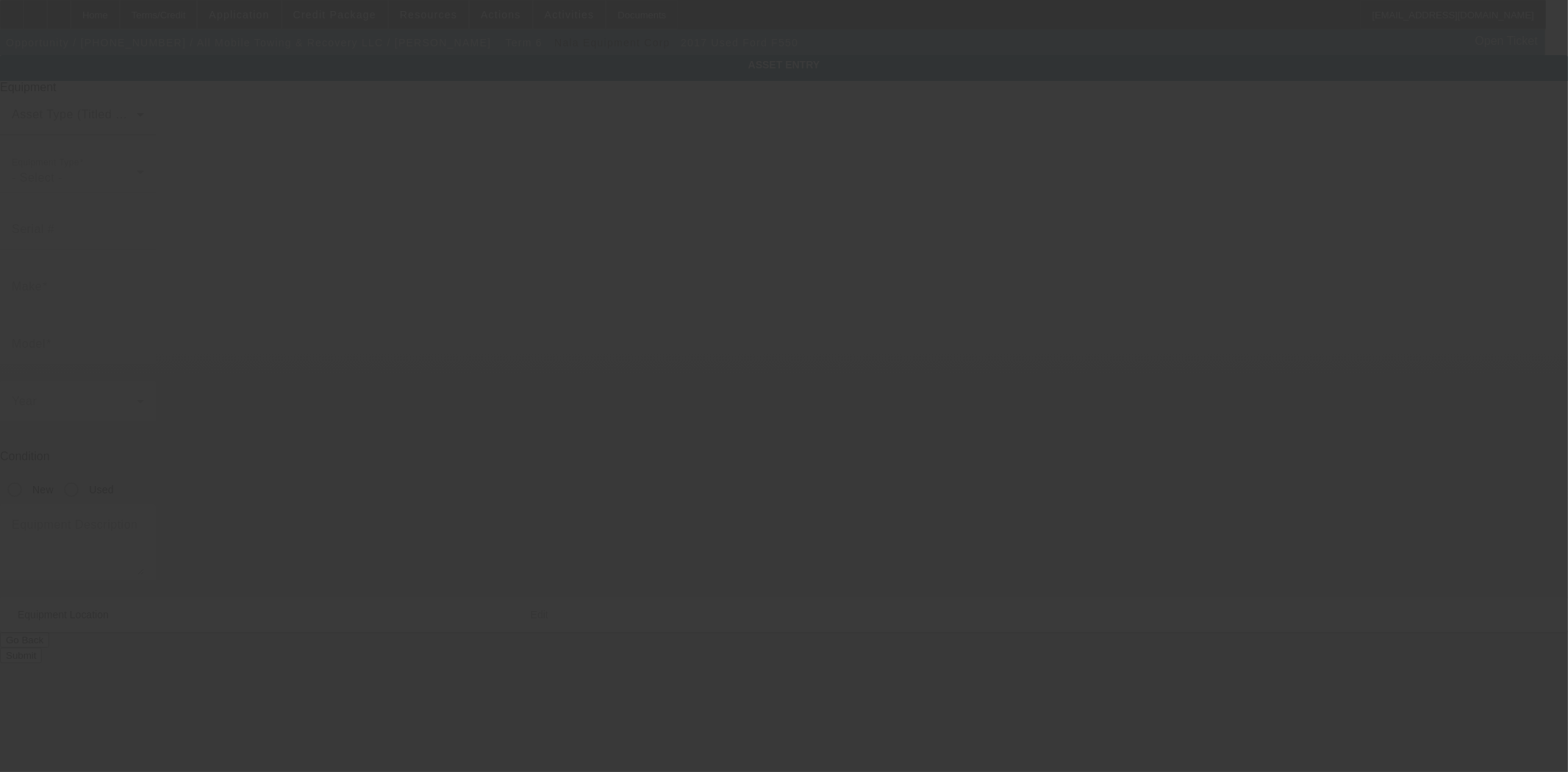
type input "102B Pond Street"
type input "Seekonk"
type input "02771"
type input "Bristol"
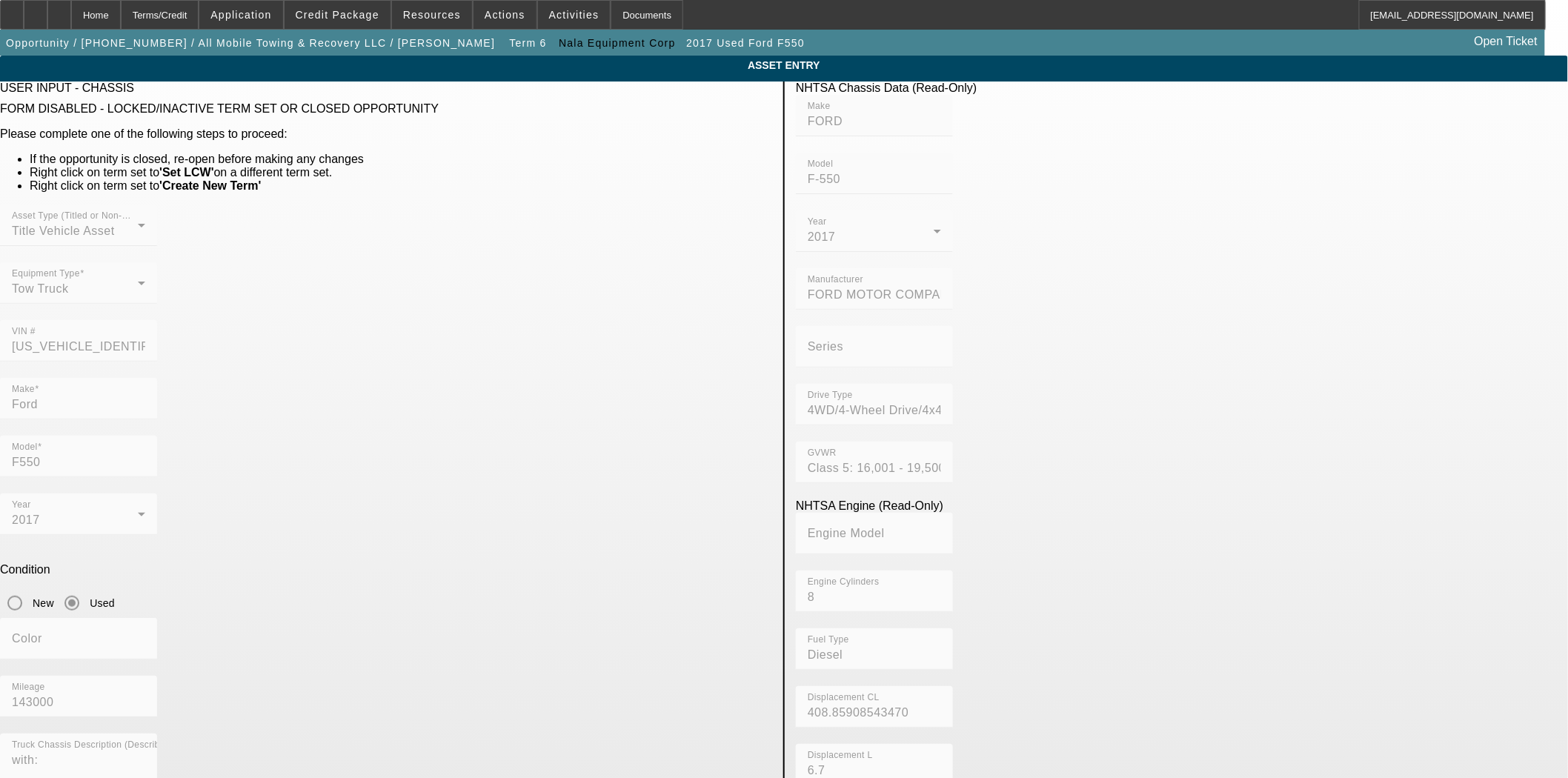
click at [480, 309] on div "Asset Type (Titled or Non-Titled) Title Vehicle Asset Equipment Type Tow Truck …" at bounding box center [386, 290] width 772 height 173
drag, startPoint x: 124, startPoint y: 9, endPoint x: 131, endPoint y: 17, distance: 10.6
click at [121, 9] on div "Home" at bounding box center [96, 15] width 50 height 30
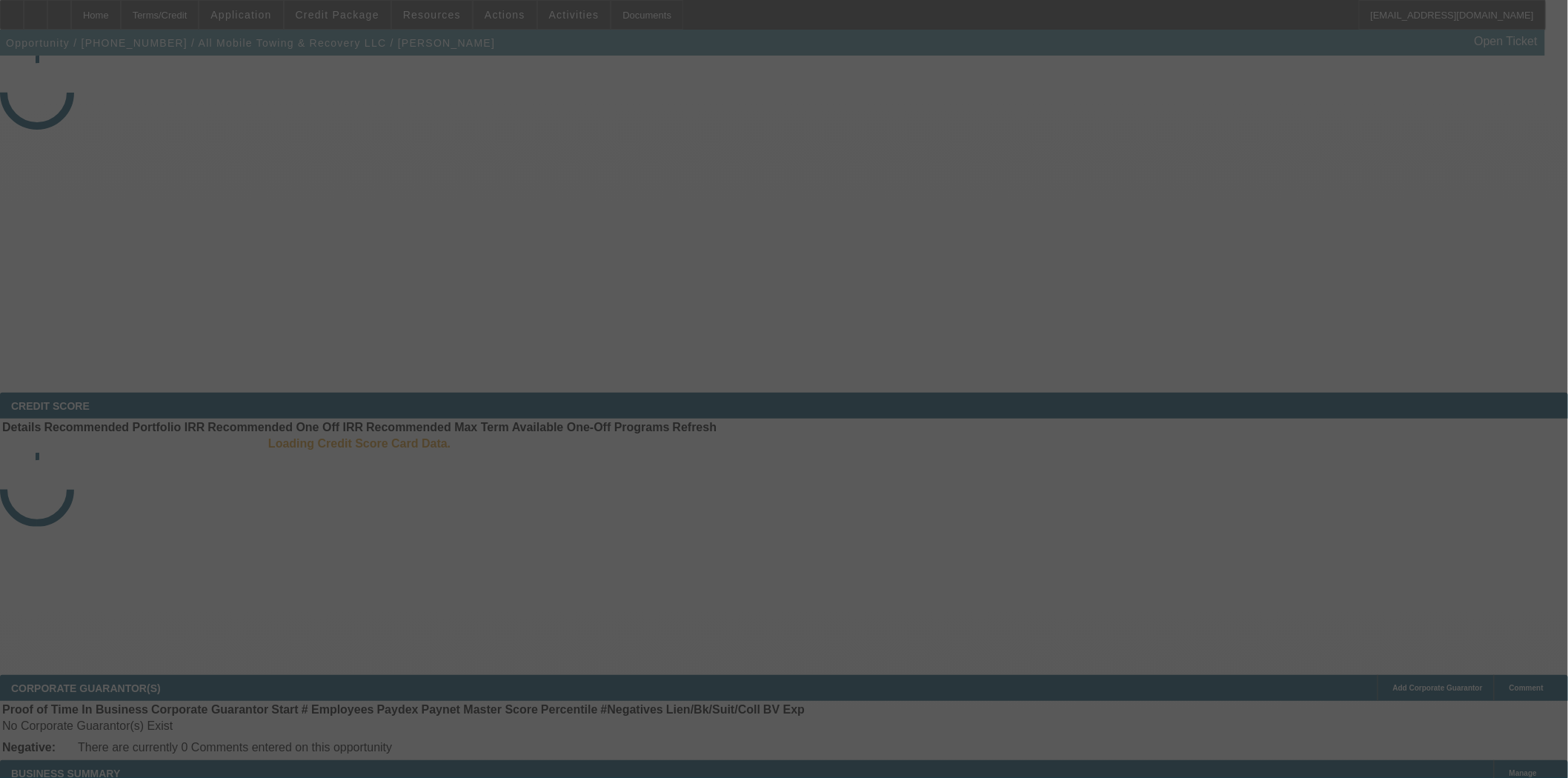
select select "4"
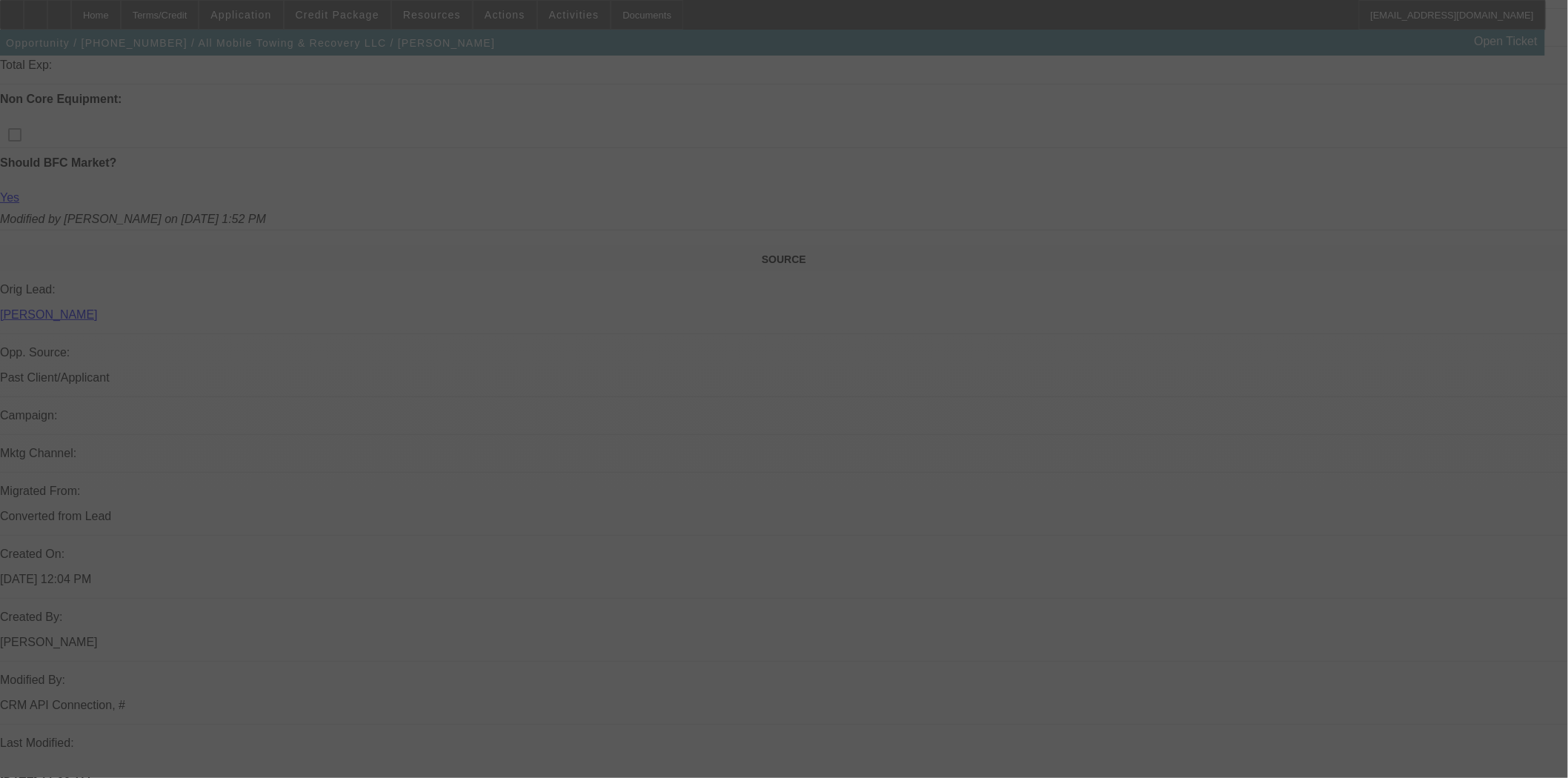
select select "0"
select select "2"
select select "0"
select select "6"
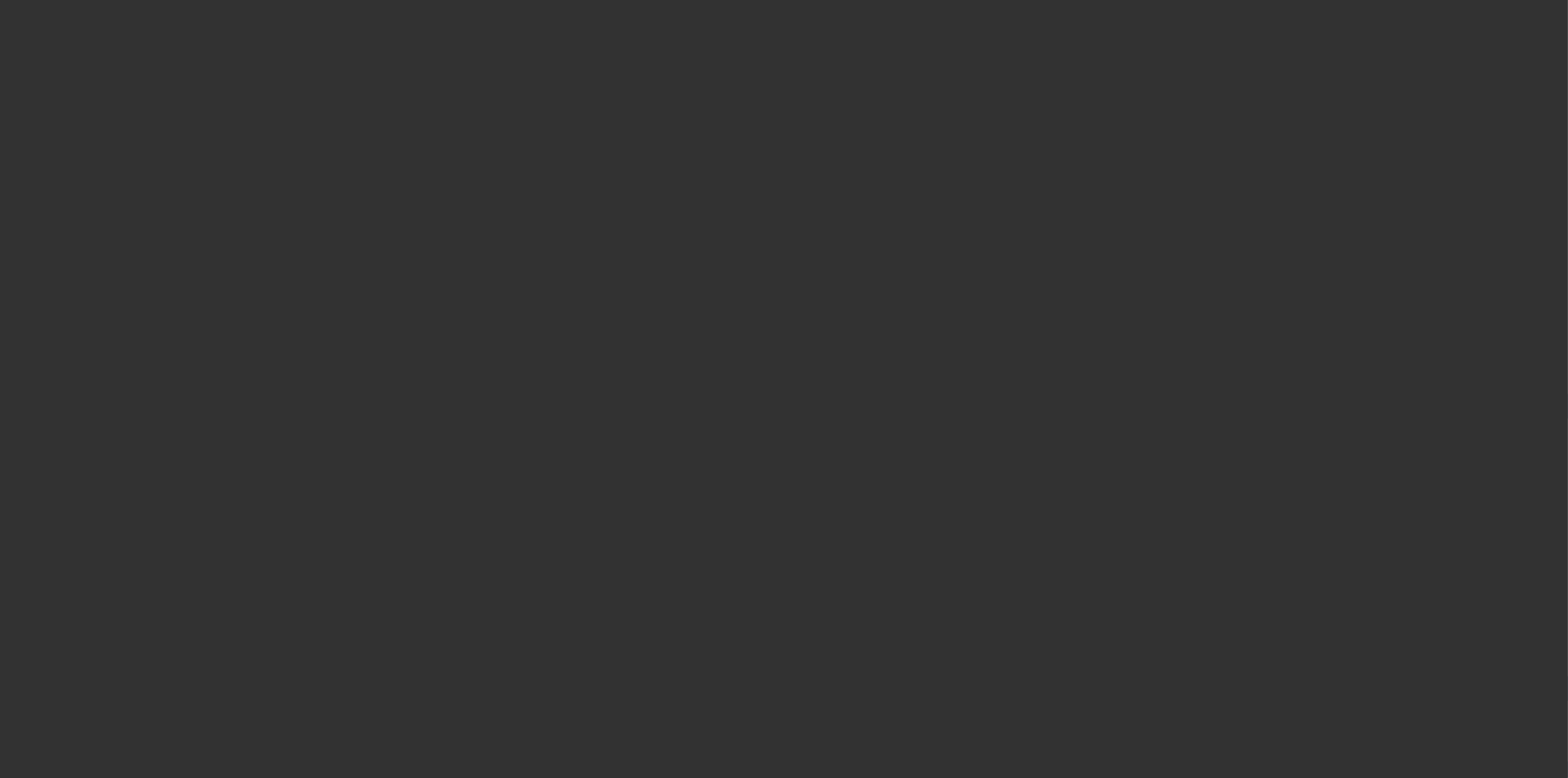
select select "4"
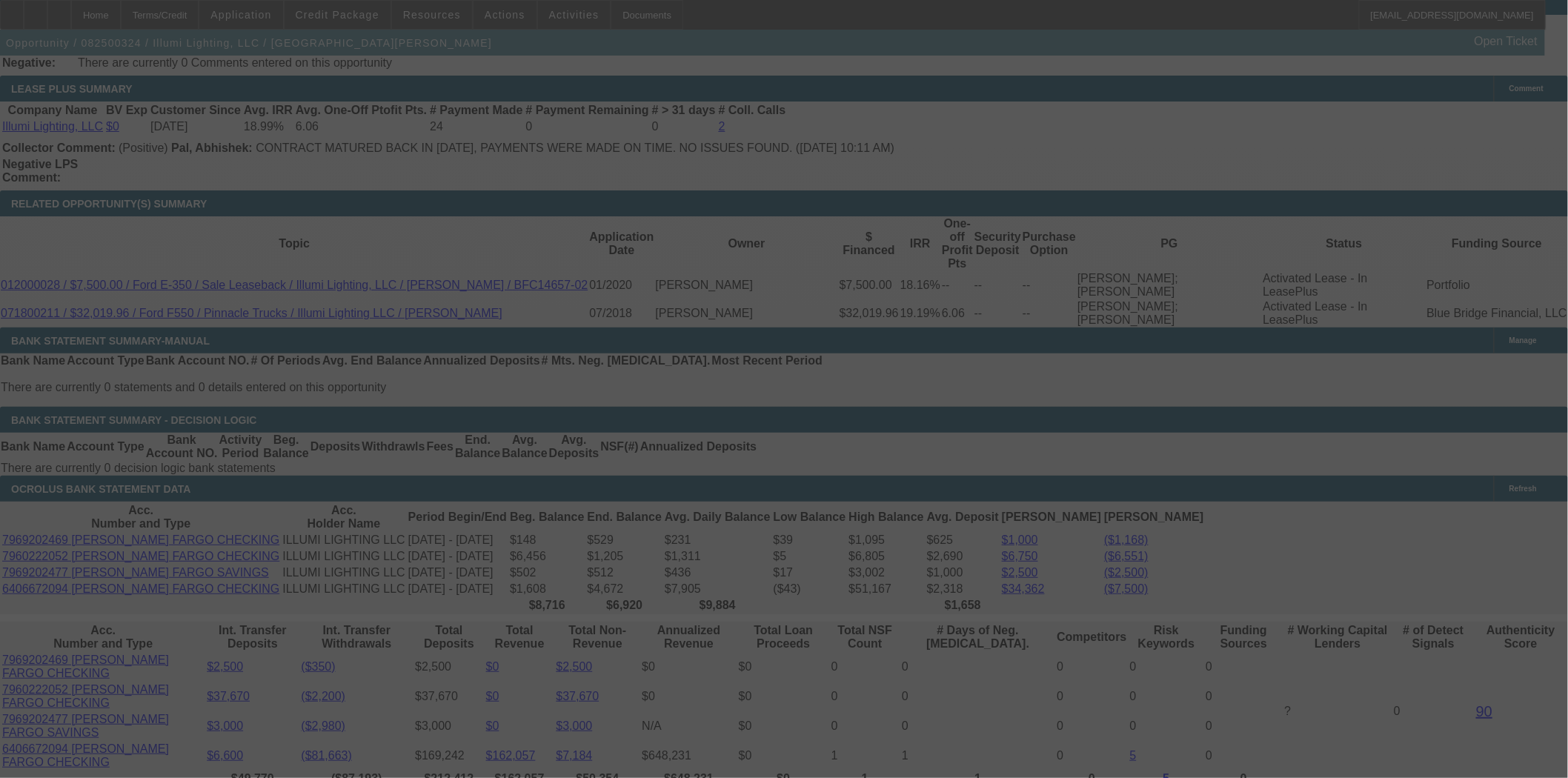
scroll to position [2598, 0]
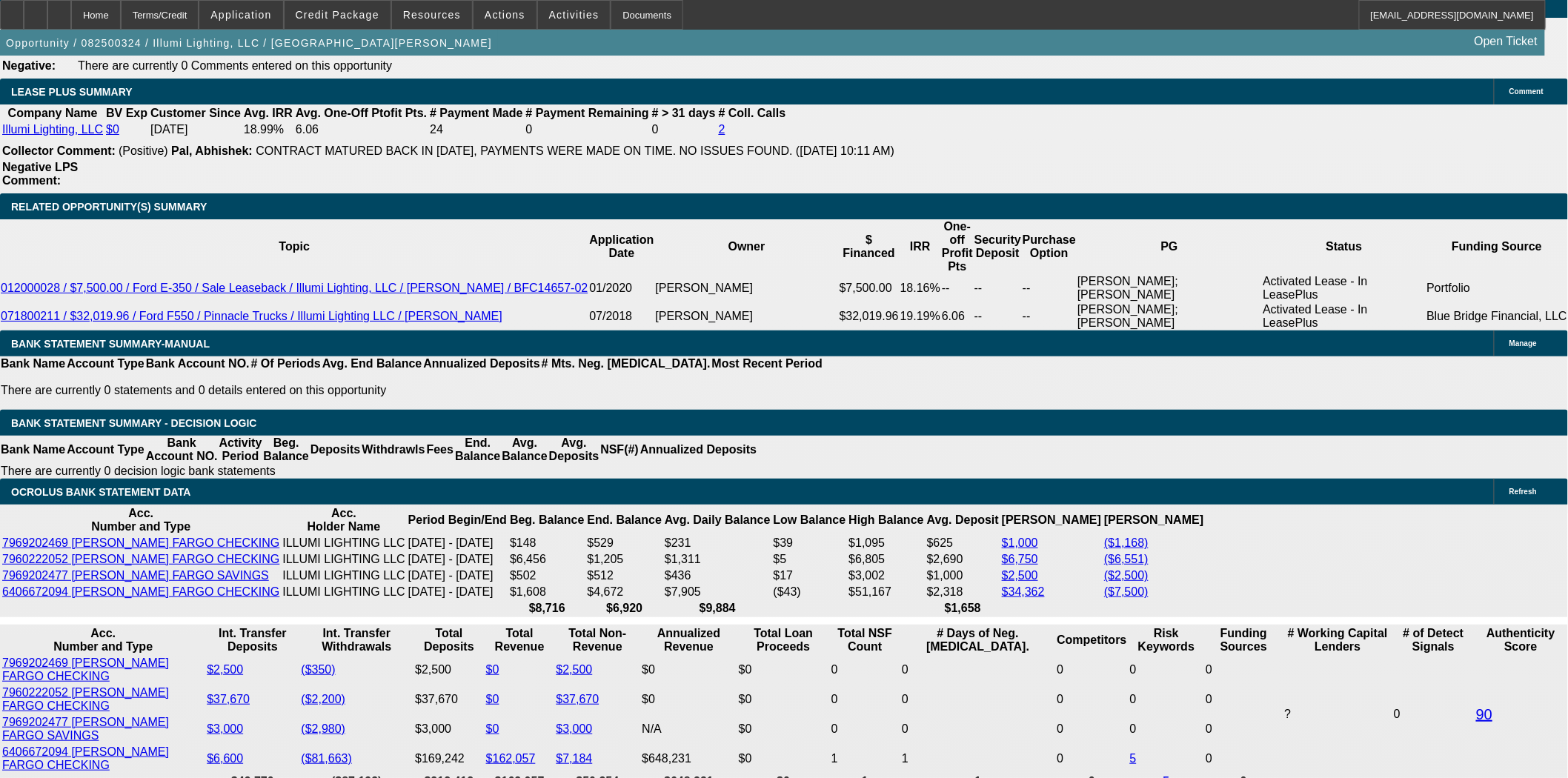
select select "0"
select select "3"
select select "0"
select select "6"
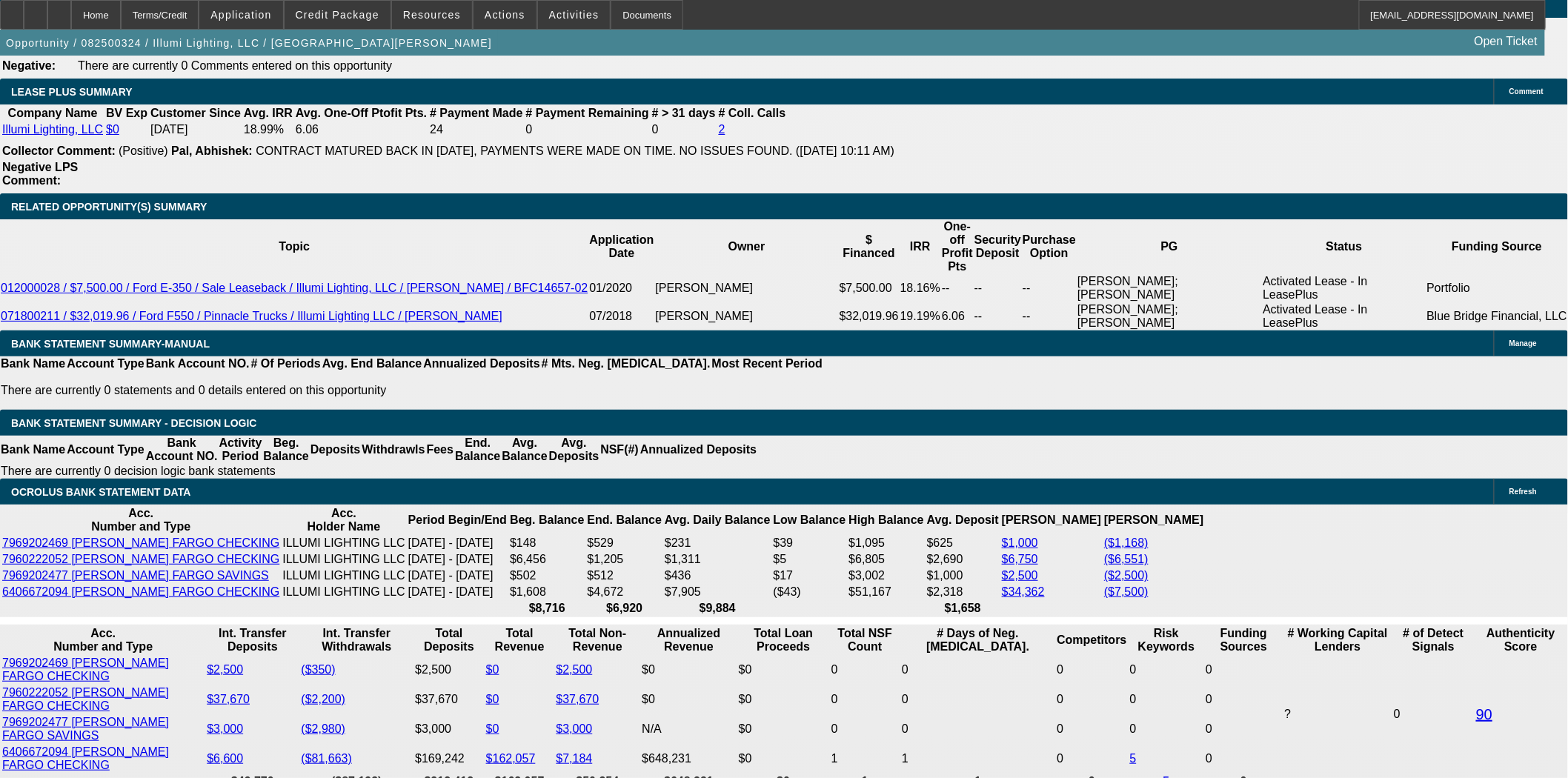
scroll to position [2600, 0]
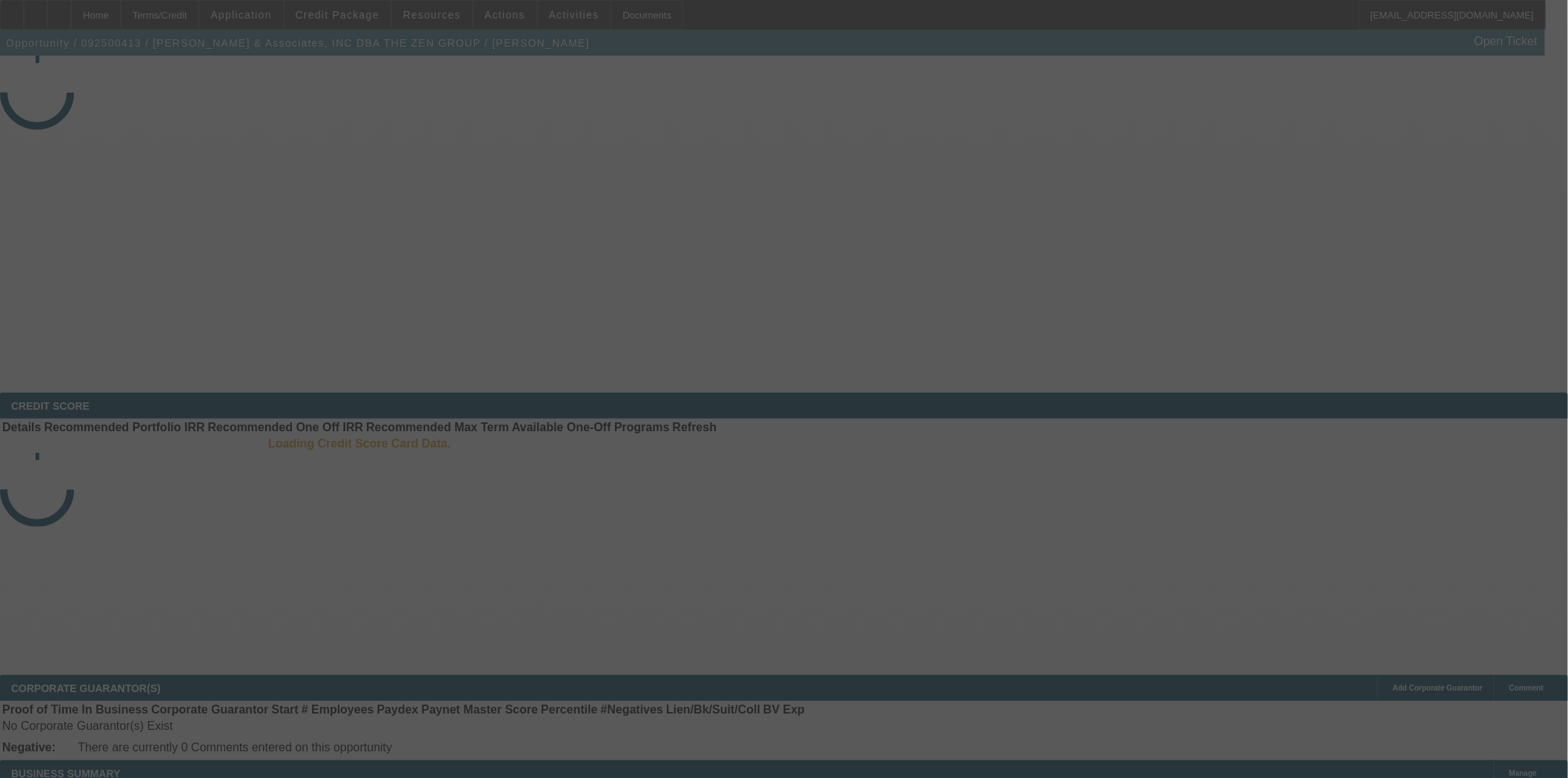
select select "3"
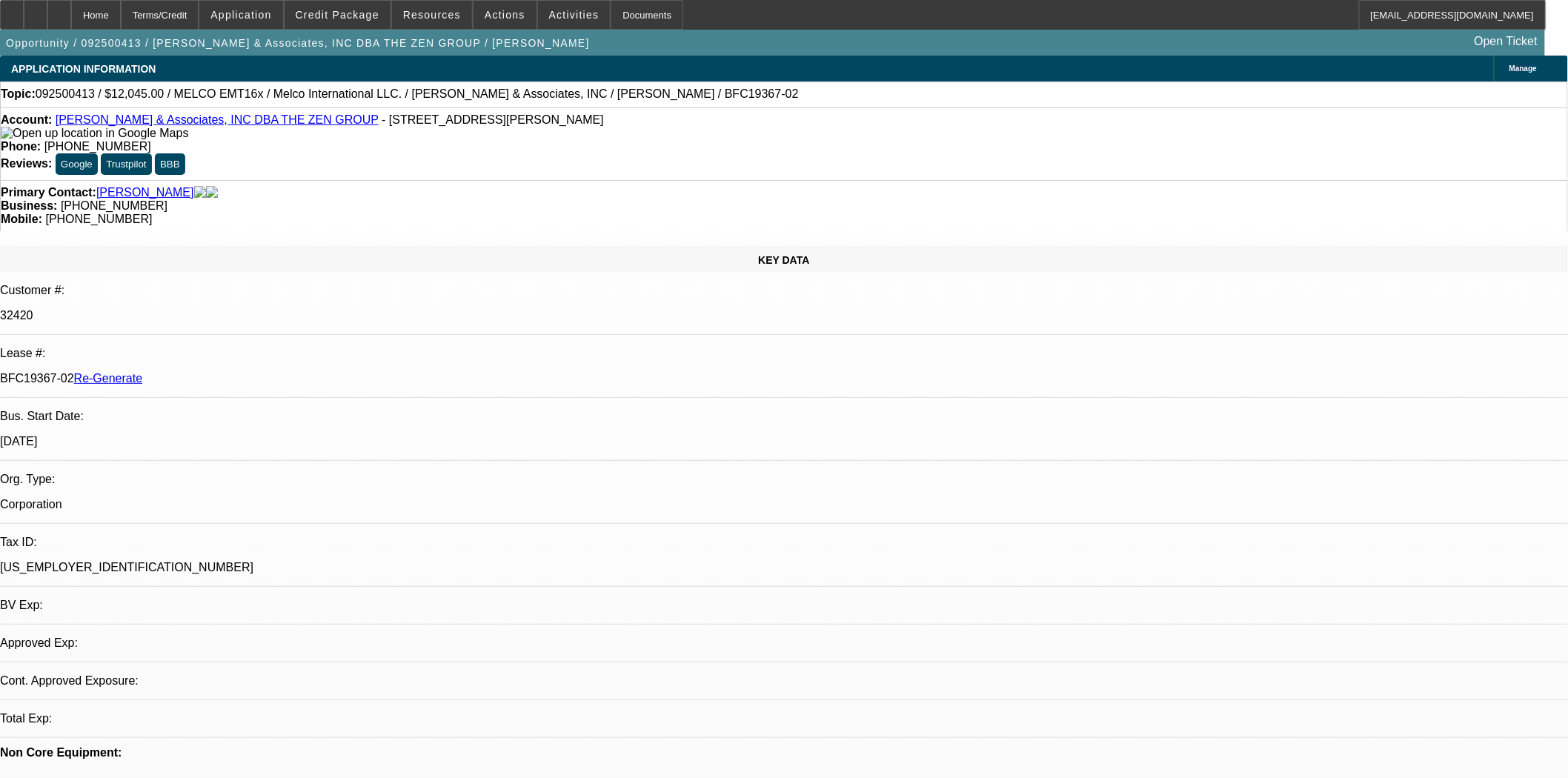
select select "0"
select select "2"
select select "0.1"
select select "4"
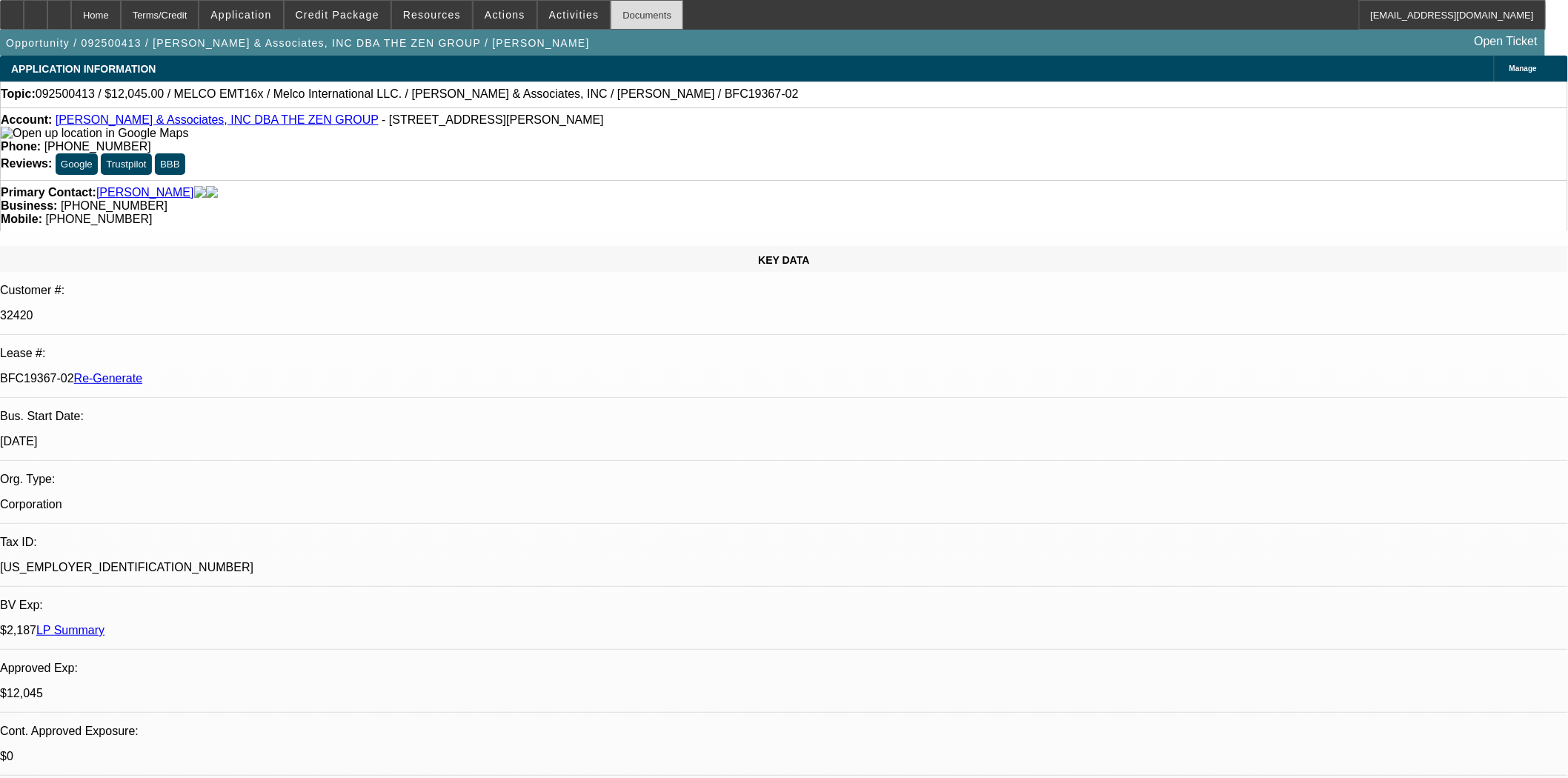
click at [624, 22] on div "Documents" at bounding box center [647, 15] width 72 height 30
click at [554, 19] on span "Activities" at bounding box center [574, 15] width 50 height 12
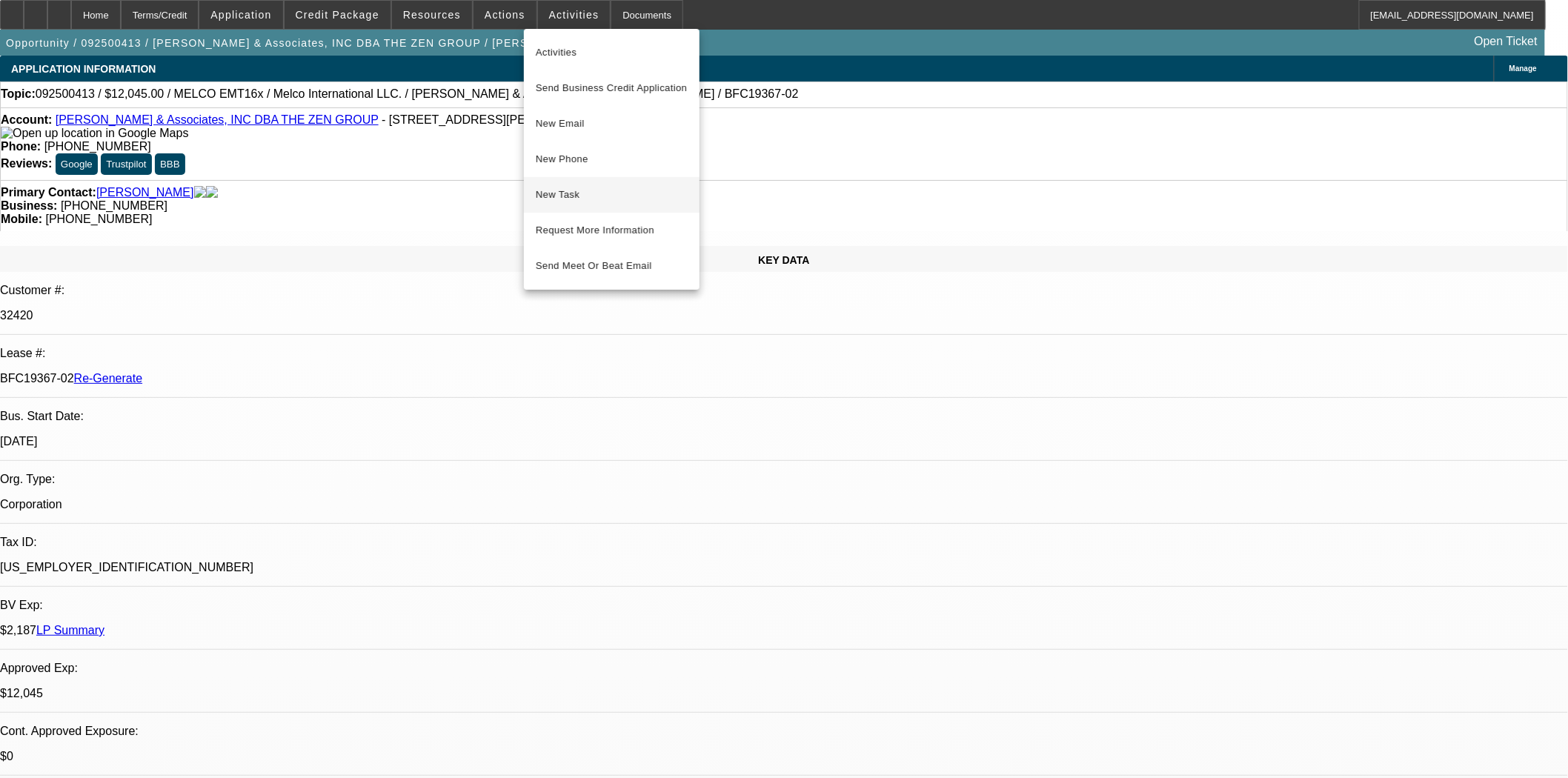
click at [554, 189] on span "New Task" at bounding box center [612, 194] width 152 height 18
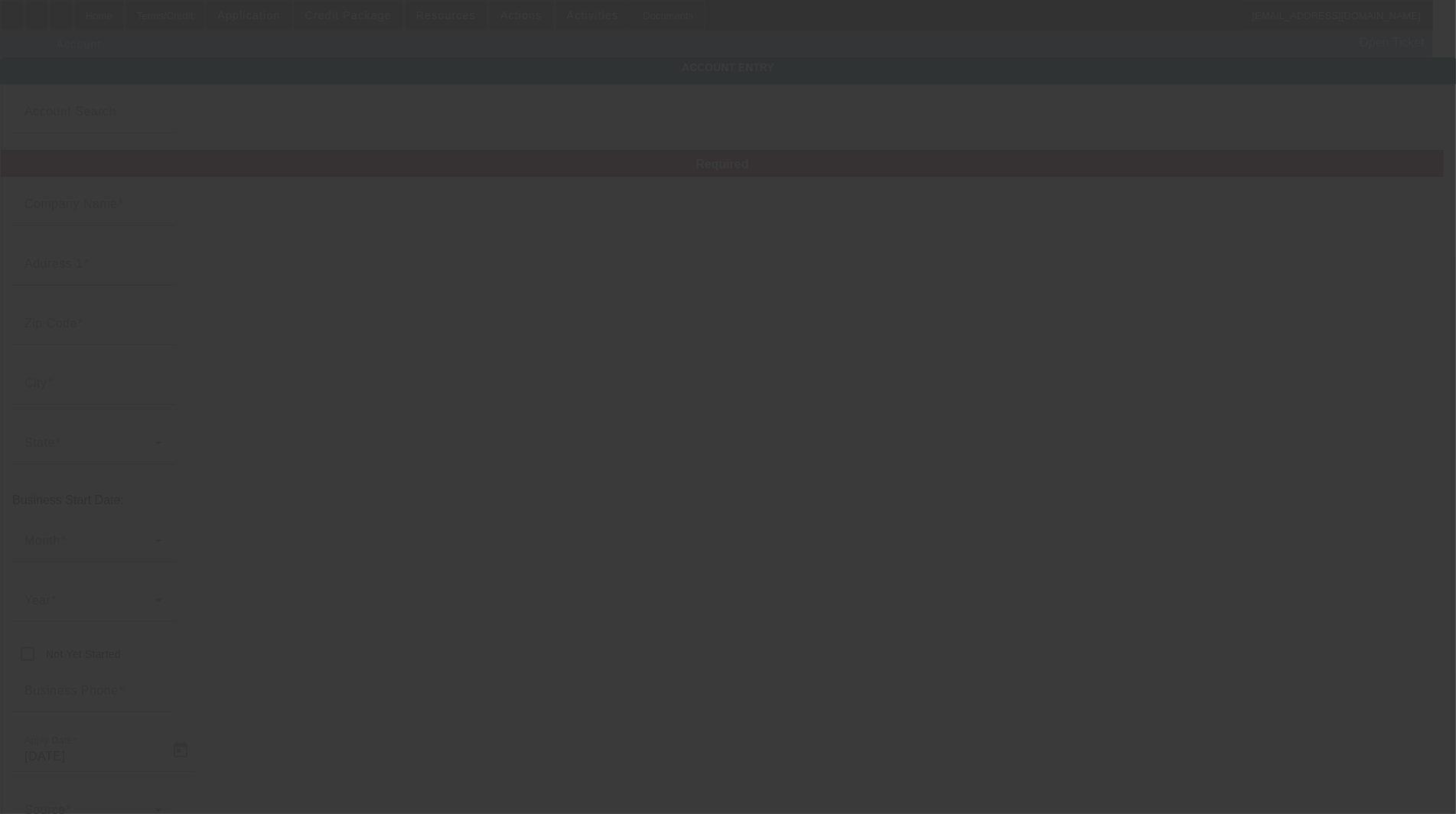
type input "Shinn & Associates, INC"
type input "170 W Minster Dr"
type input "38544"
type input "Baxter"
type input "(209) 370-1909"
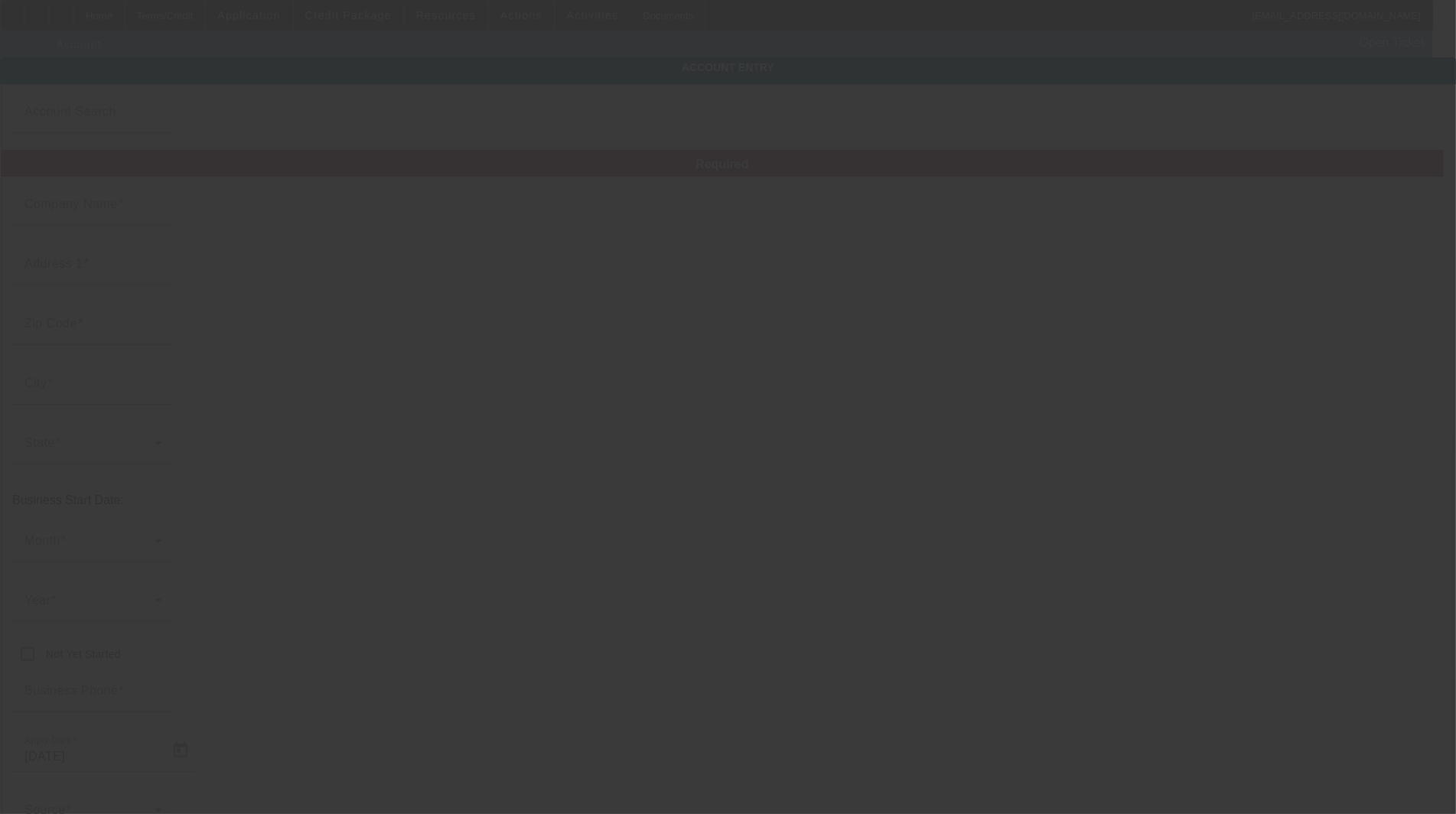
type input "THE ZEN GROUP"
type input "mike@zenink.com"
type input "San Joaquin"
type input "35-2532640"
type input "https://GOTVOIP.NET"
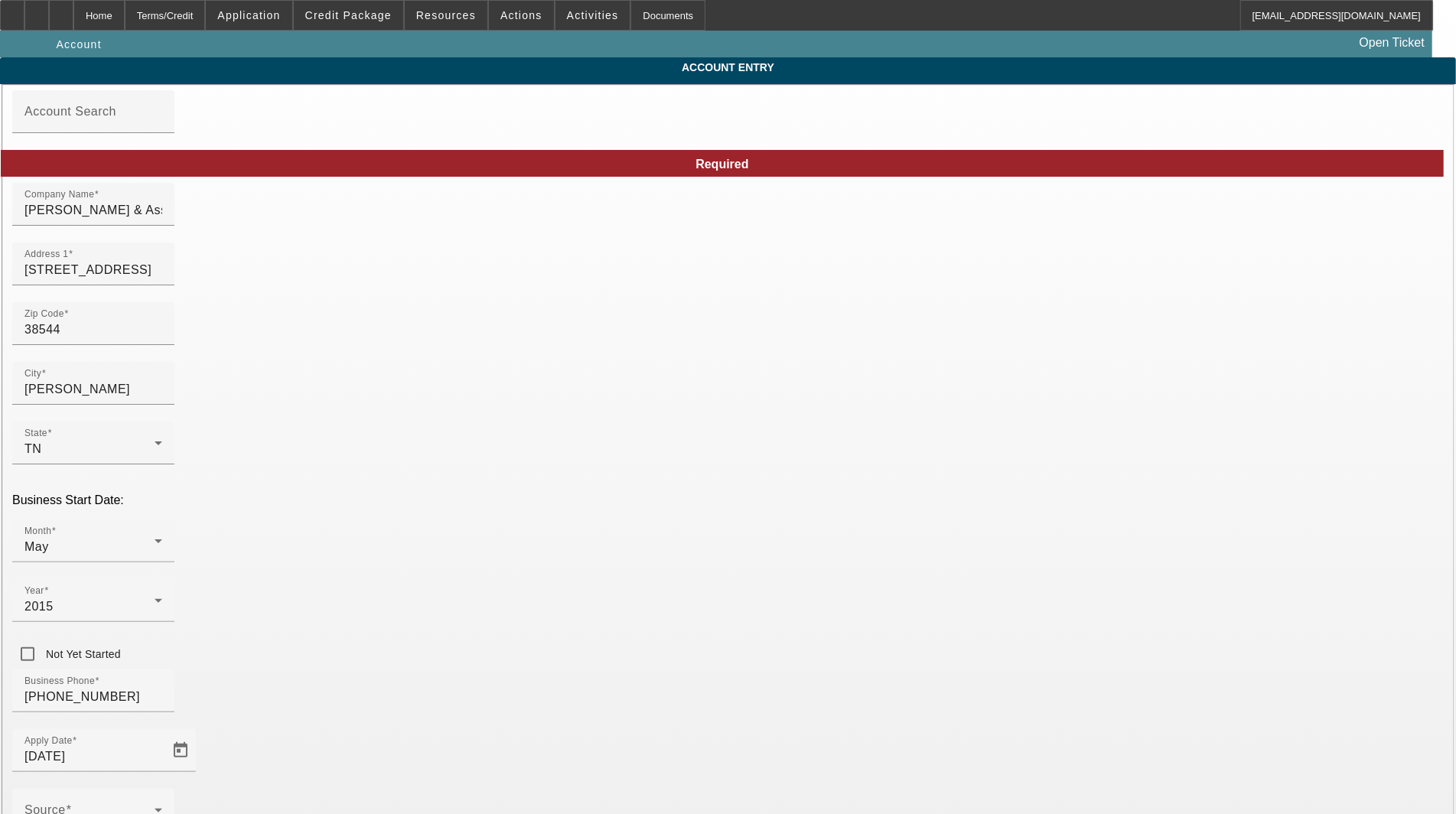
type input "9/18/2025"
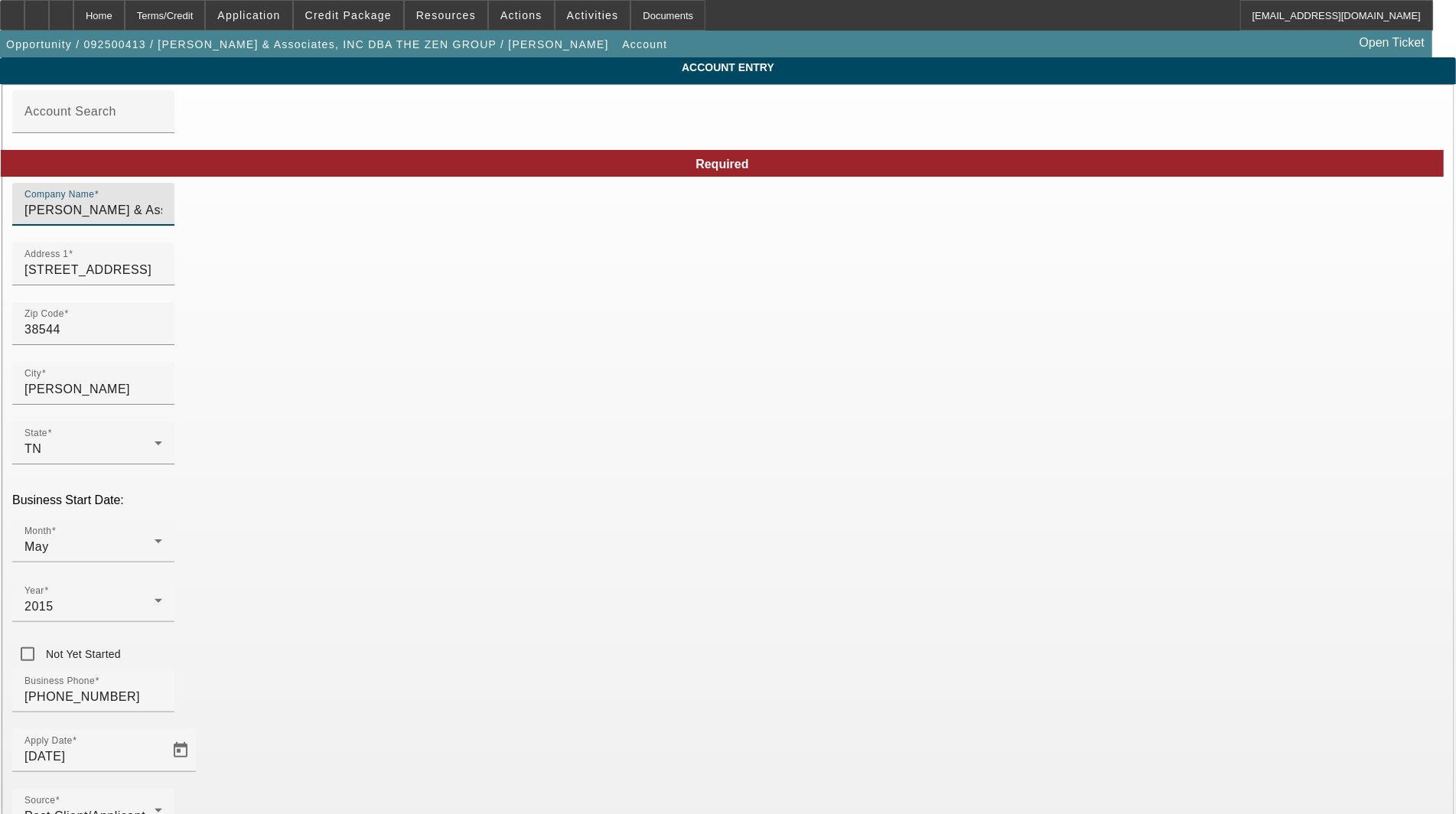
drag, startPoint x: 439, startPoint y: 215, endPoint x: -89, endPoint y: 211, distance: 528.0
click at [0, 211] on html "Home Terms/Credit Application Credit Package Resources Actions Activities Docum…" at bounding box center [728, 407] width 1456 height 814
type input "Shinn & Associates, Inc"
click at [162, 279] on input "170 W Minster Dr" at bounding box center [94, 269] width 138 height 18
type input "170 W Minster Drive"
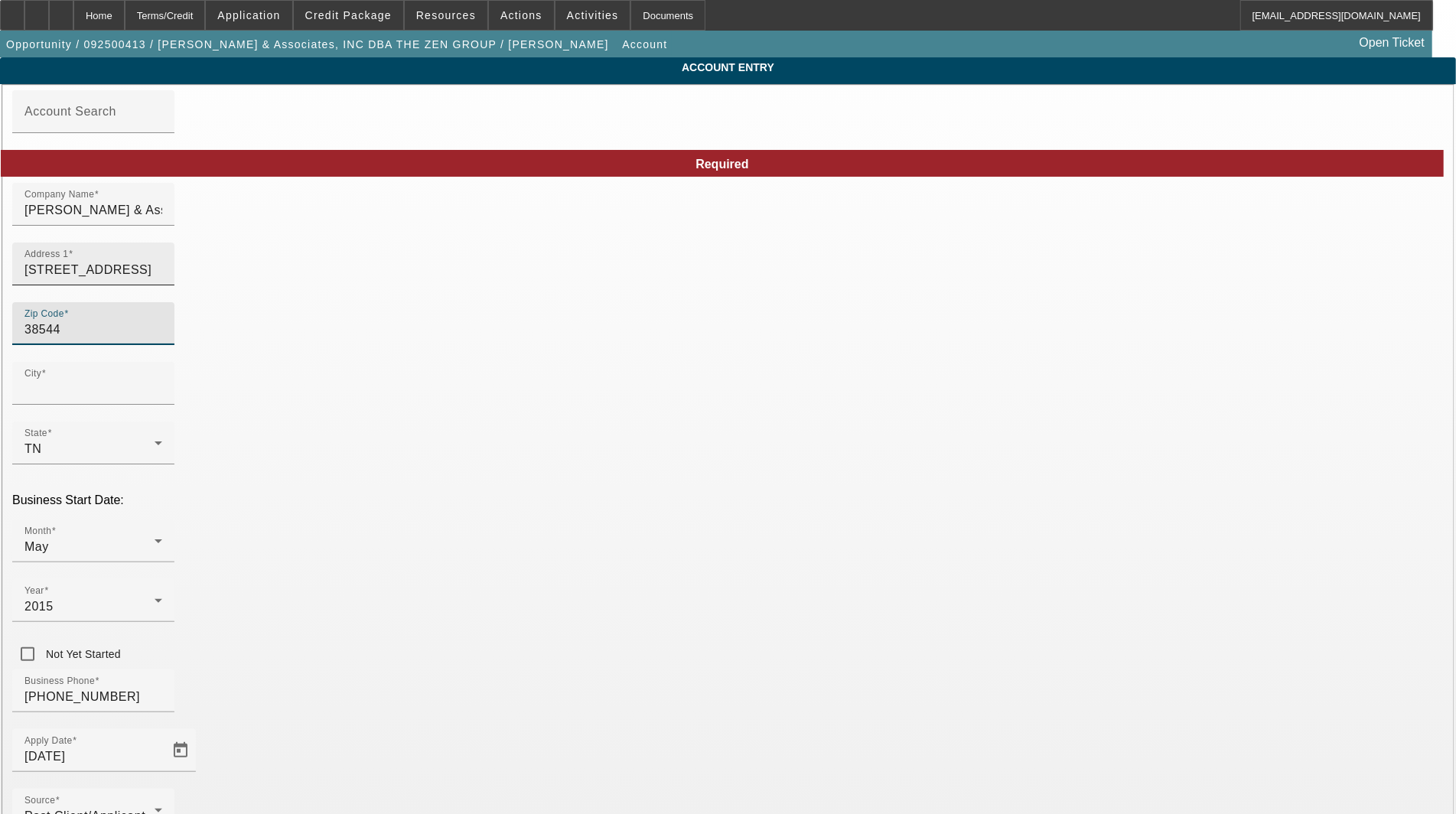
type input "Baxter"
type input "Putnam"
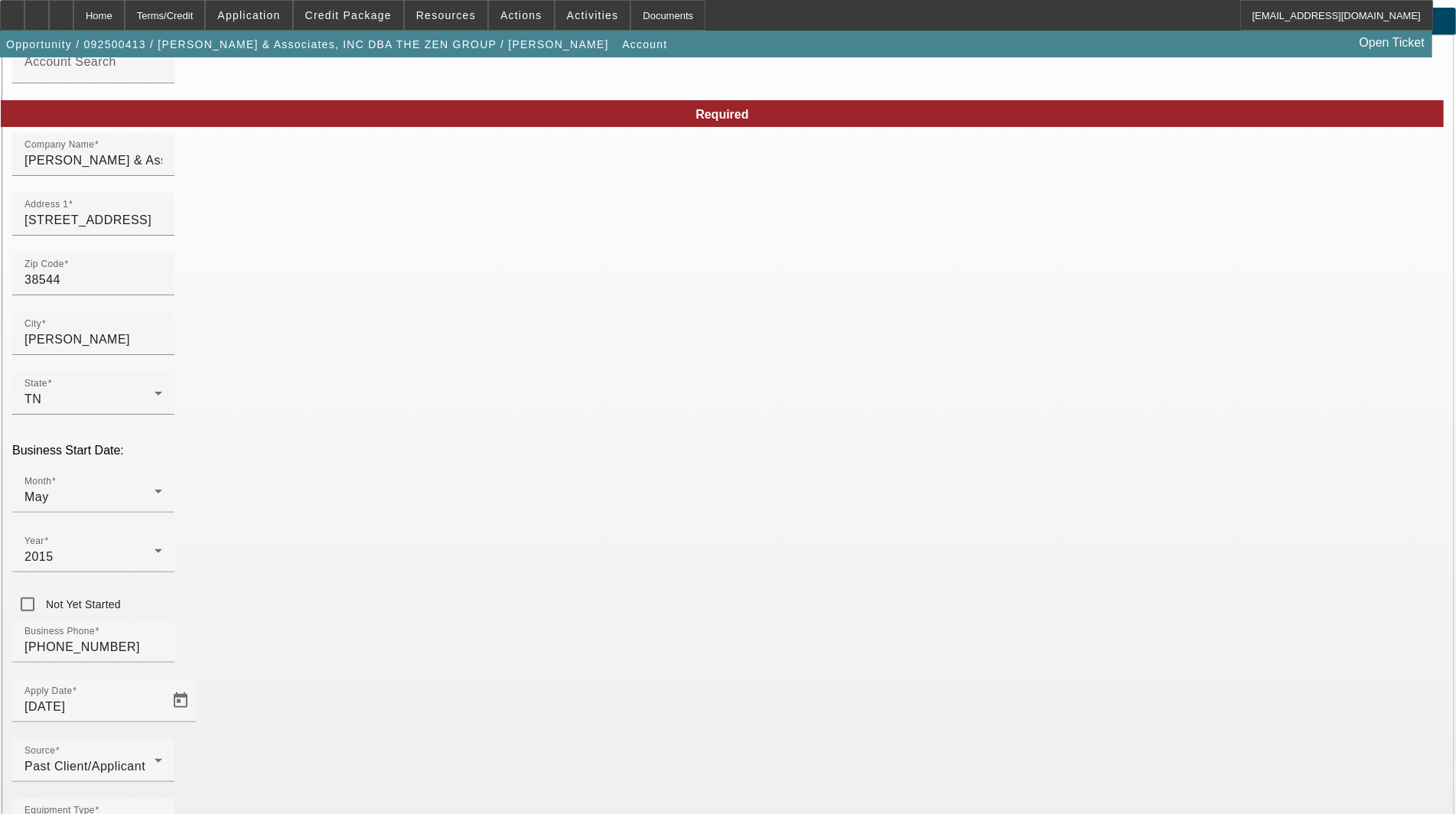
scroll to position [75, 0]
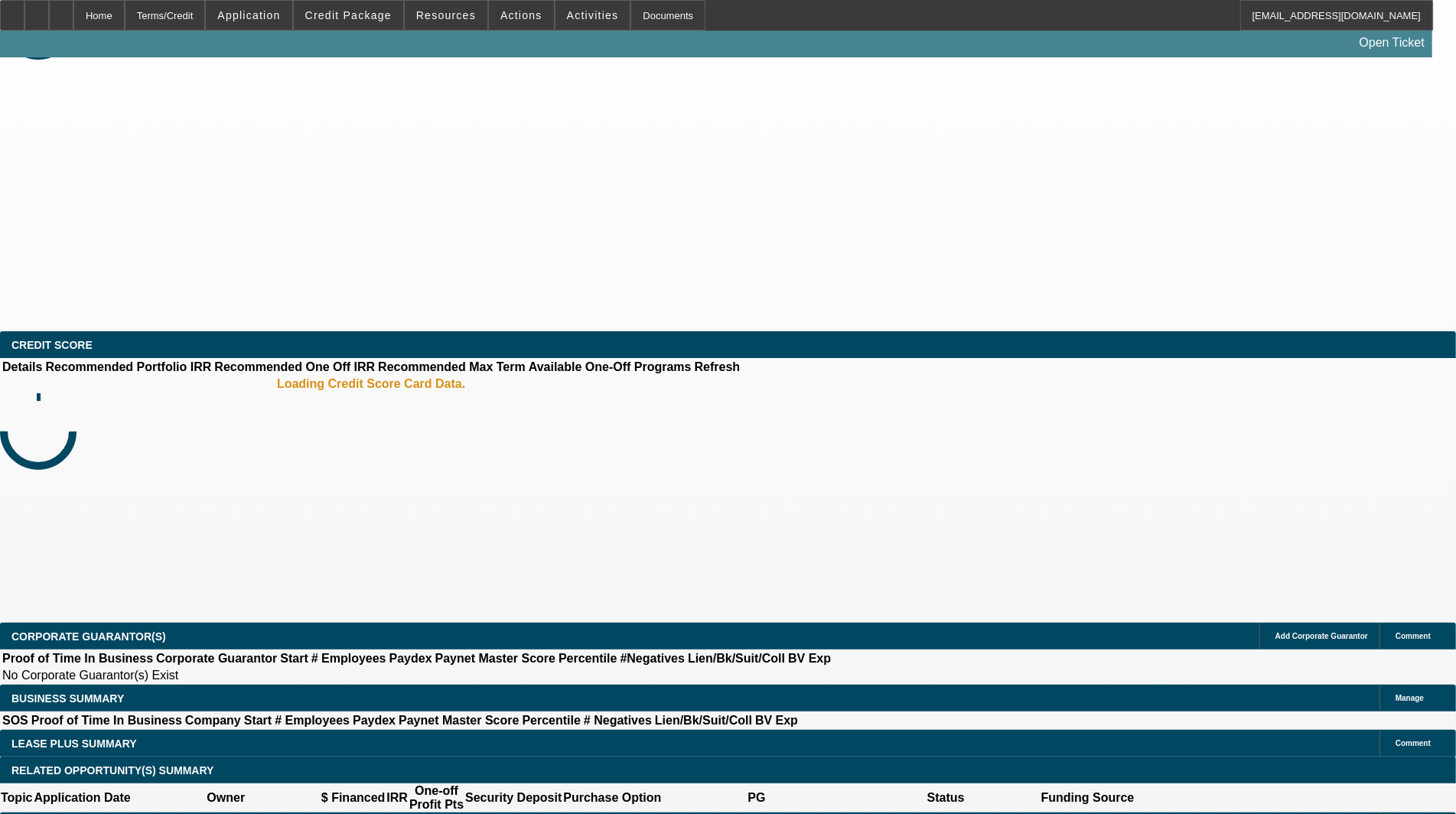
select select "3"
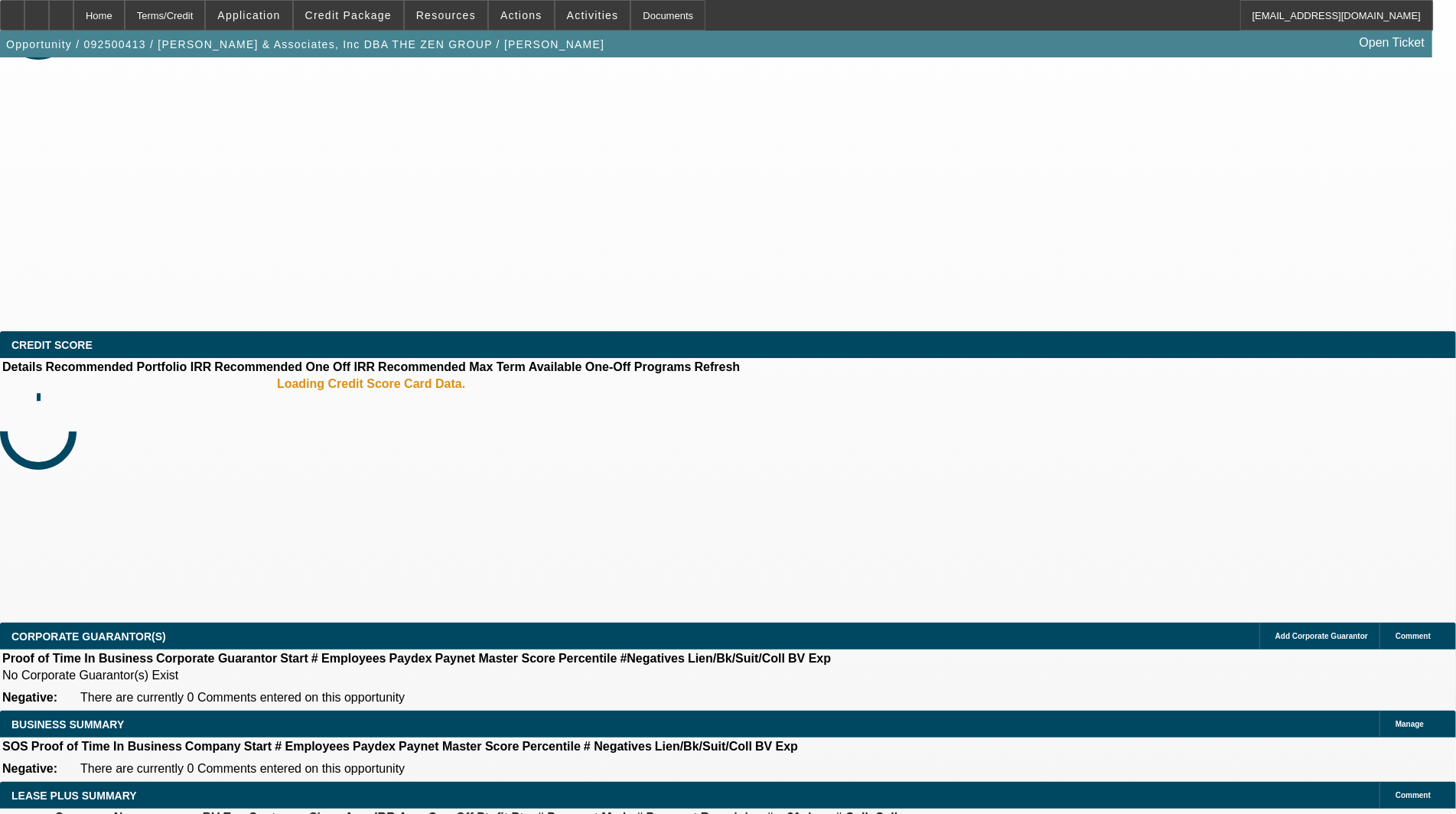
select select "0"
select select "2"
select select "0.1"
select select "4"
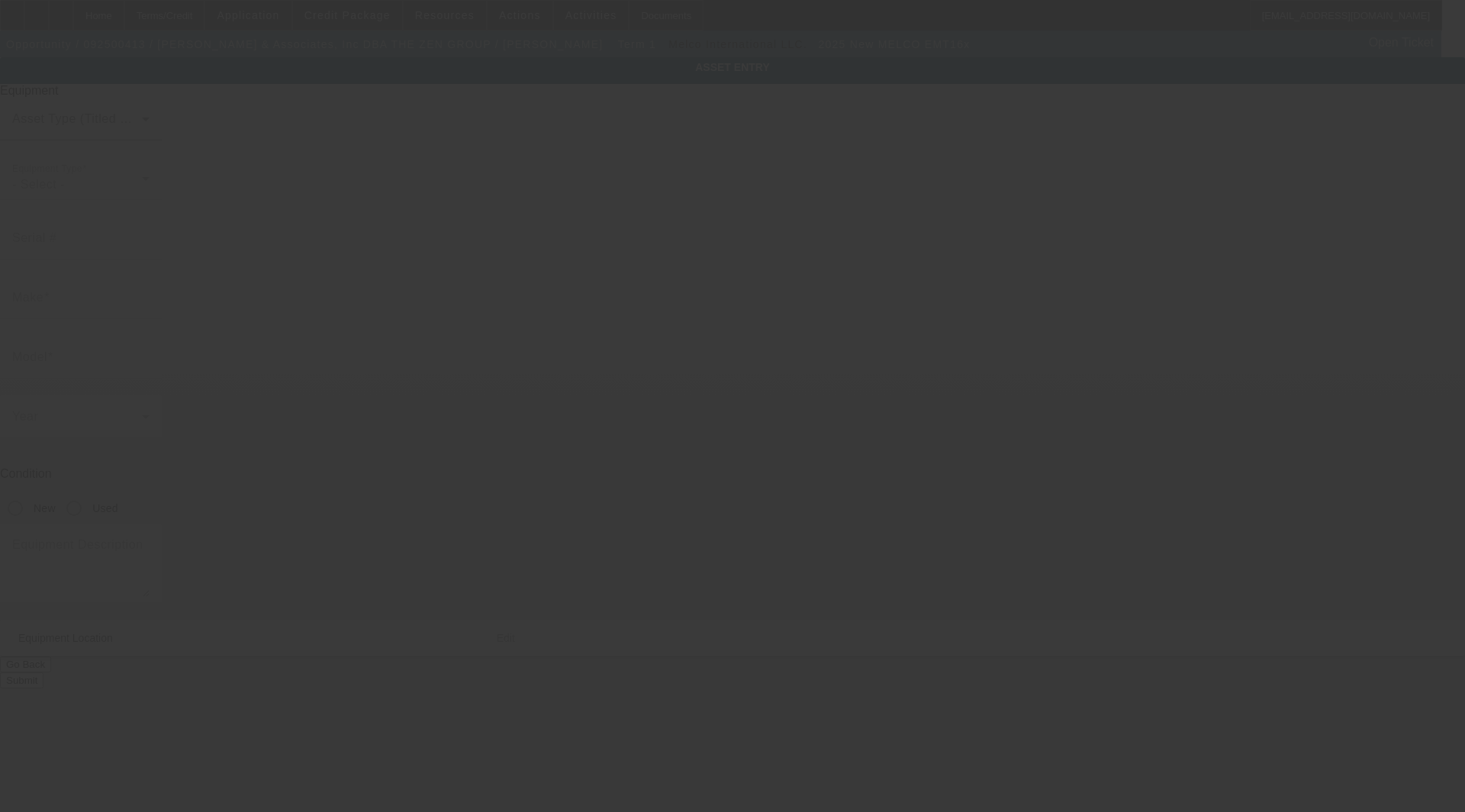
type input "Melco"
type input "EMT16x"
radio input "true"
type textarea "16 Needles For Color Flexibility And Efficient Embroidery Machine; Make: Melco;…"
type input "[STREET_ADDRESS]"
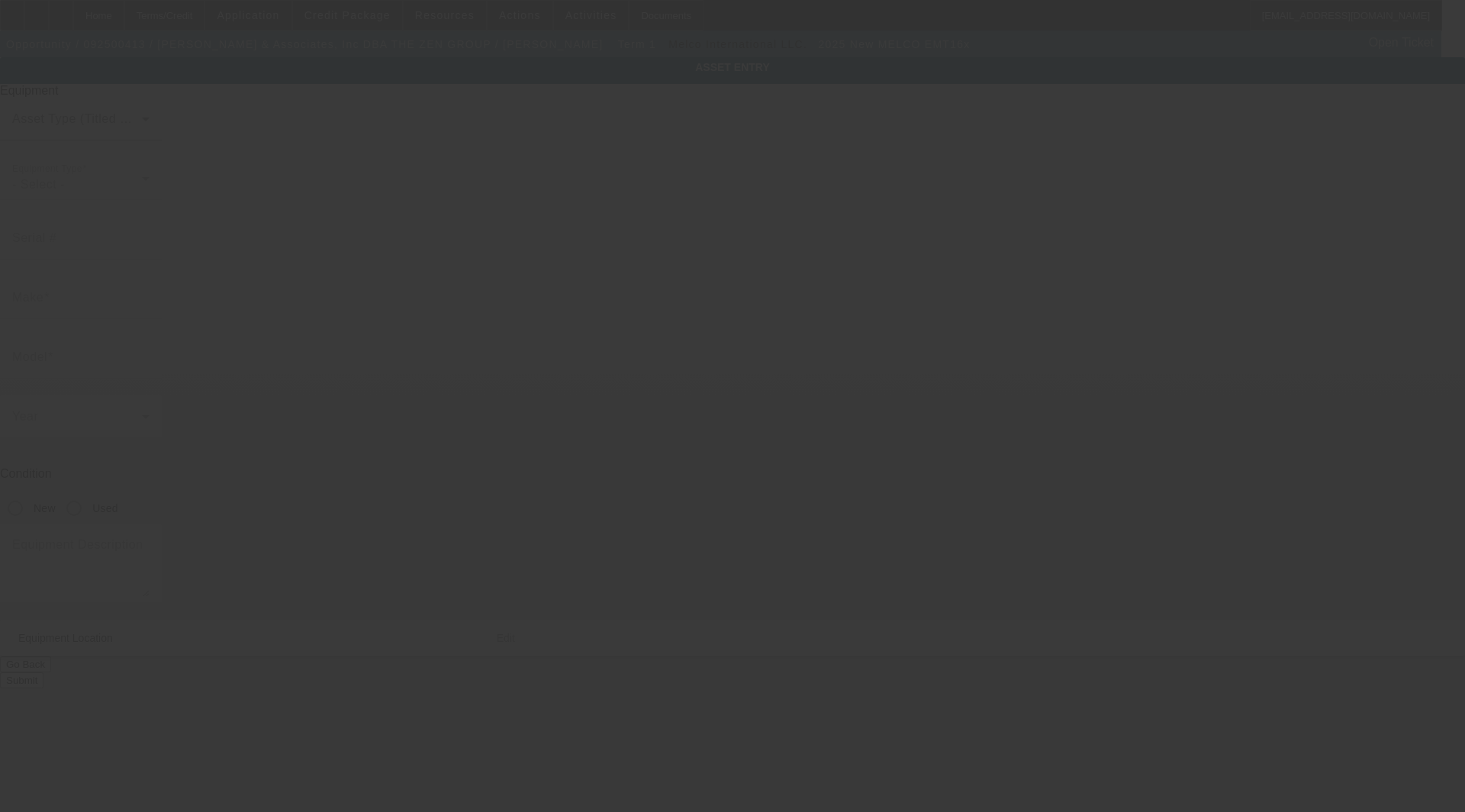
type input "[PERSON_NAME]"
type input "38544"
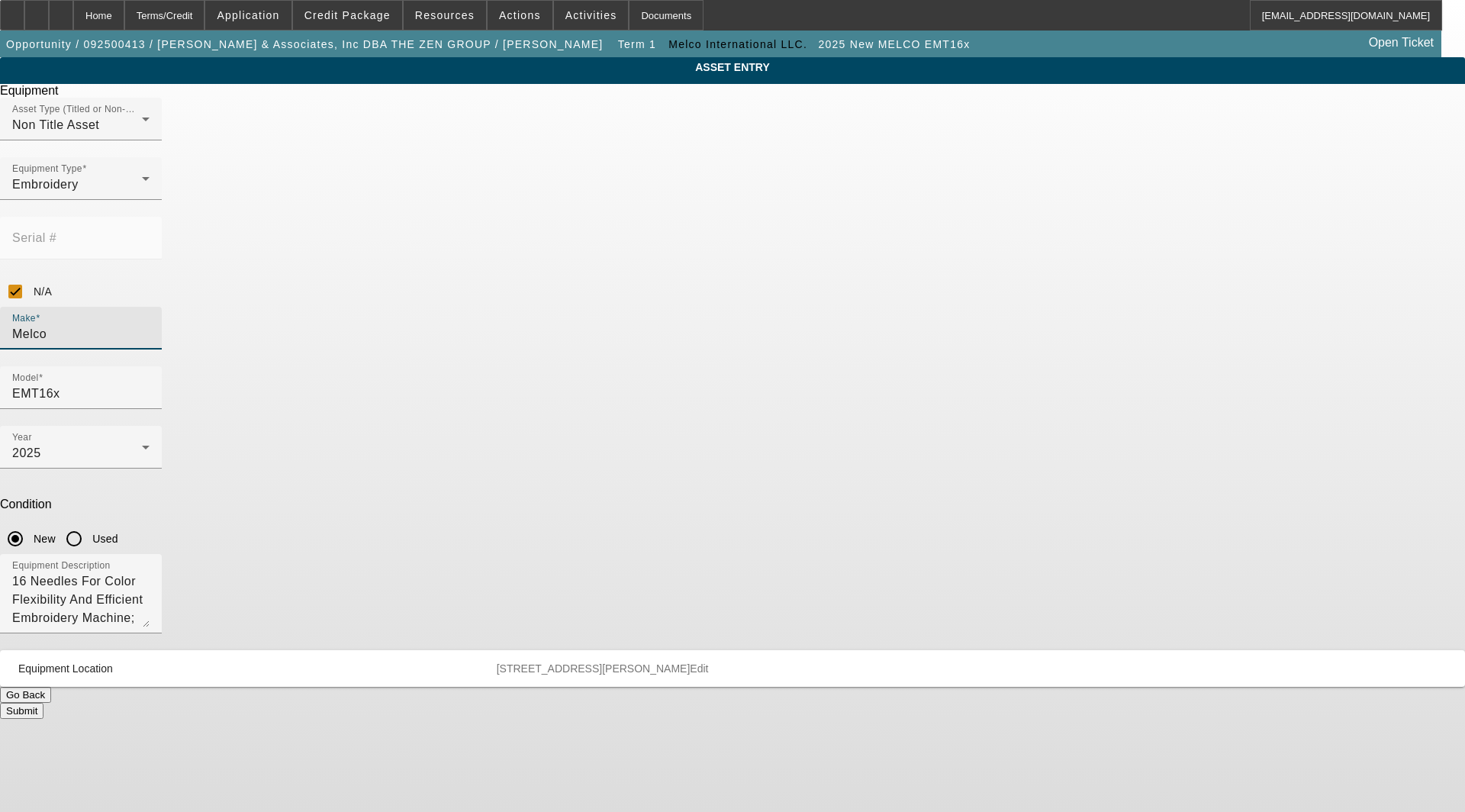
drag, startPoint x: 579, startPoint y: 276, endPoint x: 316, endPoint y: 254, distance: 263.9
click at [316, 254] on div "ASSET ENTRY Delete asset Equipment Asset Type (Titled or Non-Titled) Non Title …" at bounding box center [732, 388] width 1465 height 661
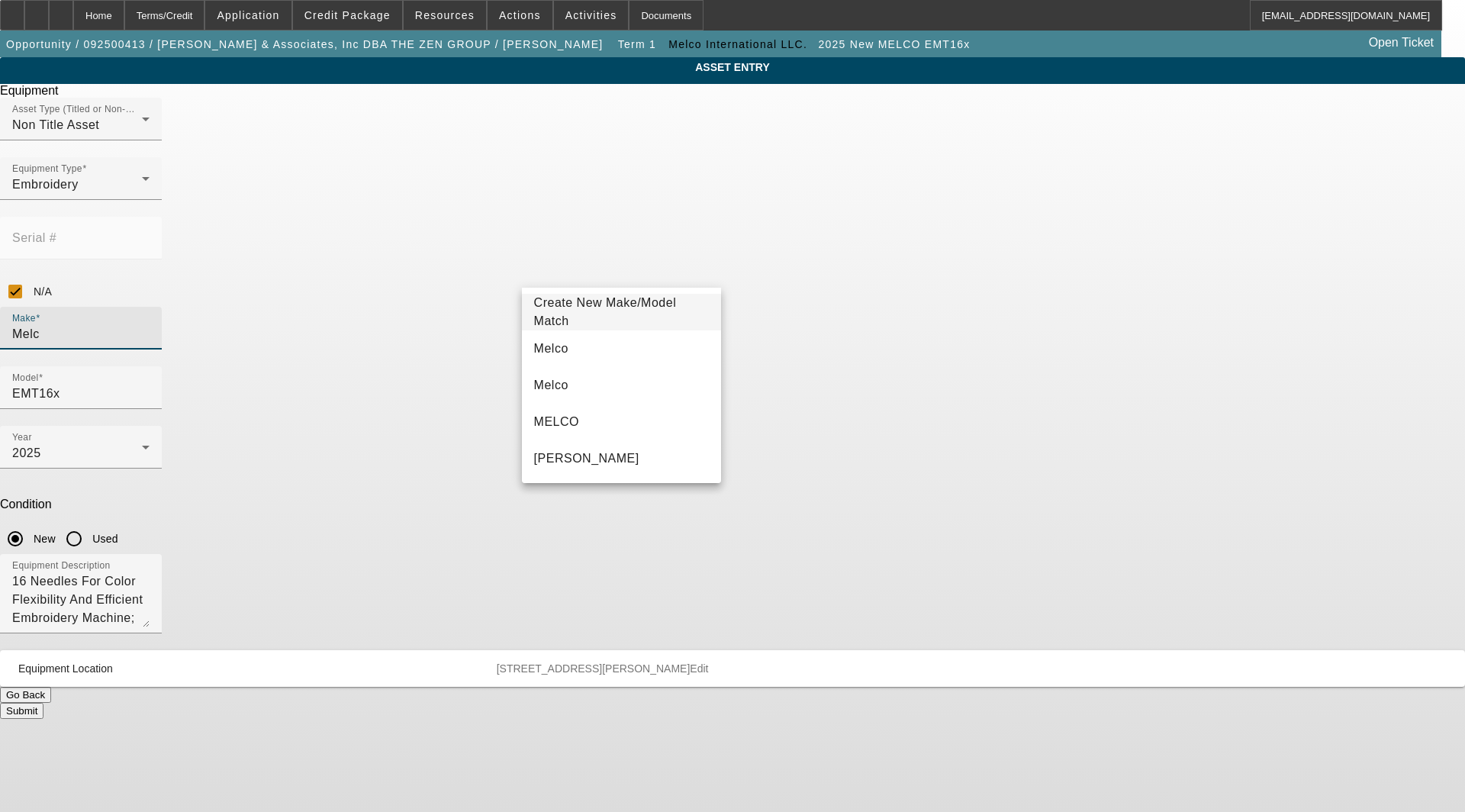
type input "Melco"
click at [561, 338] on mat-option "Melco" at bounding box center [621, 349] width 199 height 36
type input "Melco"
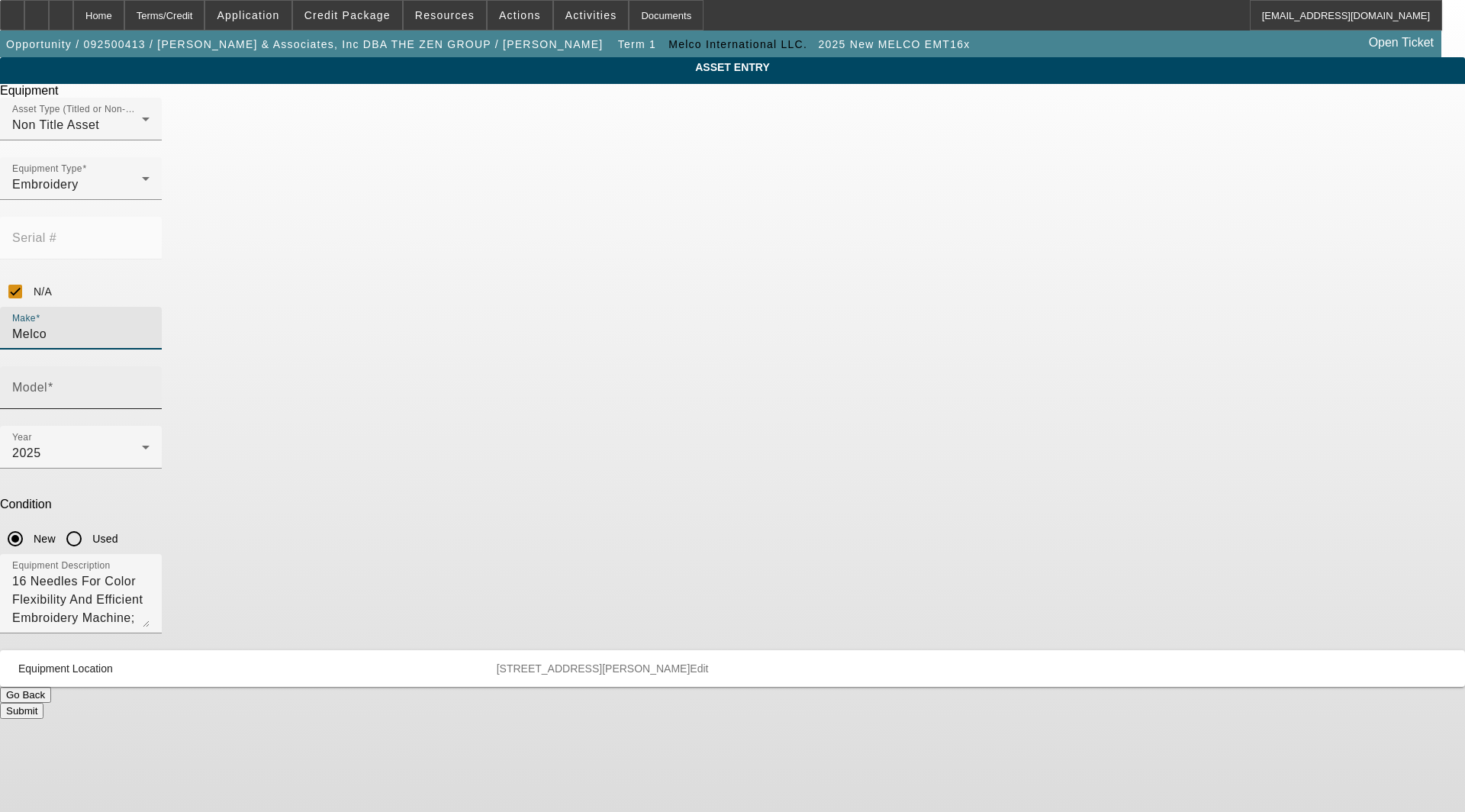
click at [150, 385] on input "Model" at bounding box center [81, 394] width 137 height 18
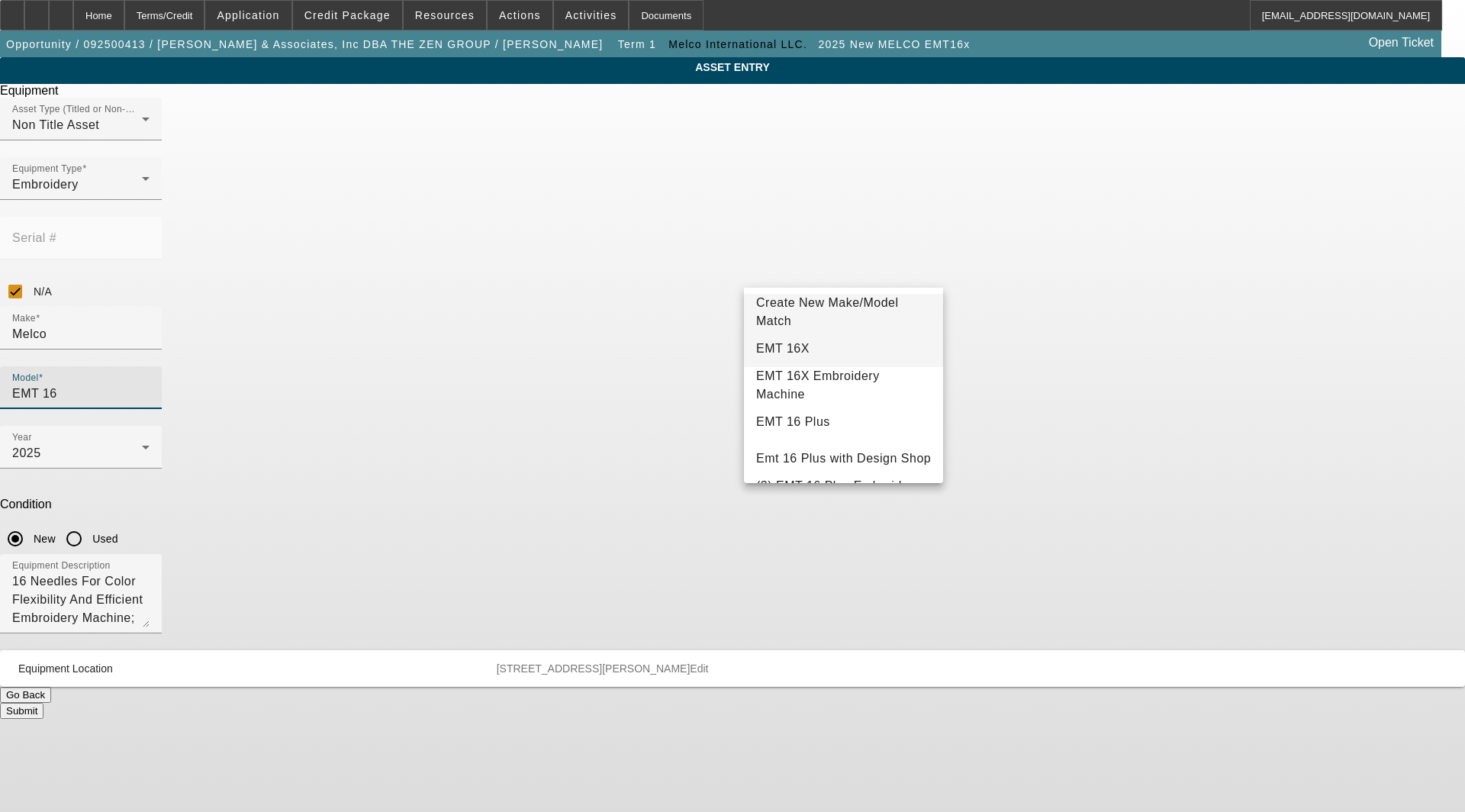
click at [811, 350] on mat-option "EMT 16X" at bounding box center [844, 349] width 199 height 36
type input "EMT 16X"
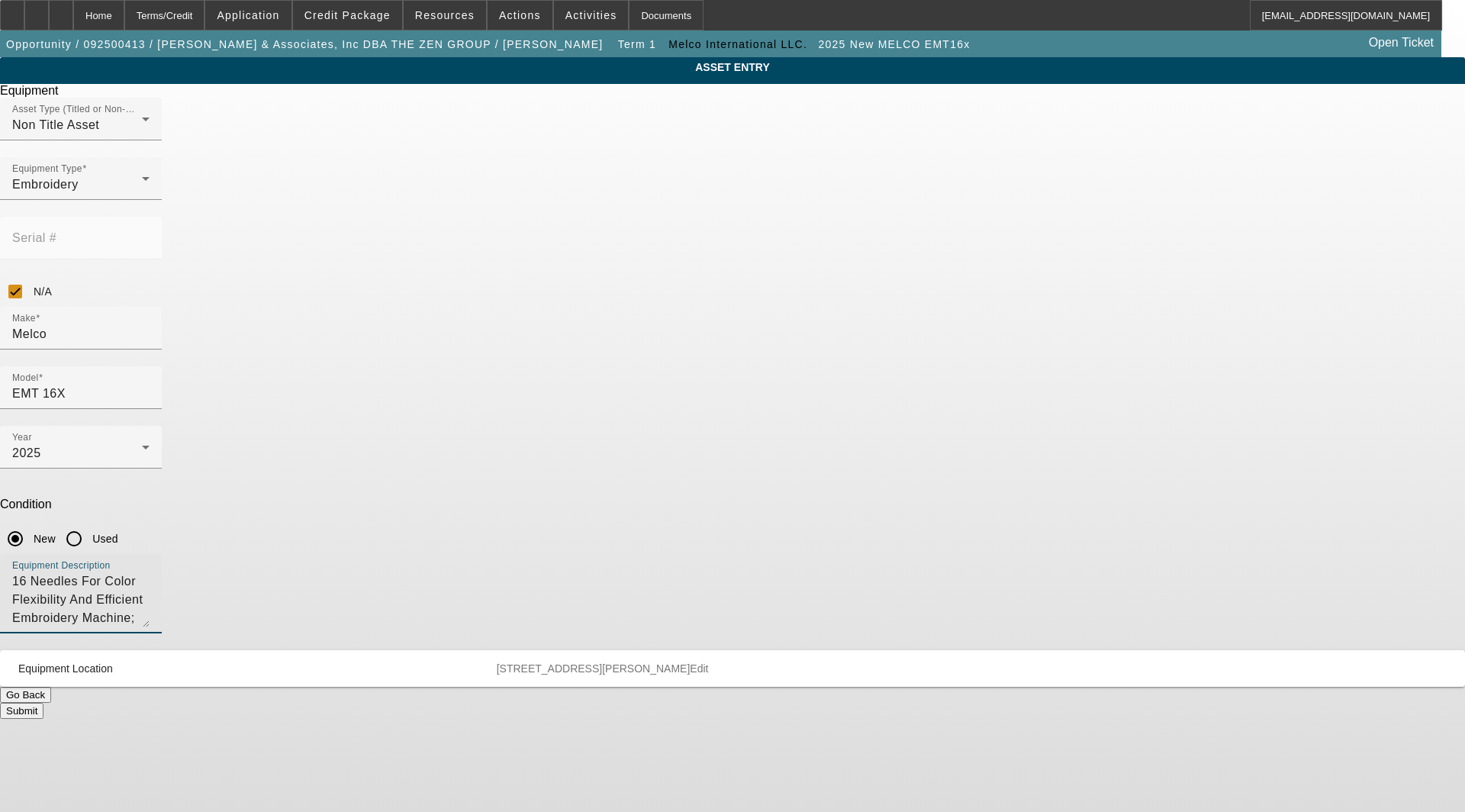
drag, startPoint x: 885, startPoint y: 416, endPoint x: 256, endPoint y: 338, distance: 633.8
click at [256, 338] on app-asset-collateral-manage "ASSET ENTRY Delete asset Equipment Asset Type (Titled or Non-Titled) Non Title …" at bounding box center [732, 388] width 1465 height 661
click at [150, 572] on textarea "Embroidery Machine with AC Power Cord, Machine Cart, Ethernet Cable and Maderia…" at bounding box center [81, 599] width 137 height 55
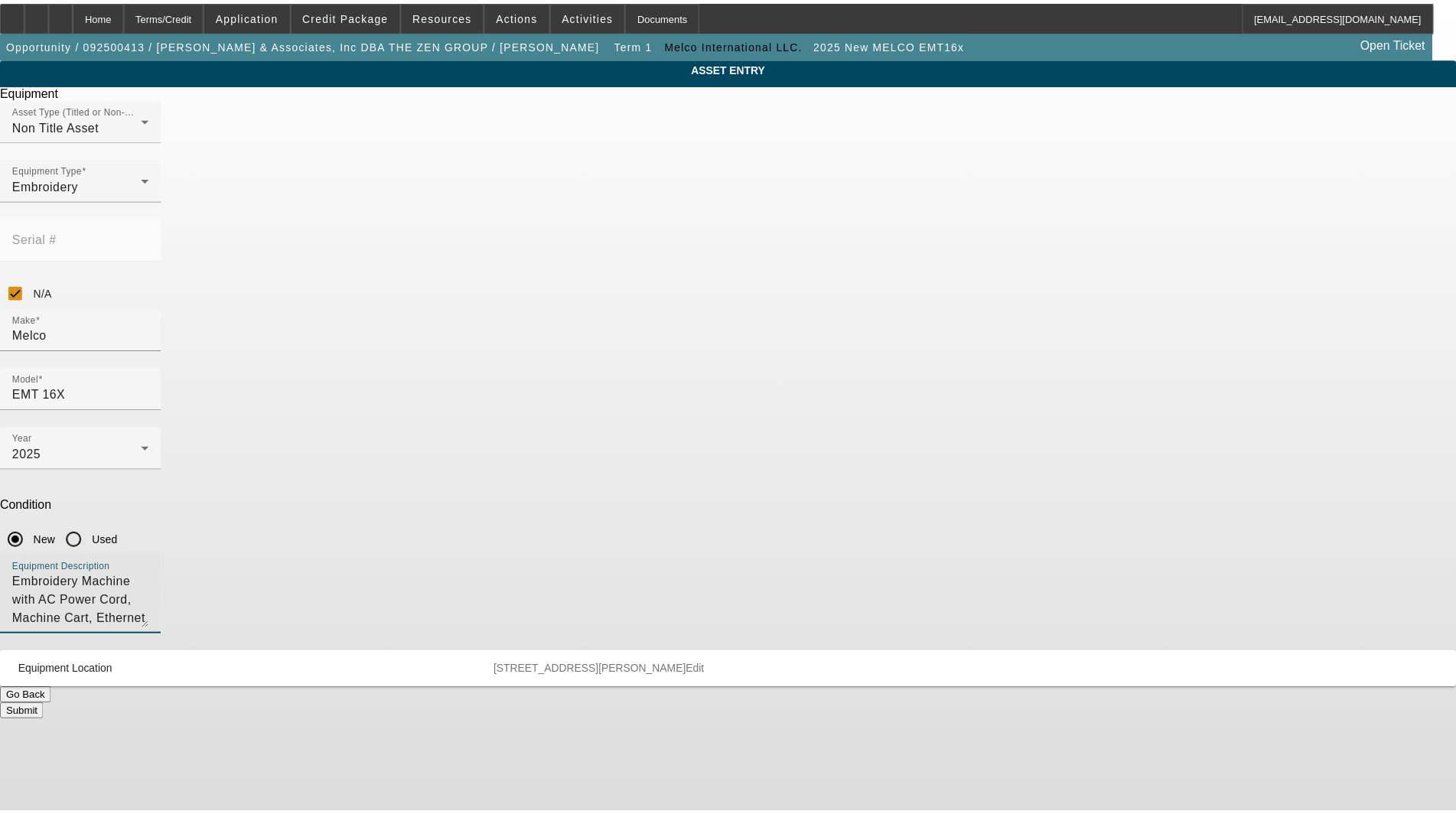
scroll to position [13, 0]
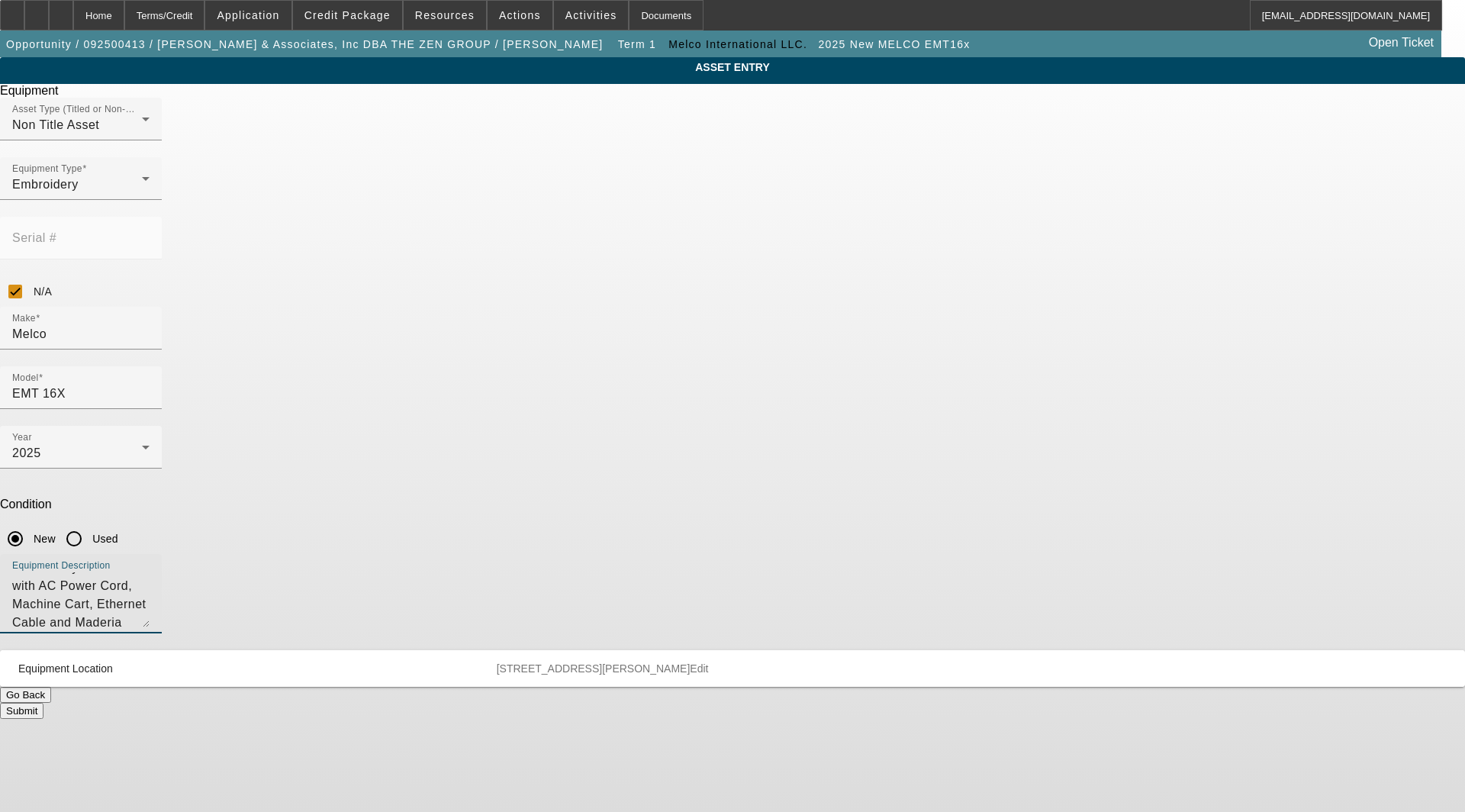
type textarea "Embroidery Machine with AC Power Cord, Machine Cart, Ethernet Cable and Maderia…"
click at [708, 662] on span "Edit" at bounding box center [699, 668] width 18 height 12
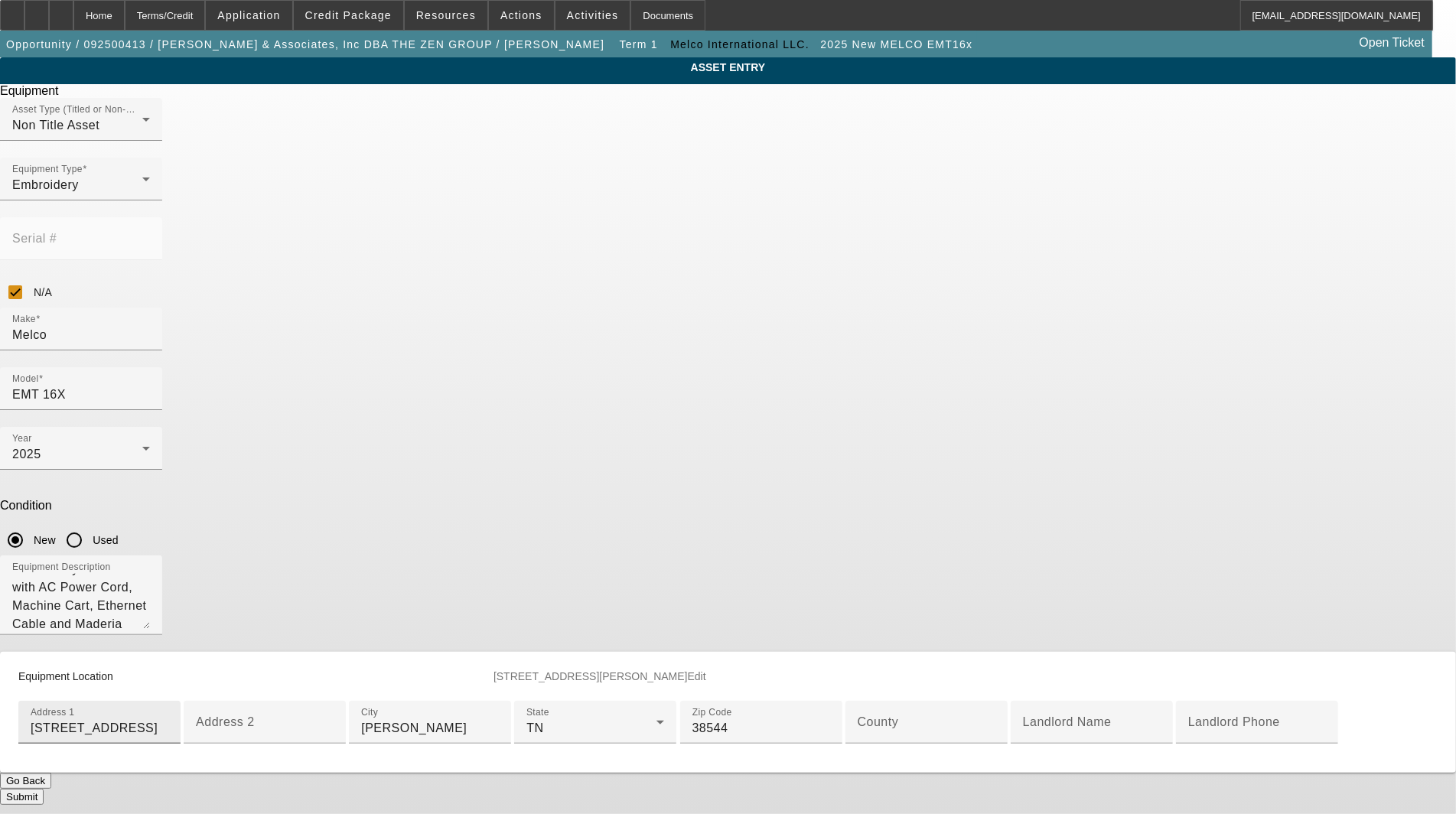
click at [168, 700] on div "Address 1 [STREET_ADDRESS]" at bounding box center [99, 721] width 138 height 43
type input "[STREET_ADDRESS]"
click at [858, 716] on mat-label "County" at bounding box center [878, 722] width 41 height 13
click at [858, 719] on input "County" at bounding box center [927, 728] width 138 height 18
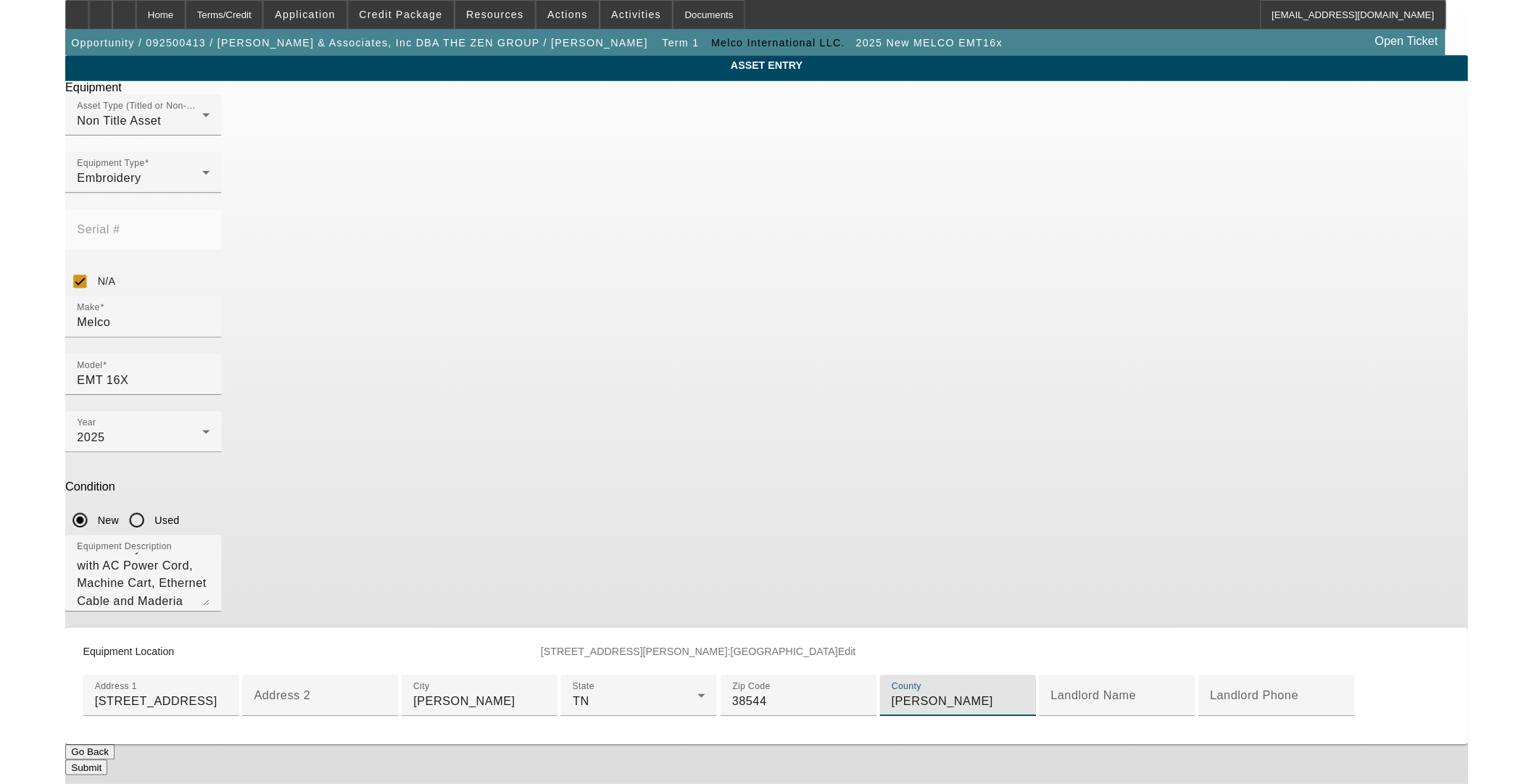
scroll to position [247, 0]
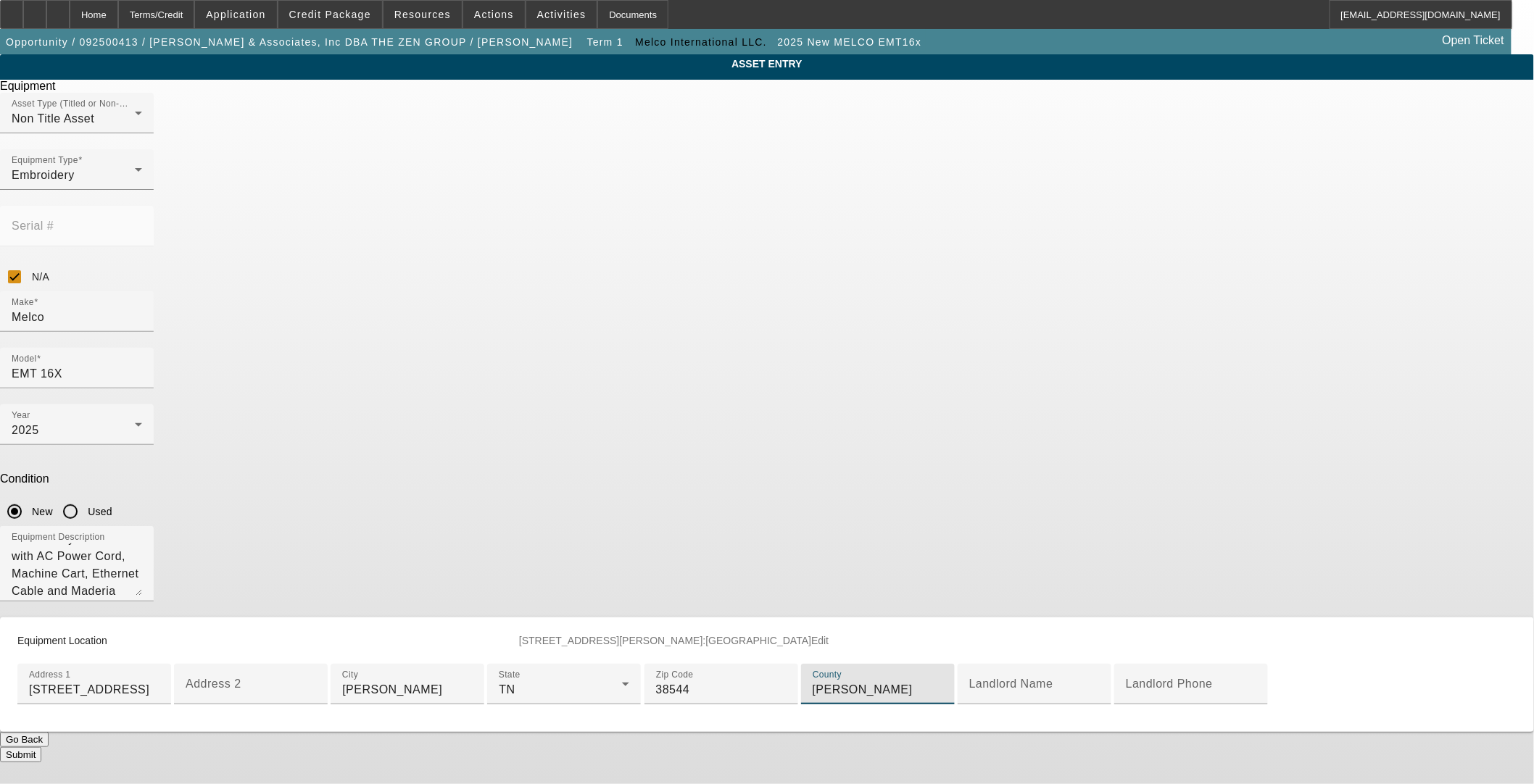
type input "[PERSON_NAME]"
click at [42, 747] on button "Submit" at bounding box center [21, 754] width 42 height 15
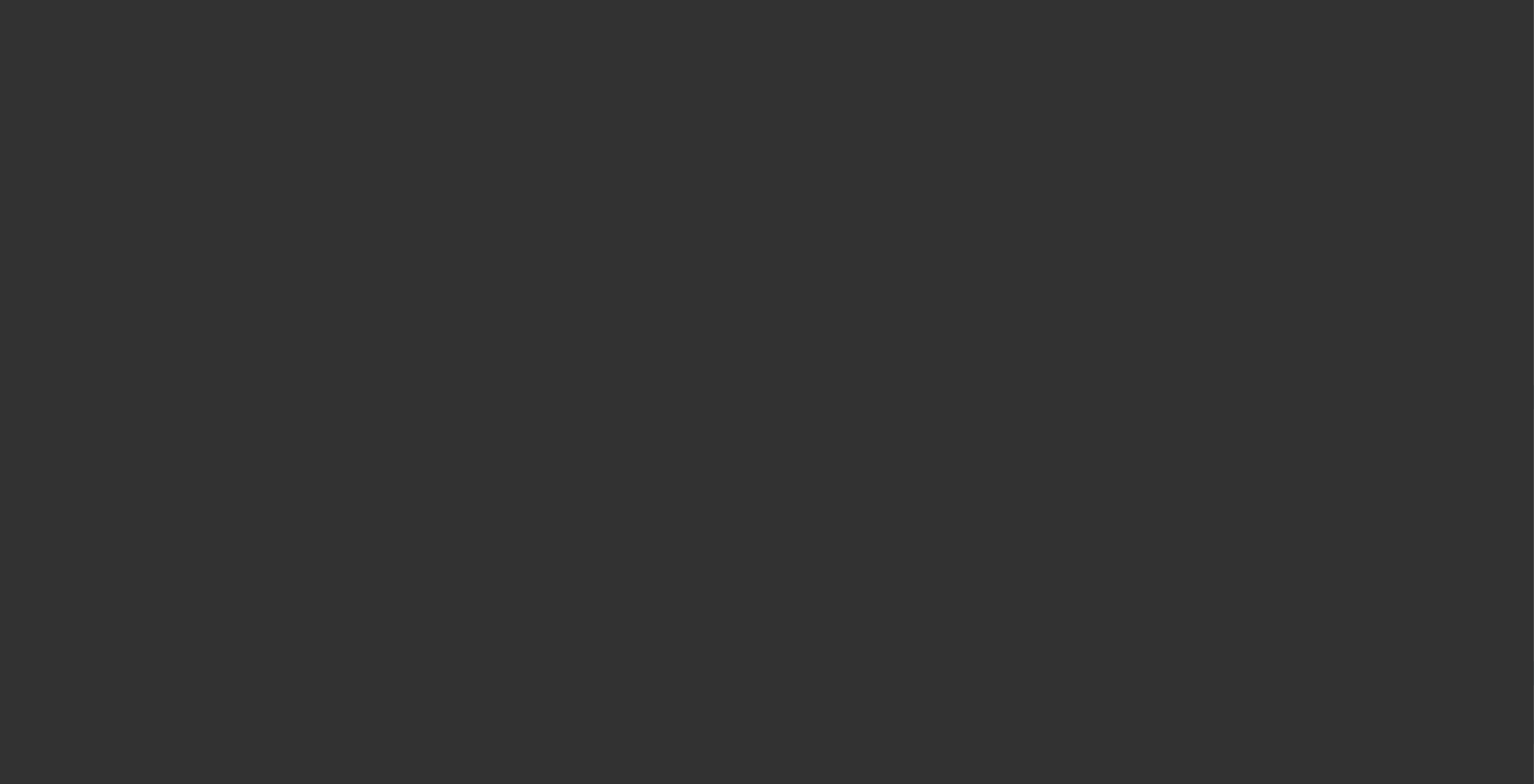
select select "3"
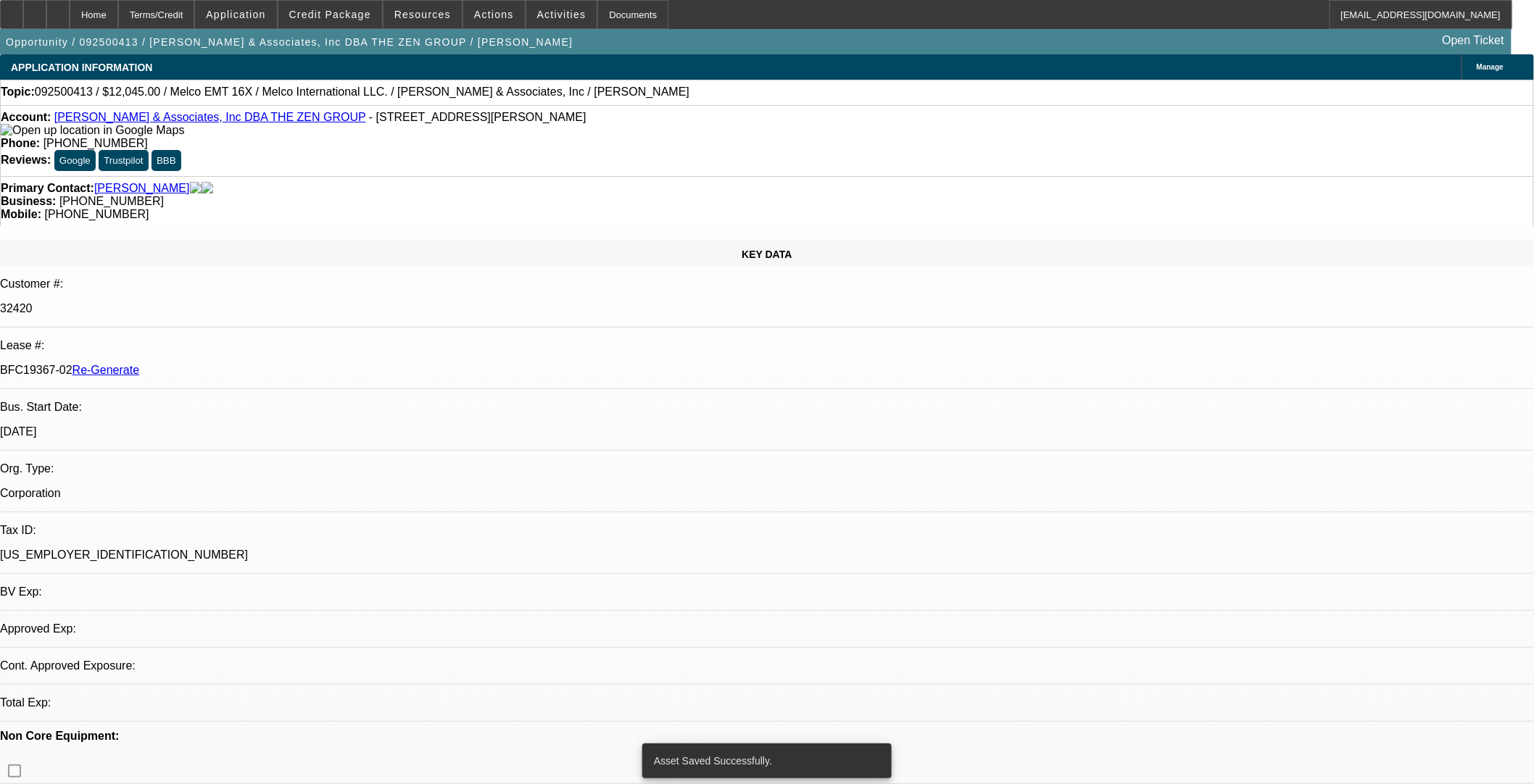
select select "0"
select select "2"
select select "0.1"
select select "1"
select select "2"
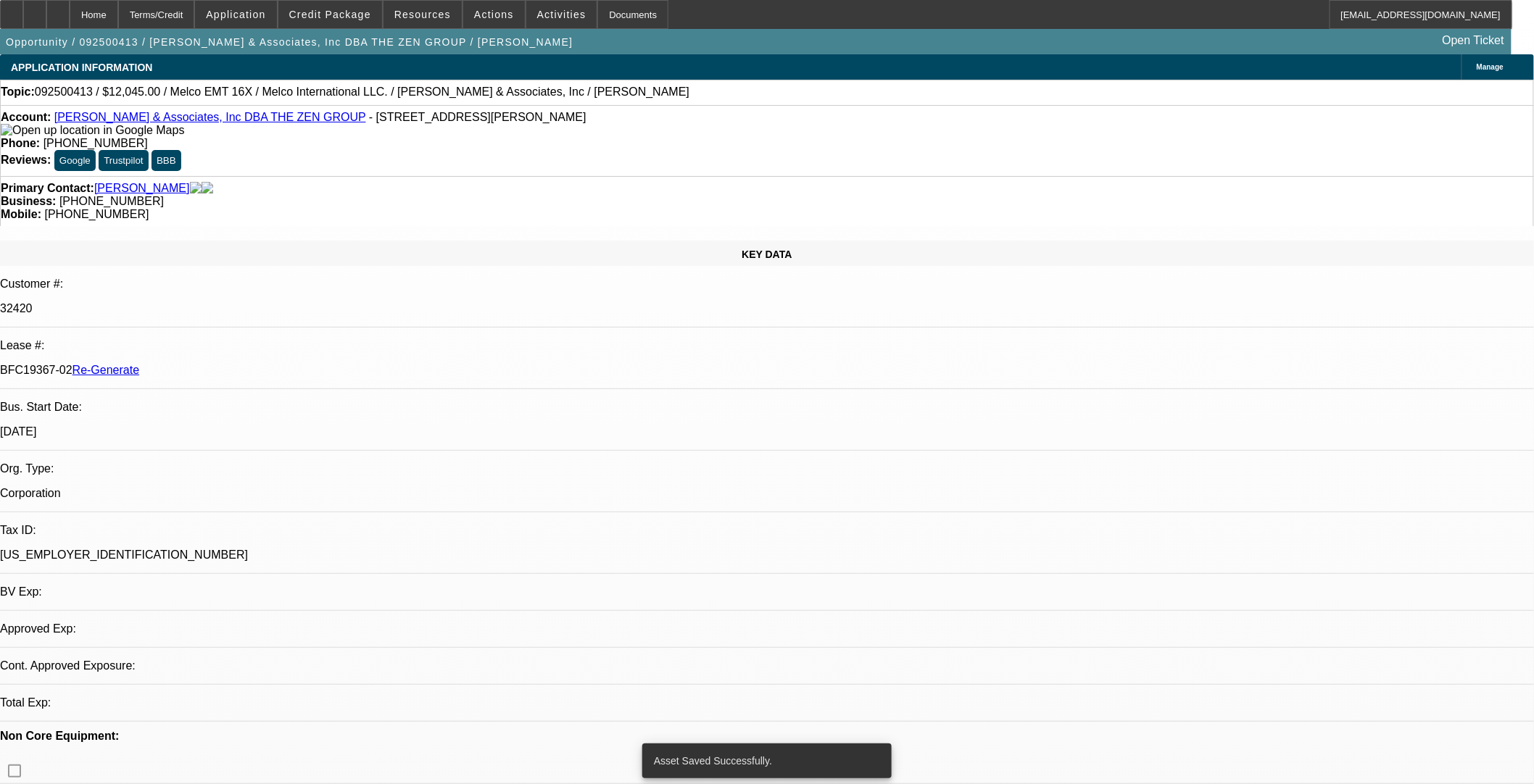
select select "4"
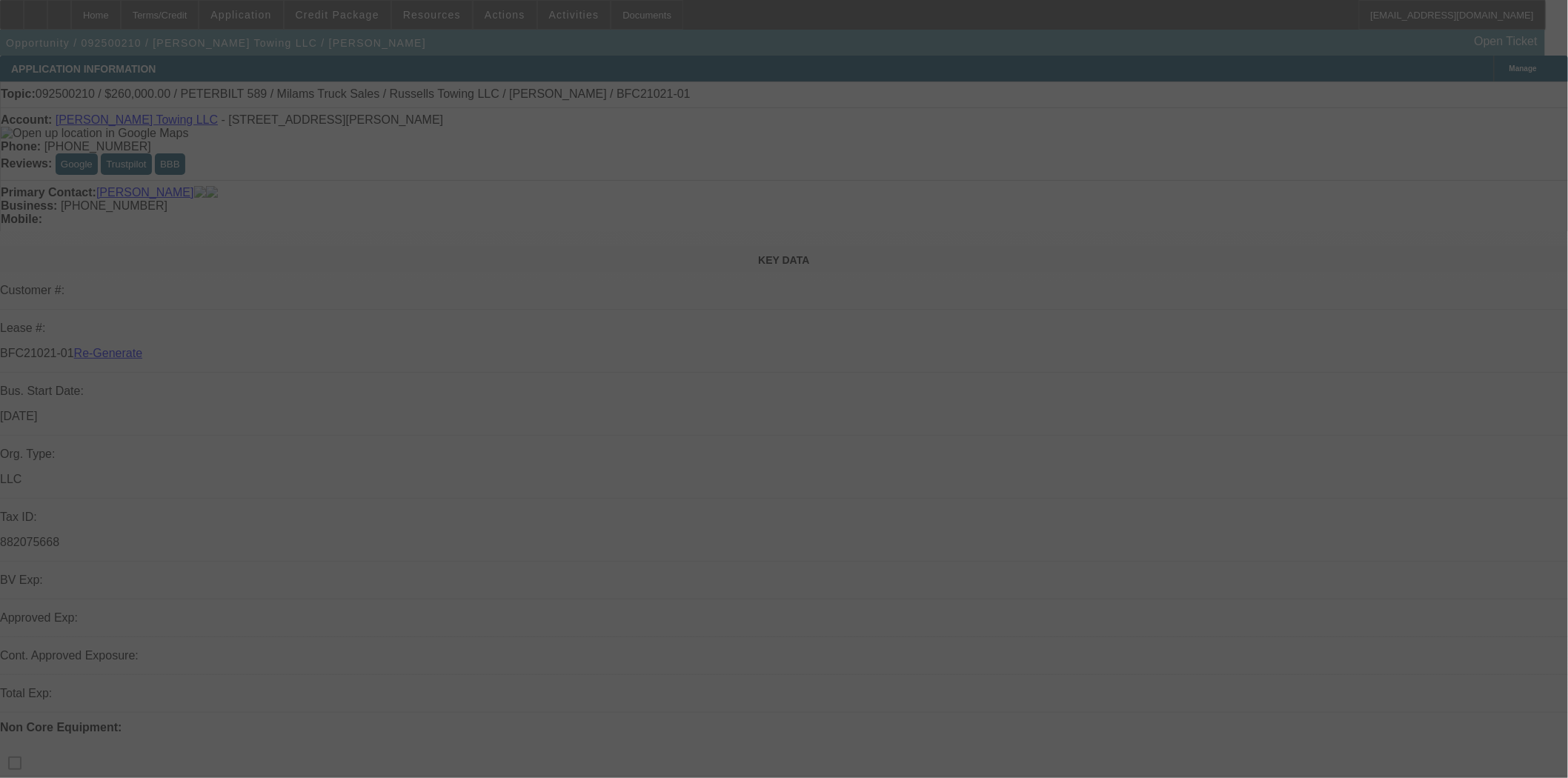
select select "3"
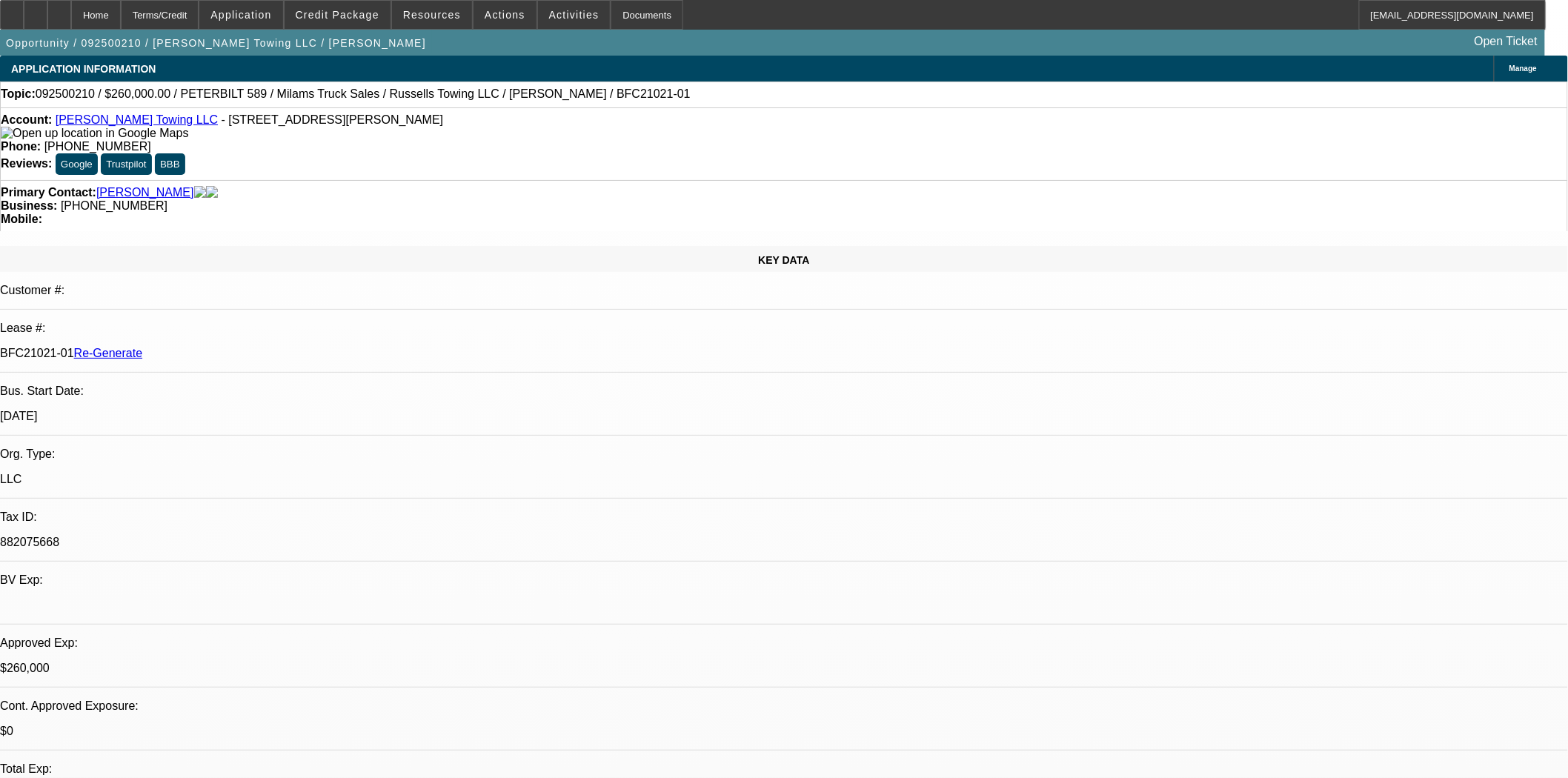
select select "0"
select select "3"
select select "0"
select select "6"
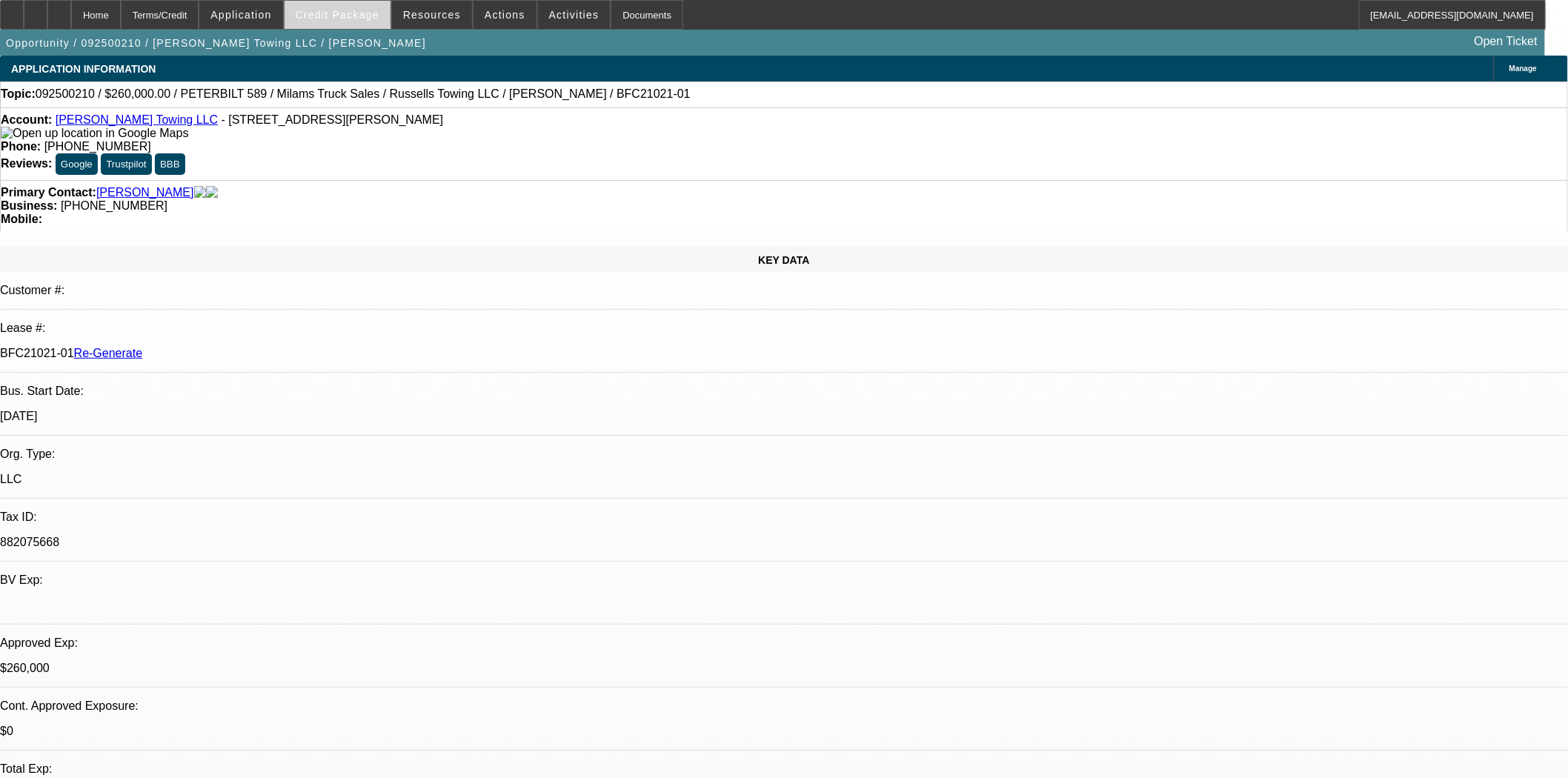
click at [351, 18] on span "Credit Package" at bounding box center [337, 15] width 83 height 12
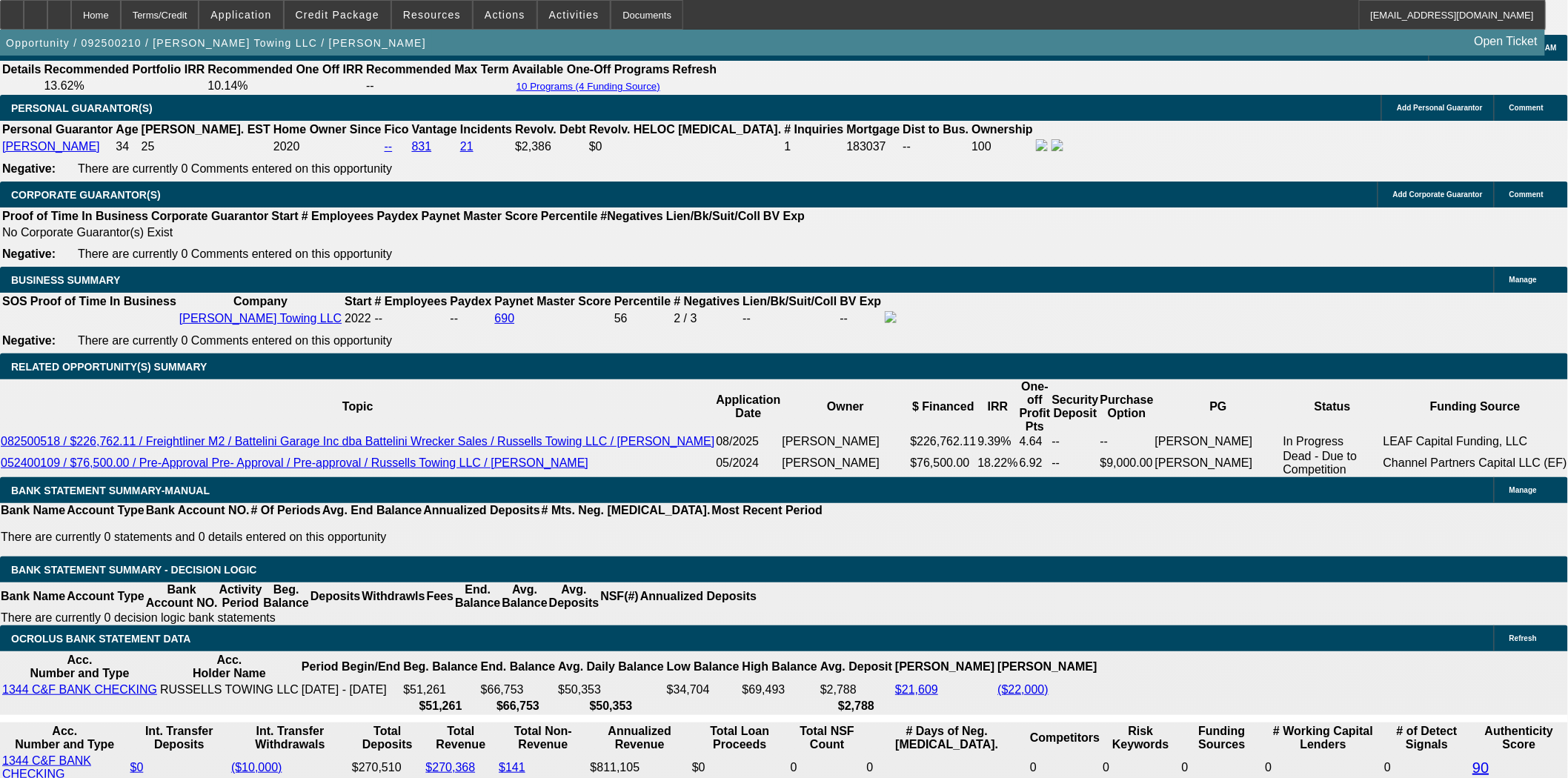
scroll to position [1893, 0]
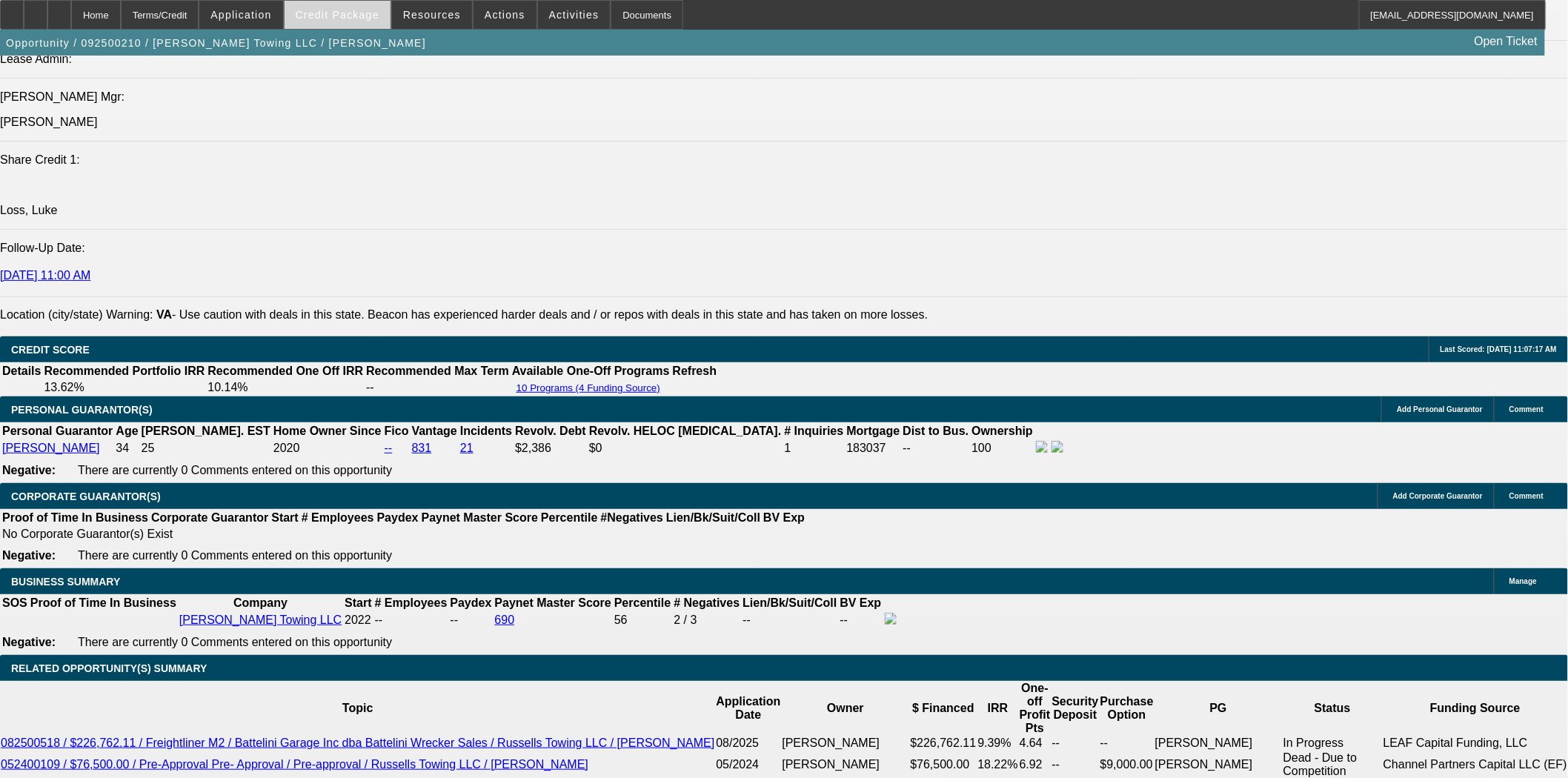
click at [367, 23] on span at bounding box center [337, 15] width 106 height 35
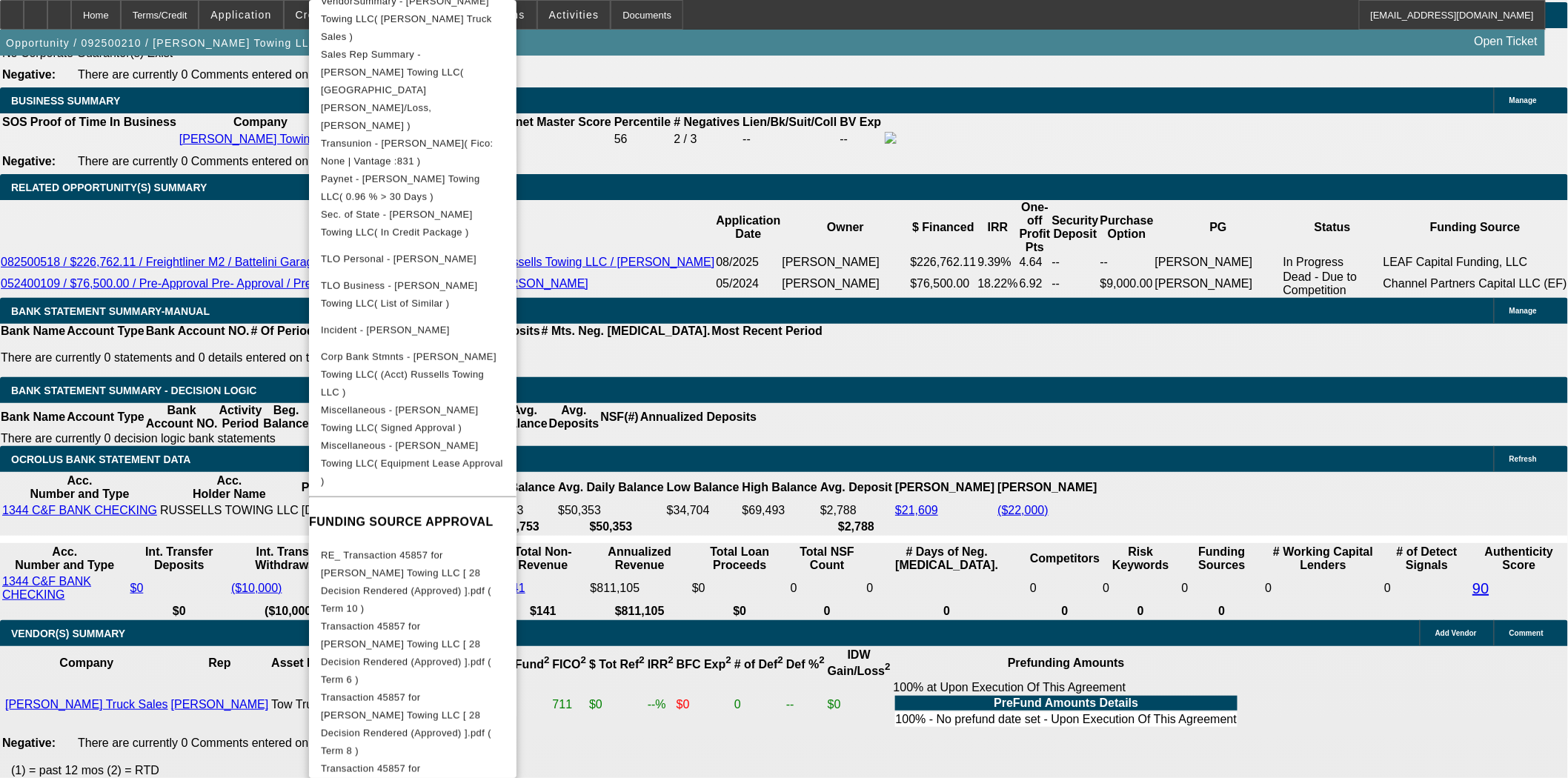
scroll to position [2387, 0]
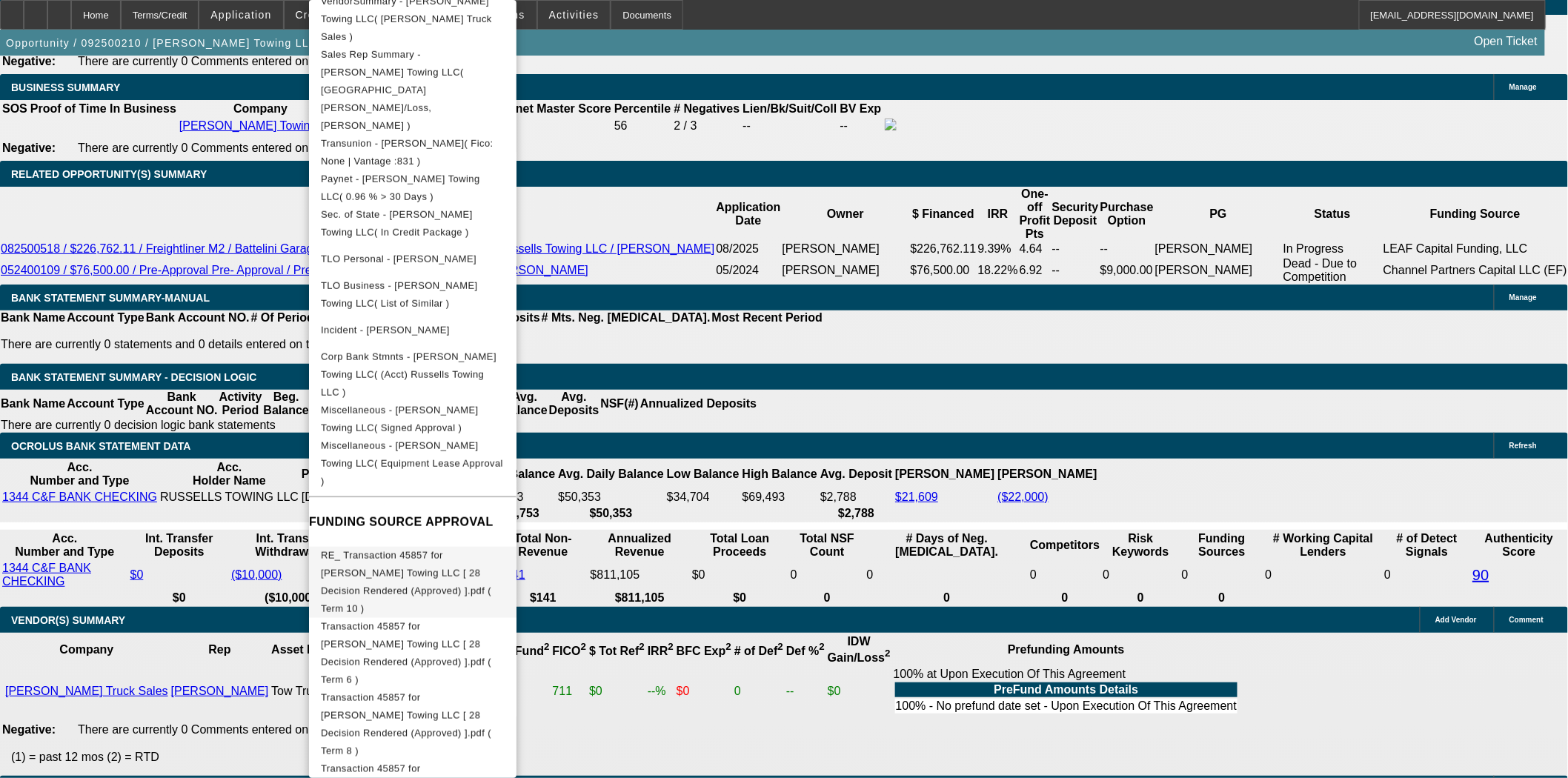
click at [456, 550] on span "RE_ Transaction 45857 for [PERSON_NAME] Towing LLC [ 28 Decision Rendered (Appr…" at bounding box center [406, 582] width 170 height 65
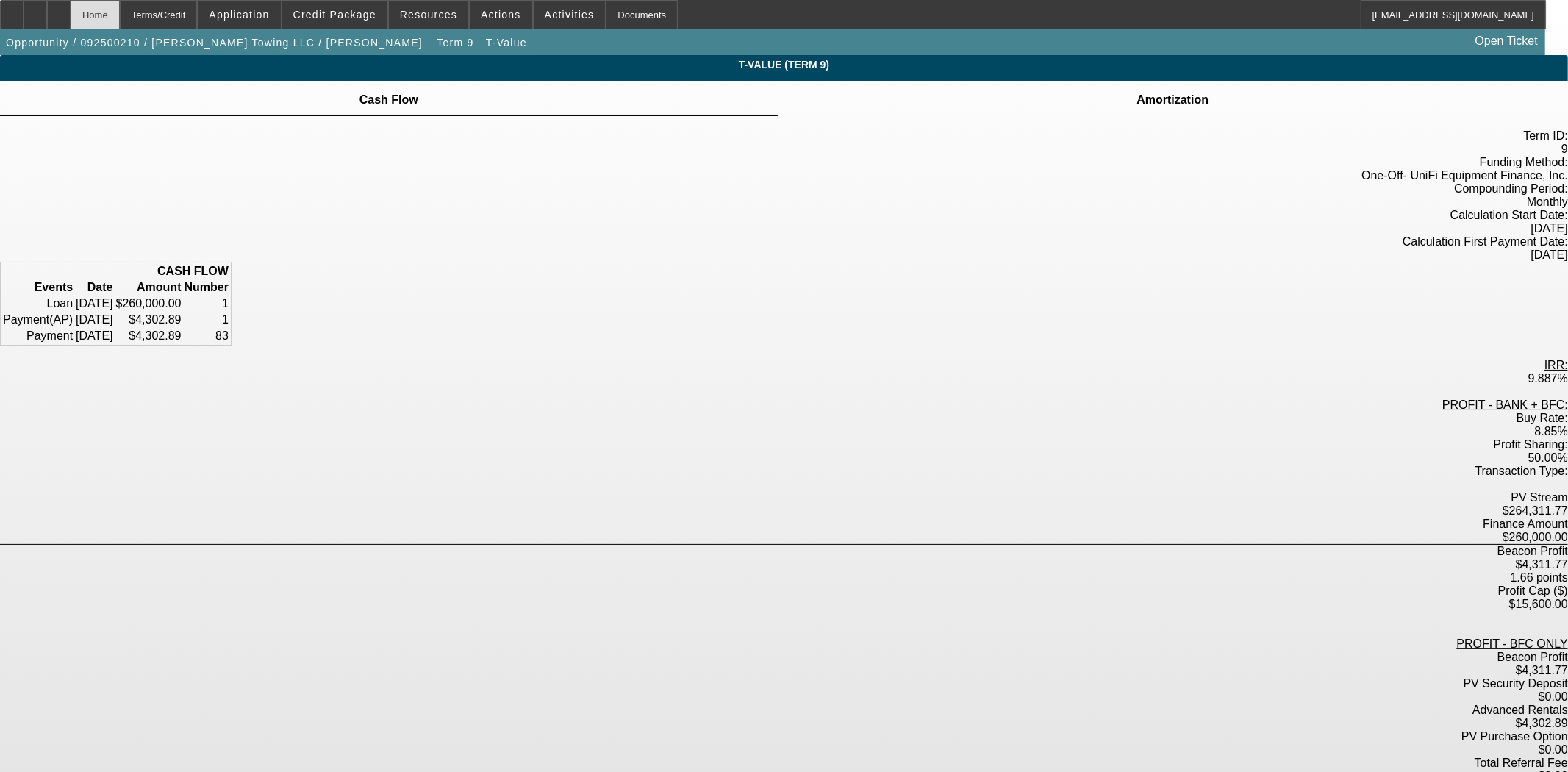
click at [120, 19] on div "Home" at bounding box center [95, 15] width 50 height 29
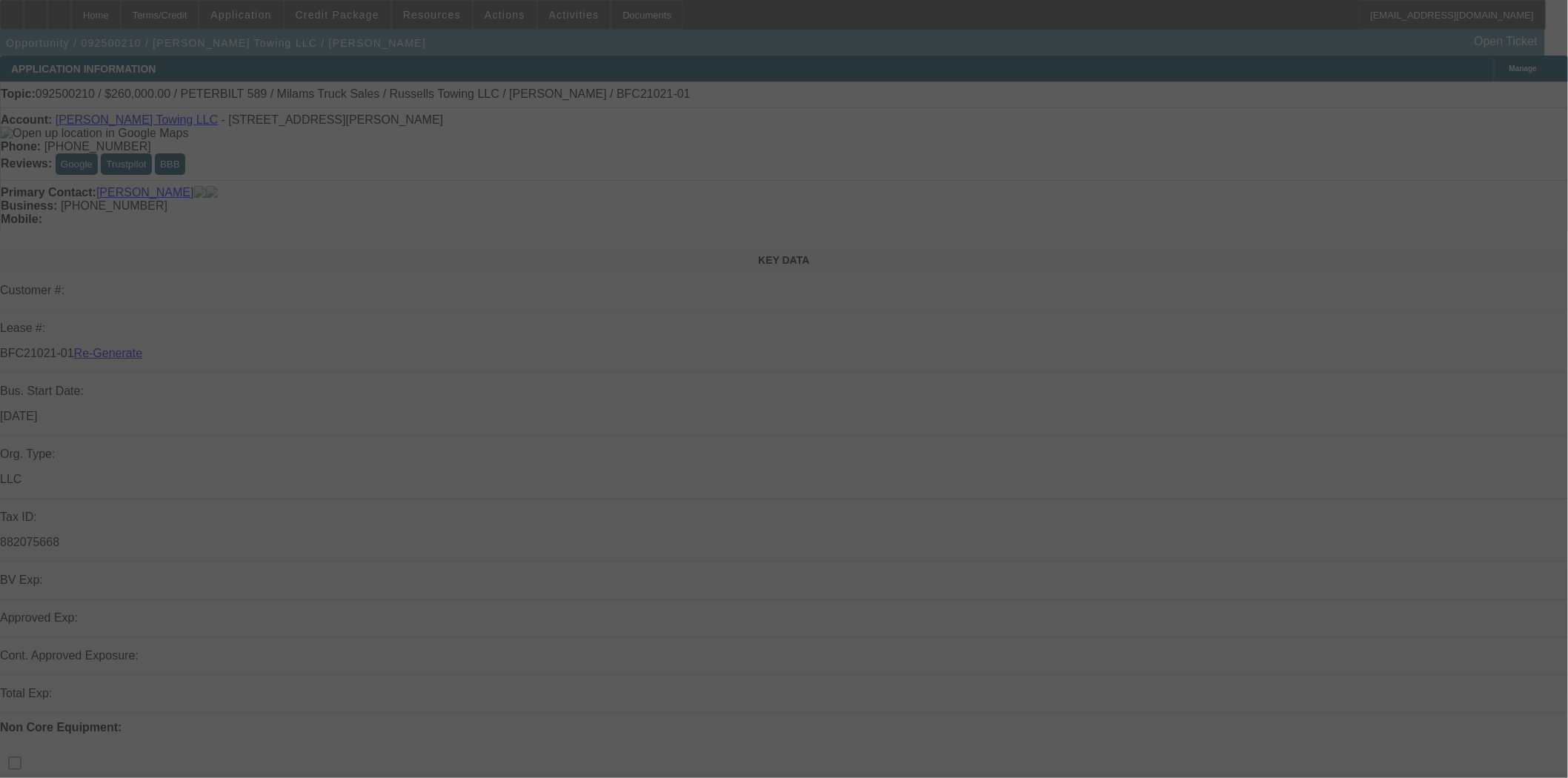
select select "3"
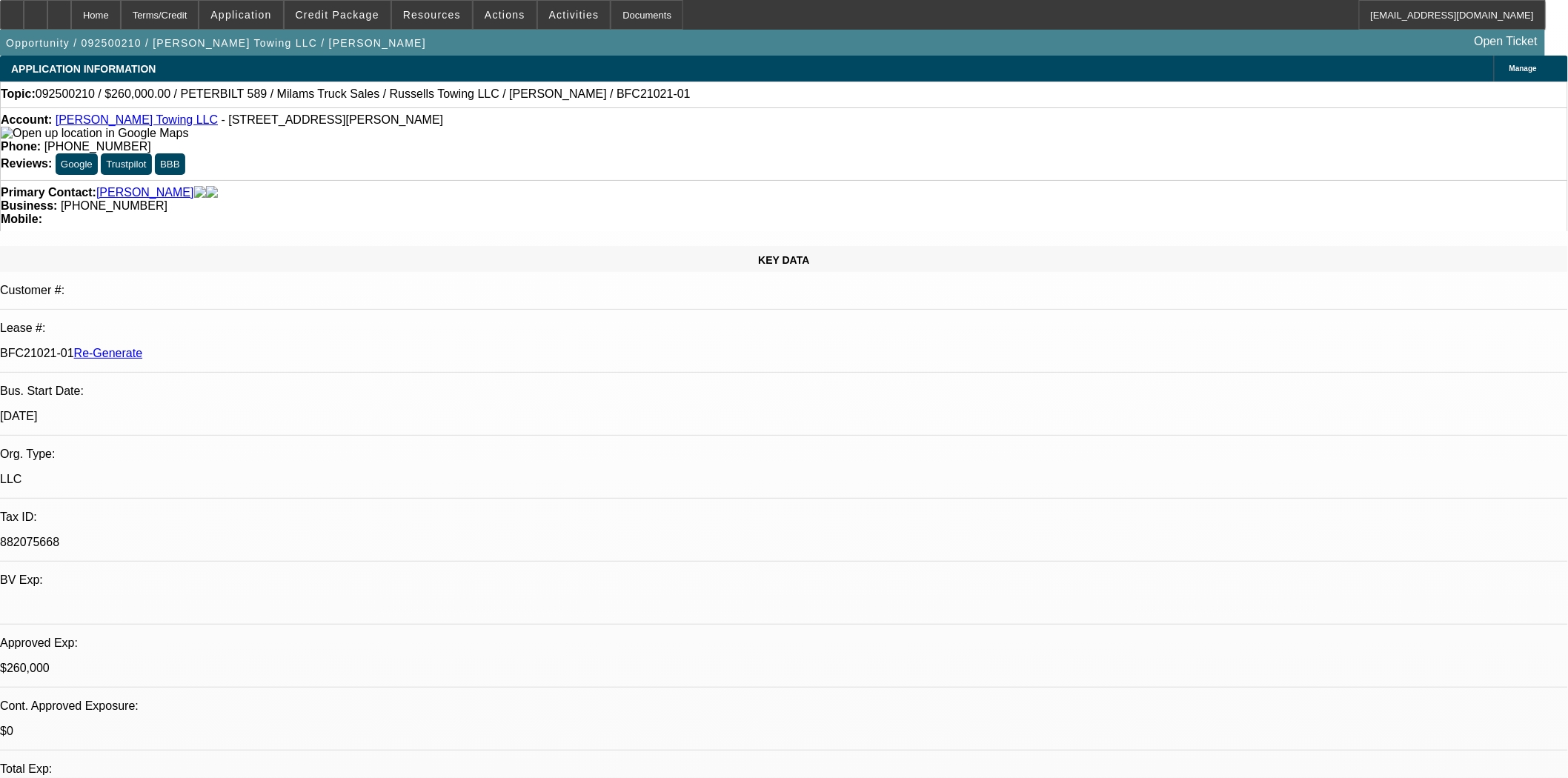
select select "0"
select select "3"
select select "0"
select select "6"
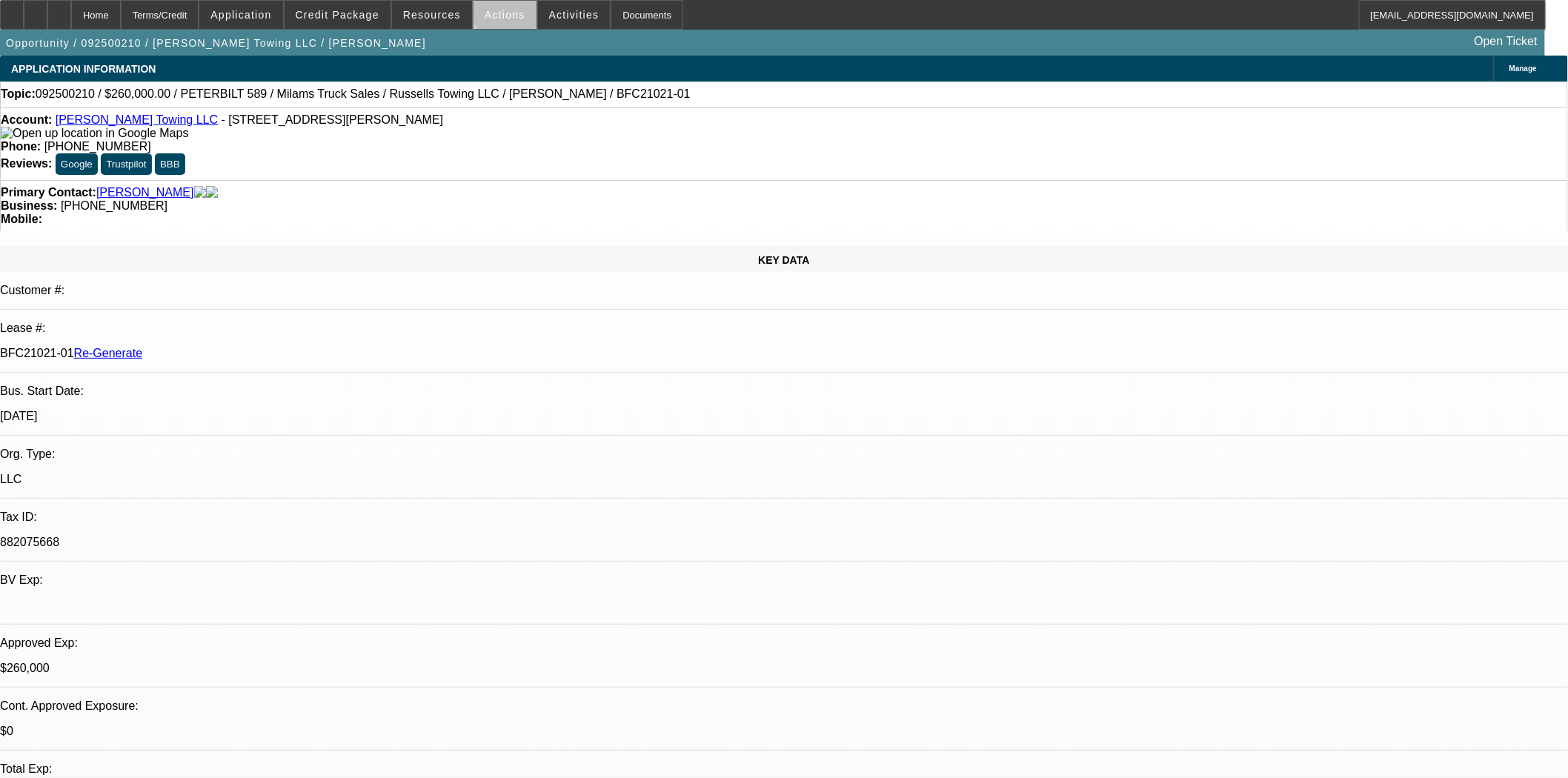
click at [502, 15] on span "Actions" at bounding box center [505, 15] width 41 height 12
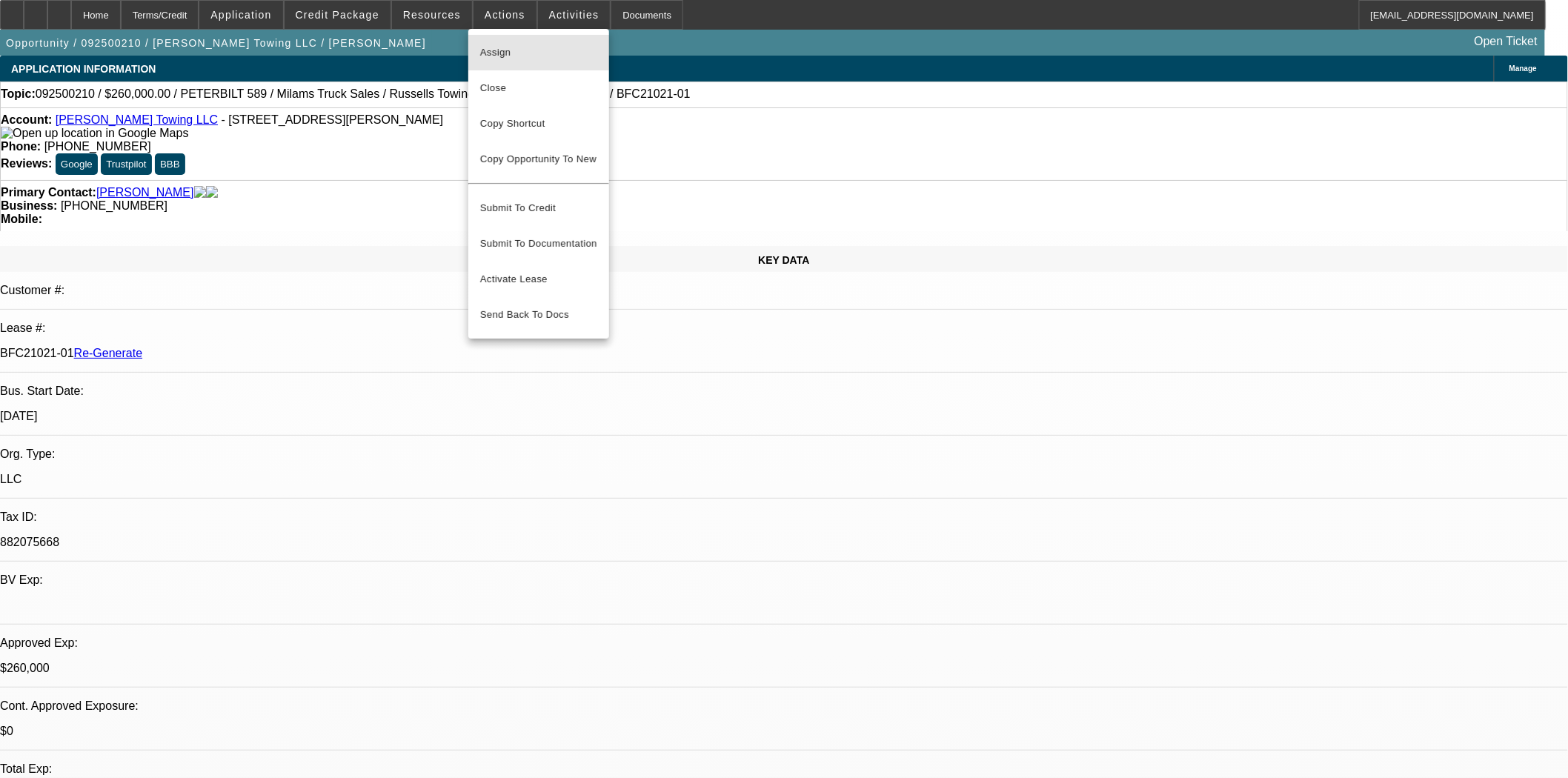
click at [507, 50] on span "Assign" at bounding box center [539, 52] width 118 height 18
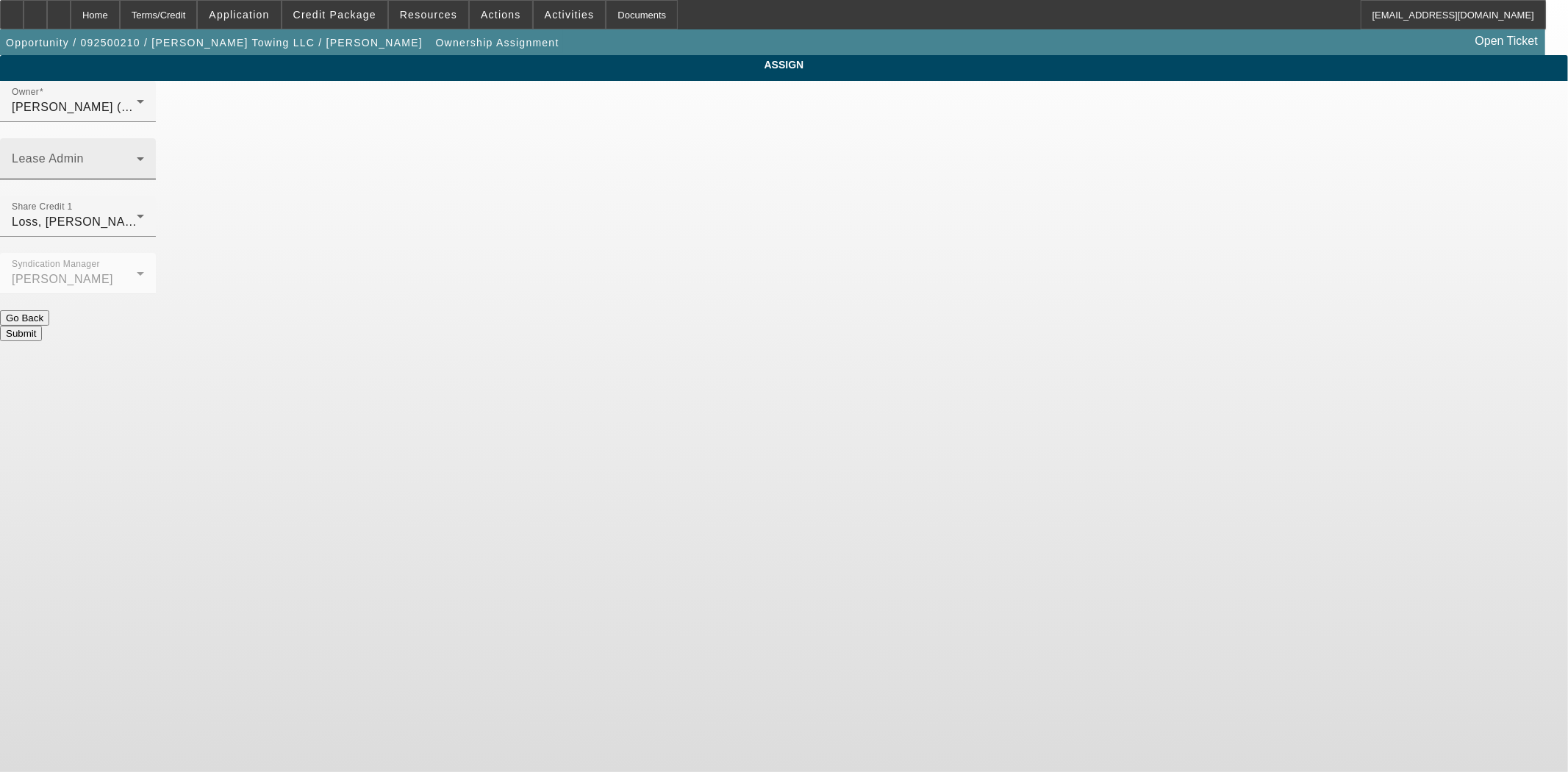
click at [144, 139] on div "Lease Admin" at bounding box center [78, 159] width 132 height 41
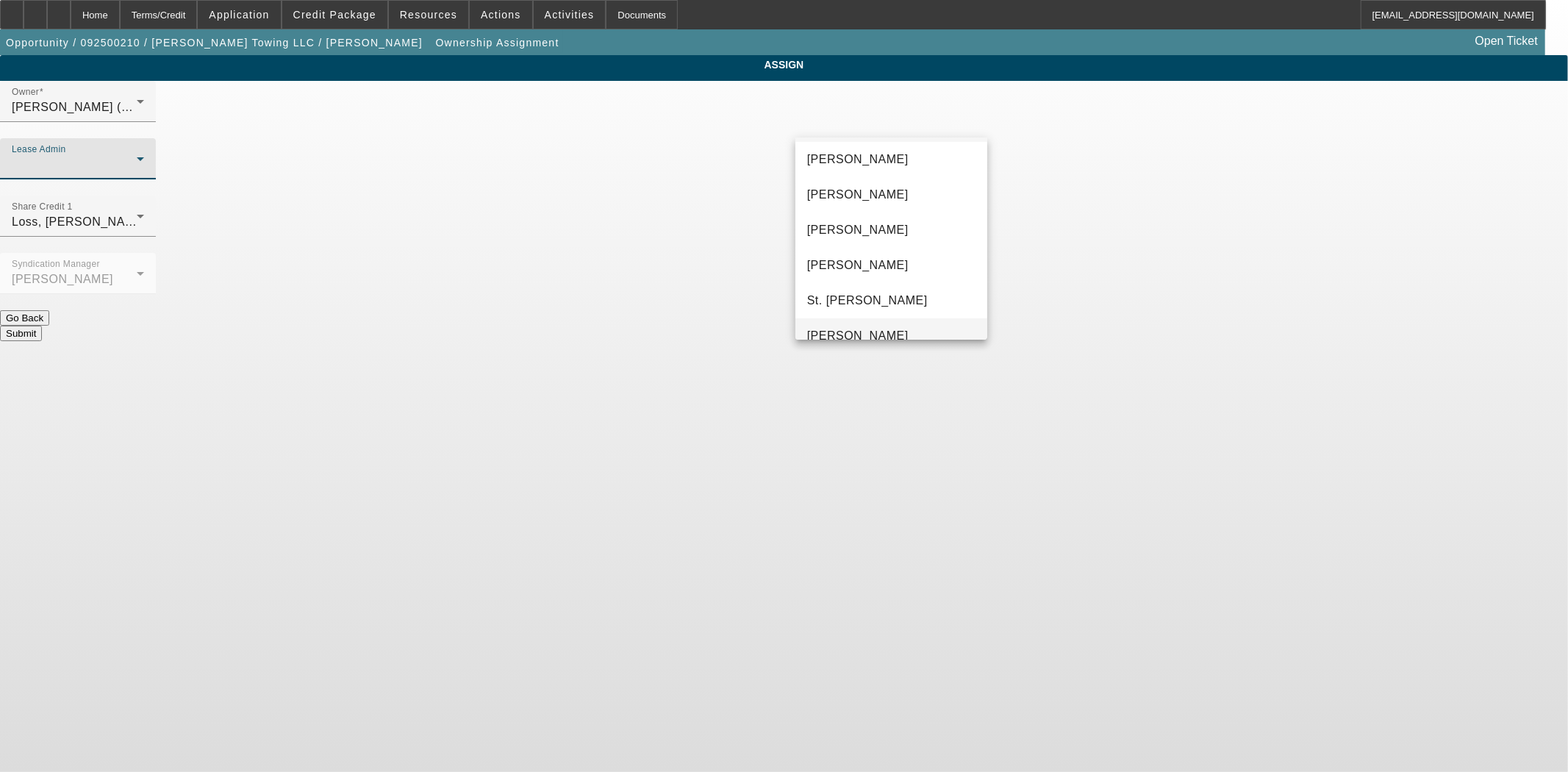
scroll to position [56, 0]
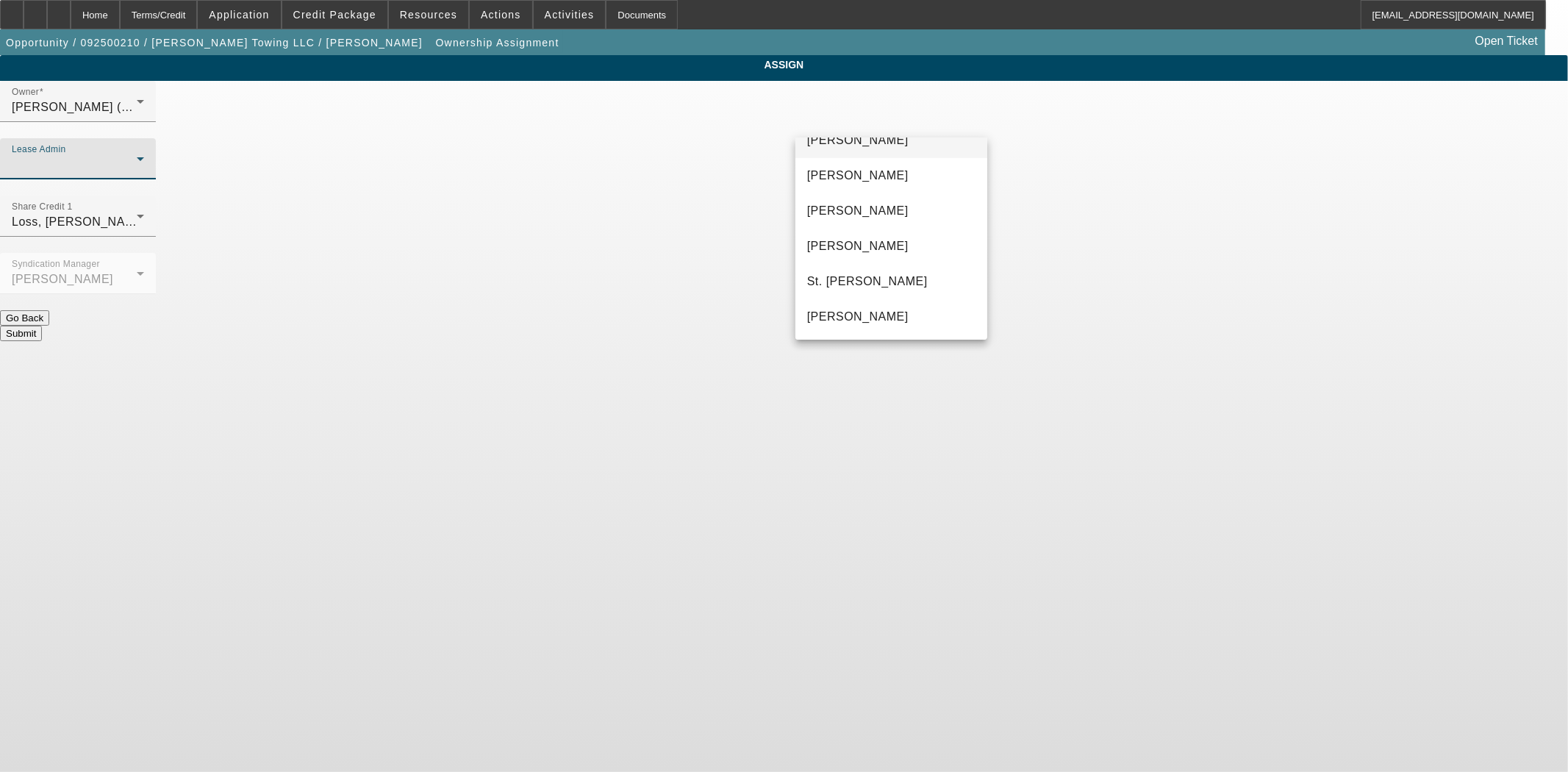
click at [834, 140] on span "[PERSON_NAME]" at bounding box center [857, 140] width 101 height 17
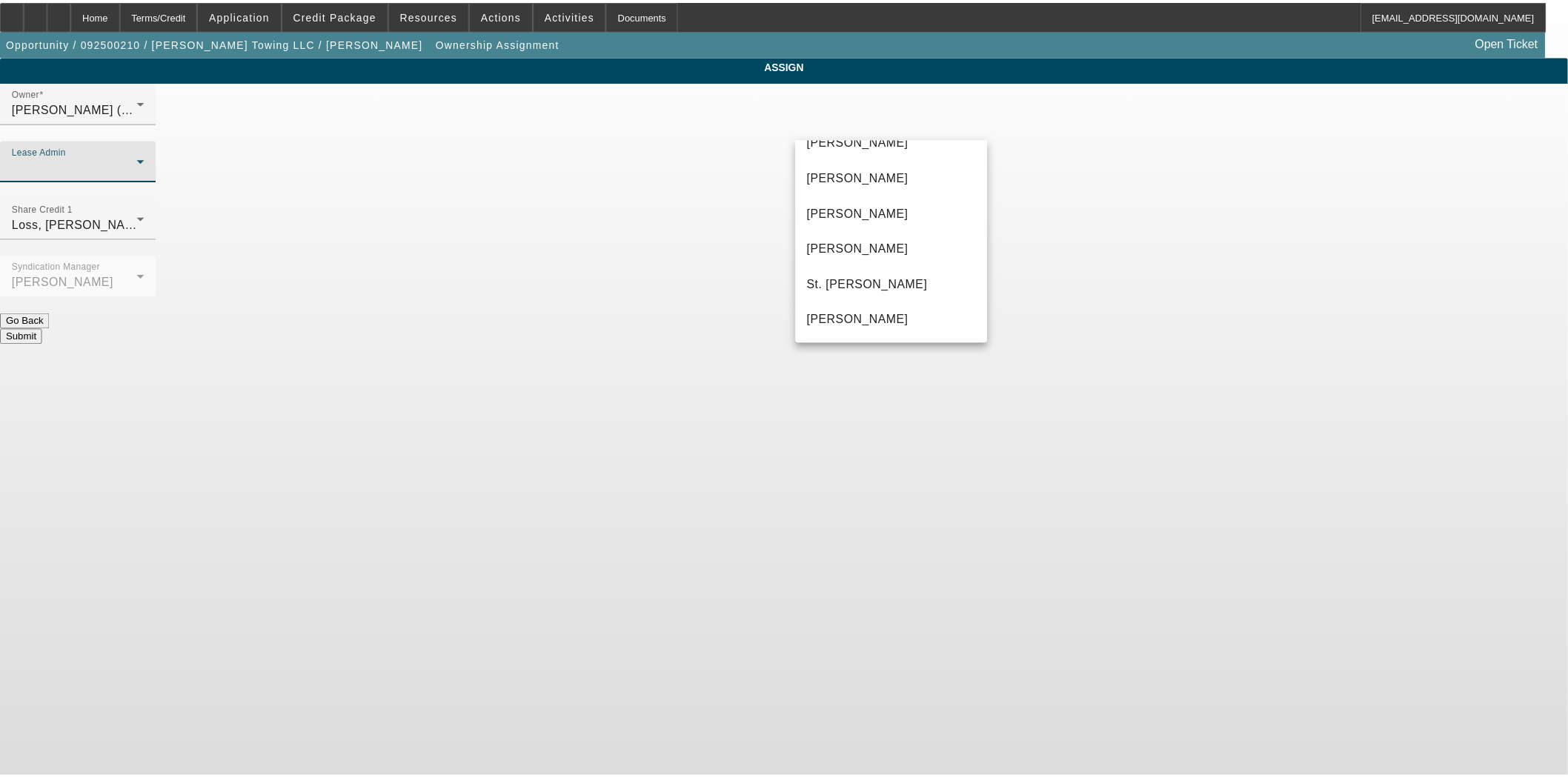
scroll to position [0, 0]
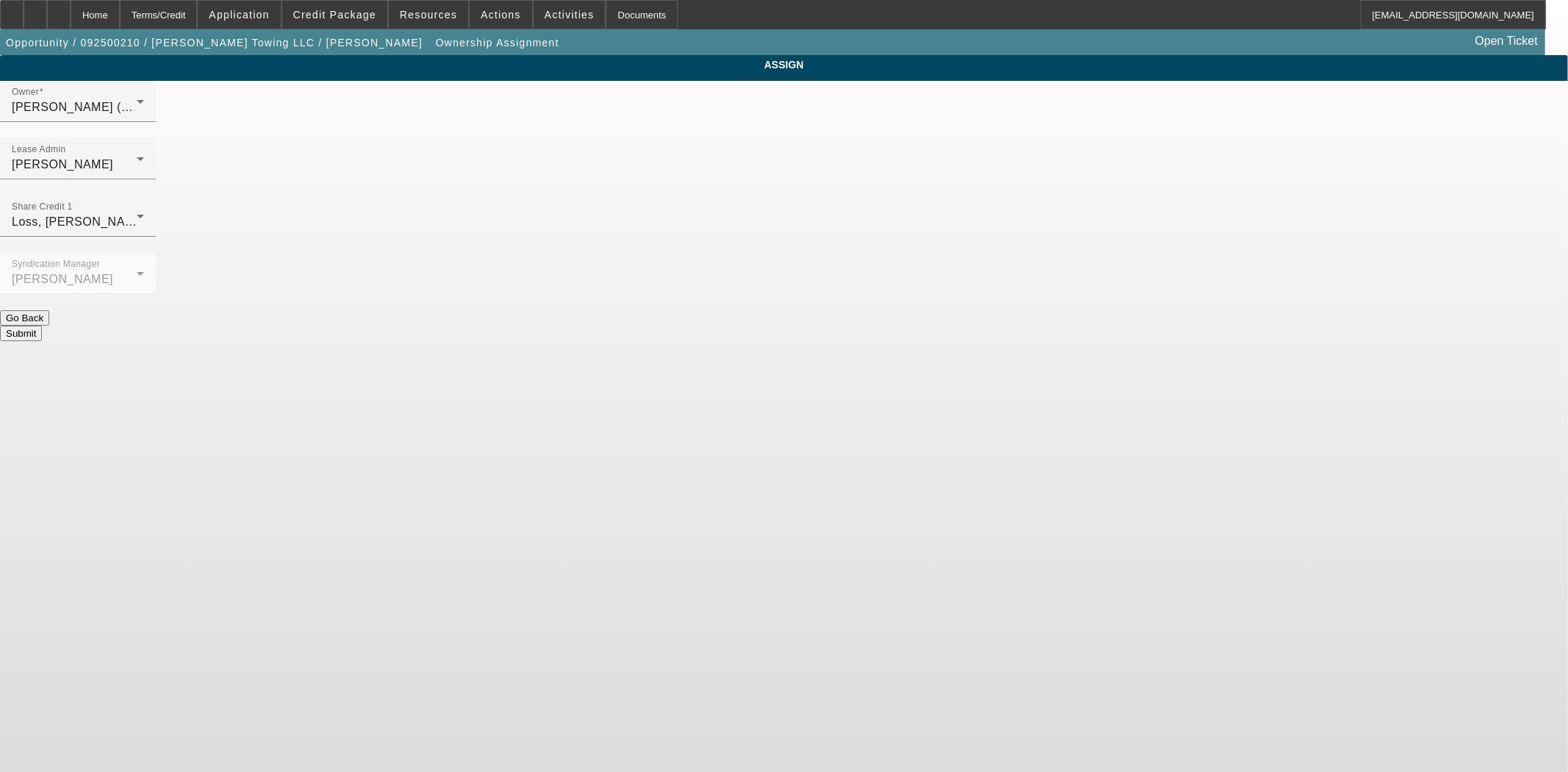
click at [42, 326] on button "Submit" at bounding box center [21, 333] width 42 height 16
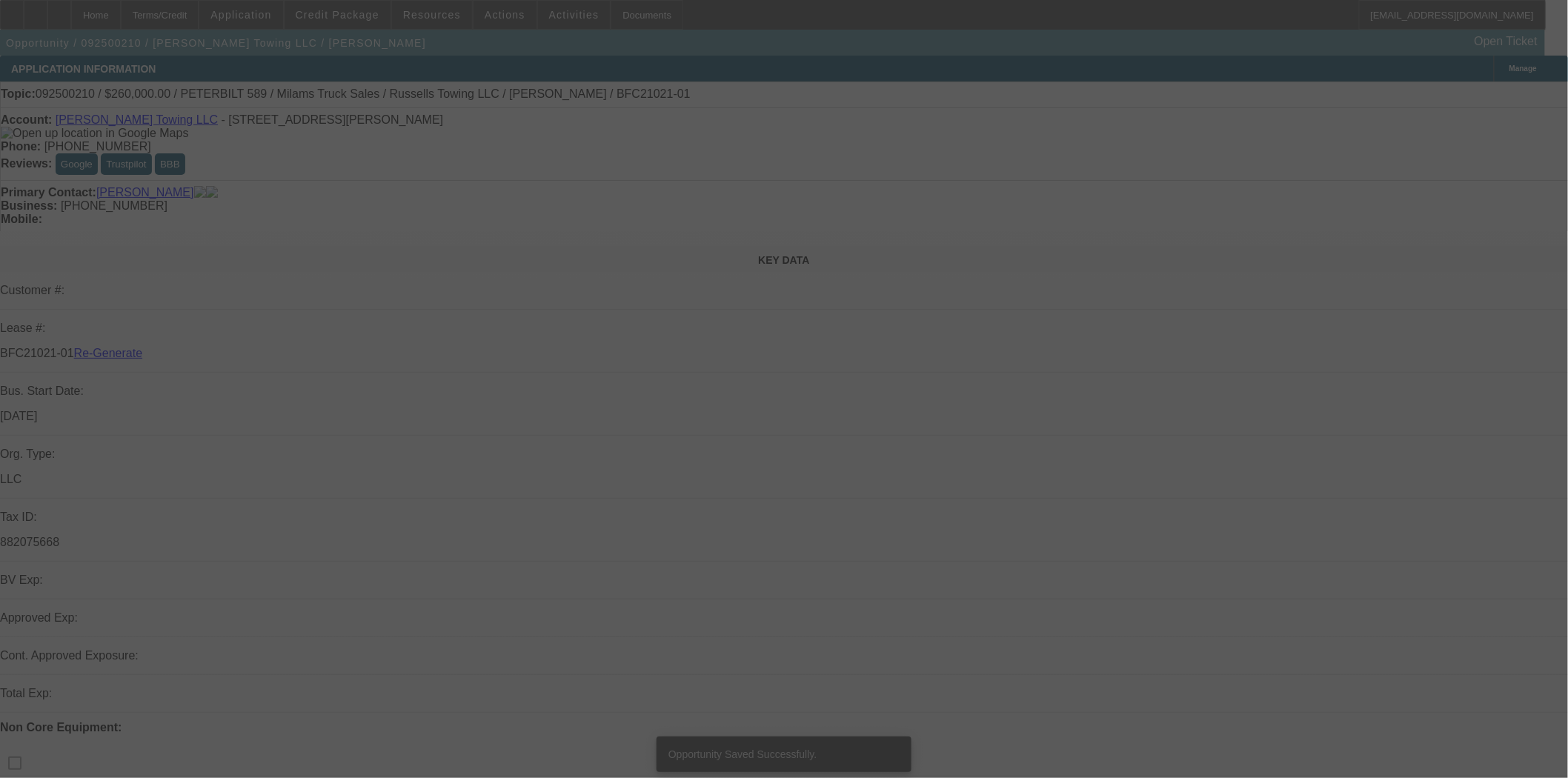
select select "3"
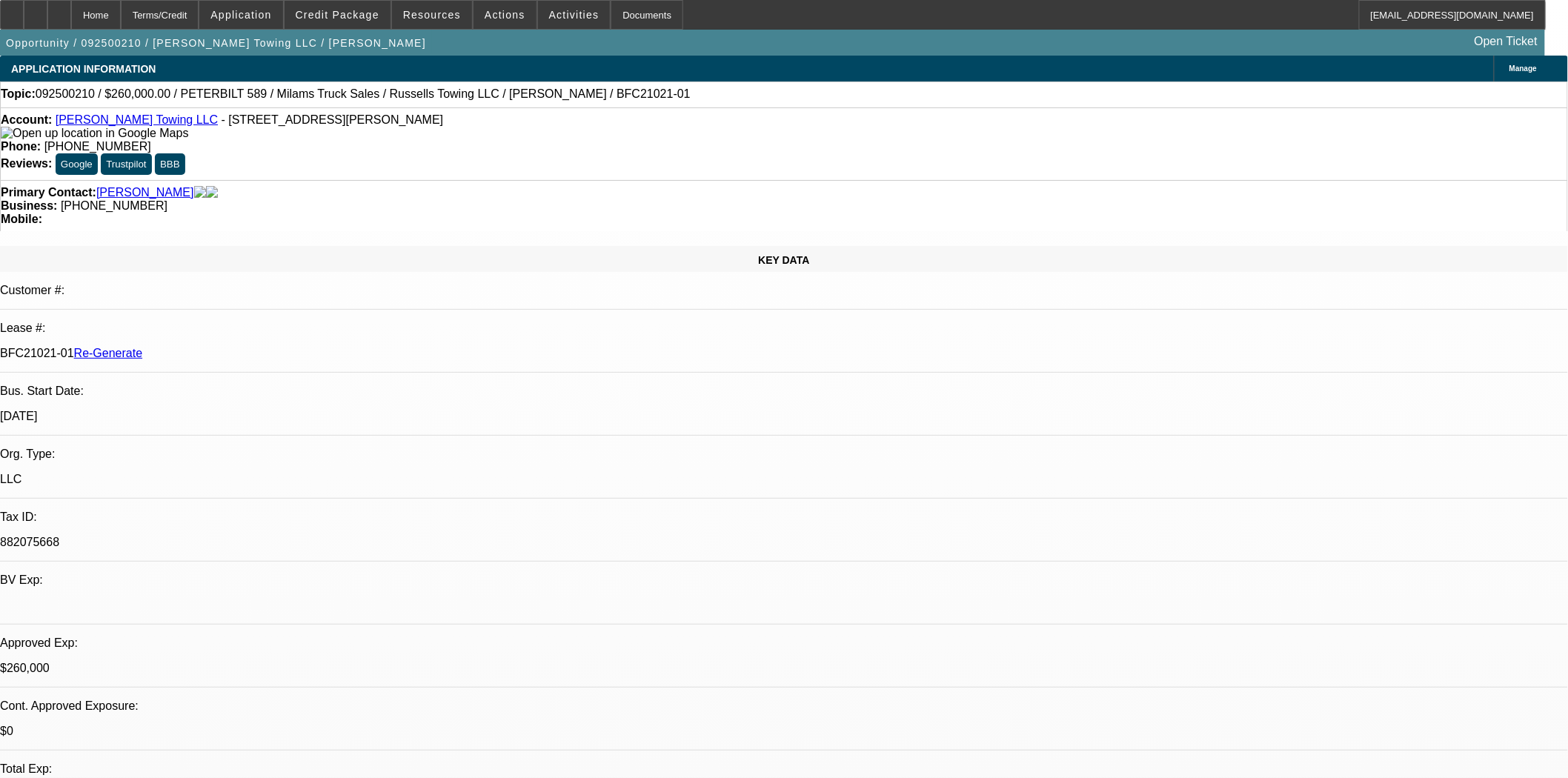
select select "0"
select select "3"
select select "0"
select select "6"
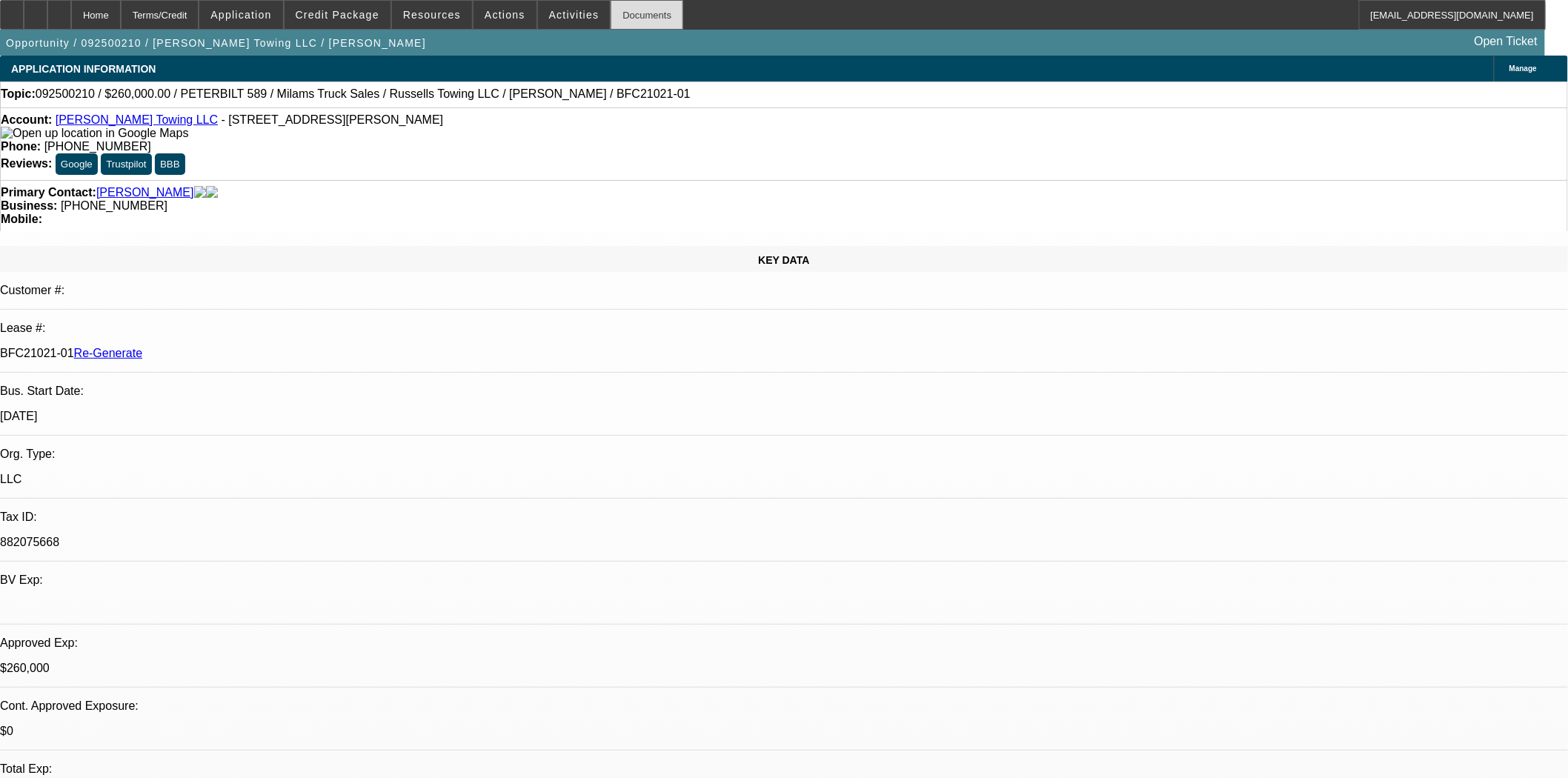
click at [623, 28] on div "Documents" at bounding box center [647, 15] width 72 height 30
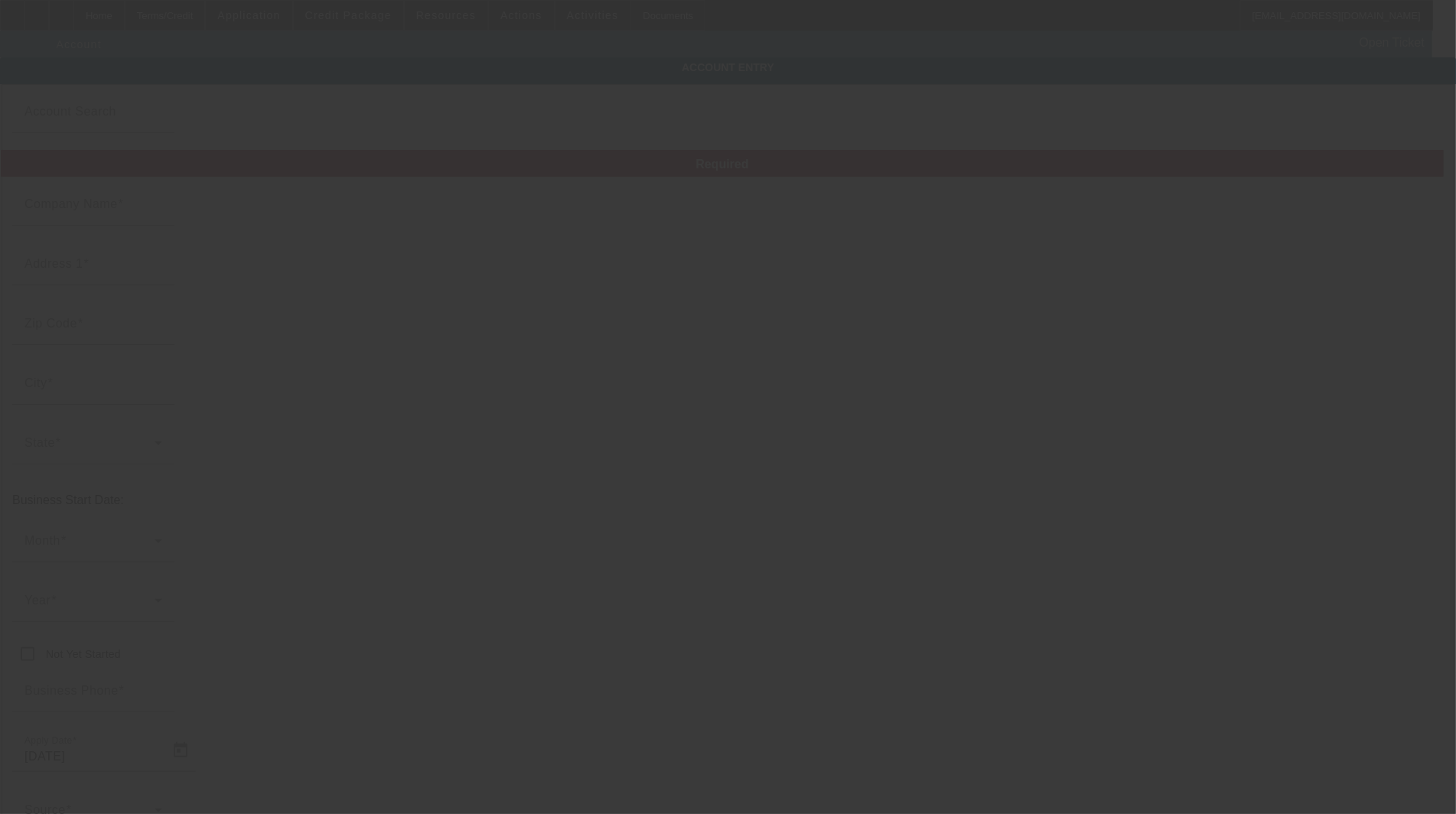
type input "[PERSON_NAME] & Associates, Inc"
type input "[STREET_ADDRESS]"
type input "38544"
type input "[PERSON_NAME]"
type input "[PHONE_NUMBER]"
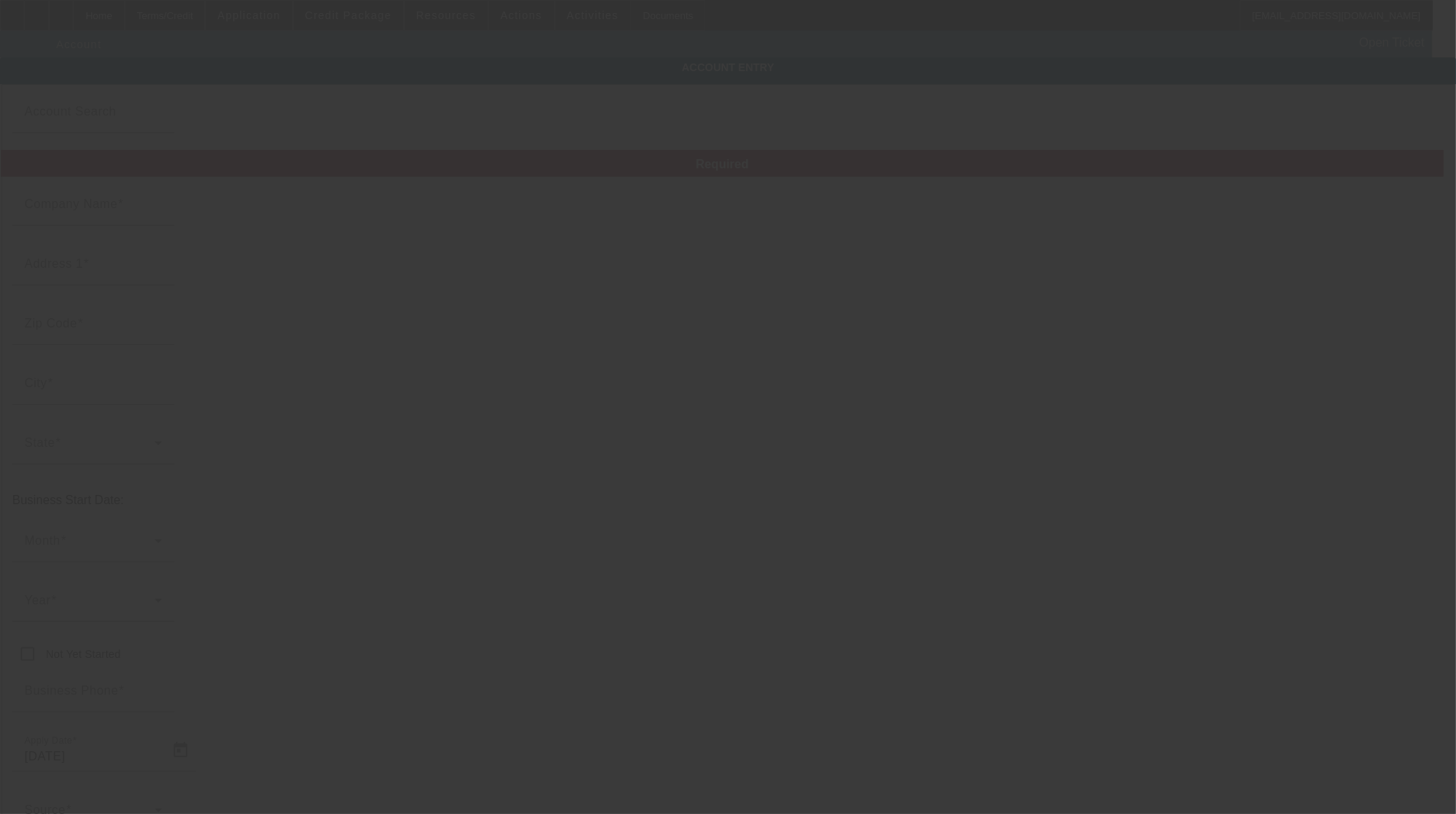
type input "THE [DEMOGRAPHIC_DATA] GROUP"
type input "[PERSON_NAME][EMAIL_ADDRESS][DOMAIN_NAME]"
type input "[PERSON_NAME]"
type input "[US_EMPLOYER_IDENTIFICATION_NUMBER]"
type input "[URL][DOMAIN_NAME]"
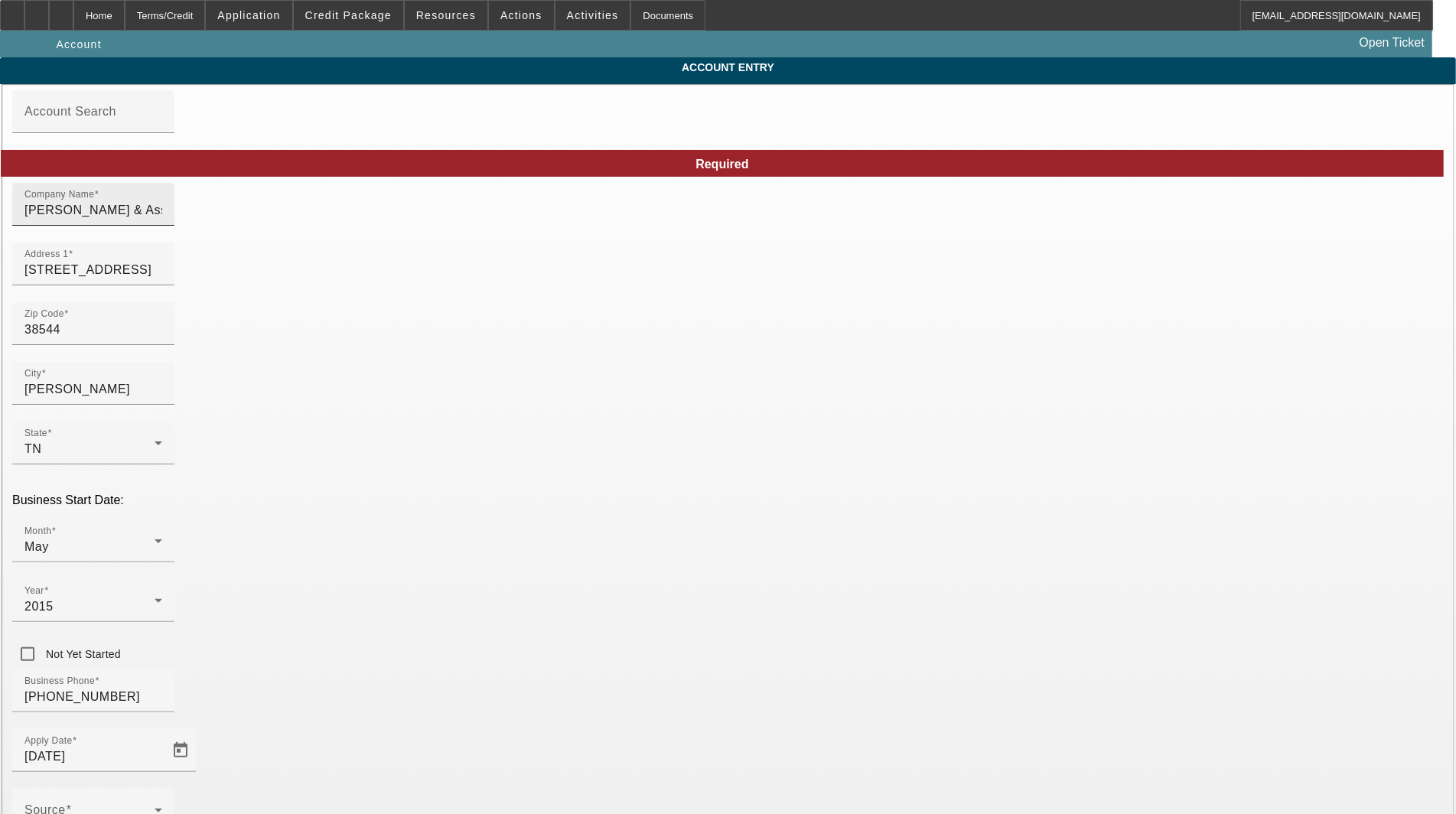
drag, startPoint x: 850, startPoint y: 219, endPoint x: 445, endPoint y: 233, distance: 405.2
type input "[DATE]"
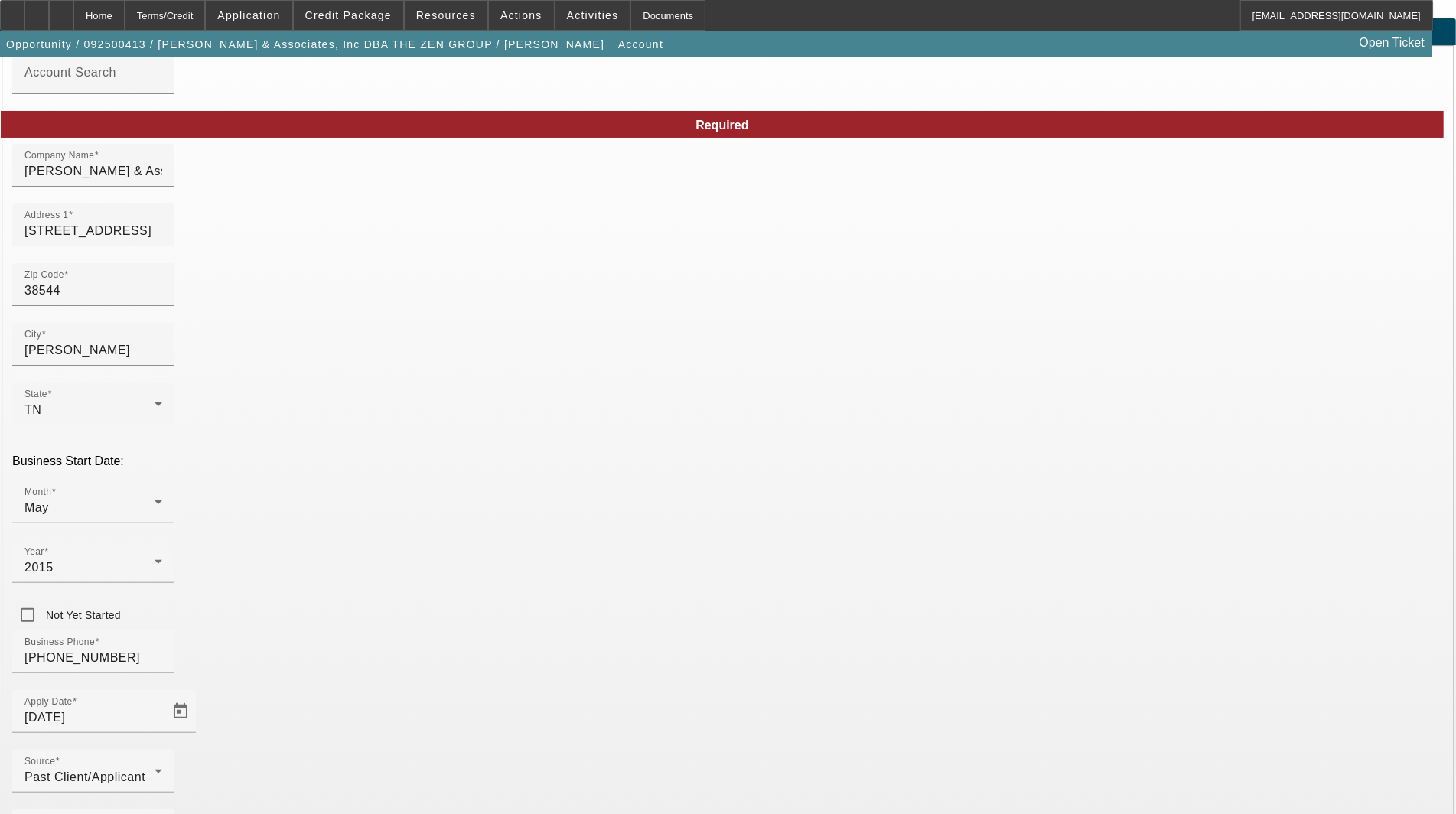
scroll to position [75, 0]
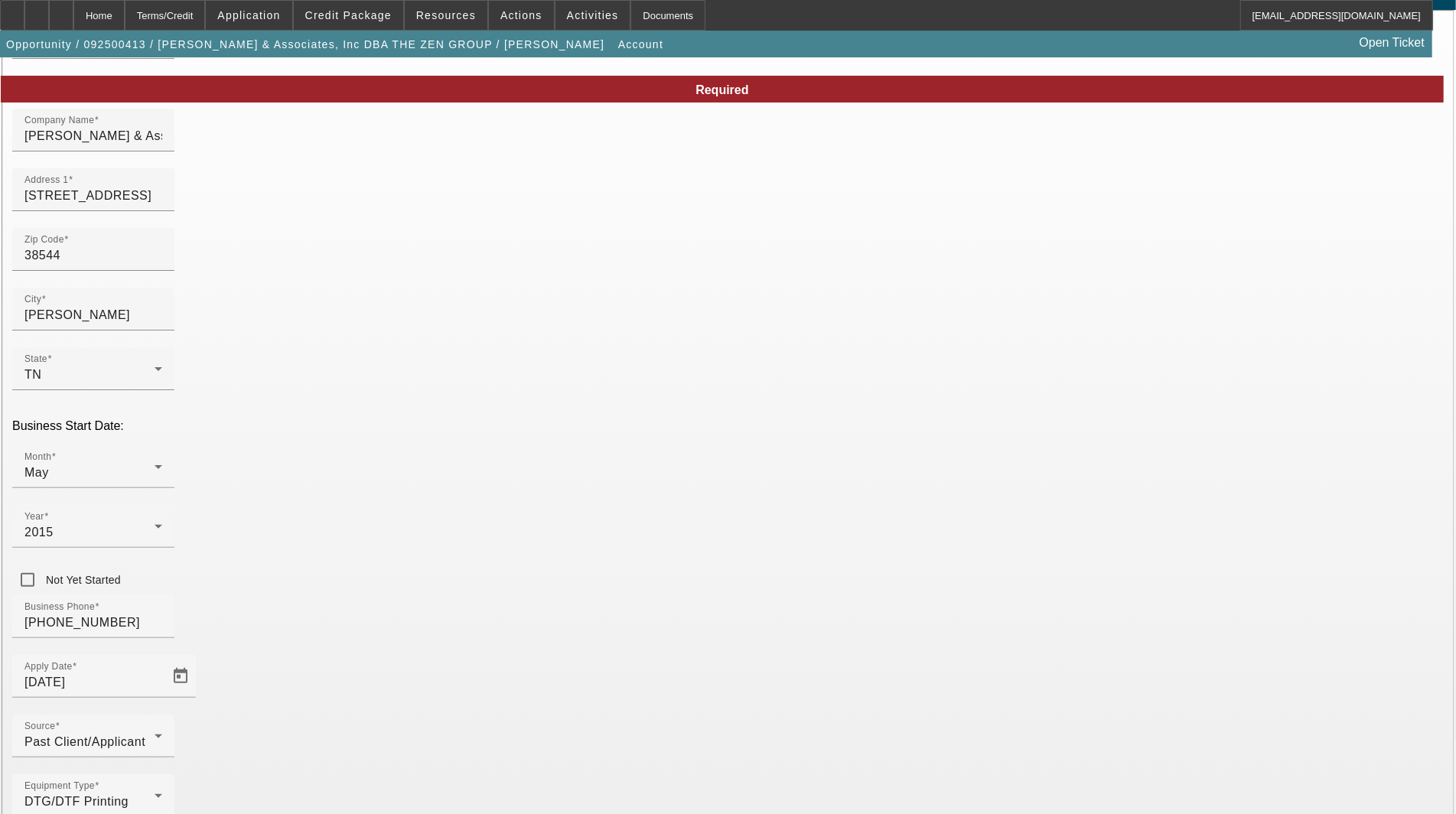
type input "The Zen Group"
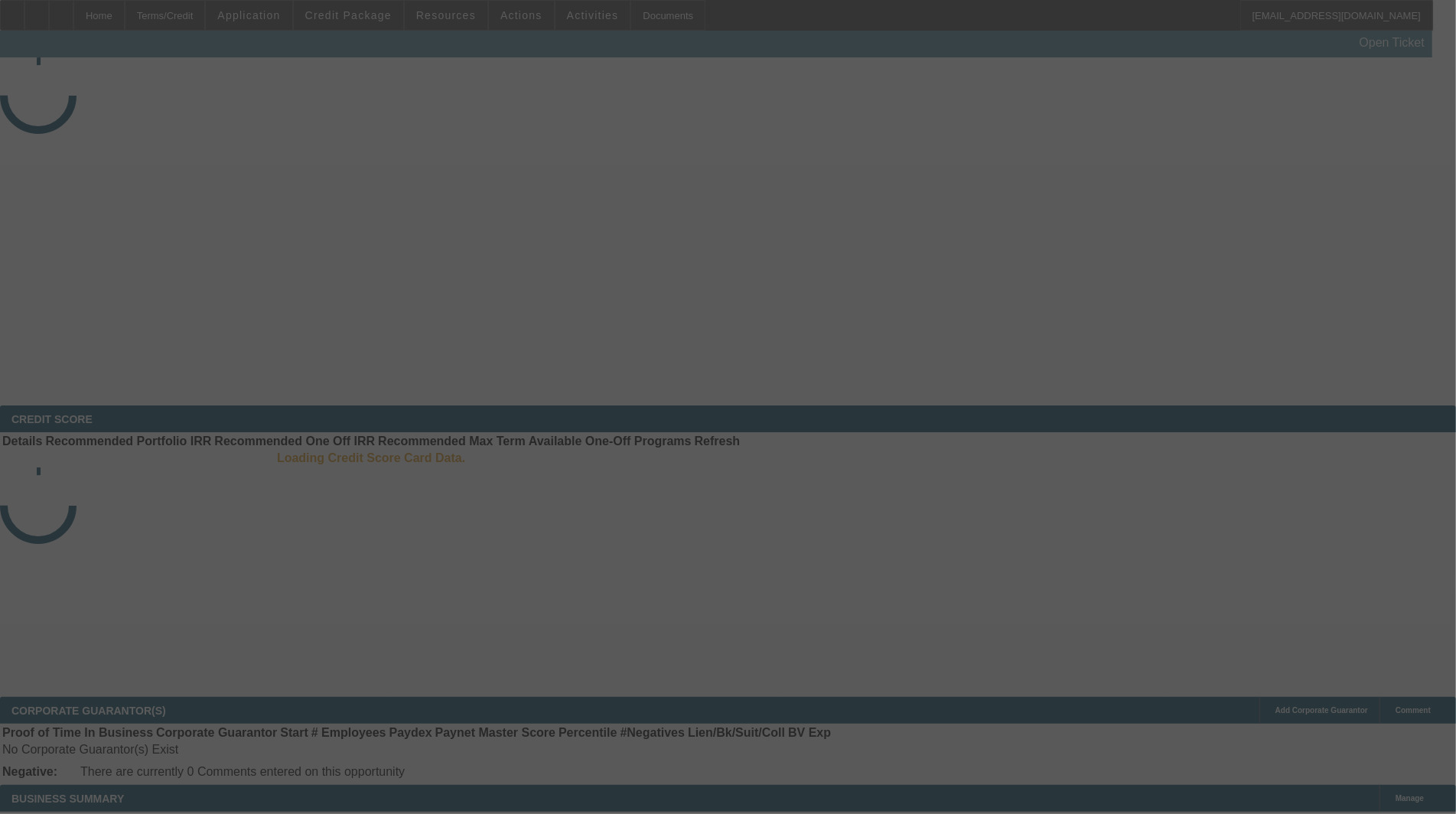
select select "3"
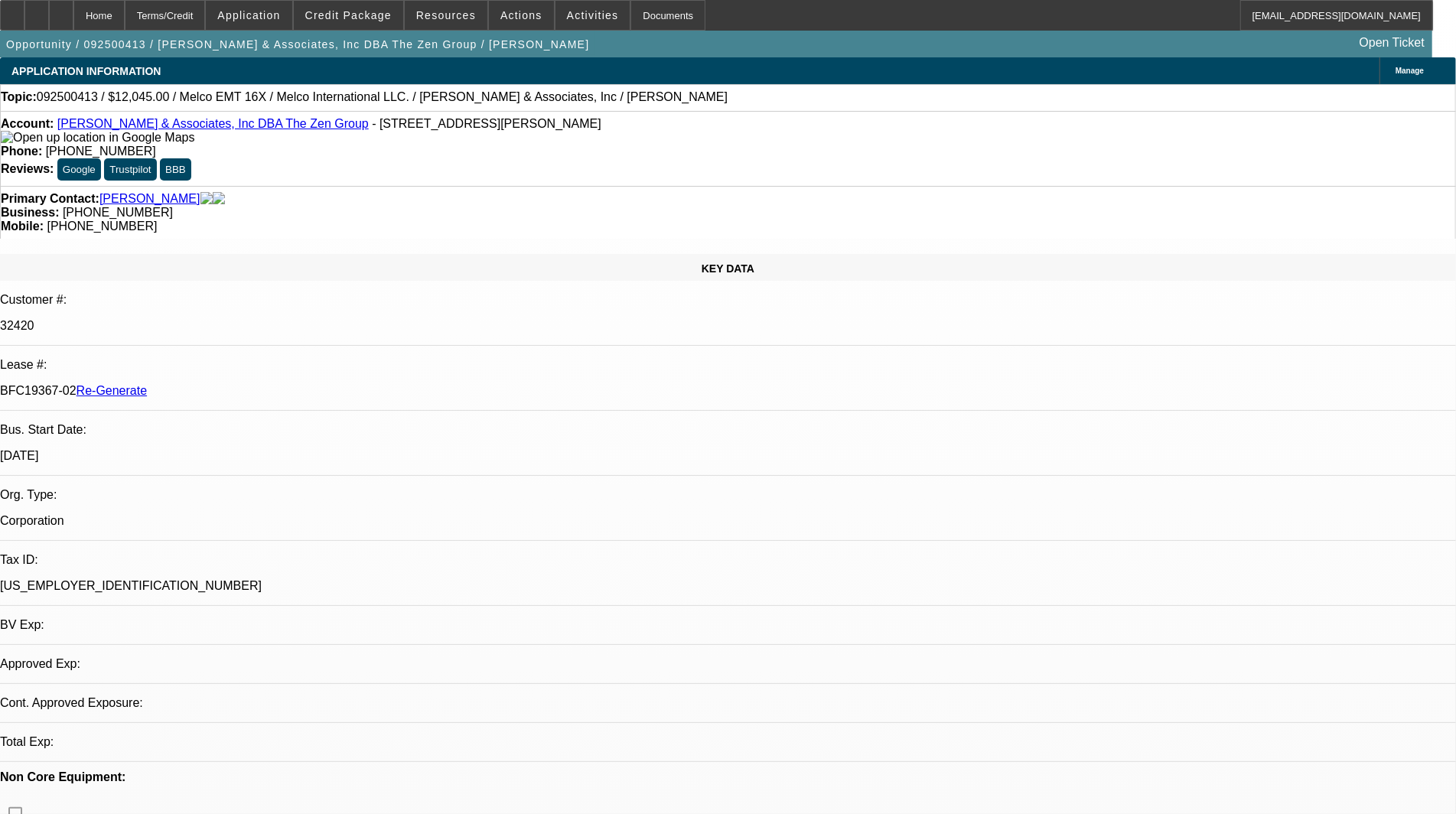
select select "0"
select select "2"
select select "0.1"
select select "1"
select select "2"
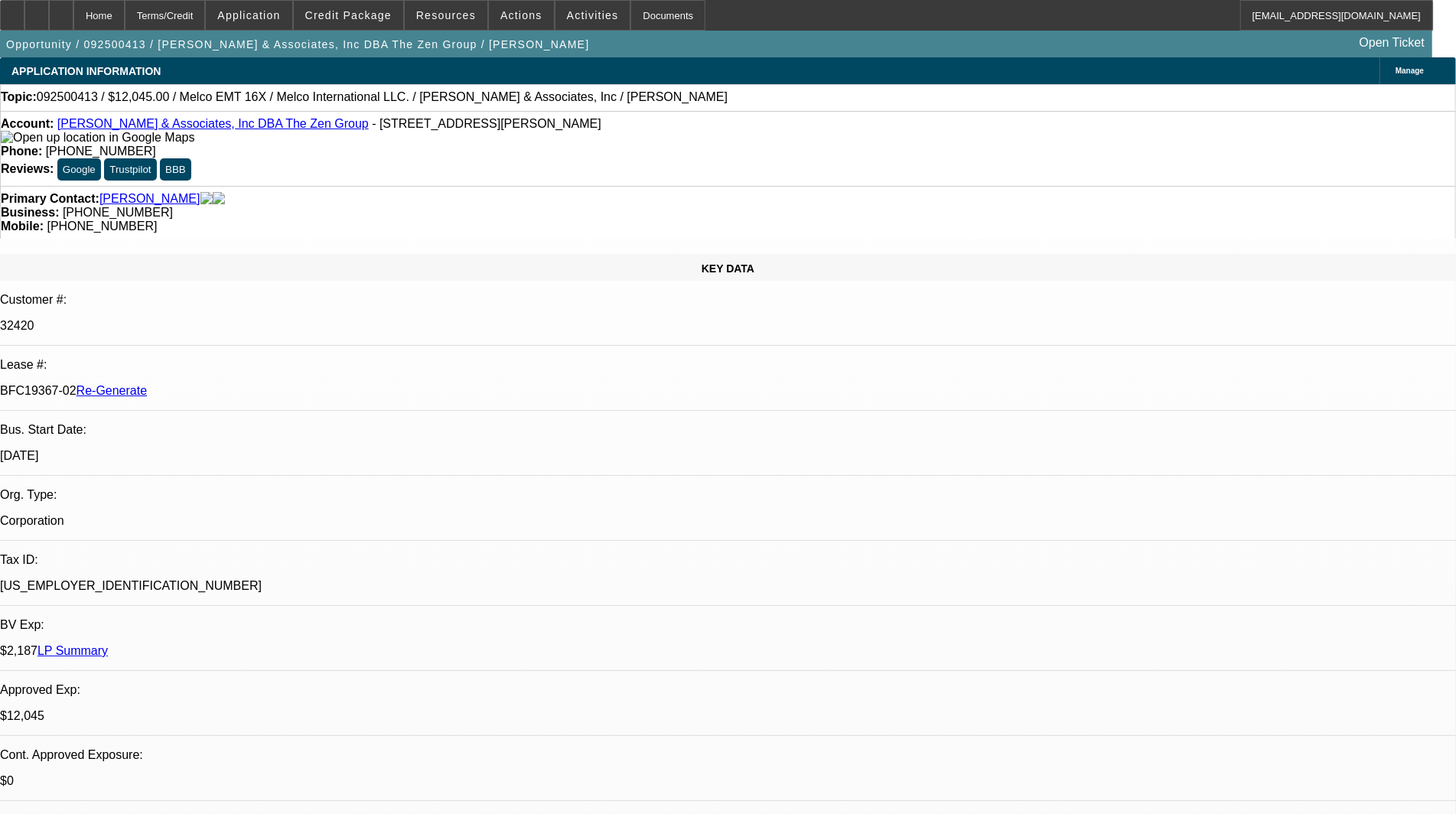
select select "4"
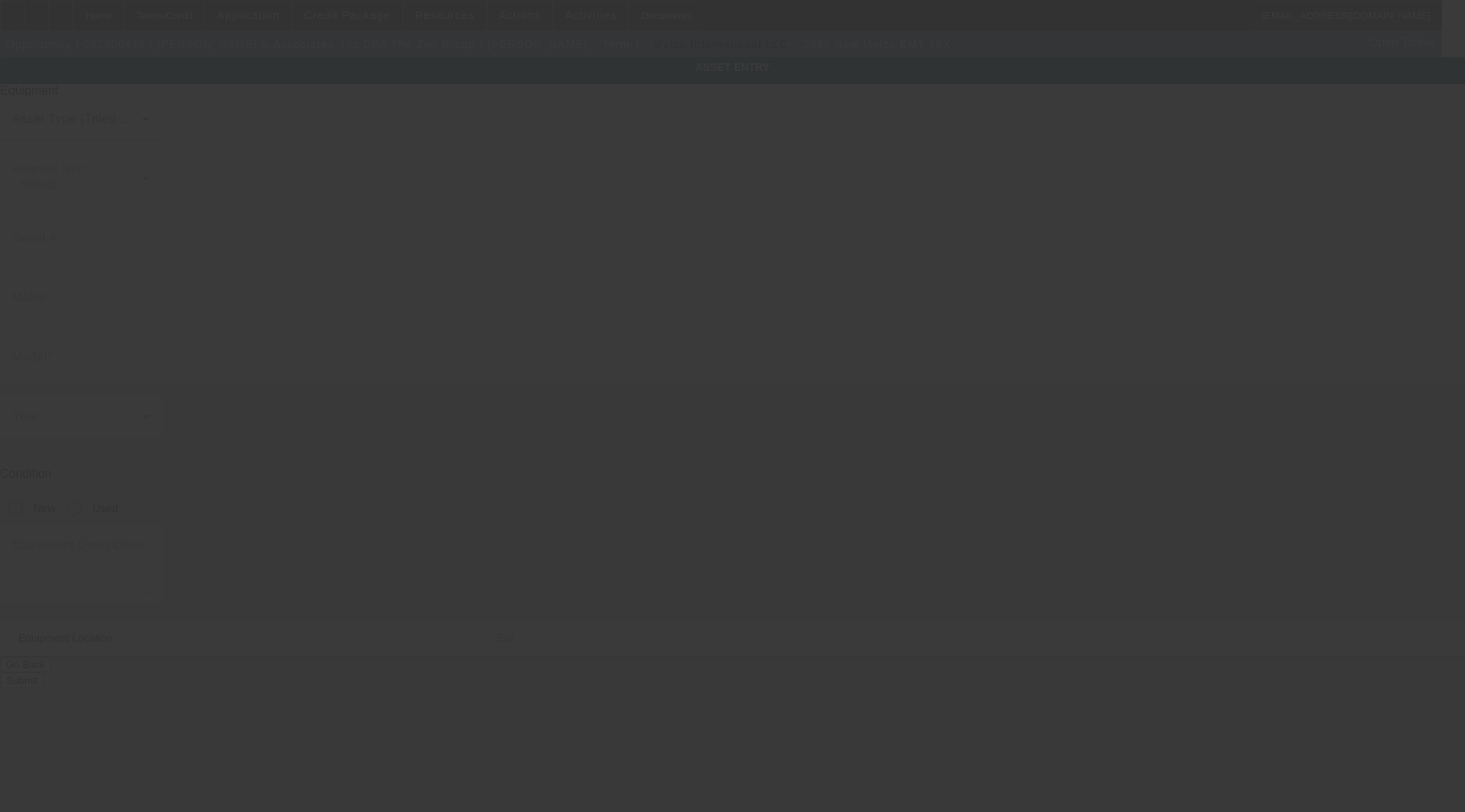
type input "Melco"
type input "EMT 16X"
radio input "true"
type textarea "Embroidery Machine with AC Power Cord, Machine Cart, Ethernet Cable and Maderia…"
type input "170 West Minster Drive"
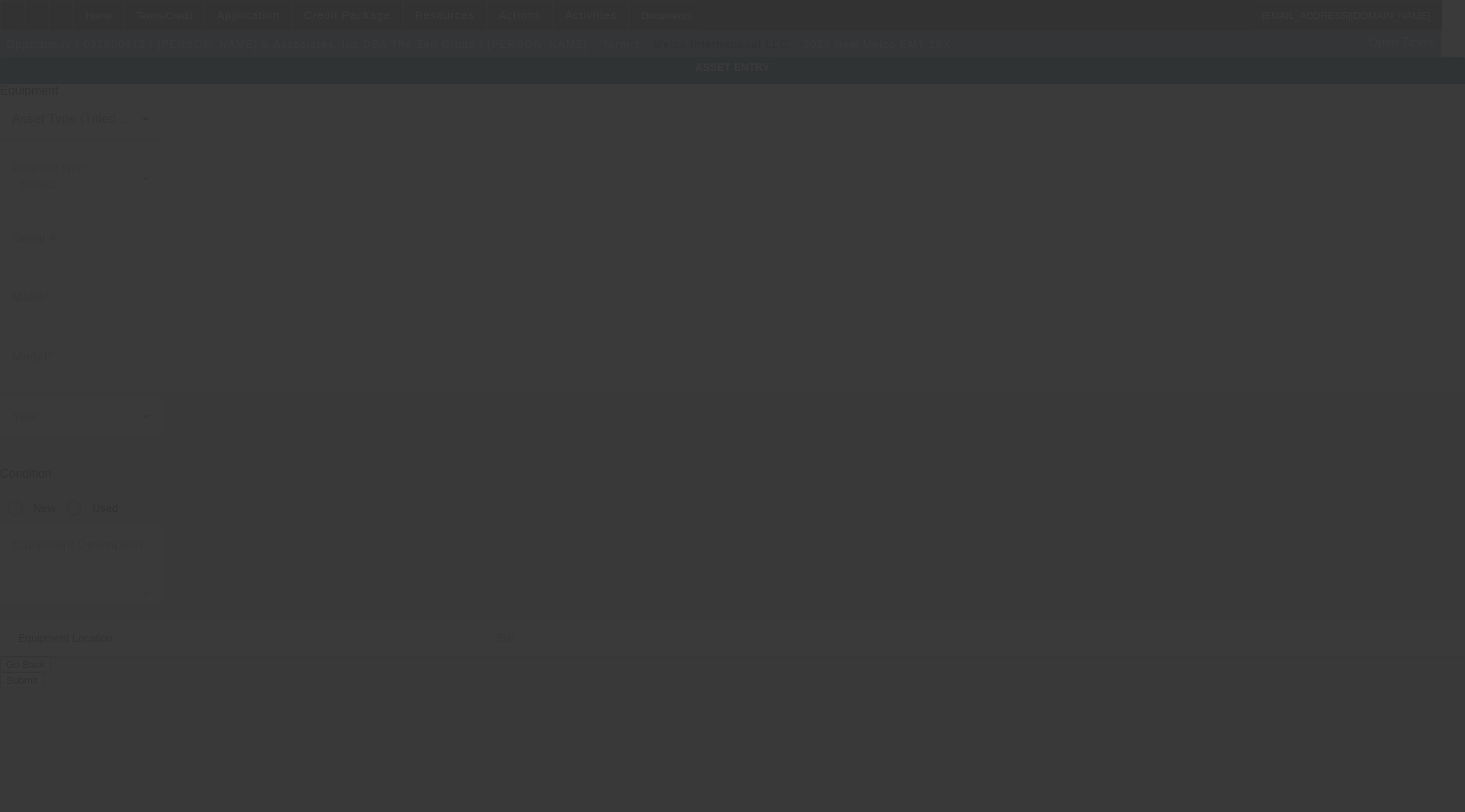
type input "Baxter"
type input "38544"
type input "Putnam"
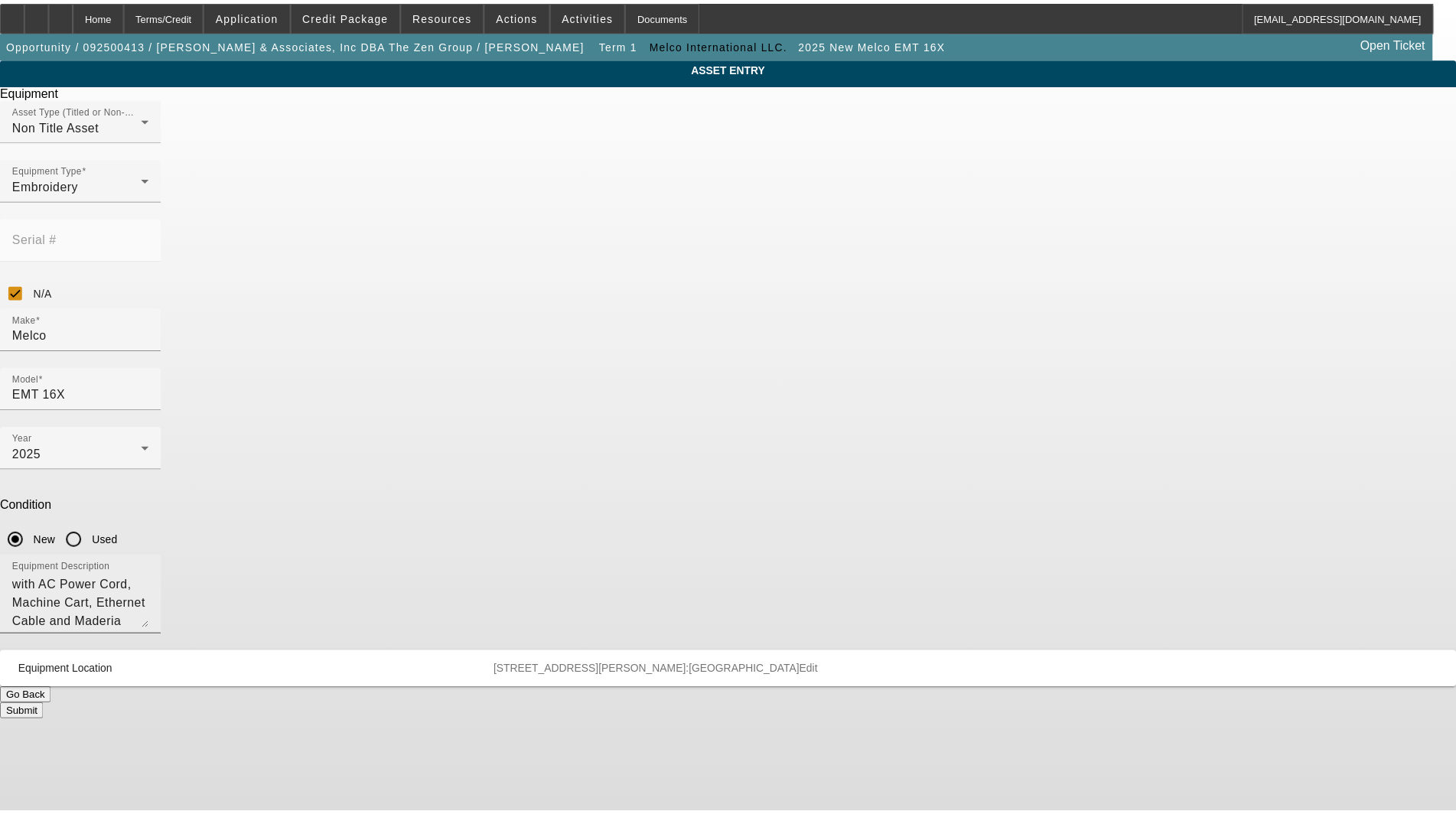
scroll to position [17, 0]
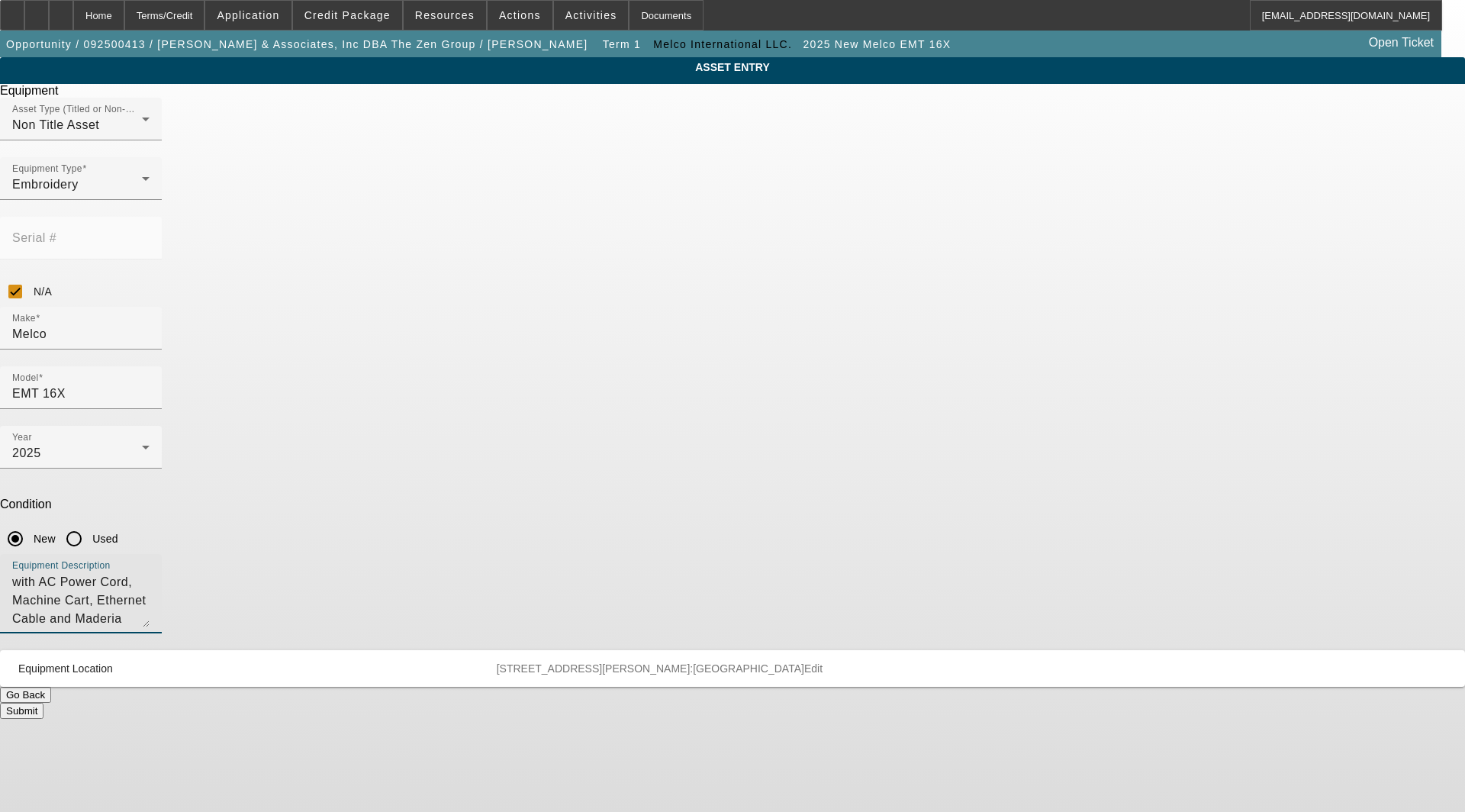
drag, startPoint x: 729, startPoint y: 430, endPoint x: 777, endPoint y: 434, distance: 48.2
click at [150, 572] on textarea "Embroidery Machine with AC Power Cord, Machine Cart, Ethernet Cable and Maderia…" at bounding box center [81, 599] width 137 height 55
type textarea "Embroidery Machine with AC Power Cord, Machine Cart, Ethernet Cable and Maderia…"
click at [44, 702] on button "Submit" at bounding box center [22, 710] width 44 height 16
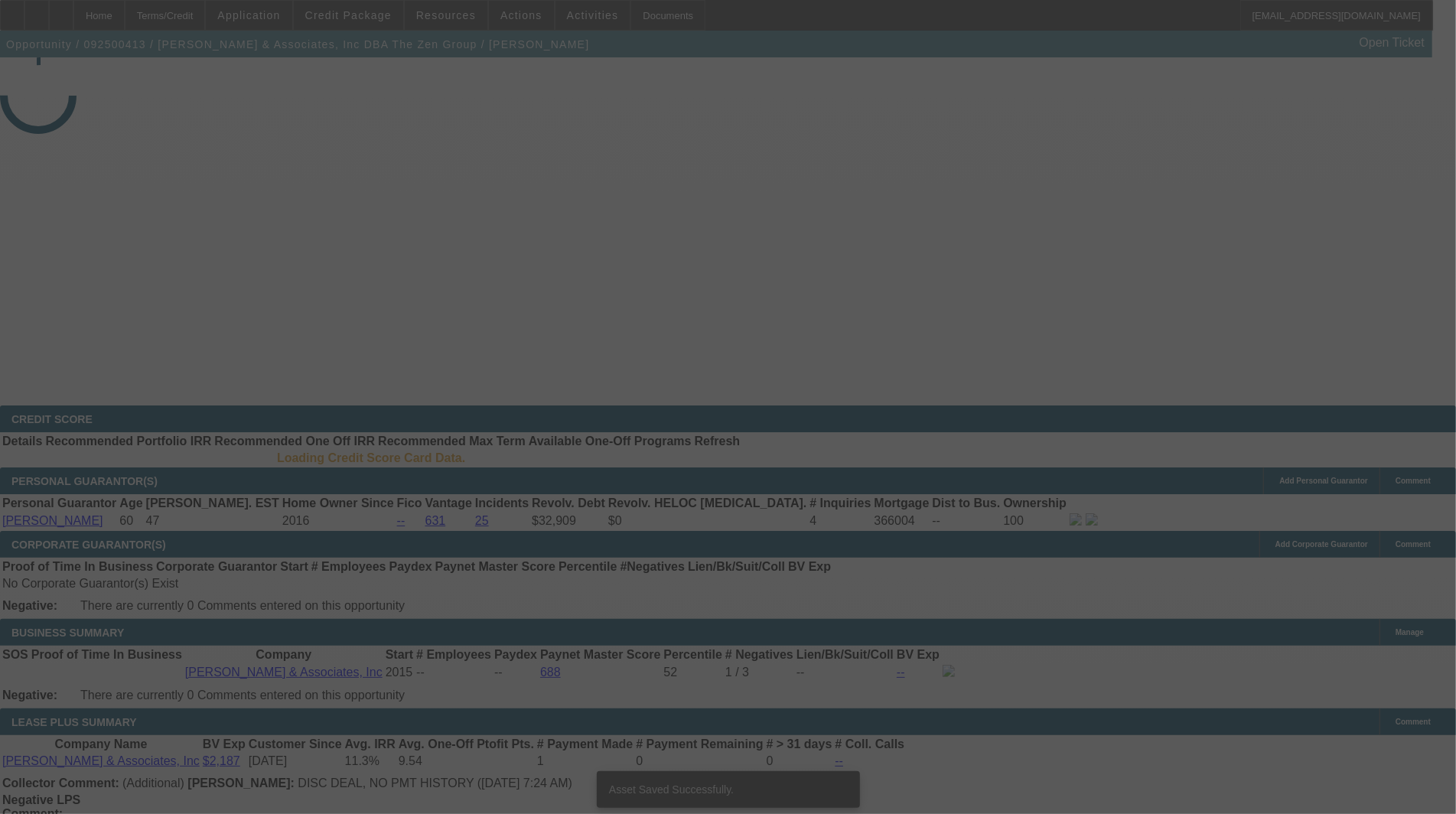
select select "3"
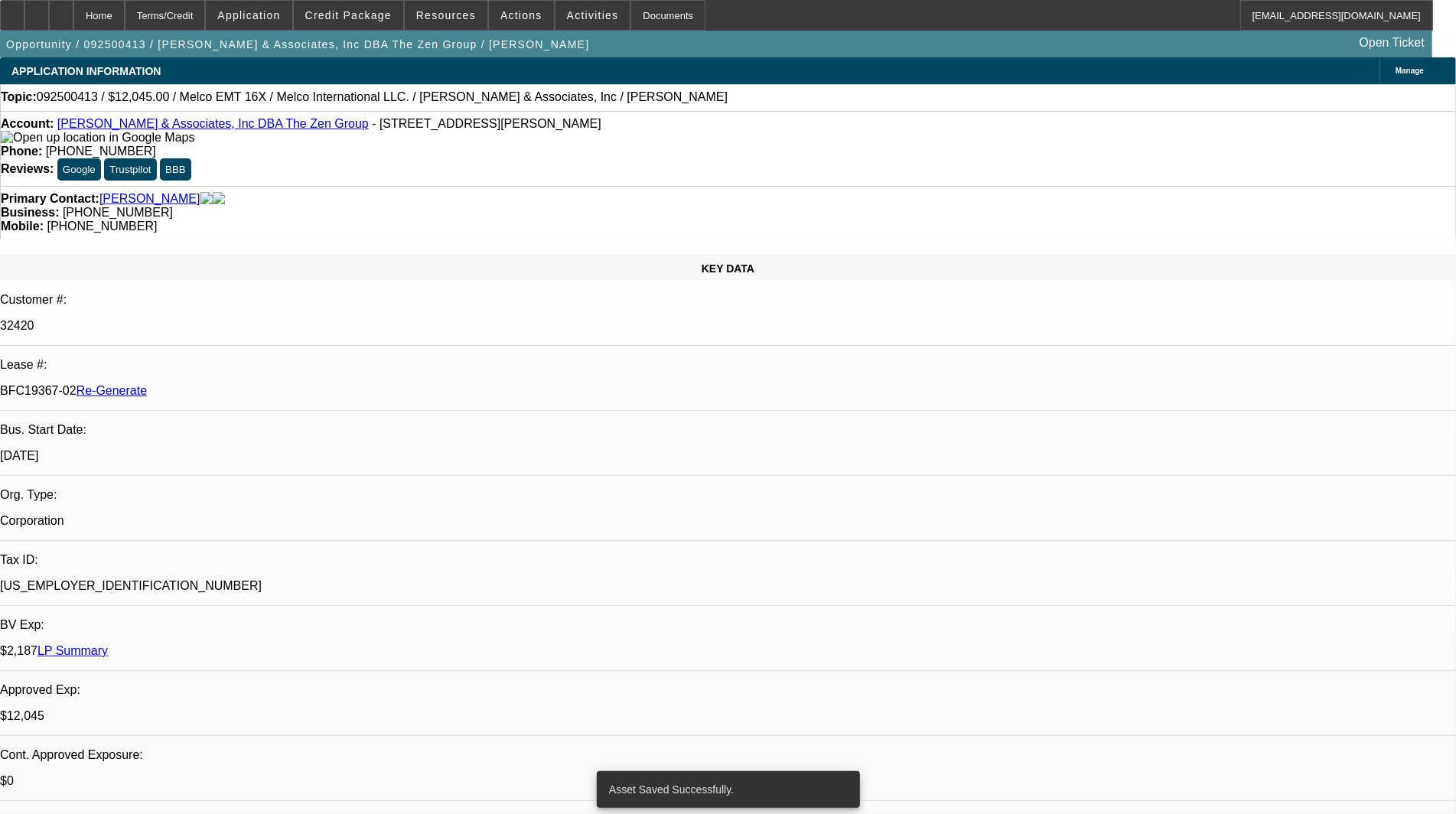
select select "0"
select select "2"
select select "0.1"
select select "4"
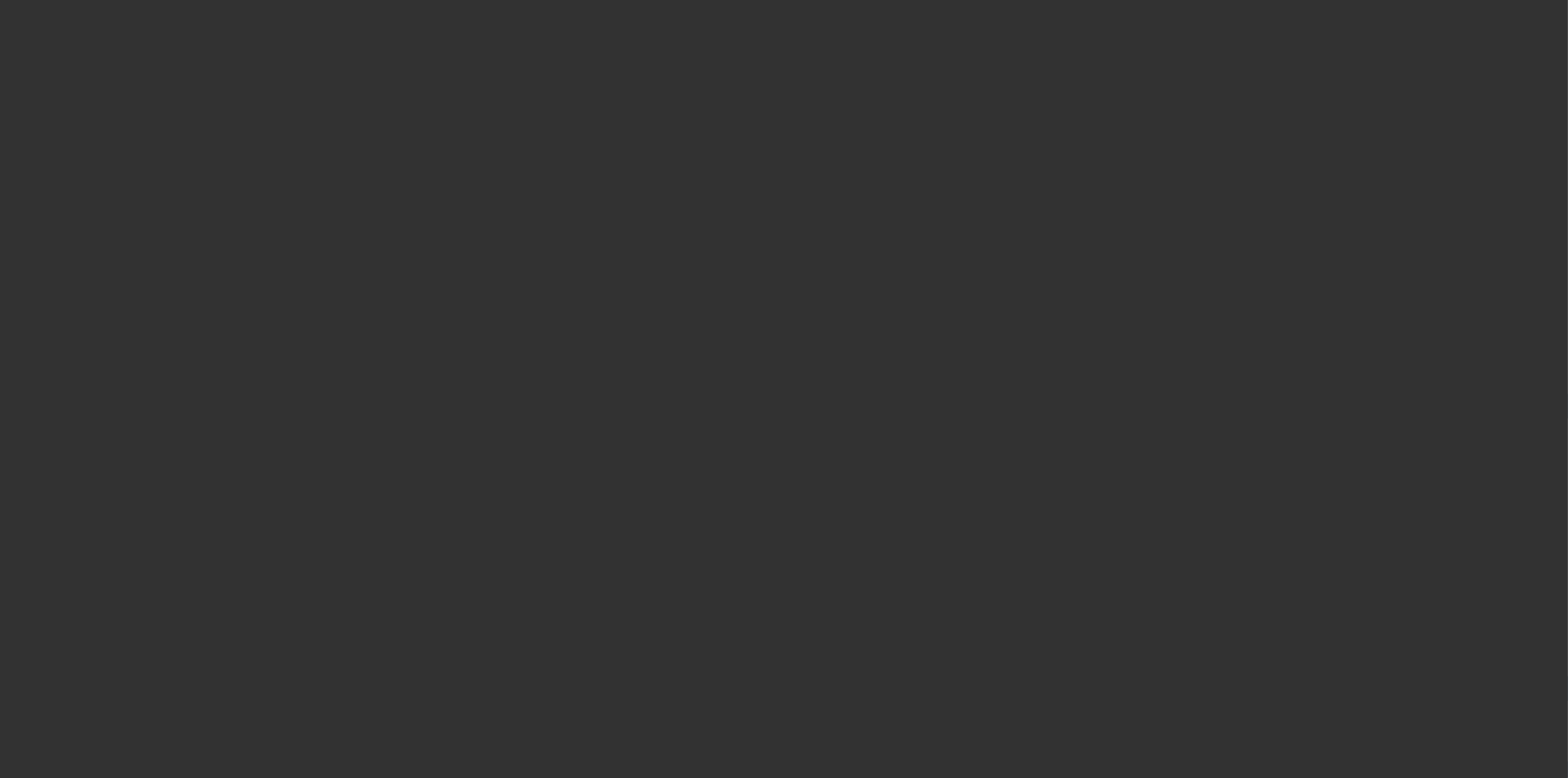
select select "3"
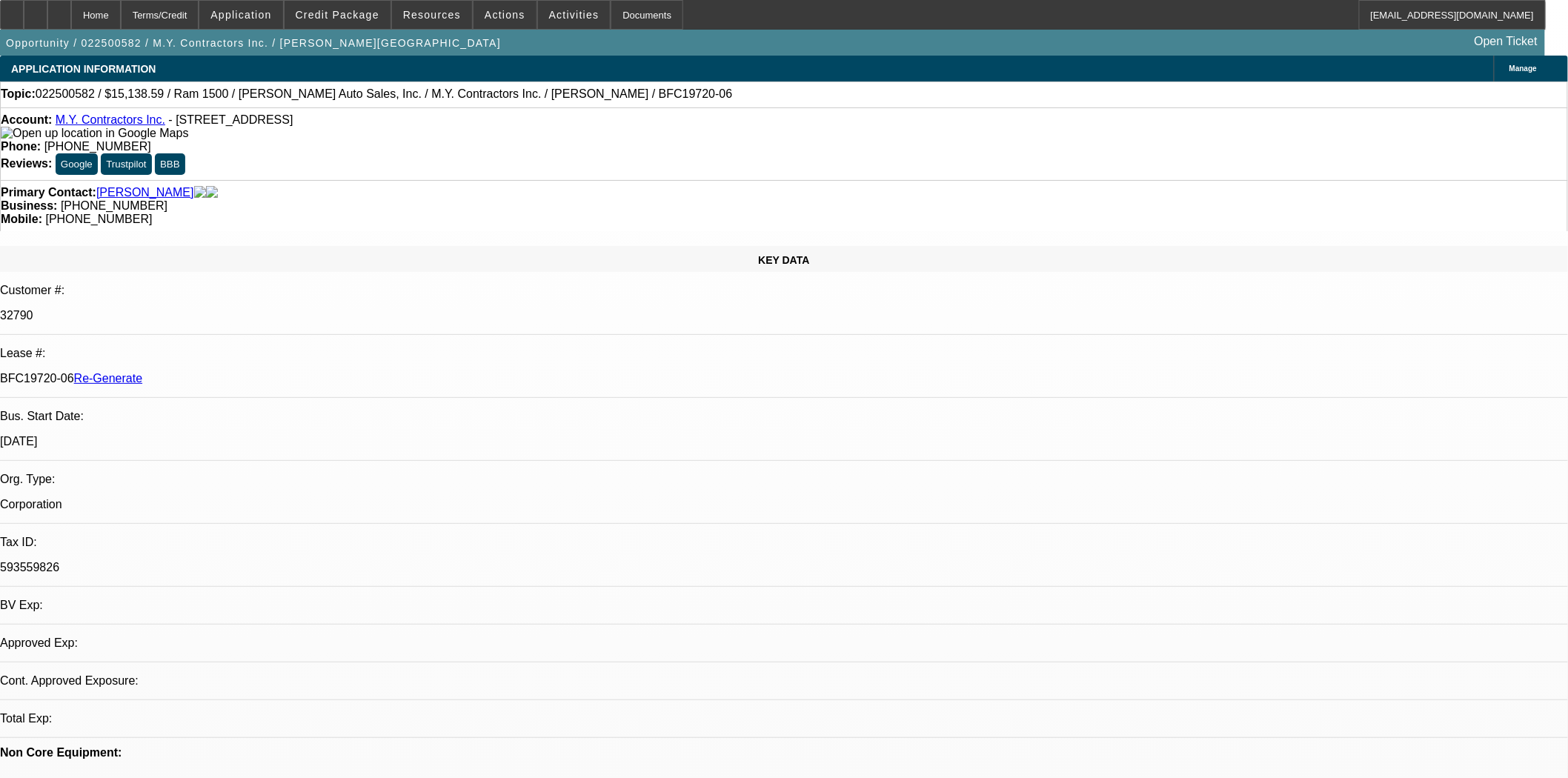
select select "0"
select select "6"
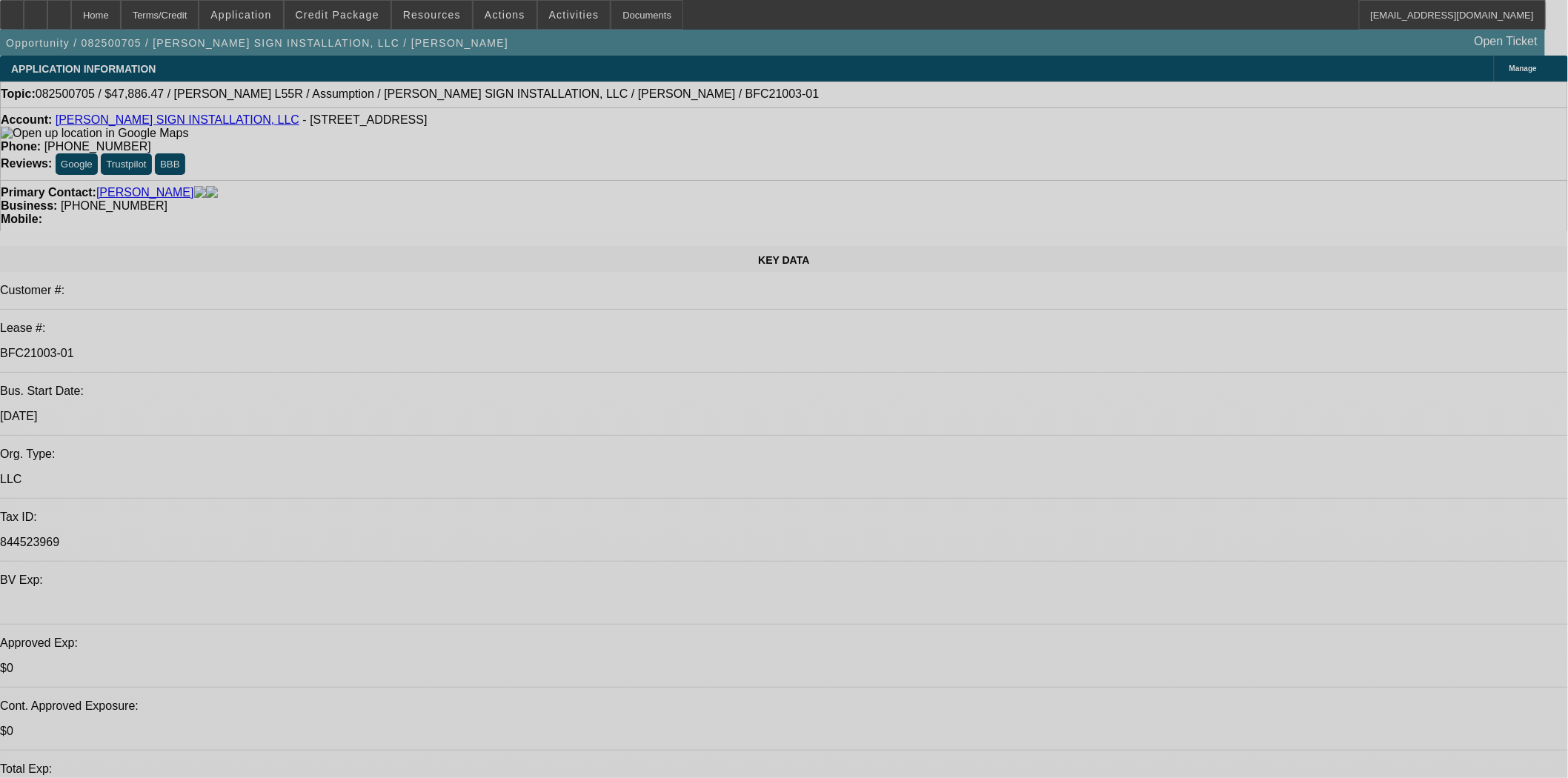
select select "0"
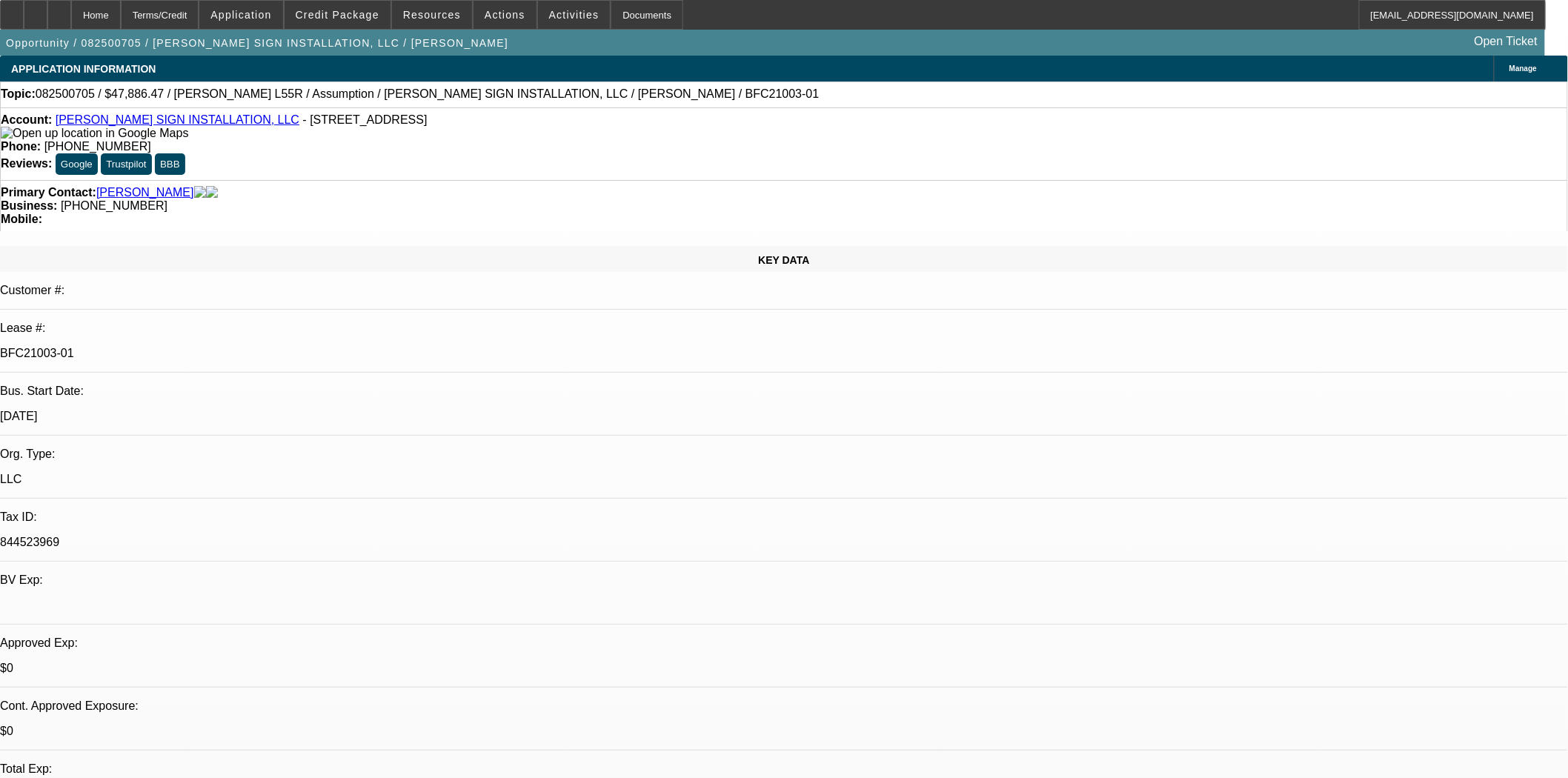
select select "0"
select select "2"
select select "0"
select select "6"
select select "0"
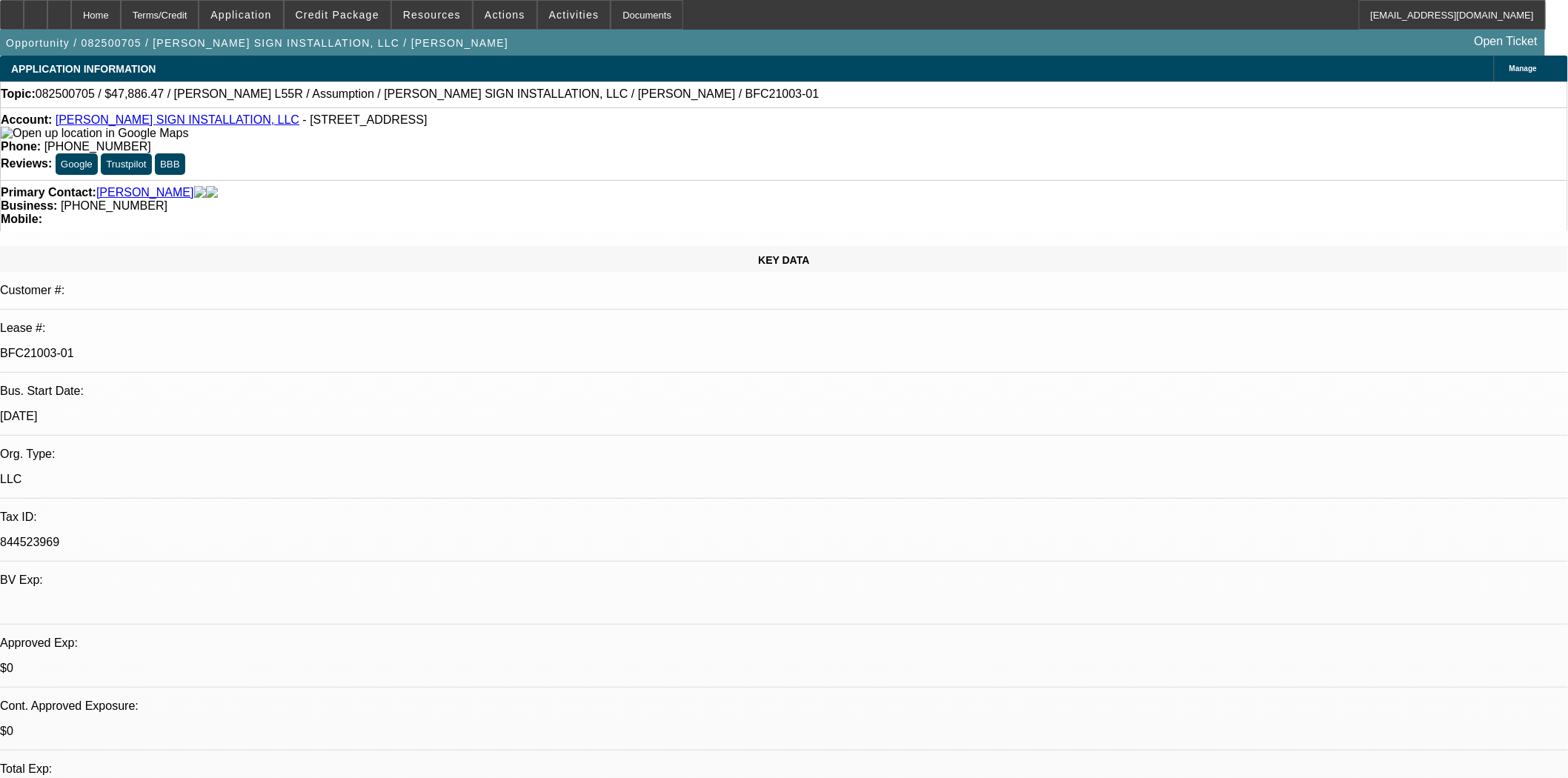
select select "0"
select select "2"
select select "0"
select select "6"
select select "0"
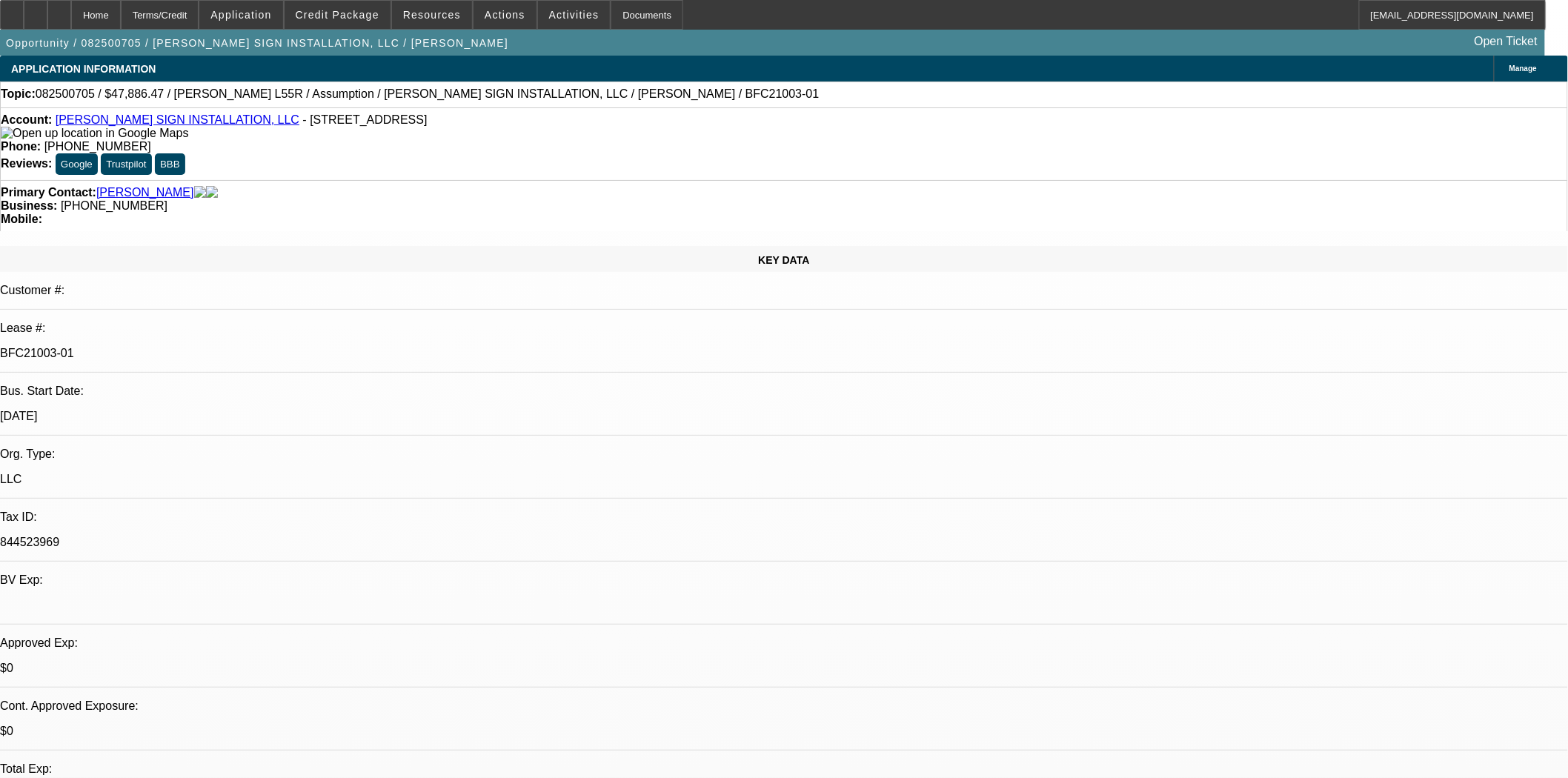
select select "0"
select select "2"
select select "0"
select select "6"
select select "0"
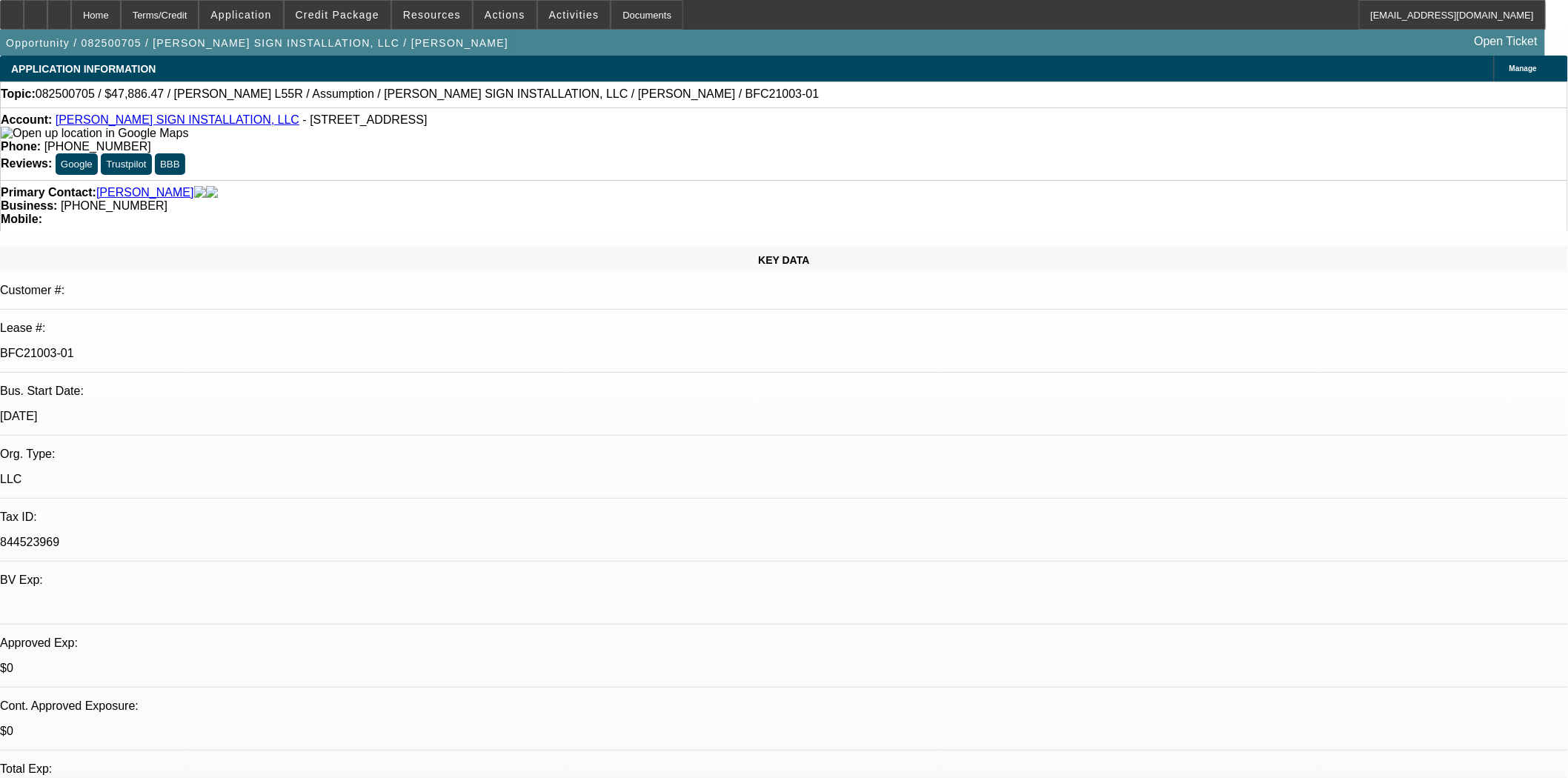
select select "0"
select select "2"
select select "0"
select select "6"
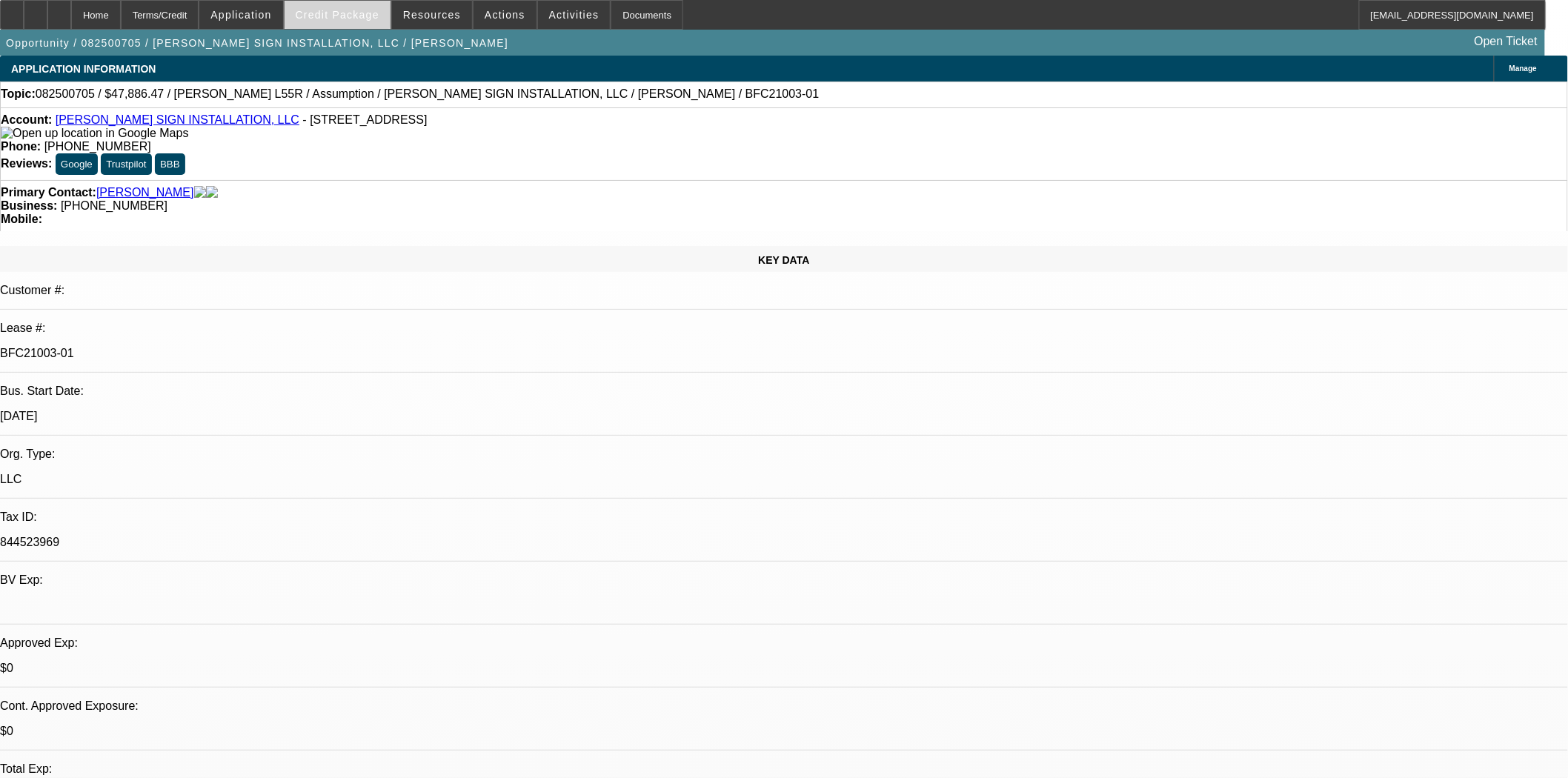
click at [357, 12] on span "Credit Package" at bounding box center [337, 15] width 83 height 12
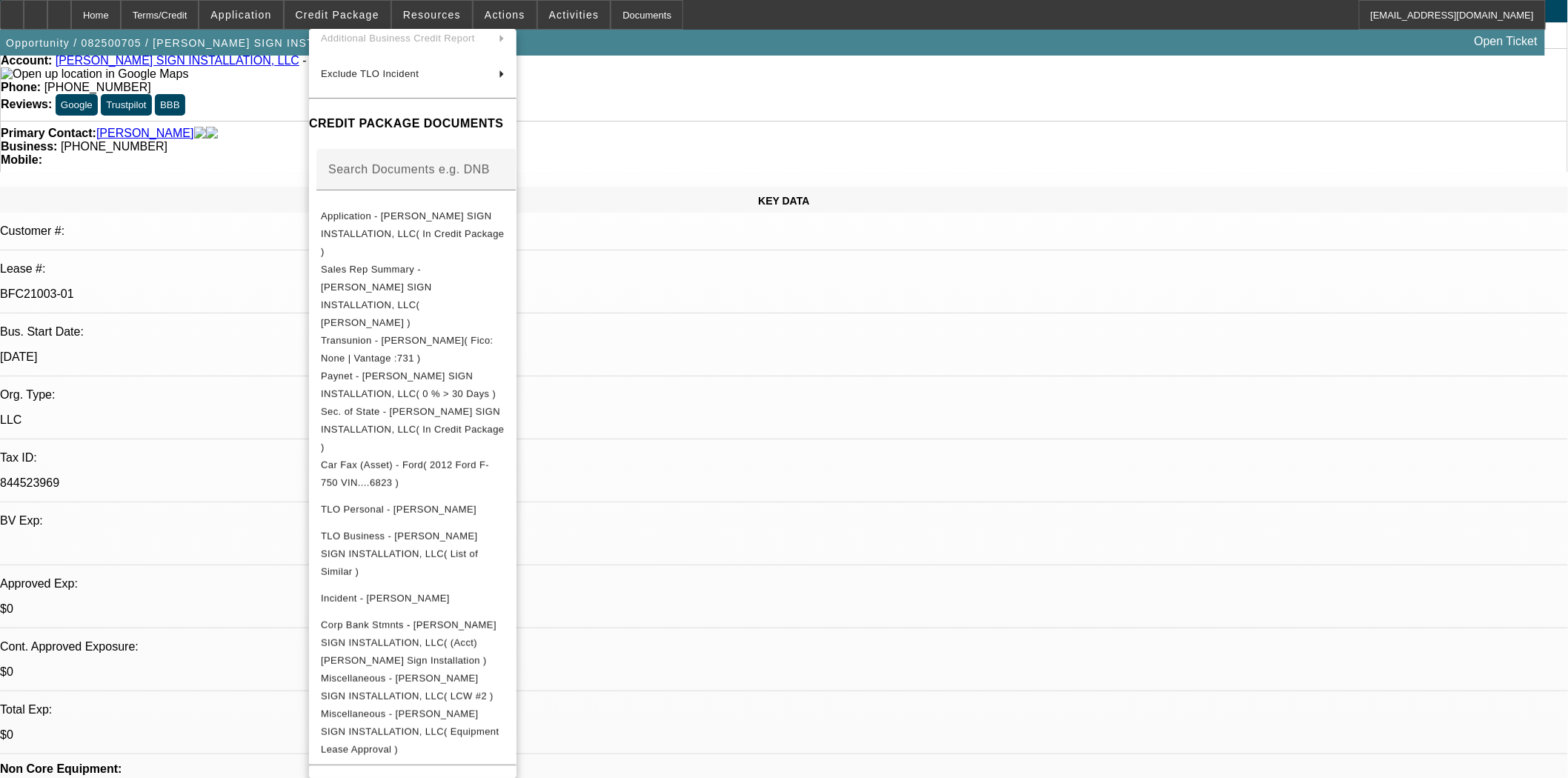
scroll to position [575, 0]
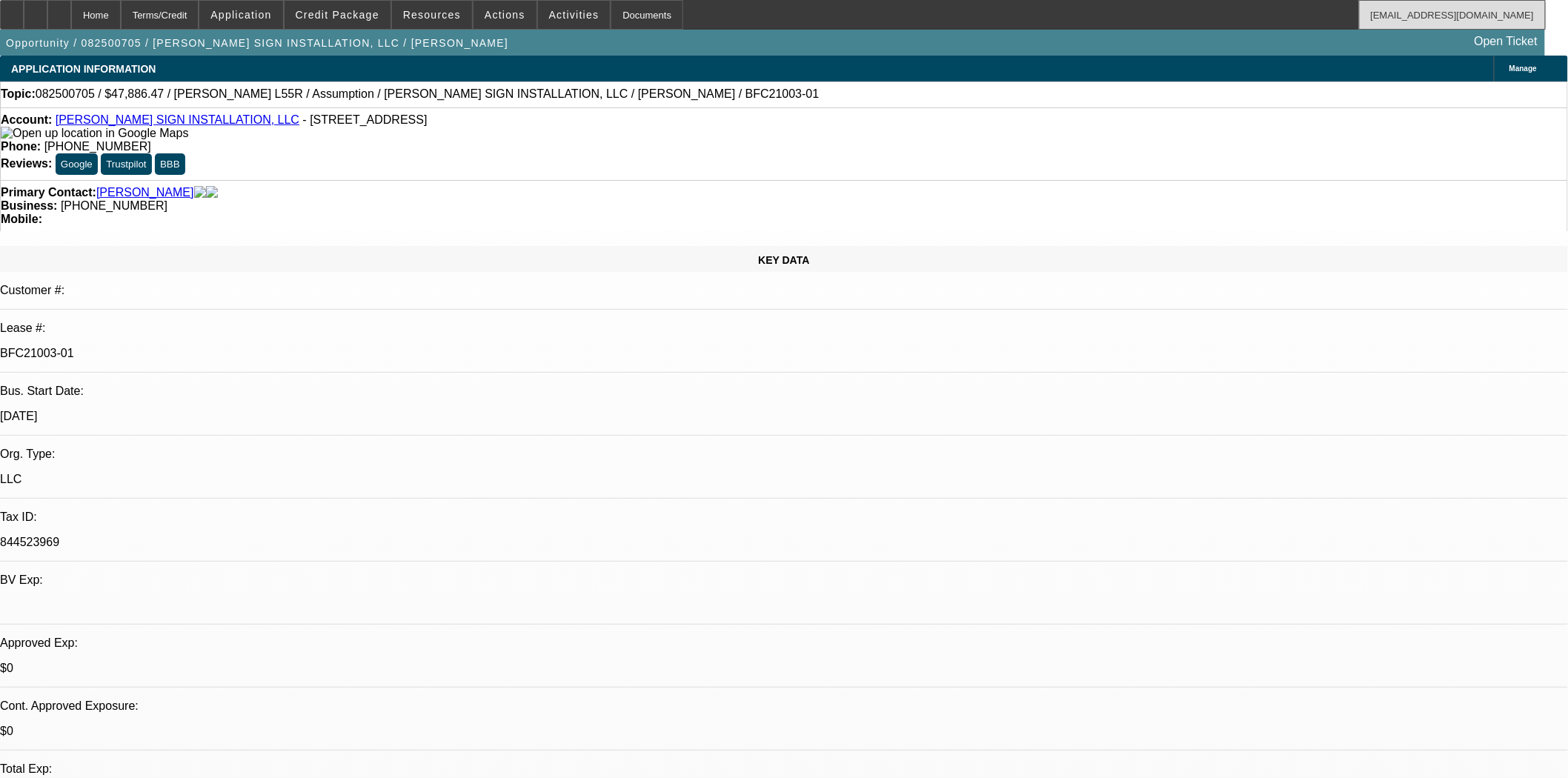
scroll to position [1152, 0]
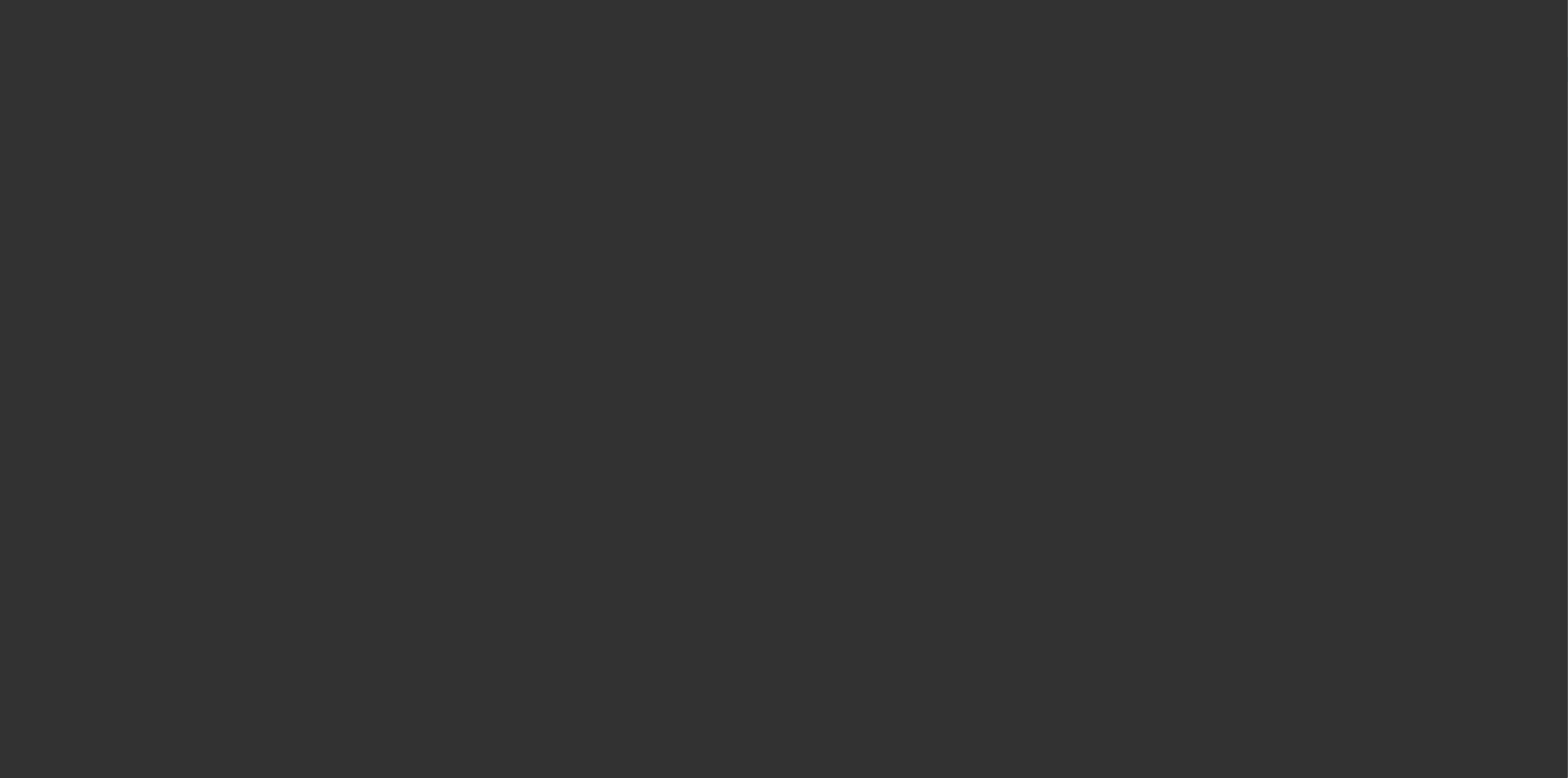
select select "4"
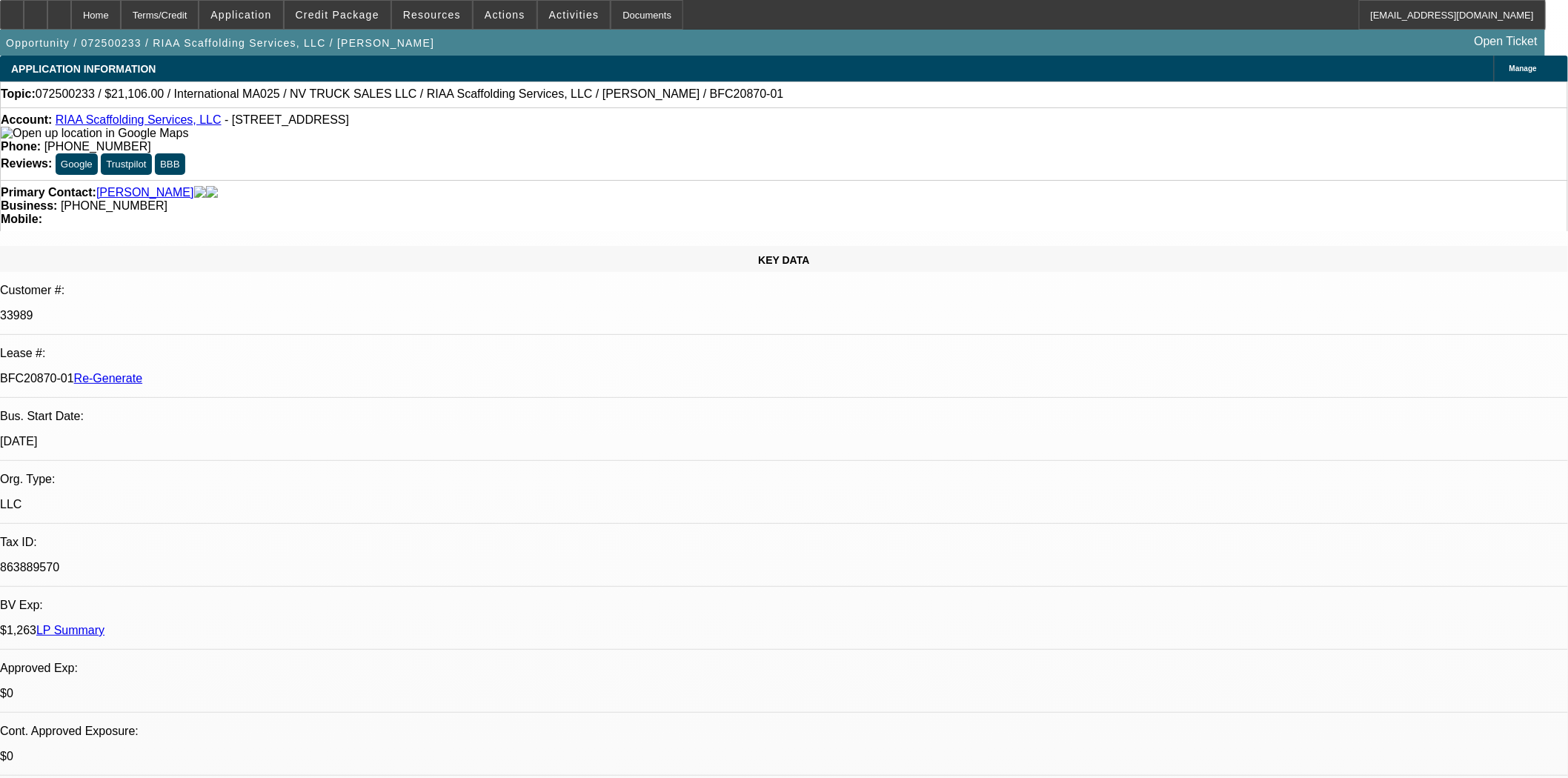
select select "0"
select select "0.1"
select select "5"
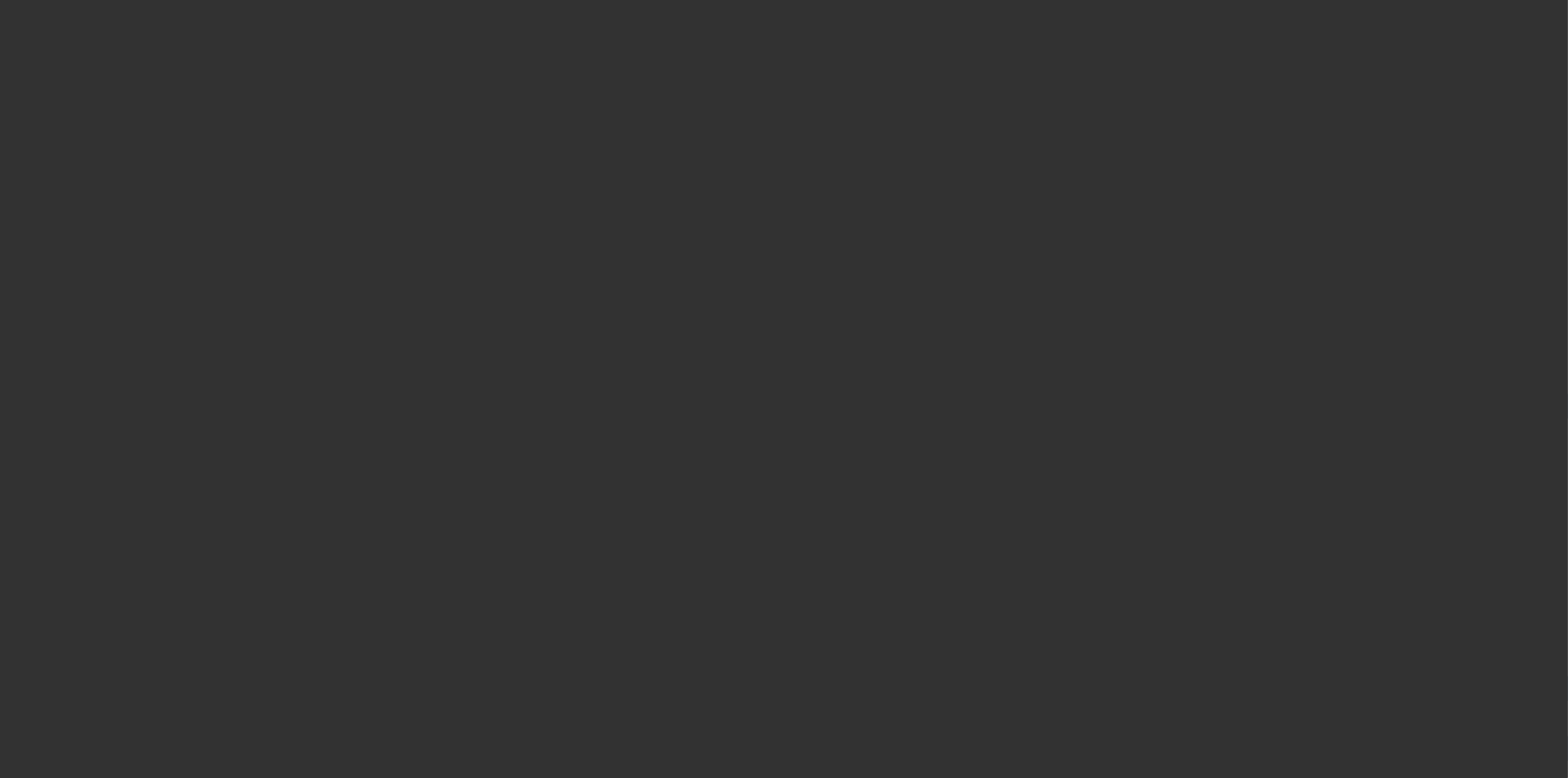
select select "4"
select select "0"
select select "2"
select select "0.1"
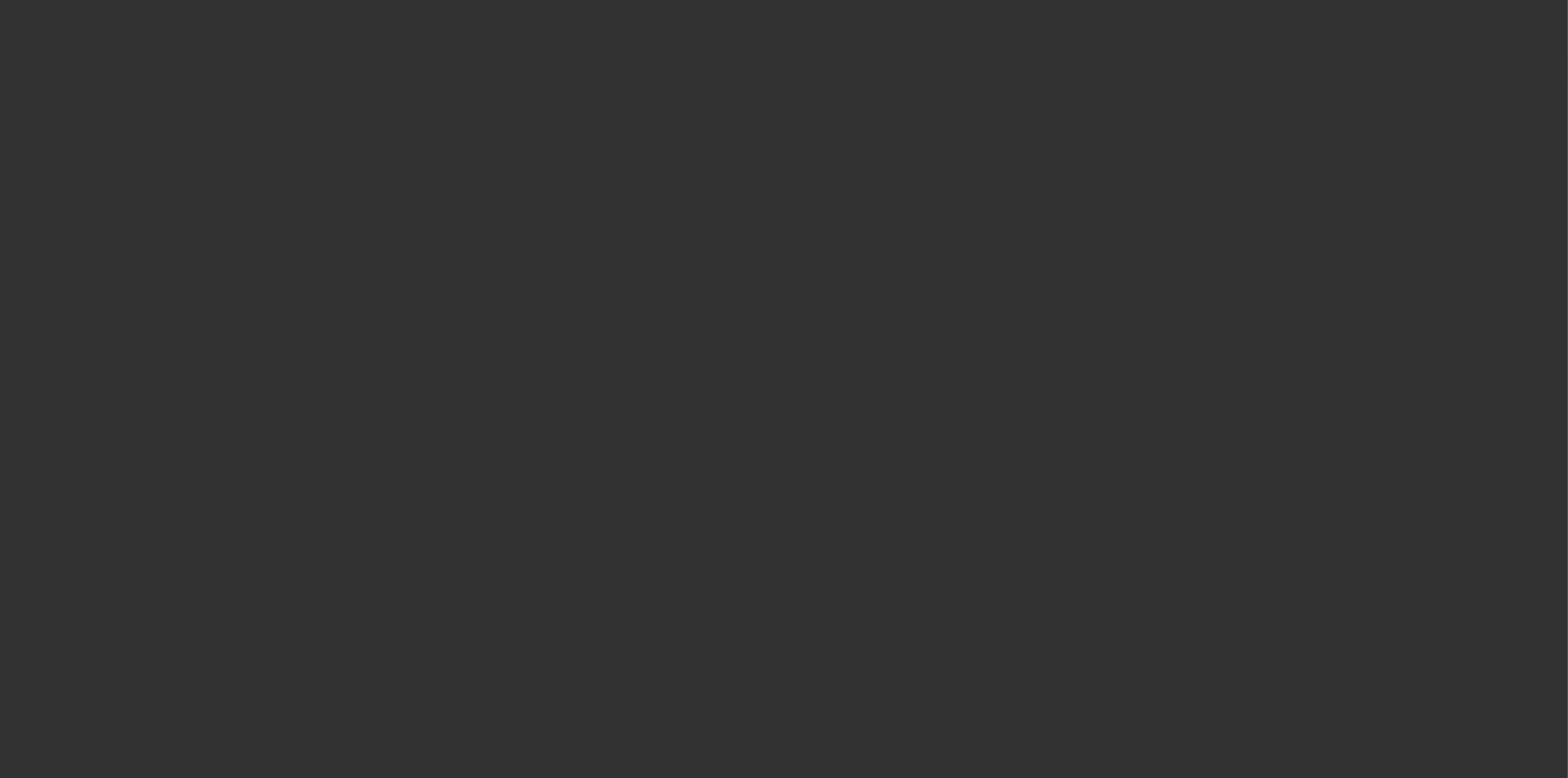
select select "4"
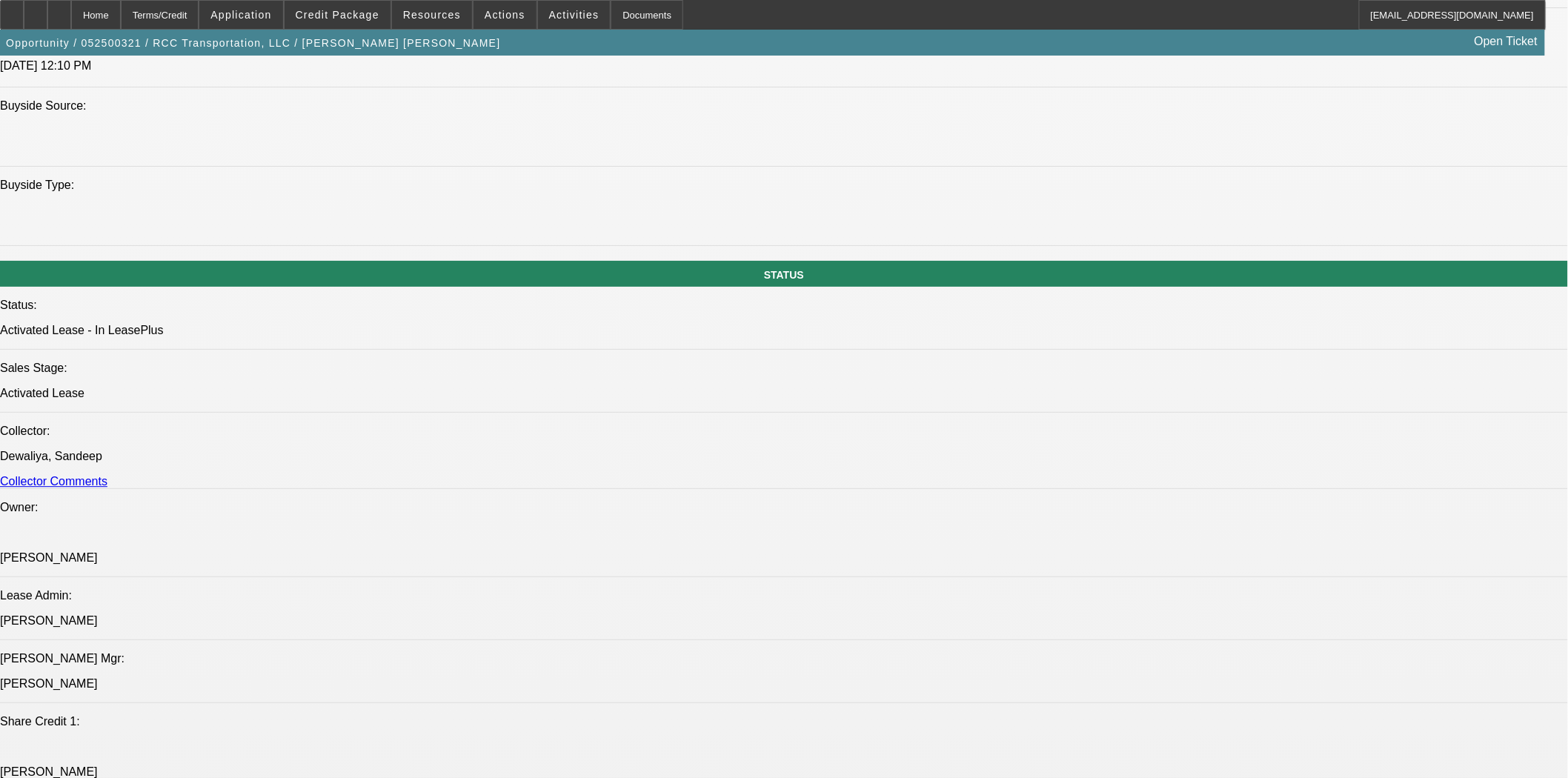
scroll to position [1316, 0]
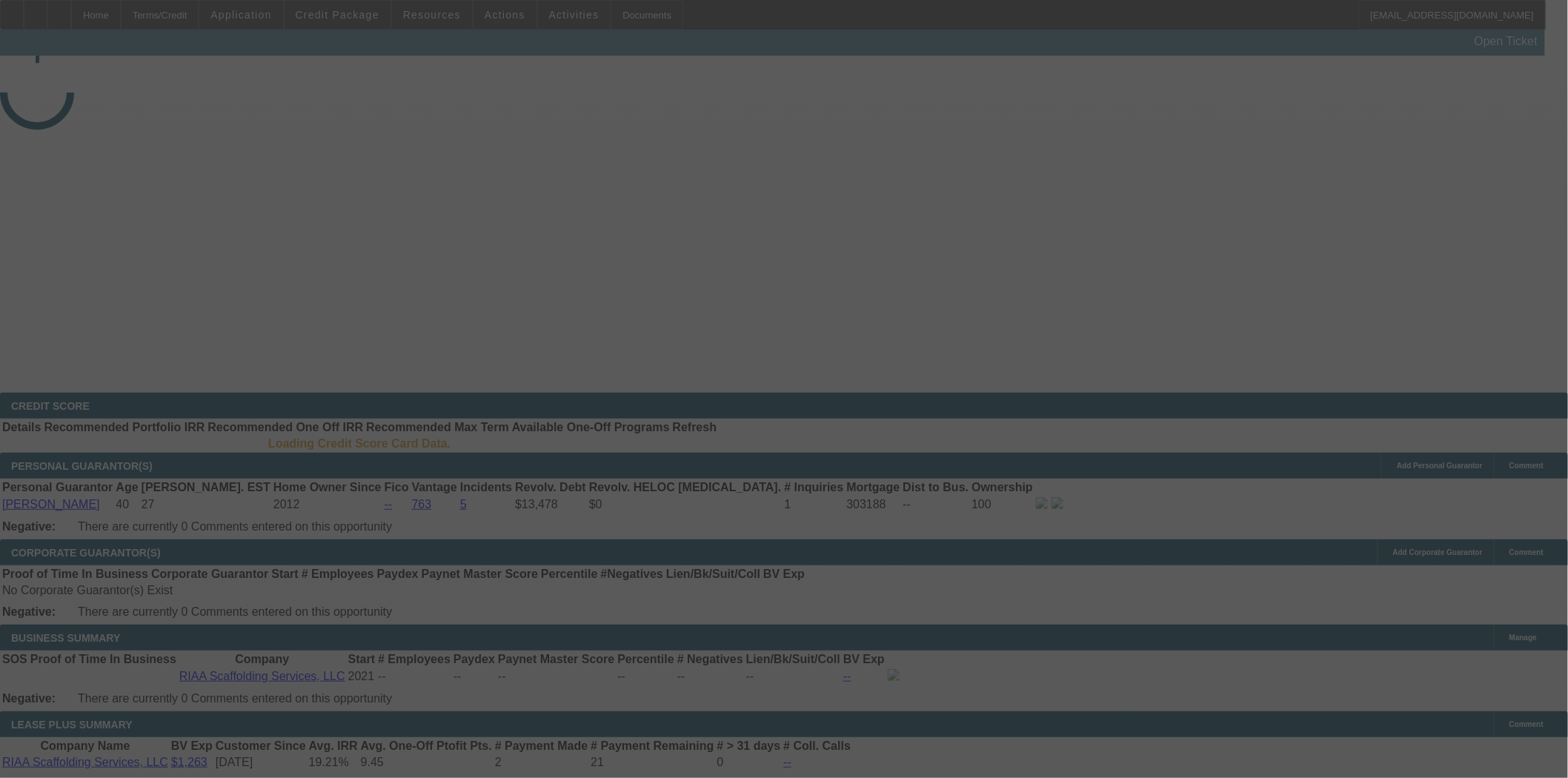
select select "4"
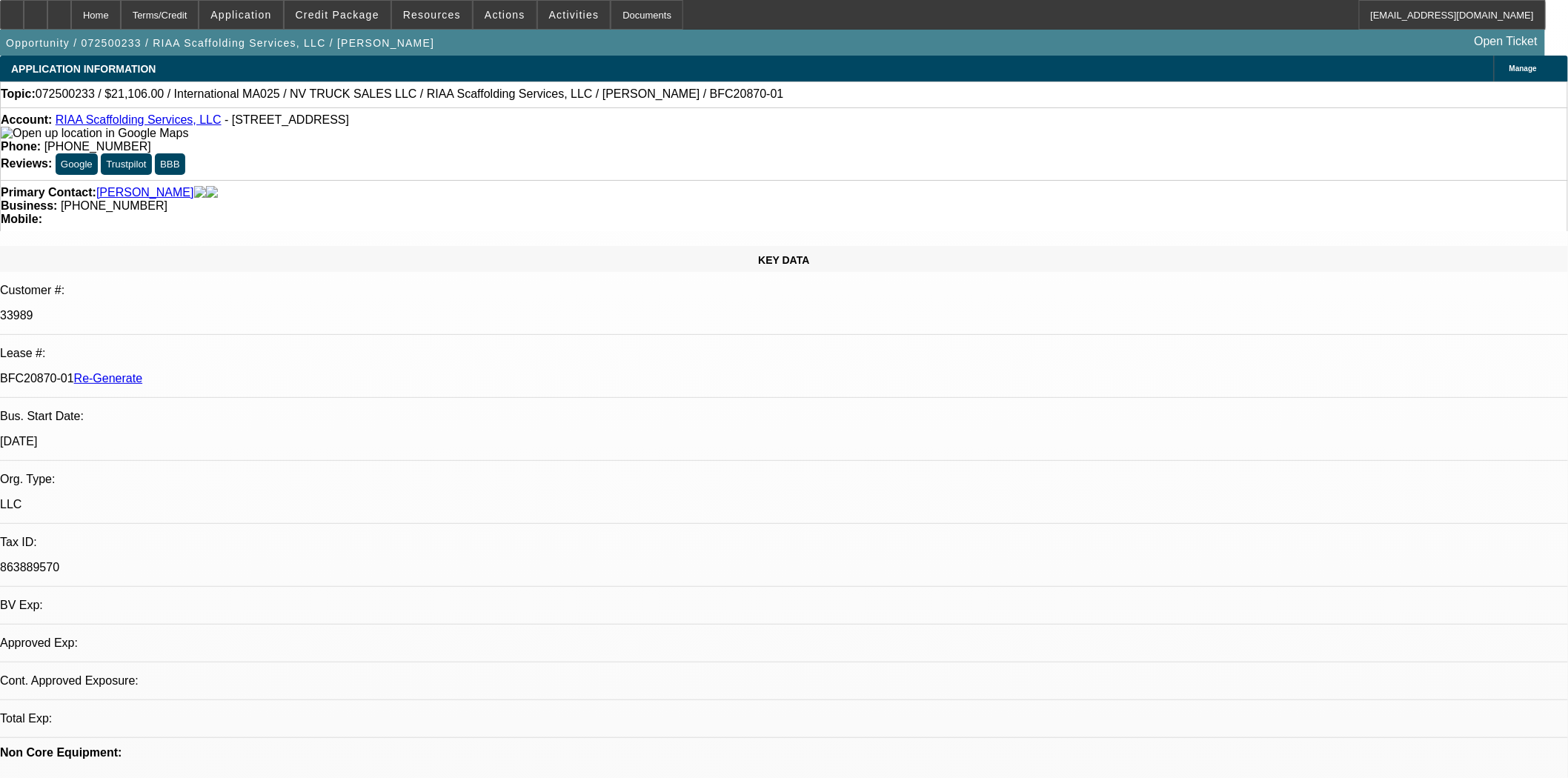
select select "0"
select select "0.1"
select select "5"
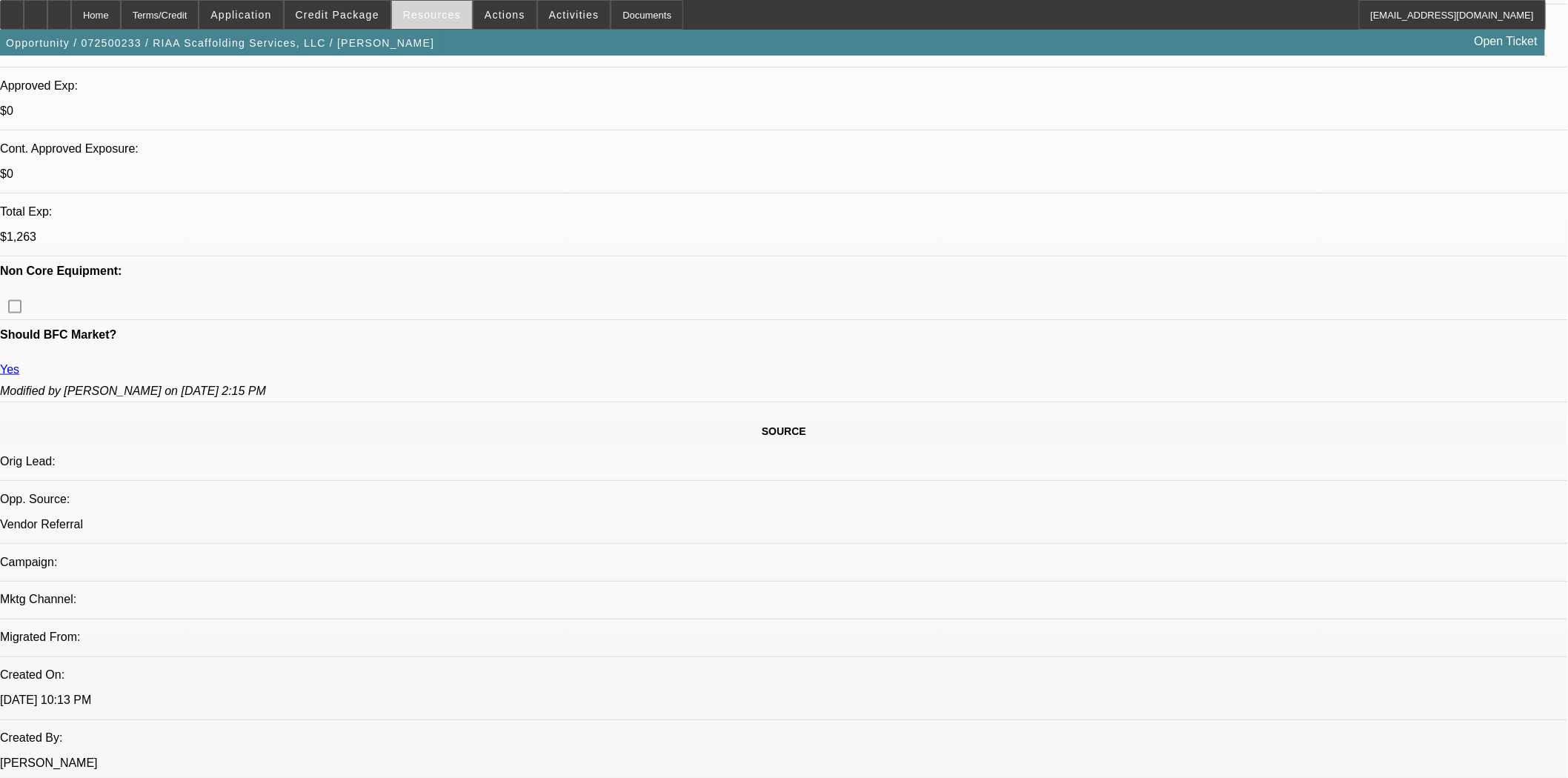
scroll to position [411, 0]
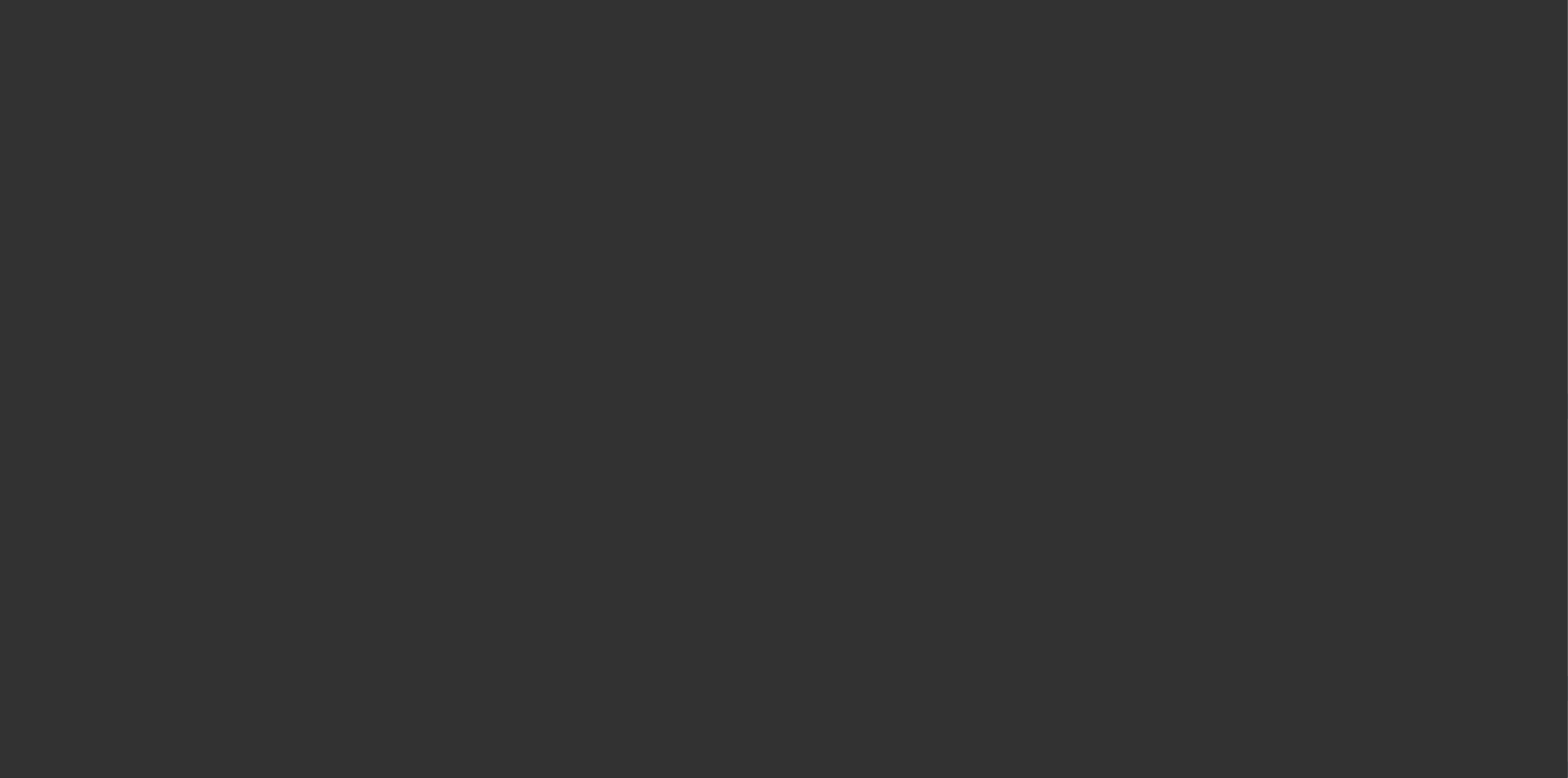
select select "4"
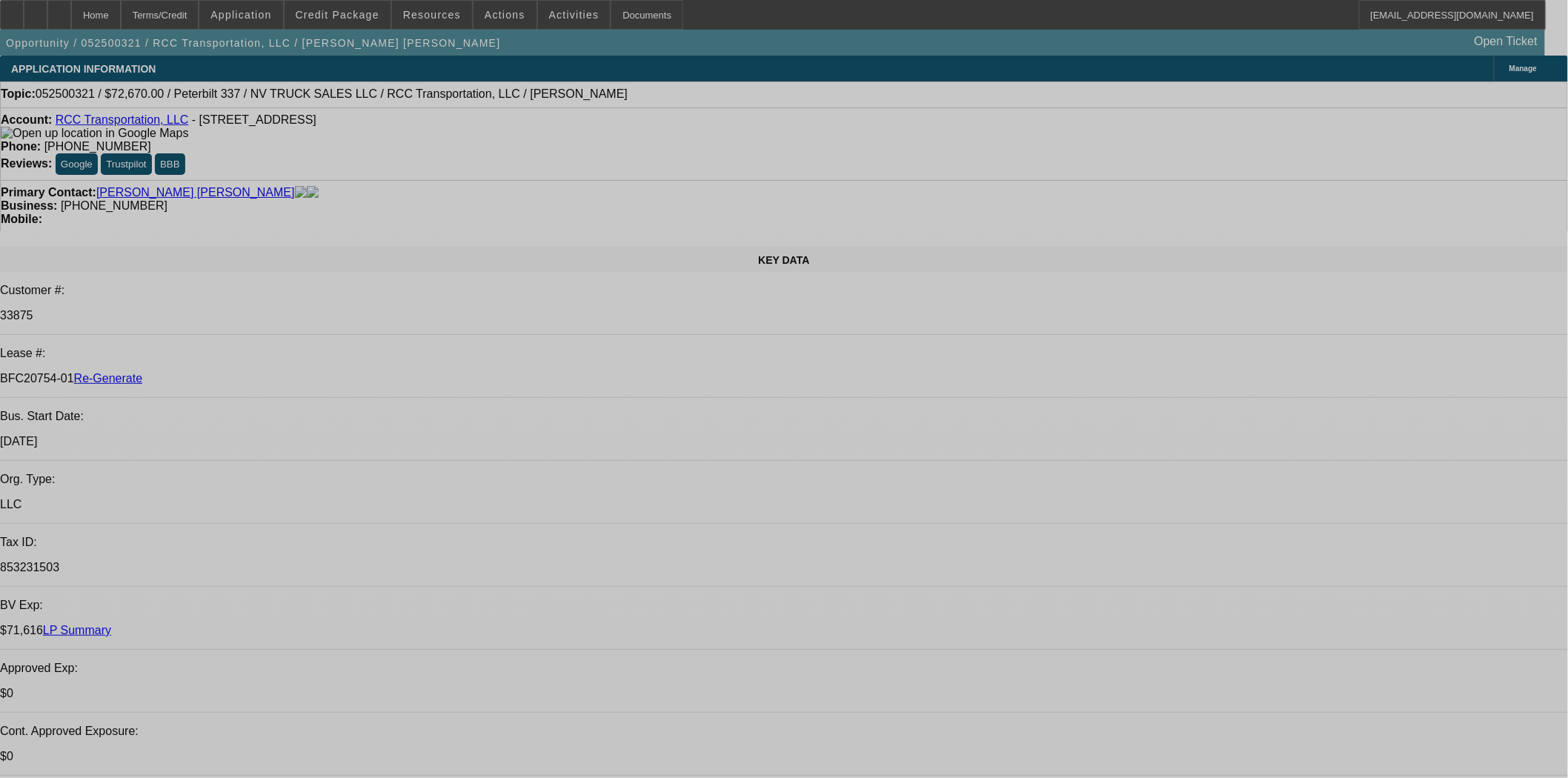
select select "0"
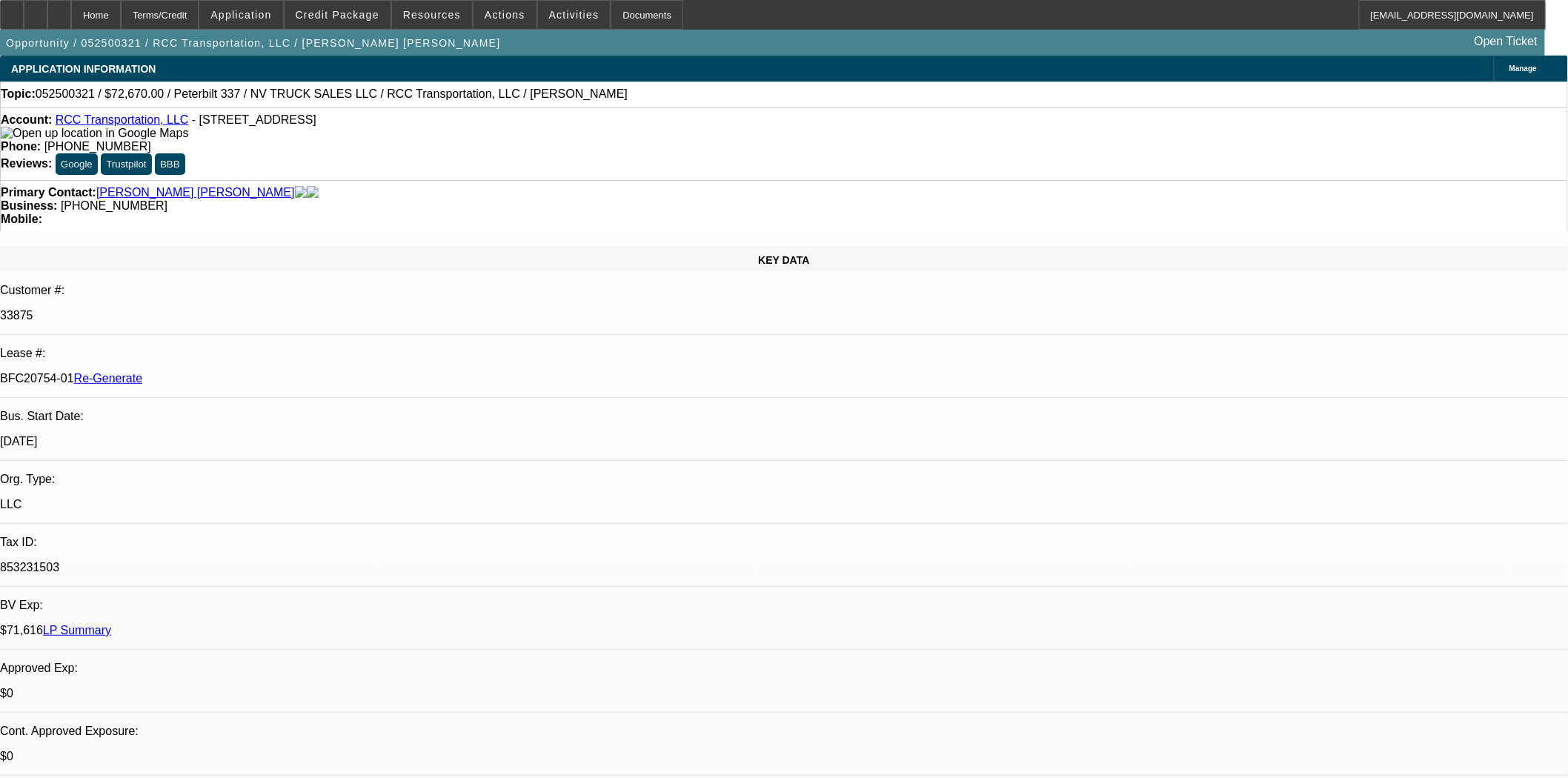
select select "2"
select select "0.1"
select select "4"
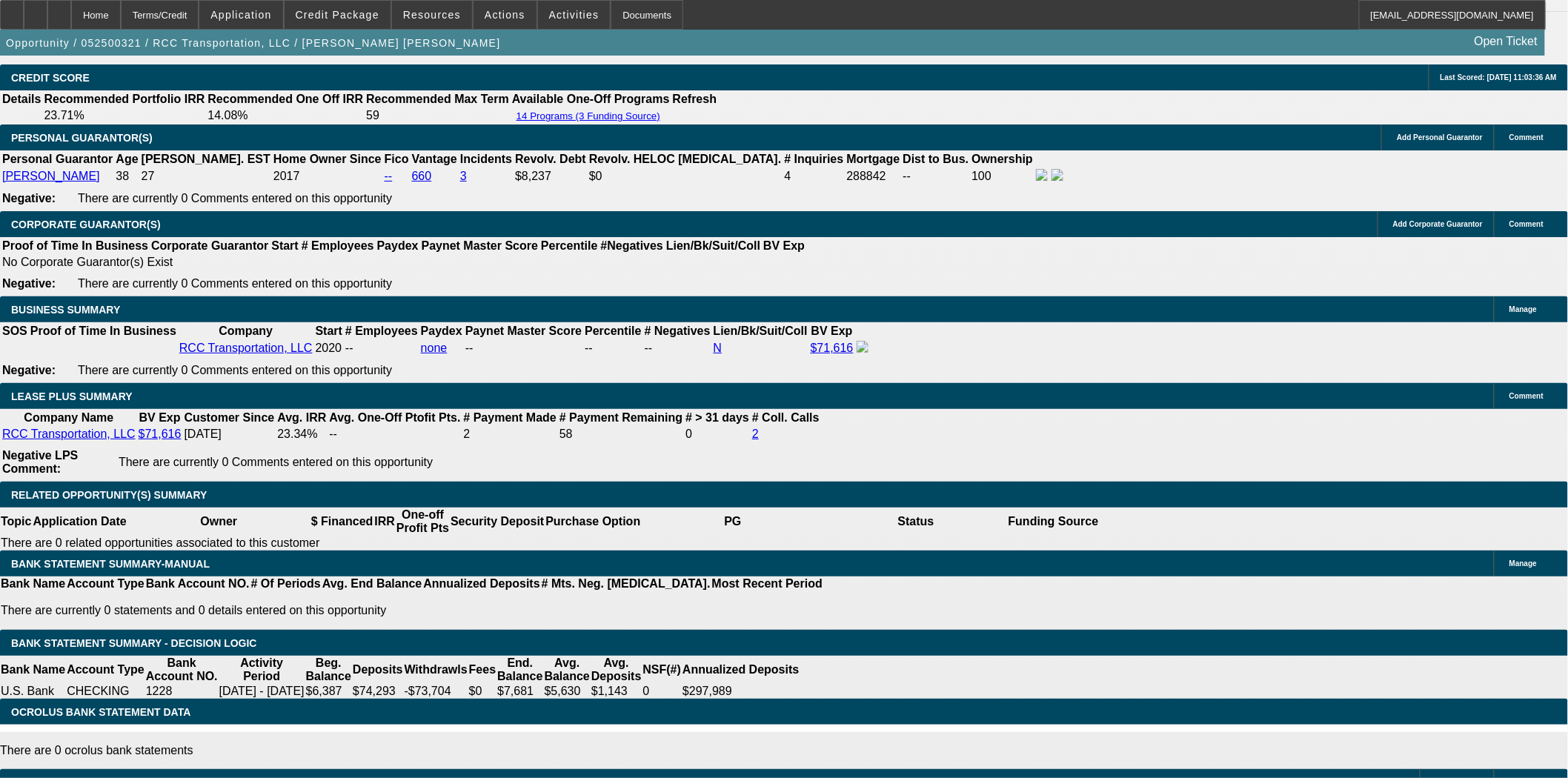
scroll to position [2453, 0]
